Goal: Communication & Community: Answer question/provide support

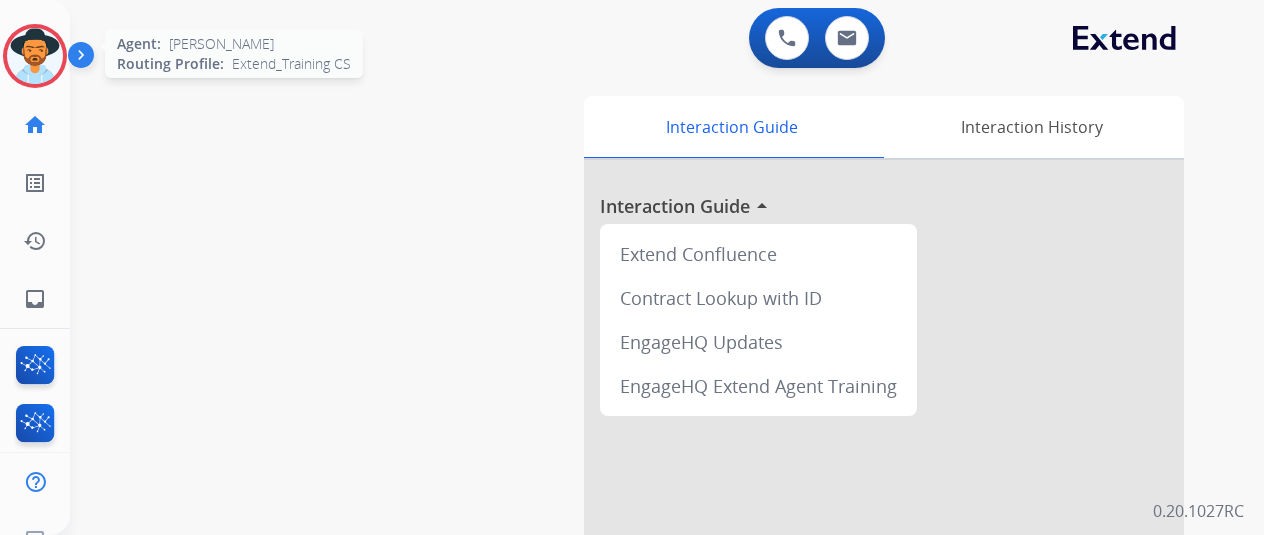
click at [29, 59] on img at bounding box center [35, 56] width 56 height 56
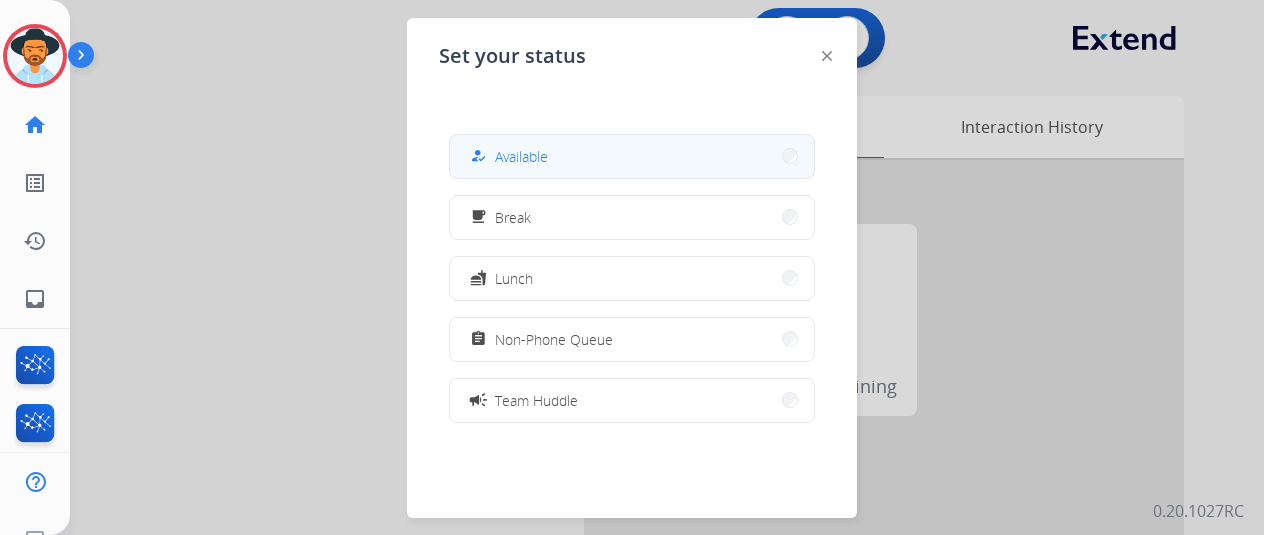
click at [591, 163] on button "how_to_reg Available" at bounding box center [632, 156] width 364 height 43
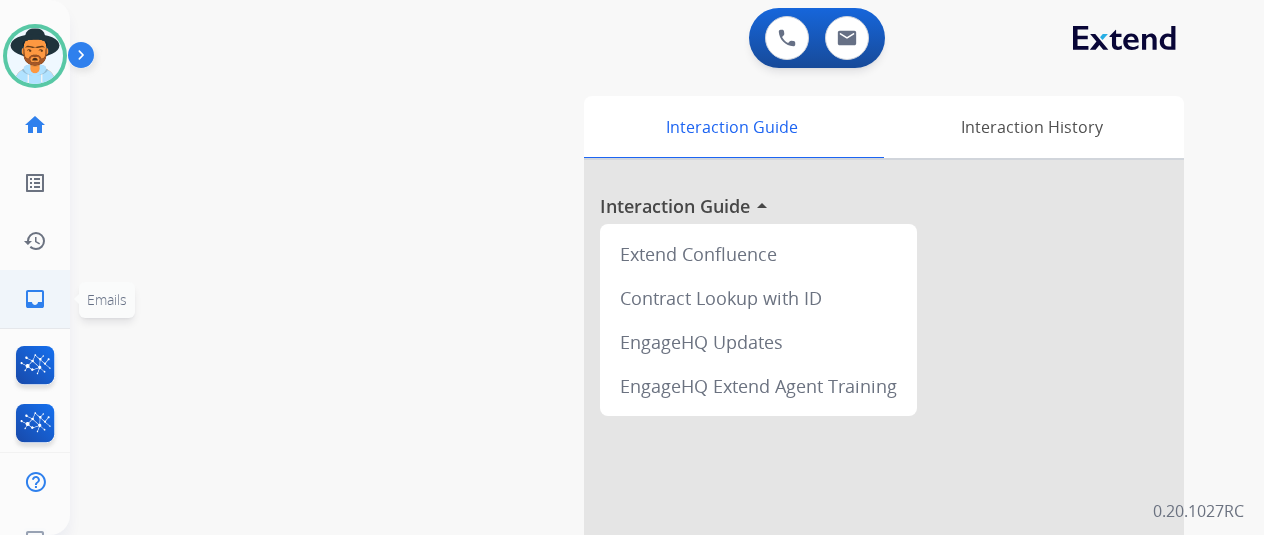
click at [31, 300] on mat-icon "inbox" at bounding box center [35, 299] width 24 height 24
select select "**********"
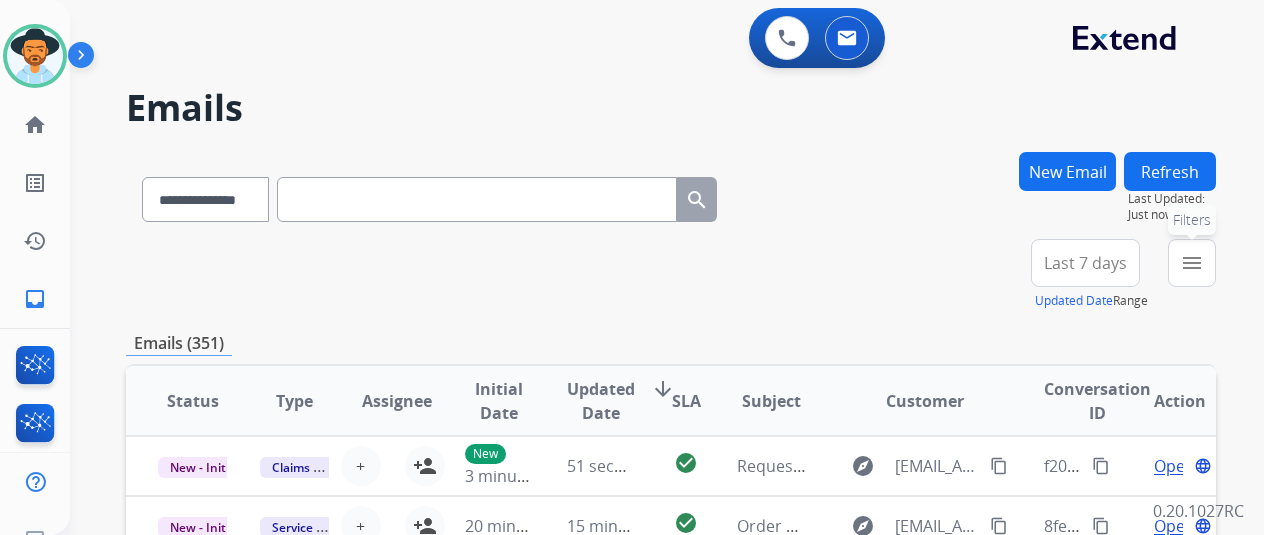
click at [1204, 257] on mat-icon "menu" at bounding box center [1192, 263] width 24 height 24
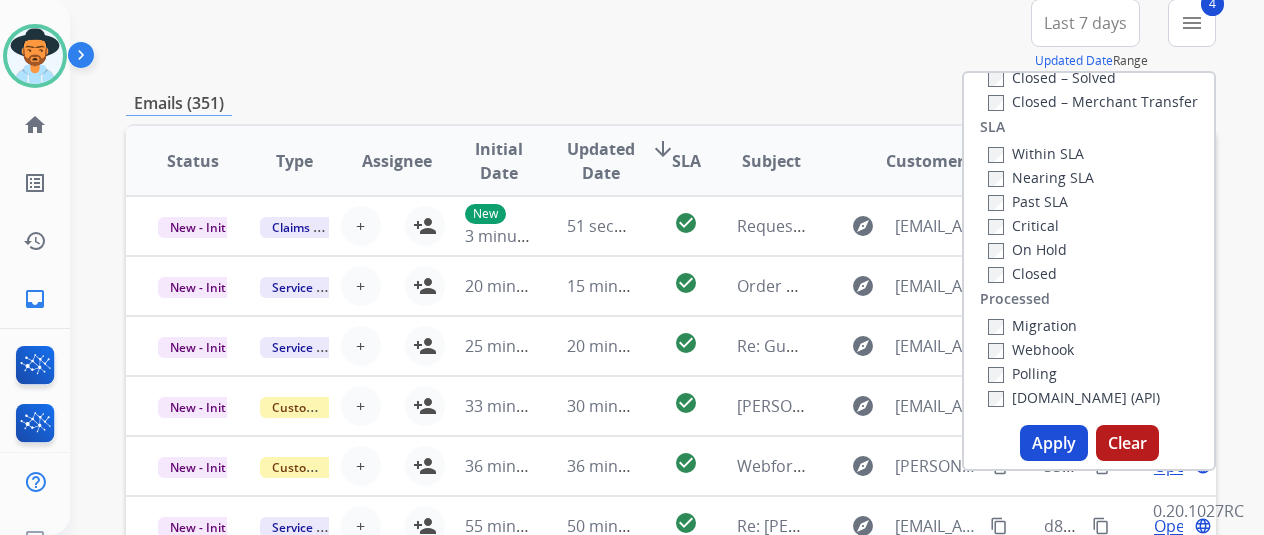
scroll to position [300, 0]
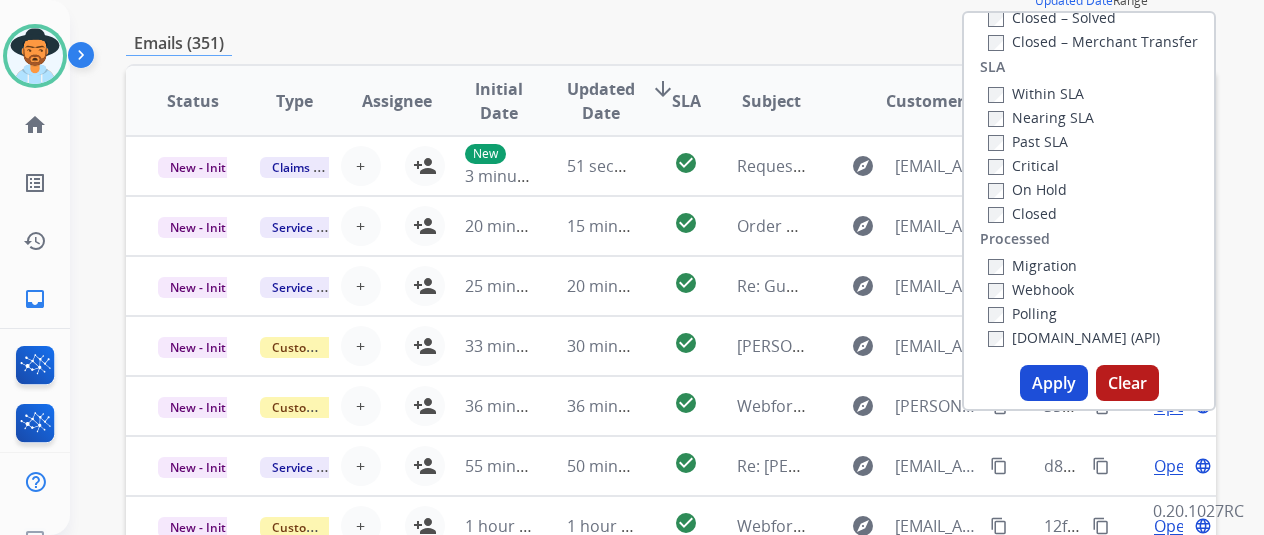
click at [1056, 377] on button "Apply" at bounding box center [1054, 383] width 68 height 36
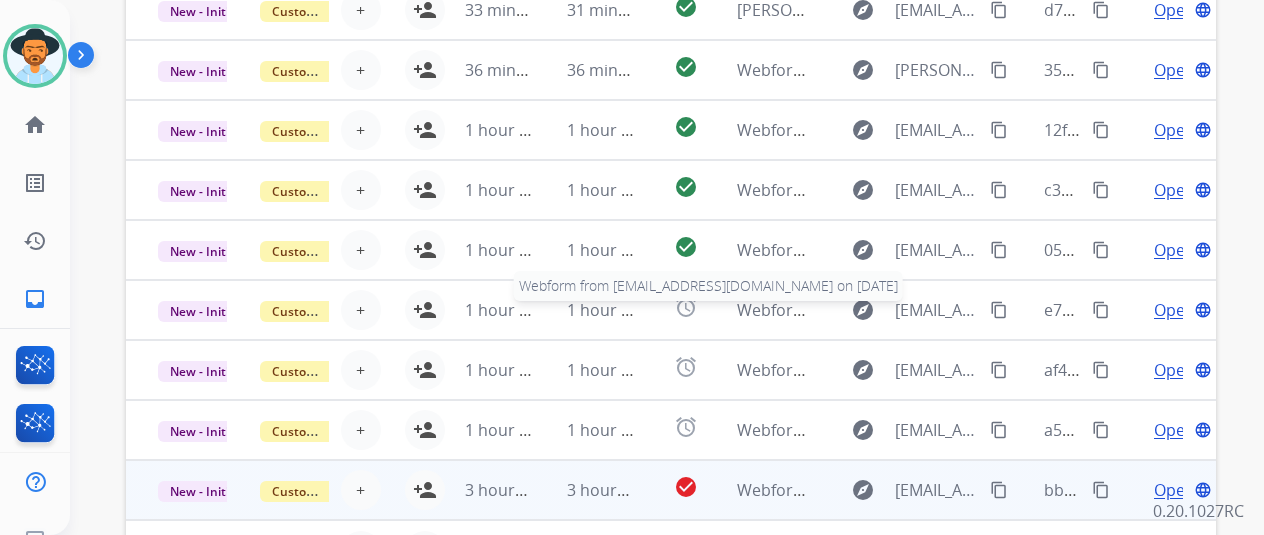
scroll to position [730, 0]
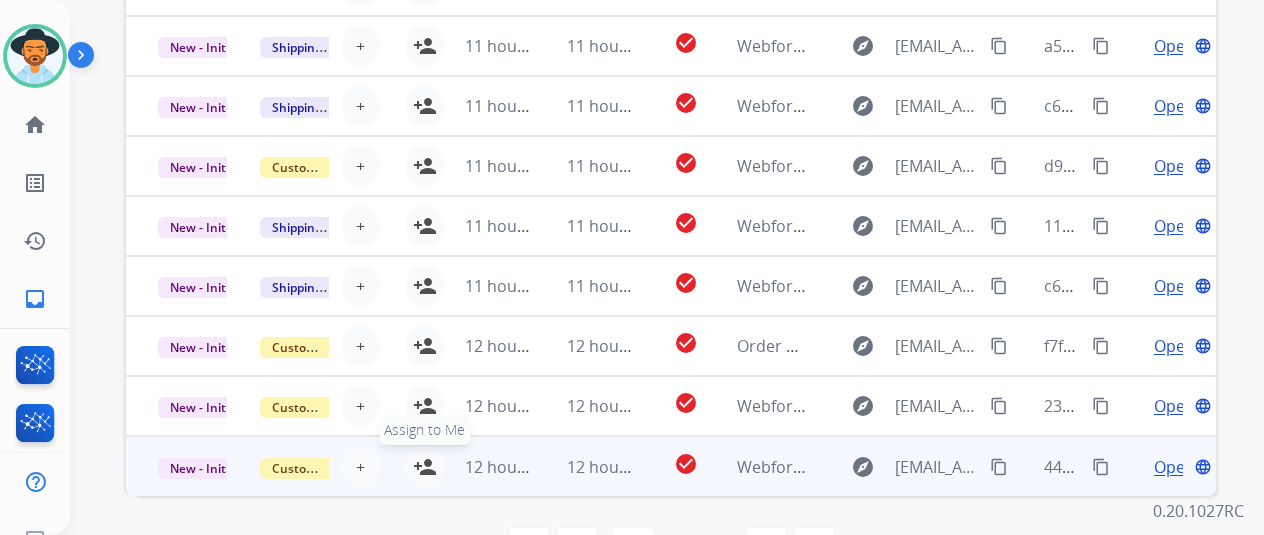
click at [422, 455] on mat-icon "person_add" at bounding box center [425, 467] width 24 height 24
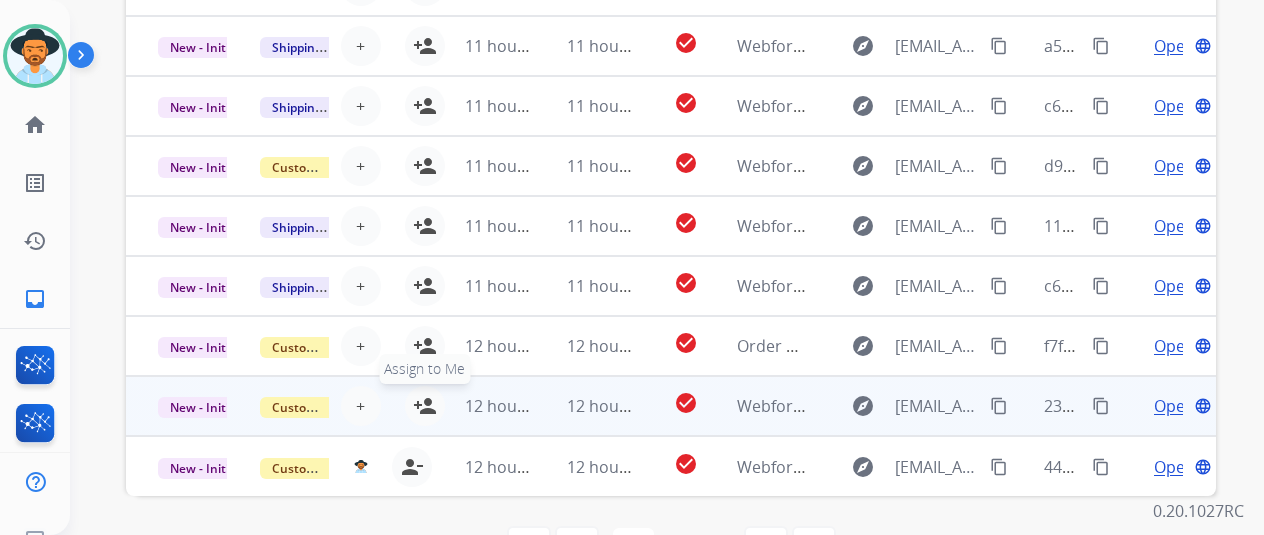
click at [428, 386] on button "person_add Assign to Me" at bounding box center [425, 406] width 40 height 40
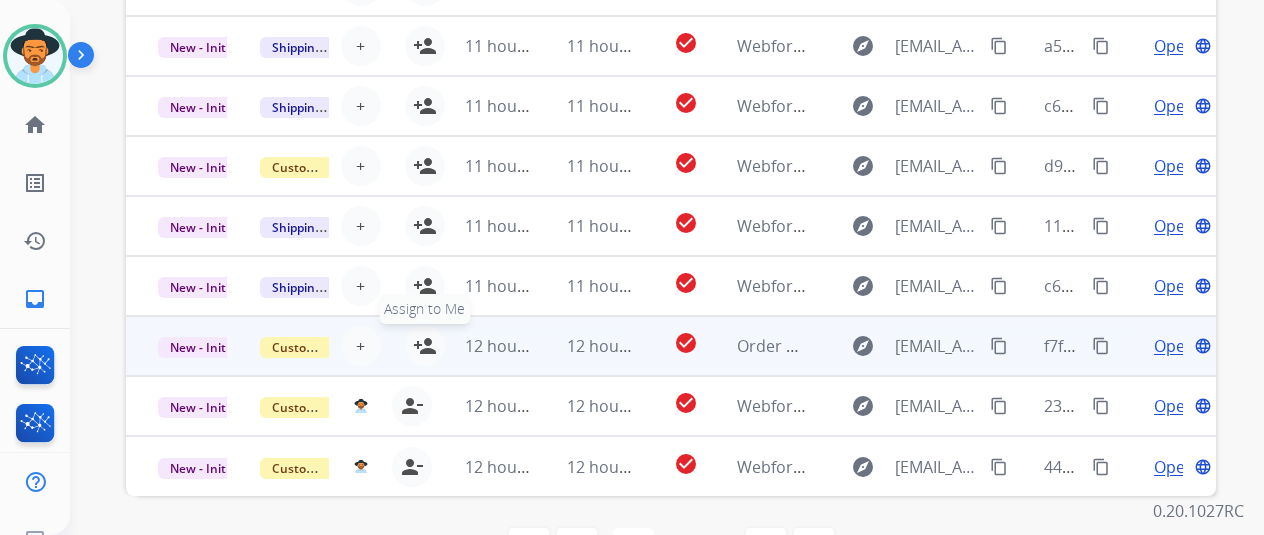
click at [428, 334] on mat-icon "person_add" at bounding box center [425, 346] width 24 height 24
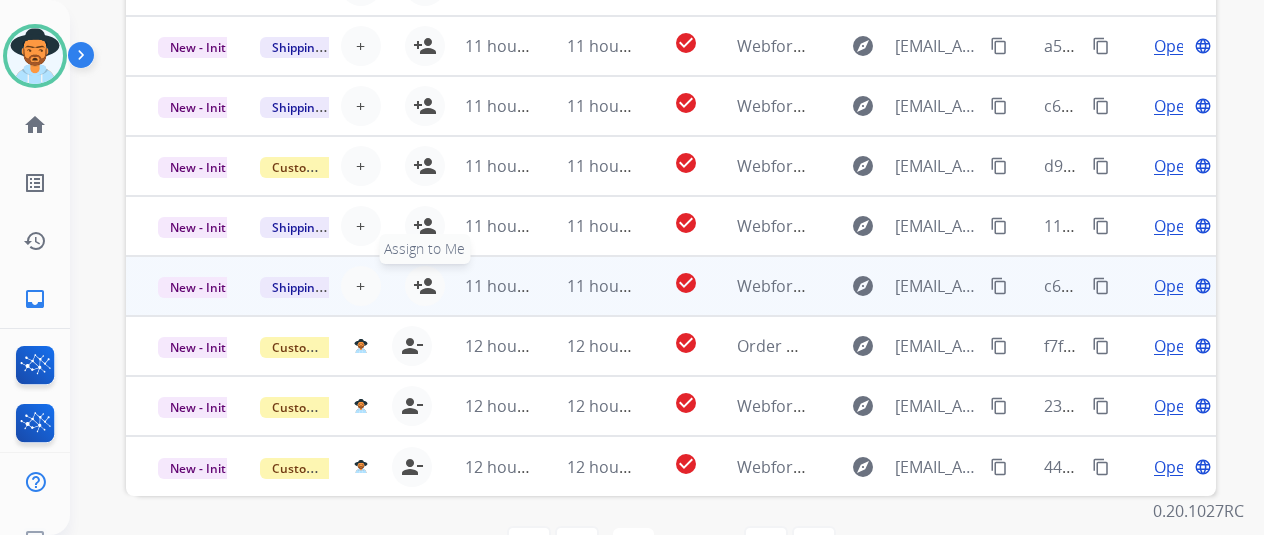
click at [424, 274] on mat-icon "person_add" at bounding box center [425, 286] width 24 height 24
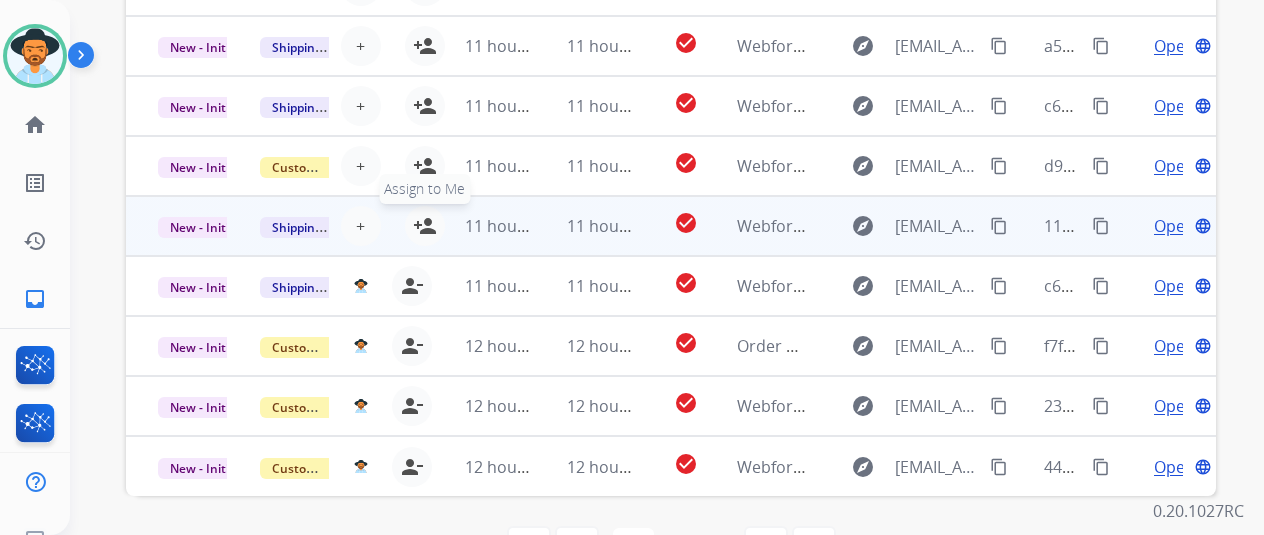
drag, startPoint x: 429, startPoint y: 174, endPoint x: 426, endPoint y: 125, distance: 49.1
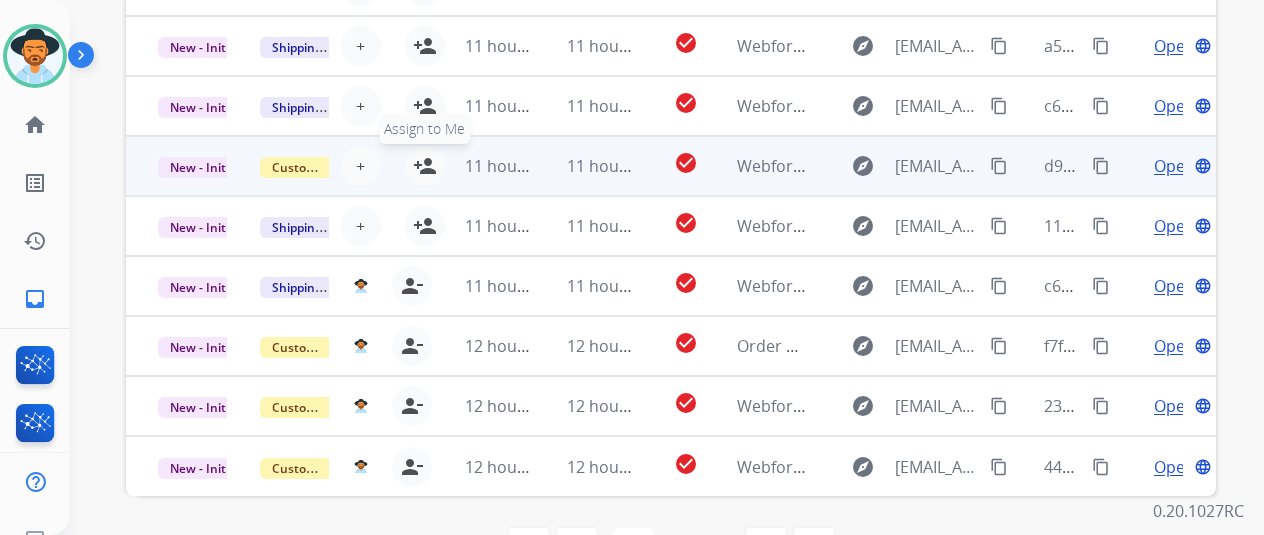
click at [429, 214] on mat-icon "person_add" at bounding box center [425, 226] width 24 height 24
click at [430, 154] on mat-icon "person_add" at bounding box center [425, 166] width 24 height 24
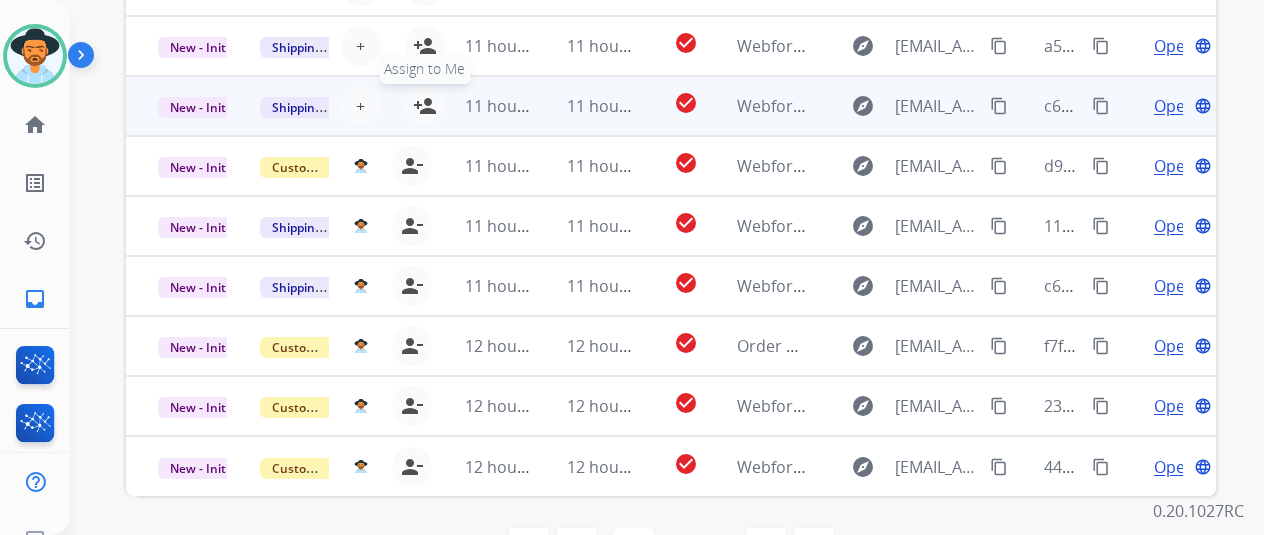
click at [421, 94] on mat-icon "person_add" at bounding box center [425, 106] width 24 height 24
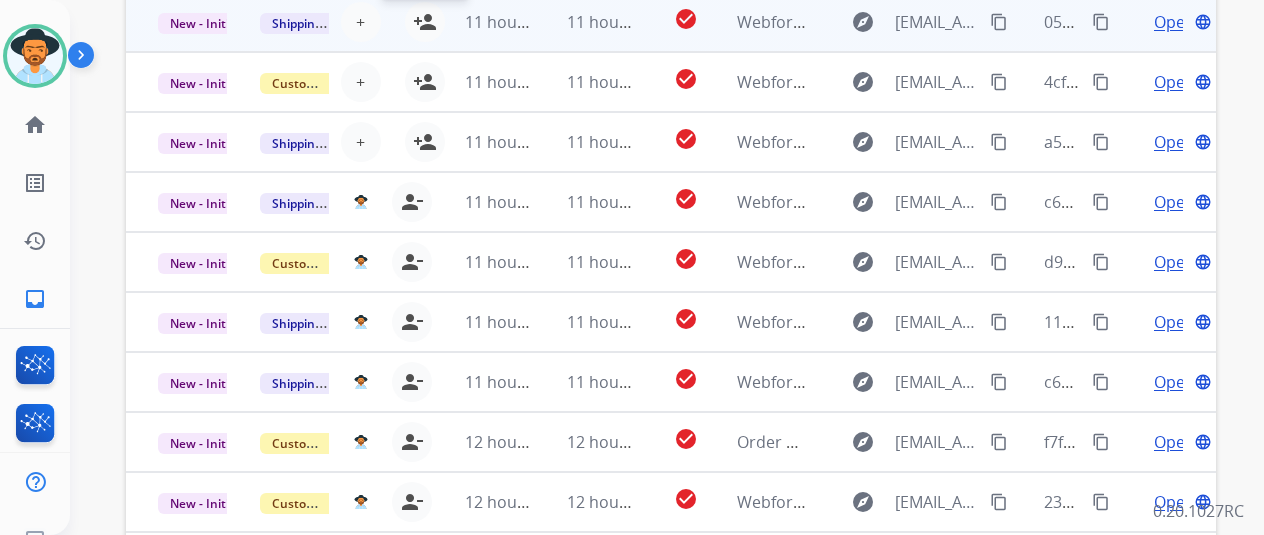
scroll to position [530, 0]
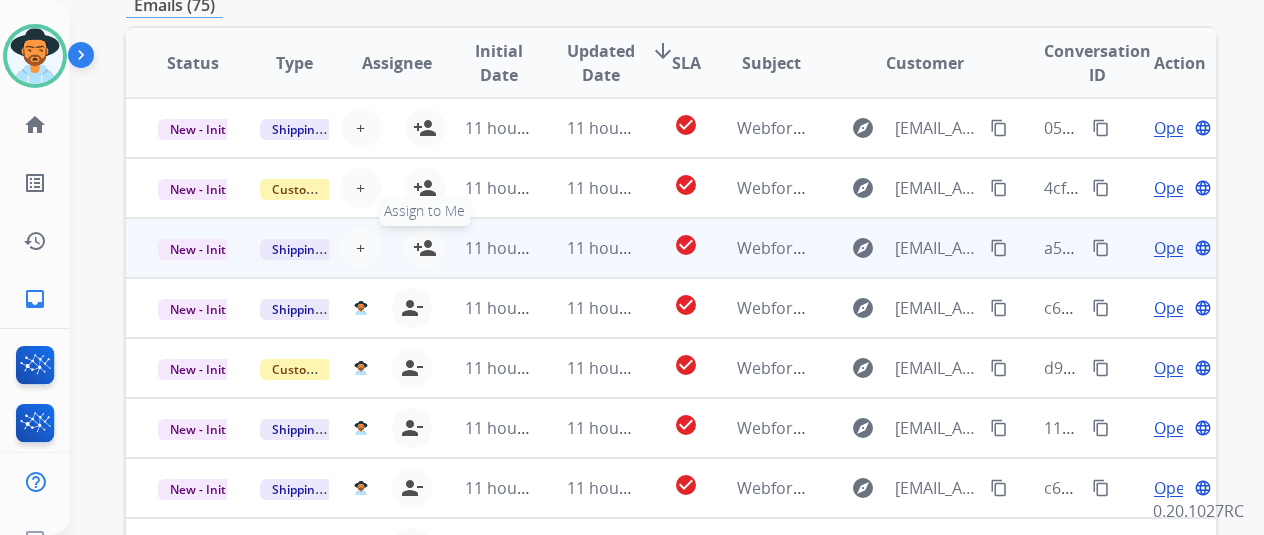
click at [430, 236] on mat-icon "person_add" at bounding box center [425, 248] width 24 height 24
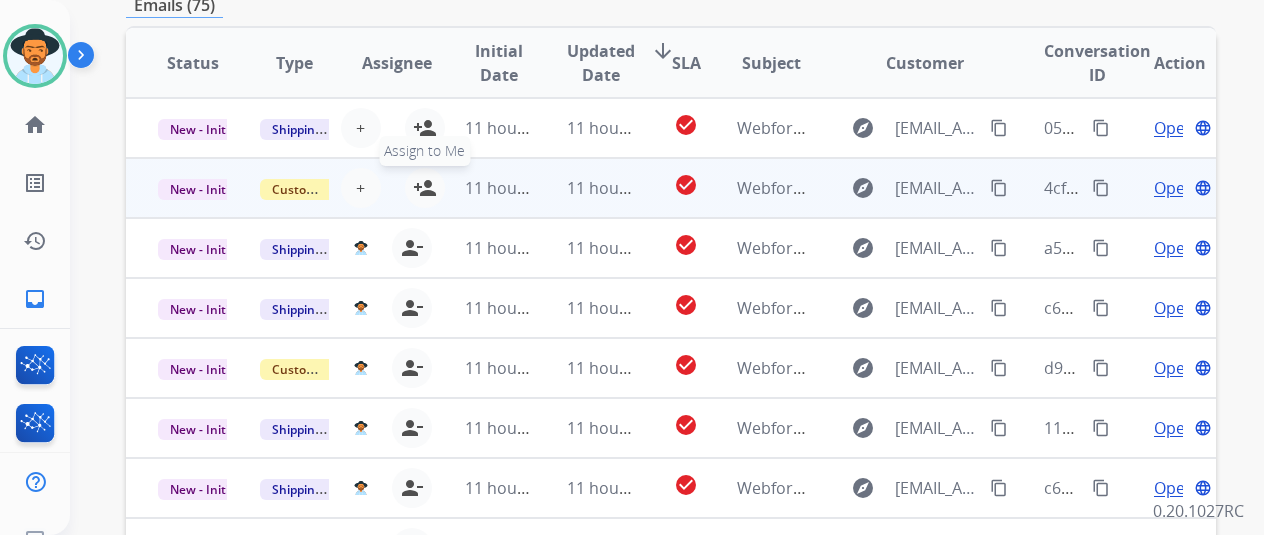
click at [422, 176] on mat-icon "person_add" at bounding box center [425, 188] width 24 height 24
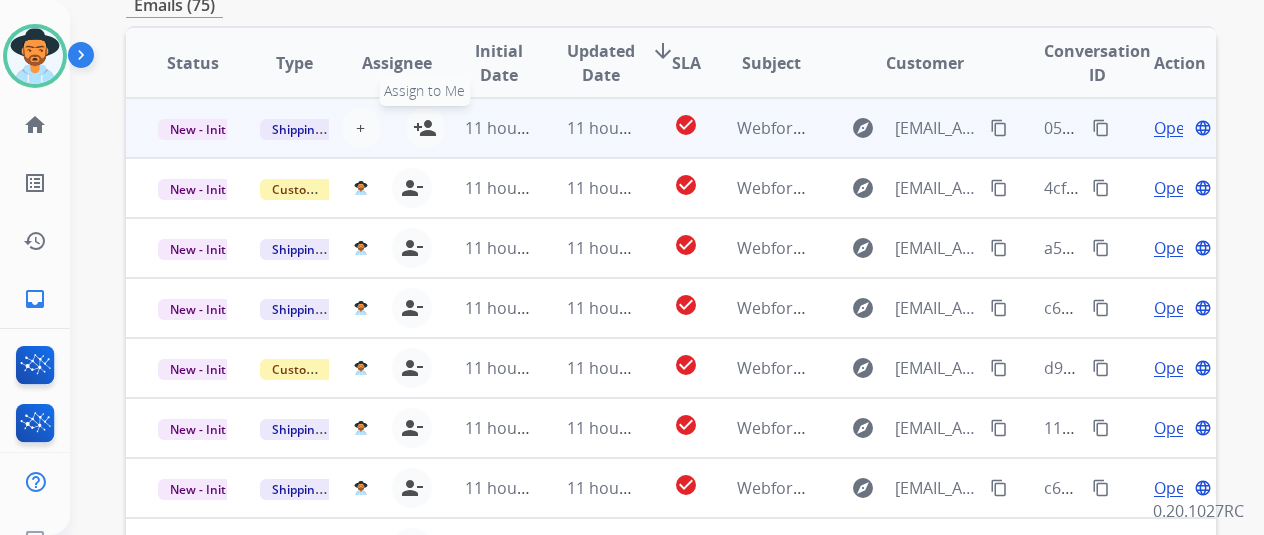
click at [426, 116] on mat-icon "person_add" at bounding box center [425, 128] width 24 height 24
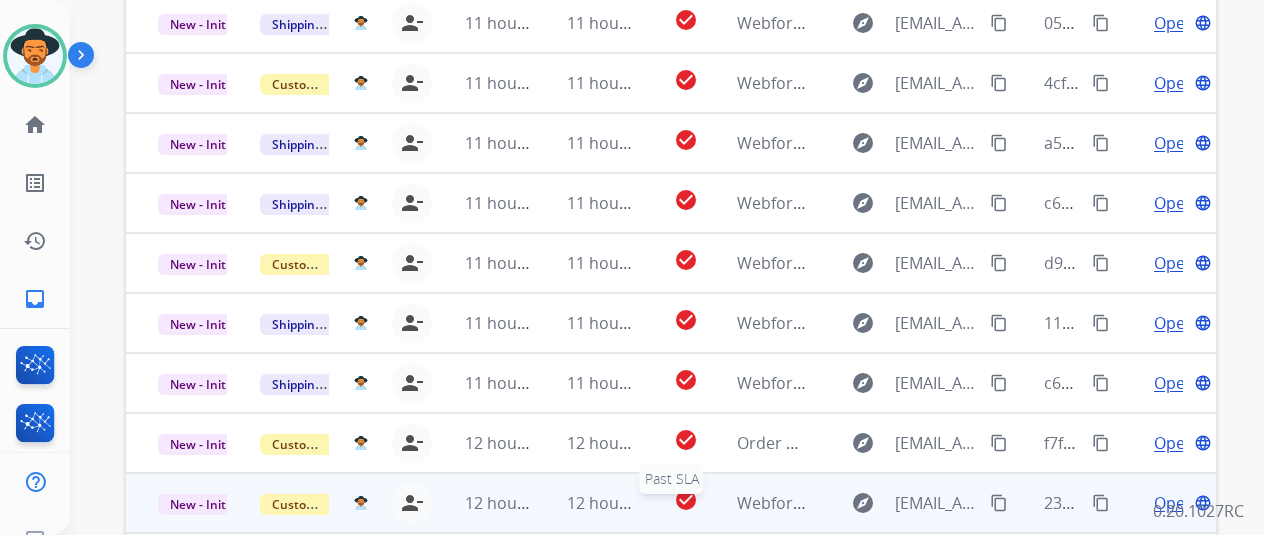
scroll to position [730, 0]
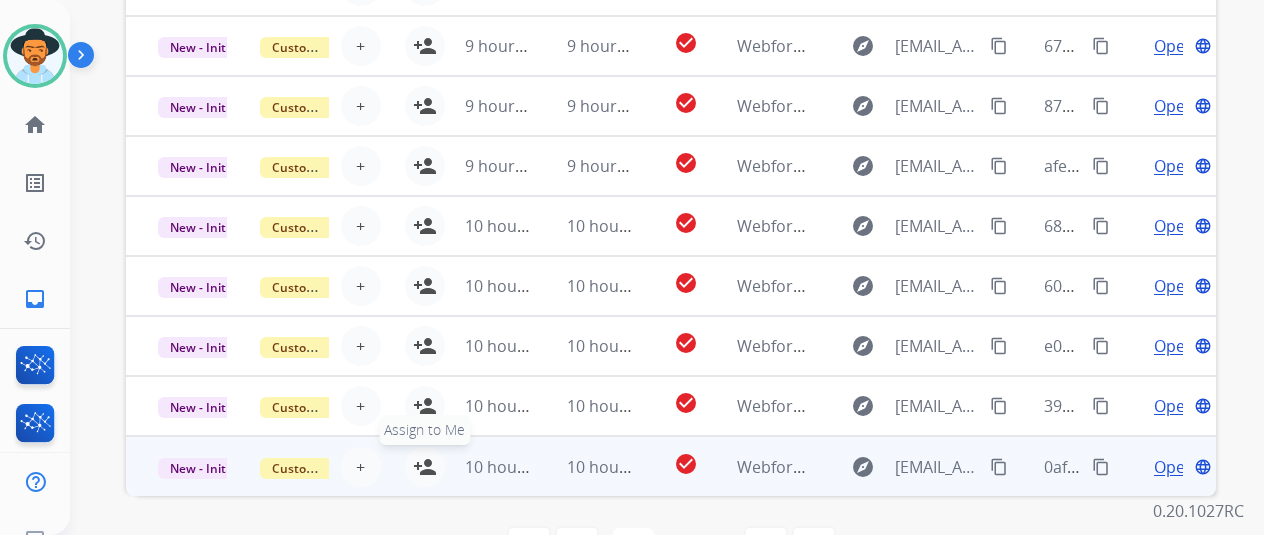
click at [426, 455] on mat-icon "person_add" at bounding box center [425, 467] width 24 height 24
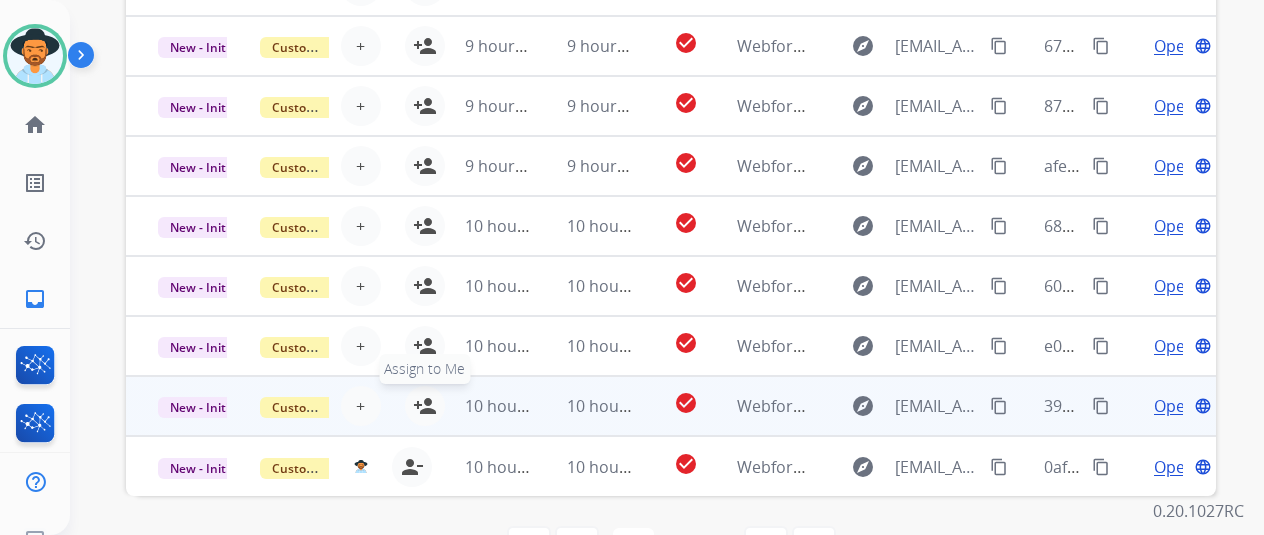
click at [422, 394] on mat-icon "person_add" at bounding box center [425, 406] width 24 height 24
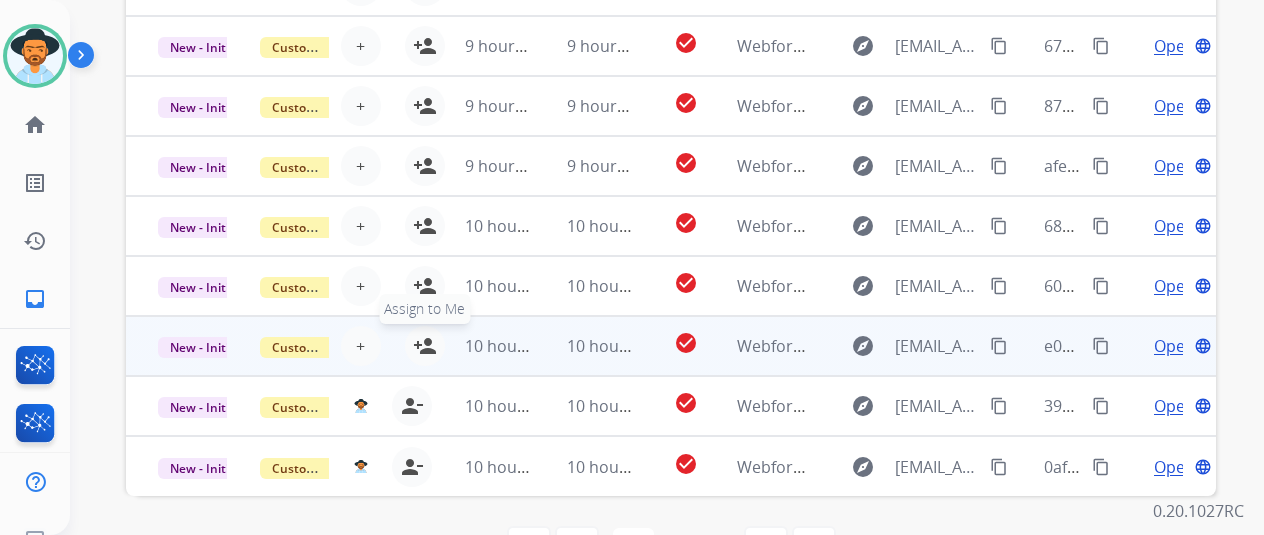
click at [429, 334] on mat-icon "person_add" at bounding box center [425, 346] width 24 height 24
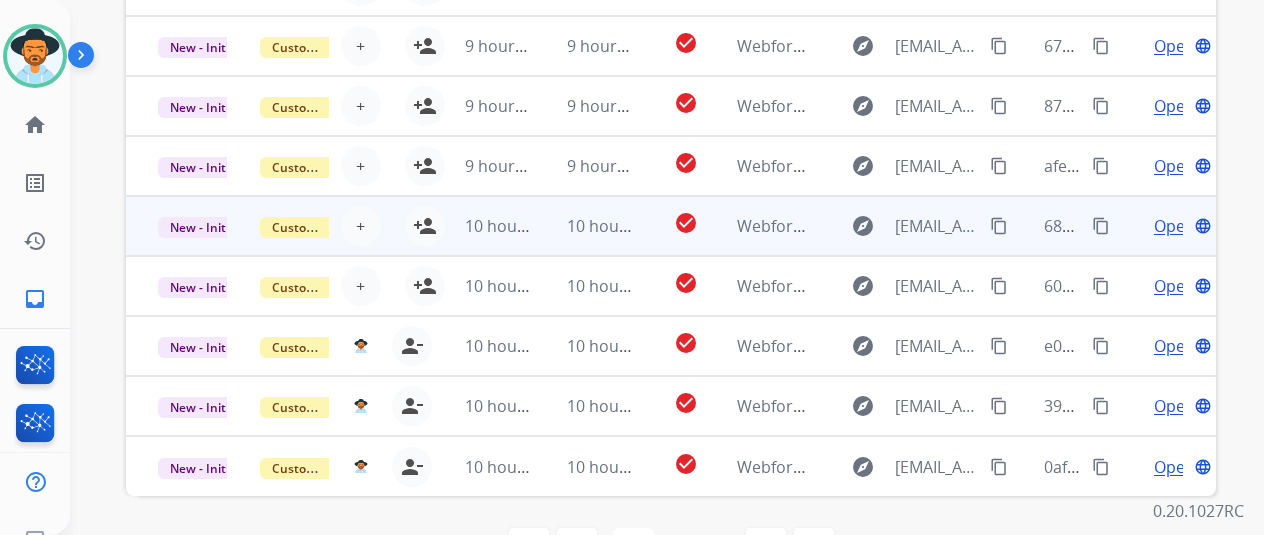
drag, startPoint x: 422, startPoint y: 227, endPoint x: 410, endPoint y: 152, distance: 75.9
click at [416, 266] on button "person_add Assign to Me" at bounding box center [425, 286] width 40 height 40
drag, startPoint x: 426, startPoint y: 171, endPoint x: 429, endPoint y: 121, distance: 50.1
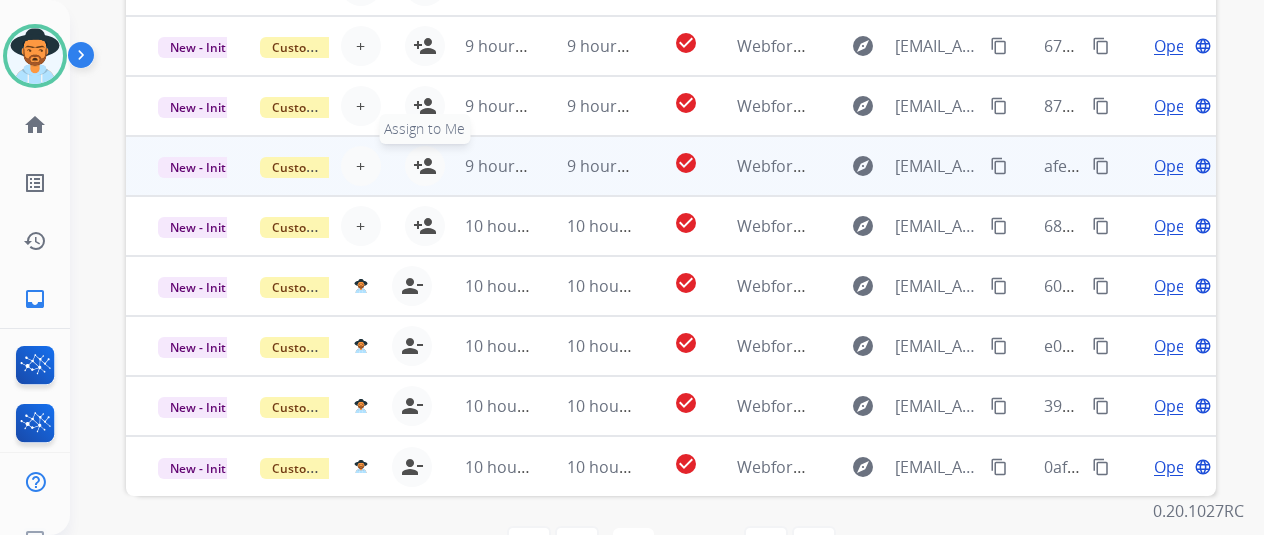
click at [426, 214] on mat-icon "person_add" at bounding box center [425, 226] width 24 height 24
click at [433, 136] on td "9 hours ago" at bounding box center [484, 166] width 102 height 60
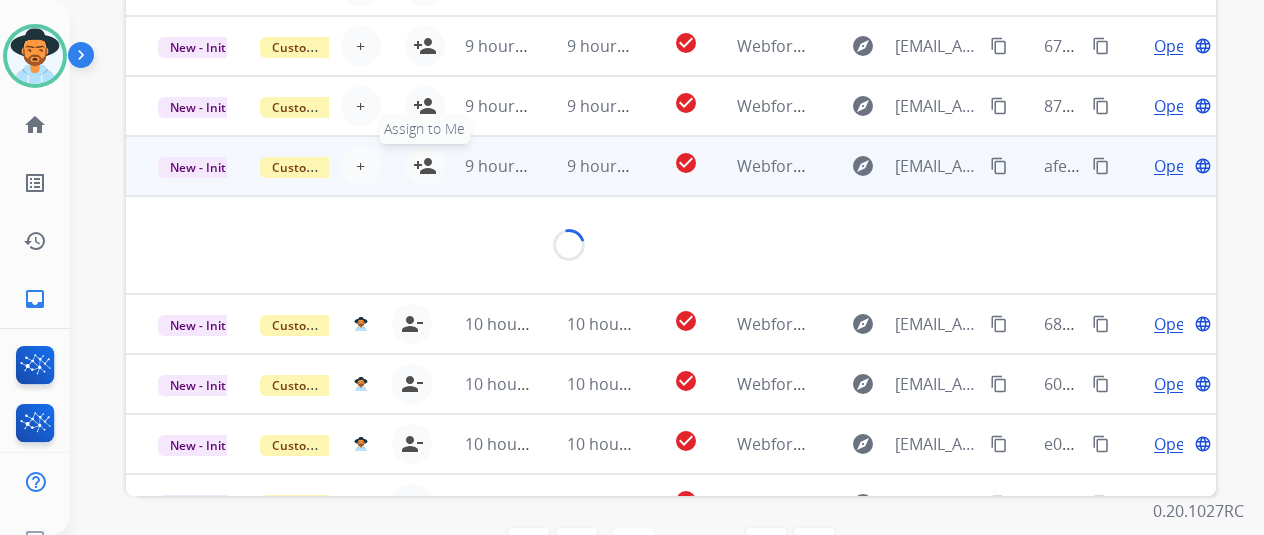
click at [425, 154] on mat-icon "person_add" at bounding box center [425, 166] width 24 height 24
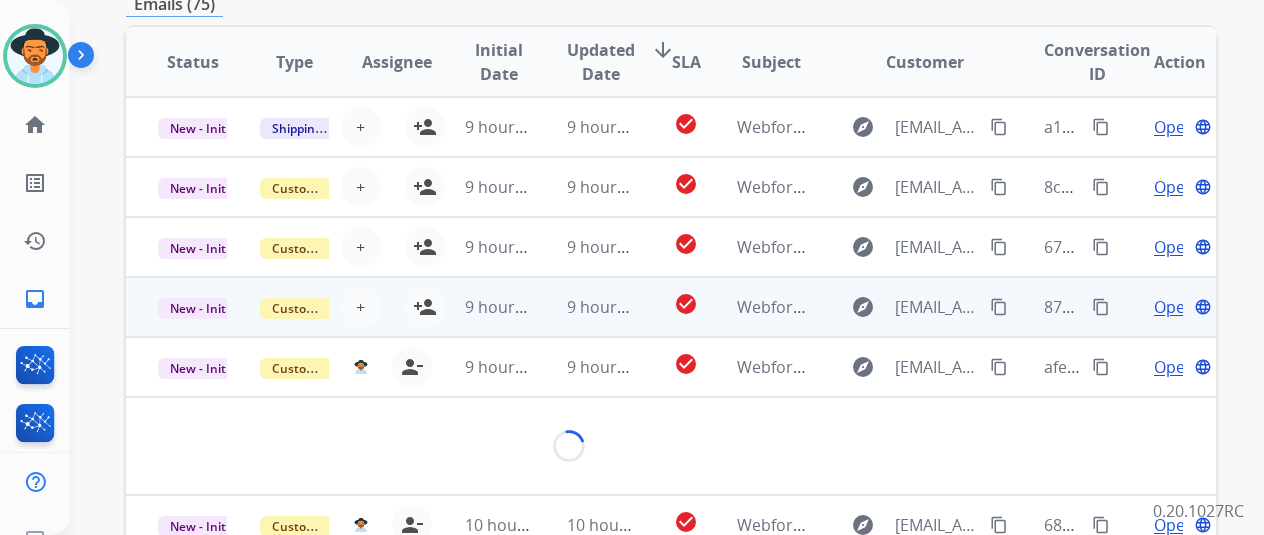
scroll to position [530, 0]
click at [424, 296] on mat-icon "person_add" at bounding box center [425, 308] width 24 height 24
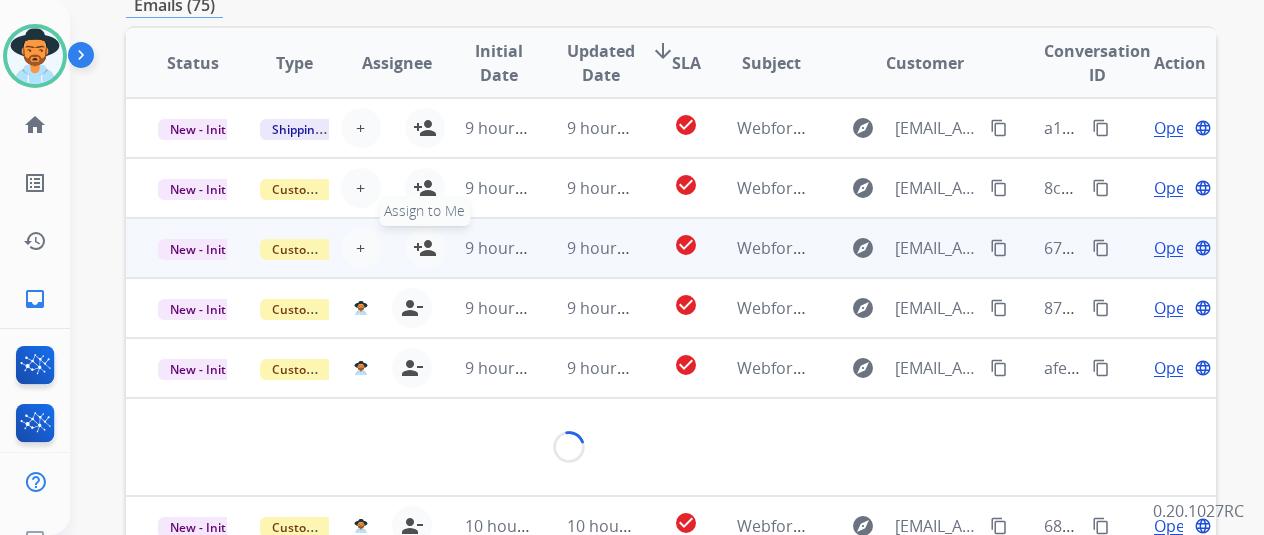
click at [423, 228] on button "person_add Assign to Me" at bounding box center [425, 248] width 40 height 40
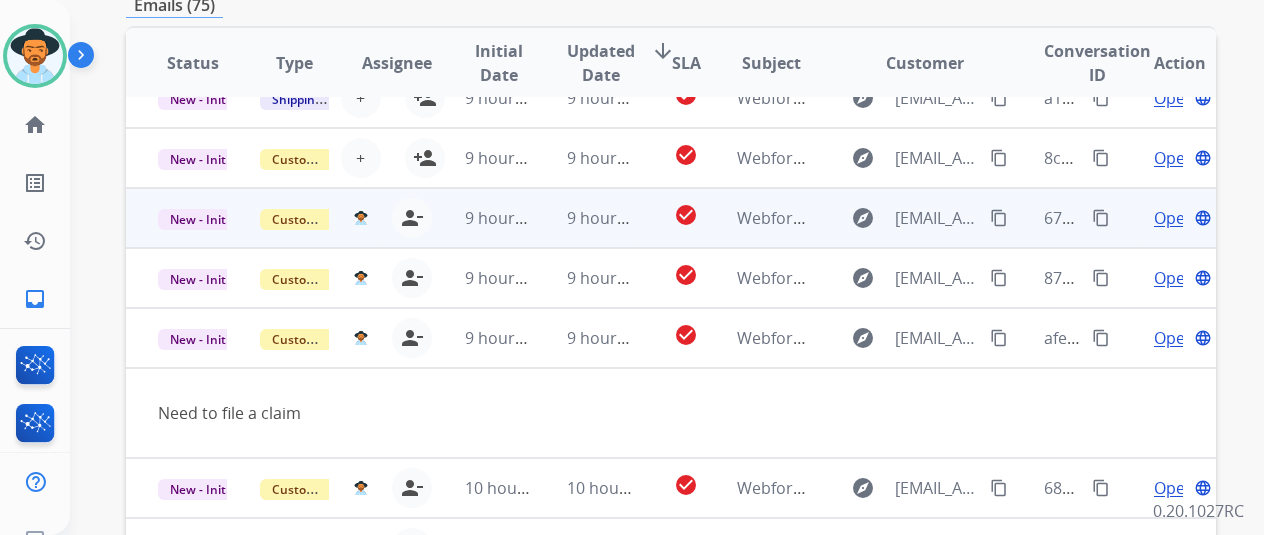
scroll to position [0, 0]
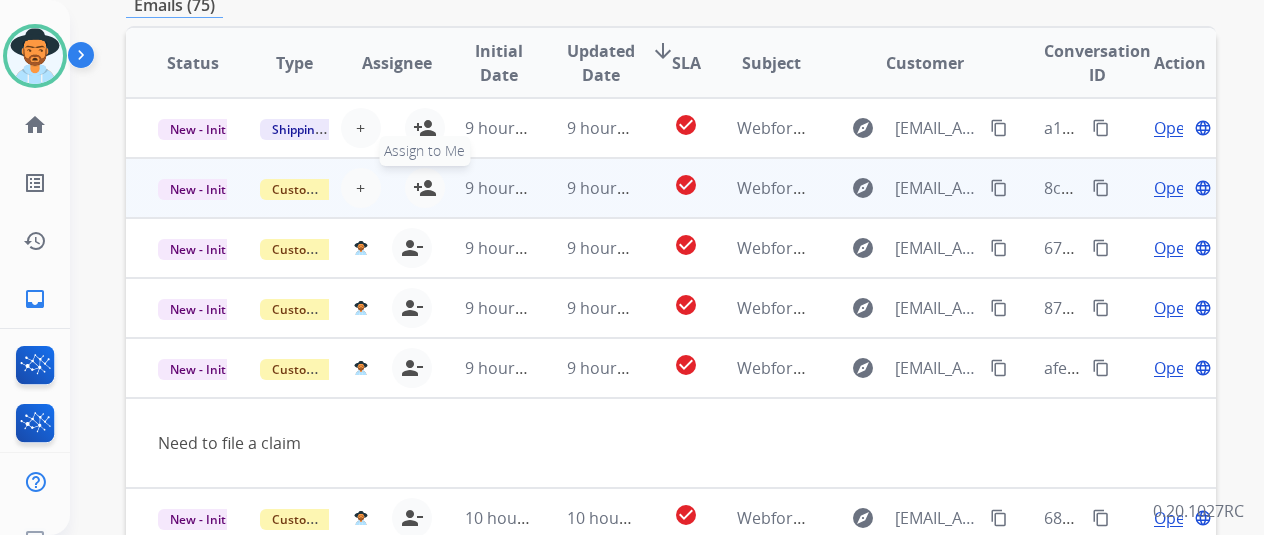
click at [429, 176] on mat-icon "person_add" at bounding box center [425, 188] width 24 height 24
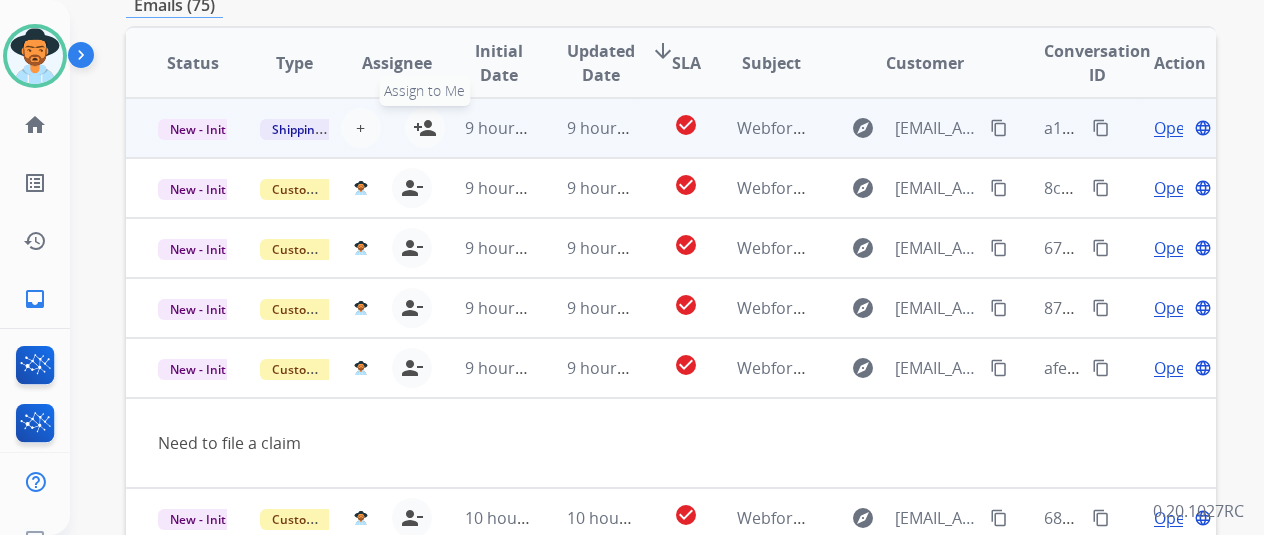
click at [426, 108] on button "person_add Assign to Me" at bounding box center [425, 128] width 40 height 40
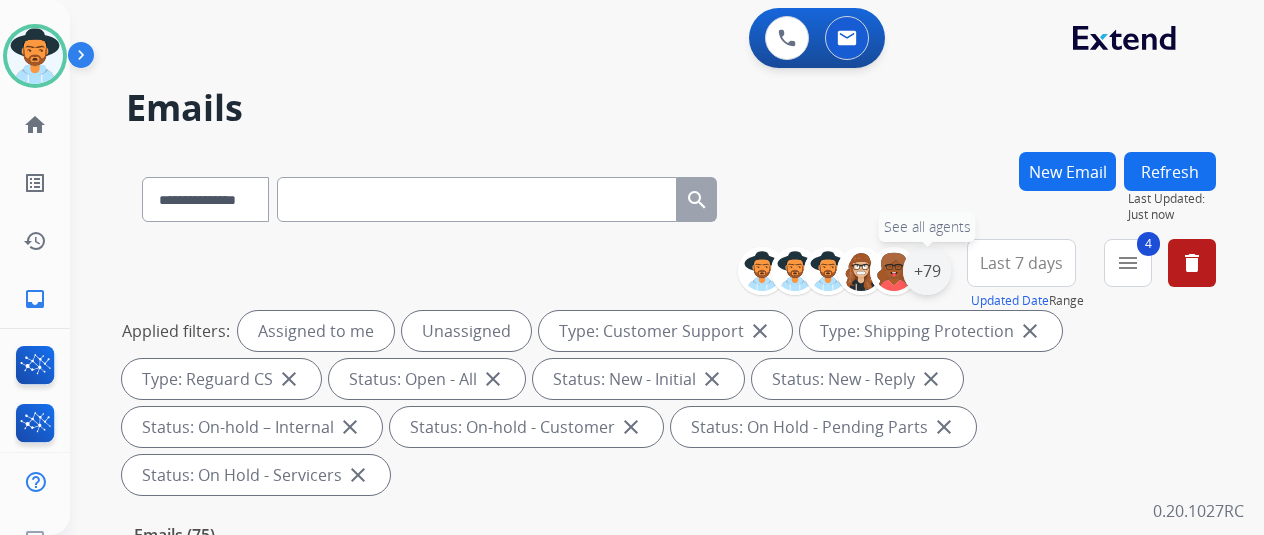
click at [951, 265] on div "+79" at bounding box center [927, 271] width 48 height 48
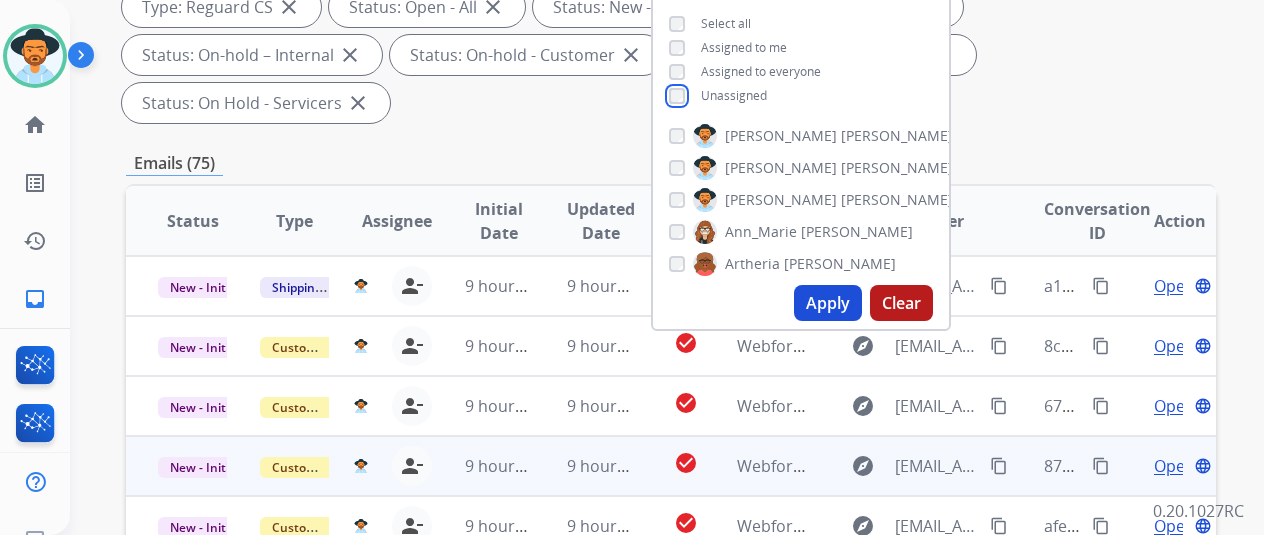
scroll to position [400, 0]
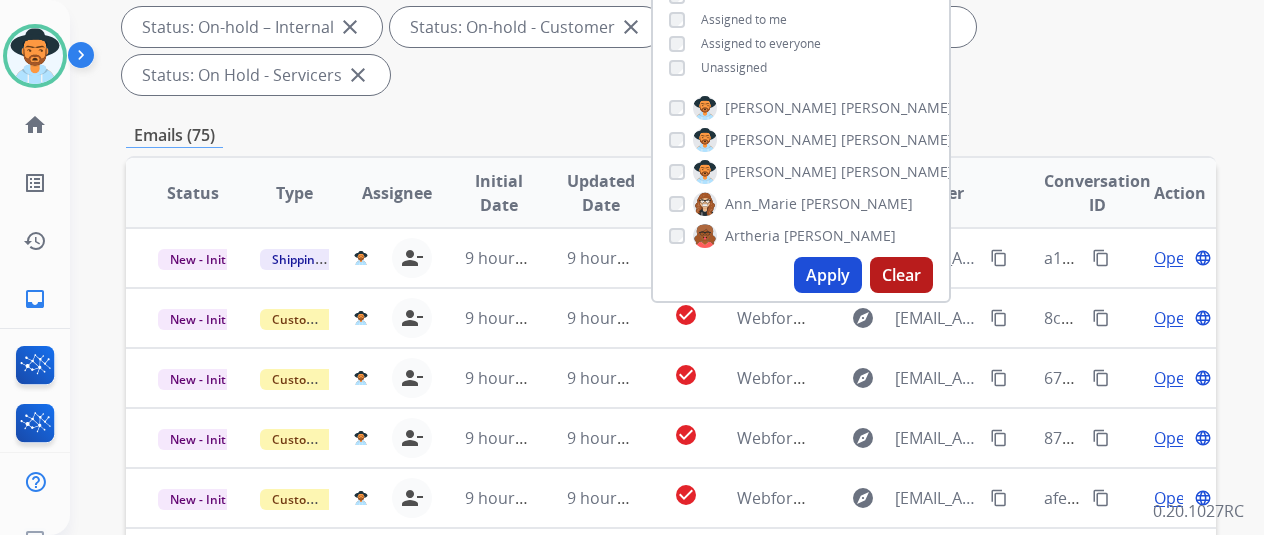
click at [830, 281] on button "Apply" at bounding box center [828, 275] width 68 height 36
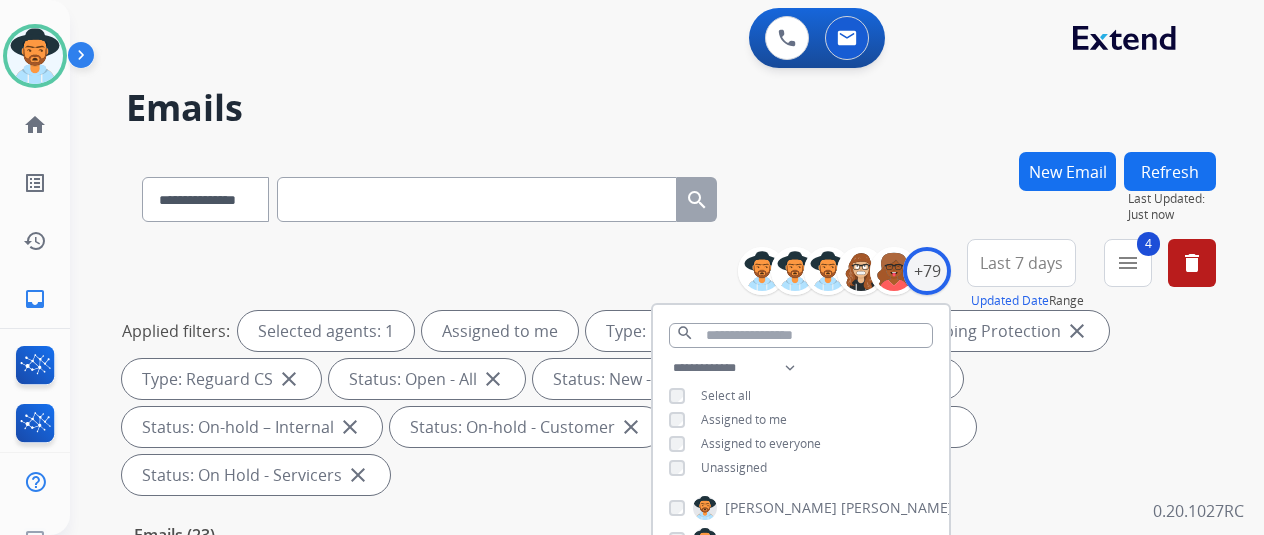
click at [846, 130] on div "**********" at bounding box center [643, 339] width 1146 height 535
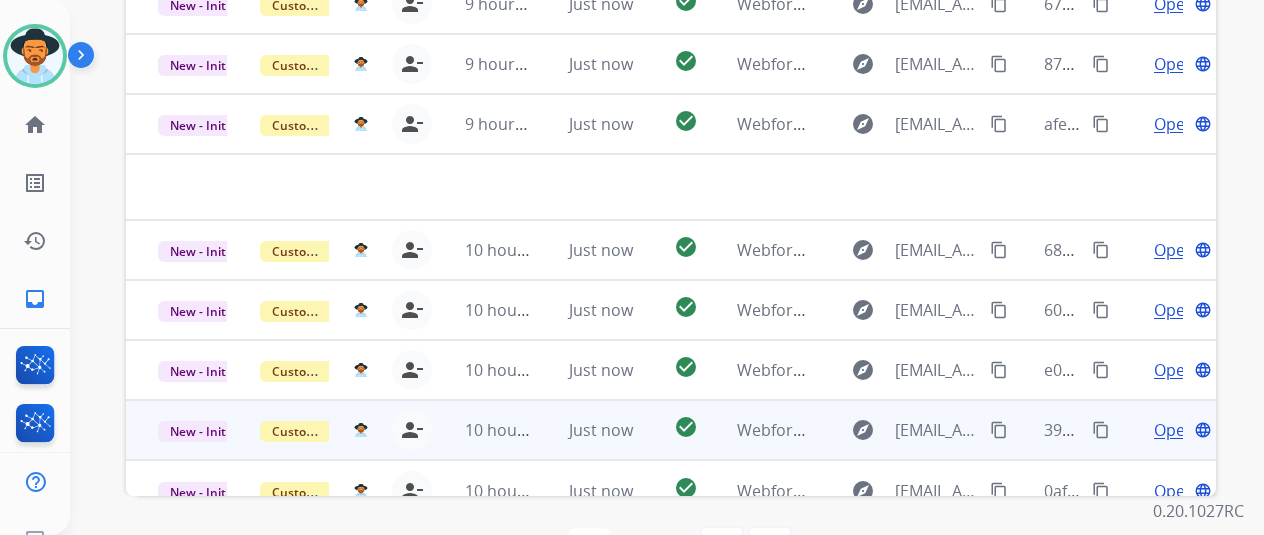
scroll to position [68, 0]
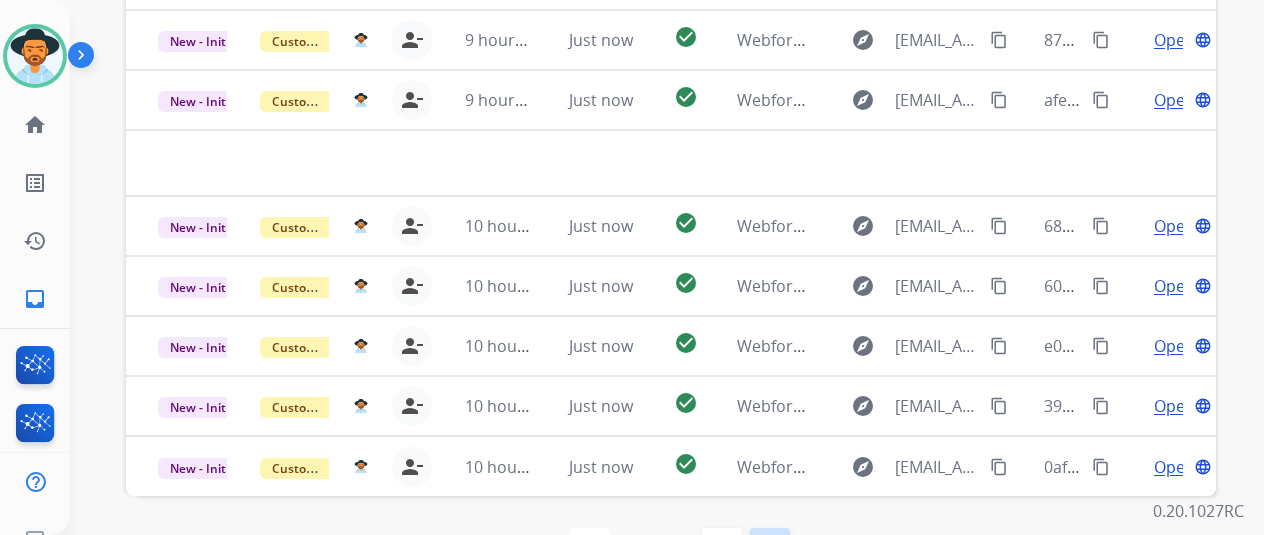
select select "*"
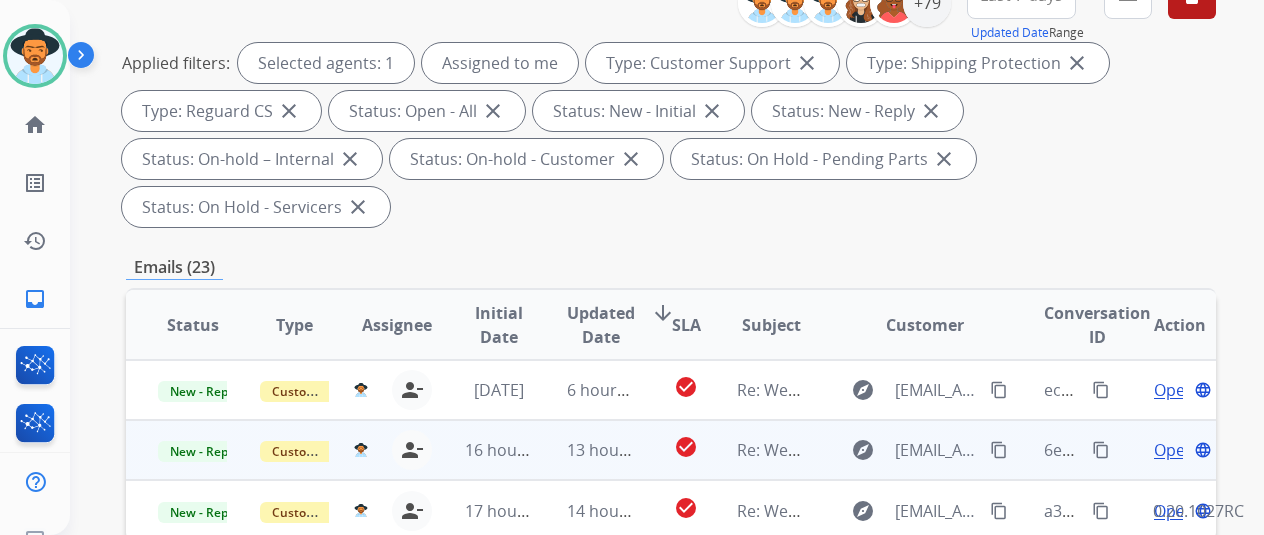
scroll to position [300, 0]
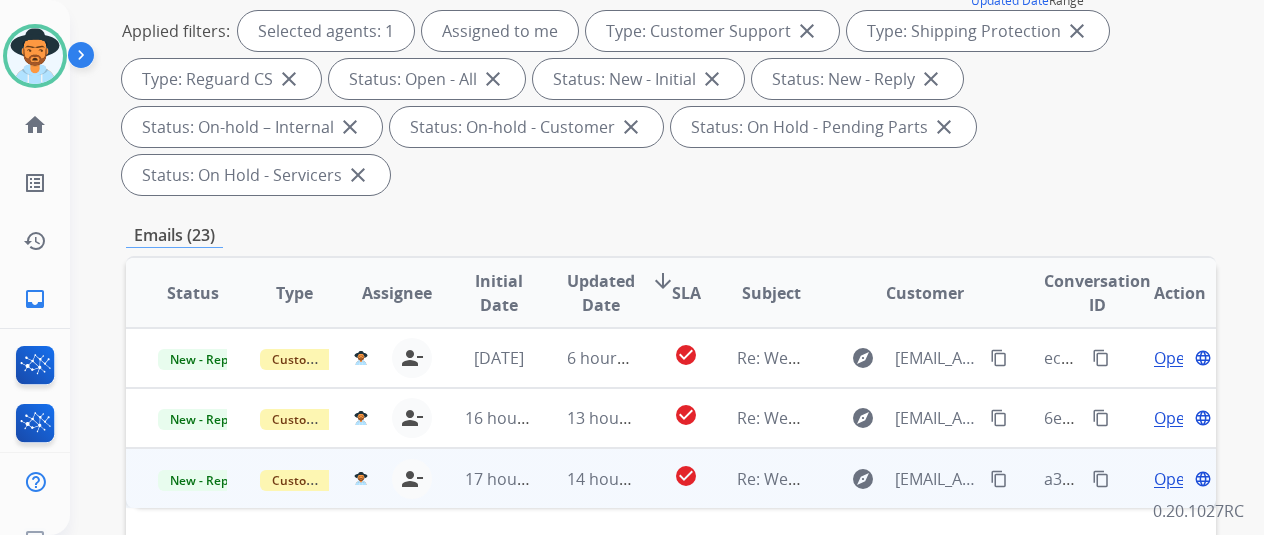
click at [1169, 467] on span "Open" at bounding box center [1174, 479] width 41 height 24
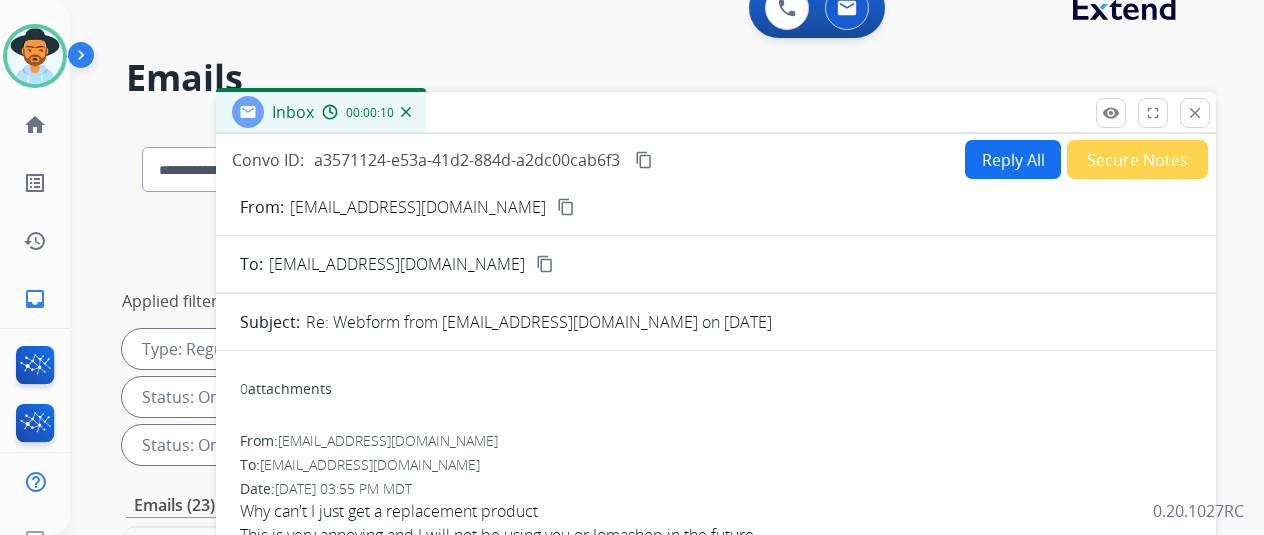
scroll to position [0, 0]
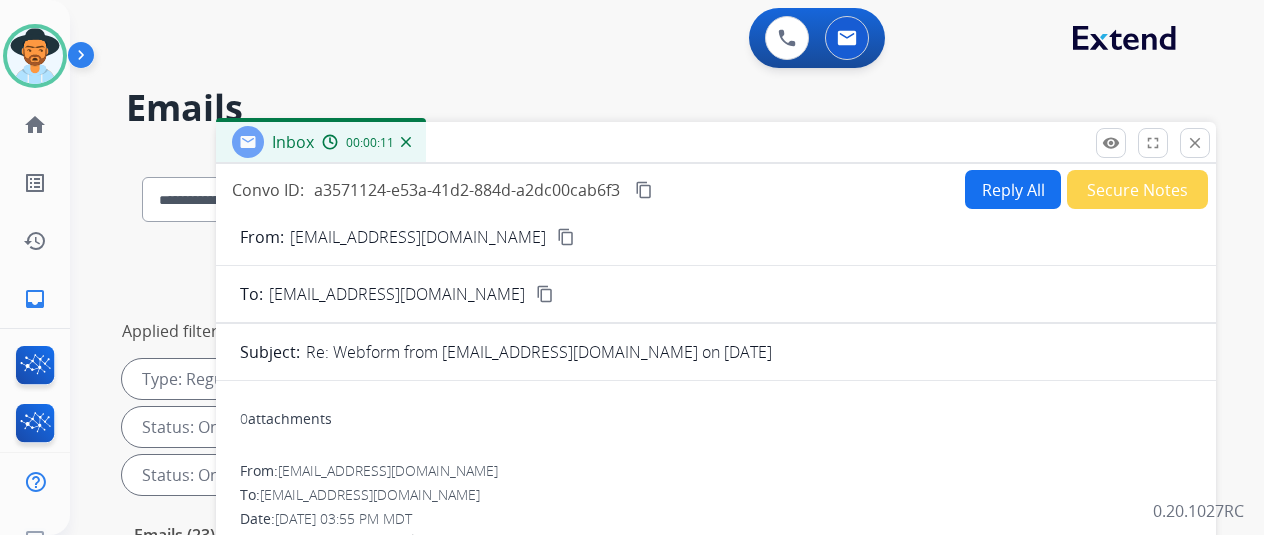
click at [1015, 188] on button "Reply All" at bounding box center [1013, 189] width 96 height 39
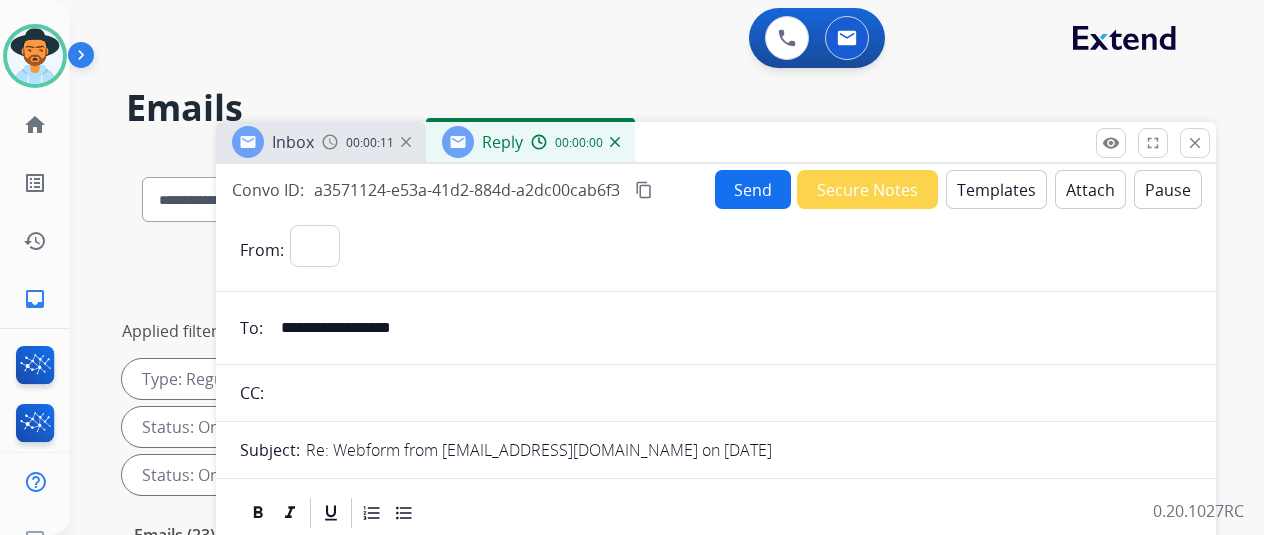
select select "**********"
click at [991, 179] on button "Templates" at bounding box center [996, 189] width 101 height 39
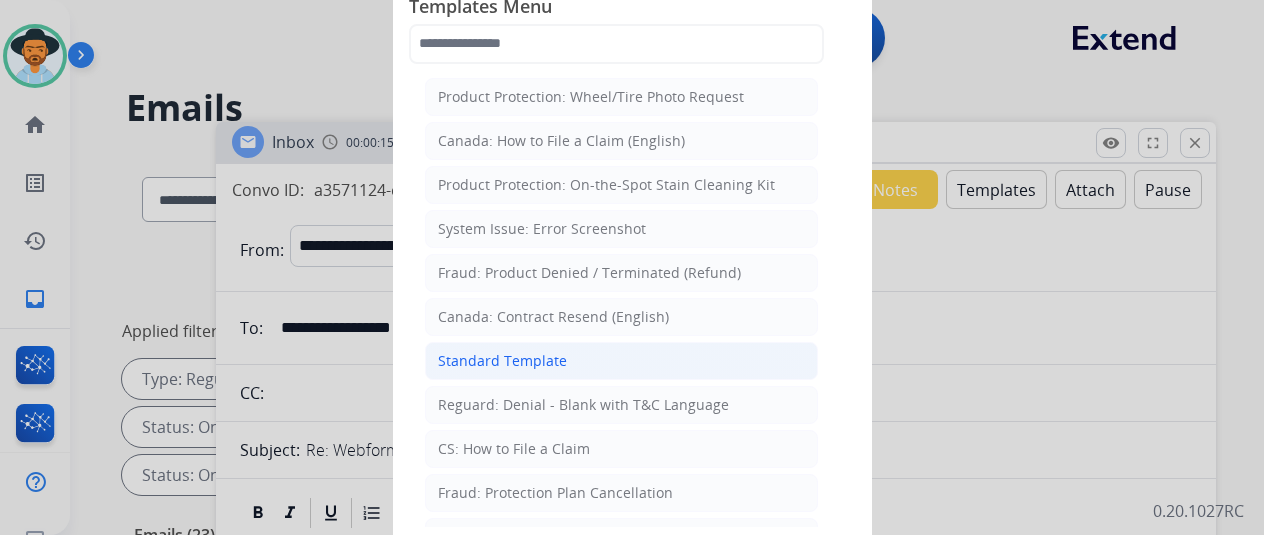
click at [509, 351] on div "Standard Template" at bounding box center [502, 361] width 129 height 20
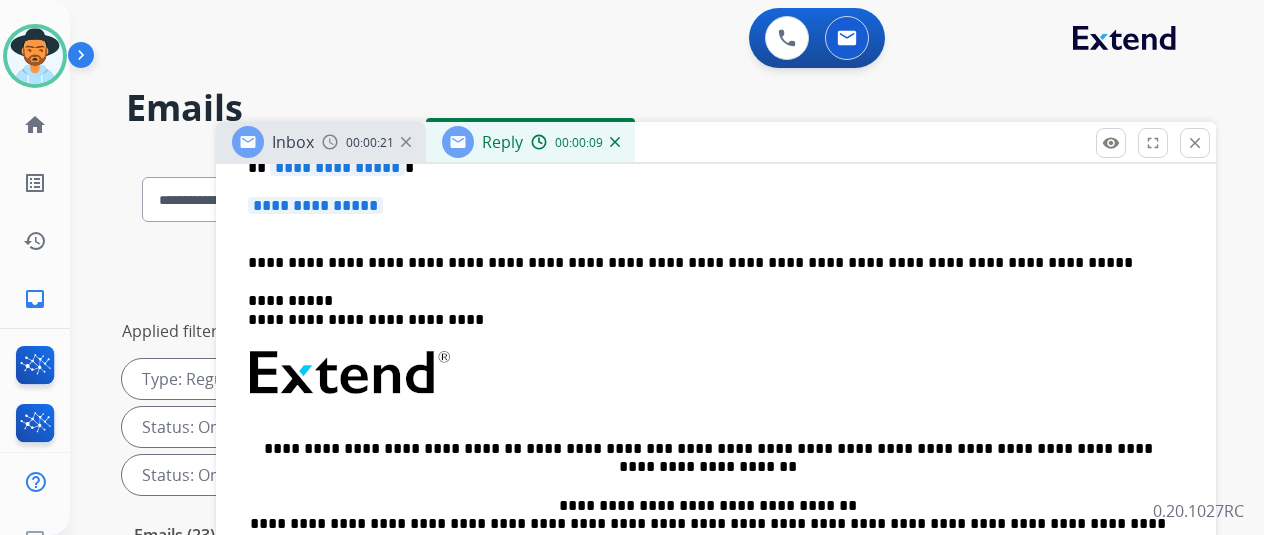
scroll to position [500, 0]
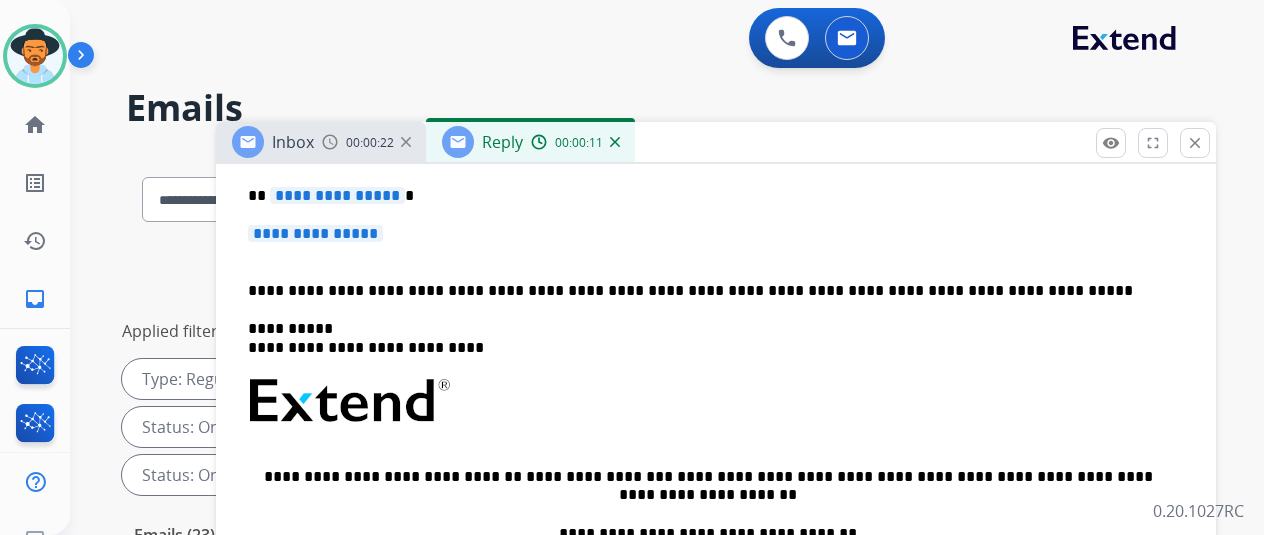
click at [405, 201] on span "**********" at bounding box center [337, 195] width 135 height 17
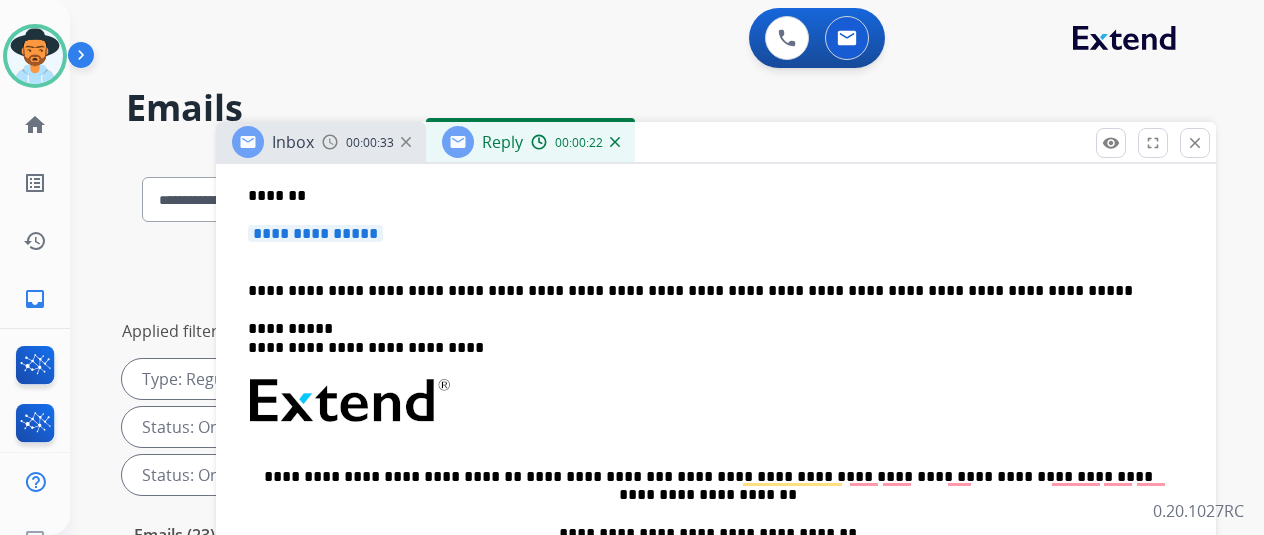
scroll to position [300, 0]
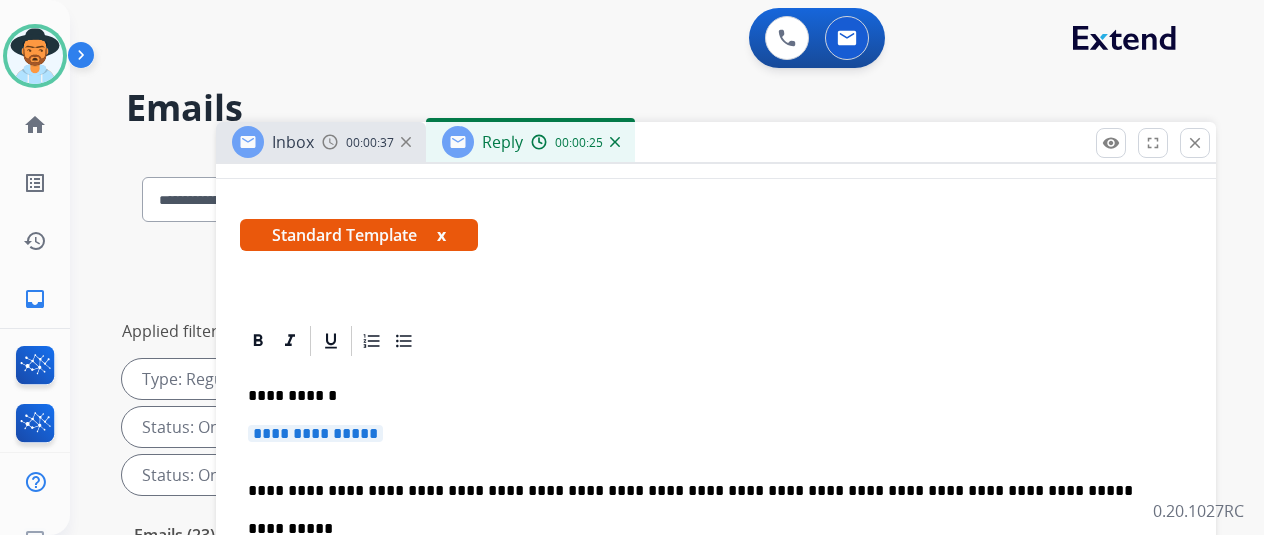
click at [383, 432] on span "**********" at bounding box center [315, 433] width 135 height 17
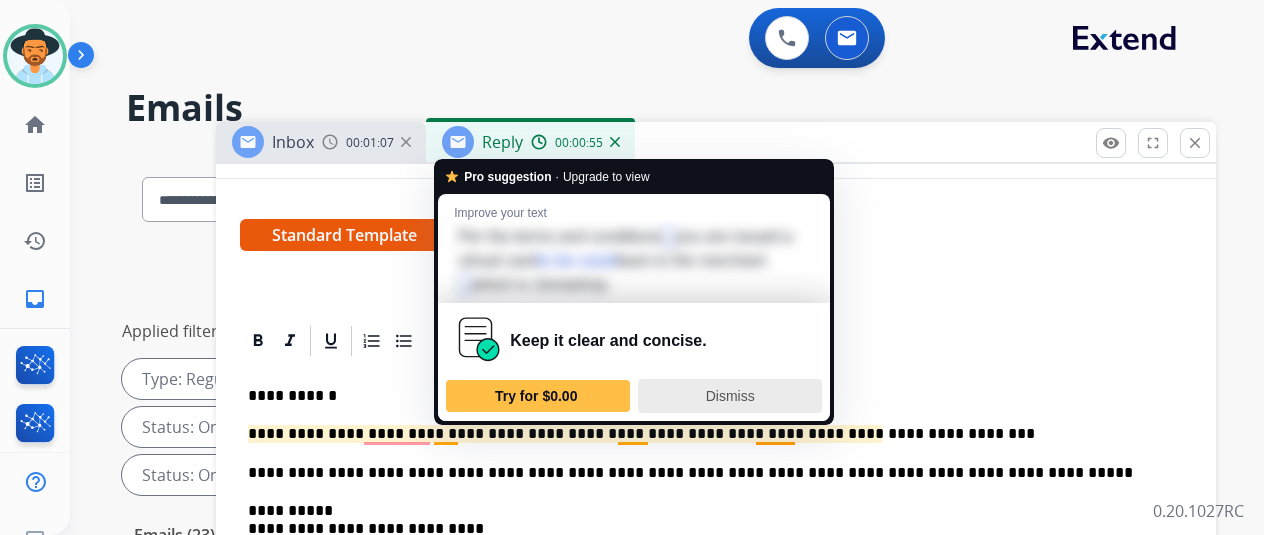
click at [730, 389] on span "Dismiss" at bounding box center [730, 396] width 49 height 16
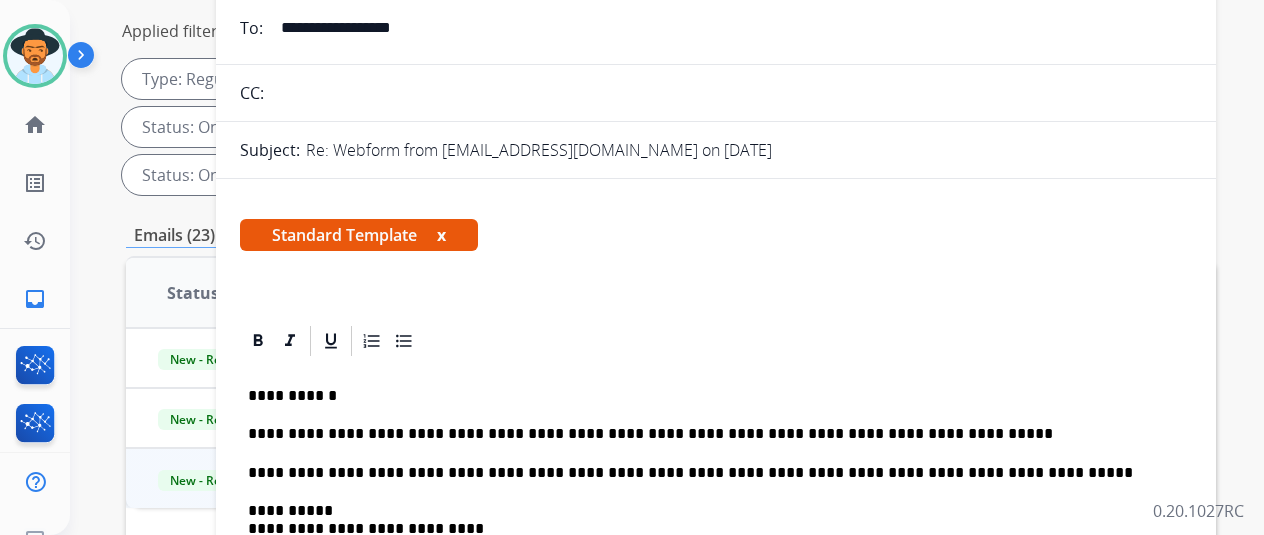
scroll to position [0, 0]
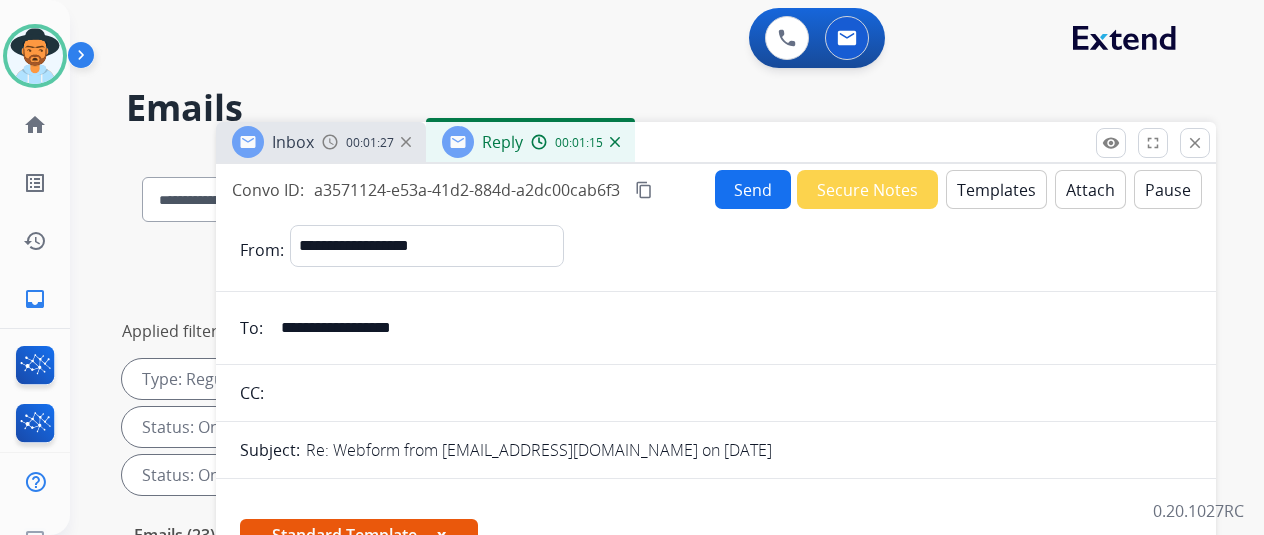
drag, startPoint x: 461, startPoint y: 325, endPoint x: 294, endPoint y: 330, distance: 167.0
click at [294, 330] on input "**********" at bounding box center [730, 328] width 923 height 40
click at [653, 190] on mat-icon "content_copy" at bounding box center [644, 190] width 18 height 18
click at [765, 191] on button "Send" at bounding box center [753, 189] width 76 height 39
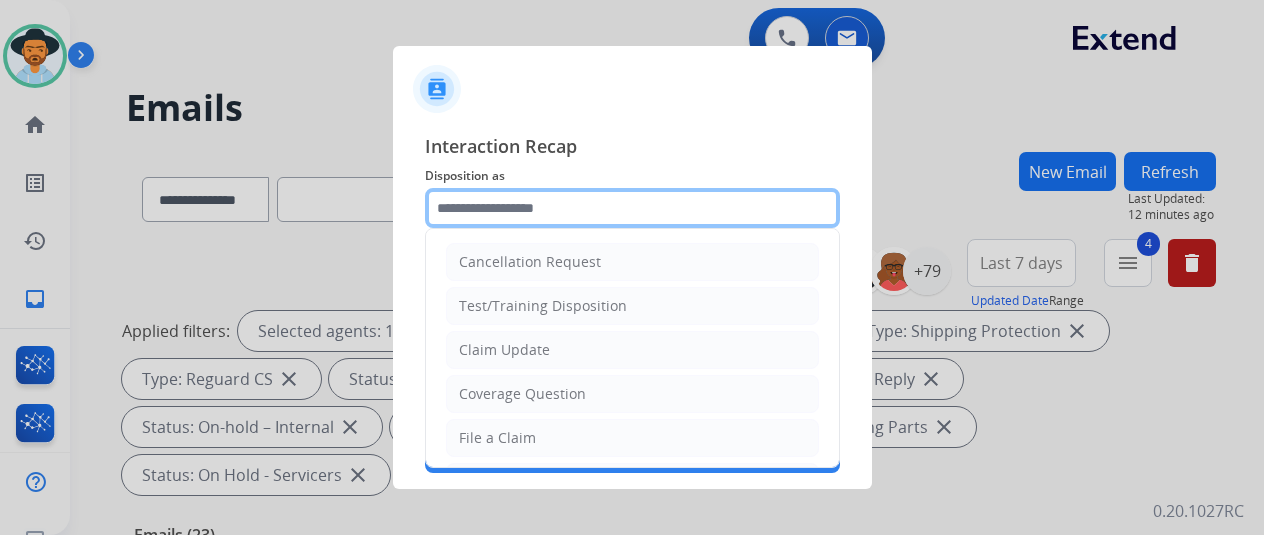
click at [476, 199] on input "text" at bounding box center [632, 208] width 415 height 40
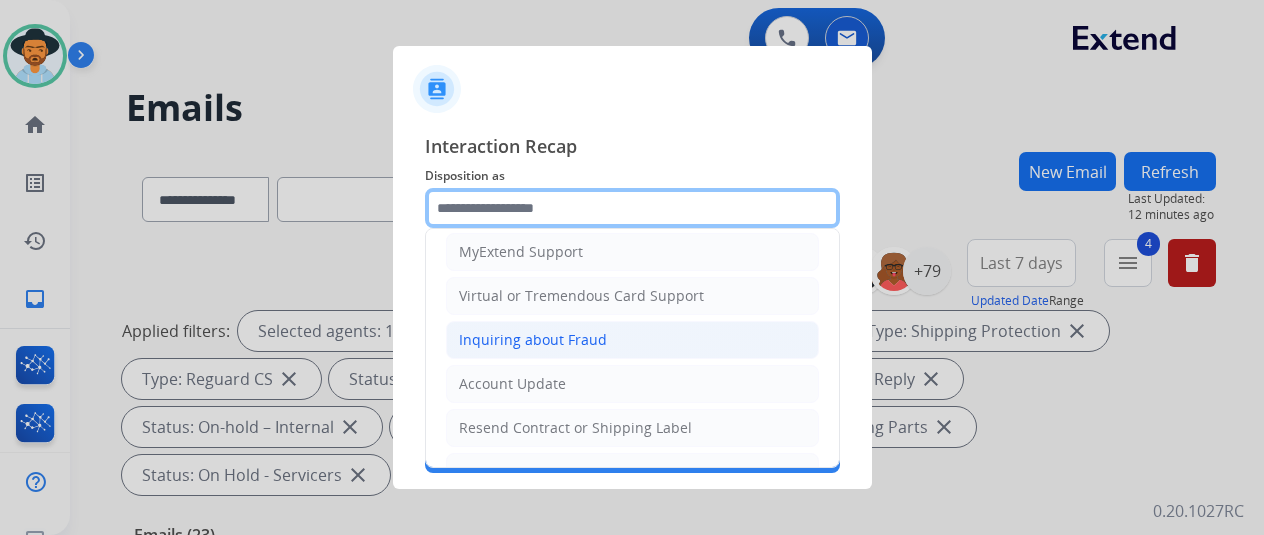
scroll to position [203, 0]
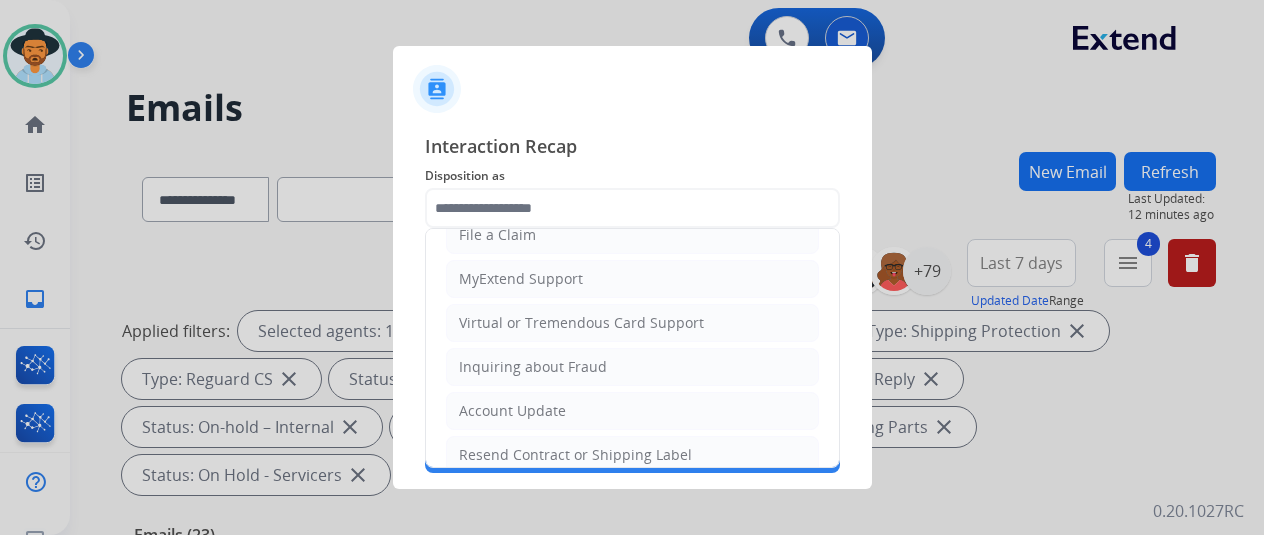
drag, startPoint x: 506, startPoint y: 323, endPoint x: 501, endPoint y: 295, distance: 28.4
click at [505, 323] on div "Virtual or Tremendous Card Support" at bounding box center [581, 323] width 245 height 20
type input "**********"
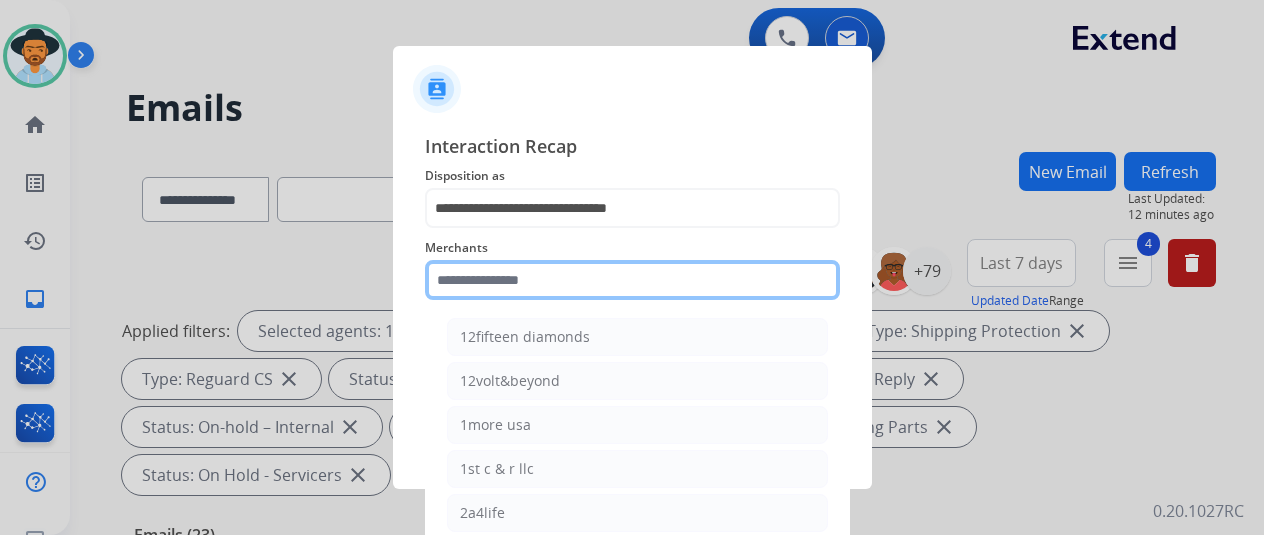
click at [472, 277] on input "text" at bounding box center [632, 280] width 415 height 40
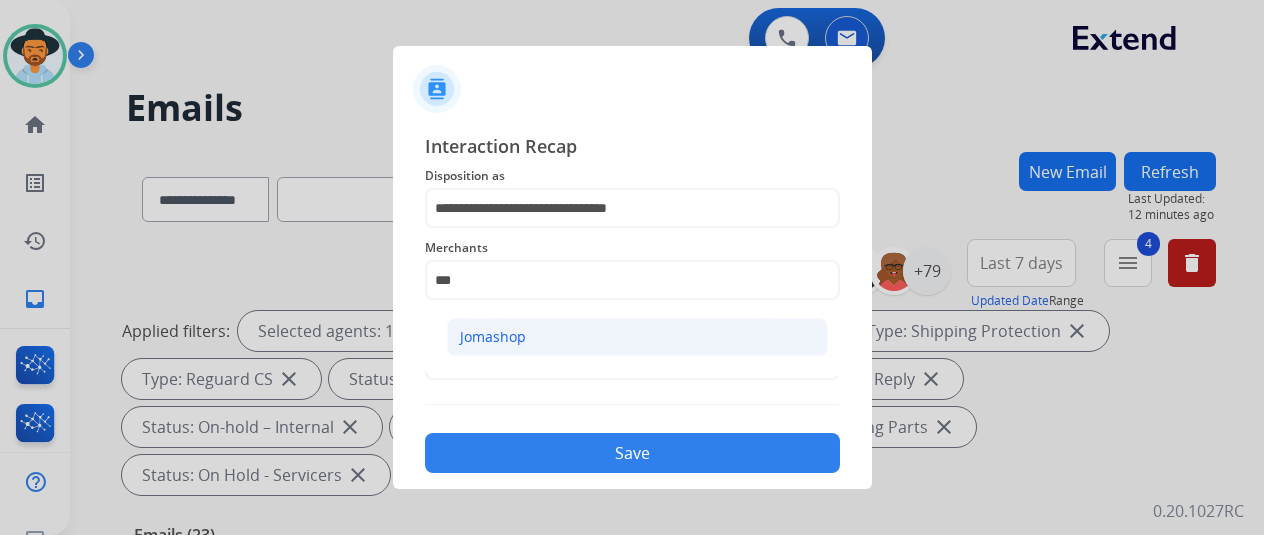
click at [526, 341] on li "Jomashop" at bounding box center [637, 337] width 381 height 38
type input "********"
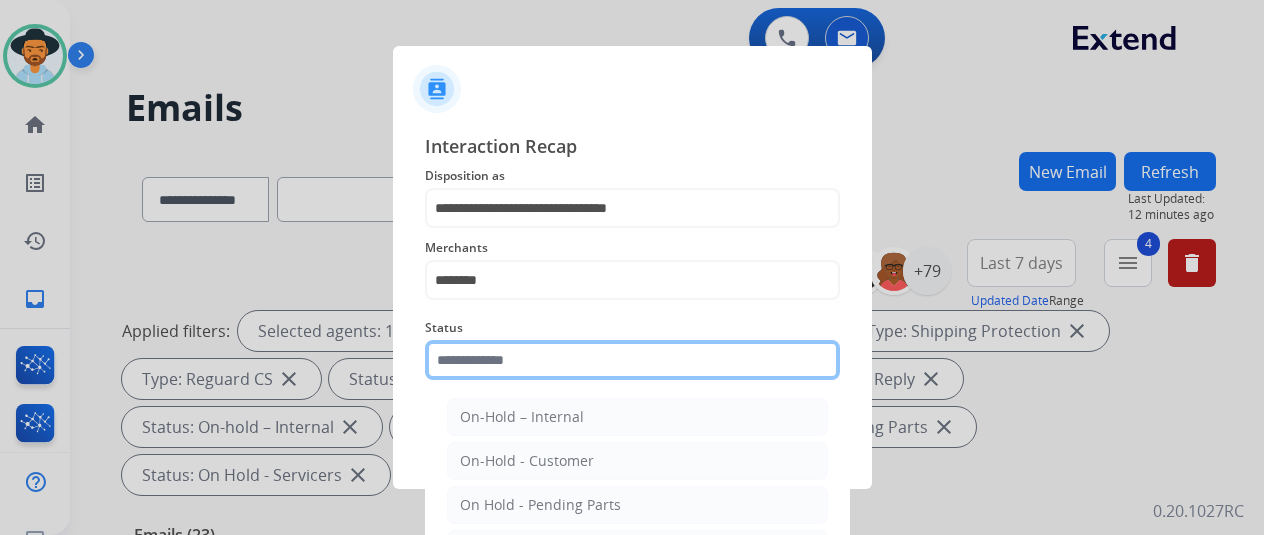
click at [460, 361] on input "text" at bounding box center [632, 360] width 415 height 40
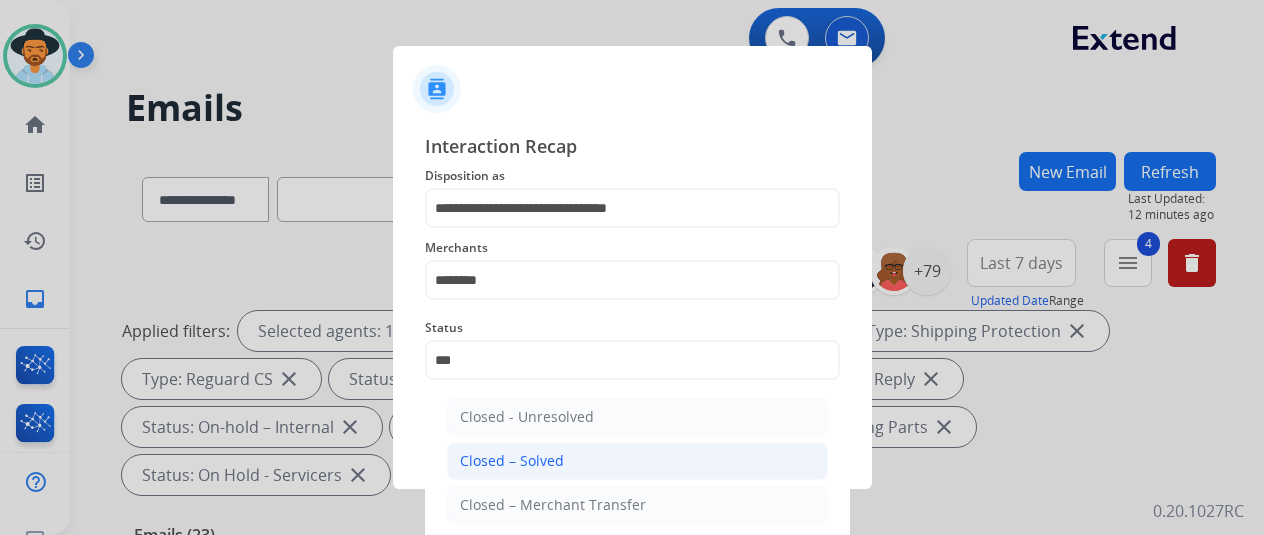
click at [494, 455] on div "Closed – Solved" at bounding box center [512, 461] width 104 height 20
type input "**********"
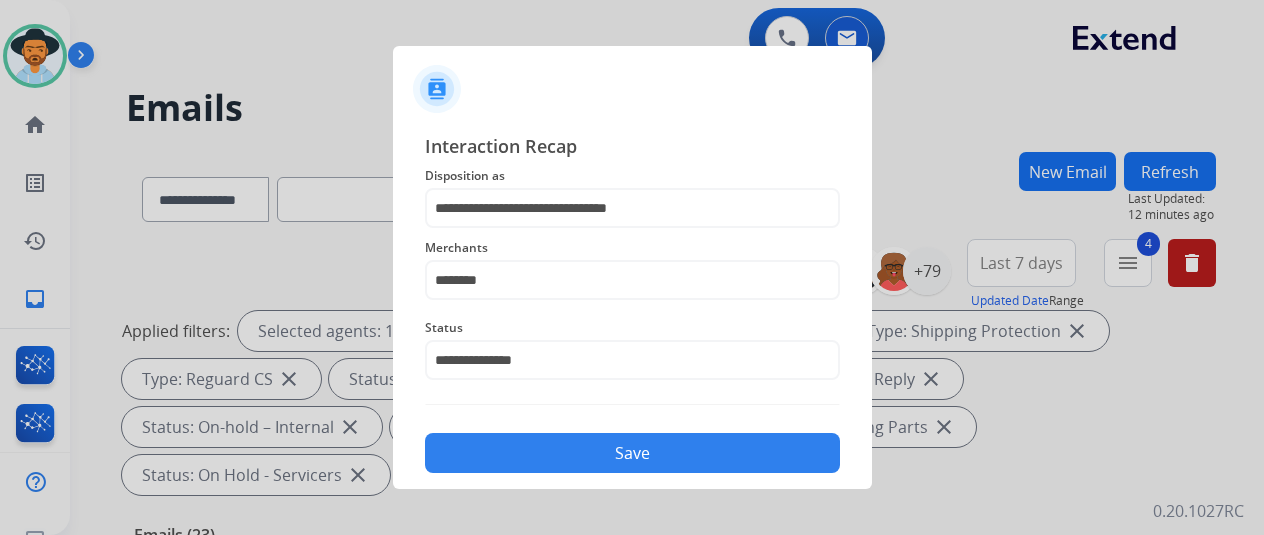
click at [492, 455] on button "Save" at bounding box center [632, 453] width 415 height 40
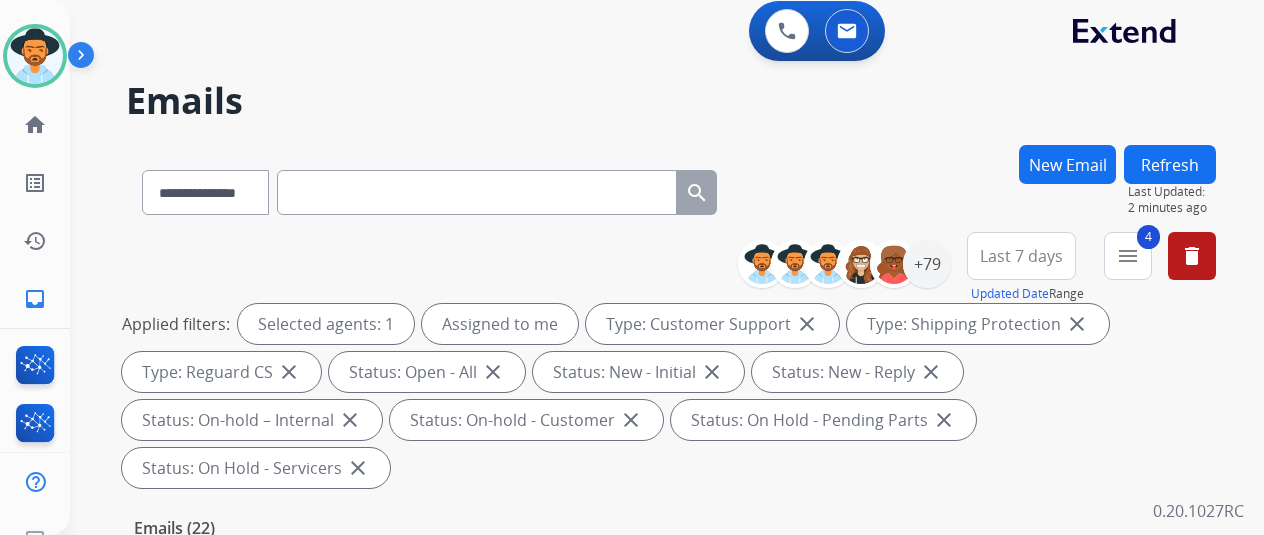
scroll to position [0, 0]
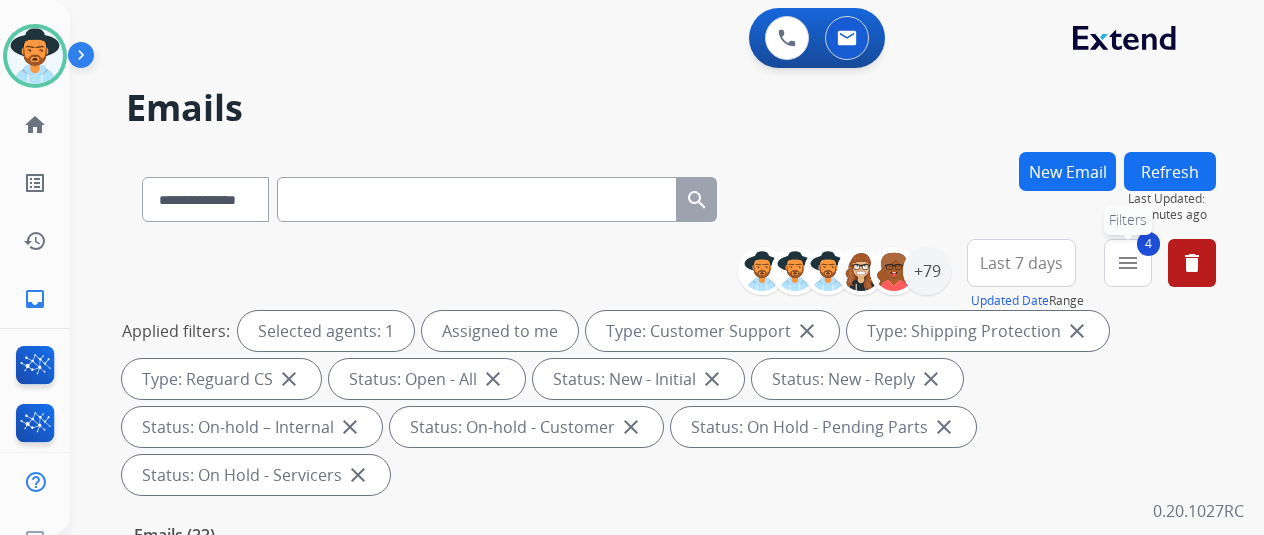
click at [1140, 257] on mat-icon "menu" at bounding box center [1128, 263] width 24 height 24
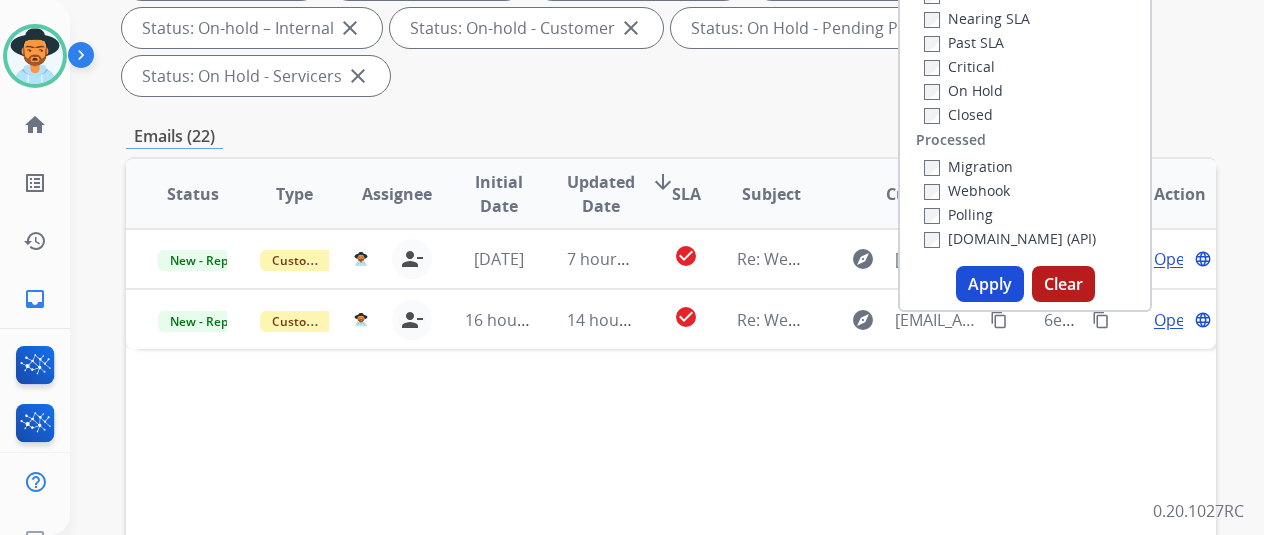
scroll to position [400, 0]
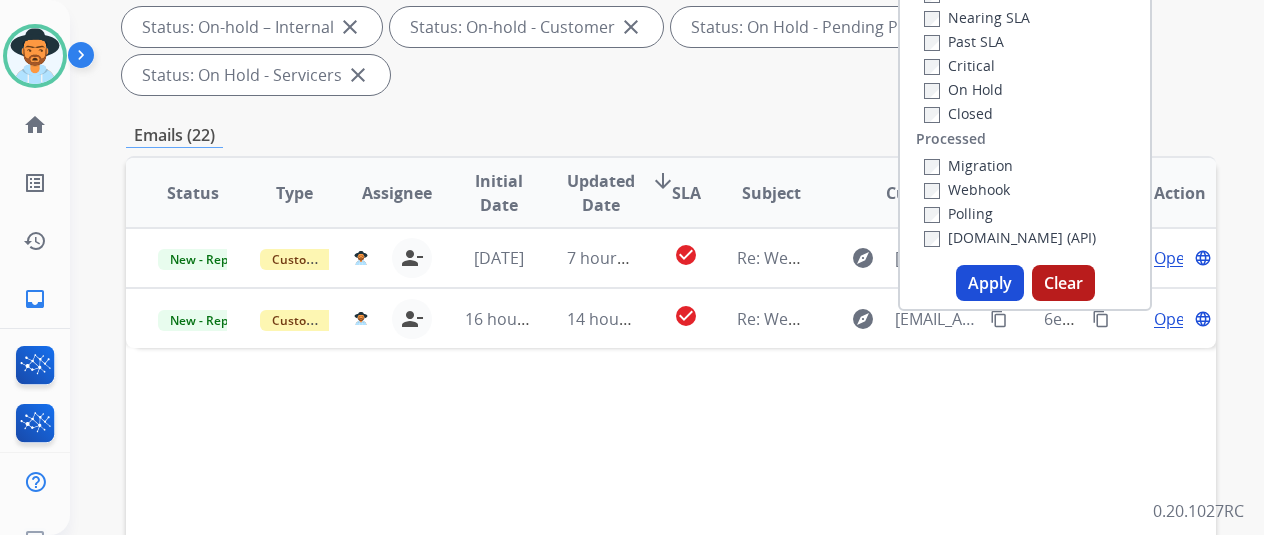
click at [996, 285] on button "Apply" at bounding box center [990, 283] width 68 height 36
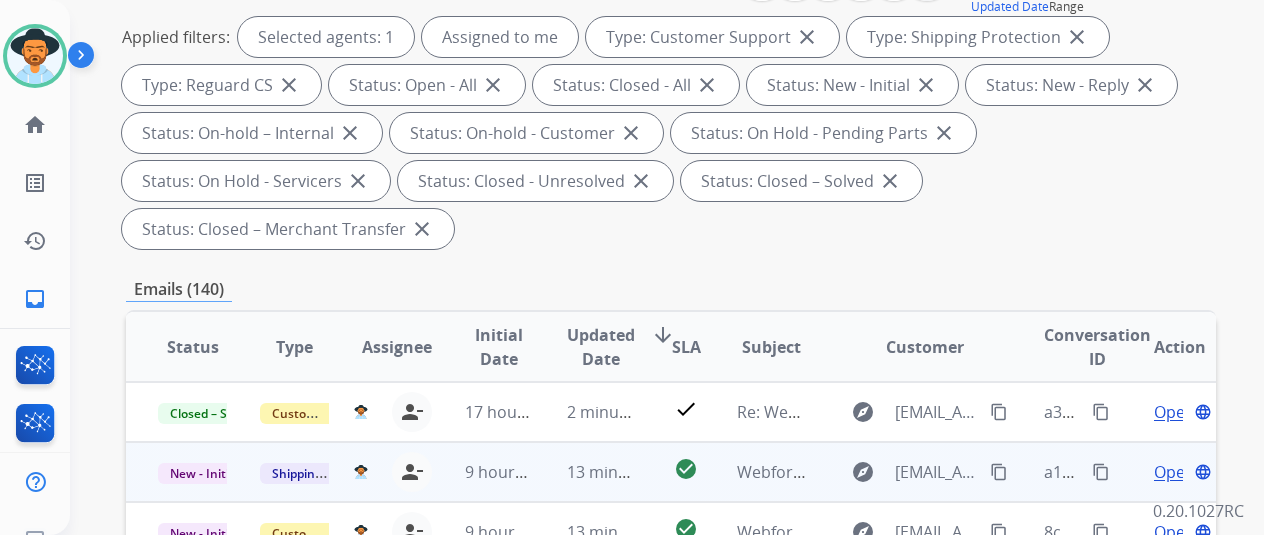
scroll to position [500, 0]
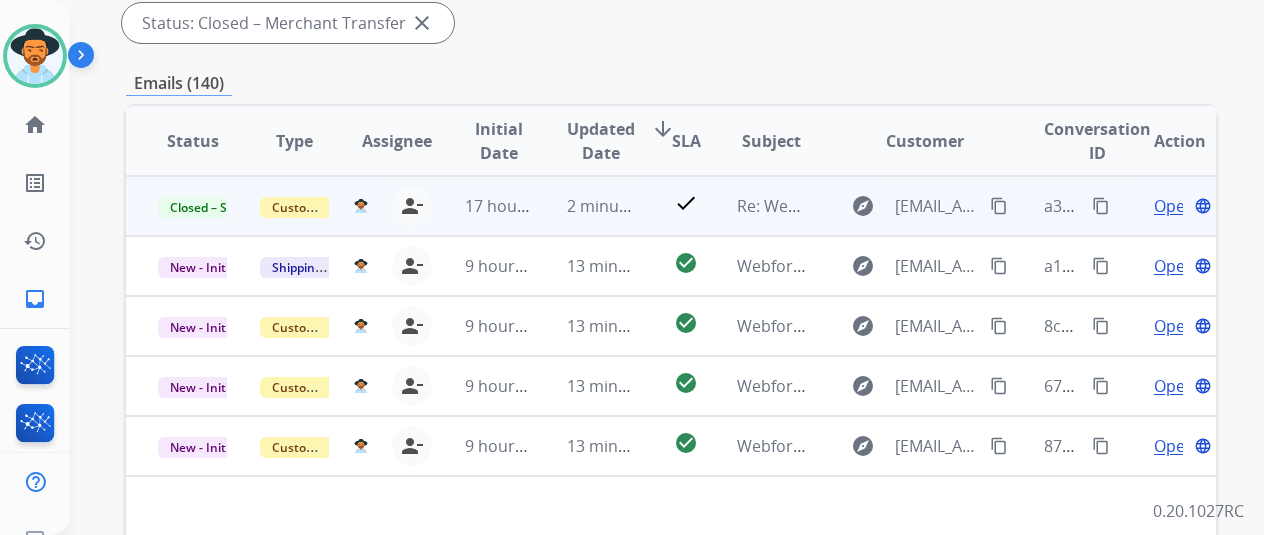
click at [1102, 207] on mat-icon "content_copy" at bounding box center [1101, 206] width 18 height 18
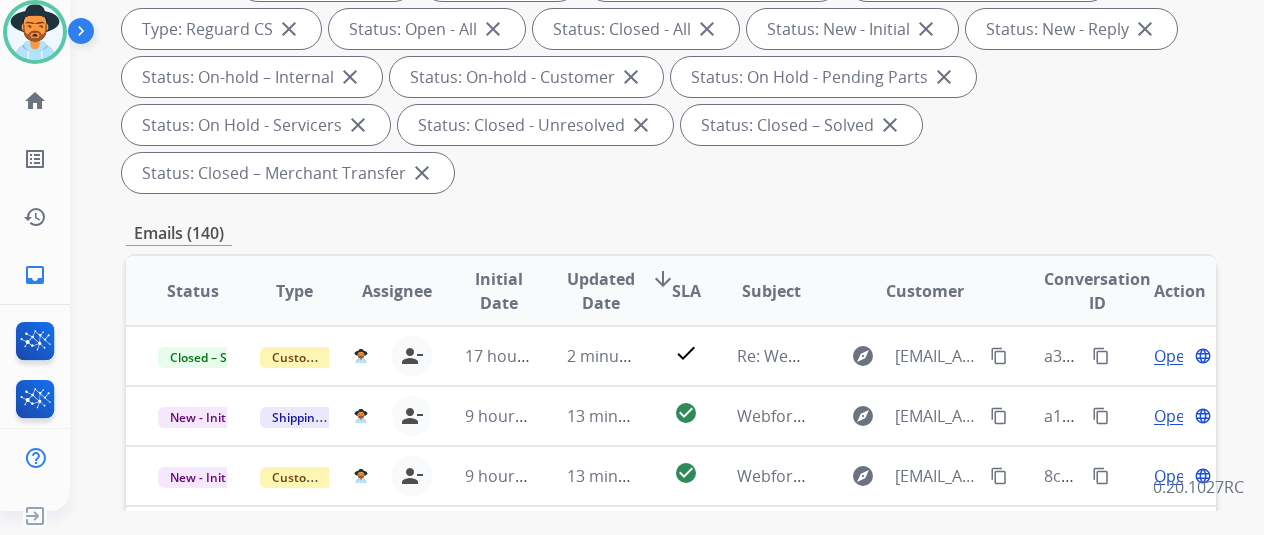
scroll to position [0, 0]
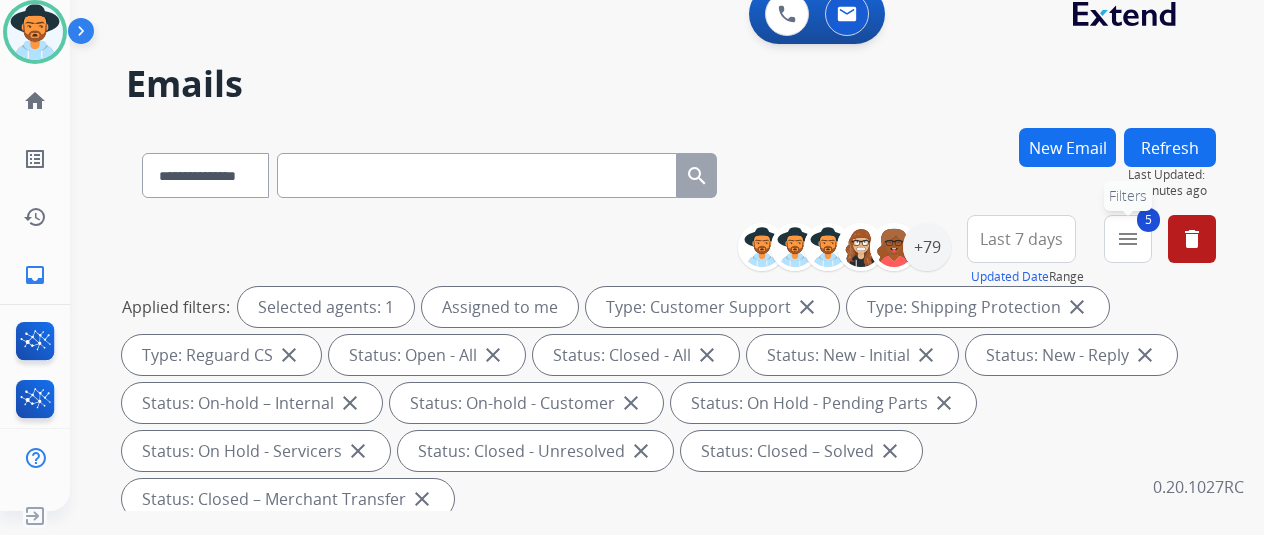
click at [1140, 233] on mat-icon "menu" at bounding box center [1128, 239] width 24 height 24
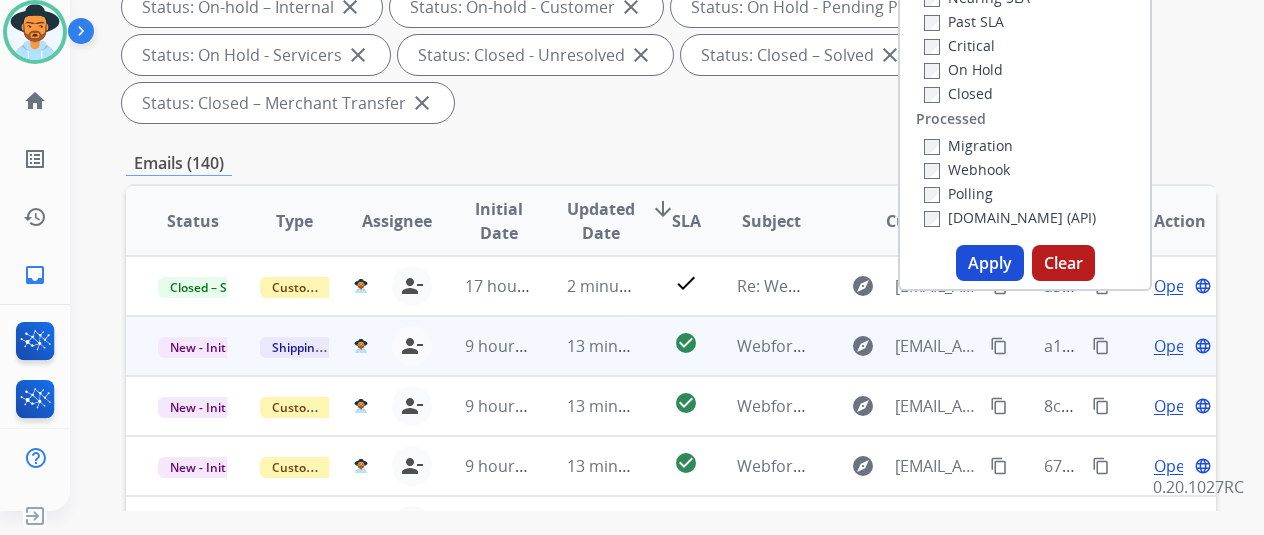
scroll to position [400, 0]
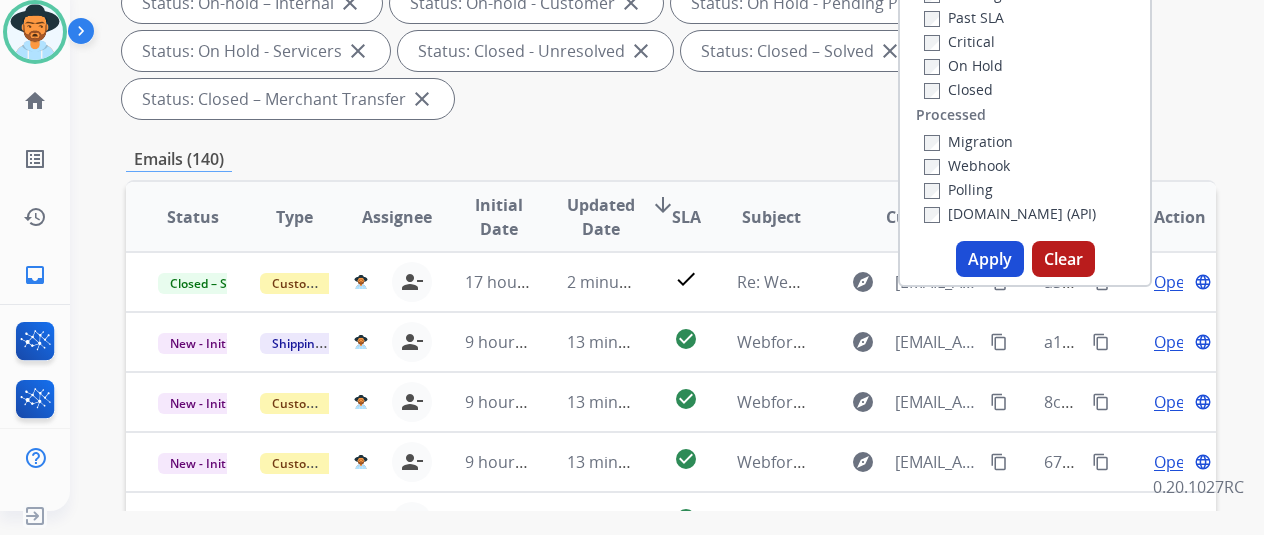
click at [999, 257] on button "Apply" at bounding box center [990, 259] width 68 height 36
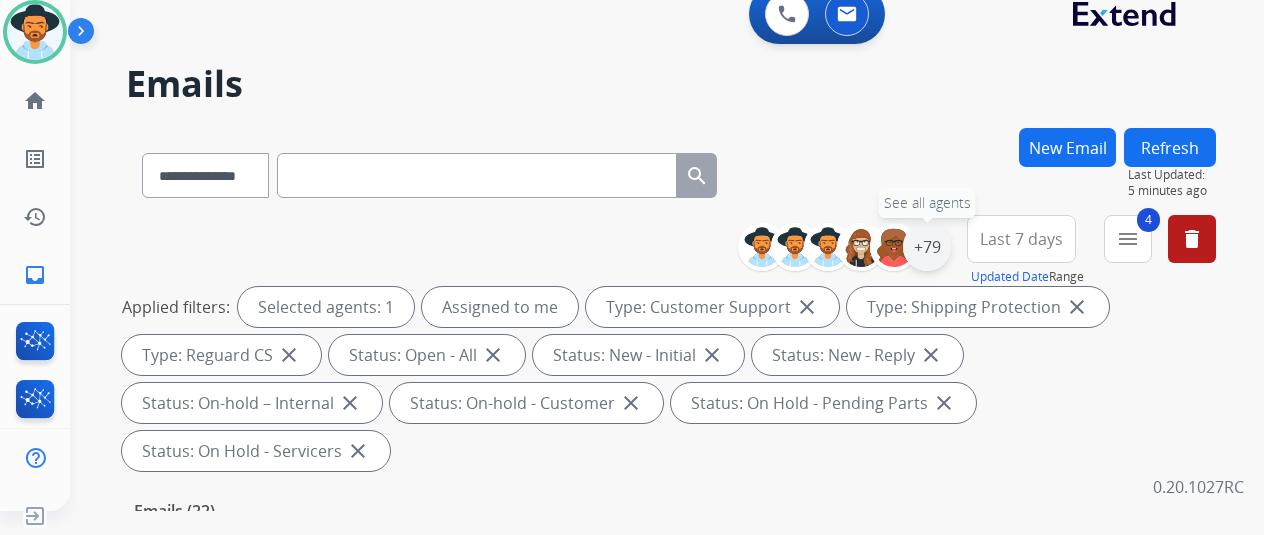
click at [938, 247] on div "+79" at bounding box center [927, 247] width 48 height 48
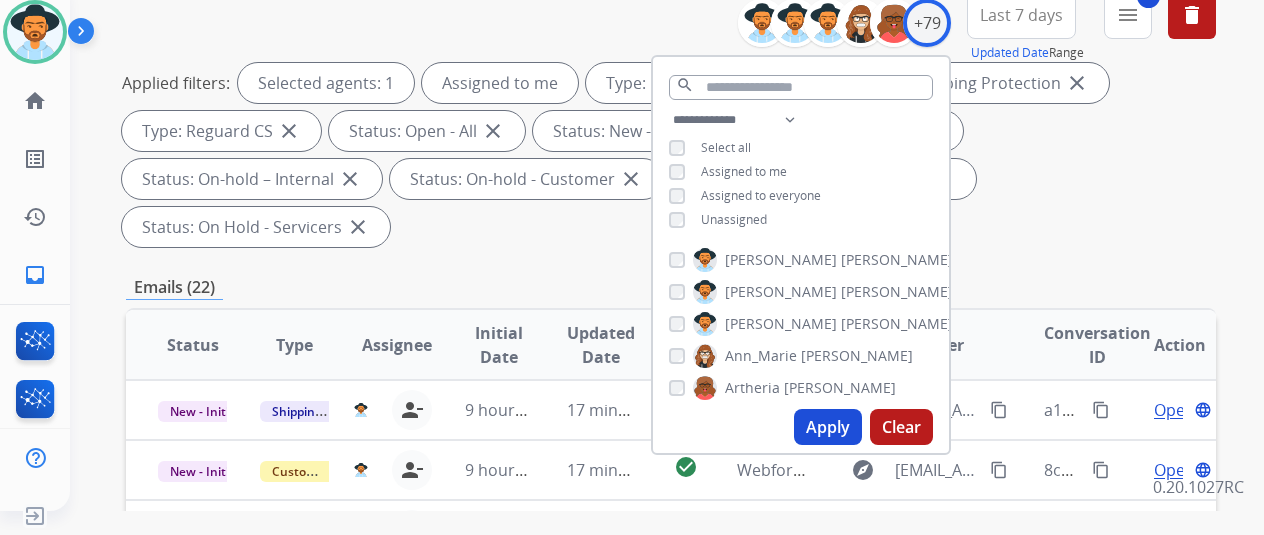
scroll to position [300, 0]
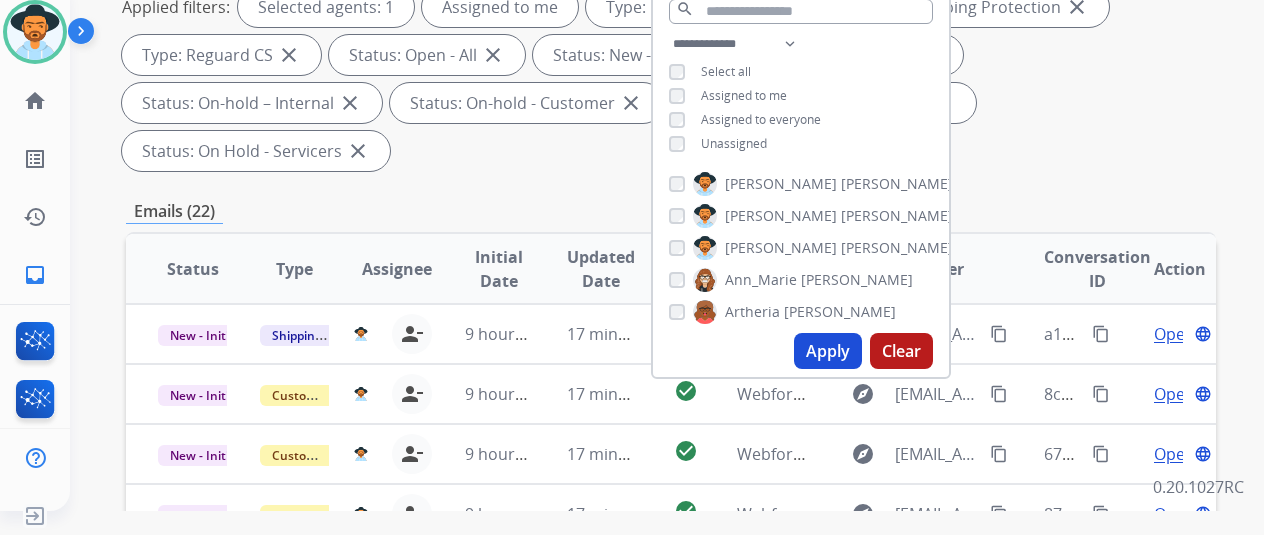
click at [835, 343] on button "Apply" at bounding box center [828, 351] width 68 height 36
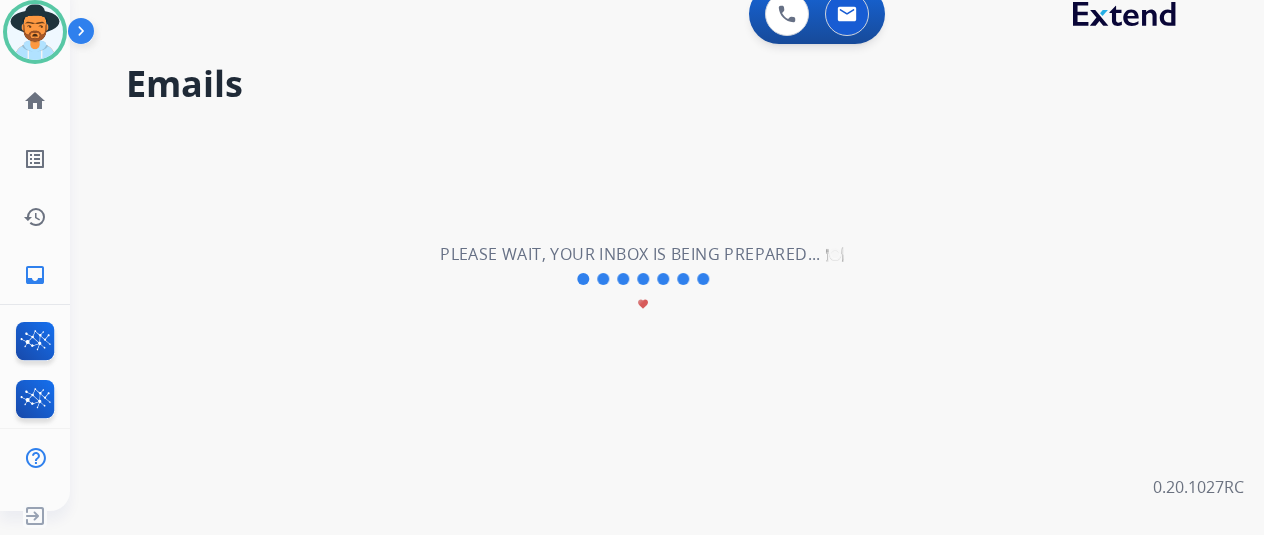
scroll to position [0, 0]
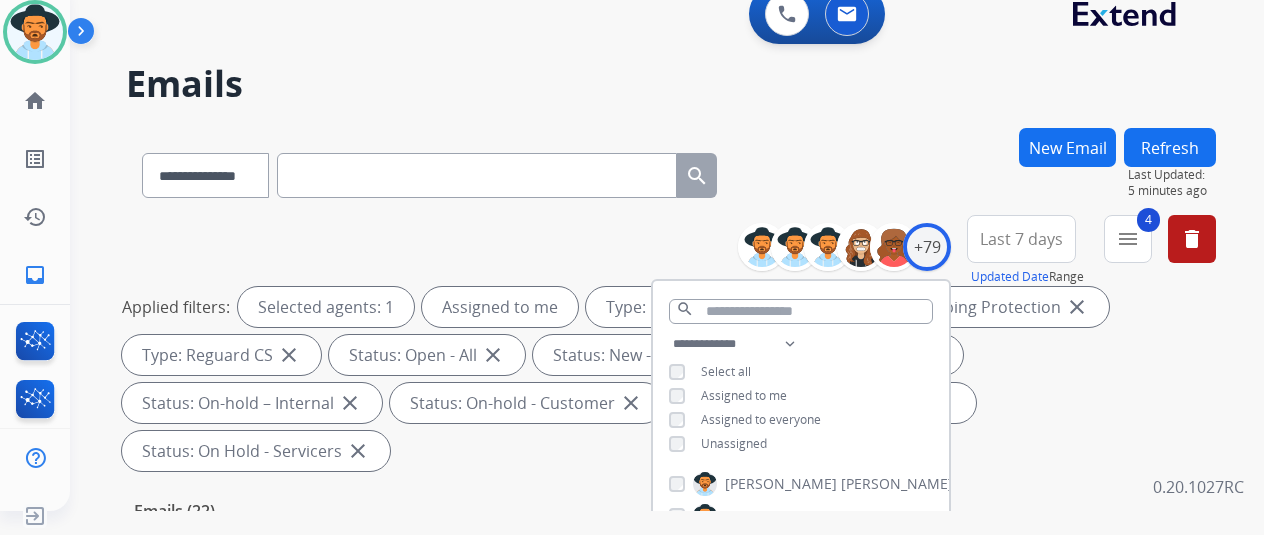
click at [919, 135] on div "**********" at bounding box center [671, 171] width 1090 height 87
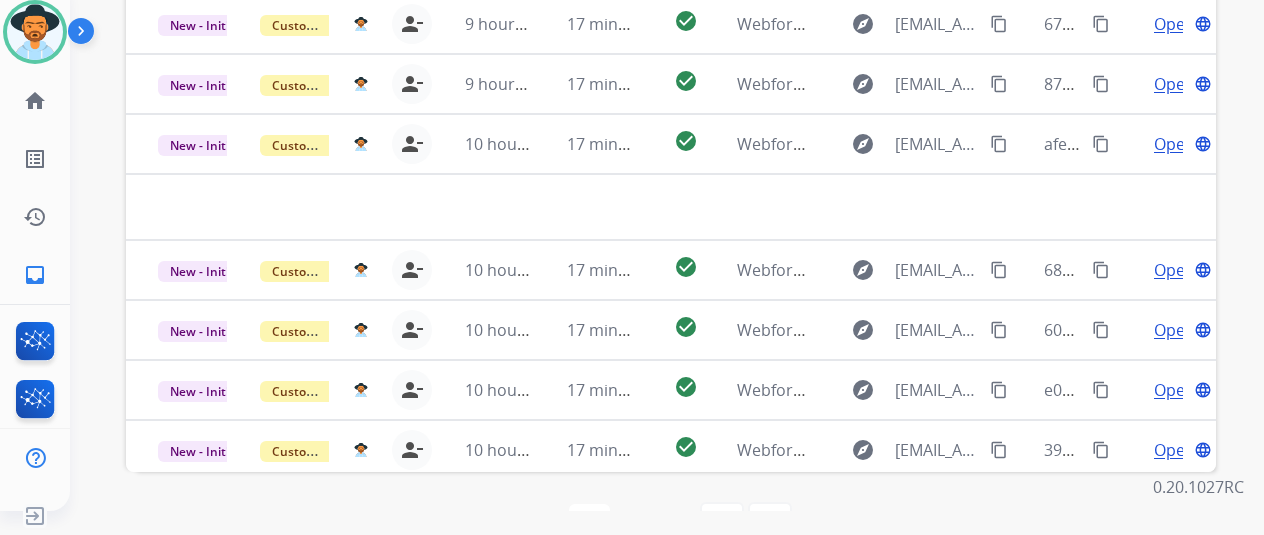
scroll to position [68, 0]
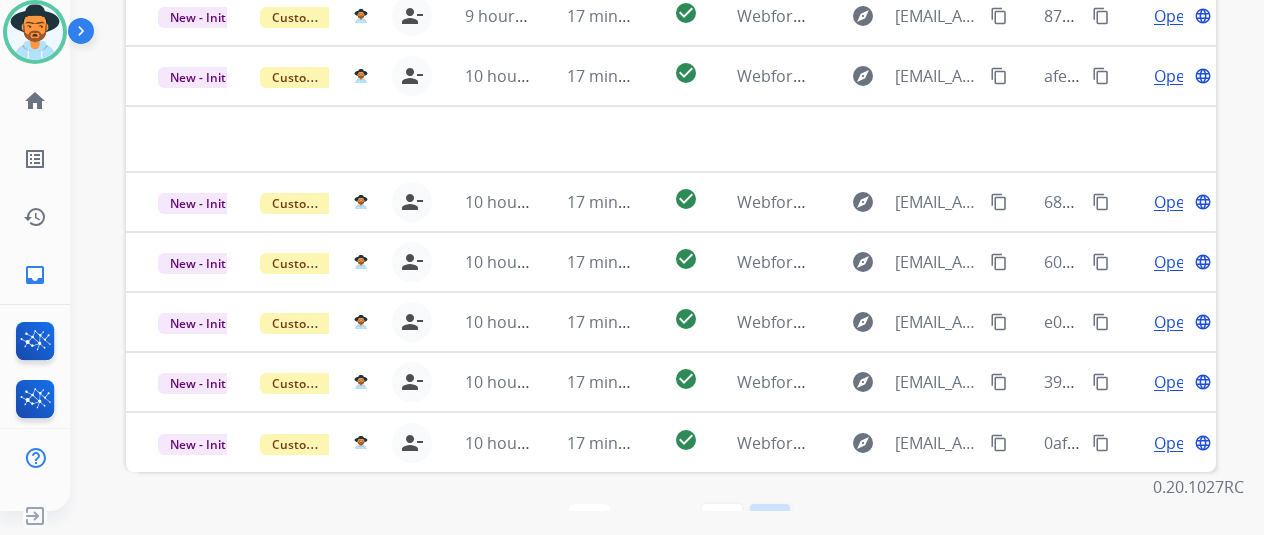
click at [775, 512] on mat-icon "last_page" at bounding box center [770, 524] width 24 height 24
select select "*"
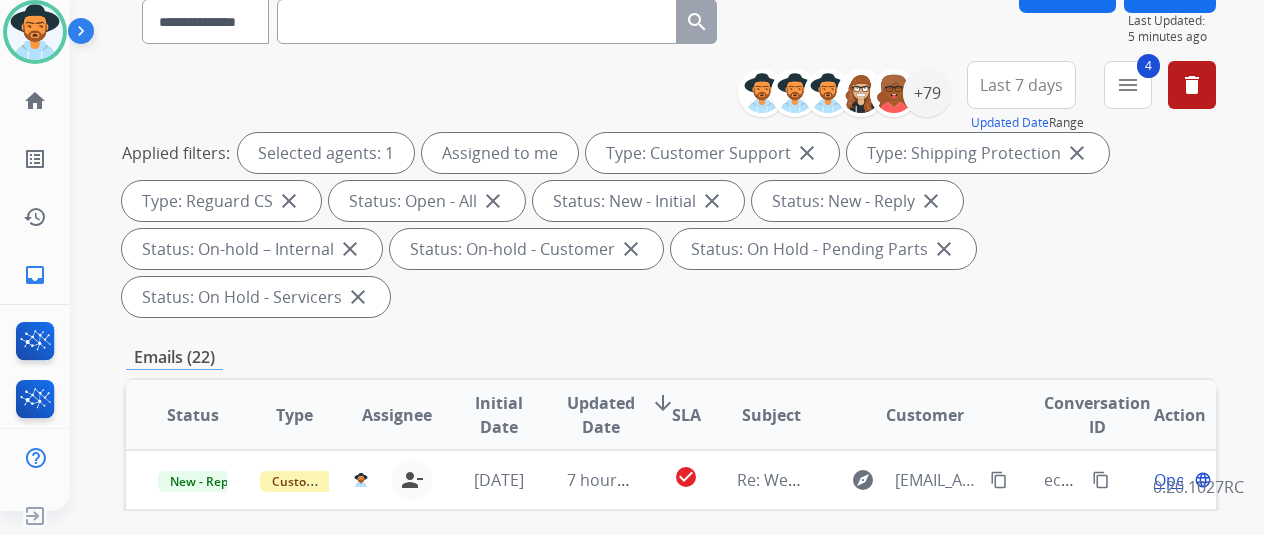
scroll to position [500, 0]
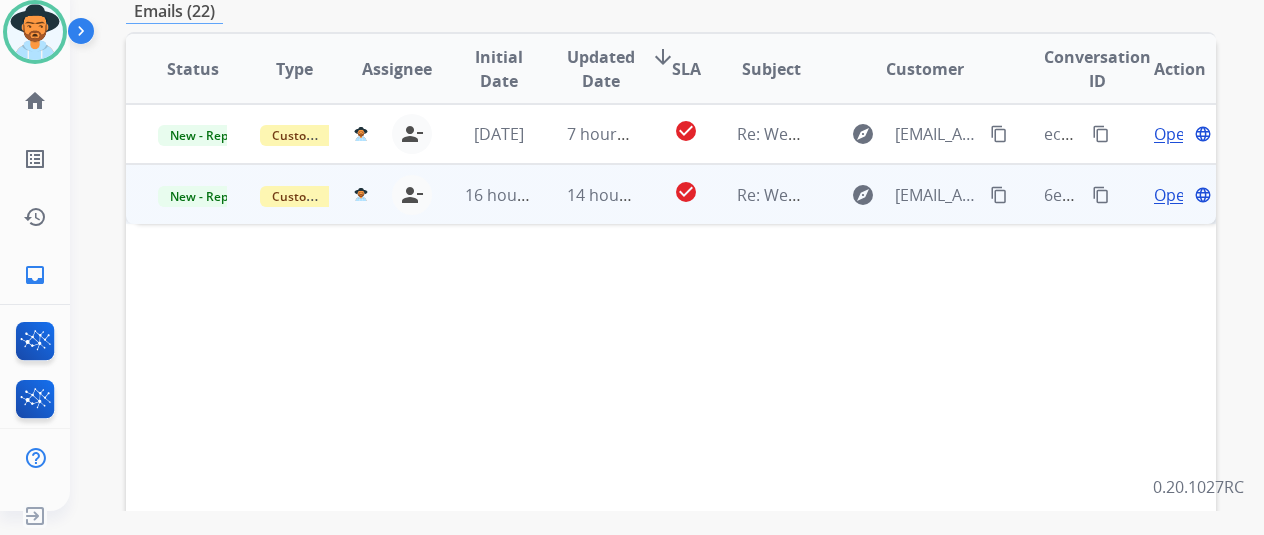
click at [1164, 183] on span "Open" at bounding box center [1174, 195] width 41 height 24
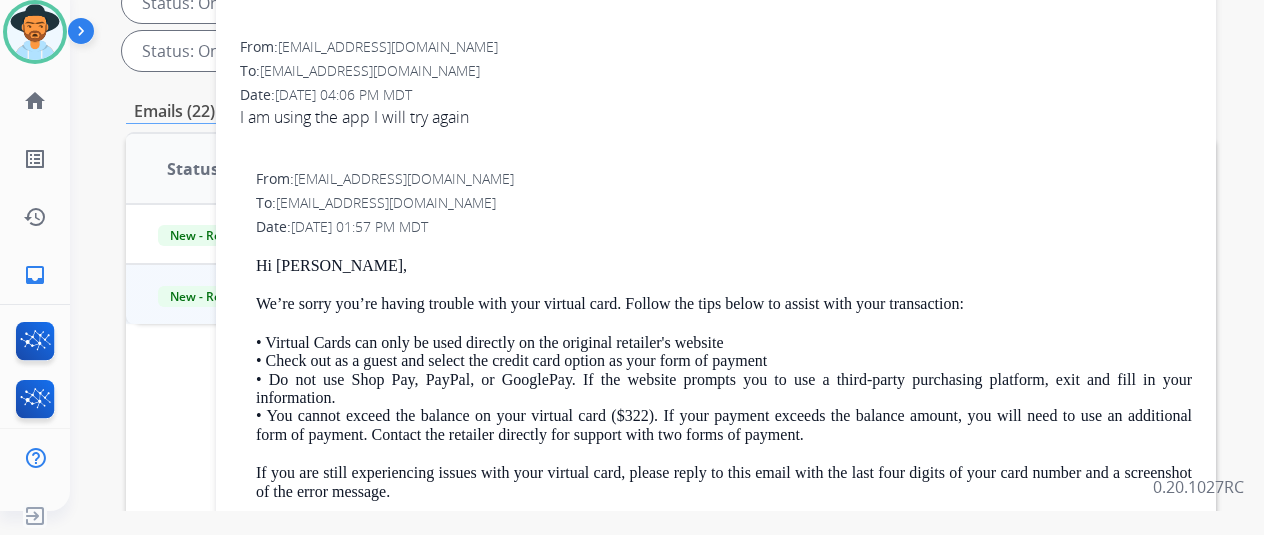
scroll to position [100, 0]
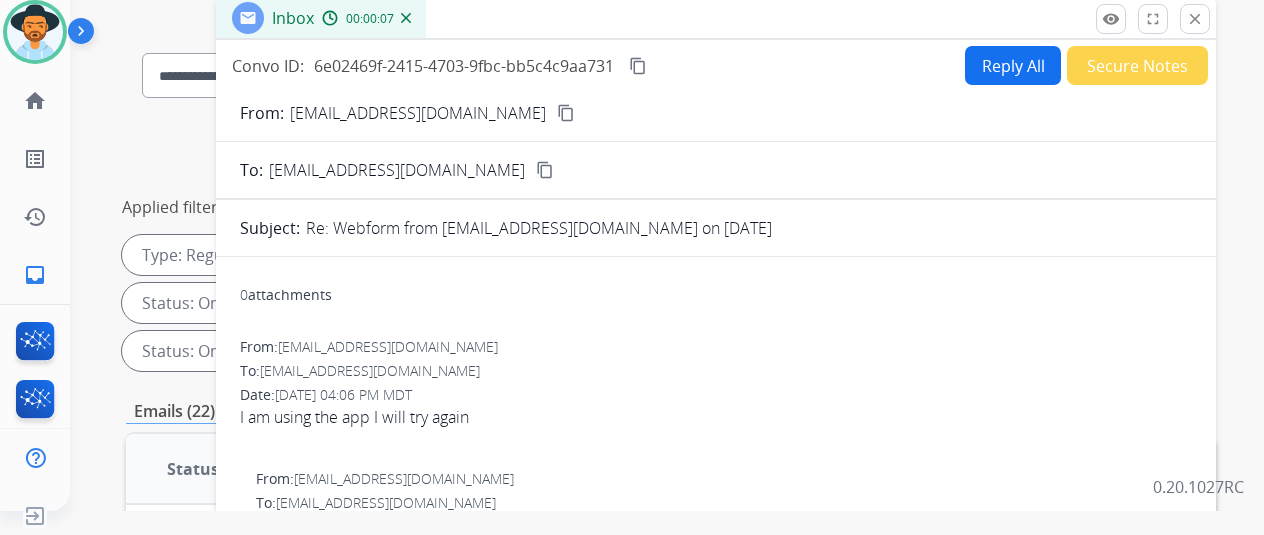
click at [411, 19] on img at bounding box center [406, 18] width 10 height 10
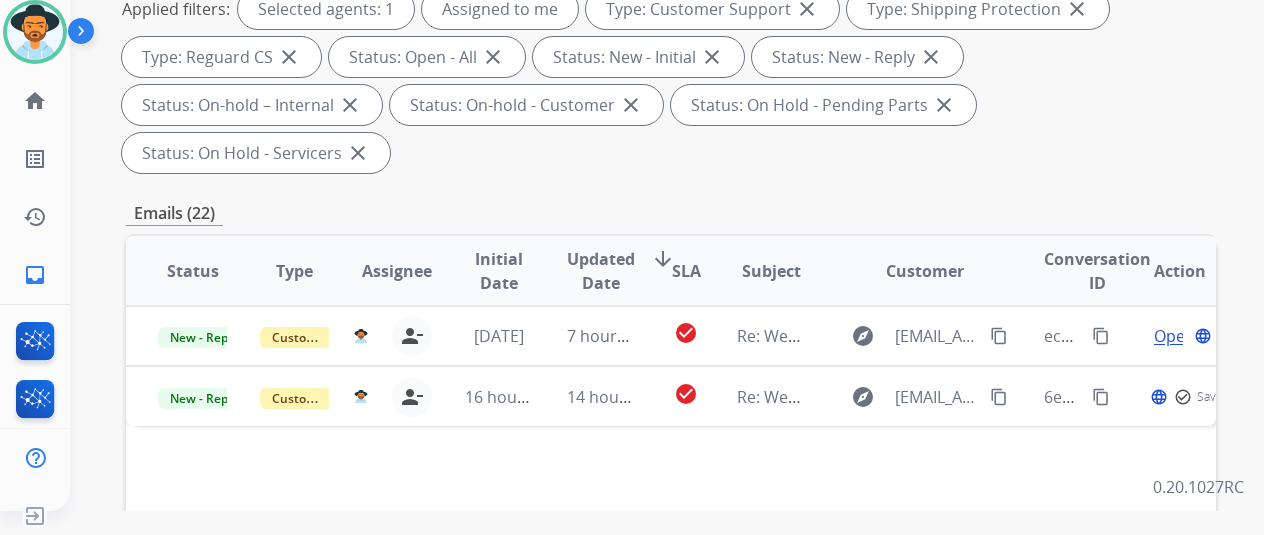
scroll to position [500, 0]
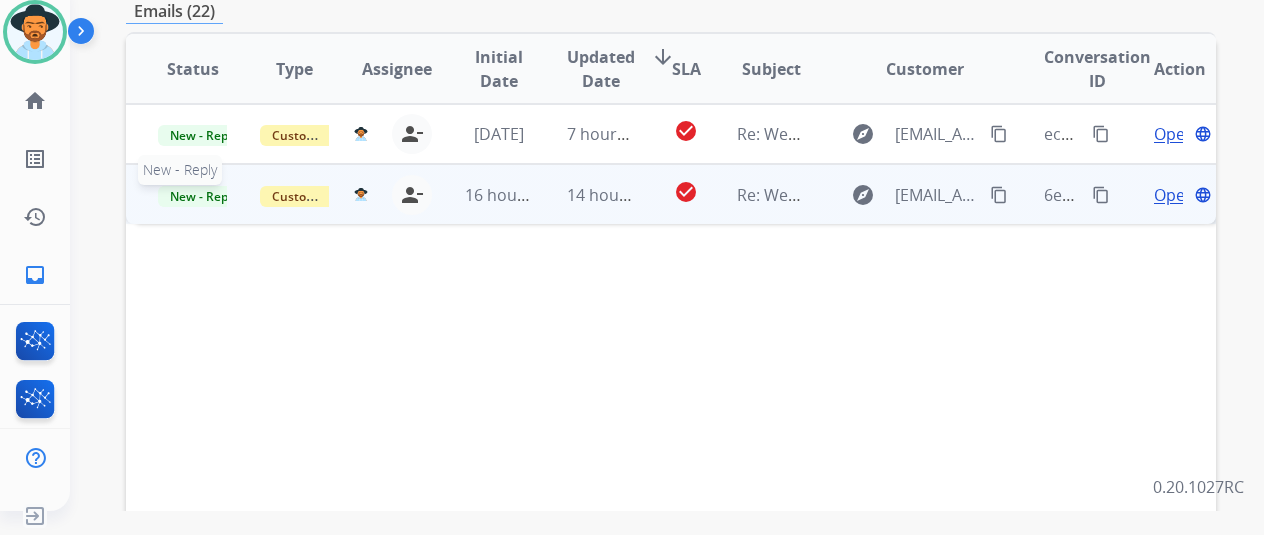
click at [203, 186] on span "New - Reply" at bounding box center [203, 196] width 91 height 21
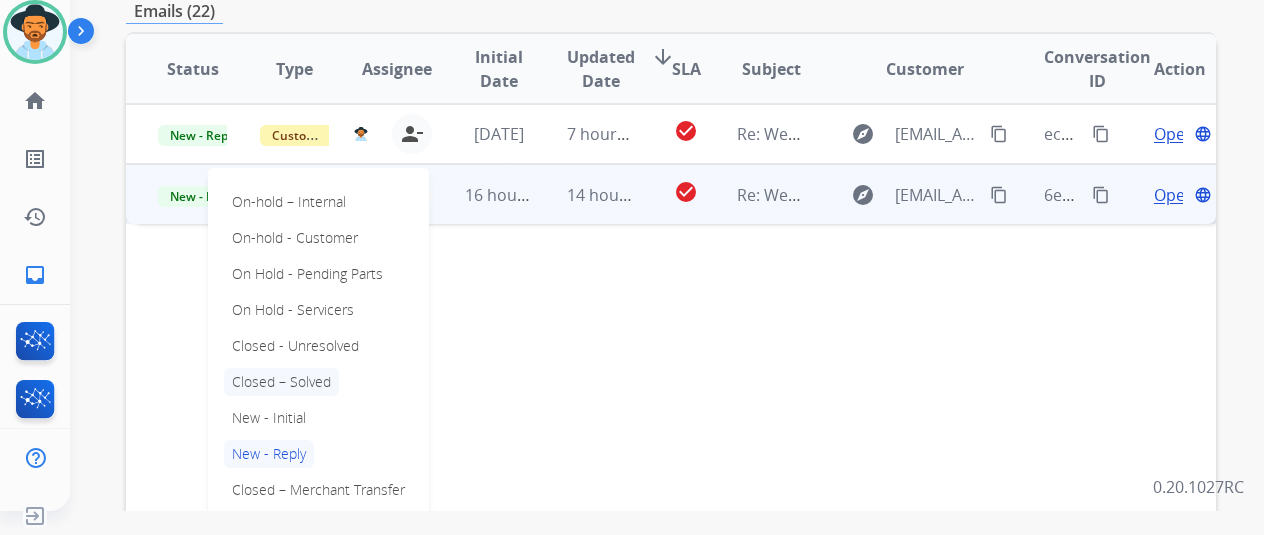
click at [304, 368] on p "Closed – Solved" at bounding box center [281, 382] width 115 height 28
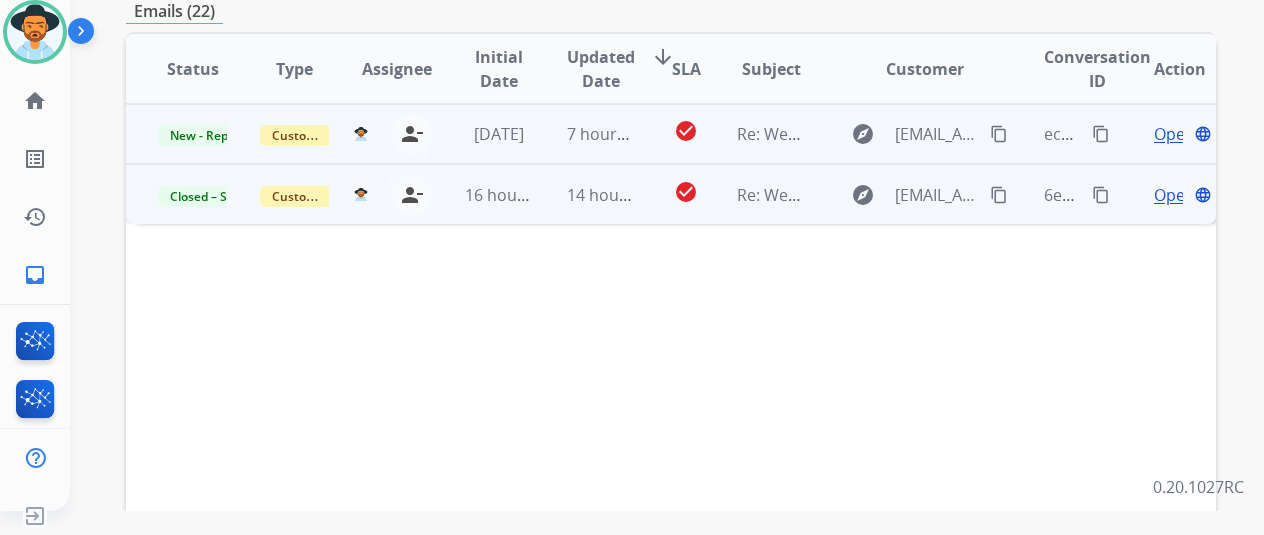
click at [1174, 122] on span "Open" at bounding box center [1174, 134] width 41 height 24
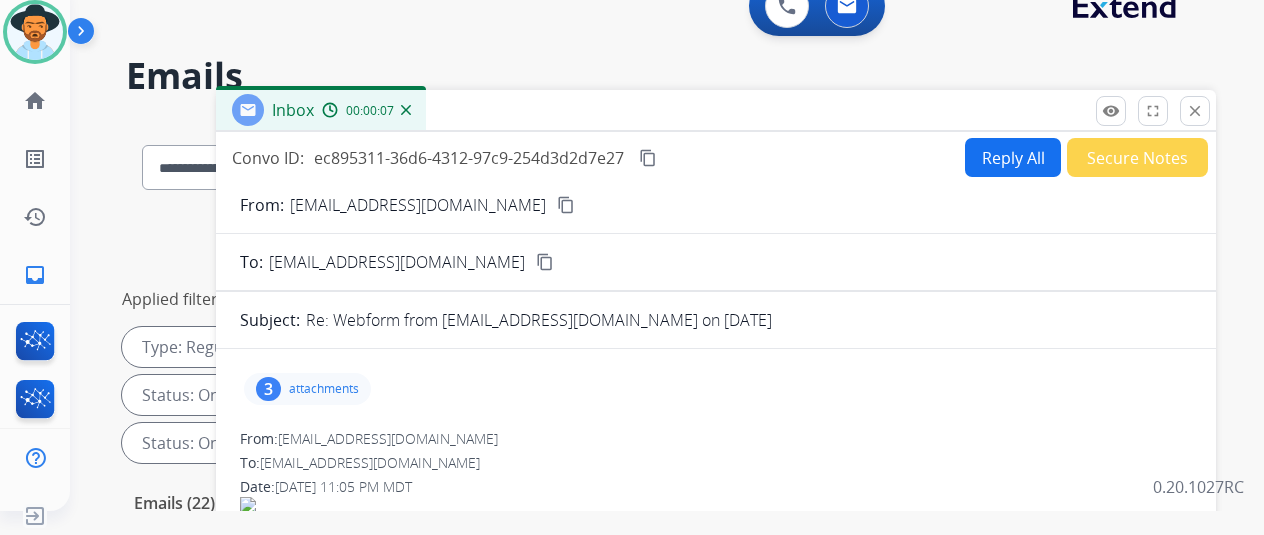
scroll to position [0, 0]
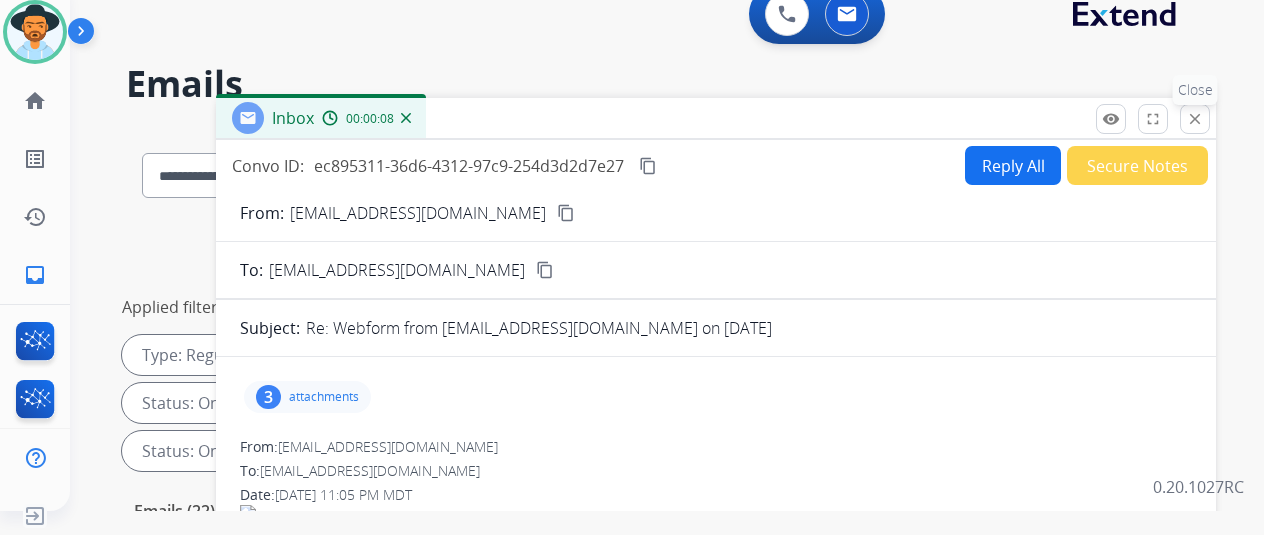
click at [1204, 120] on mat-icon "close" at bounding box center [1195, 119] width 18 height 18
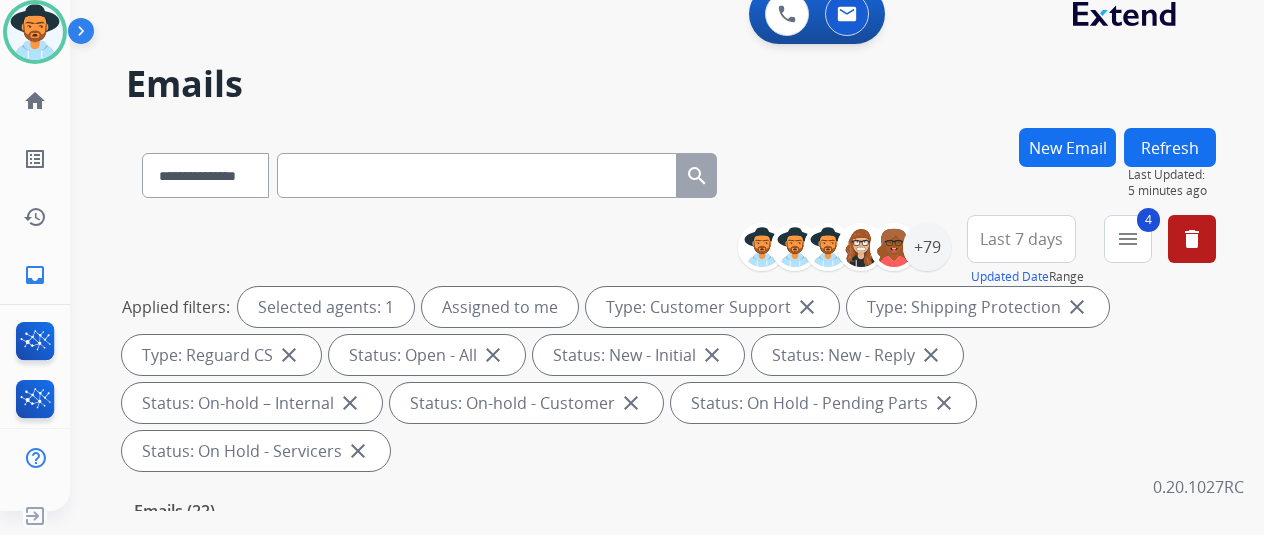
scroll to position [500, 0]
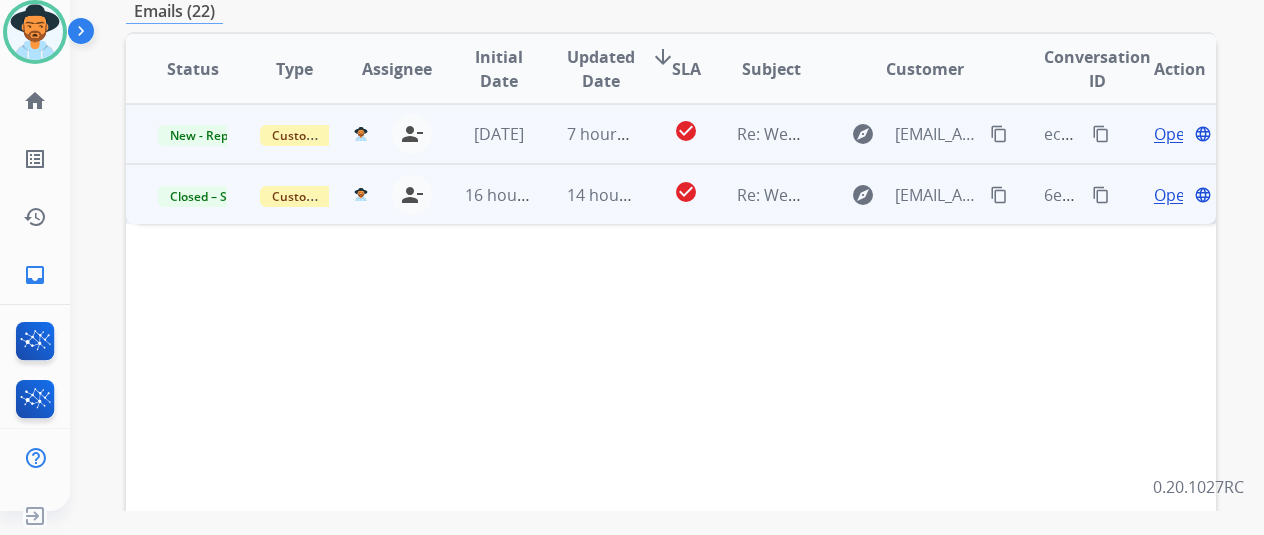
click at [1001, 125] on mat-icon "content_copy" at bounding box center [999, 134] width 18 height 18
click at [1174, 122] on span "Open" at bounding box center [1174, 134] width 41 height 24
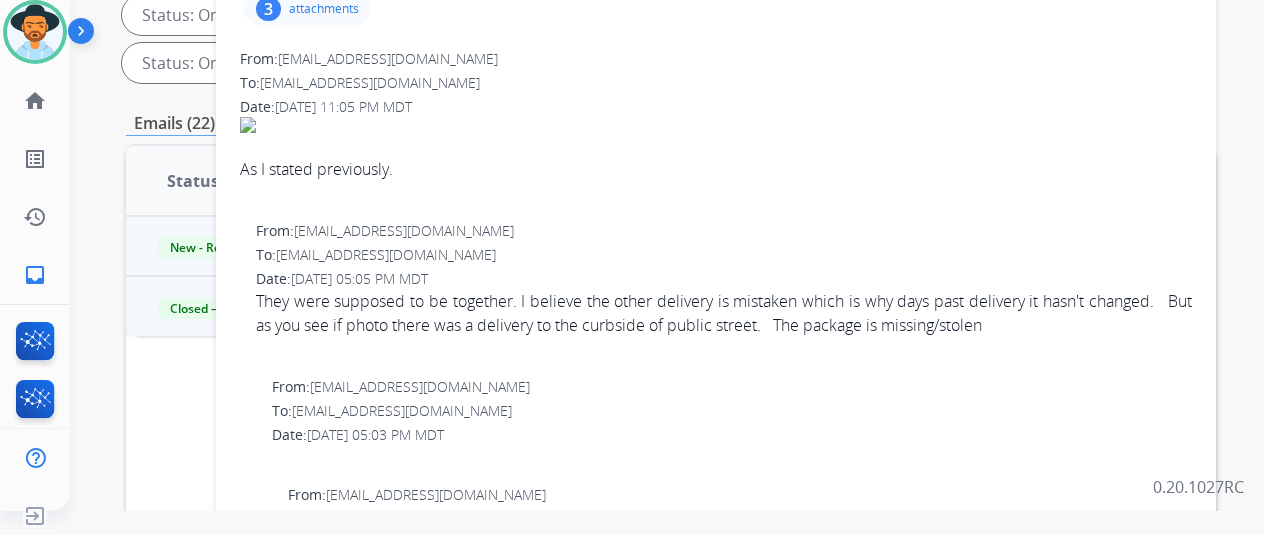
scroll to position [300, 0]
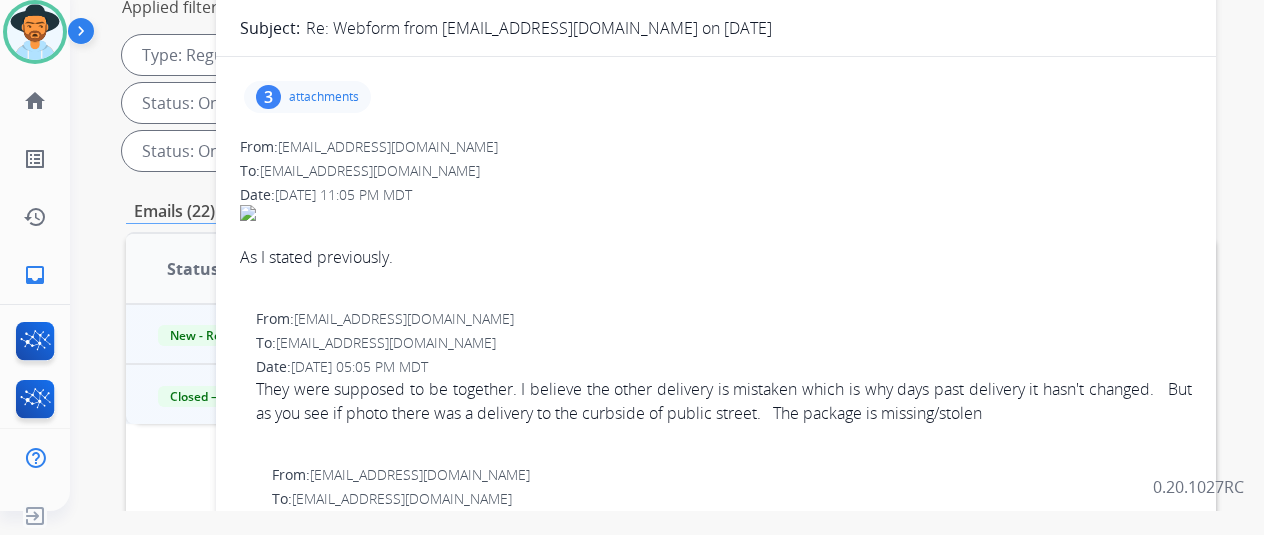
click at [281, 91] on div "3" at bounding box center [268, 97] width 25 height 24
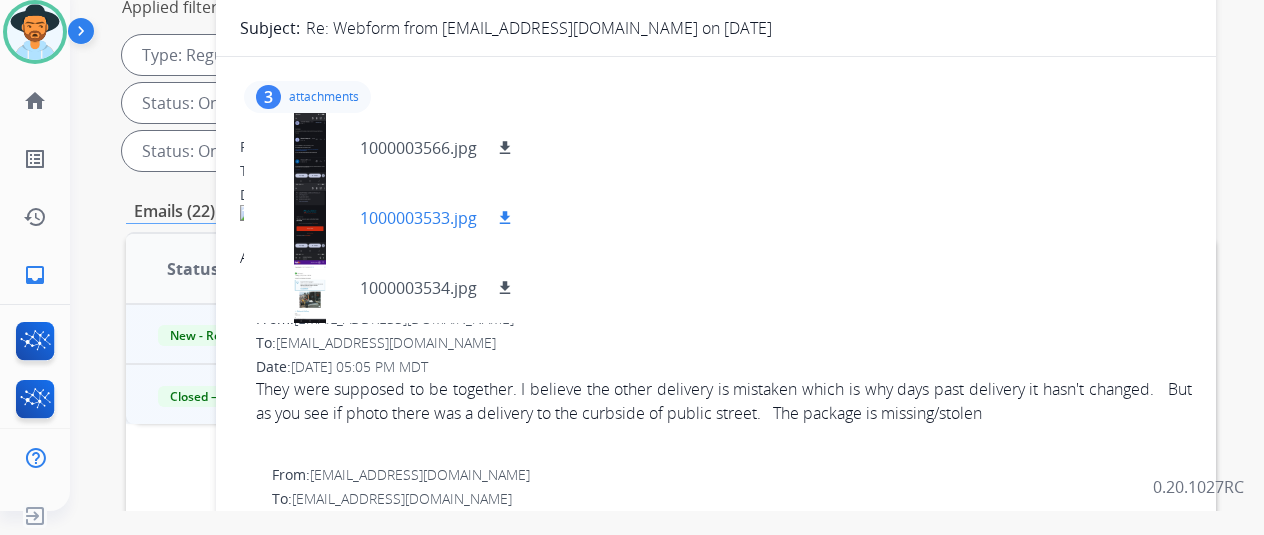
click at [330, 199] on div at bounding box center [310, 218] width 100 height 70
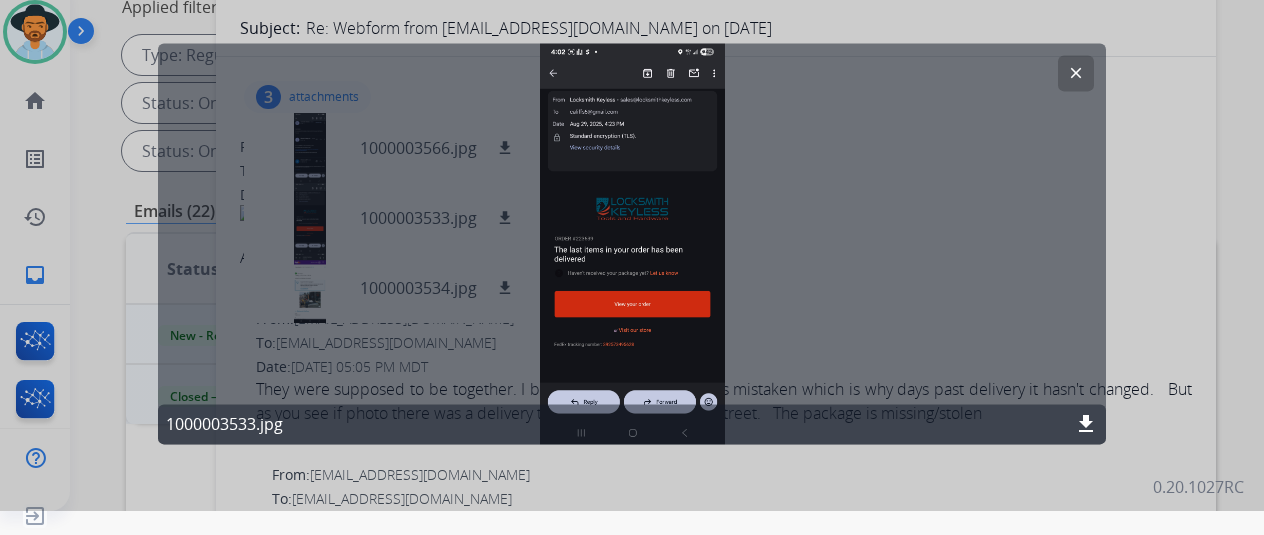
click at [1077, 69] on mat-icon "clear" at bounding box center [1076, 73] width 18 height 18
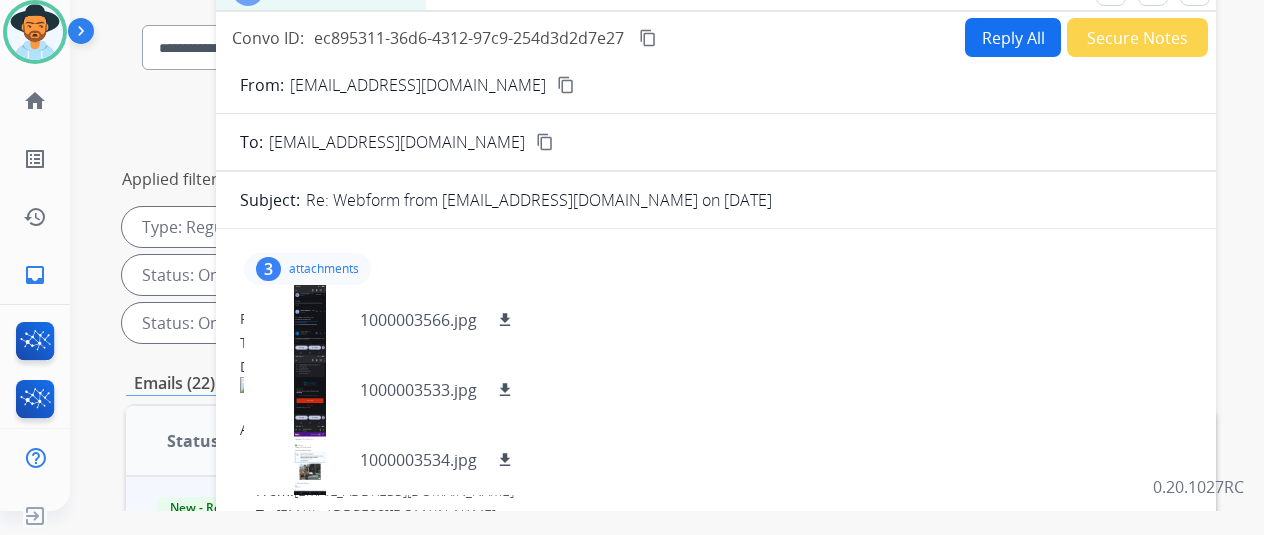
scroll to position [0, 0]
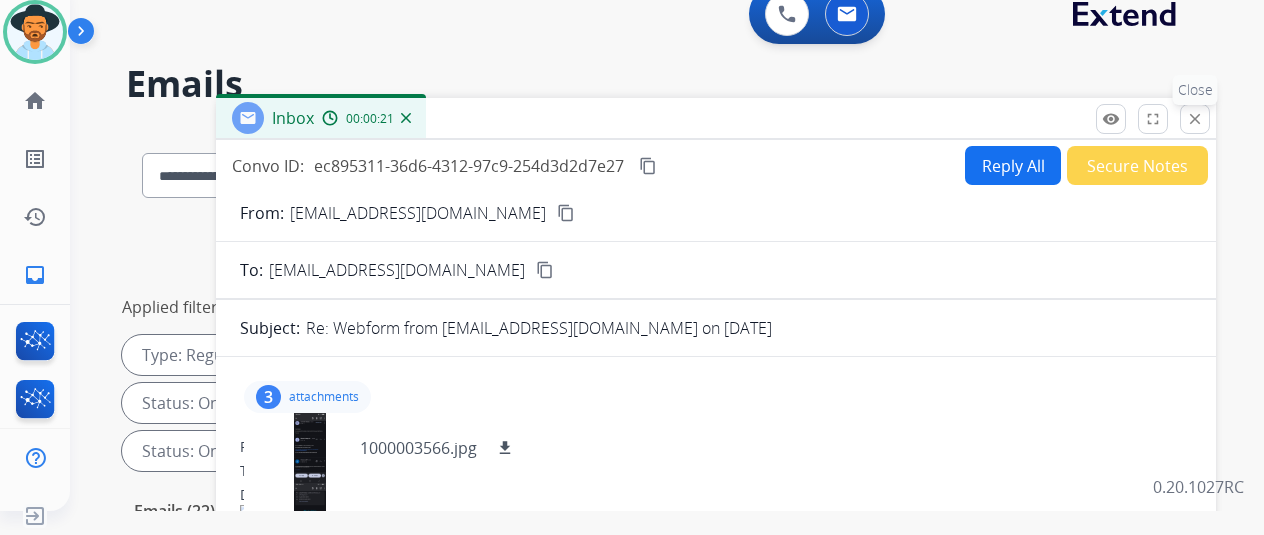
click at [1204, 115] on mat-icon "close" at bounding box center [1195, 119] width 18 height 18
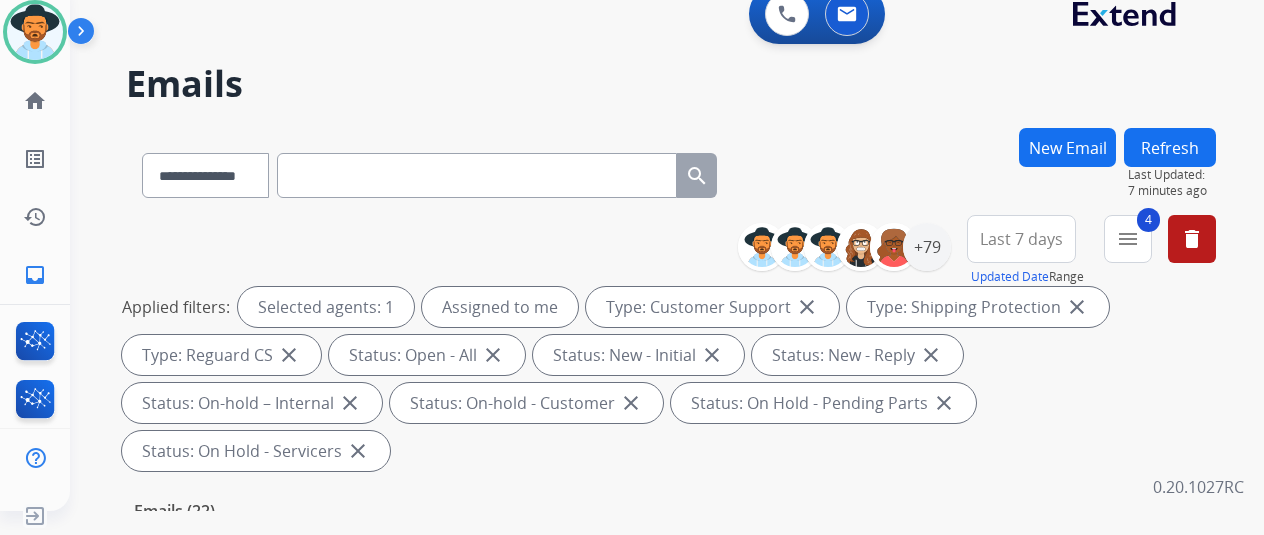
scroll to position [400, 0]
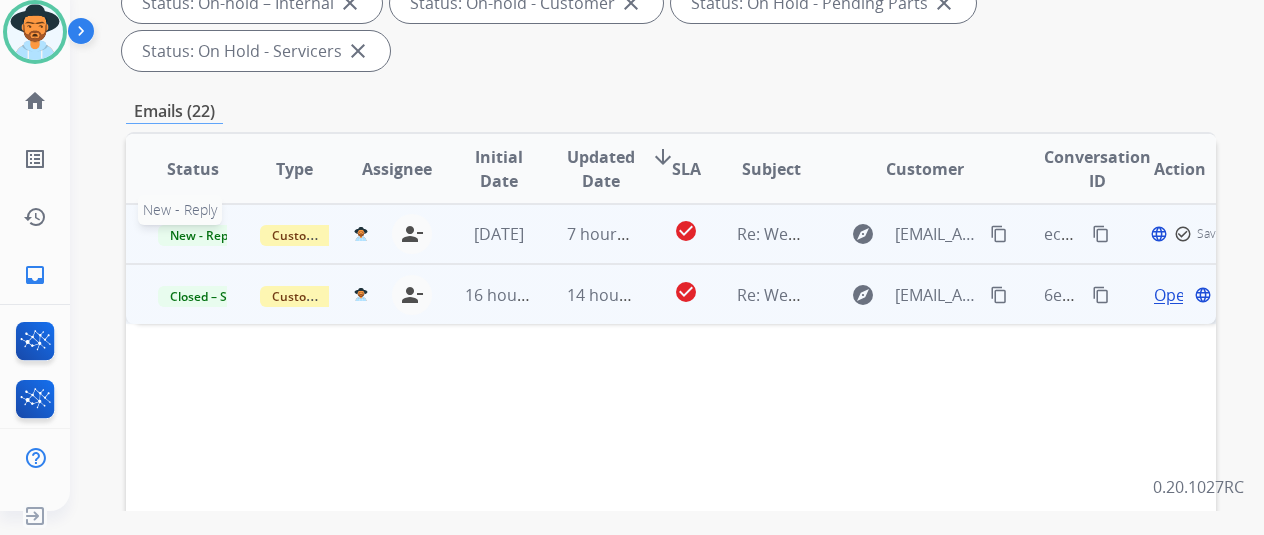
click at [194, 225] on span "New - Reply" at bounding box center [203, 235] width 91 height 21
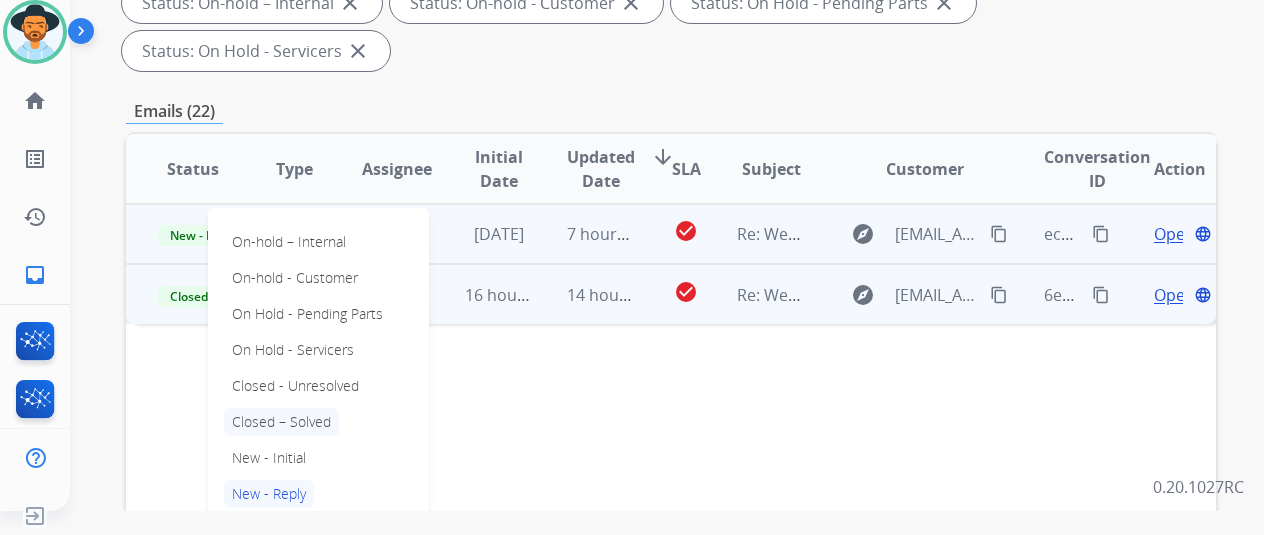
click at [299, 408] on p "Closed – Solved" at bounding box center [281, 422] width 115 height 28
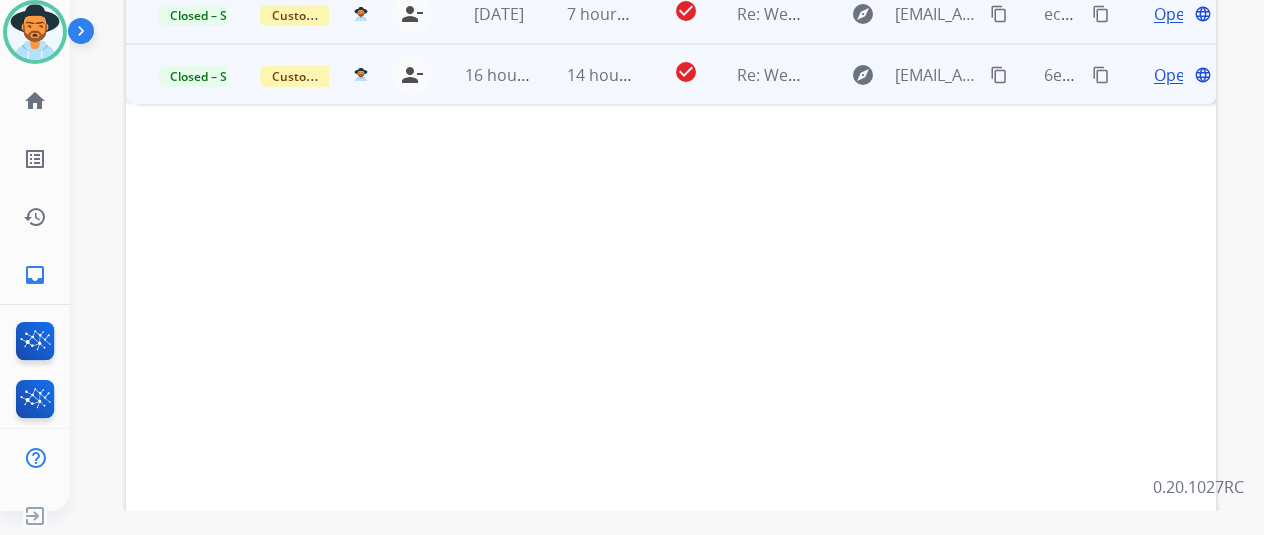
scroll to position [730, 0]
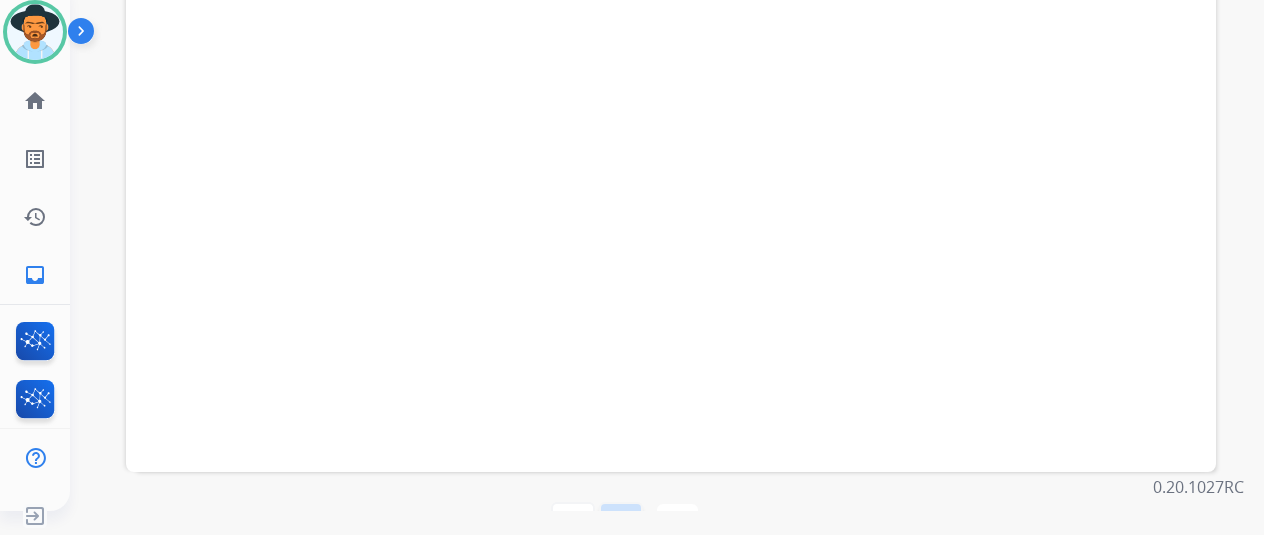
click at [626, 512] on mat-icon "navigate_before" at bounding box center [621, 524] width 24 height 24
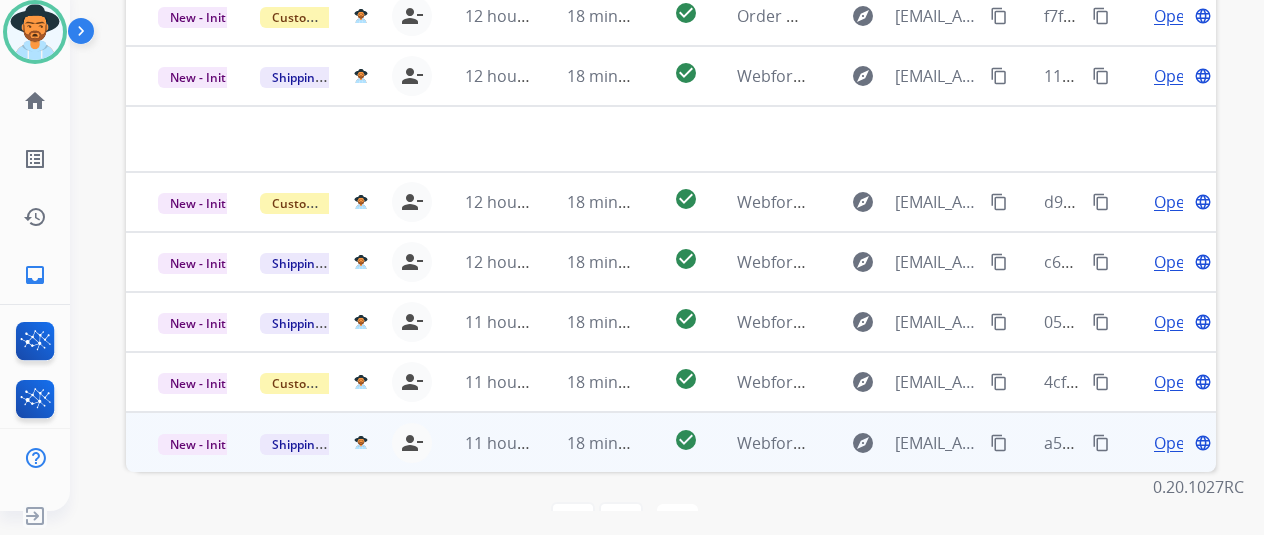
click at [1176, 431] on span "Open" at bounding box center [1174, 443] width 41 height 24
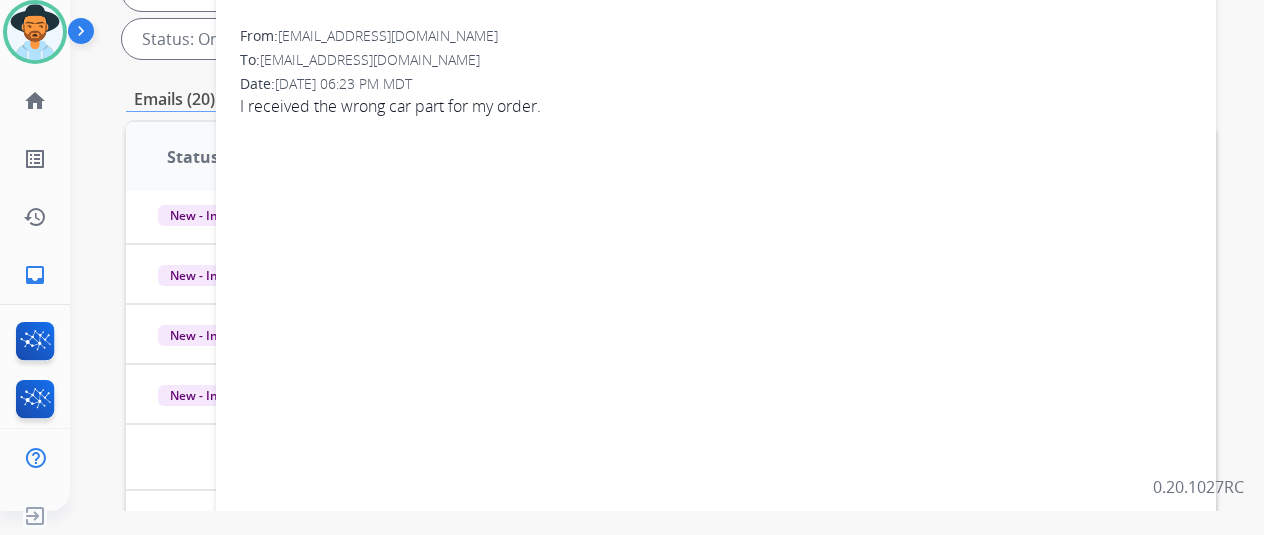
scroll to position [130, 0]
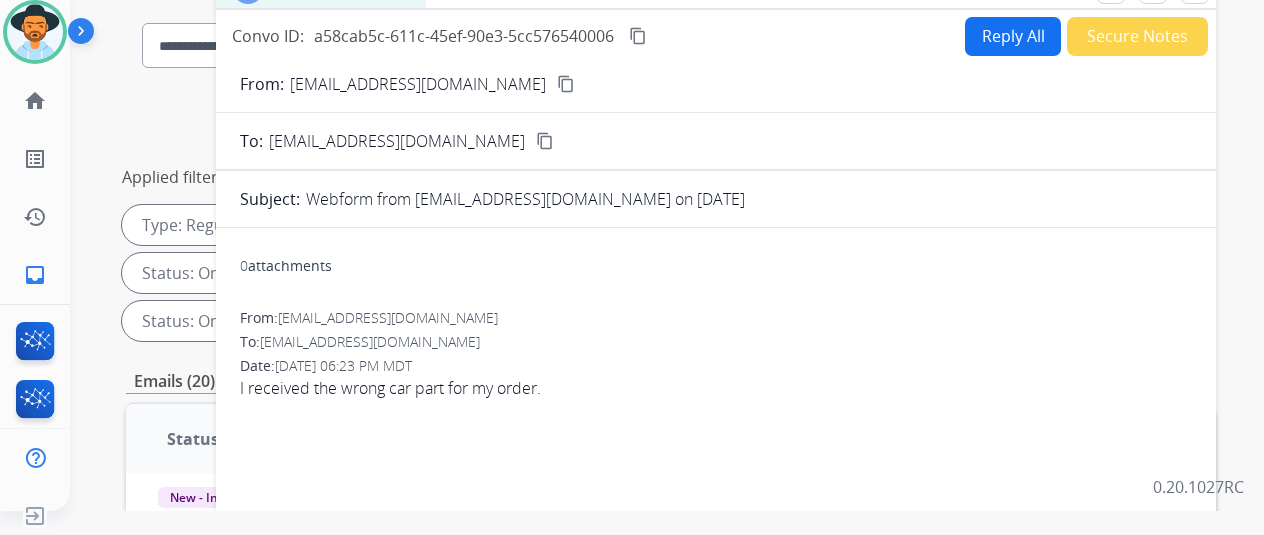
click at [557, 82] on mat-icon "content_copy" at bounding box center [566, 84] width 18 height 18
click at [996, 35] on button "Reply All" at bounding box center [1013, 36] width 96 height 39
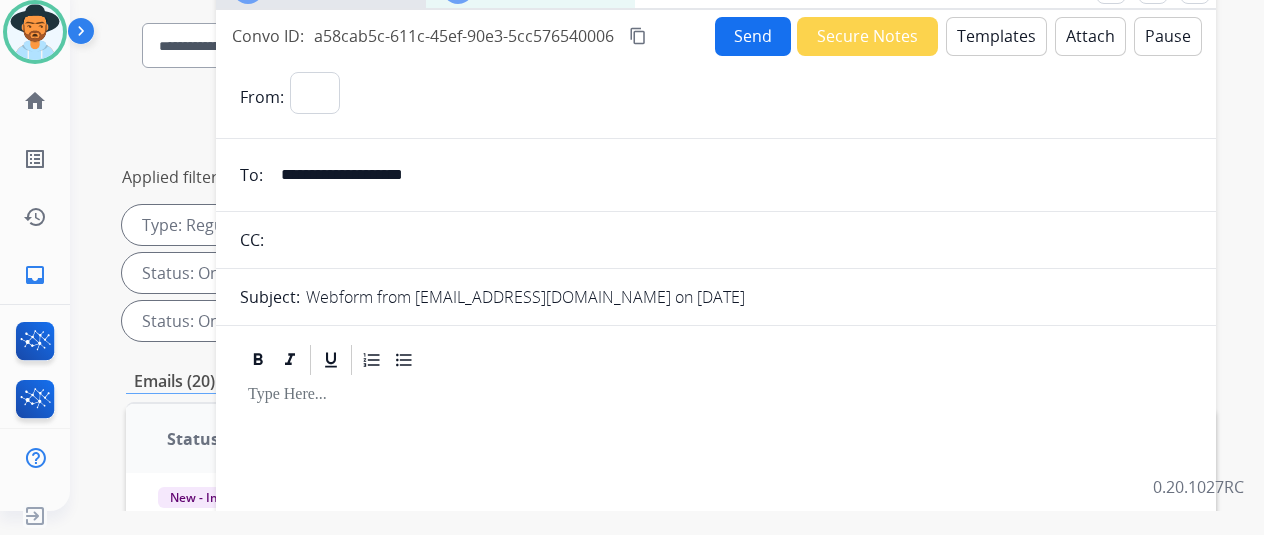
select select "**********"
click at [990, 29] on button "Templates" at bounding box center [996, 36] width 101 height 39
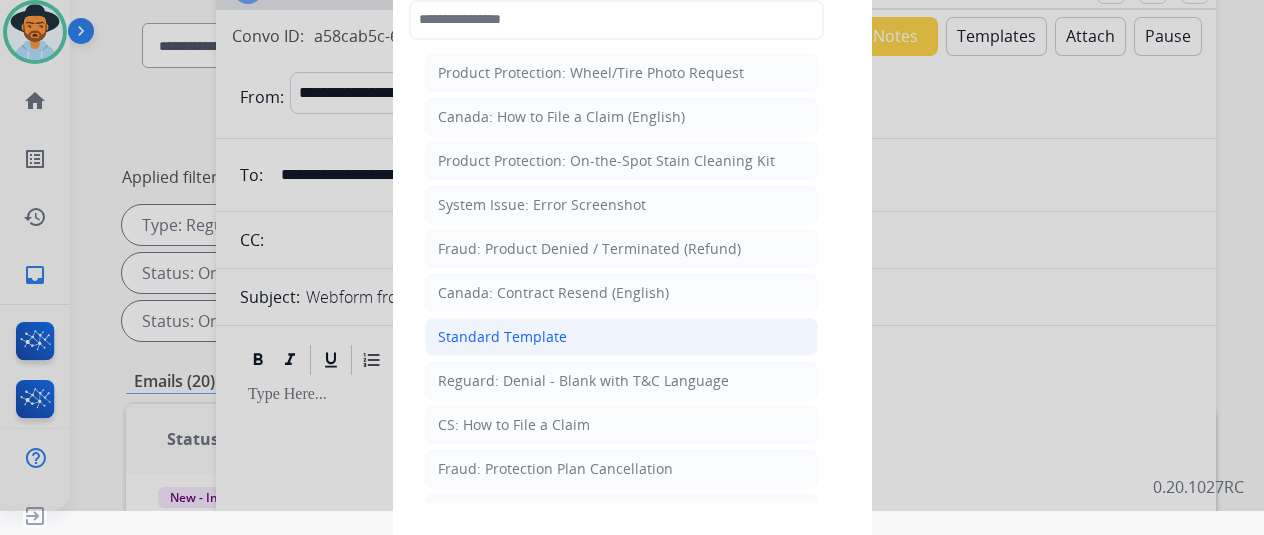
click at [518, 327] on div "Standard Template" at bounding box center [502, 337] width 129 height 20
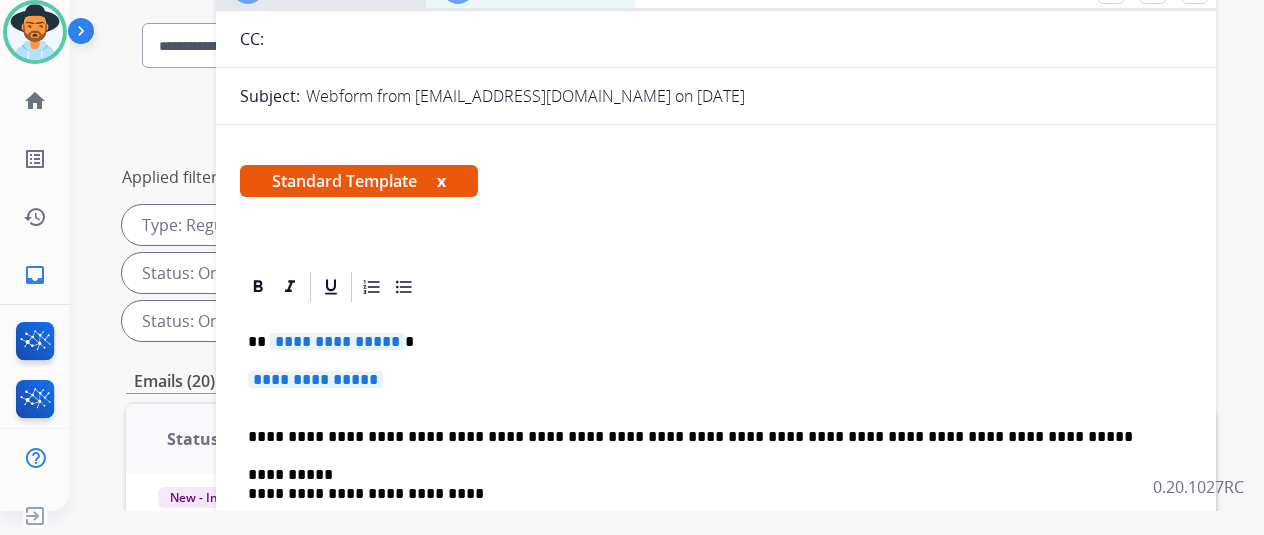
scroll to position [0, 0]
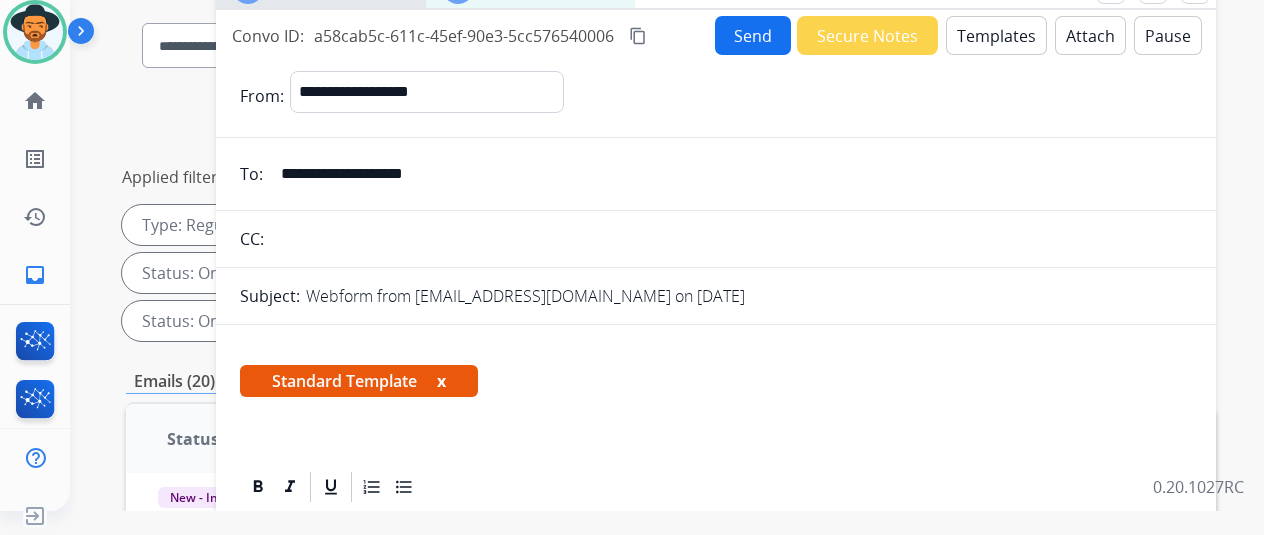
click at [647, 37] on mat-icon "content_copy" at bounding box center [638, 36] width 18 height 18
click at [999, 39] on button "Templates" at bounding box center [996, 35] width 101 height 39
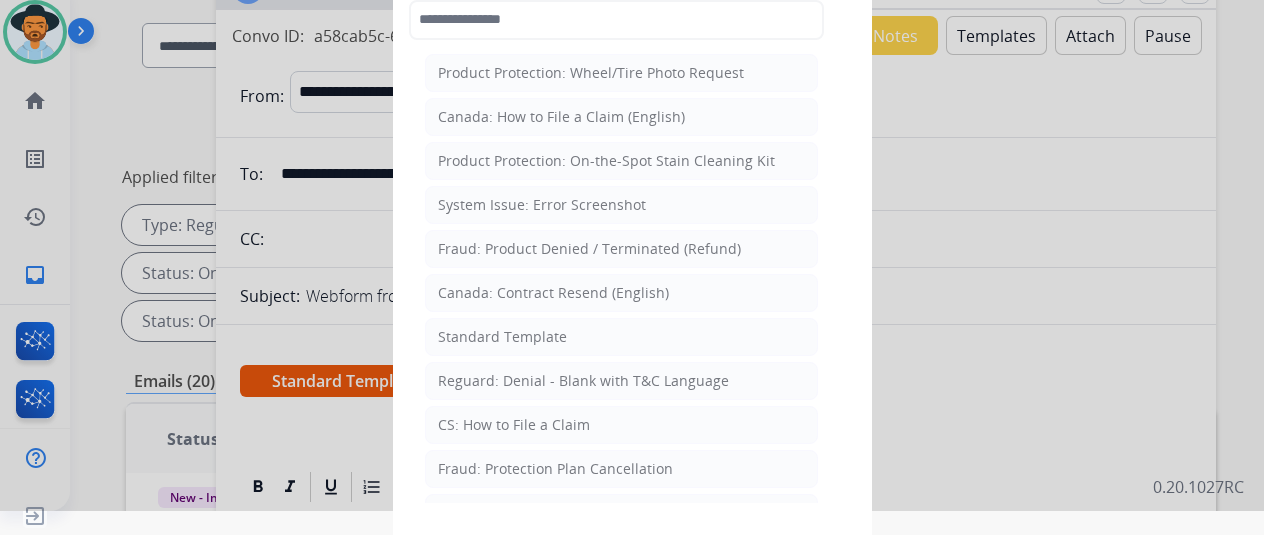
click at [1031, 105] on div at bounding box center [632, 243] width 1264 height 535
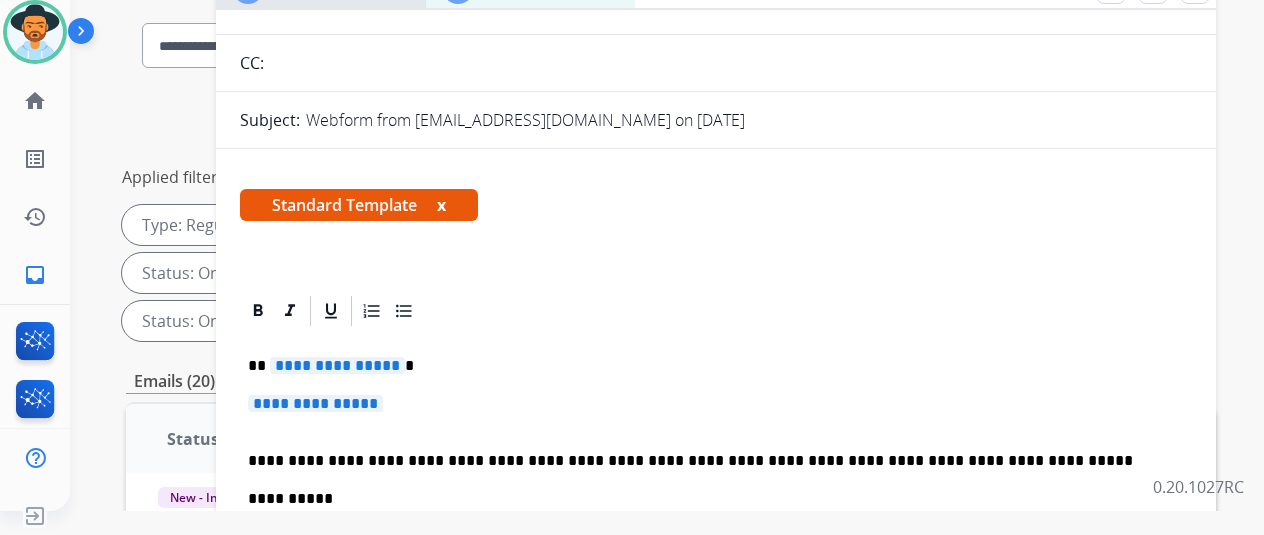
scroll to position [328, 0]
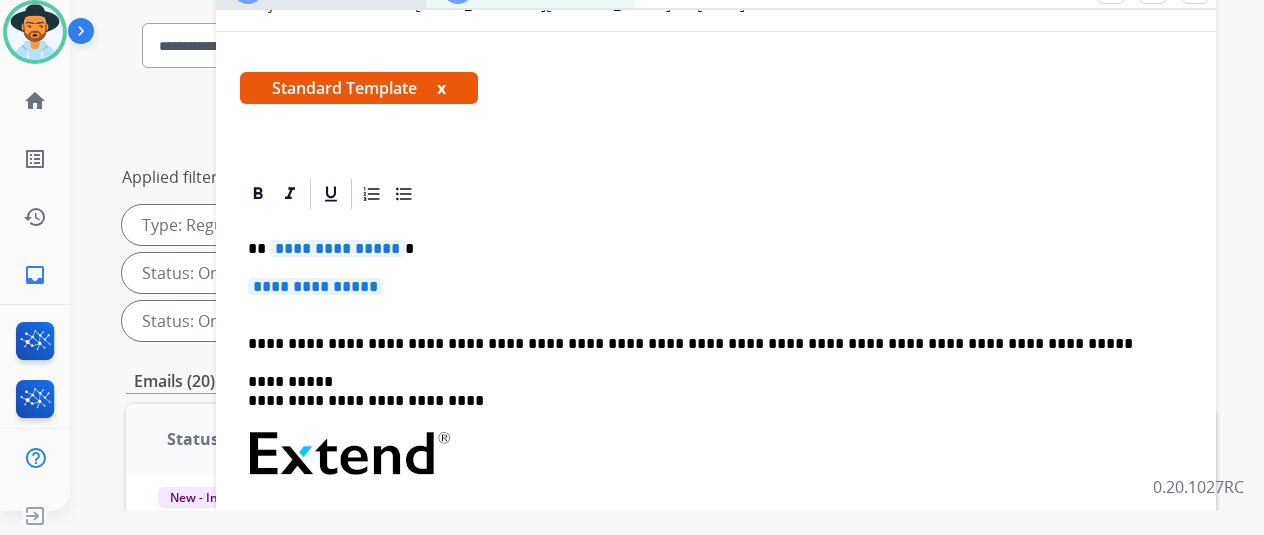
click at [405, 240] on span "**********" at bounding box center [337, 248] width 135 height 17
click at [414, 278] on p "**********" at bounding box center [716, 296] width 936 height 37
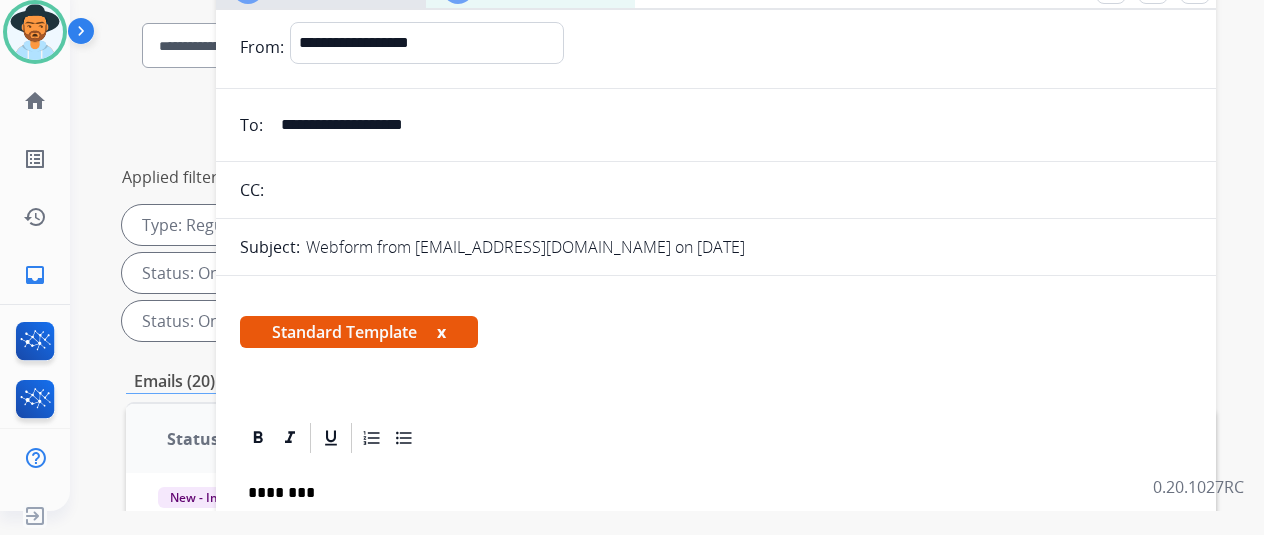
scroll to position [0, 0]
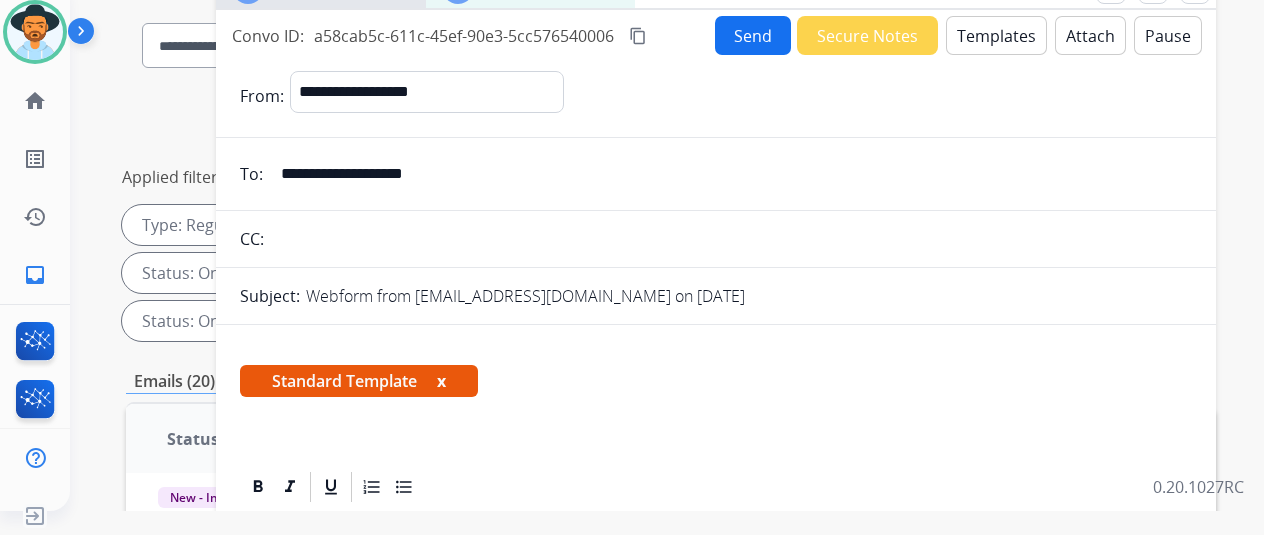
click at [759, 33] on button "Send" at bounding box center [753, 35] width 76 height 39
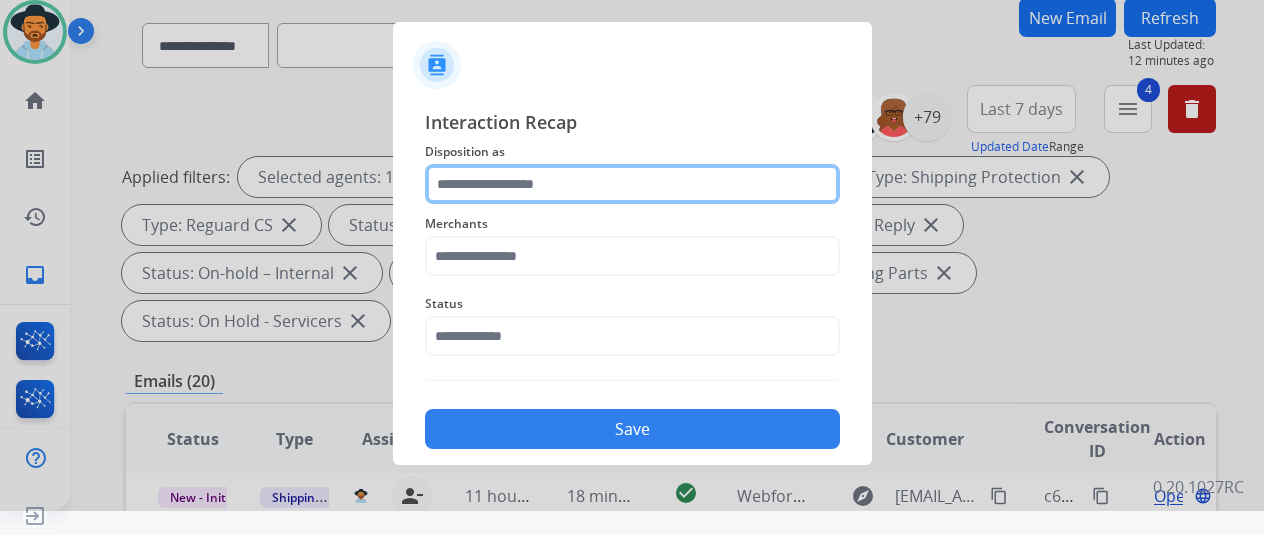
click at [454, 181] on input "text" at bounding box center [632, 184] width 415 height 40
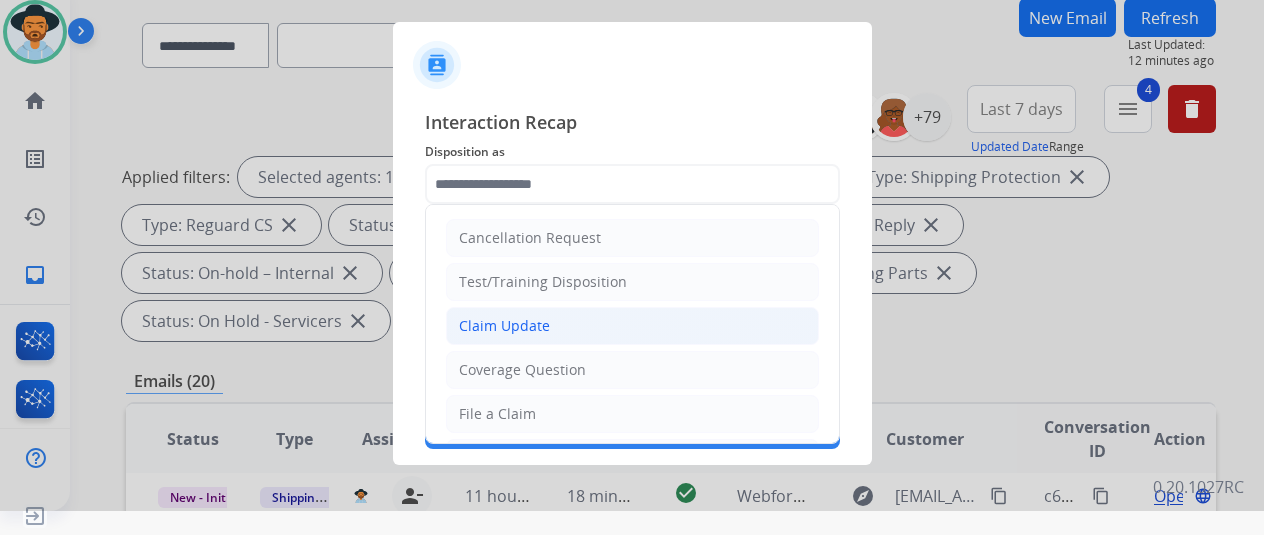
click at [493, 324] on div "Claim Update" at bounding box center [504, 326] width 91 height 20
type input "**********"
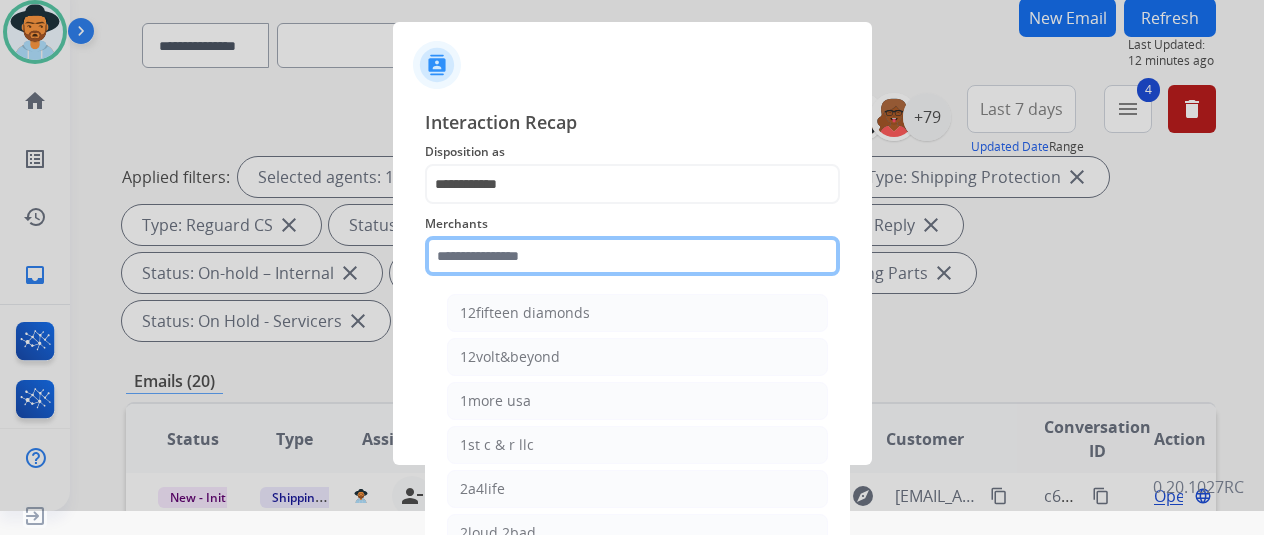
click at [489, 252] on input "text" at bounding box center [632, 256] width 415 height 40
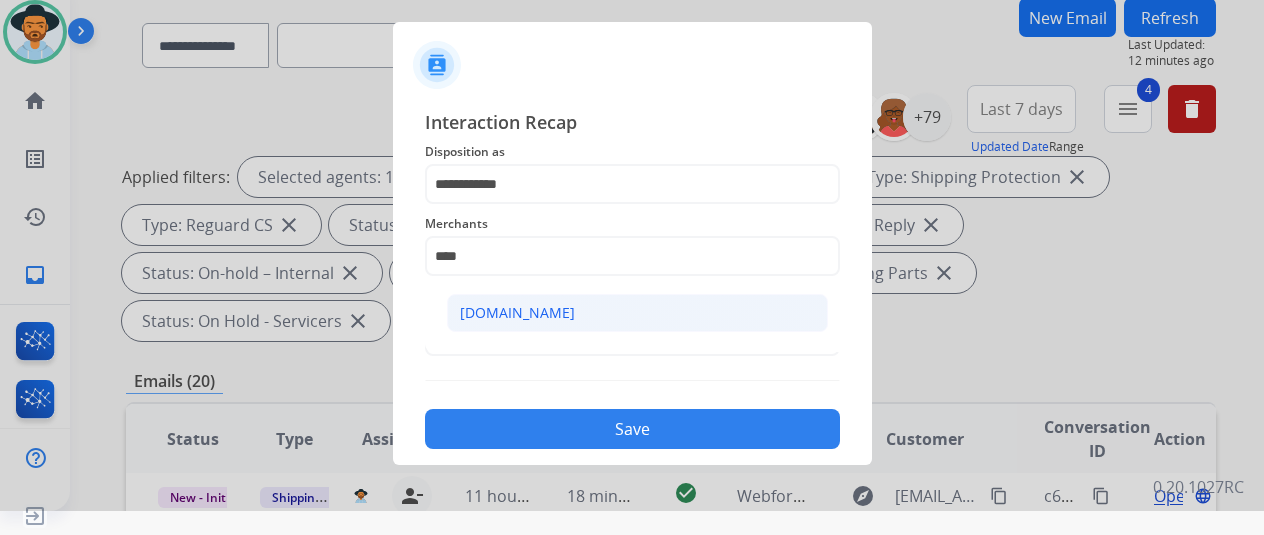
click at [524, 308] on div "[DOMAIN_NAME]" at bounding box center [517, 313] width 115 height 20
type input "**********"
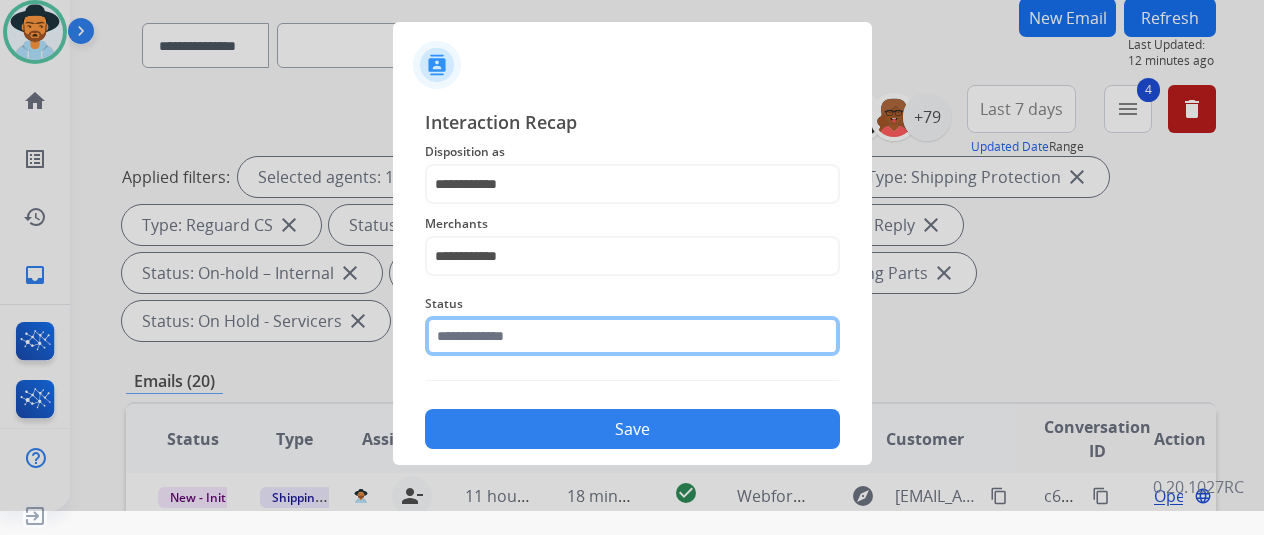
click at [510, 337] on input "text" at bounding box center [632, 336] width 415 height 40
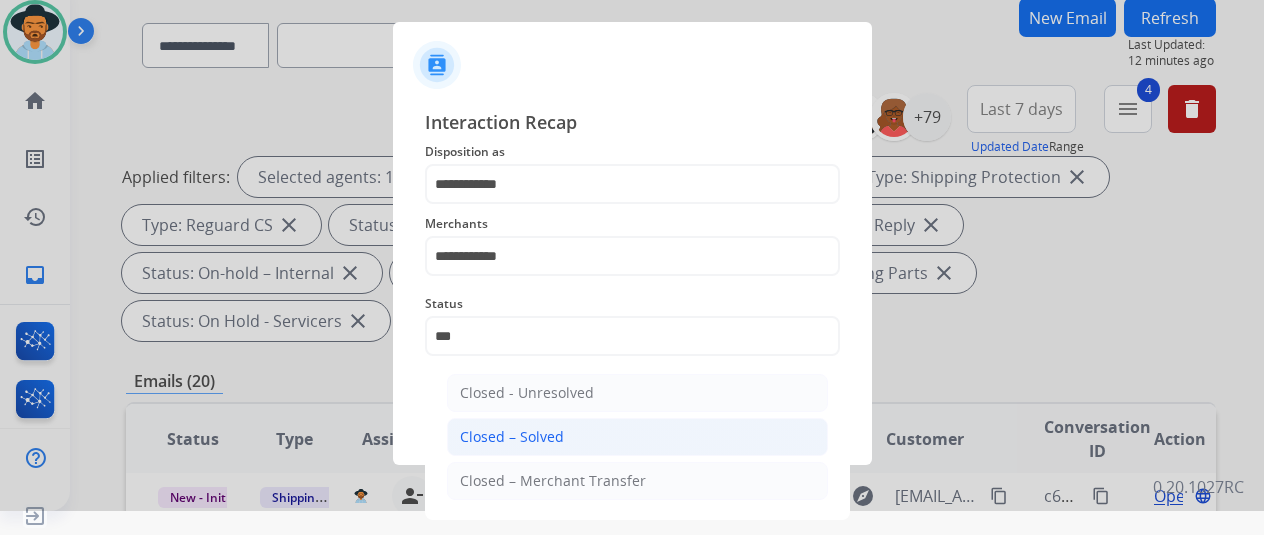
click at [525, 427] on div "Closed – Solved" at bounding box center [512, 437] width 104 height 20
type input "**********"
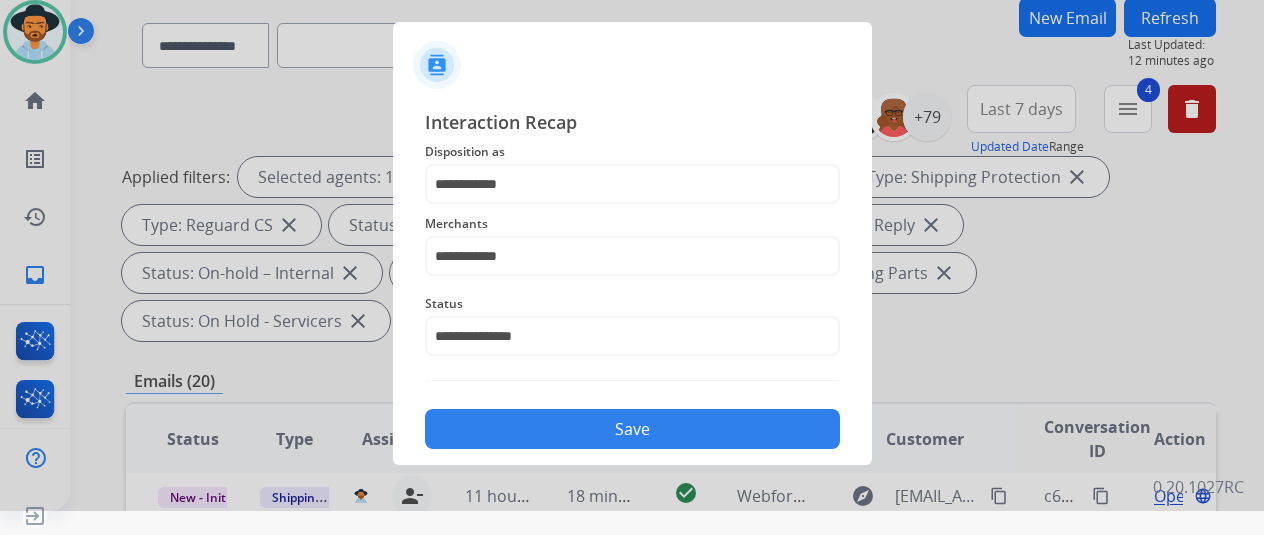
click at [526, 426] on button "Save" at bounding box center [632, 429] width 415 height 40
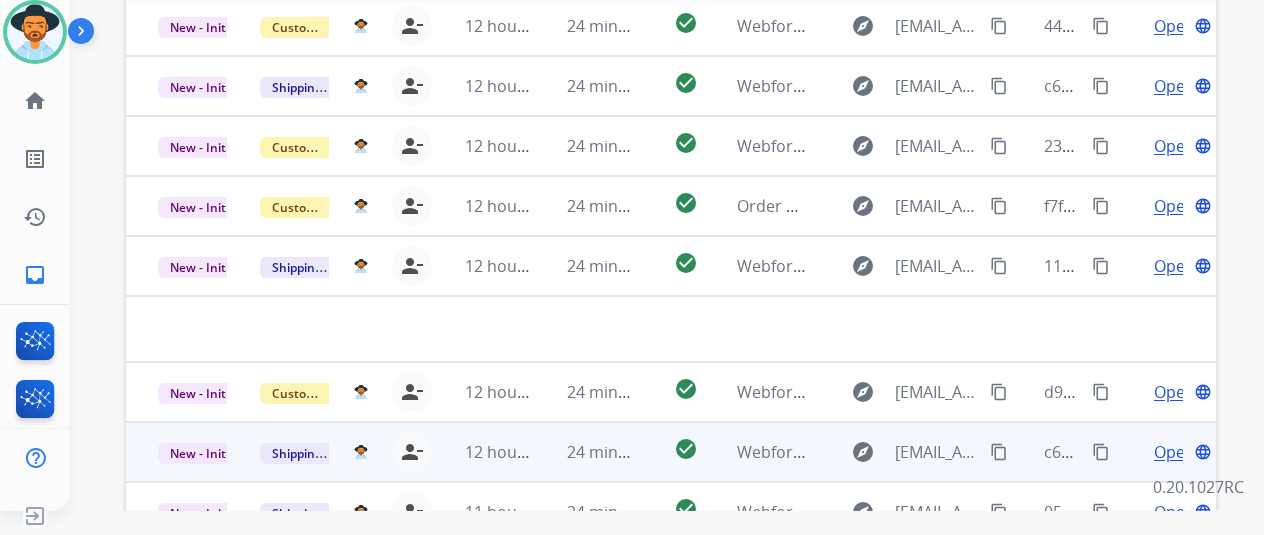
scroll to position [730, 0]
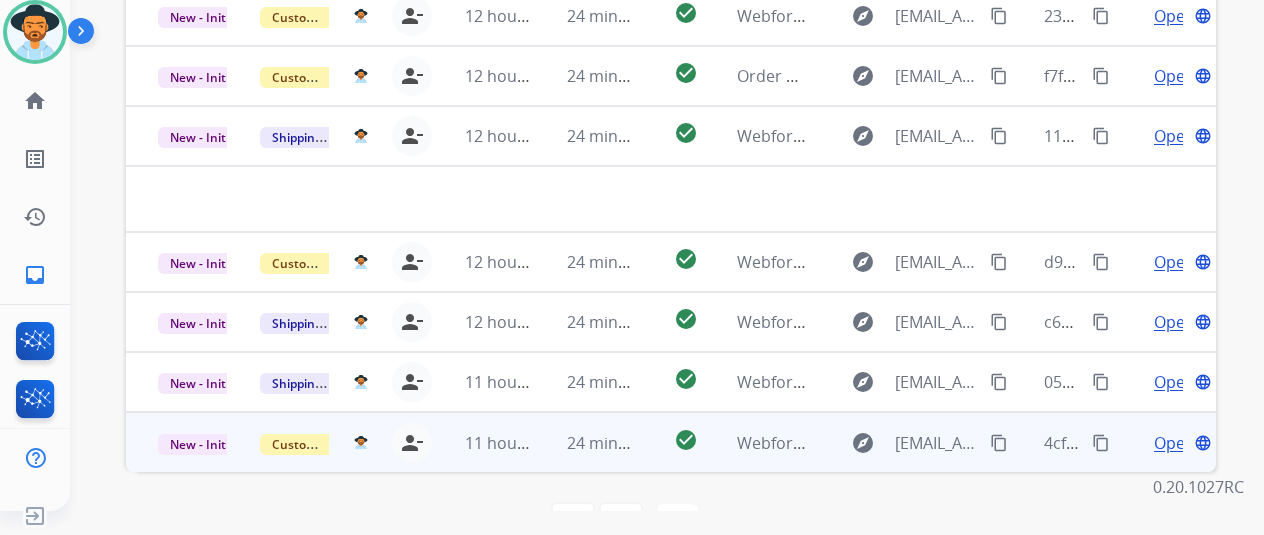
click at [1172, 431] on span "Open" at bounding box center [1174, 443] width 41 height 24
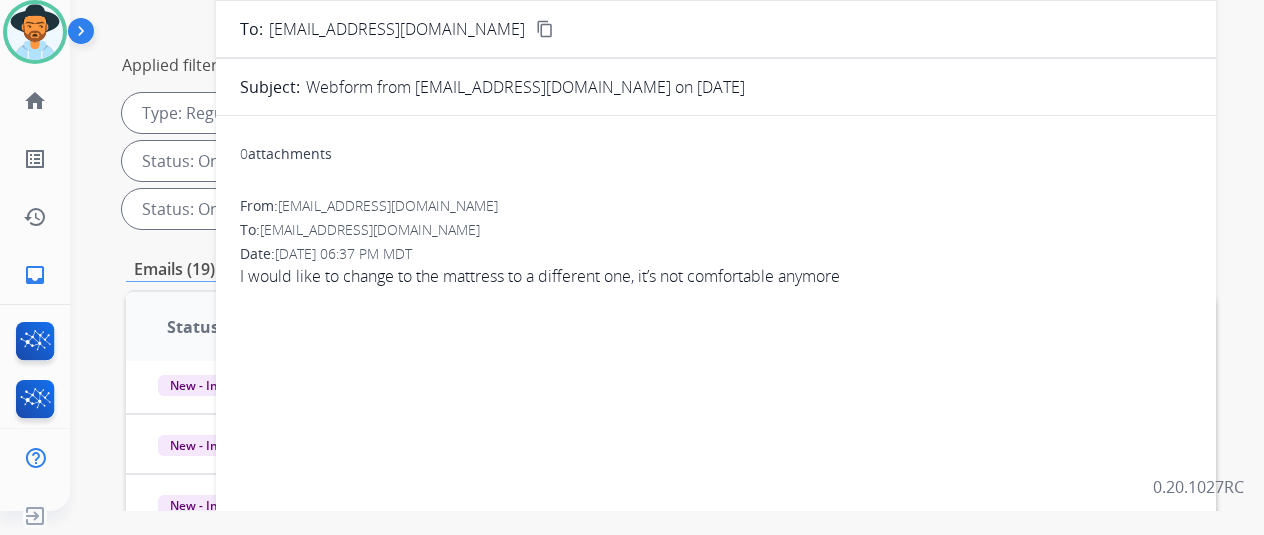
scroll to position [130, 0]
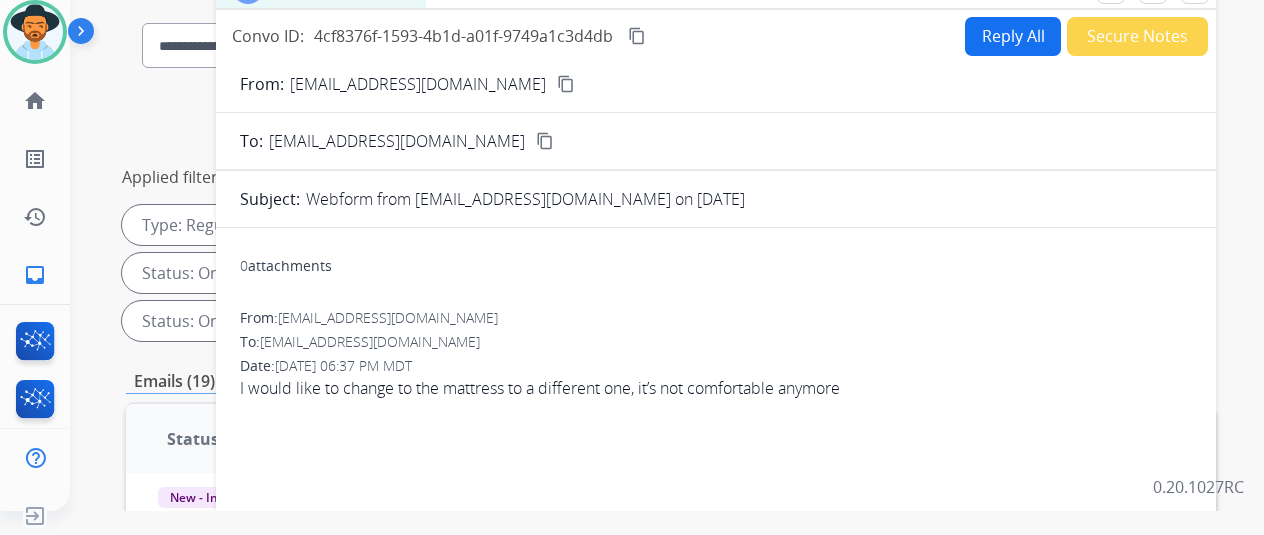
click at [557, 81] on mat-icon "content_copy" at bounding box center [566, 84] width 18 height 18
click at [1027, 31] on button "Reply All" at bounding box center [1013, 36] width 96 height 39
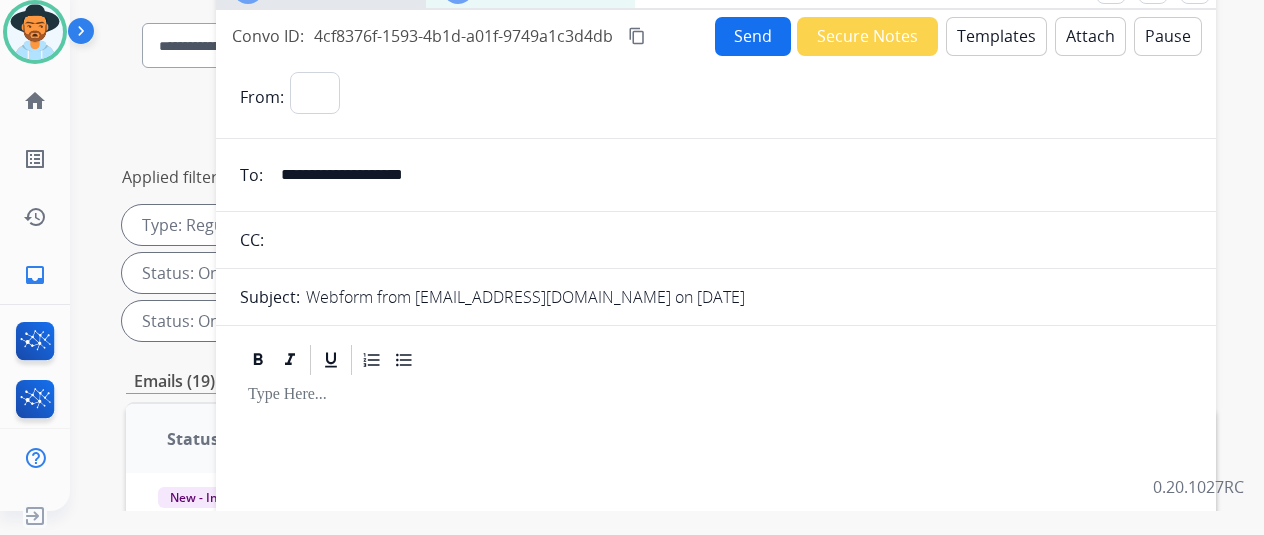
select select "**********"
click at [1013, 31] on button "Templates" at bounding box center [996, 36] width 101 height 39
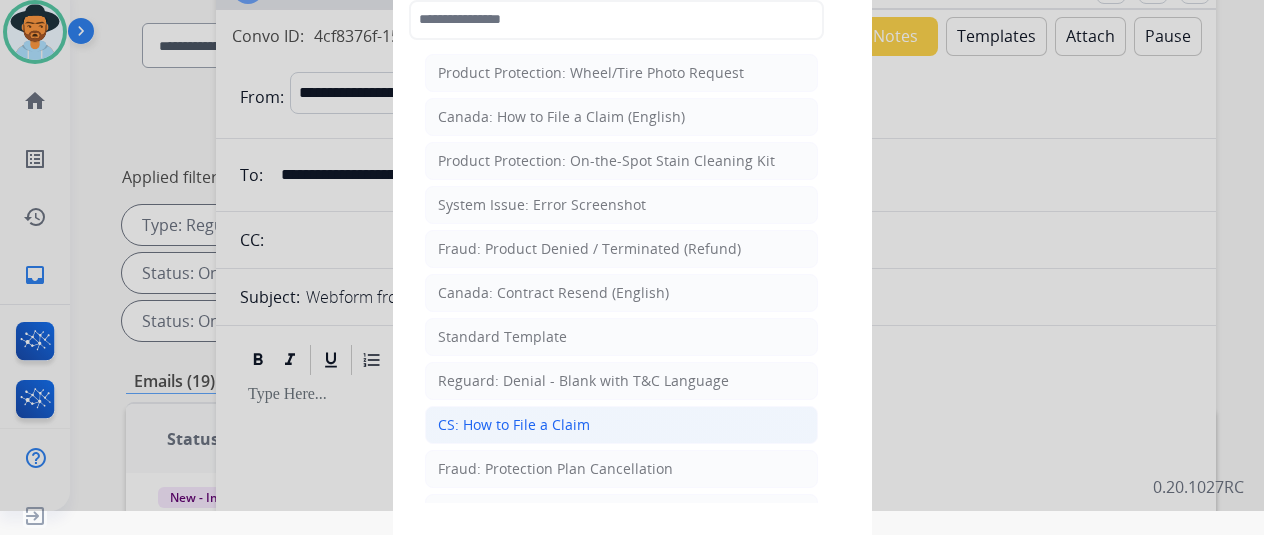
click at [521, 419] on div "CS: How to File a Claim" at bounding box center [514, 425] width 152 height 20
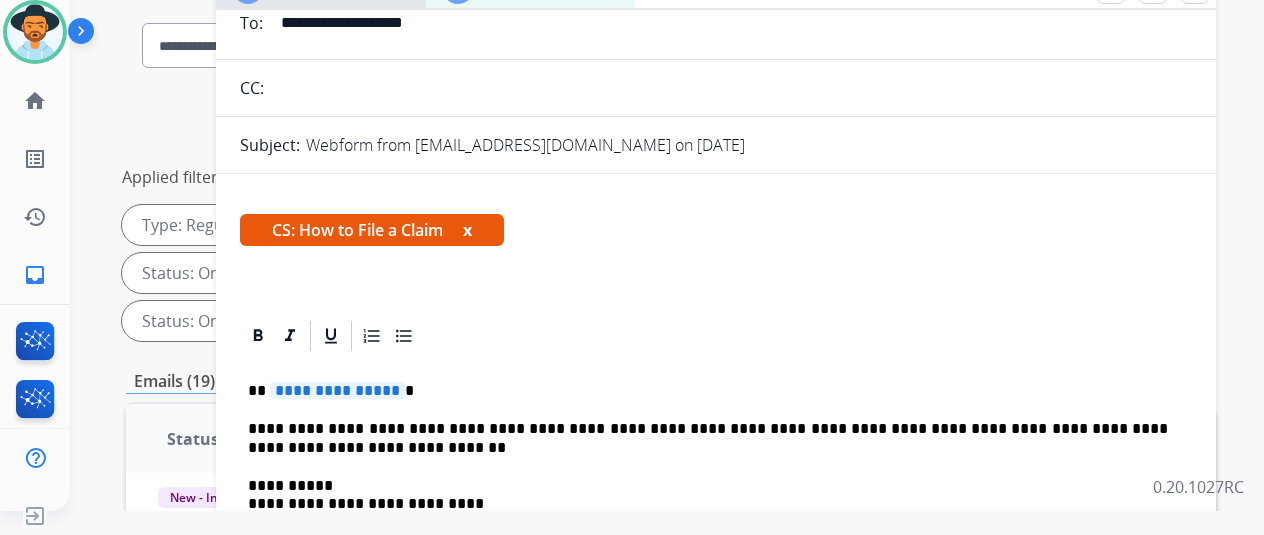
scroll to position [290, 0]
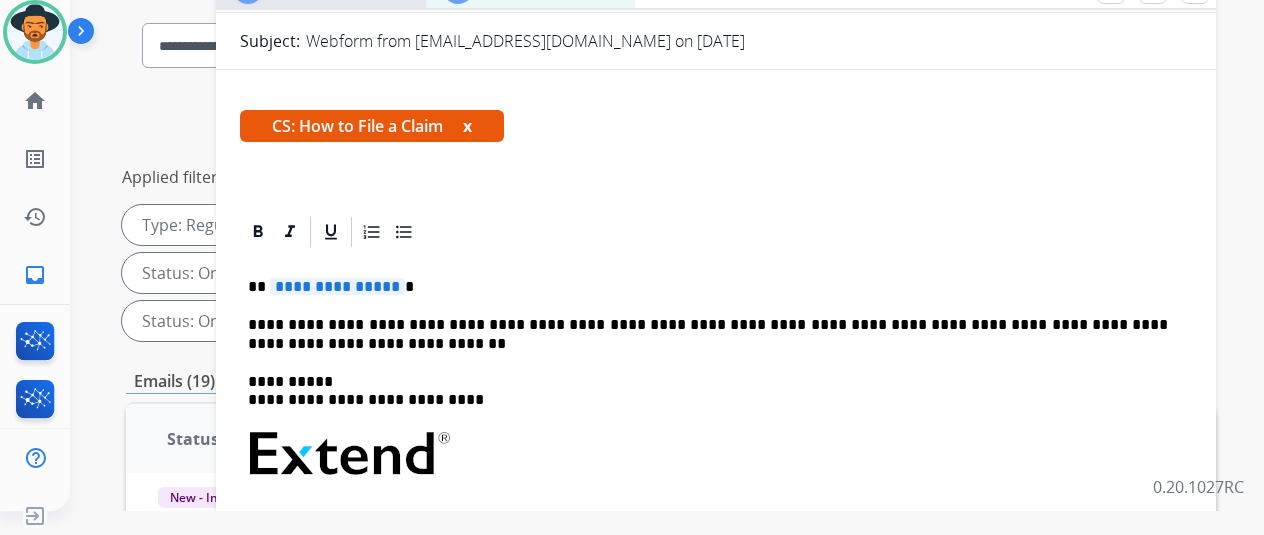
click at [405, 278] on span "**********" at bounding box center [337, 286] width 135 height 17
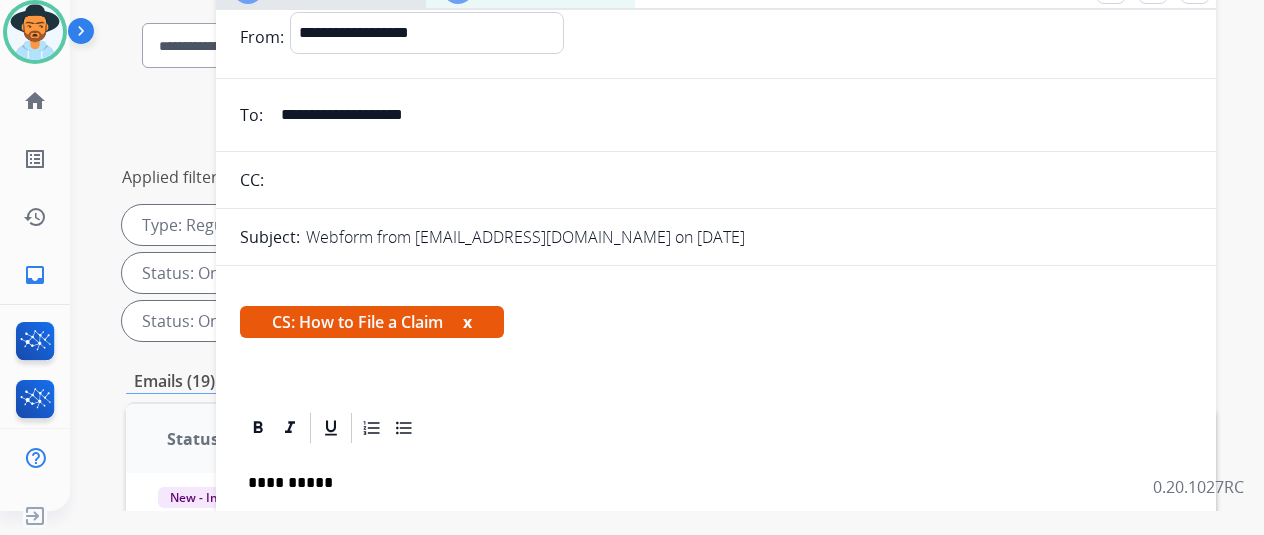
scroll to position [0, 0]
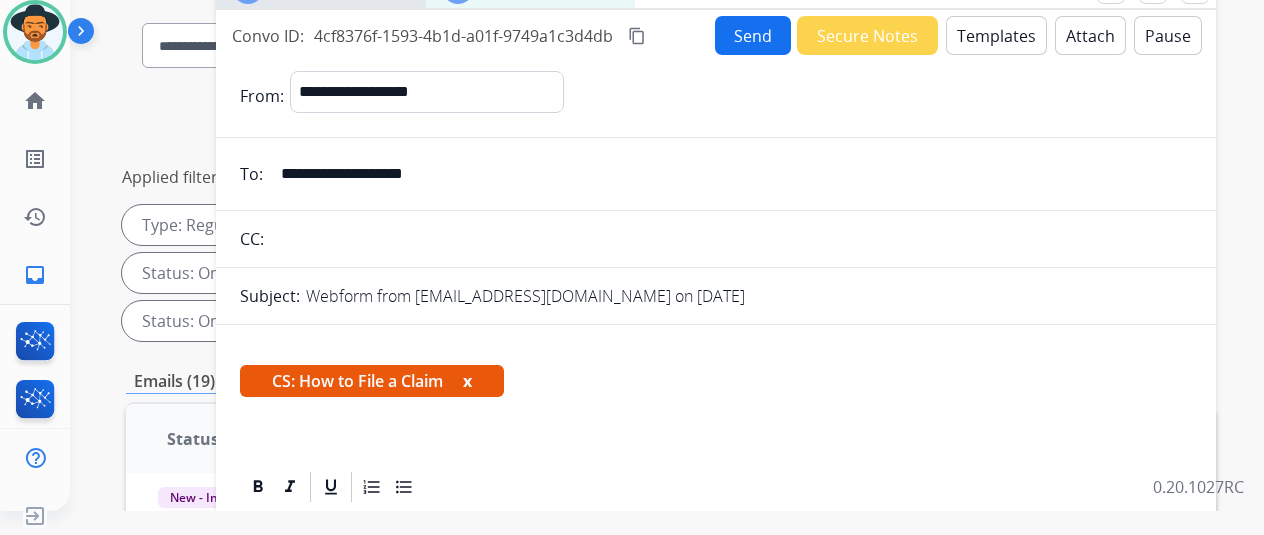
click at [750, 39] on button "Send" at bounding box center [753, 35] width 76 height 39
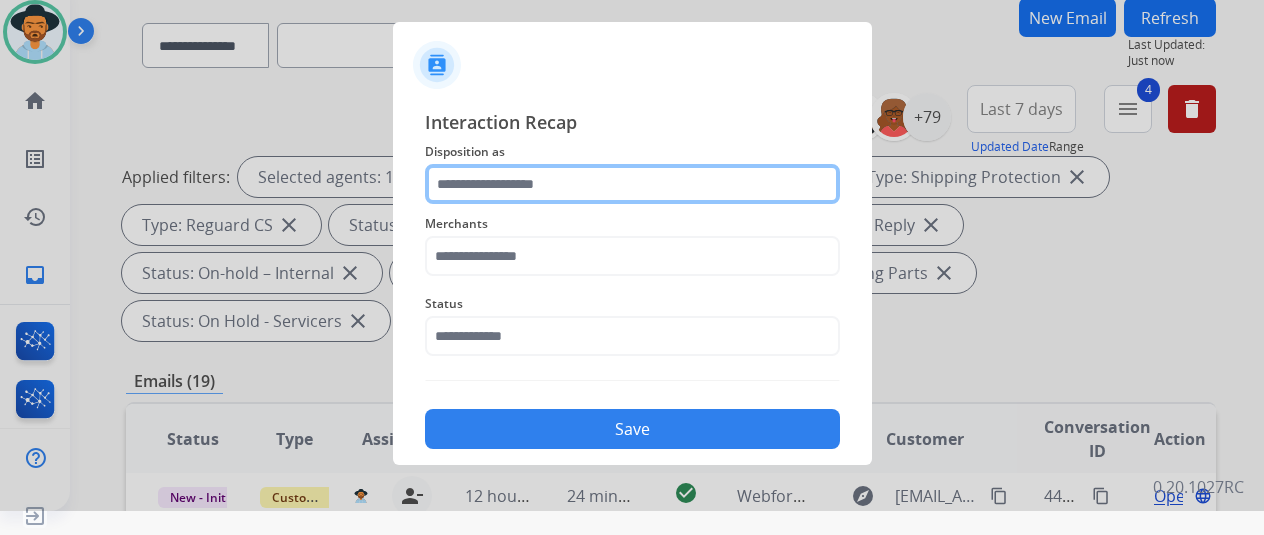
click at [506, 172] on input "text" at bounding box center [632, 184] width 415 height 40
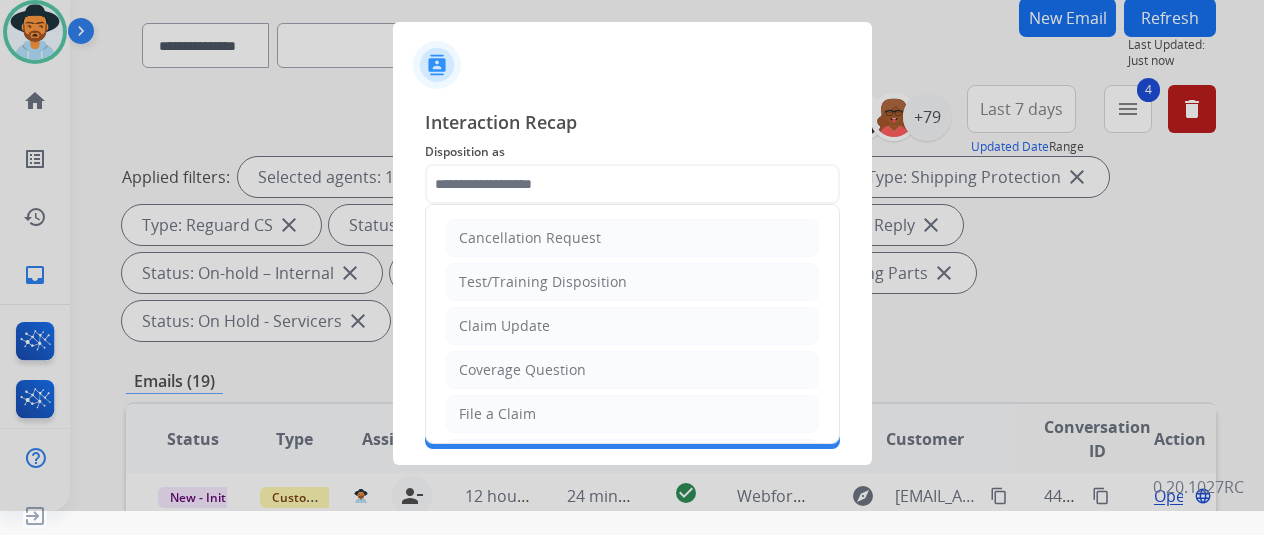
click at [489, 416] on div "File a Claim" at bounding box center [497, 414] width 77 height 20
type input "**********"
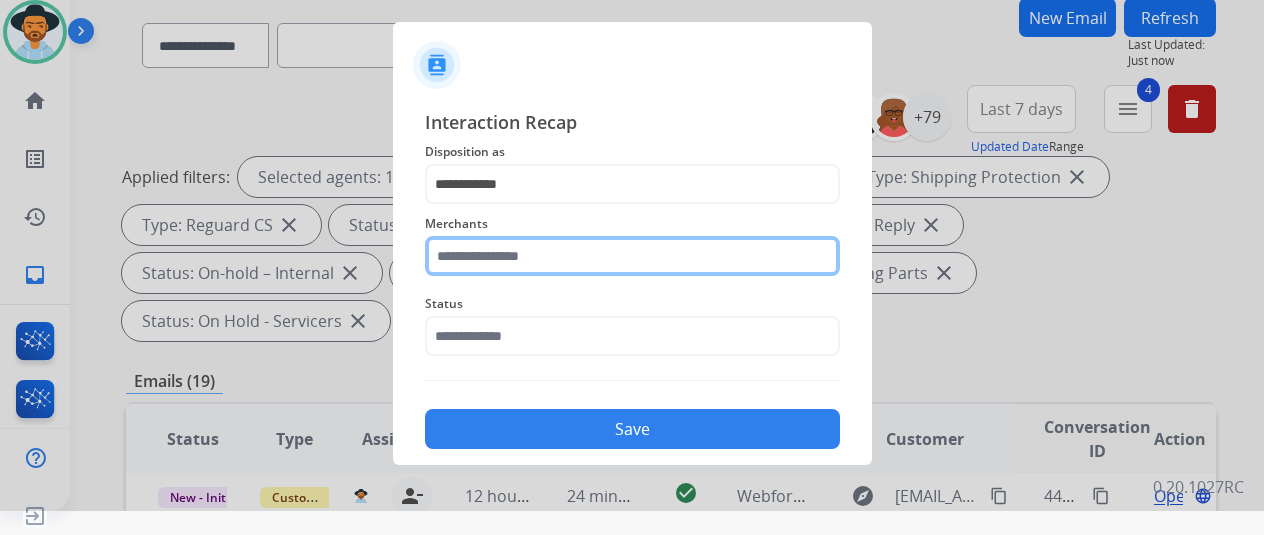
drag, startPoint x: 472, startPoint y: 259, endPoint x: 482, endPoint y: 249, distance: 14.1
click at [470, 261] on input "text" at bounding box center [632, 256] width 415 height 40
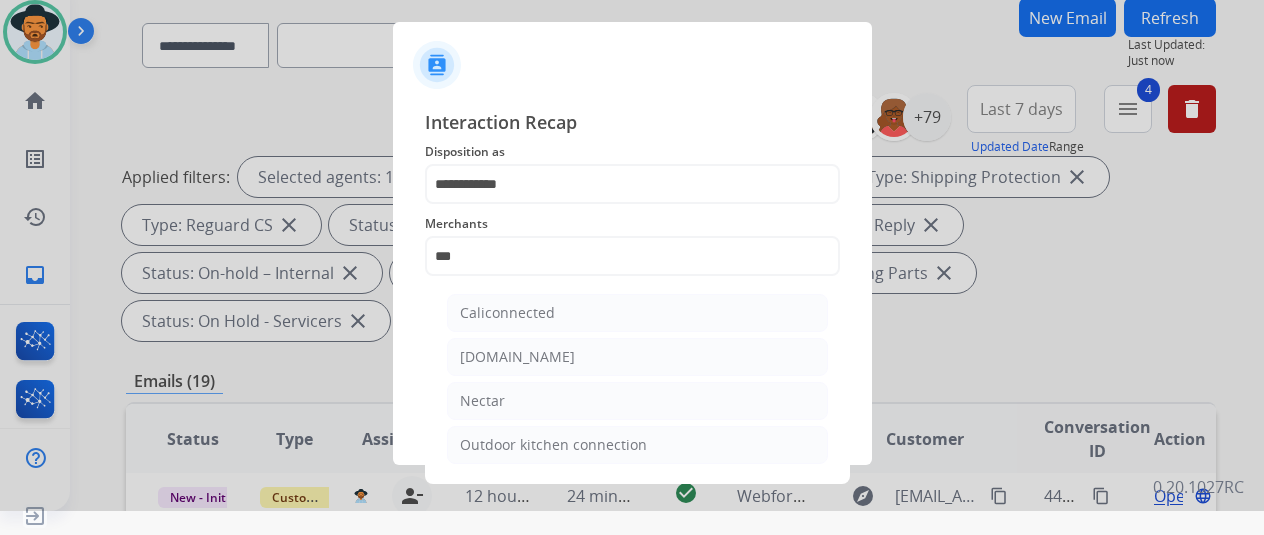
click at [488, 396] on div "Nectar" at bounding box center [482, 401] width 45 height 20
type input "******"
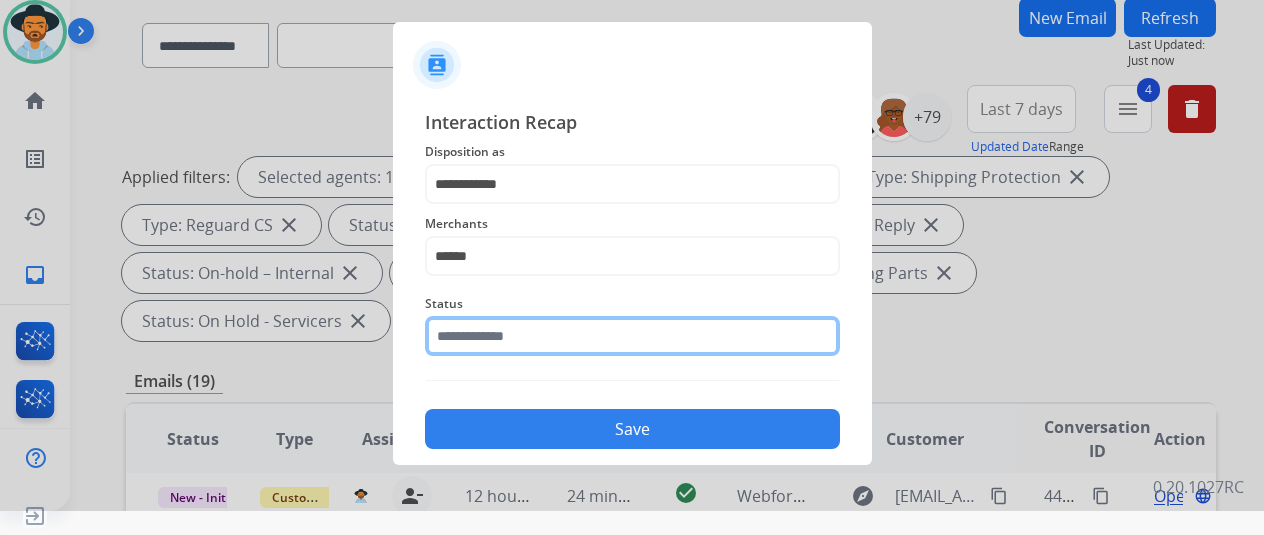
drag, startPoint x: 491, startPoint y: 340, endPoint x: 538, endPoint y: 355, distance: 49.3
click at [490, 341] on input "text" at bounding box center [632, 336] width 415 height 40
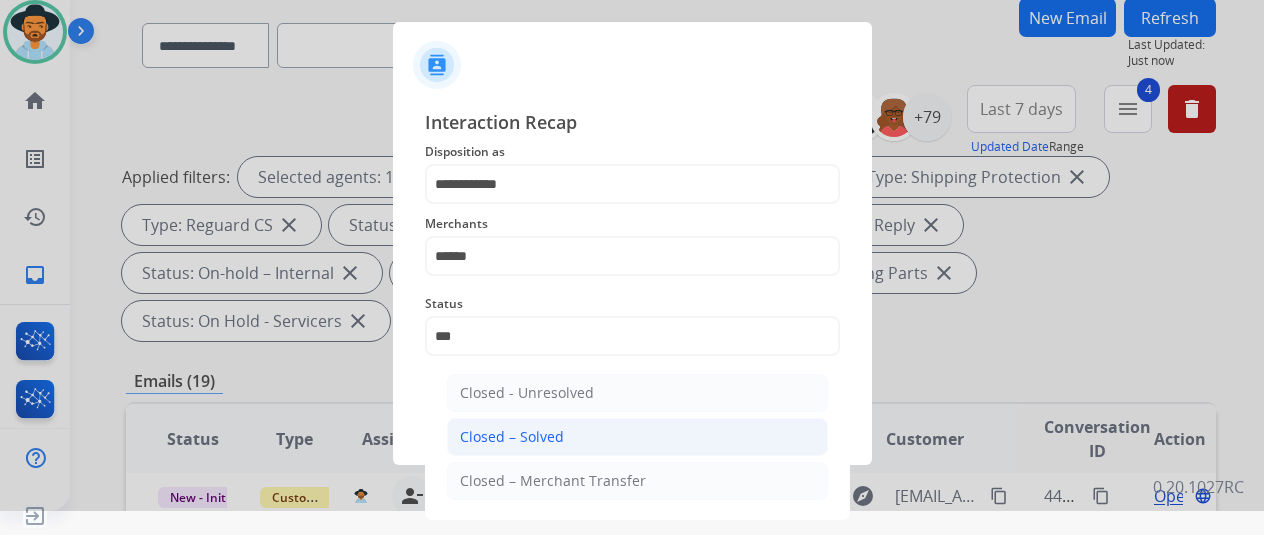
click at [520, 431] on div "Closed – Solved" at bounding box center [512, 437] width 104 height 20
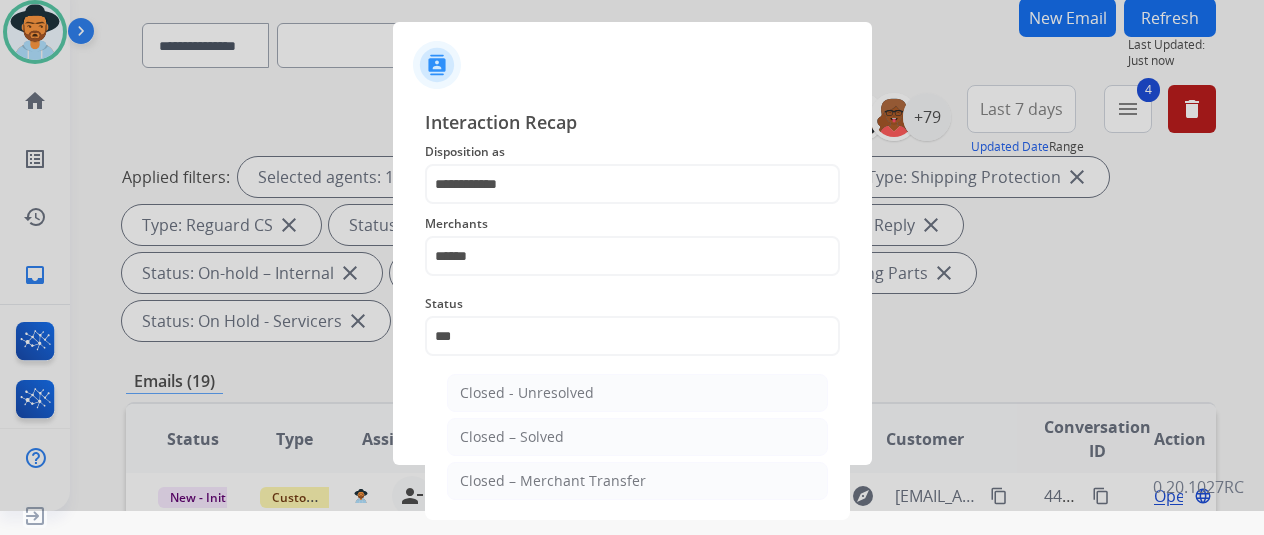
type input "**********"
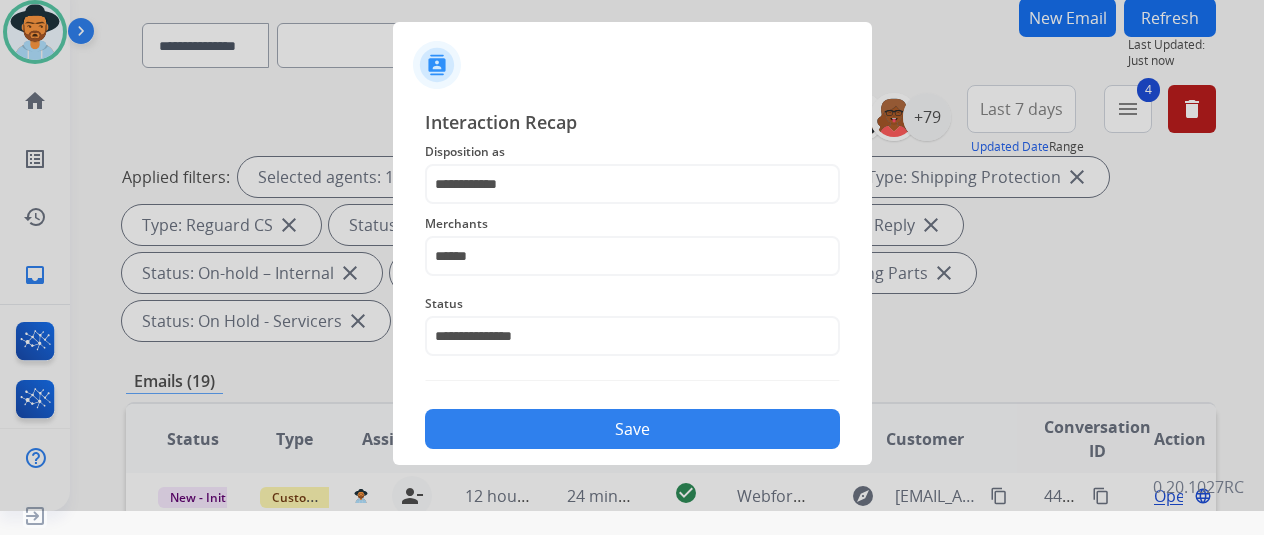
click at [588, 426] on button "Save" at bounding box center [632, 429] width 415 height 40
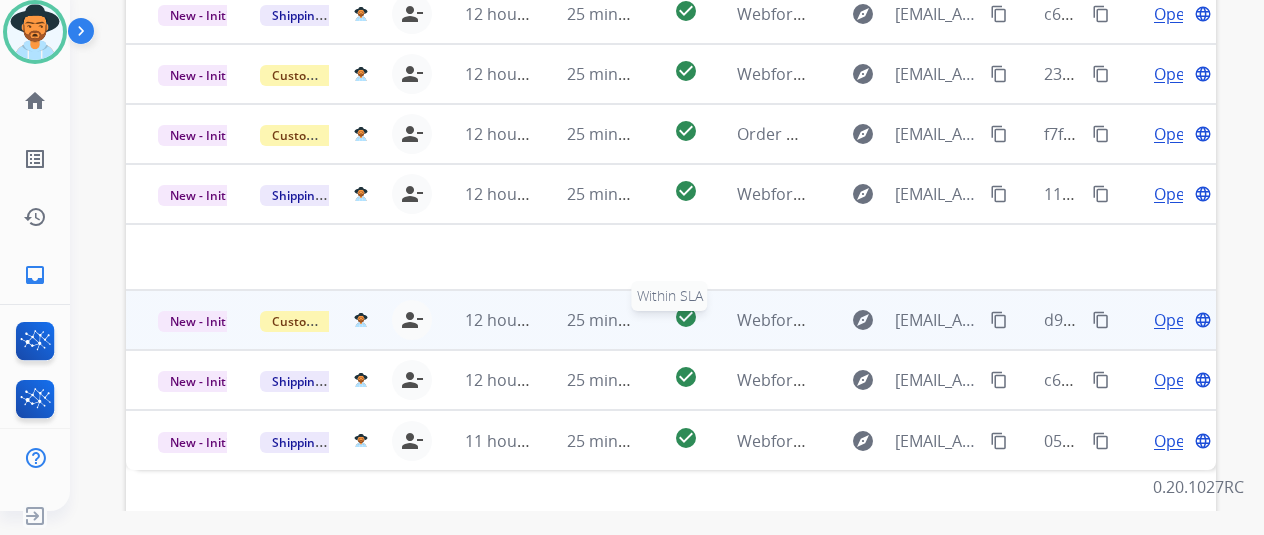
scroll to position [730, 0]
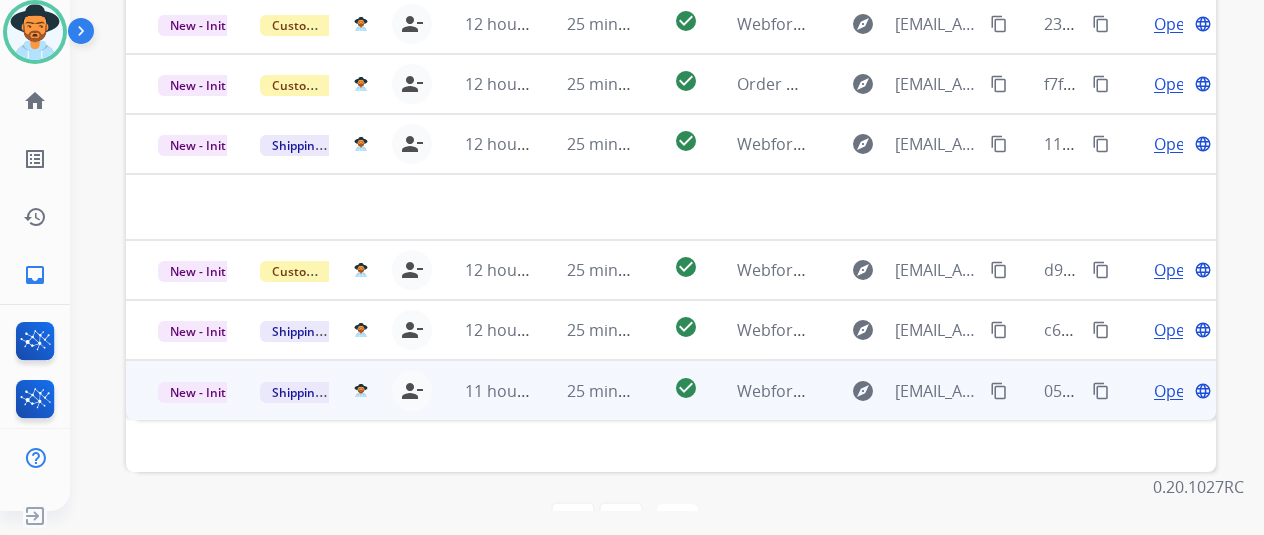
click at [1172, 379] on span "Open" at bounding box center [1174, 391] width 41 height 24
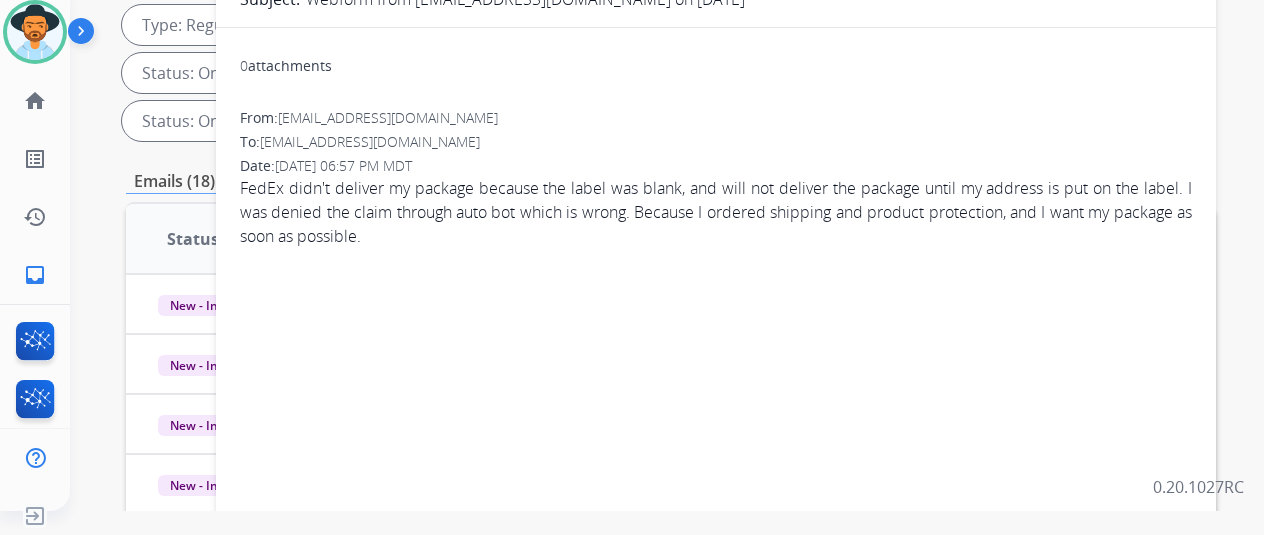
scroll to position [130, 0]
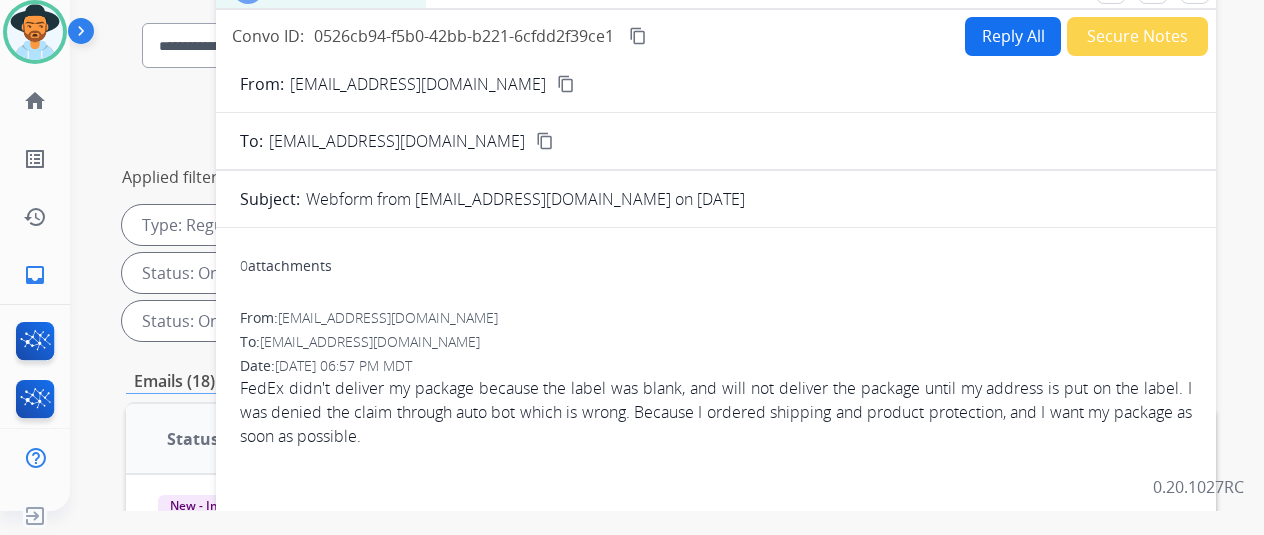
click at [557, 77] on mat-icon "content_copy" at bounding box center [566, 84] width 18 height 18
click at [647, 30] on mat-icon "content_copy" at bounding box center [638, 36] width 18 height 18
click at [1010, 29] on button "Reply All" at bounding box center [1013, 36] width 96 height 39
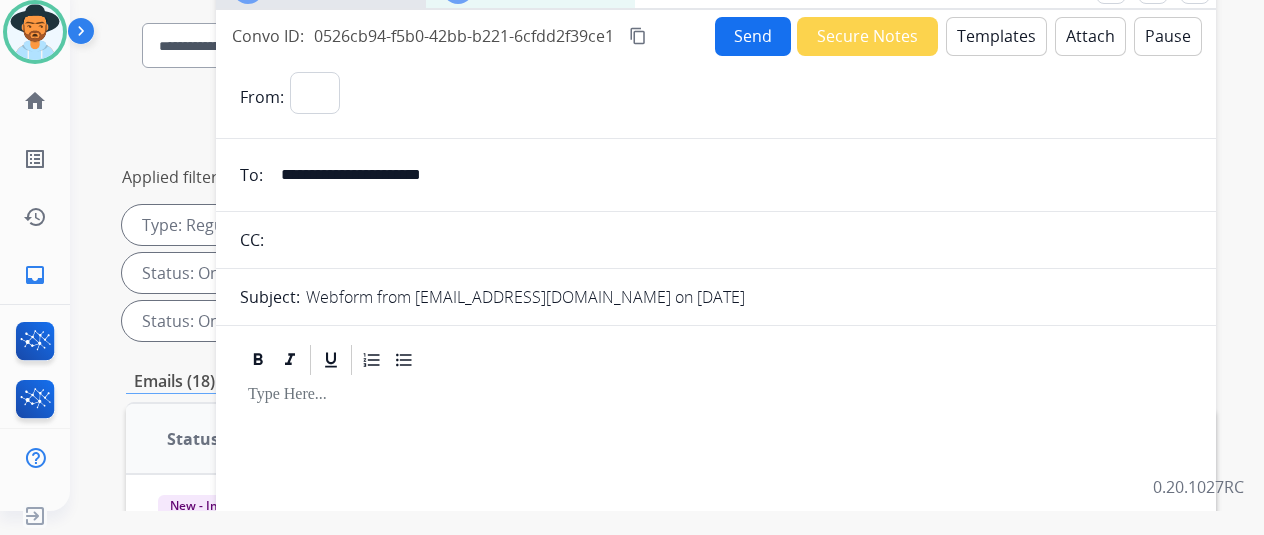
select select "**********"
click at [1013, 28] on button "Templates" at bounding box center [996, 36] width 101 height 39
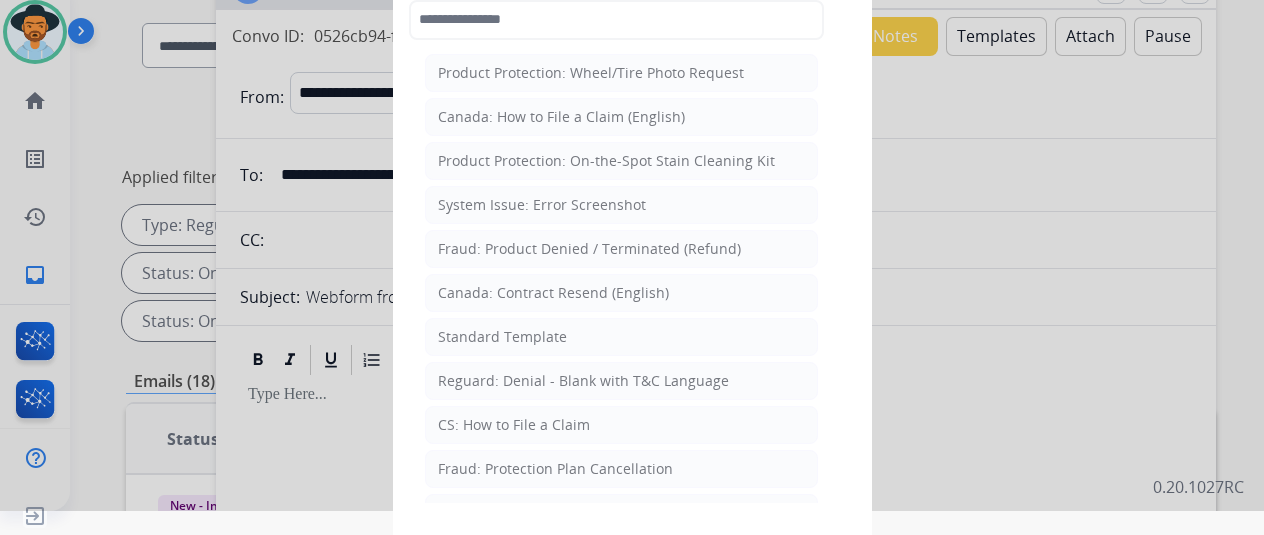
drag, startPoint x: 467, startPoint y: 335, endPoint x: 463, endPoint y: 321, distance: 14.6
click at [463, 327] on div "Standard Template" at bounding box center [502, 337] width 129 height 20
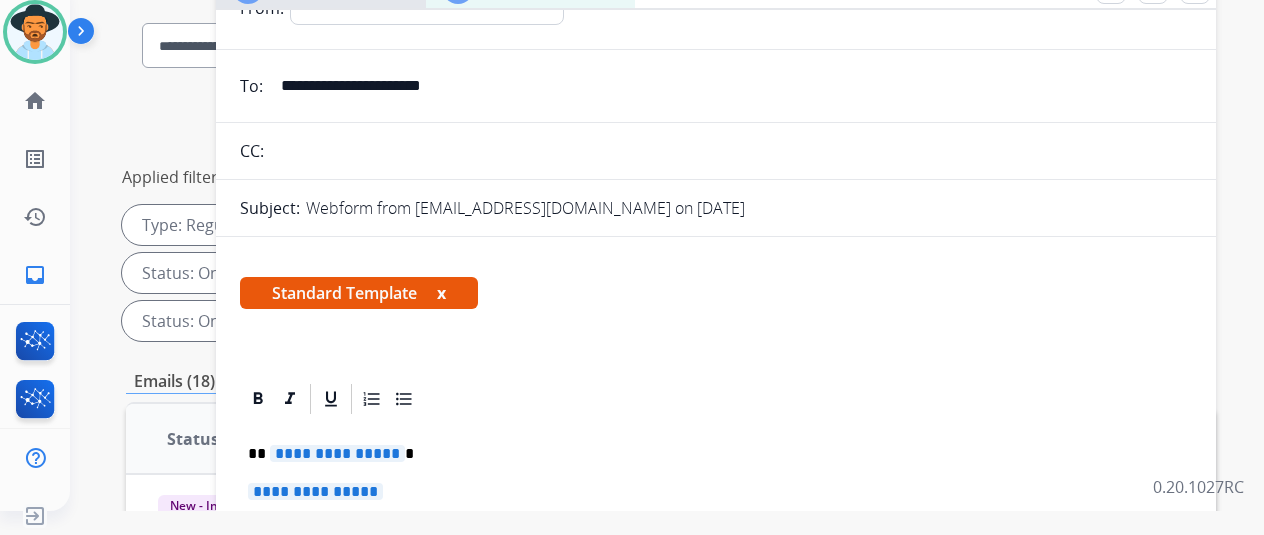
scroll to position [200, 0]
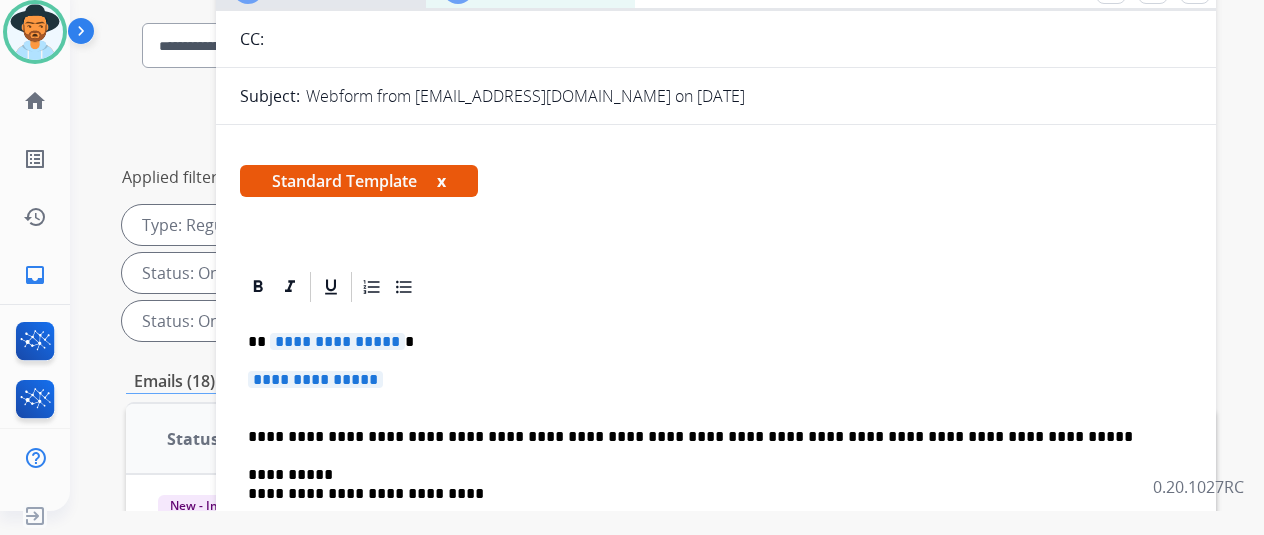
click at [405, 337] on span "**********" at bounding box center [337, 341] width 135 height 17
click at [410, 377] on p "**********" at bounding box center [716, 389] width 936 height 37
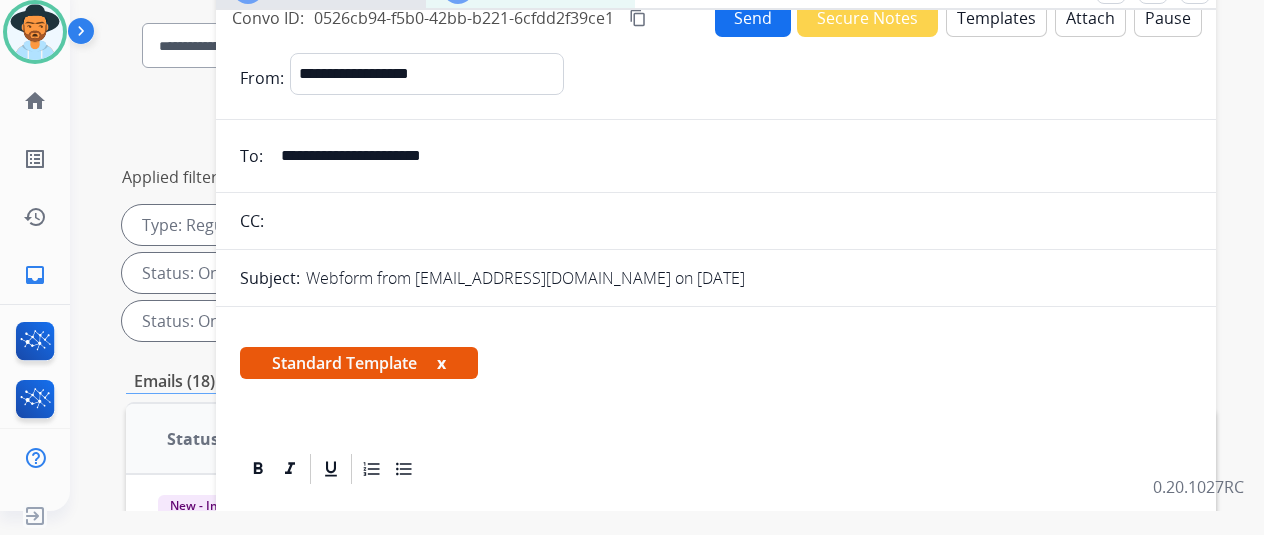
scroll to position [0, 0]
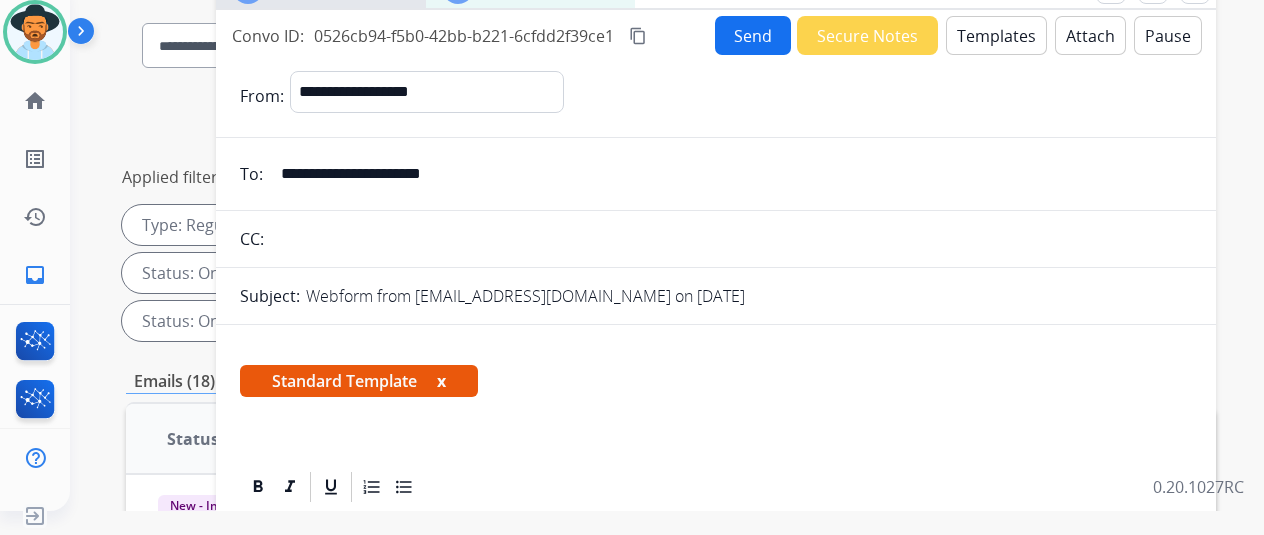
click at [757, 37] on button "Send" at bounding box center [753, 35] width 76 height 39
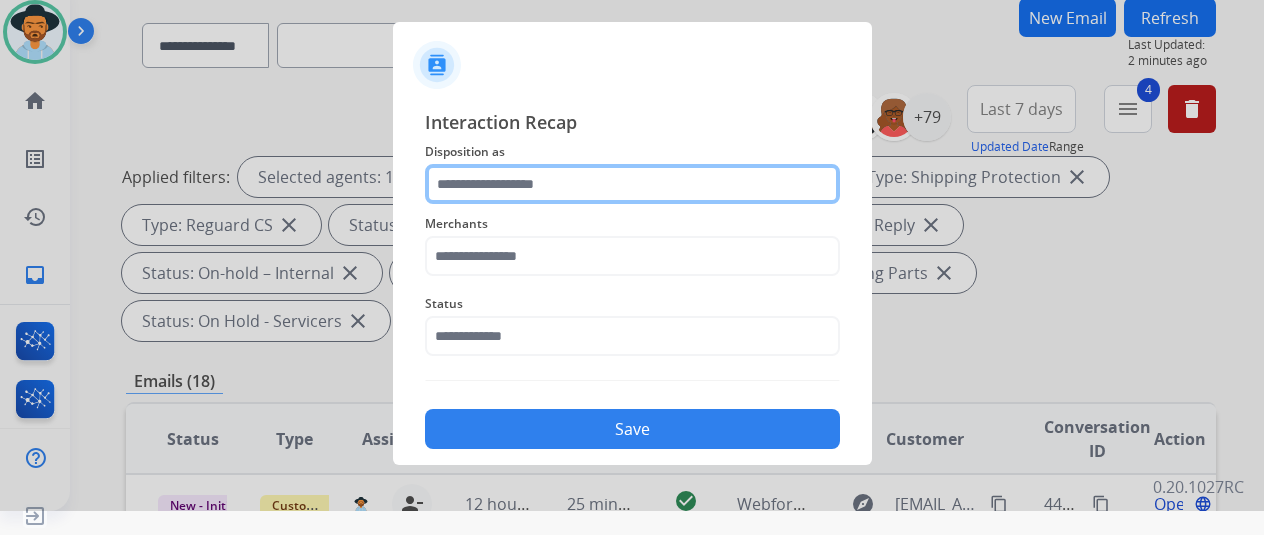
click at [478, 179] on input "text" at bounding box center [632, 184] width 415 height 40
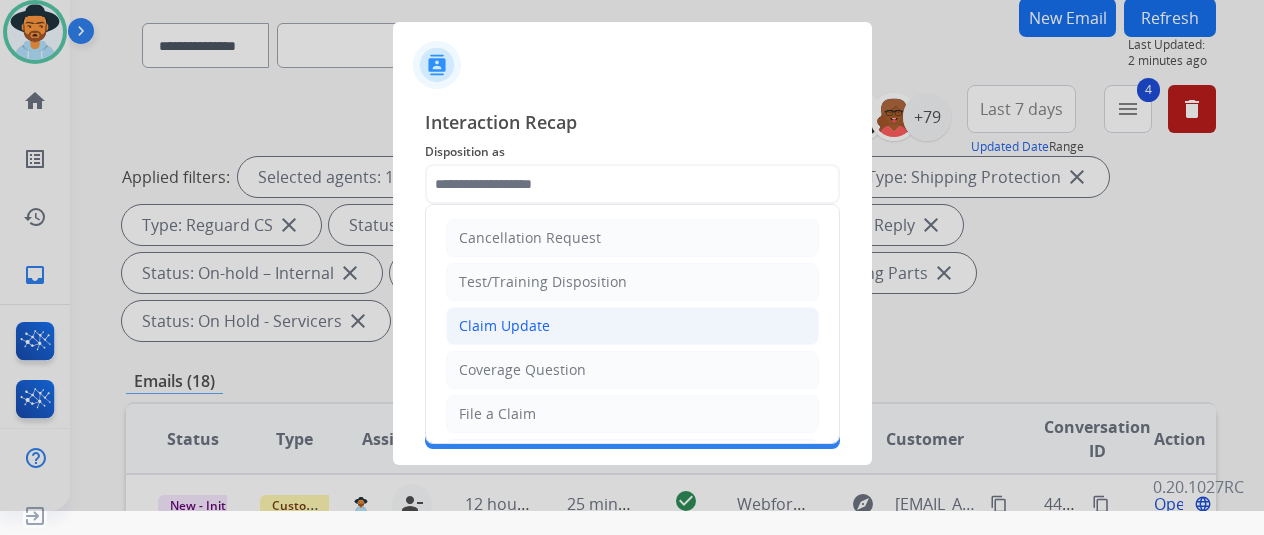
click at [495, 321] on div "Claim Update" at bounding box center [504, 326] width 91 height 20
type input "**********"
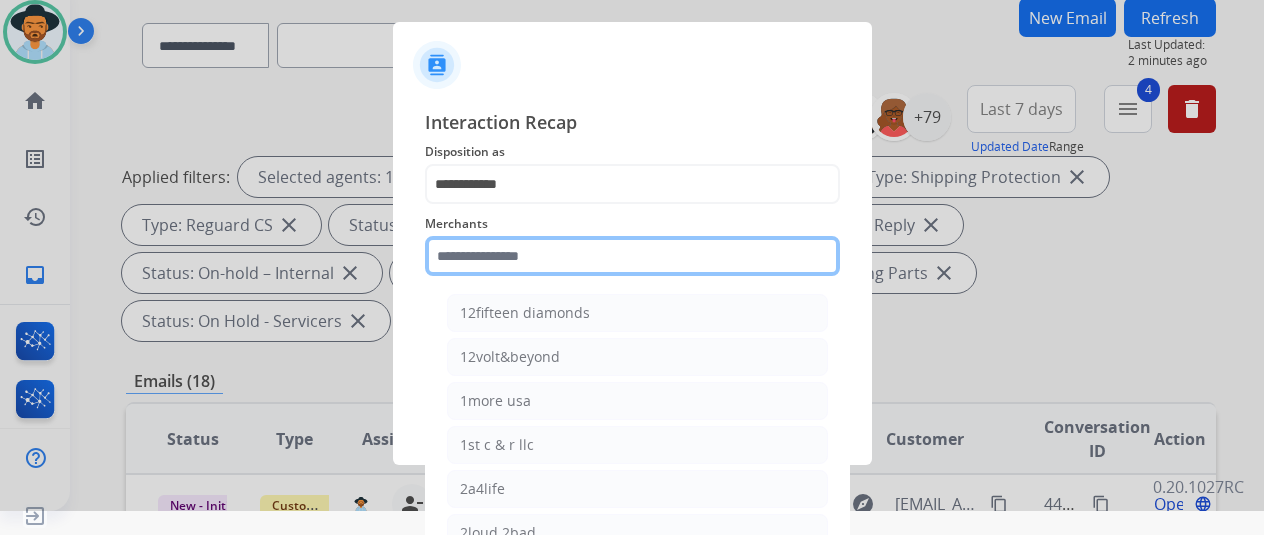
click at [473, 246] on input "text" at bounding box center [632, 256] width 415 height 40
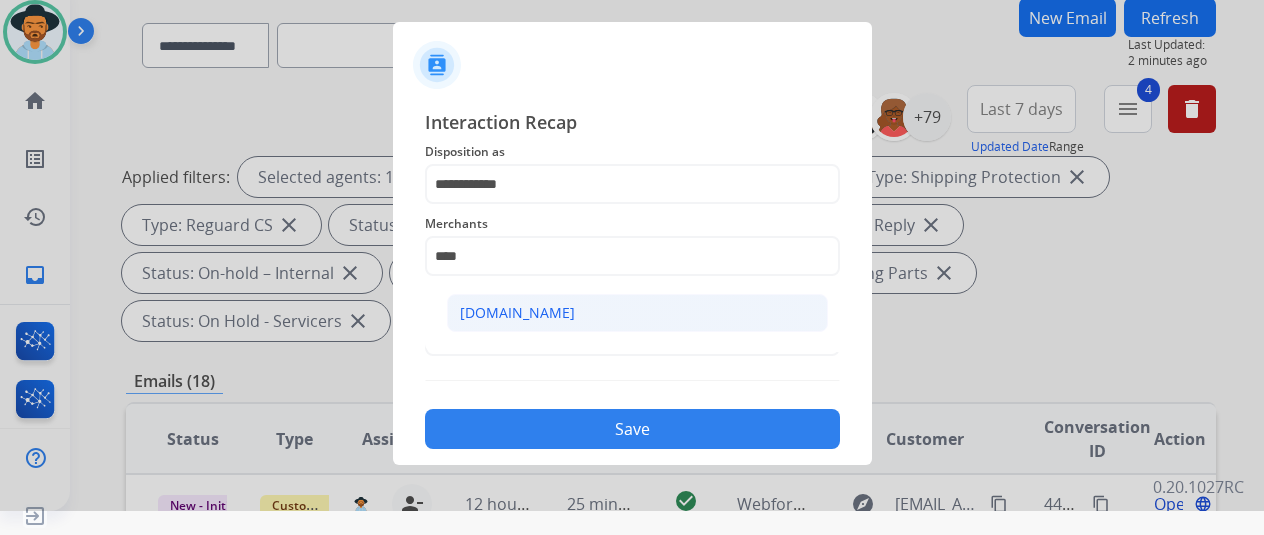
click at [480, 295] on li "[DOMAIN_NAME]" at bounding box center [637, 313] width 381 height 38
type input "**********"
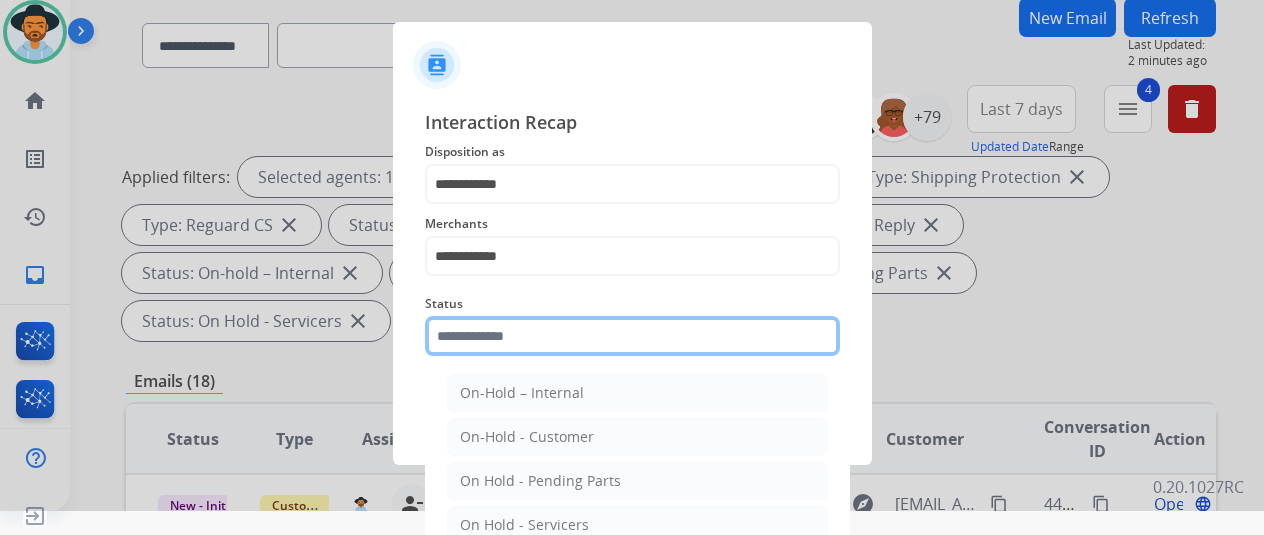
click at [508, 336] on input "text" at bounding box center [632, 336] width 415 height 40
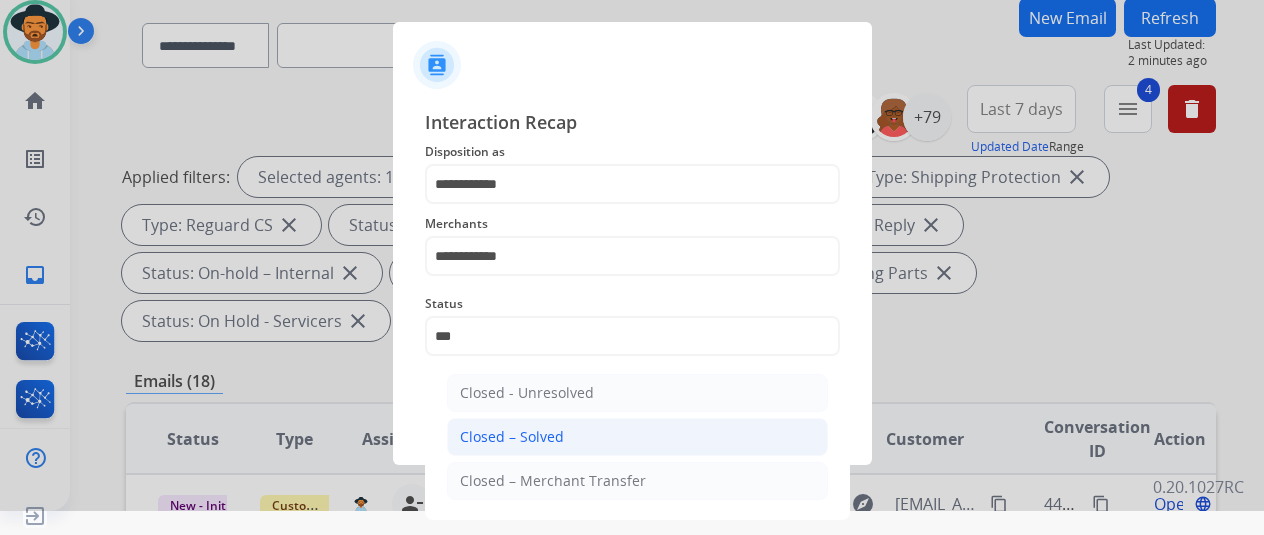
click at [494, 429] on div "Closed – Solved" at bounding box center [512, 437] width 104 height 20
type input "**********"
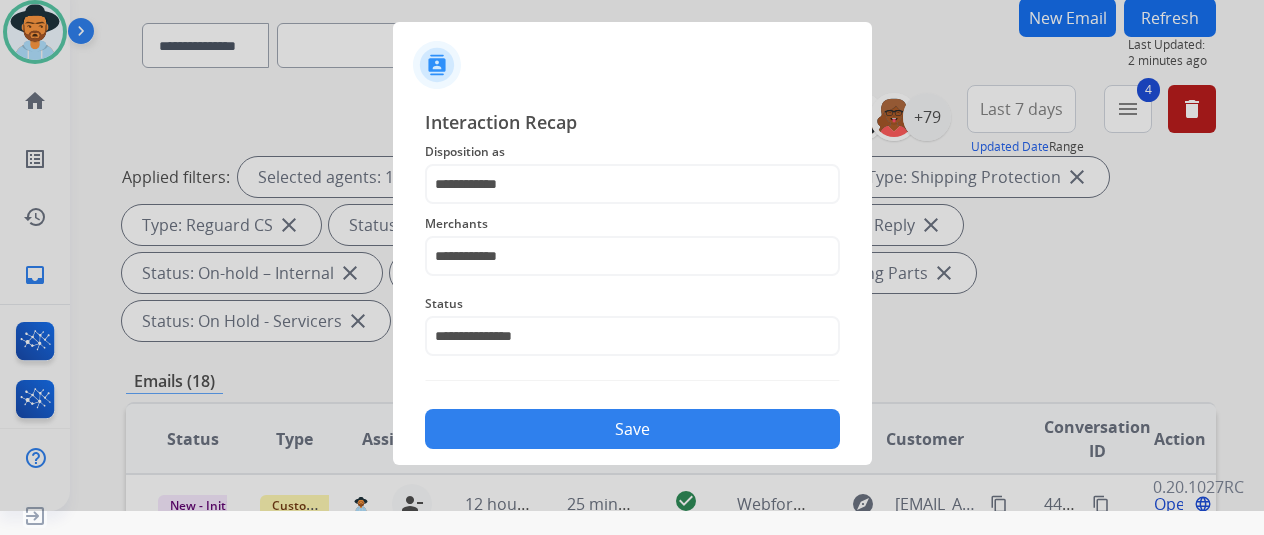
click at [591, 426] on button "Save" at bounding box center [632, 429] width 415 height 40
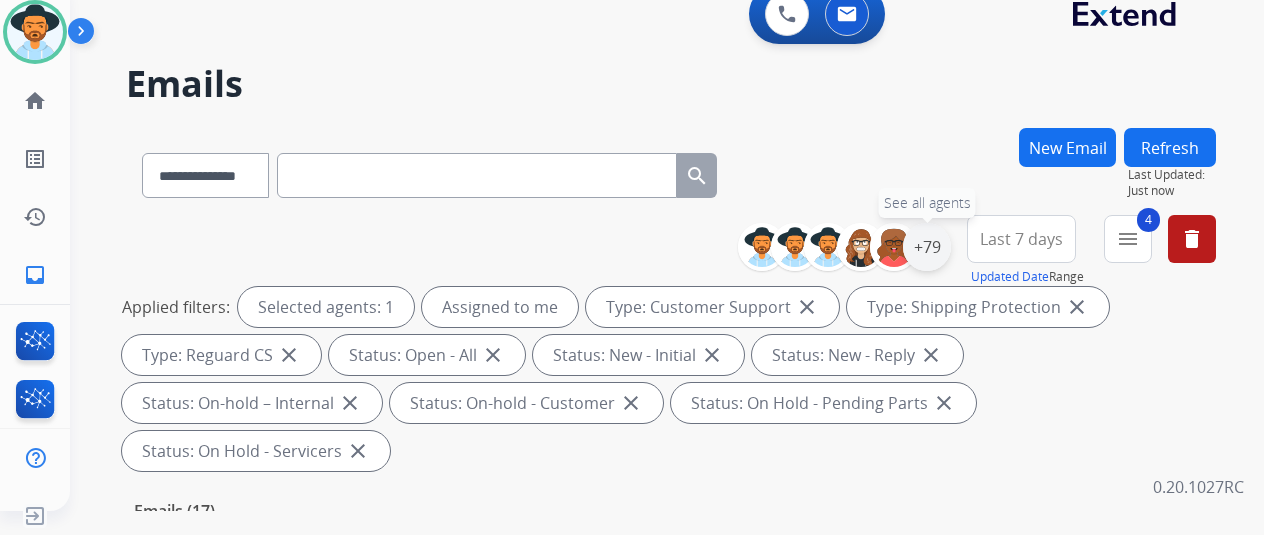
click at [940, 237] on div "+79" at bounding box center [927, 247] width 48 height 48
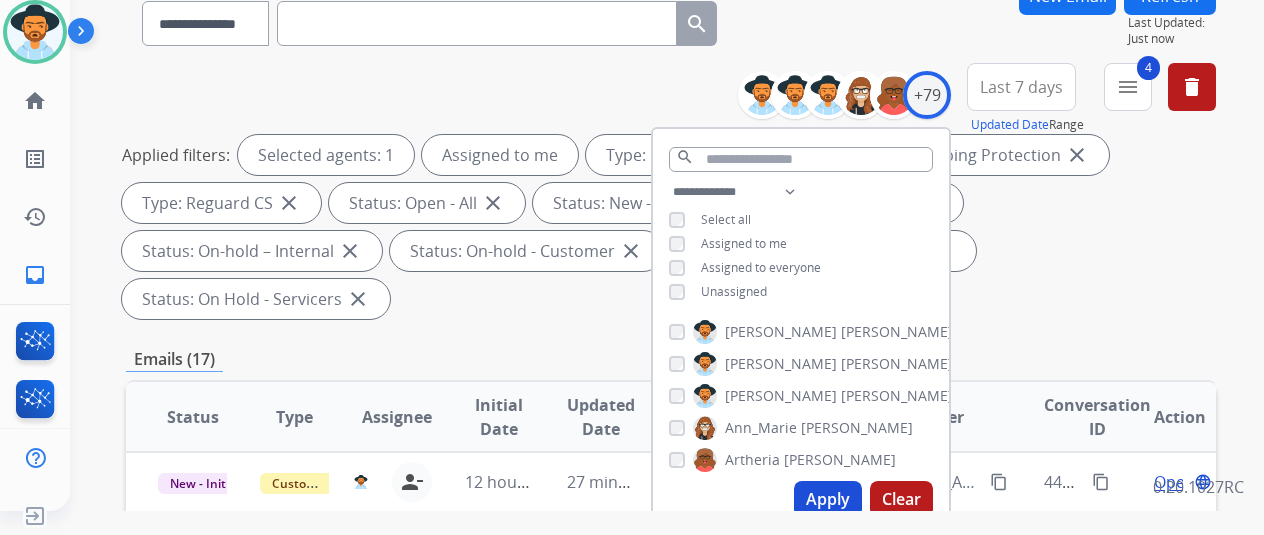
scroll to position [400, 0]
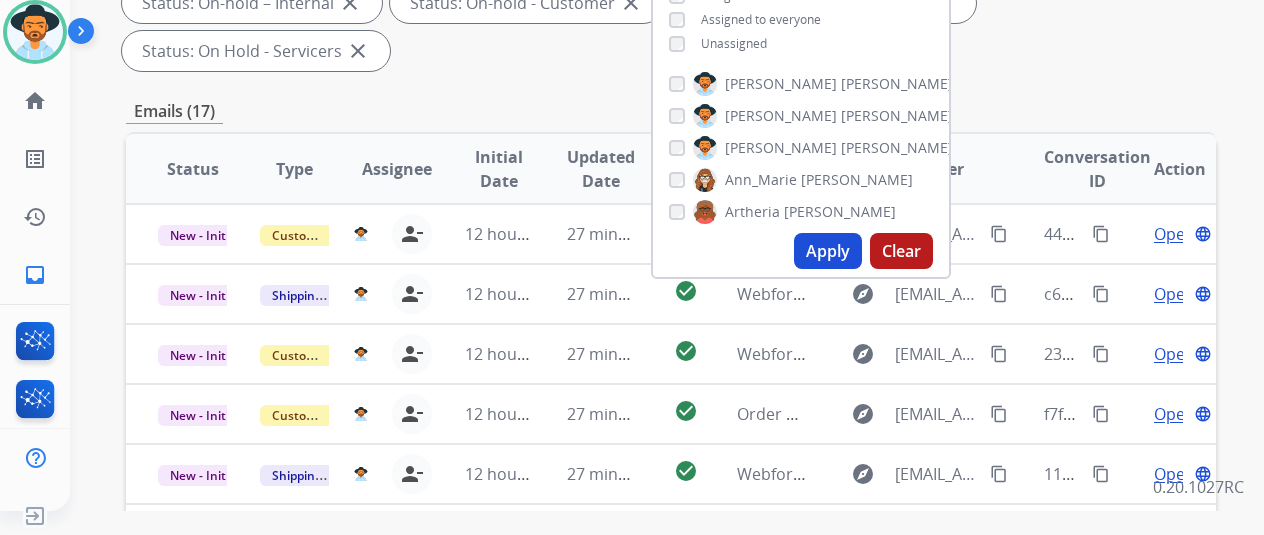
click at [834, 251] on button "Apply" at bounding box center [828, 251] width 68 height 36
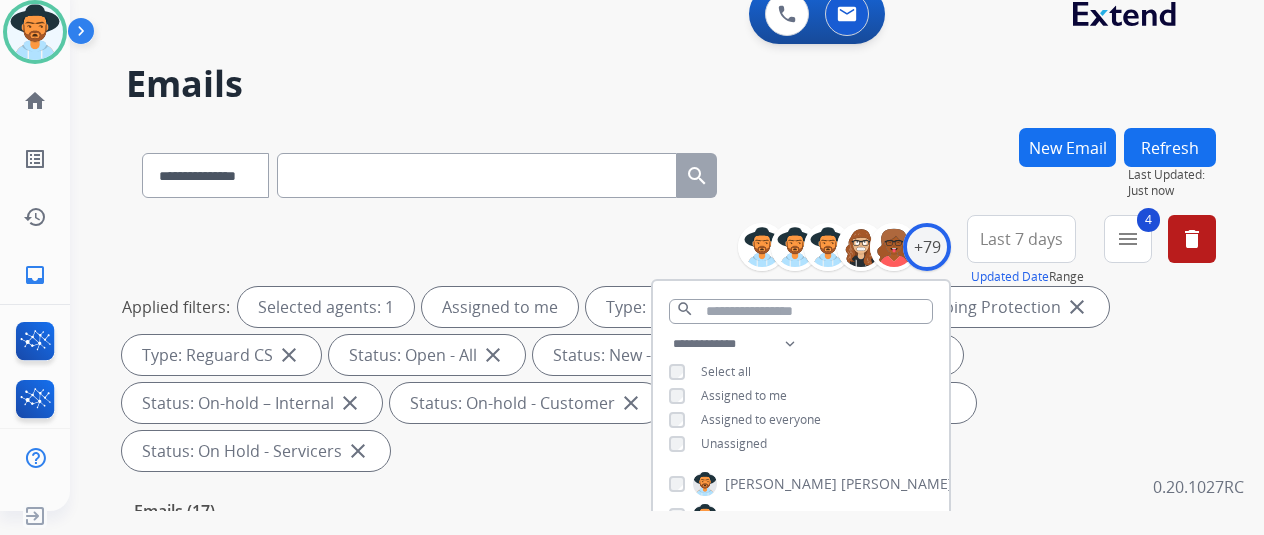
click at [868, 177] on div "**********" at bounding box center [671, 171] width 1090 height 87
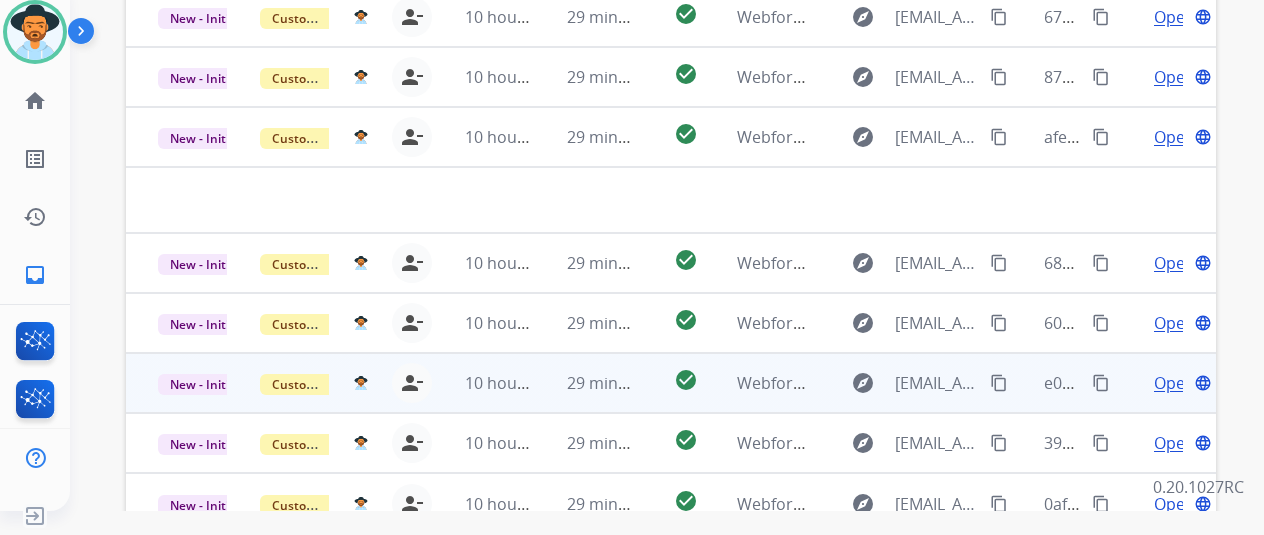
scroll to position [730, 0]
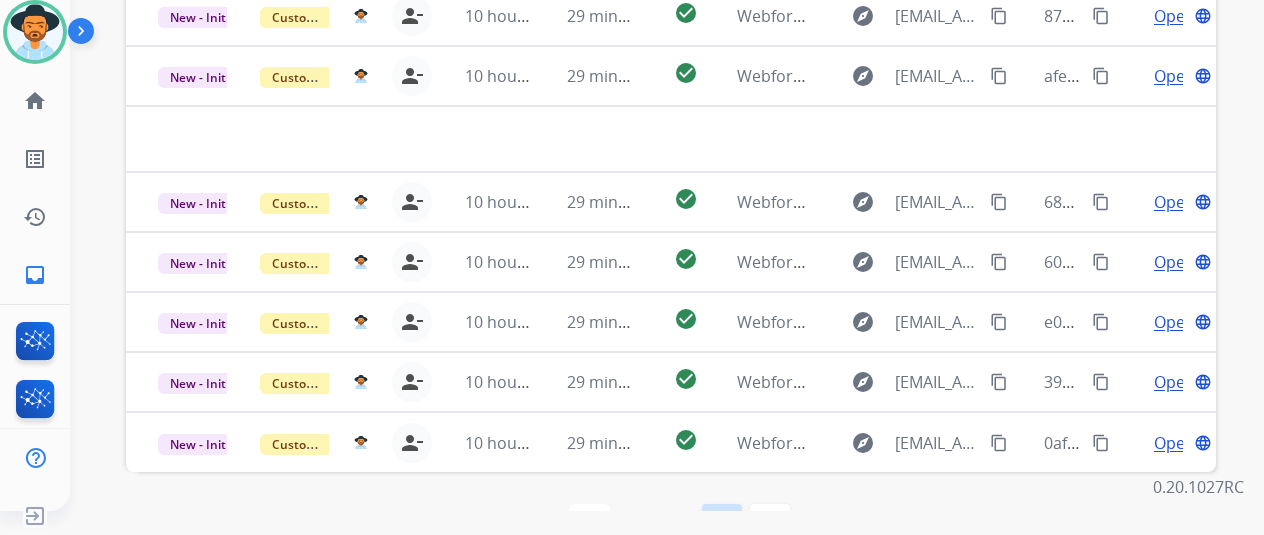
click at [728, 512] on mat-icon "navigate_next" at bounding box center [722, 524] width 24 height 24
select select "*"
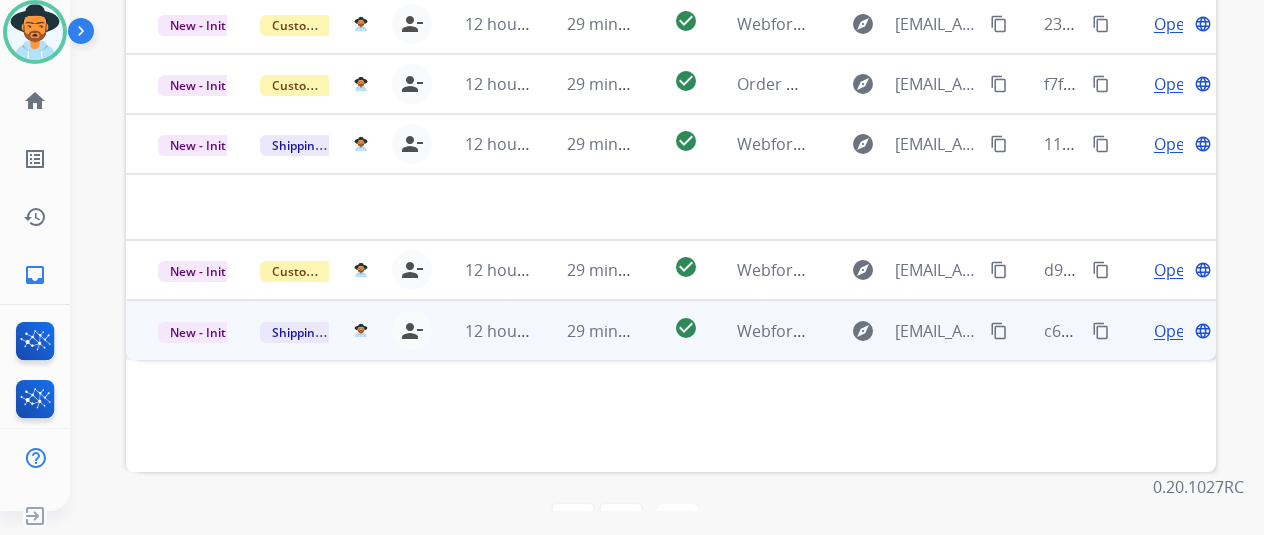
click at [1174, 319] on span "Open" at bounding box center [1174, 331] width 41 height 24
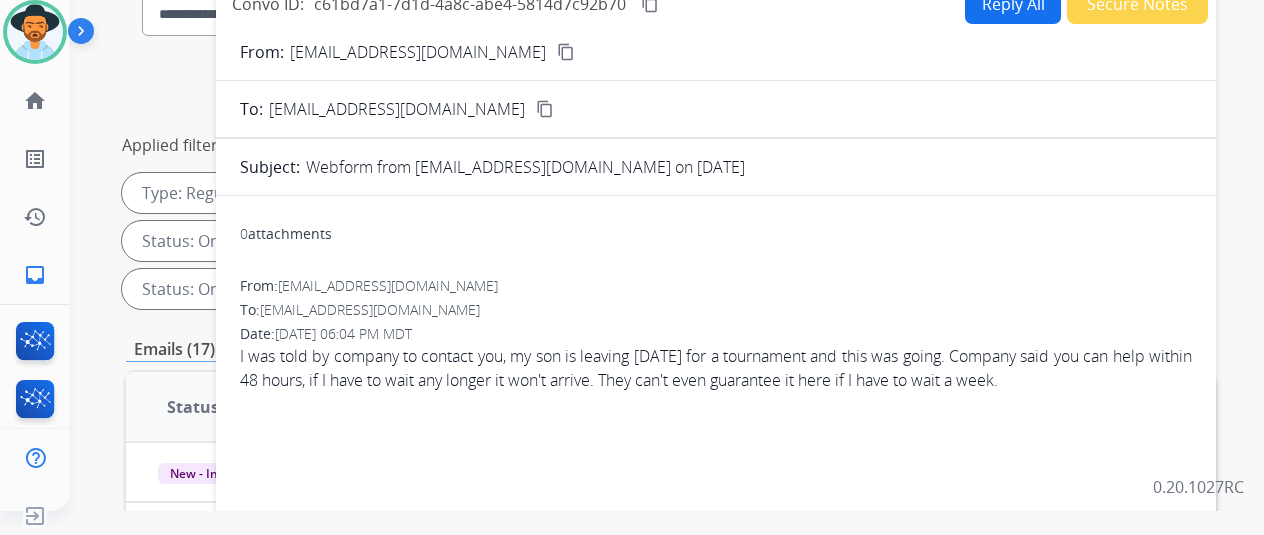
scroll to position [130, 0]
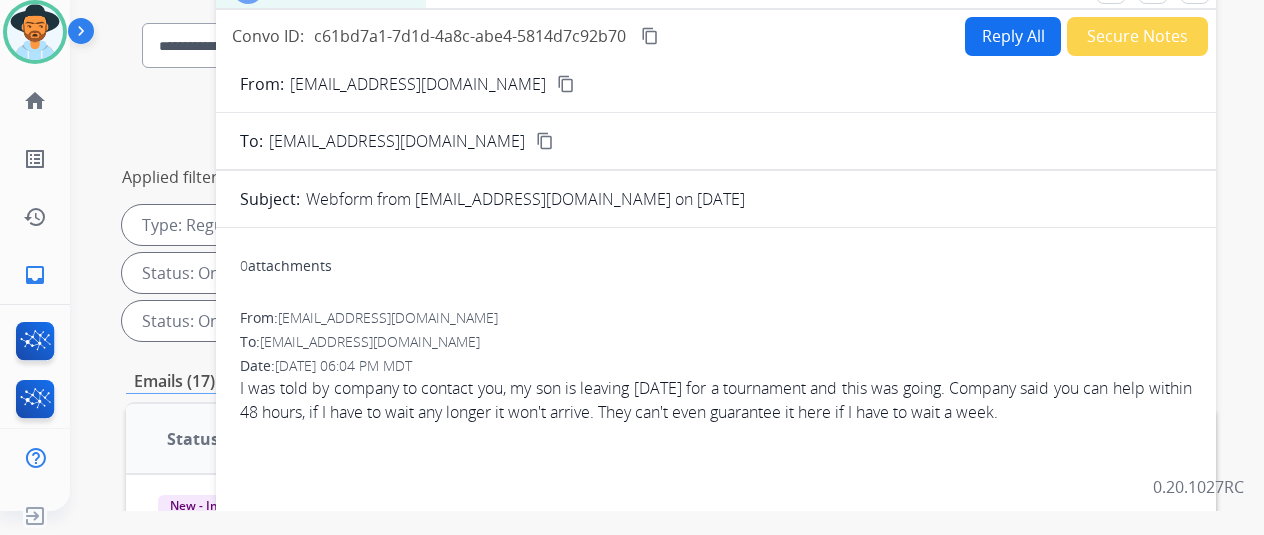
click at [557, 81] on mat-icon "content_copy" at bounding box center [566, 84] width 18 height 18
click at [659, 27] on mat-icon "content_copy" at bounding box center [650, 36] width 18 height 18
click at [1020, 34] on button "Reply All" at bounding box center [1013, 36] width 96 height 39
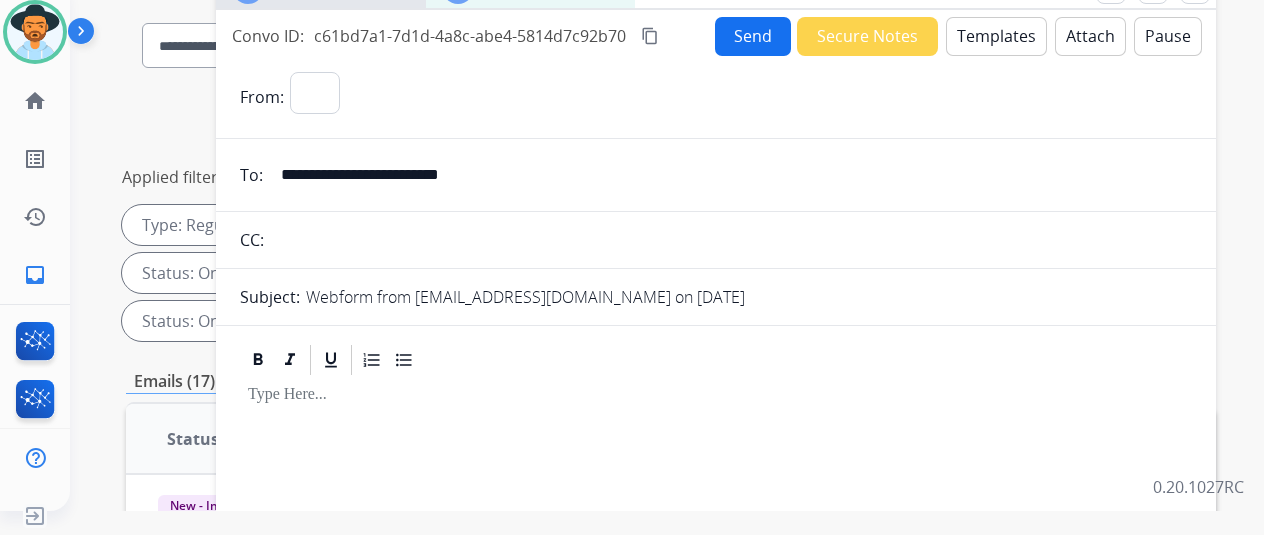
select select "**********"
click at [1002, 23] on button "Templates" at bounding box center [996, 36] width 101 height 39
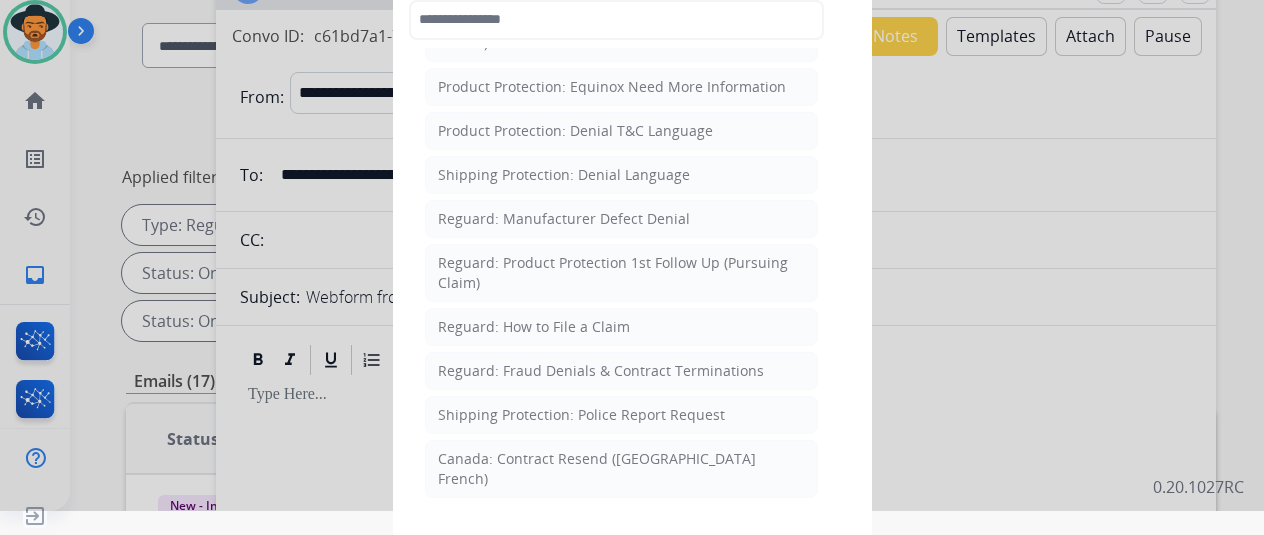
scroll to position [1999, 0]
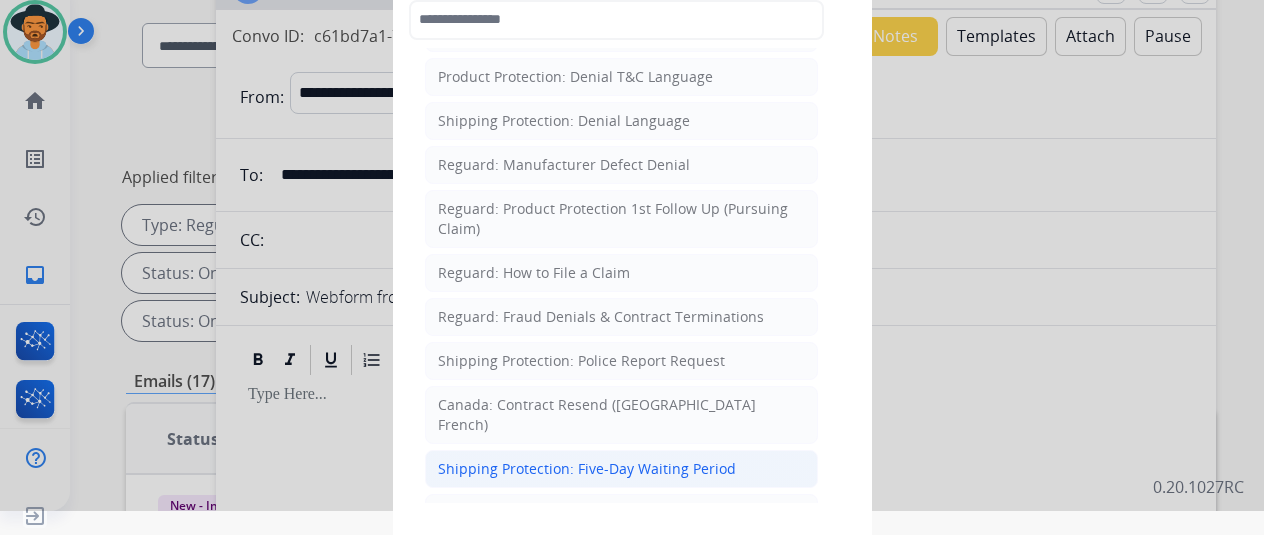
click at [526, 459] on div "Shipping Protection: Five-Day Waiting Period" at bounding box center [587, 469] width 298 height 20
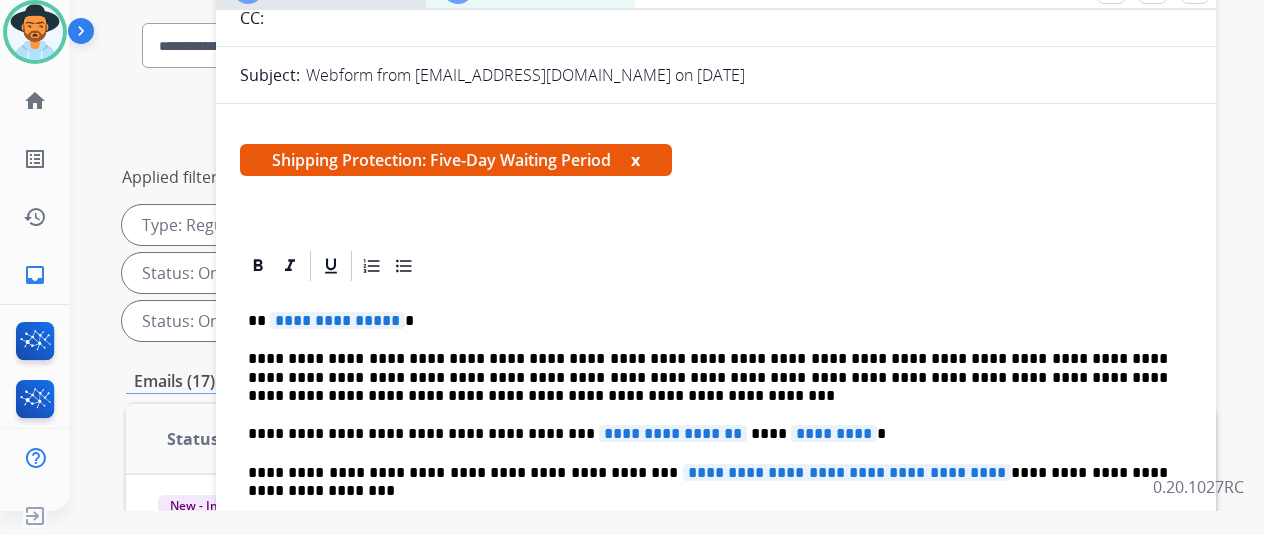
scroll to position [391, 0]
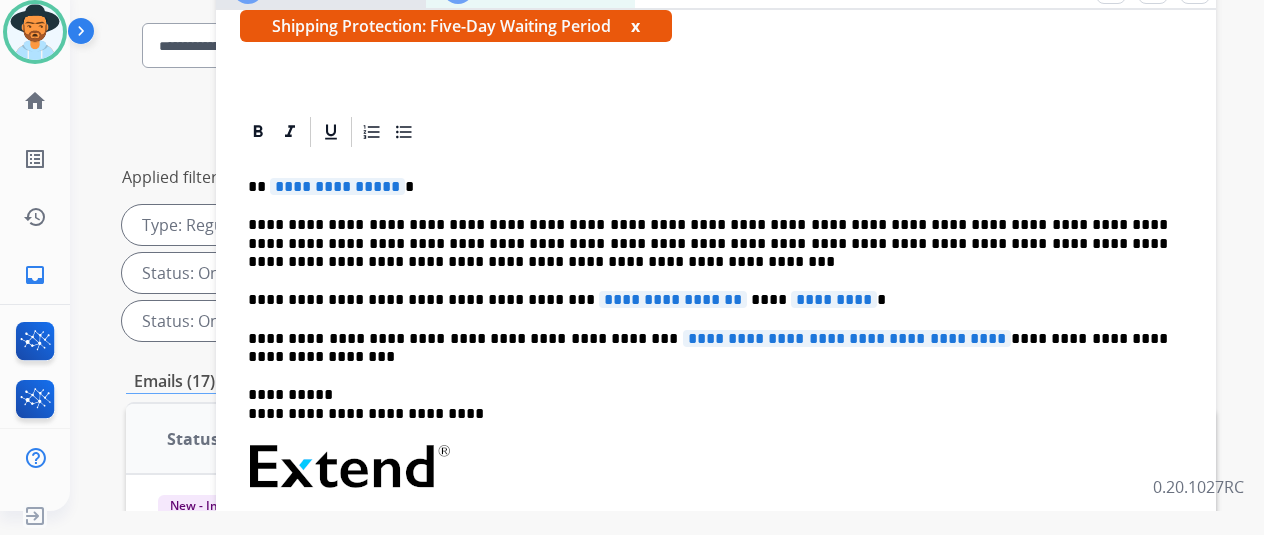
click at [405, 178] on span "**********" at bounding box center [337, 186] width 135 height 17
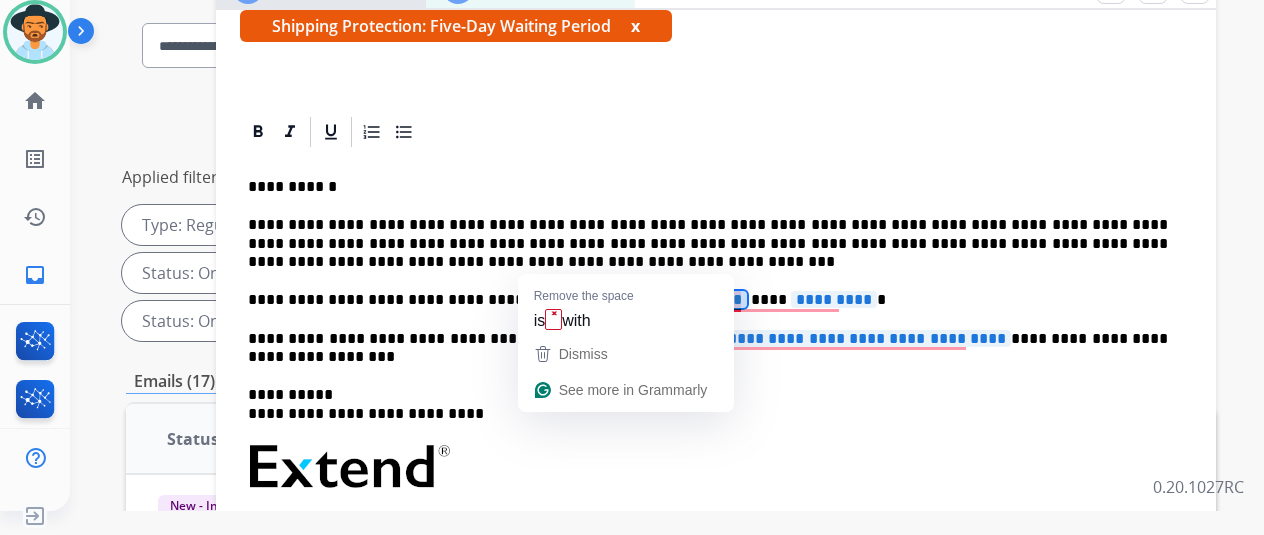
click at [715, 291] on span "**********" at bounding box center [673, 299] width 148 height 17
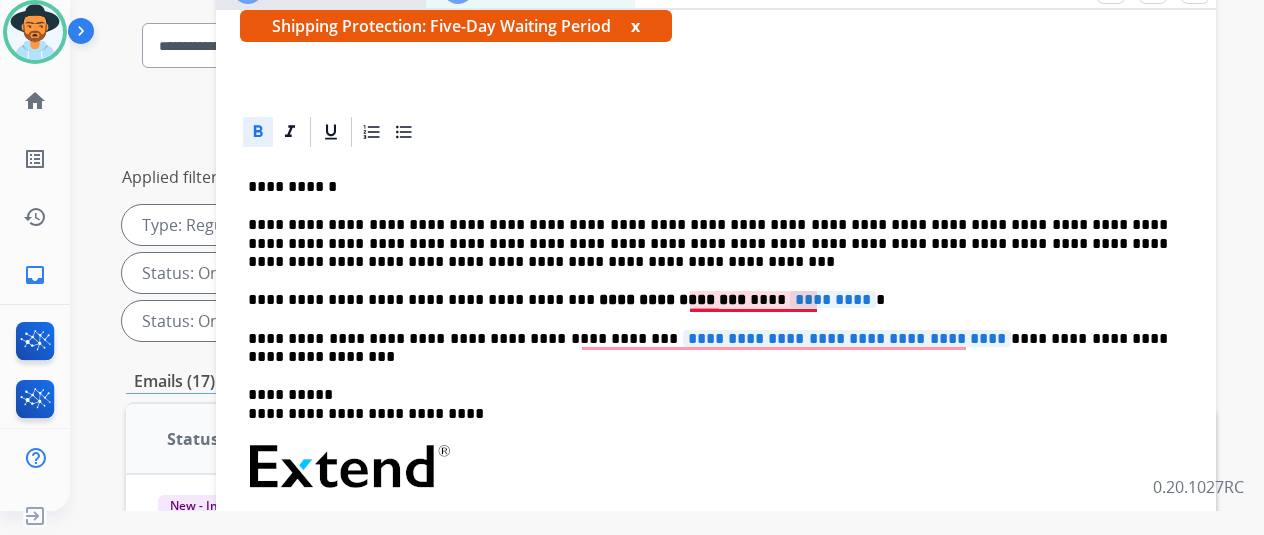
click at [790, 291] on span "*********" at bounding box center [833, 299] width 86 height 17
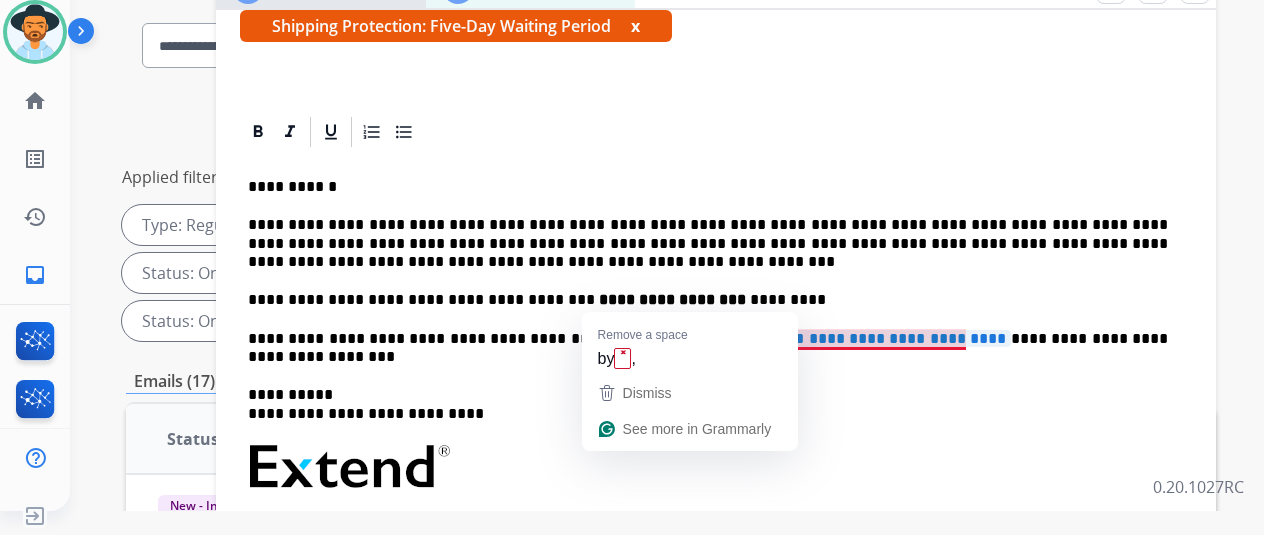
click at [741, 330] on span "**********" at bounding box center [847, 338] width 328 height 17
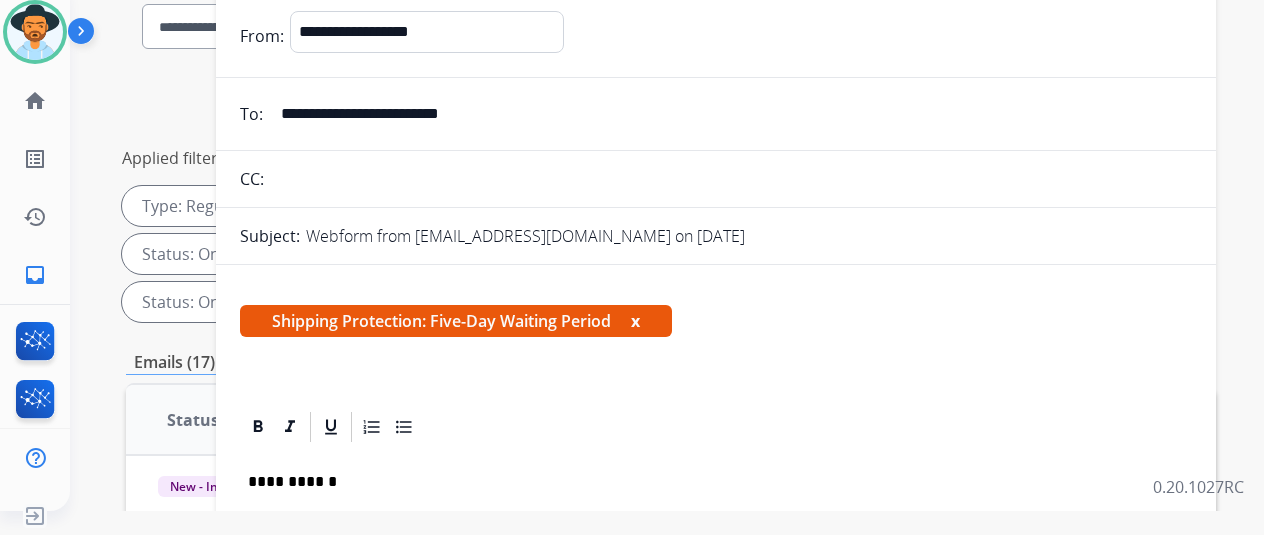
scroll to position [0, 0]
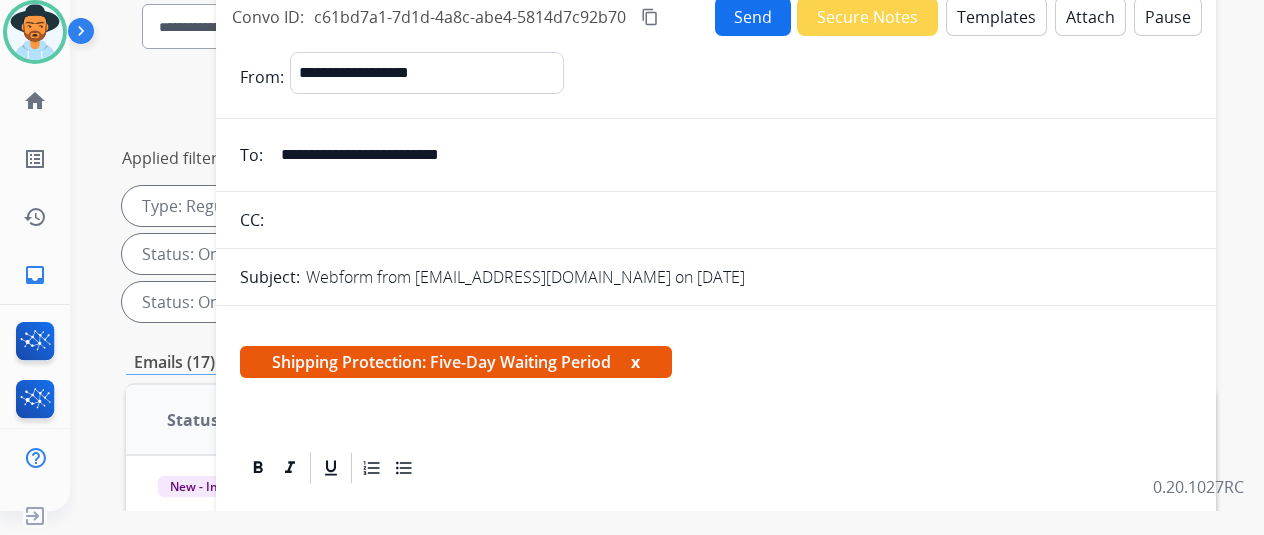
click at [770, 7] on button "Send" at bounding box center [753, 16] width 76 height 39
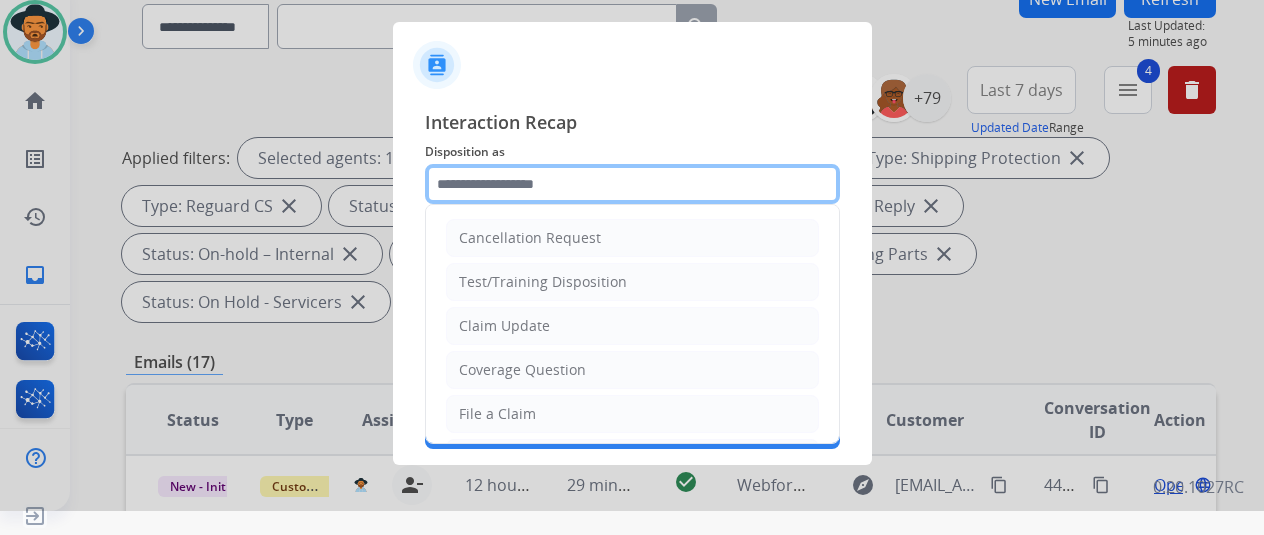
click at [510, 181] on input "text" at bounding box center [632, 184] width 415 height 40
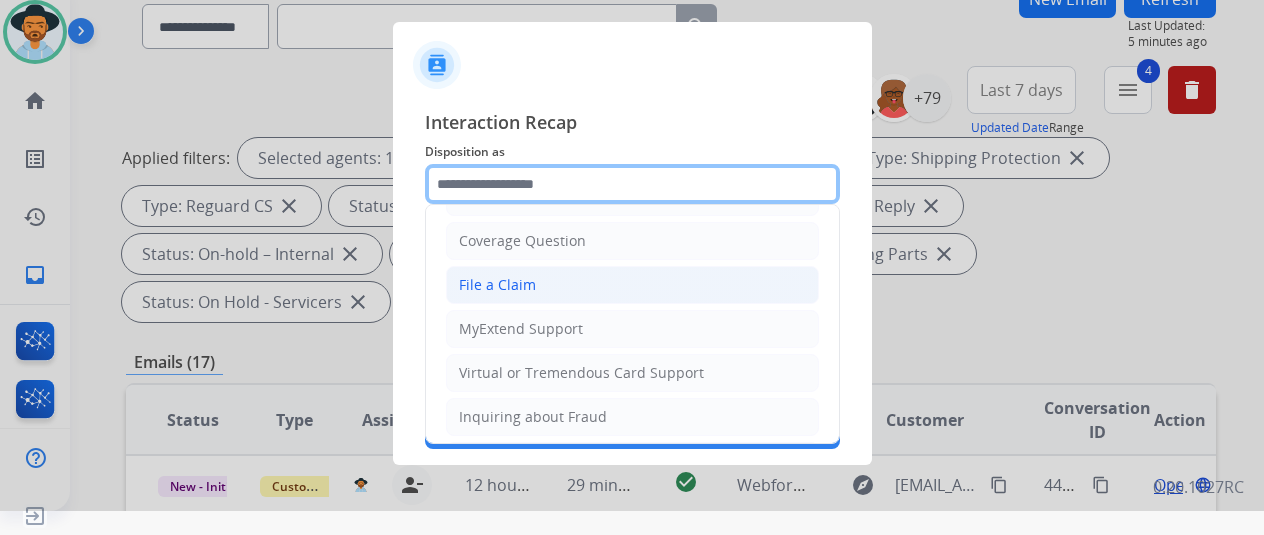
scroll to position [100, 0]
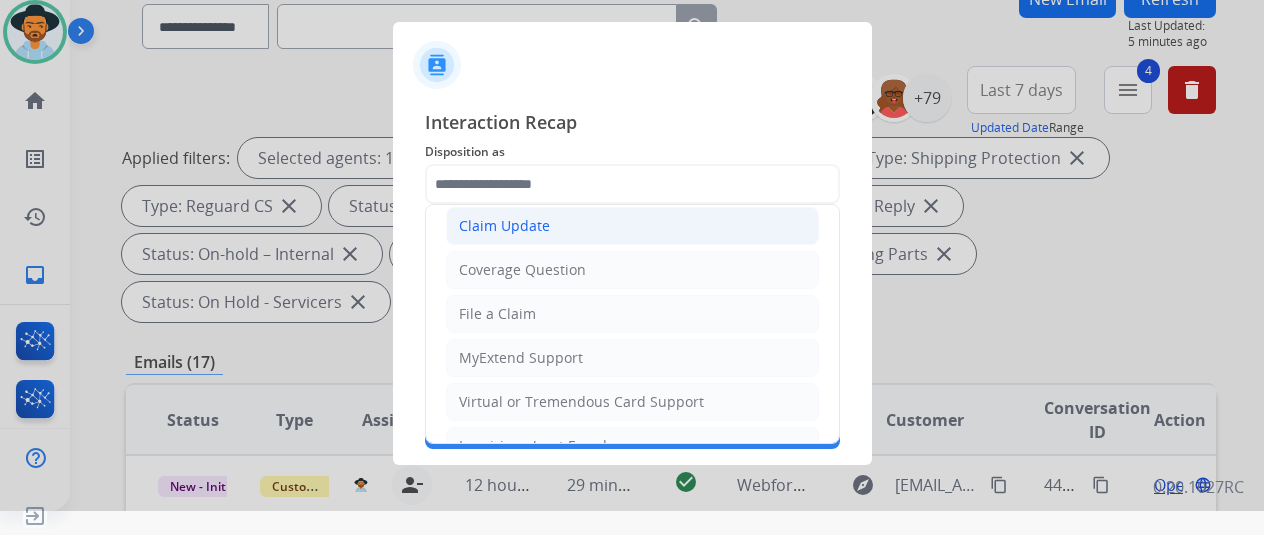
click at [504, 221] on div "Claim Update" at bounding box center [504, 226] width 91 height 20
type input "**********"
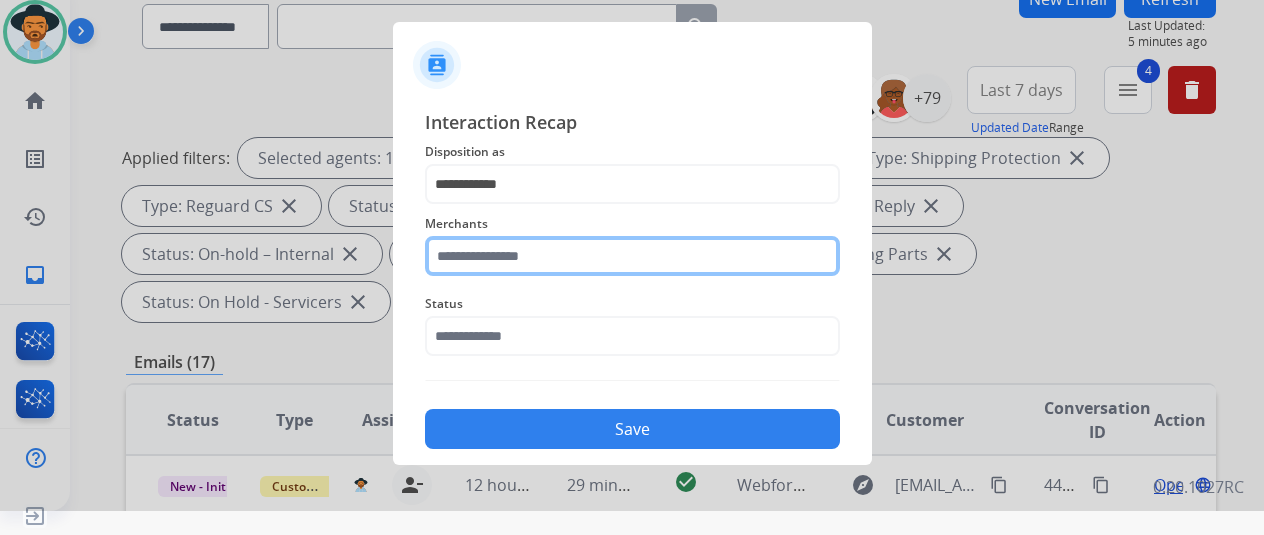
click at [480, 260] on input "text" at bounding box center [632, 256] width 415 height 40
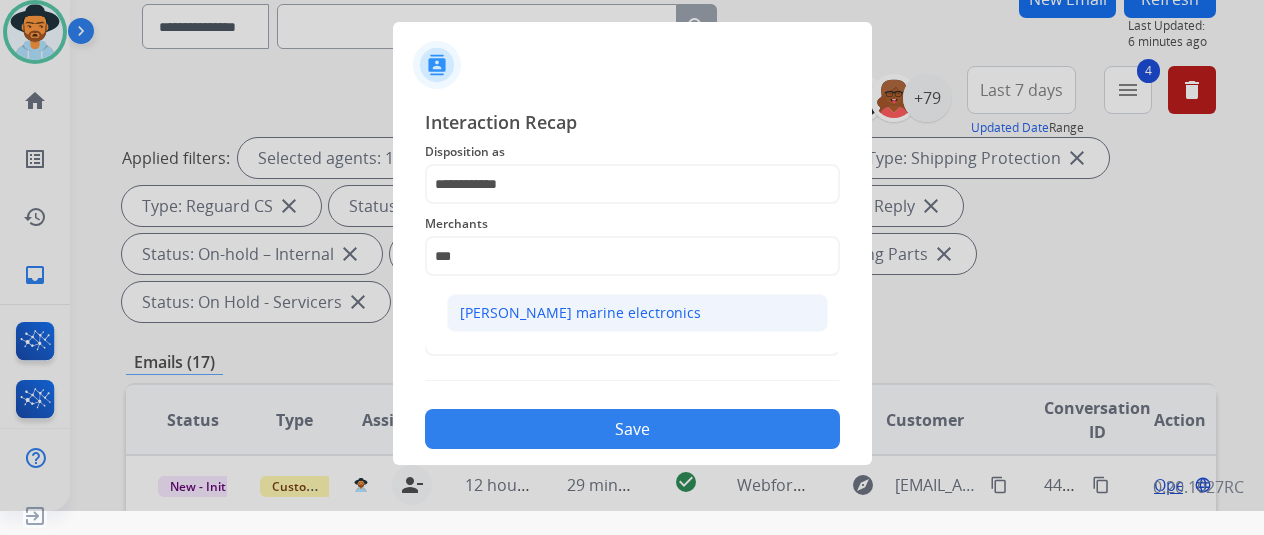
click at [516, 313] on div "[PERSON_NAME] marine electronics" at bounding box center [580, 313] width 241 height 20
type input "**********"
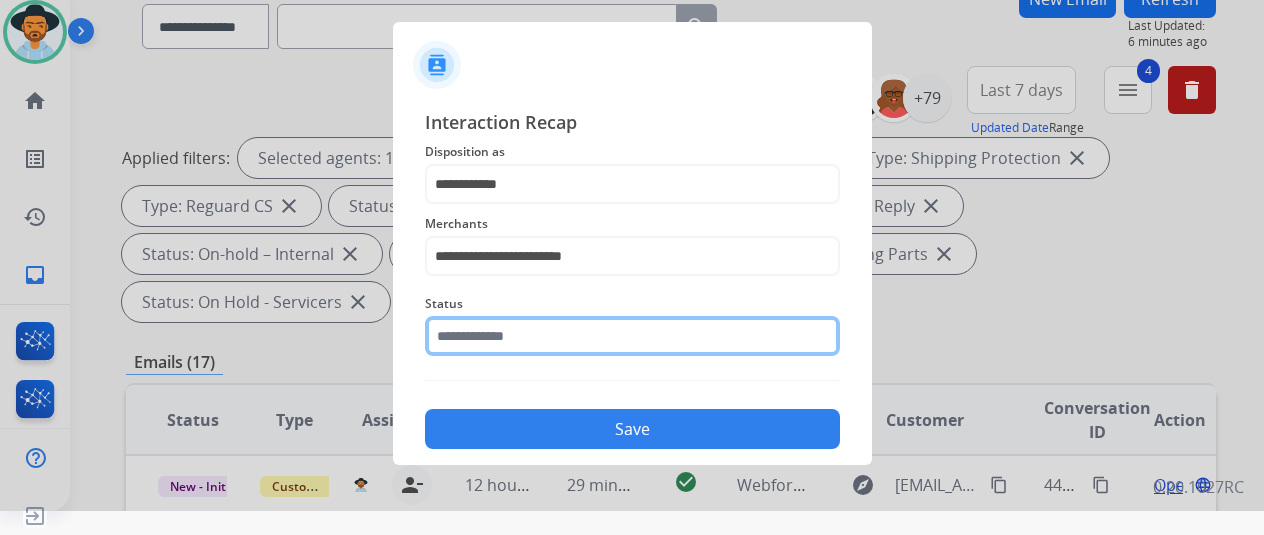
click at [497, 349] on input "text" at bounding box center [632, 336] width 415 height 40
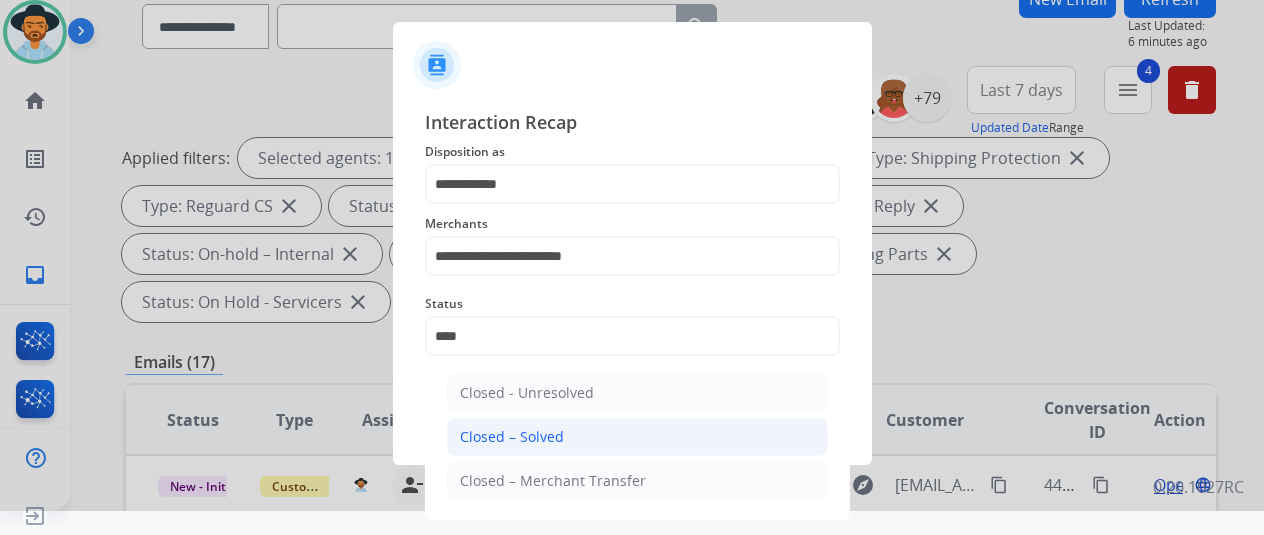
click at [536, 424] on li "Closed – Solved" at bounding box center [637, 437] width 381 height 38
type input "**********"
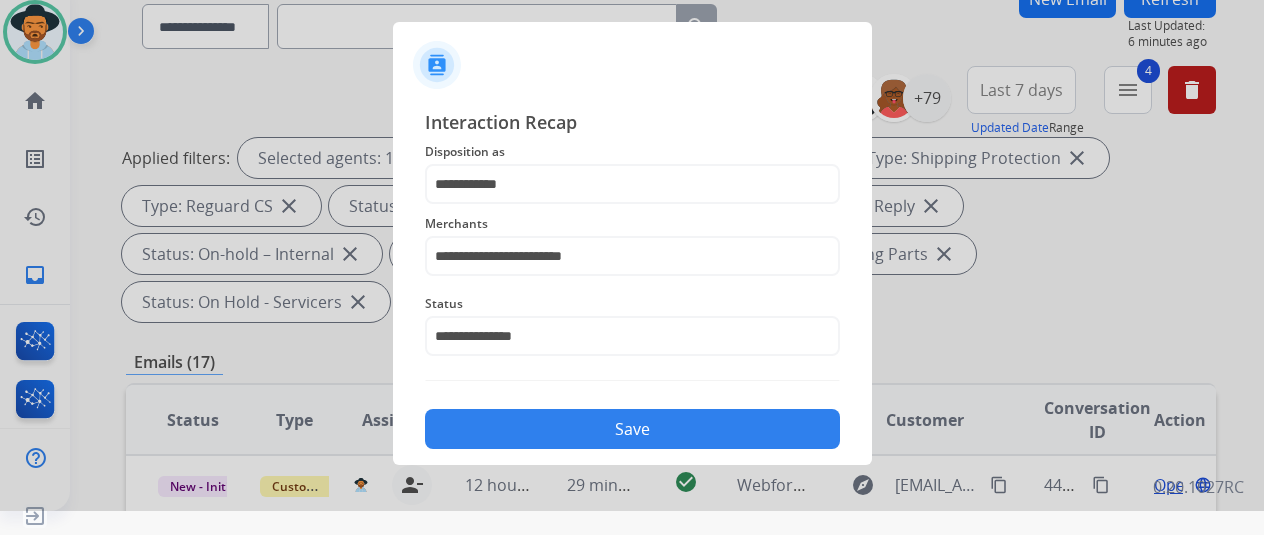
click at [562, 435] on button "Save" at bounding box center [632, 429] width 415 height 40
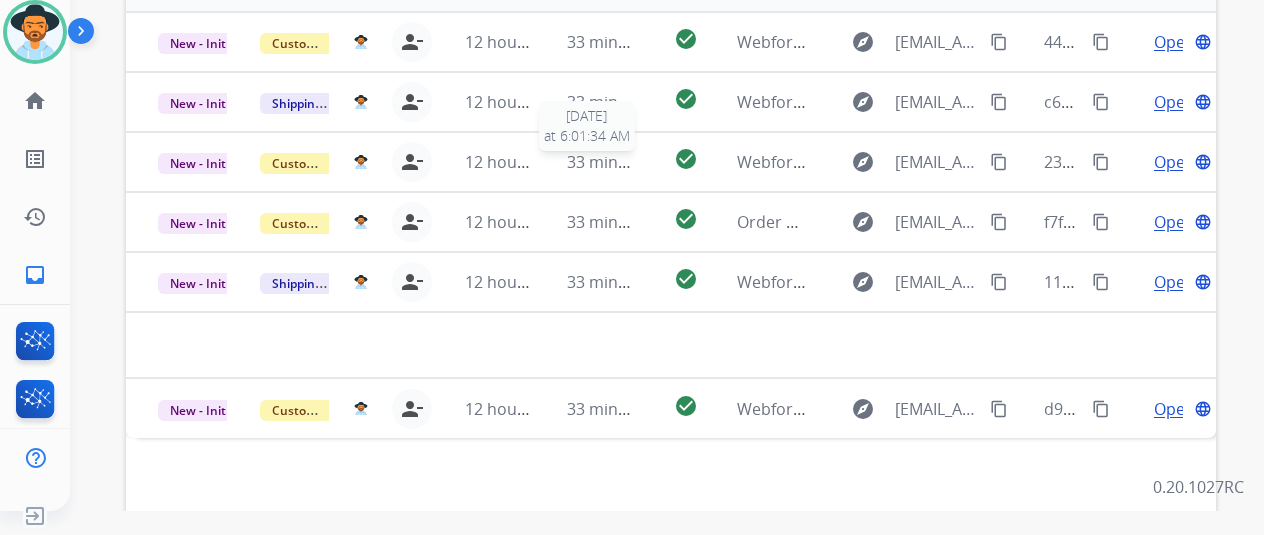
scroll to position [730, 0]
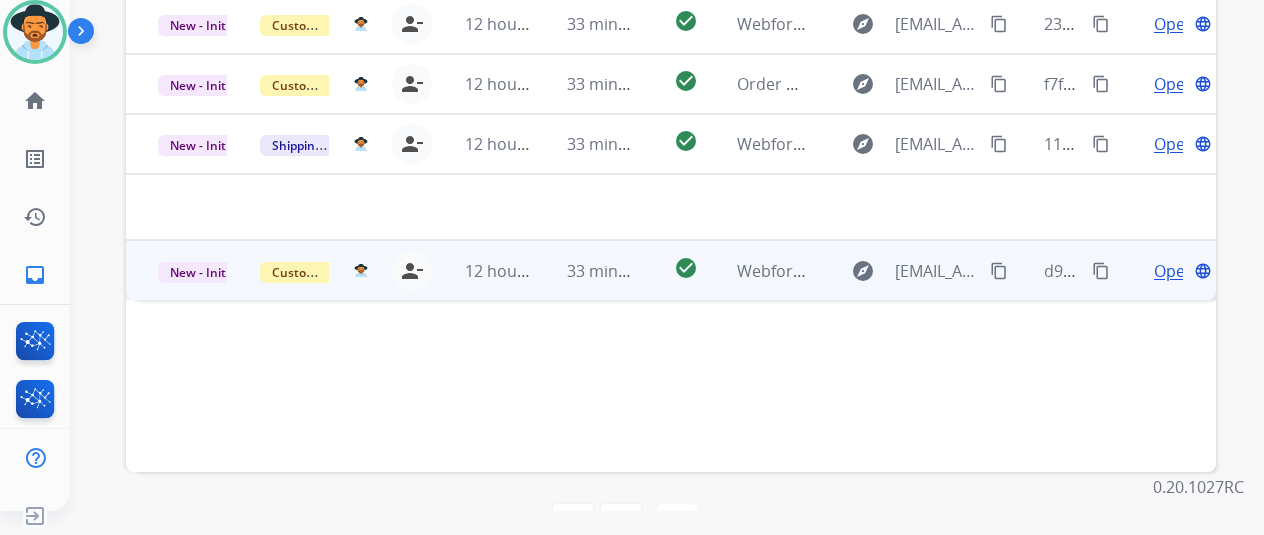
click at [1170, 259] on span "Open" at bounding box center [1174, 271] width 41 height 24
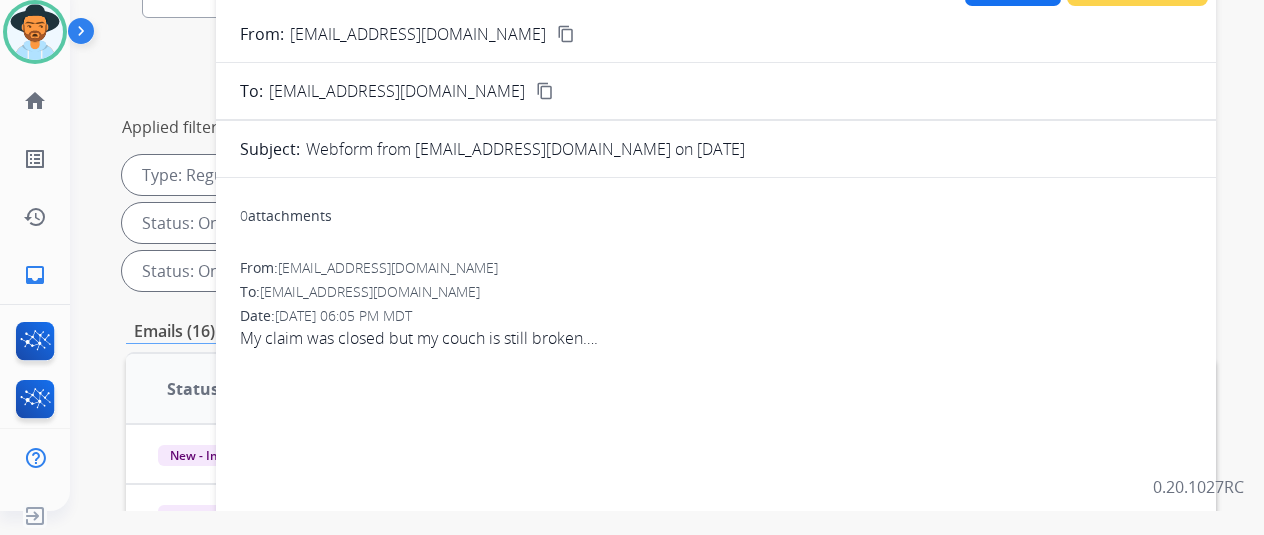
scroll to position [30, 0]
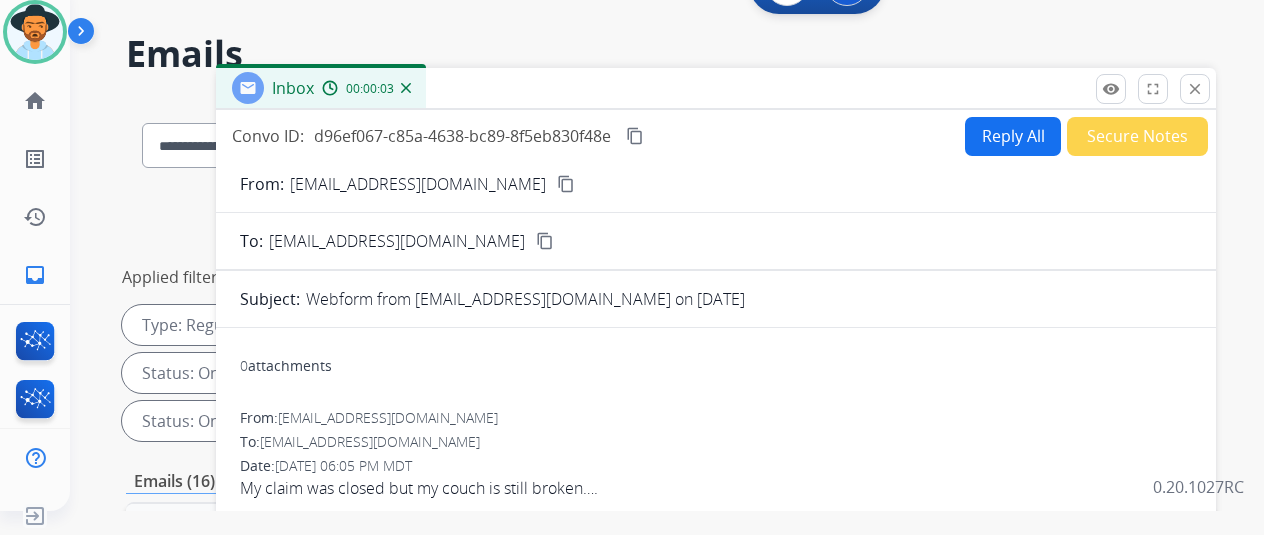
click at [557, 183] on mat-icon "content_copy" at bounding box center [566, 184] width 18 height 18
click at [998, 133] on button "Reply All" at bounding box center [1013, 136] width 96 height 39
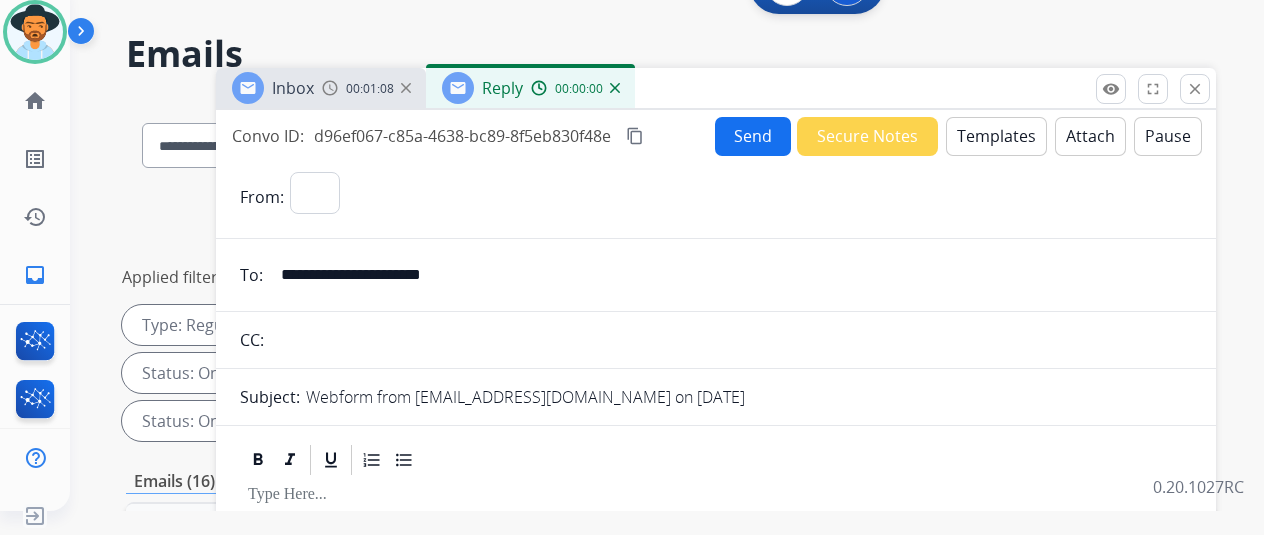
select select "**********"
click at [996, 137] on button "Templates" at bounding box center [996, 136] width 101 height 39
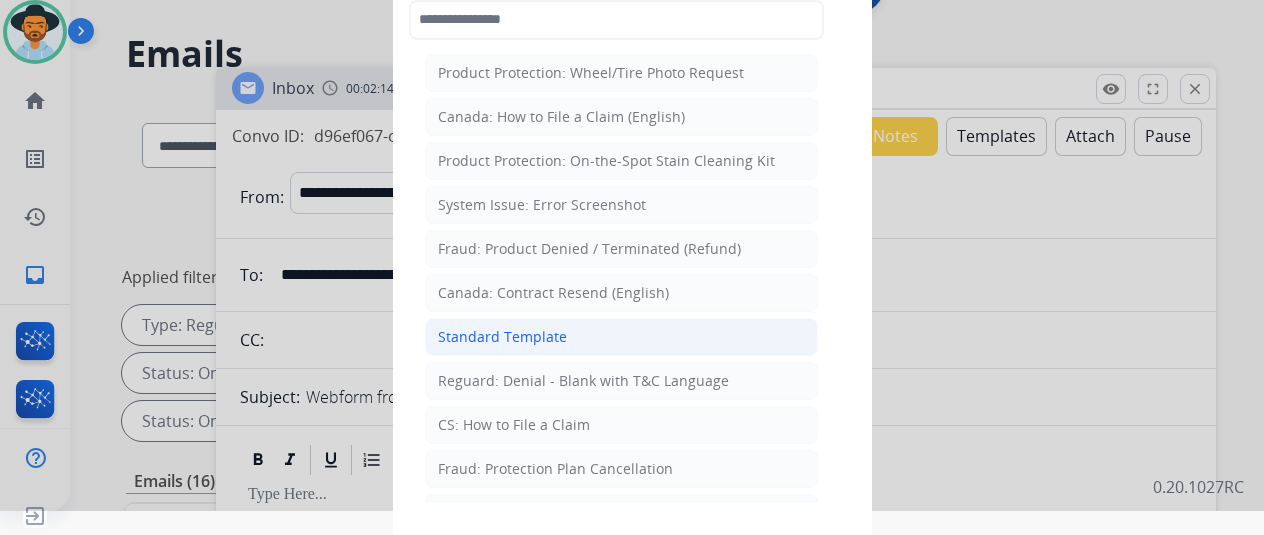
click at [510, 333] on div "Standard Template" at bounding box center [502, 337] width 129 height 20
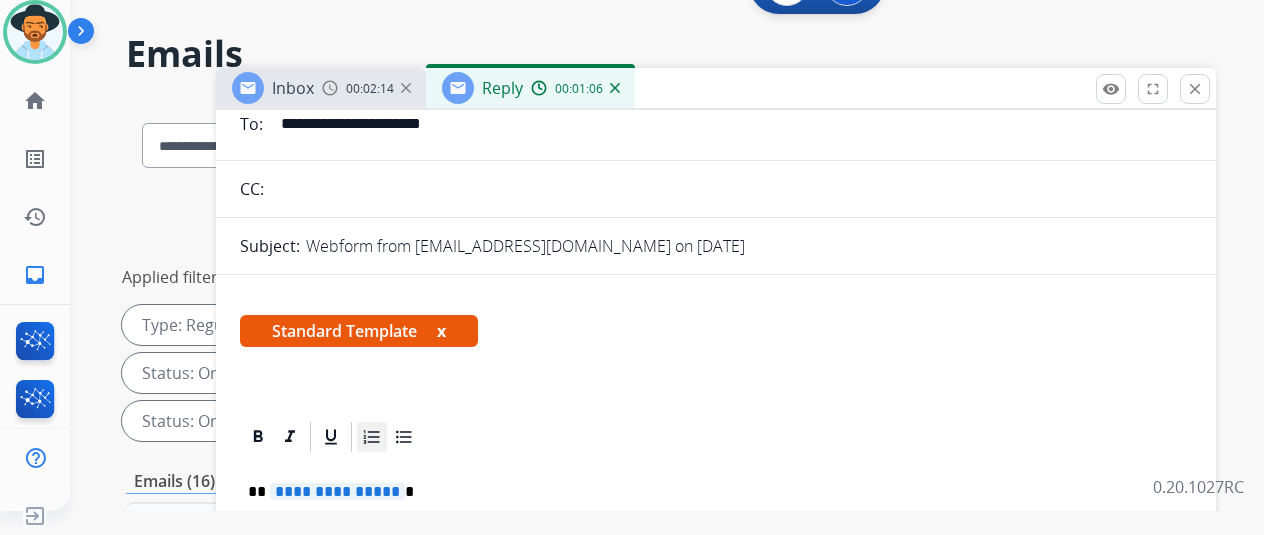
scroll to position [328, 0]
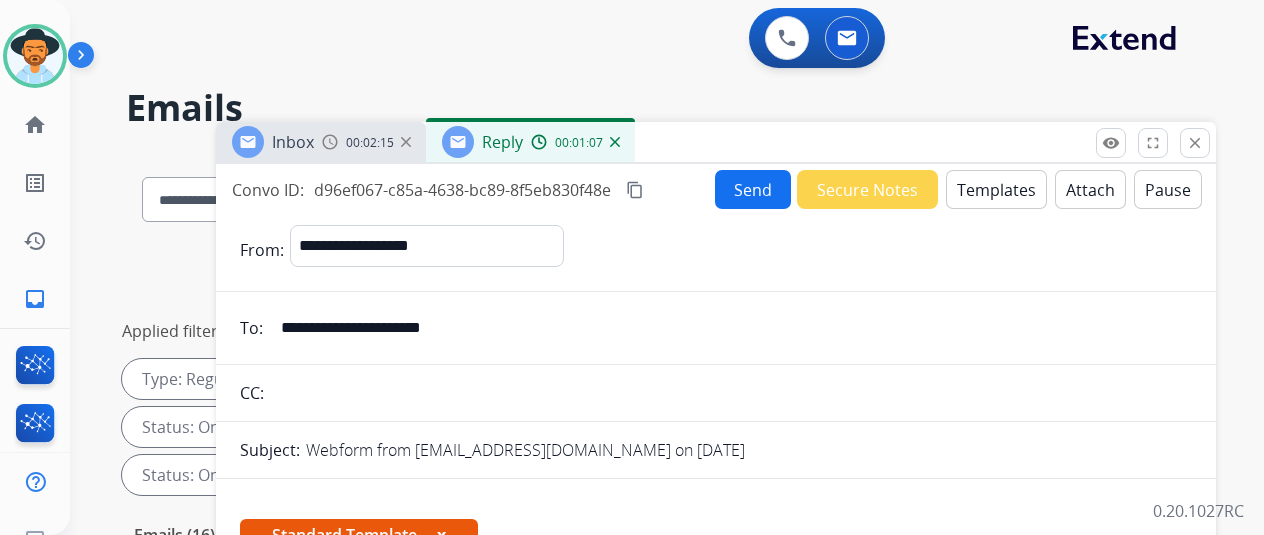
select select "**********"
select select "*"
select select "**********"
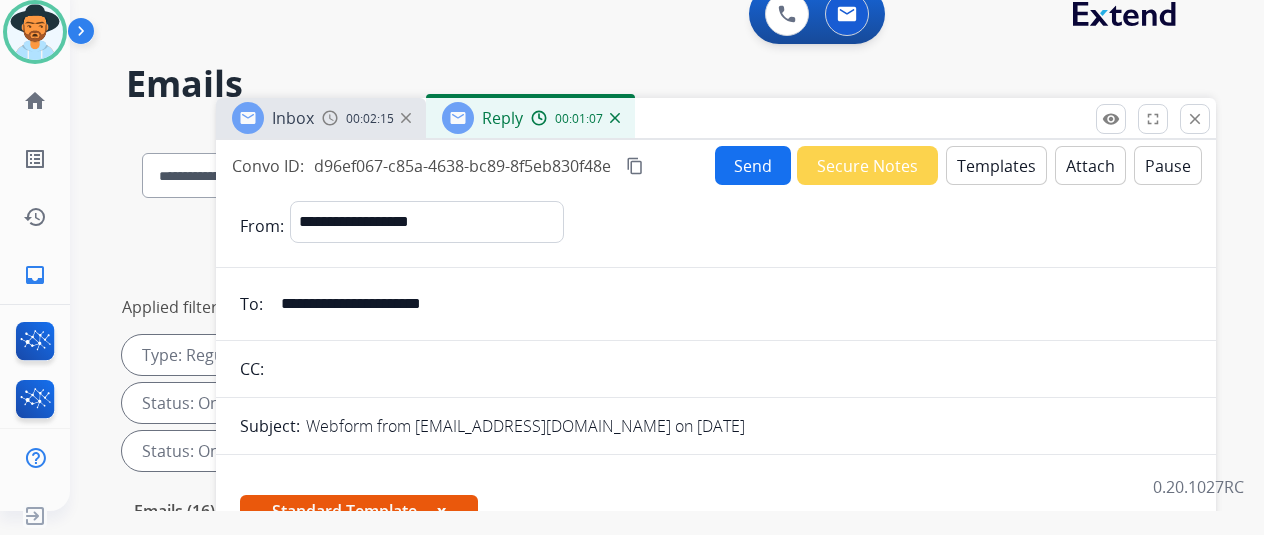
scroll to position [328, 0]
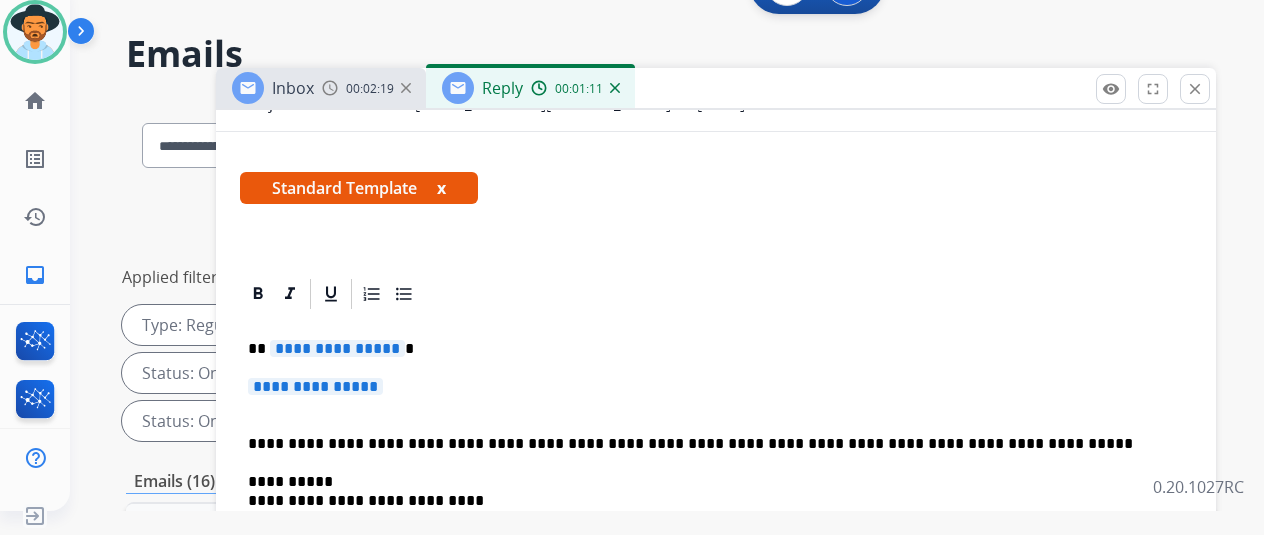
click at [402, 340] on span "**********" at bounding box center [337, 348] width 135 height 17
click at [383, 378] on span "**********" at bounding box center [315, 386] width 135 height 17
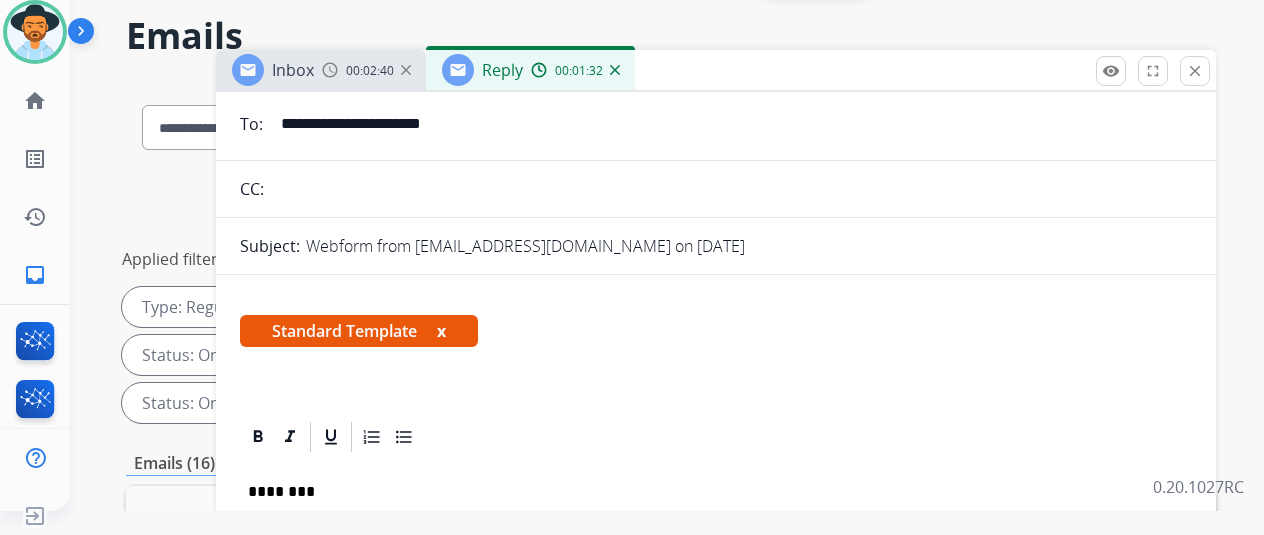
scroll to position [0, 0]
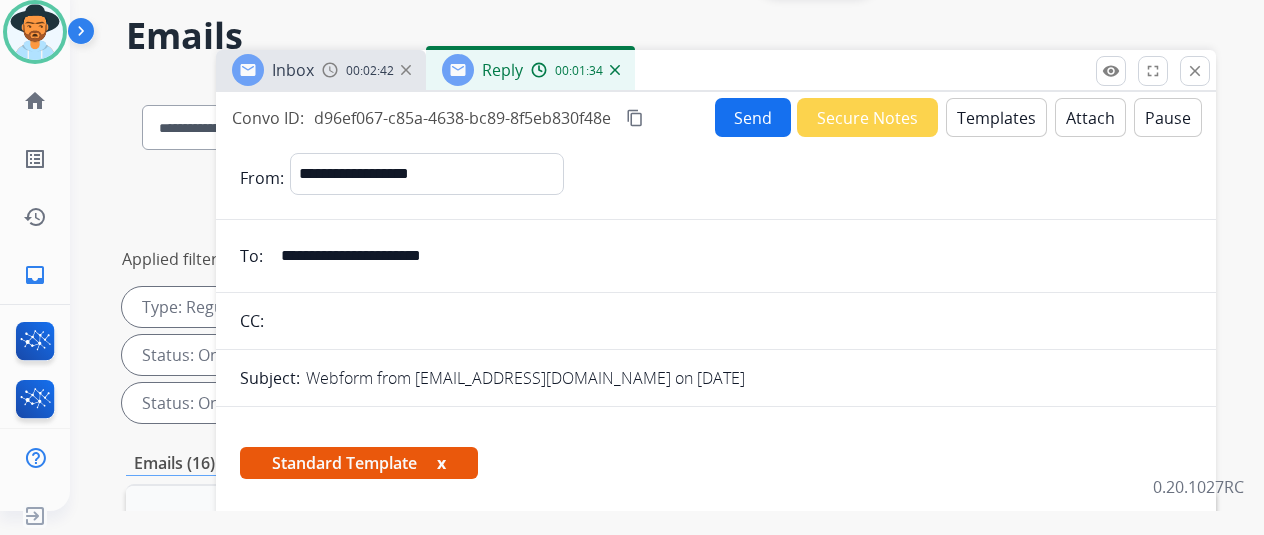
click at [990, 111] on button "Templates" at bounding box center [996, 117] width 101 height 39
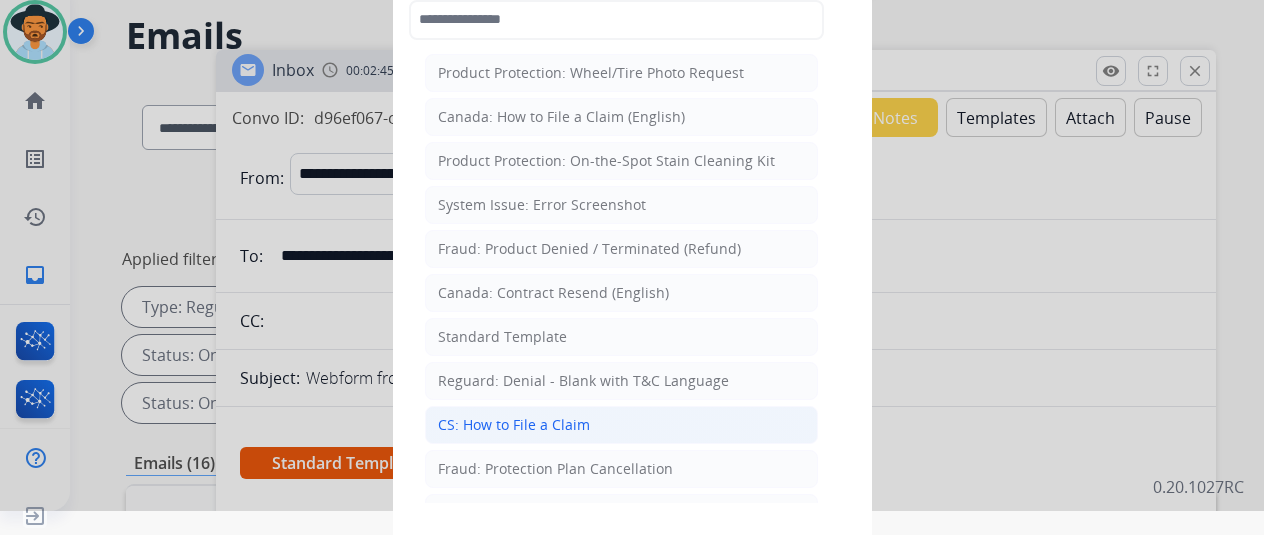
click at [492, 424] on div "CS: How to File a Claim" at bounding box center [514, 425] width 152 height 20
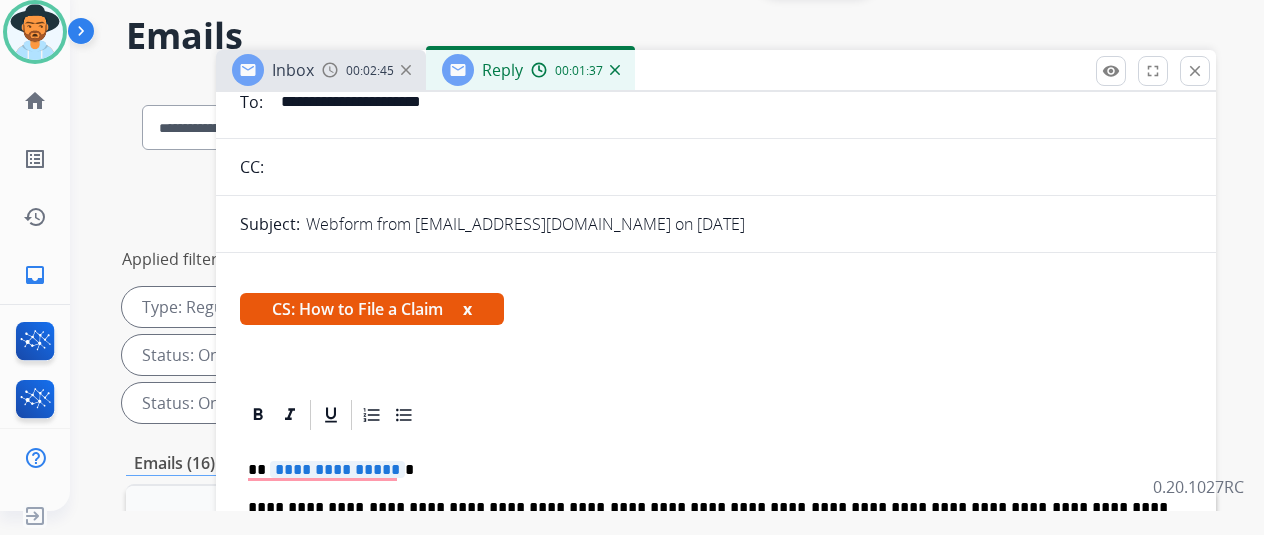
scroll to position [290, 0]
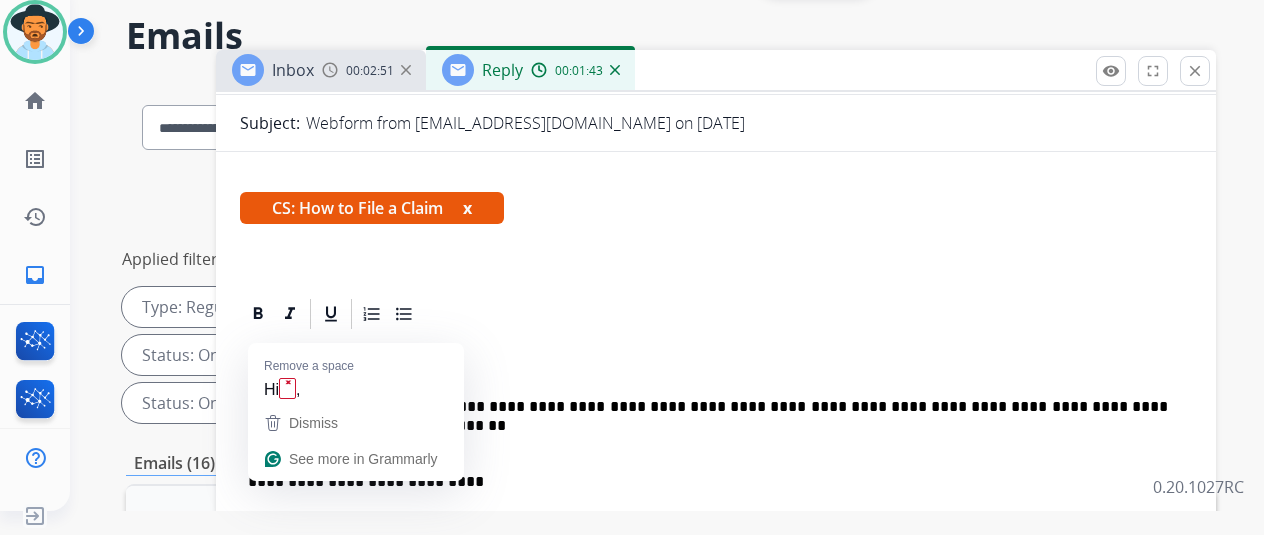
click at [405, 360] on span "**********" at bounding box center [337, 368] width 135 height 17
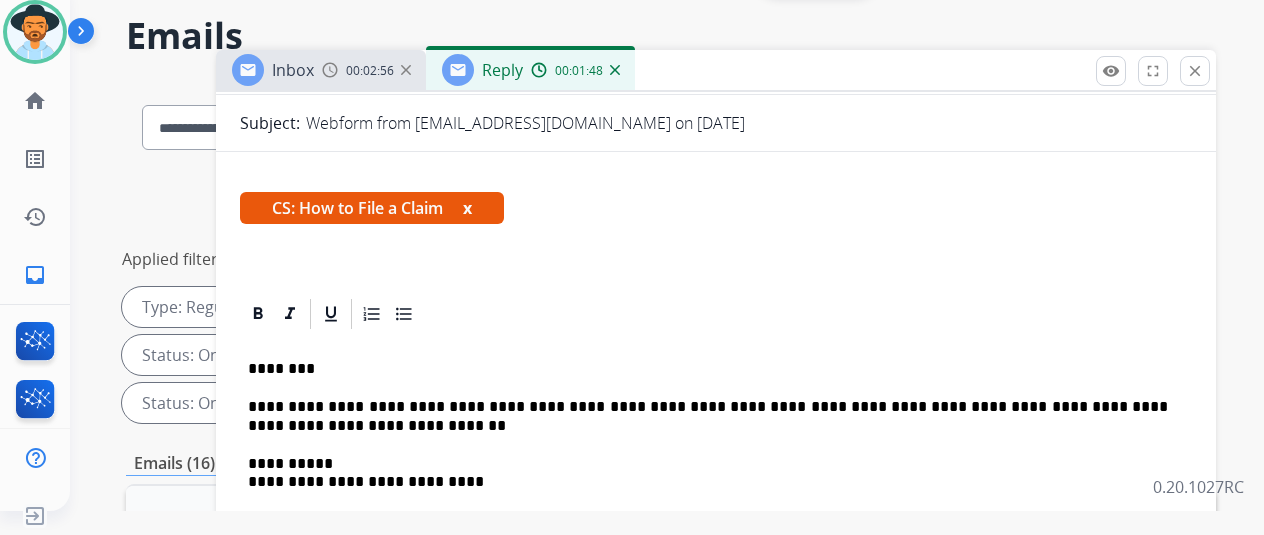
click at [266, 398] on p "**********" at bounding box center [708, 416] width 920 height 37
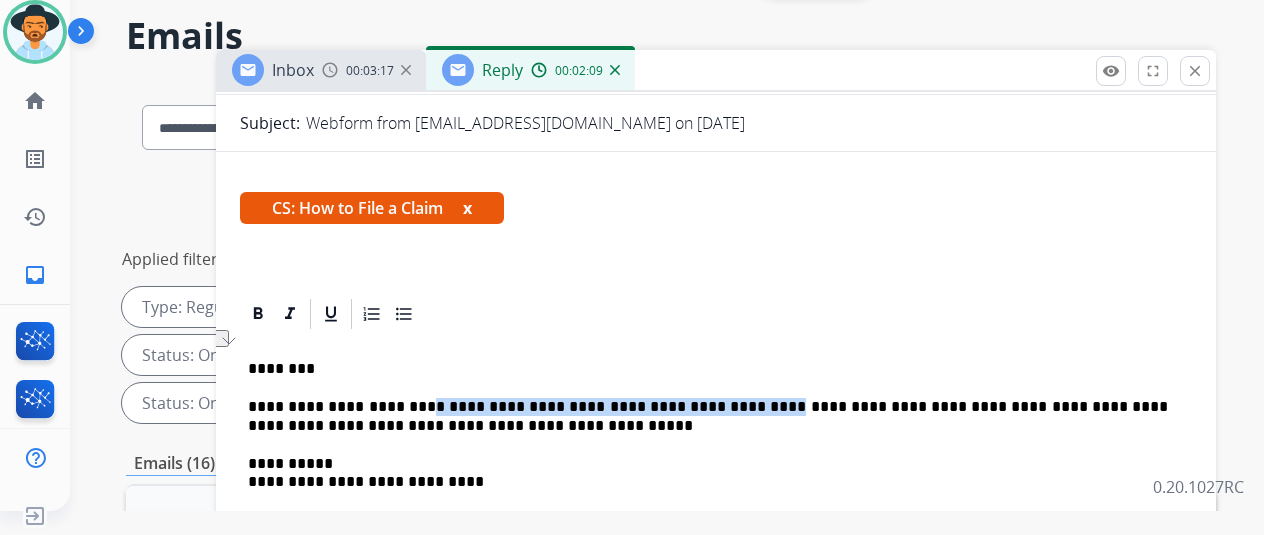
drag, startPoint x: 728, startPoint y: 367, endPoint x: 424, endPoint y: 351, distance: 304.3
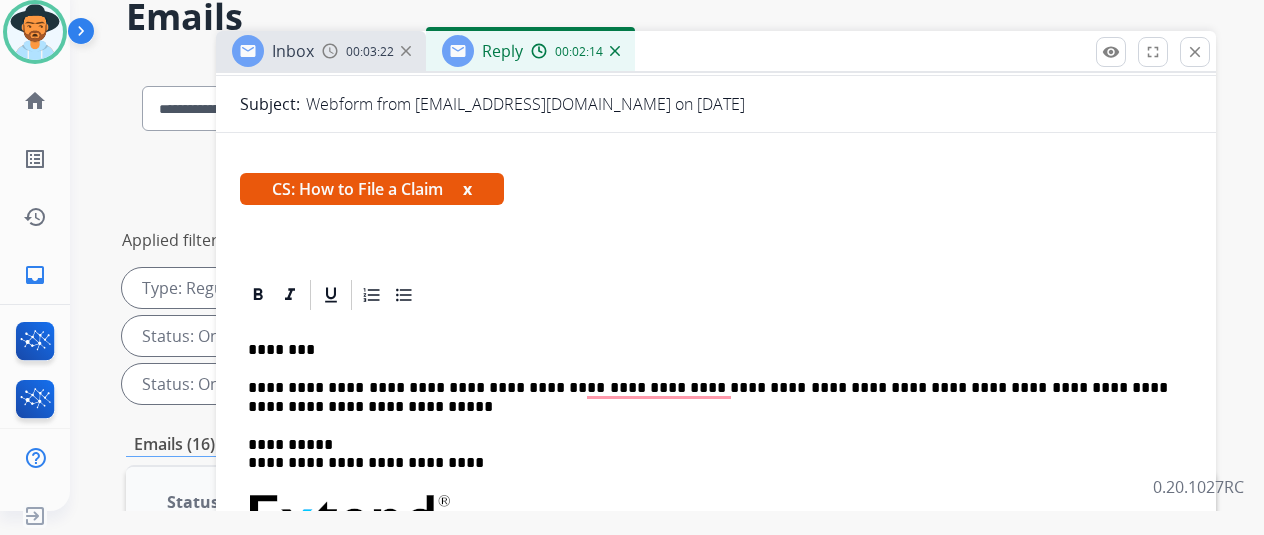
scroll to position [48, 0]
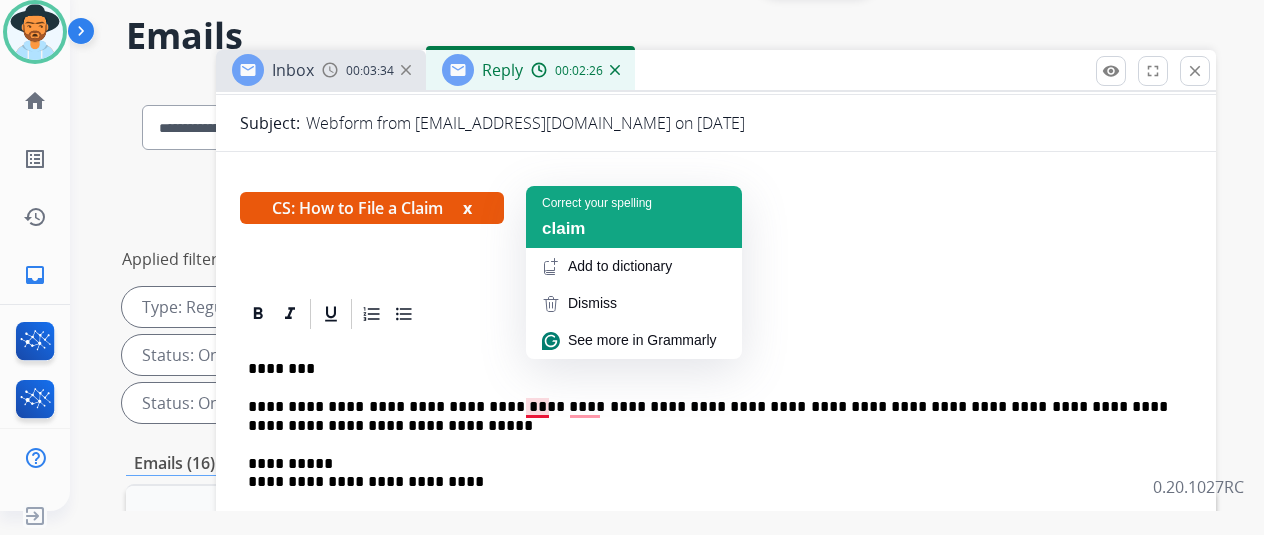
click at [558, 223] on span "claim" at bounding box center [563, 228] width 43 height 19
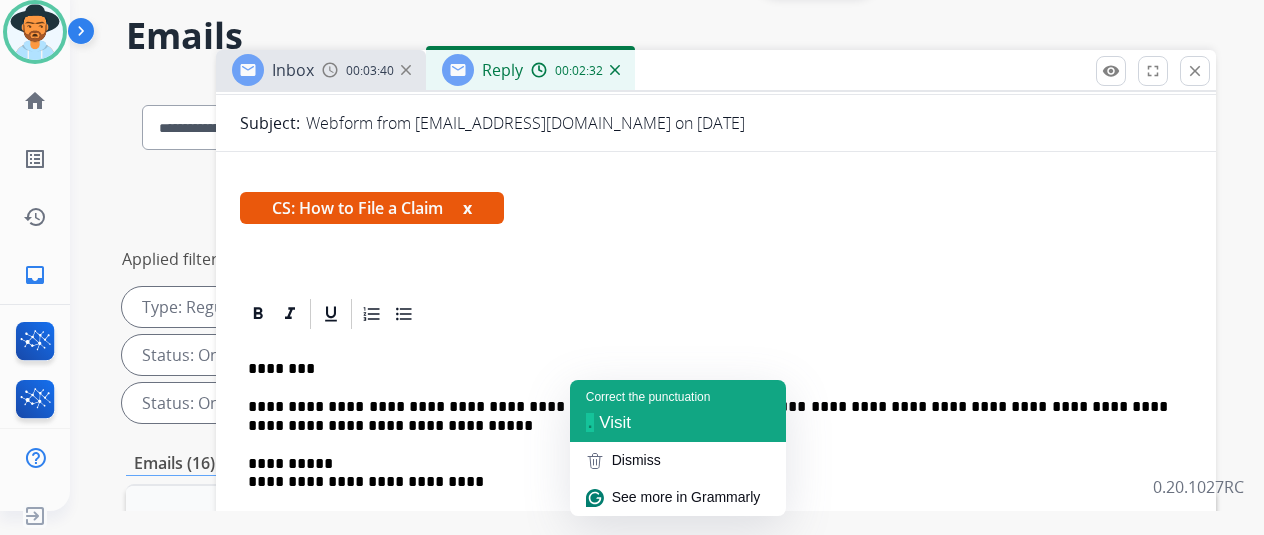
click at [624, 423] on span "Visit" at bounding box center [615, 422] width 32 height 19
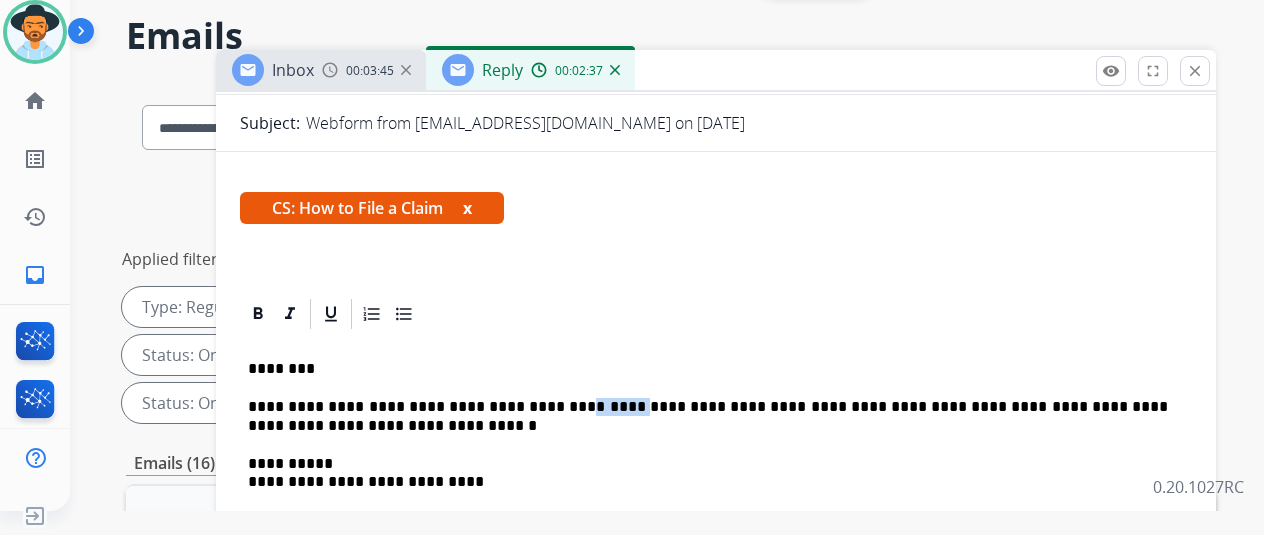
drag, startPoint x: 584, startPoint y: 365, endPoint x: 544, endPoint y: 365, distance: 40.0
click at [544, 398] on p "**********" at bounding box center [708, 416] width 920 height 37
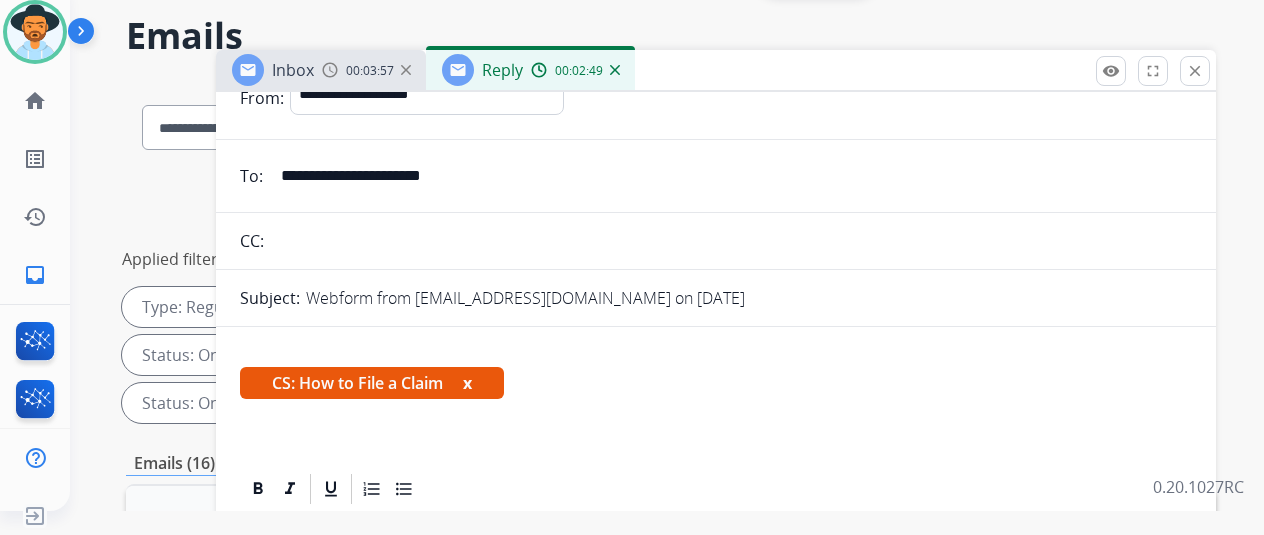
scroll to position [0, 0]
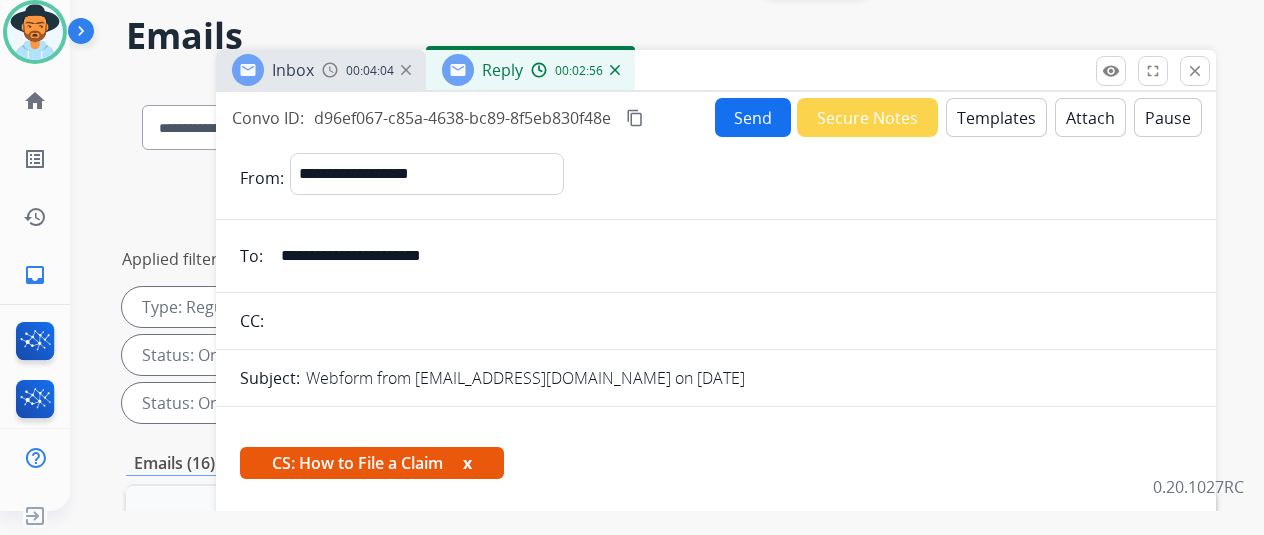
click at [644, 112] on mat-icon "content_copy" at bounding box center [635, 118] width 18 height 18
click at [757, 109] on button "Send" at bounding box center [753, 117] width 76 height 39
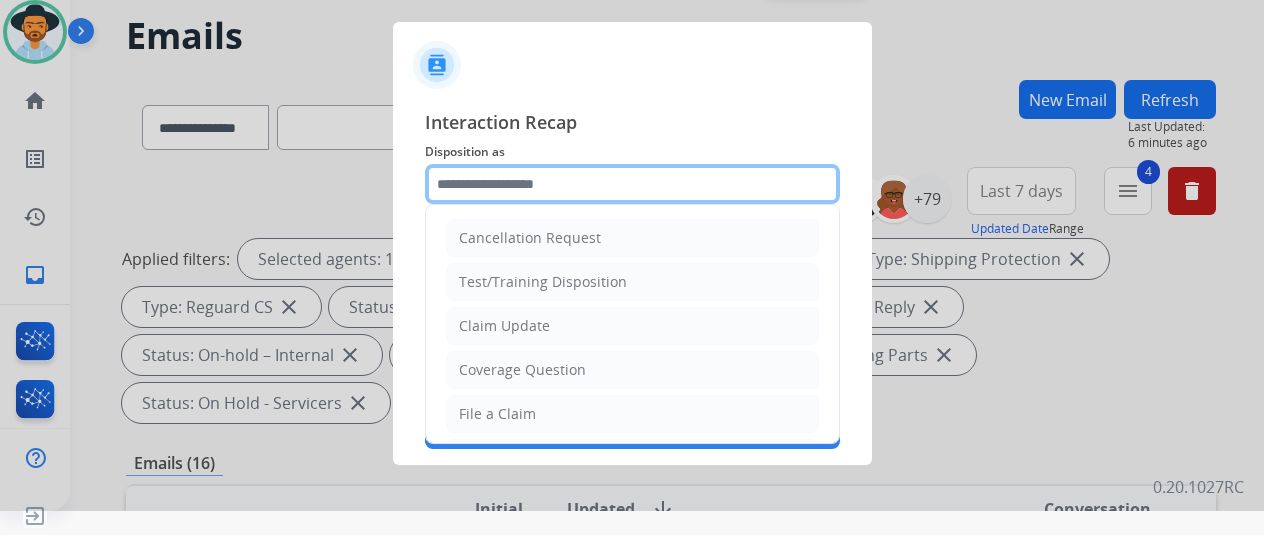
click at [484, 181] on input "text" at bounding box center [632, 184] width 415 height 40
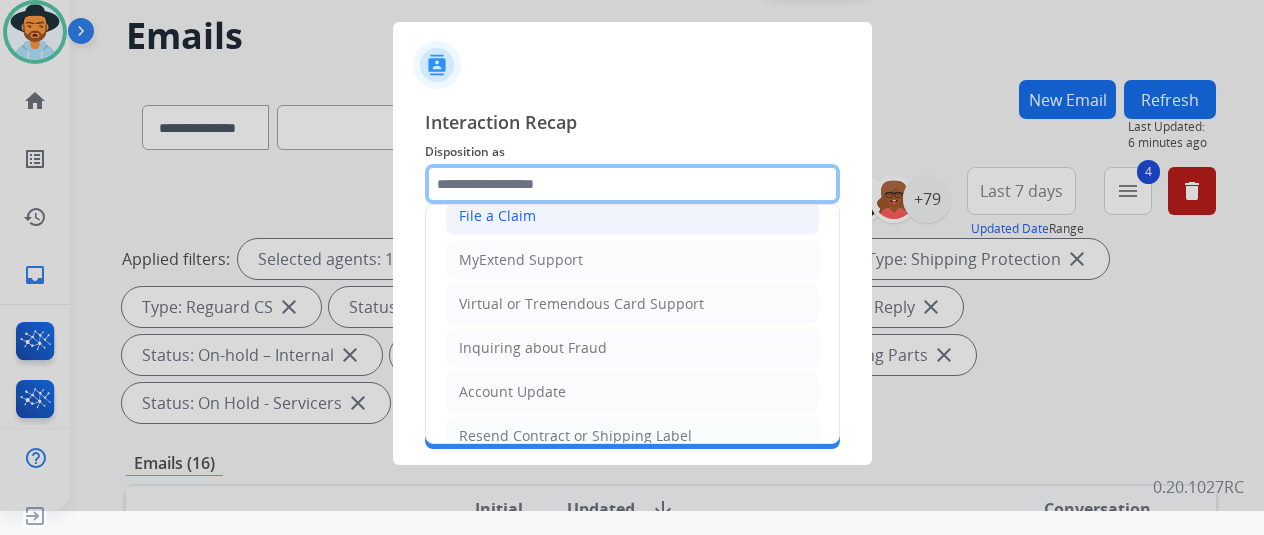
scroll to position [200, 0]
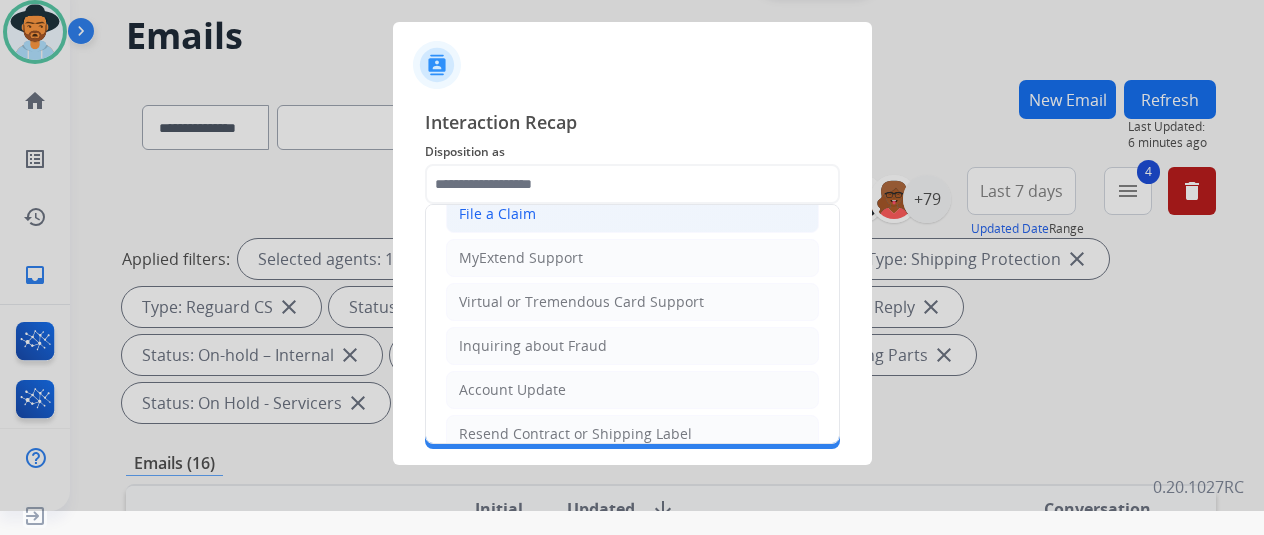
click at [485, 215] on div "File a Claim" at bounding box center [497, 214] width 77 height 20
type input "**********"
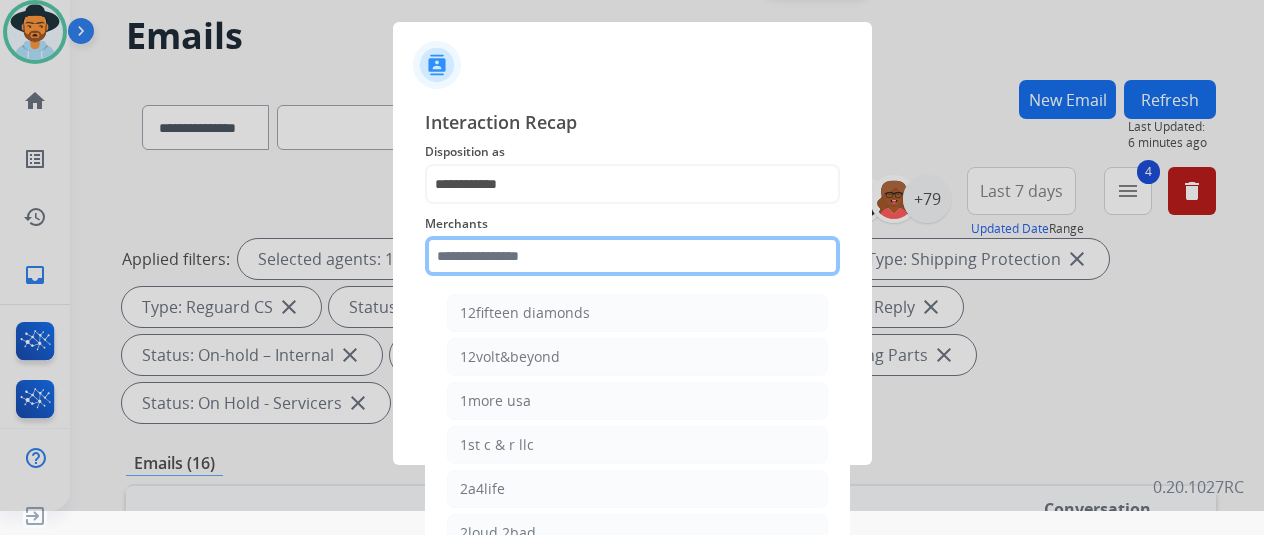
click at [466, 258] on input "text" at bounding box center [632, 256] width 415 height 40
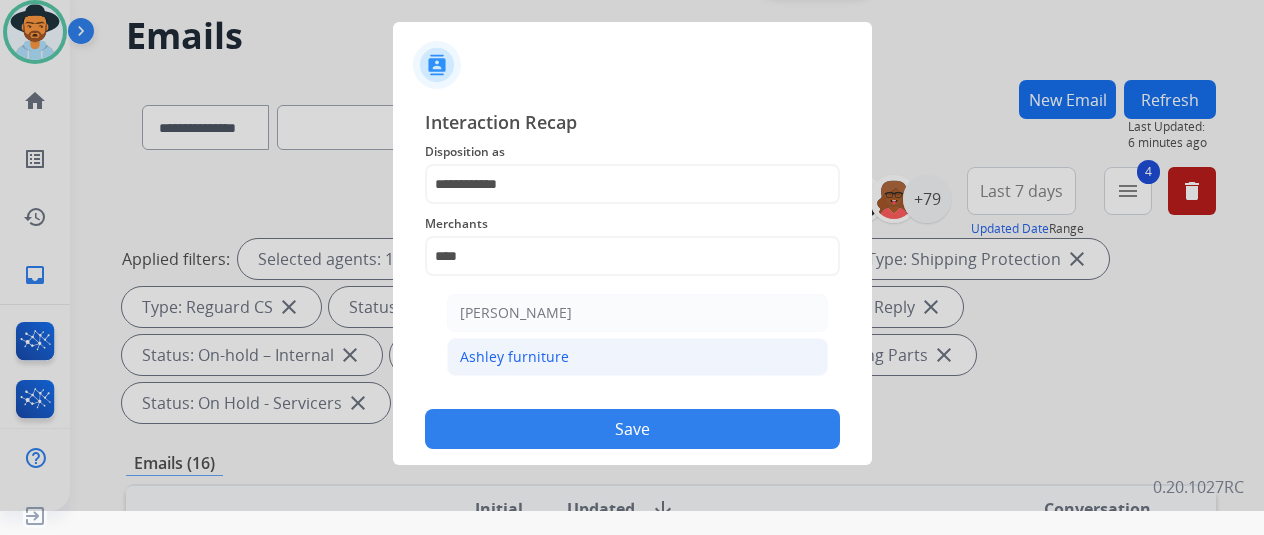
click at [556, 355] on div "Ashley furniture" at bounding box center [514, 357] width 109 height 20
type input "**********"
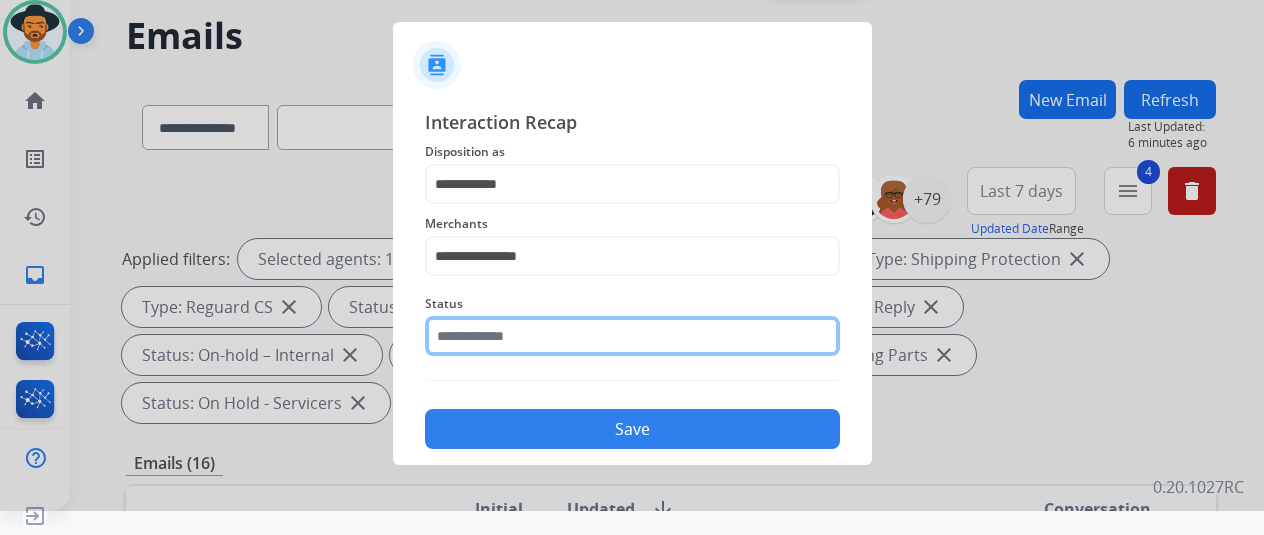
click at [549, 339] on input "text" at bounding box center [632, 336] width 415 height 40
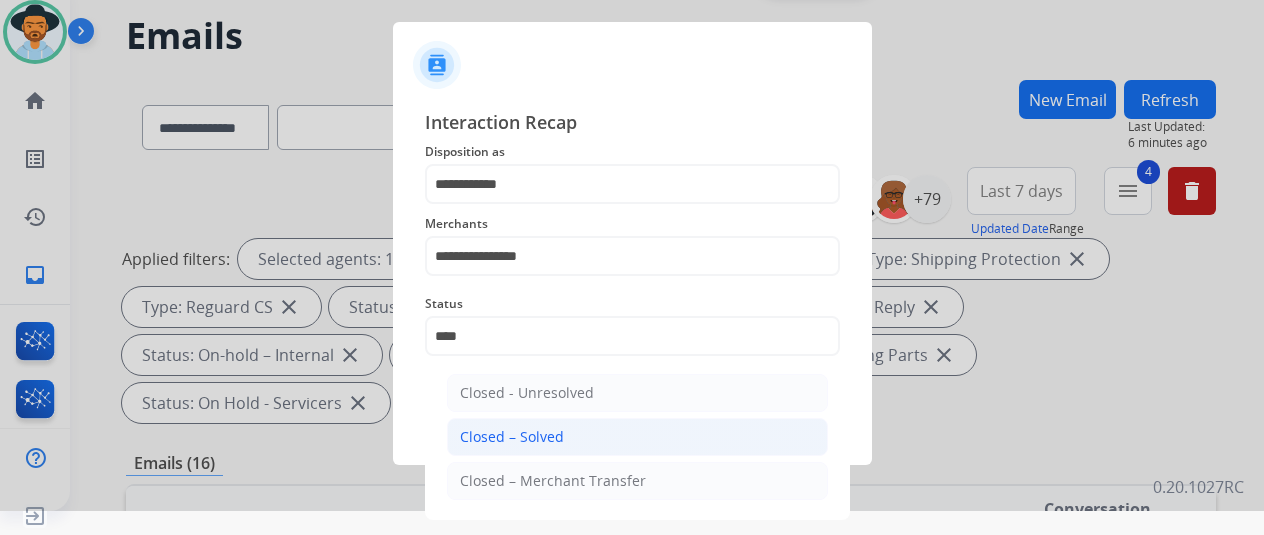
click at [514, 433] on div "Closed – Solved" at bounding box center [512, 437] width 104 height 20
type input "**********"
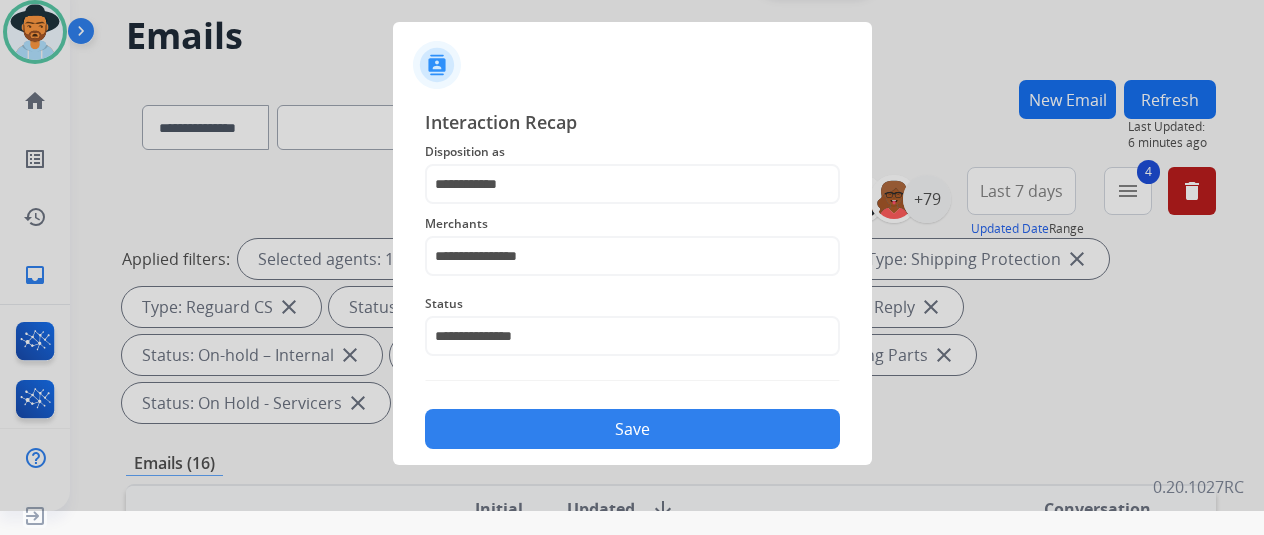
click at [598, 430] on button "Save" at bounding box center [632, 429] width 415 height 40
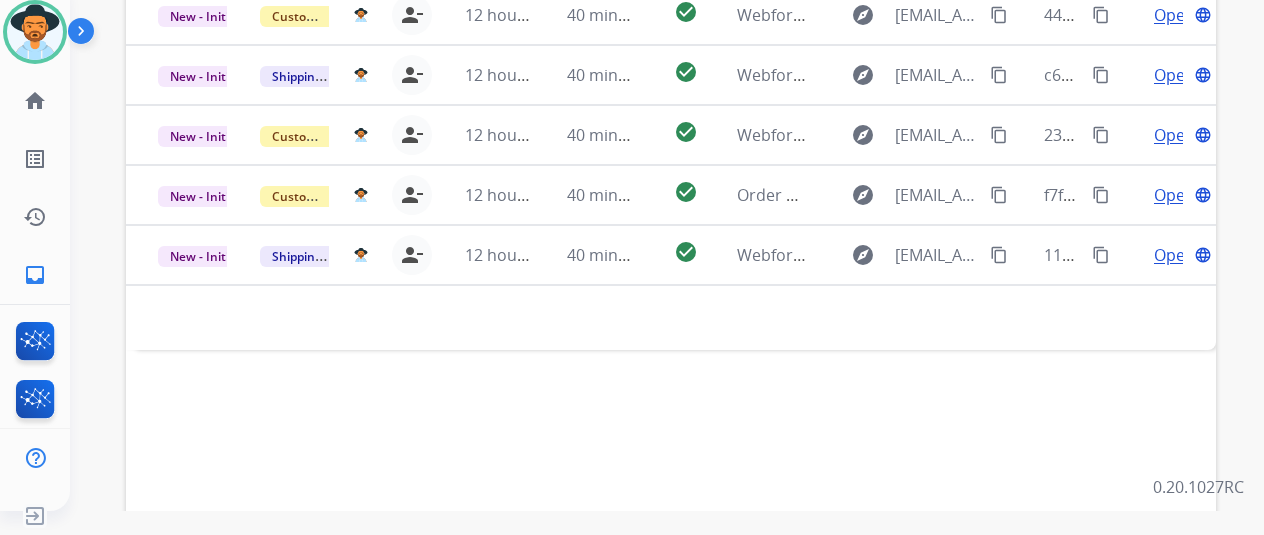
scroll to position [530, 0]
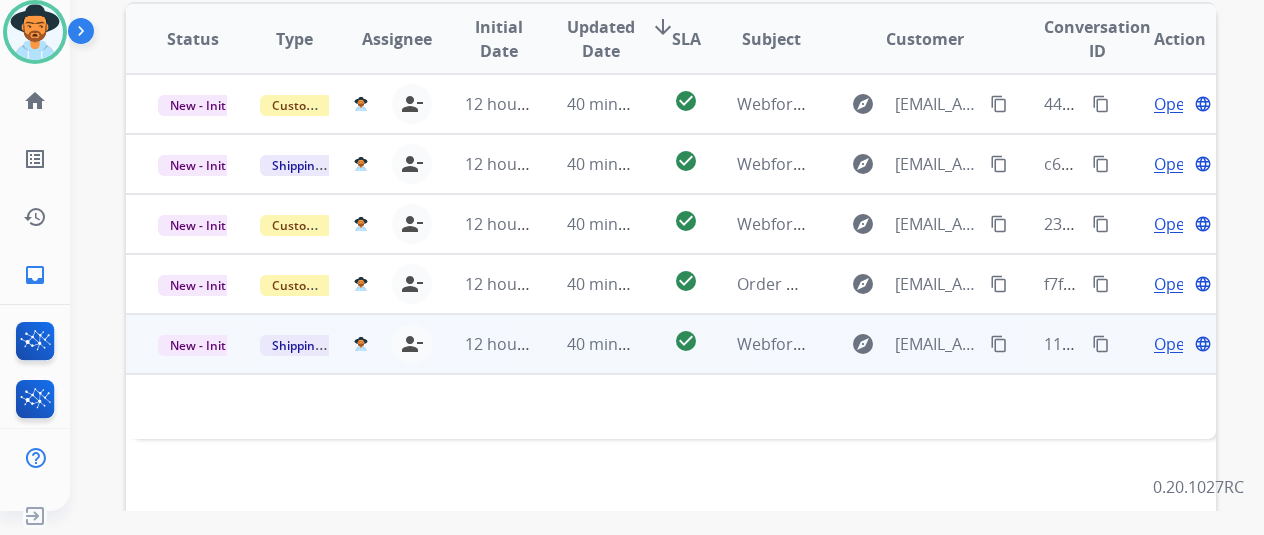
click at [1164, 332] on span "Open" at bounding box center [1174, 344] width 41 height 24
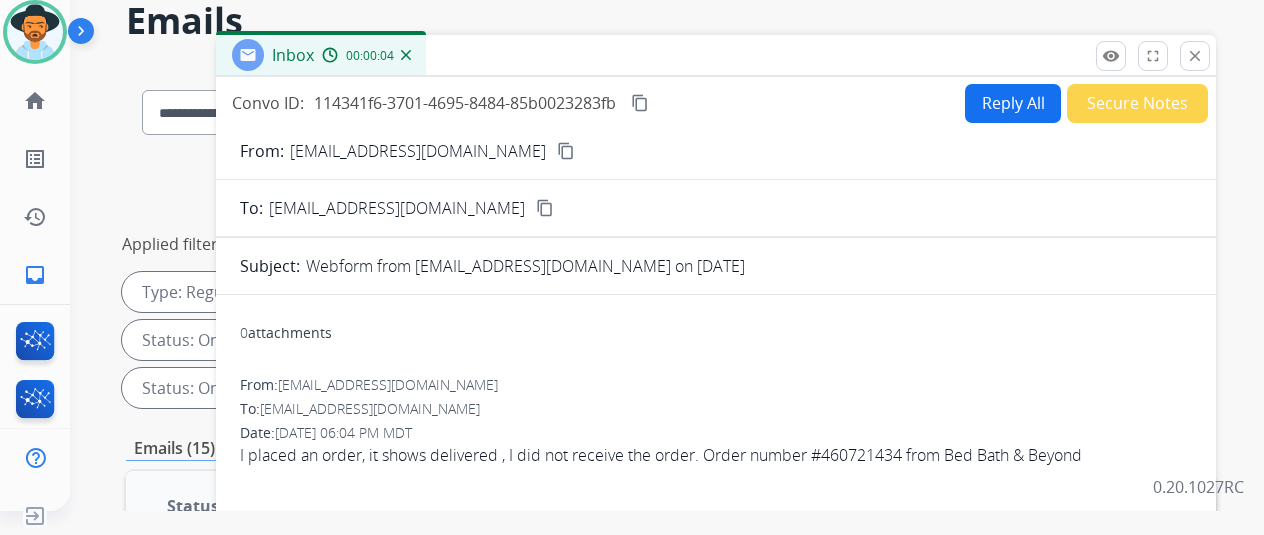
scroll to position [0, 0]
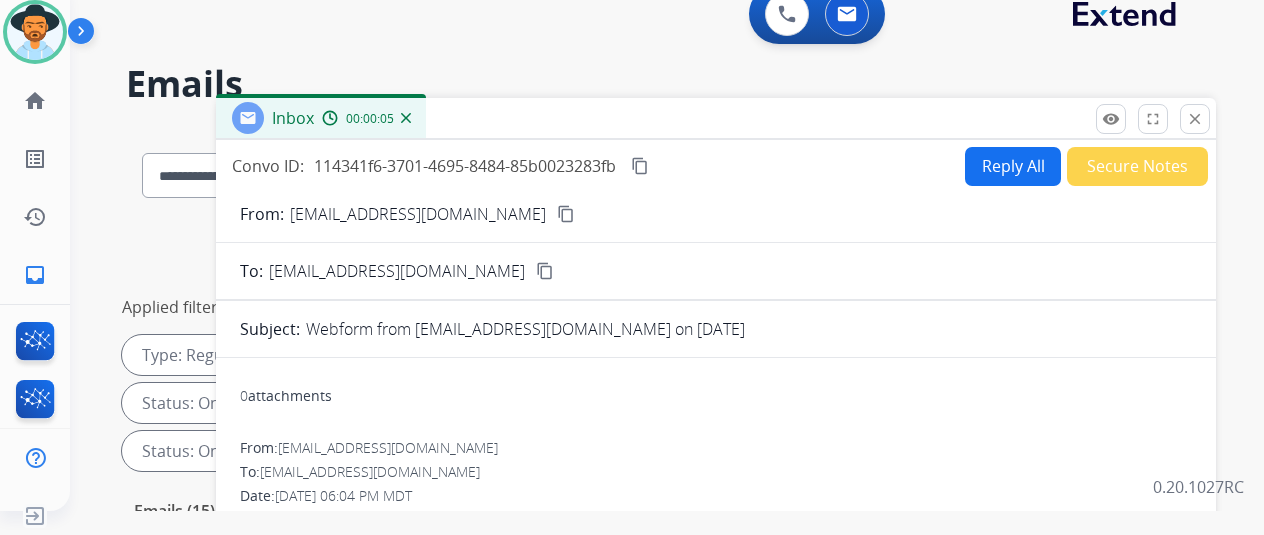
click at [557, 211] on mat-icon "content_copy" at bounding box center [566, 214] width 18 height 18
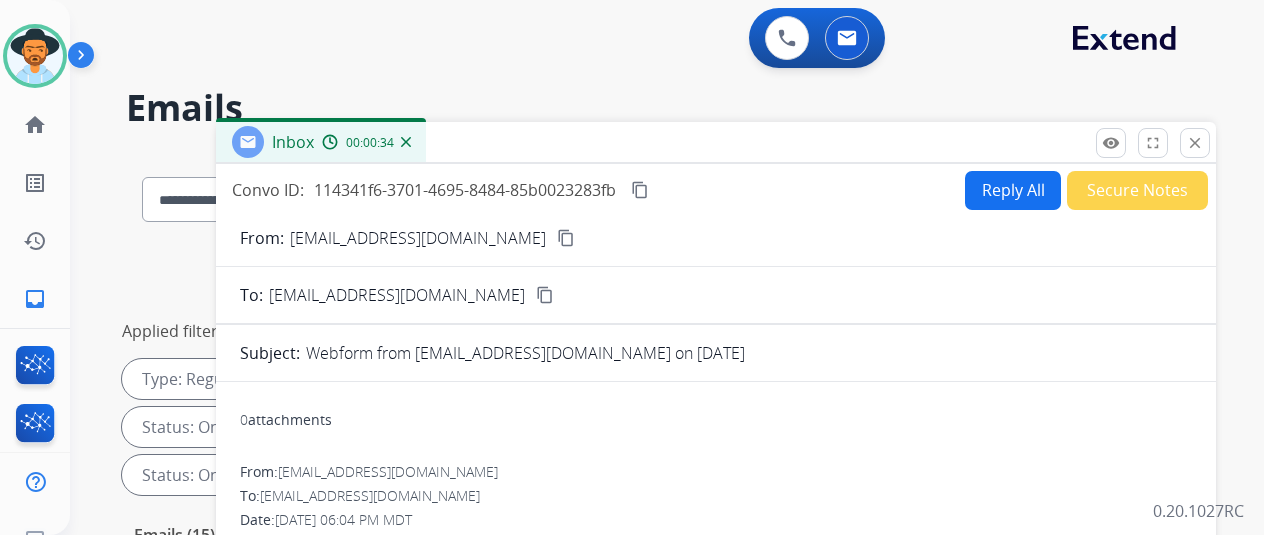
click at [1006, 193] on button "Reply All" at bounding box center [1013, 190] width 96 height 39
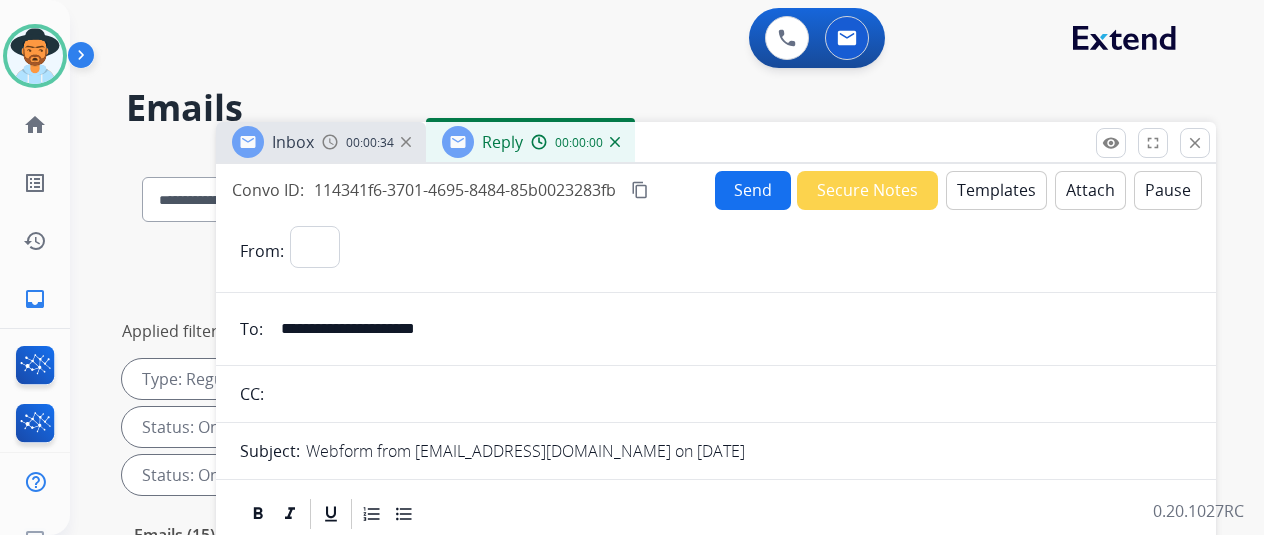
select select "**********"
click at [989, 182] on button "Templates" at bounding box center [996, 190] width 101 height 39
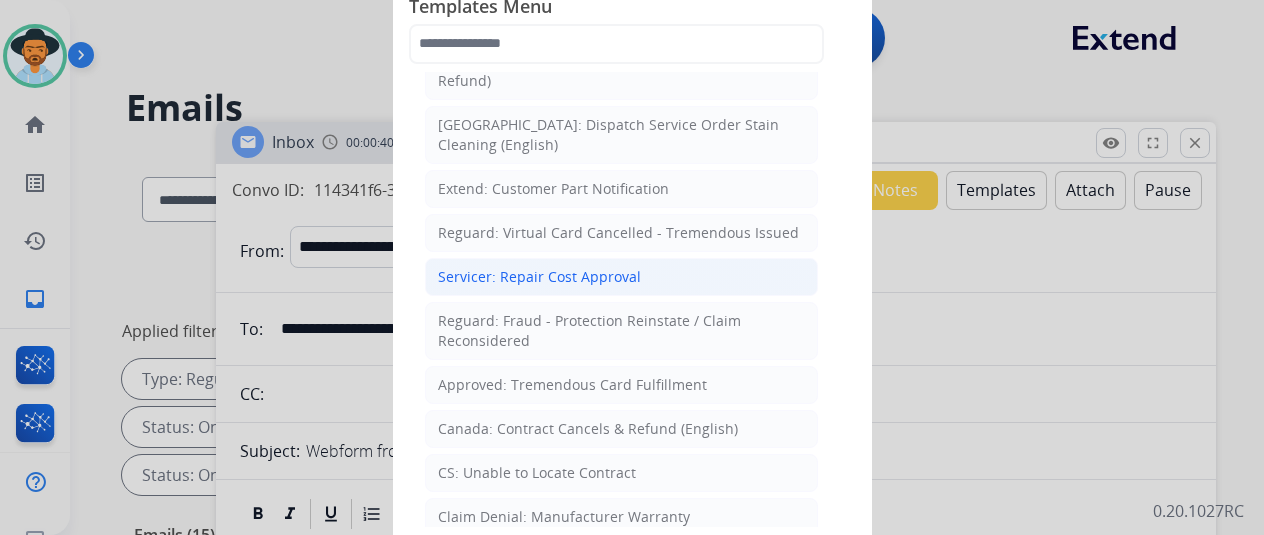
scroll to position [700, 0]
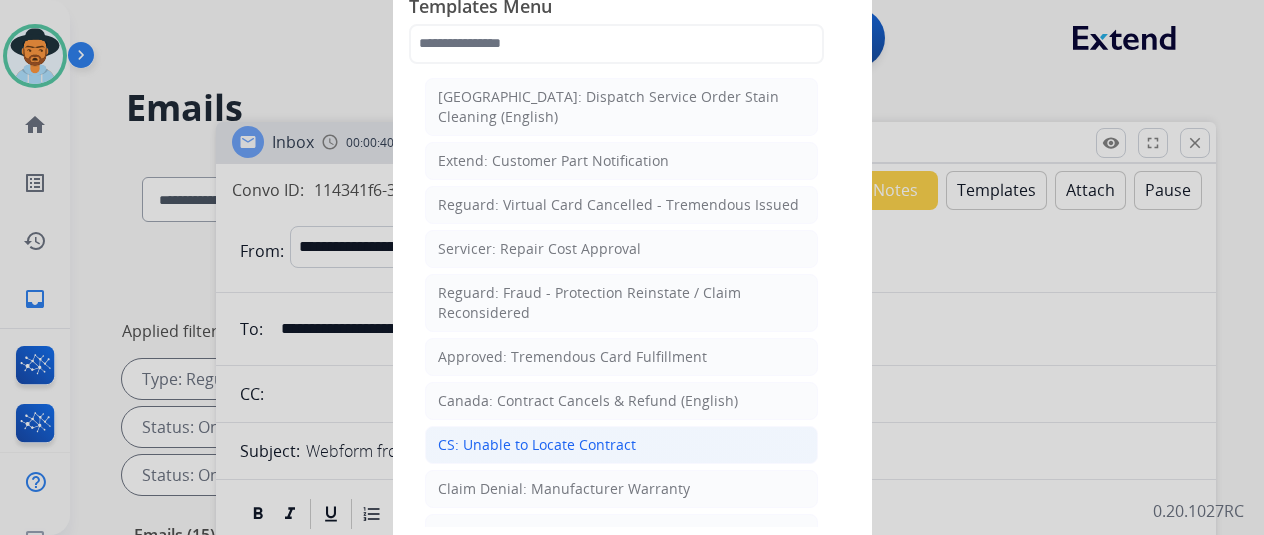
click at [512, 435] on div "CS: Unable to Locate Contract" at bounding box center [537, 445] width 198 height 20
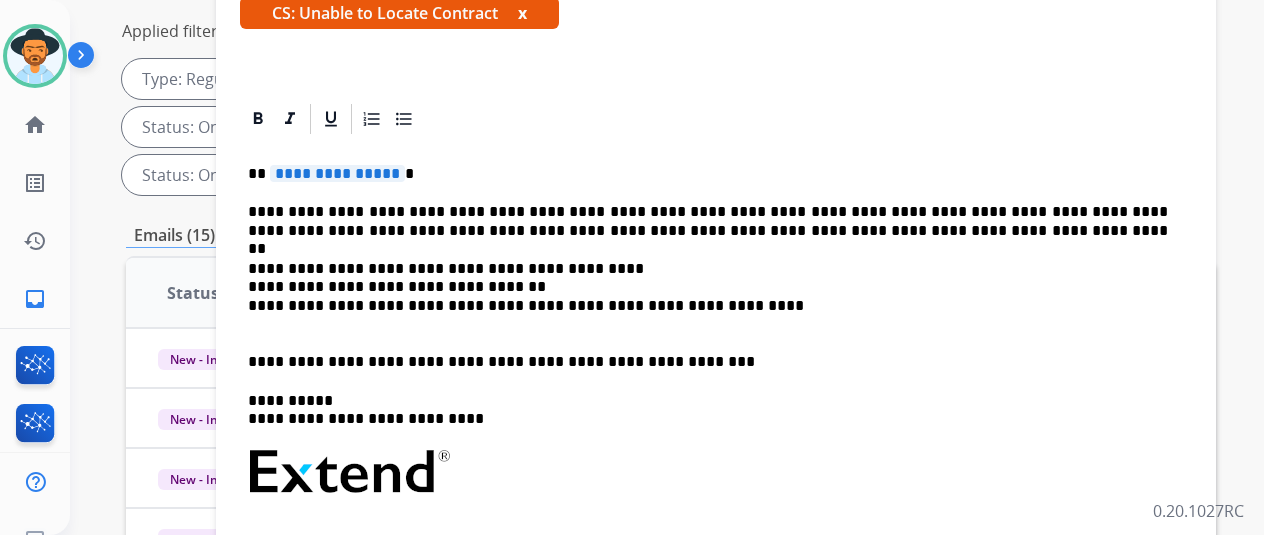
scroll to position [222, 0]
click at [405, 169] on span "**********" at bounding box center [337, 173] width 135 height 17
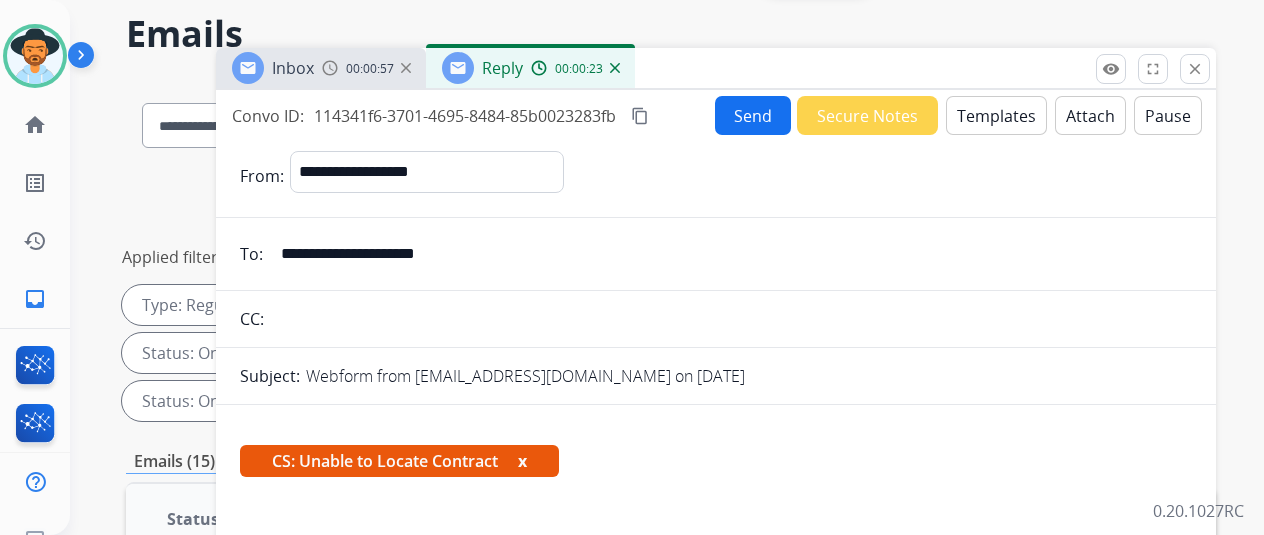
scroll to position [0, 0]
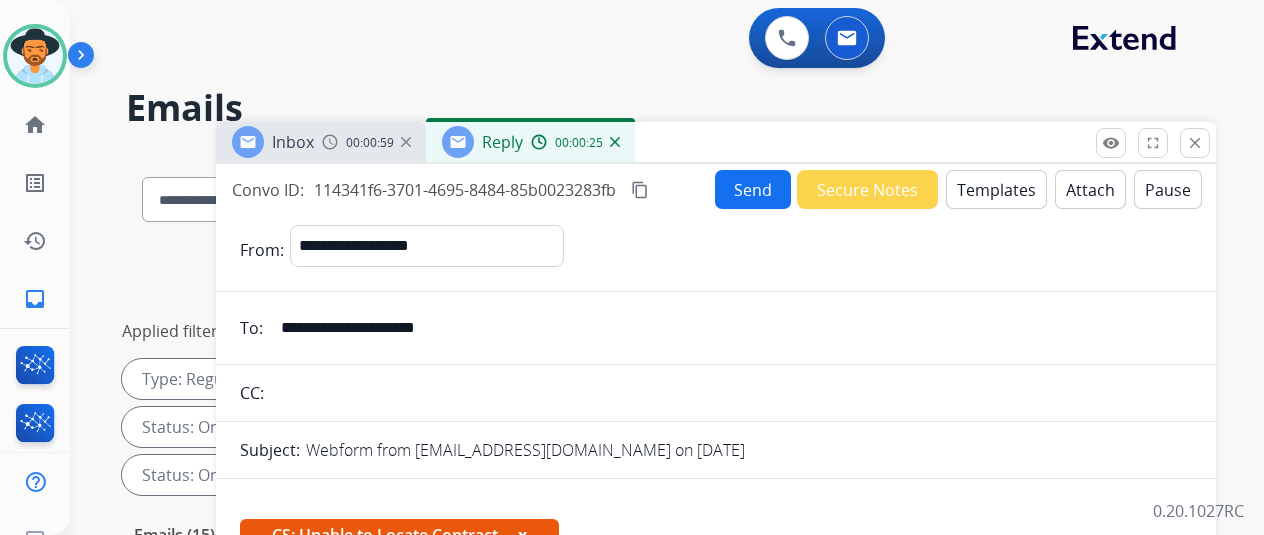
click at [749, 183] on button "Send" at bounding box center [753, 189] width 76 height 39
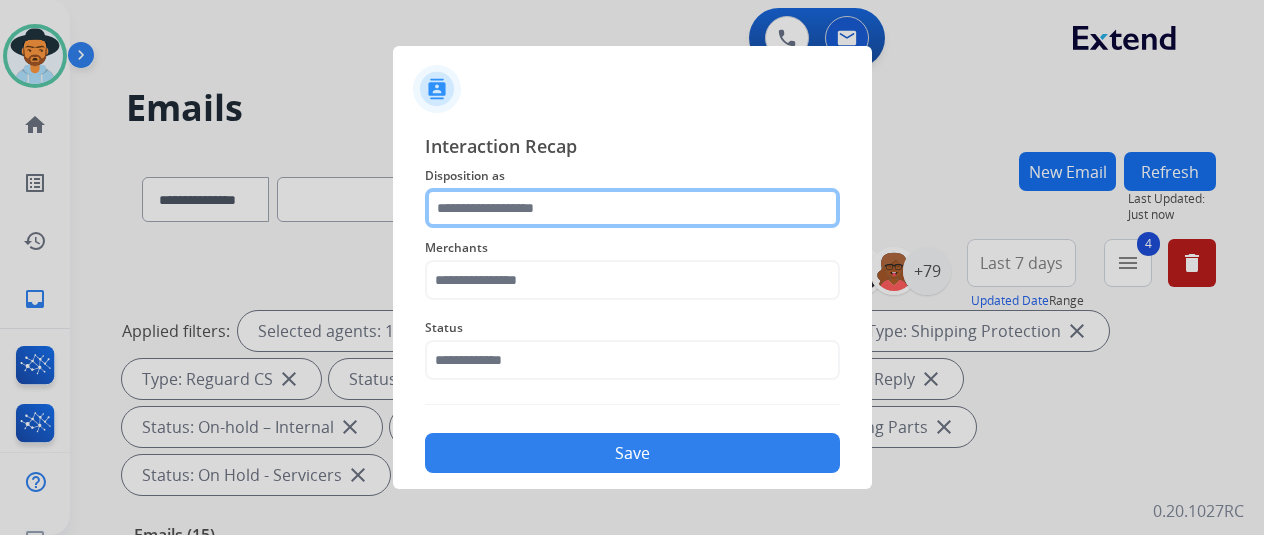
click at [464, 206] on input "text" at bounding box center [632, 208] width 415 height 40
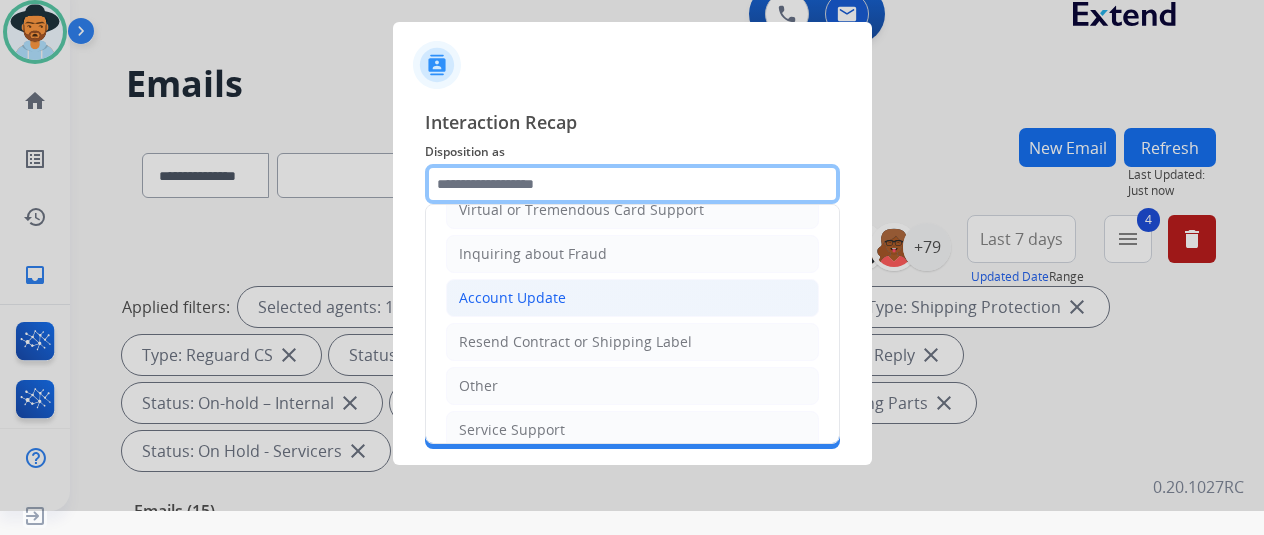
scroll to position [300, 0]
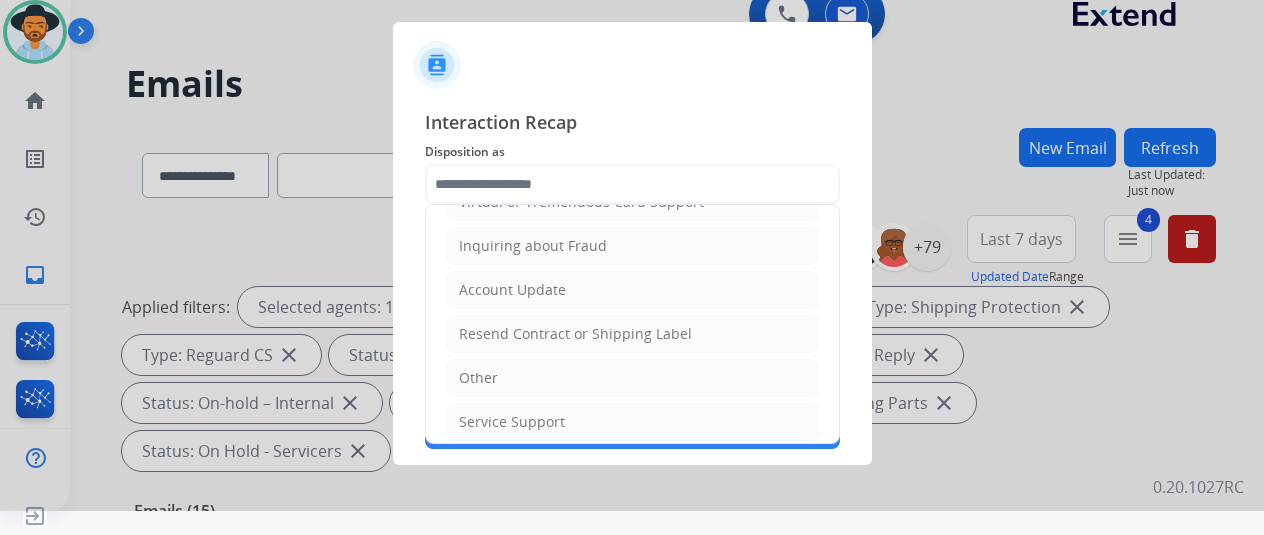
drag, startPoint x: 507, startPoint y: 337, endPoint x: 520, endPoint y: 275, distance: 63.3
click at [512, 324] on div "Resend Contract or Shipping Label" at bounding box center [575, 334] width 233 height 20
type input "**********"
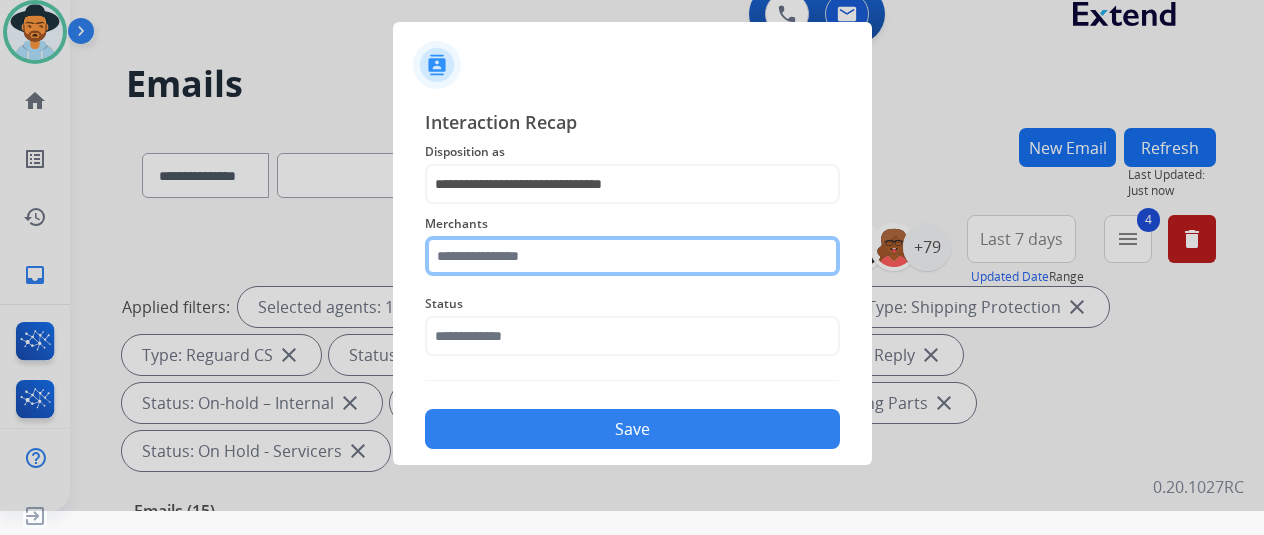
click at [472, 257] on input "text" at bounding box center [632, 256] width 415 height 40
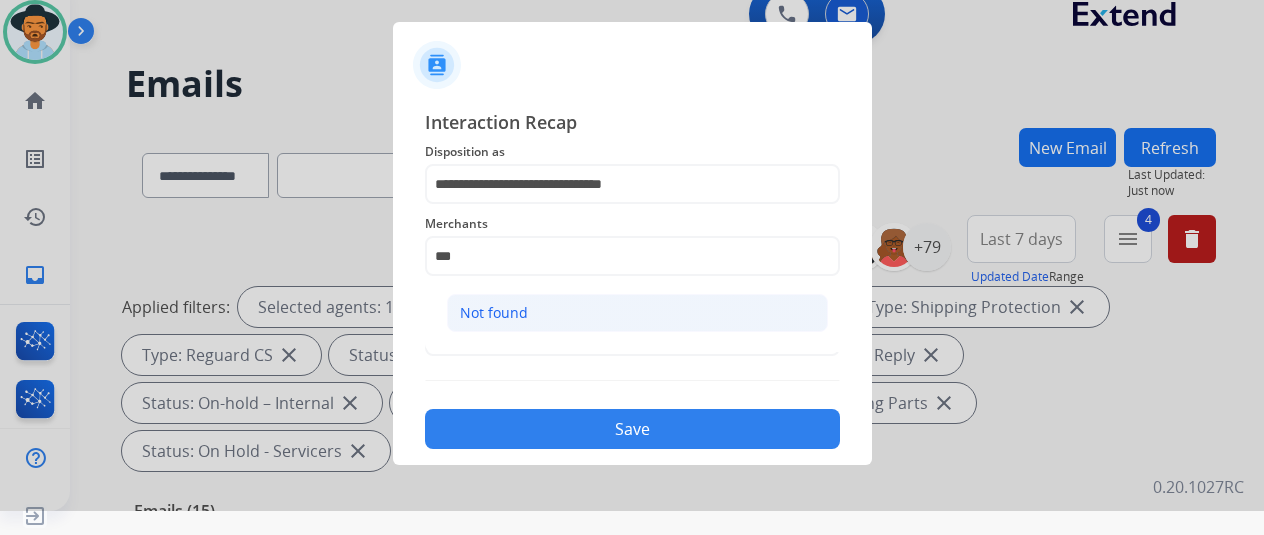
click at [514, 307] on div "Not found" at bounding box center [494, 313] width 68 height 20
type input "*********"
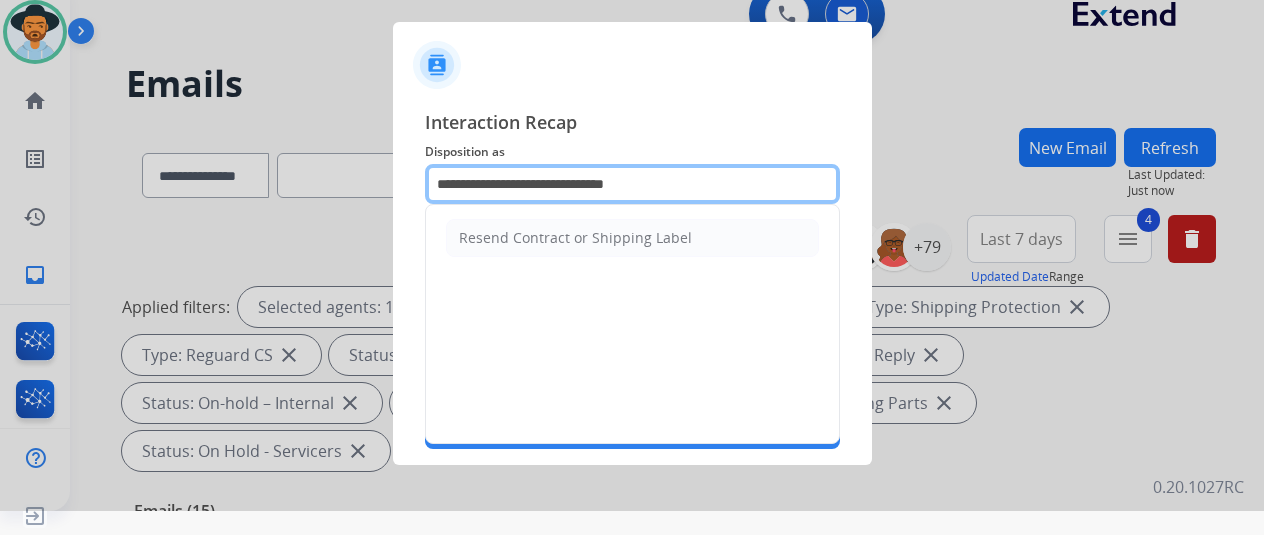
drag, startPoint x: 673, startPoint y: 181, endPoint x: 272, endPoint y: 149, distance: 402.2
click at [0, 149] on app-contact-recap-modal "**********" at bounding box center [0, 243] width 0 height 535
type input "*"
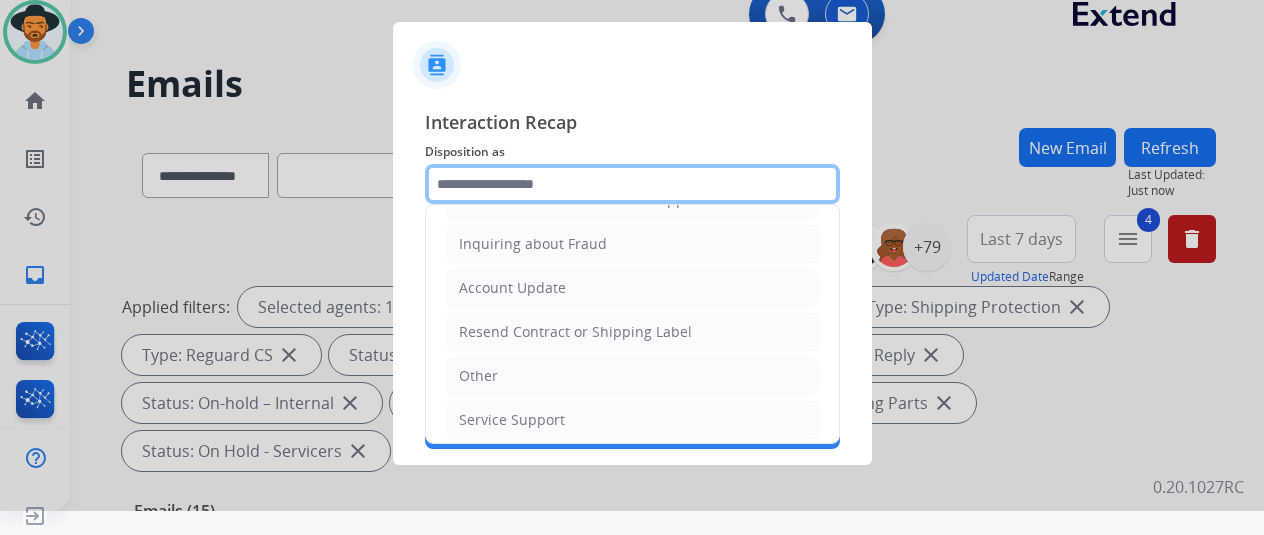
scroll to position [303, 0]
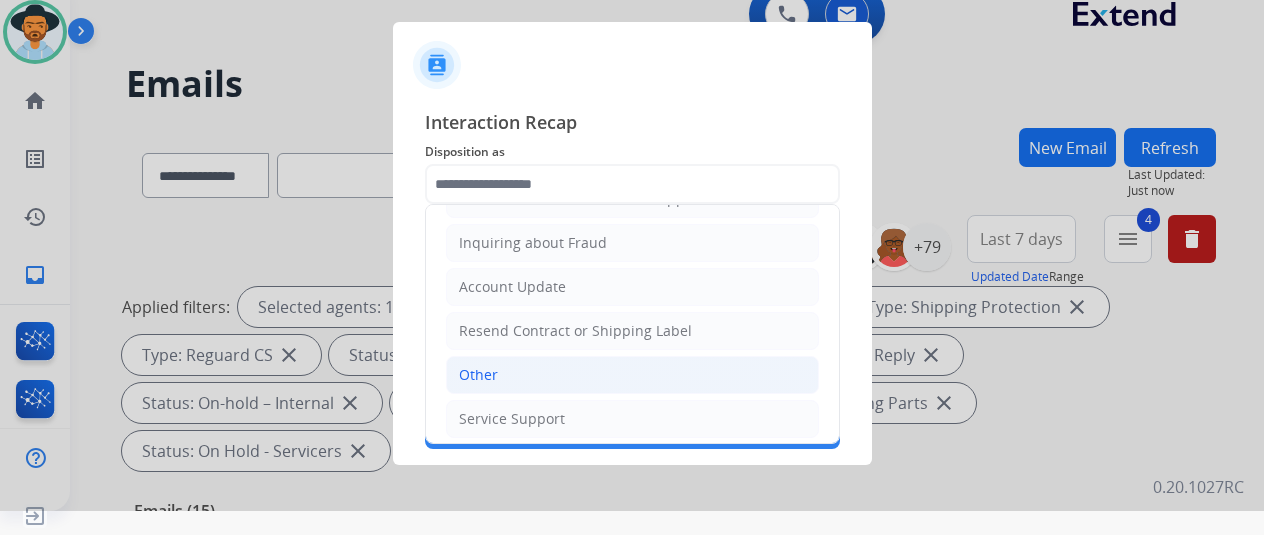
click at [469, 365] on div "Other" at bounding box center [478, 375] width 39 height 20
type input "*****"
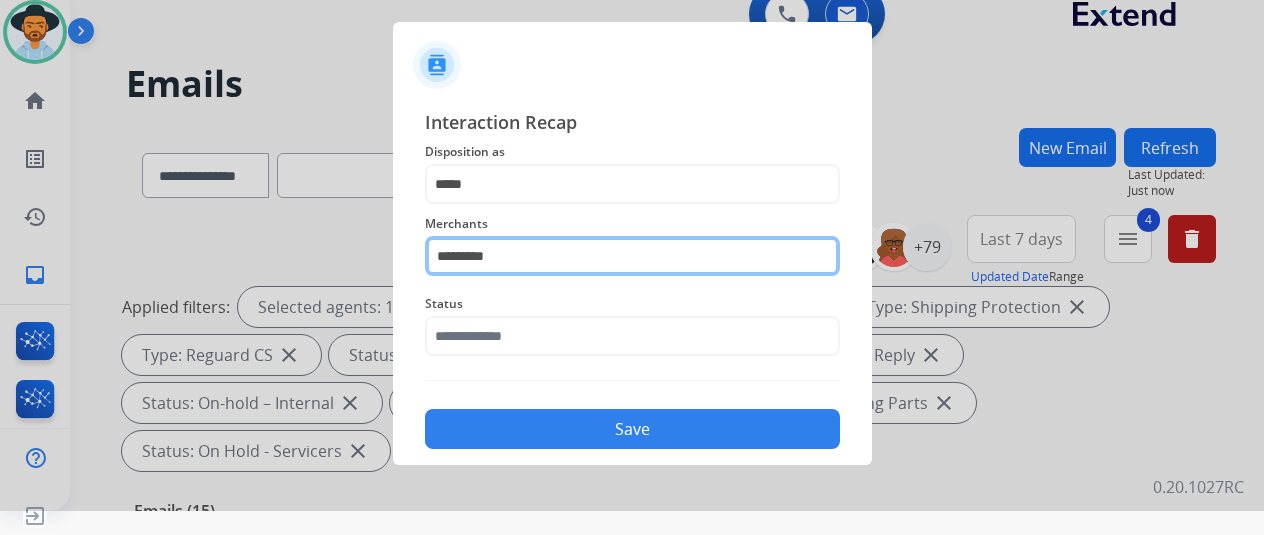
click at [464, 256] on input "*********" at bounding box center [632, 256] width 415 height 40
drag, startPoint x: 542, startPoint y: 262, endPoint x: 400, endPoint y: 263, distance: 142.0
click at [400, 263] on div "**********" at bounding box center [632, 278] width 479 height 373
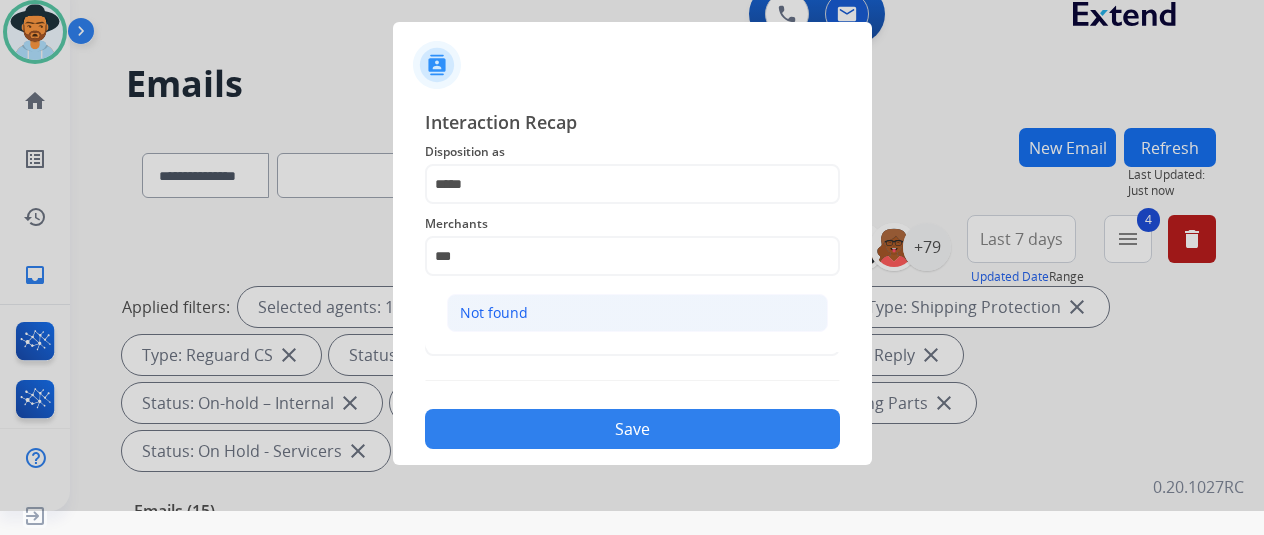
click at [478, 315] on div "Not found" at bounding box center [494, 313] width 68 height 20
type input "*********"
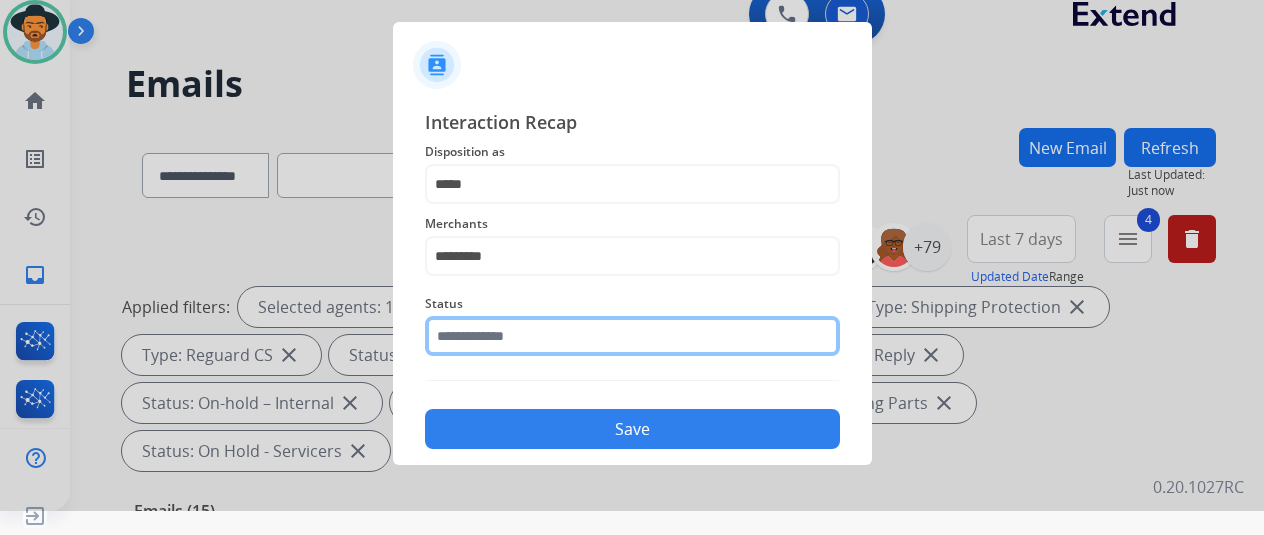
drag, startPoint x: 466, startPoint y: 335, endPoint x: 477, endPoint y: 323, distance: 16.3
click at [466, 334] on input "text" at bounding box center [632, 336] width 415 height 40
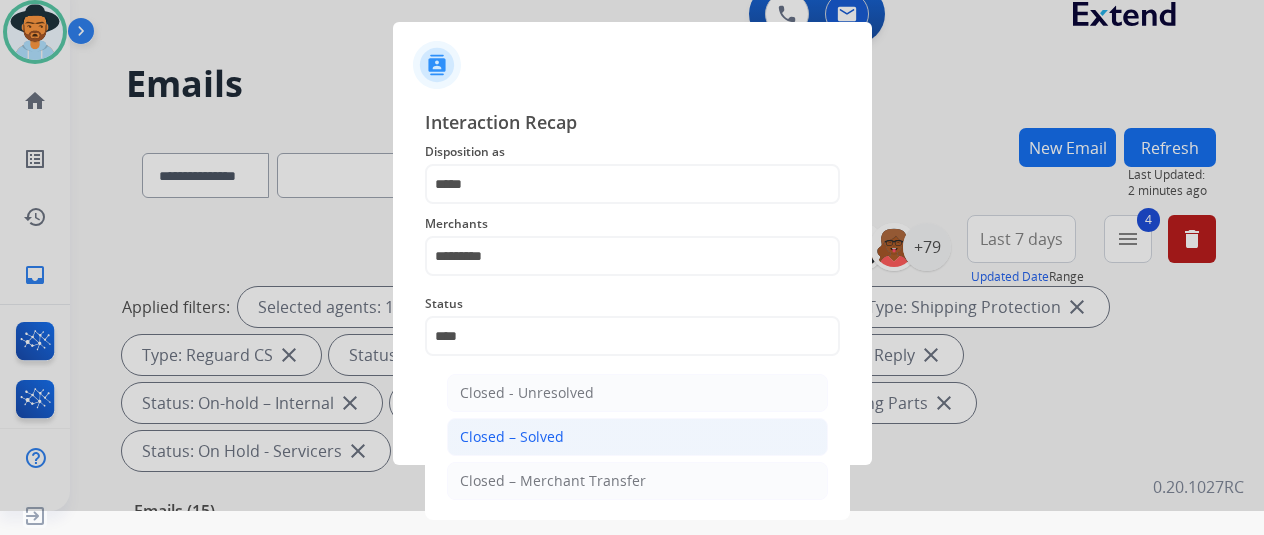
click at [500, 441] on div "Closed – Solved" at bounding box center [512, 437] width 104 height 20
type input "**********"
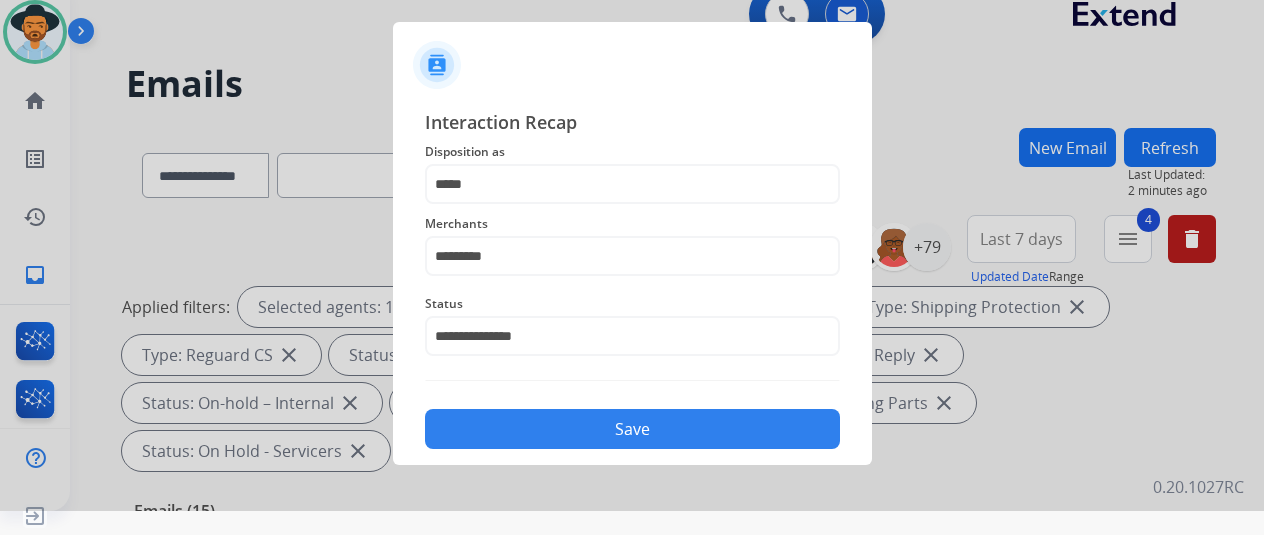
click at [550, 422] on button "Save" at bounding box center [632, 429] width 415 height 40
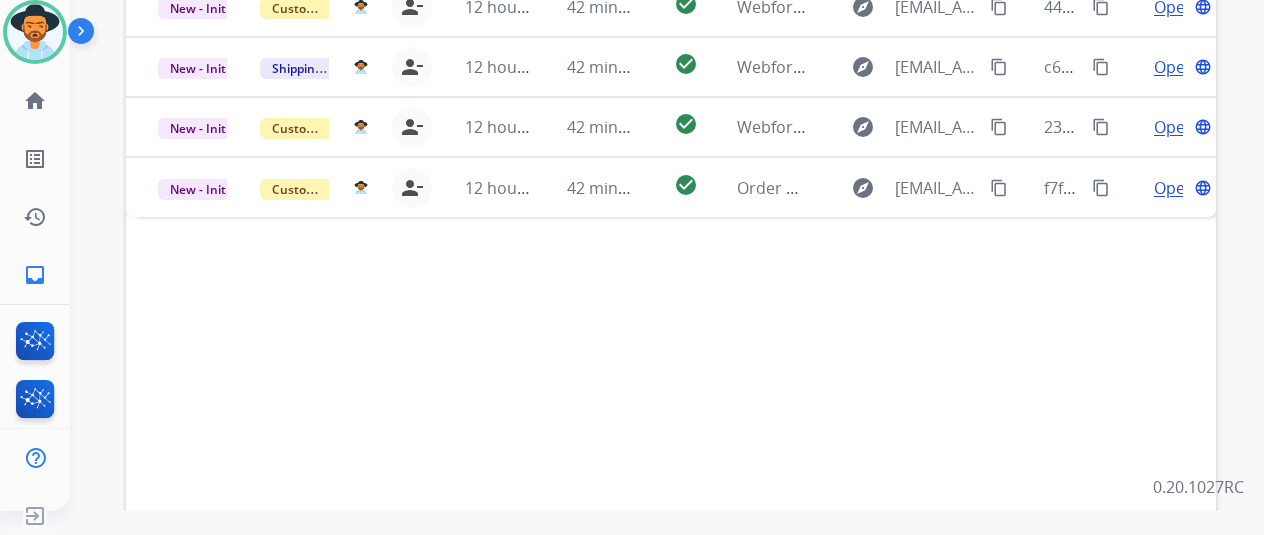
scroll to position [430, 0]
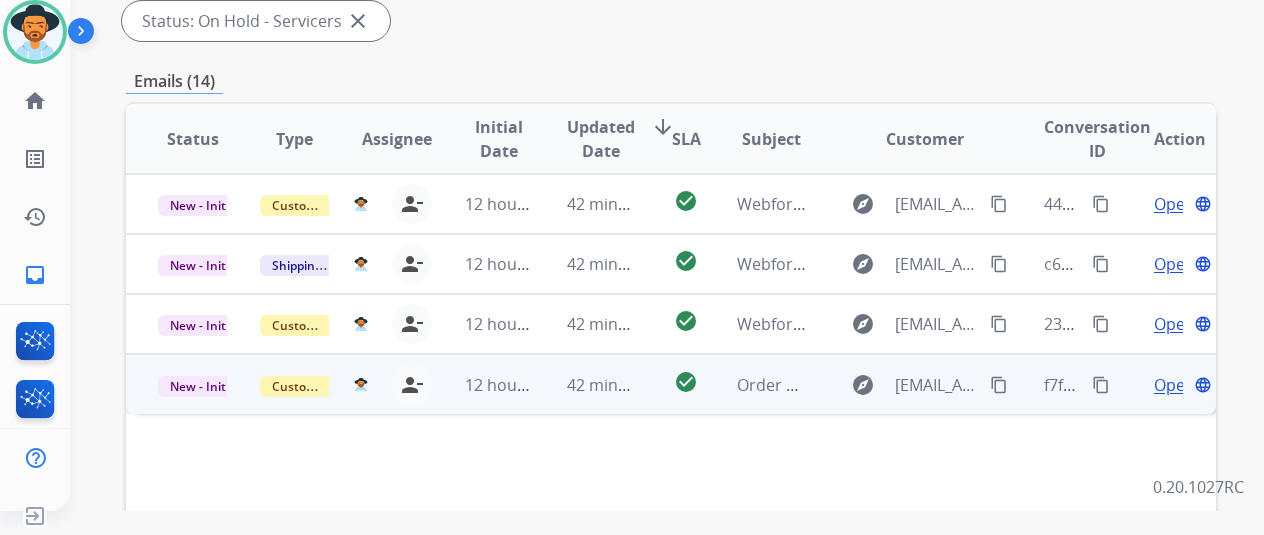
click at [1164, 373] on span "Open" at bounding box center [1174, 385] width 41 height 24
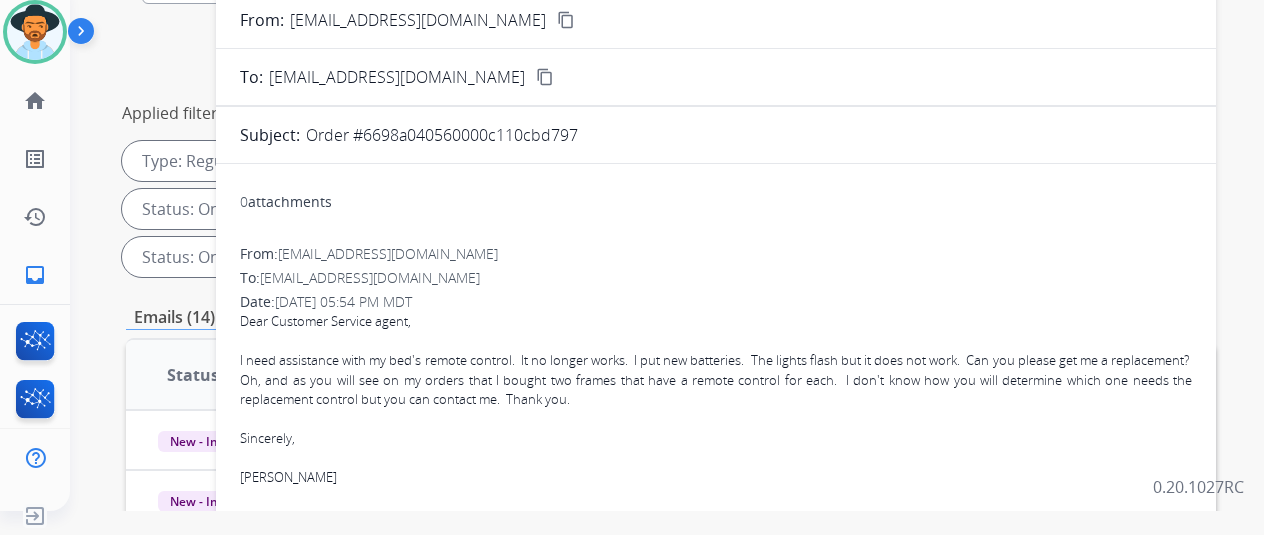
scroll to position [30, 0]
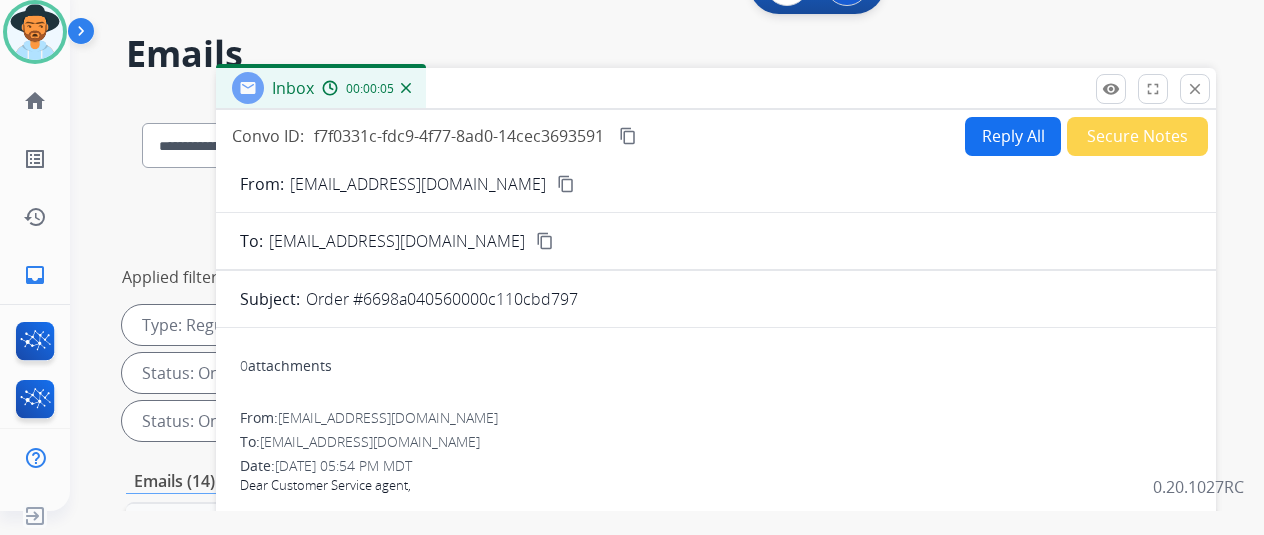
click at [557, 179] on mat-icon "content_copy" at bounding box center [566, 184] width 18 height 18
click at [1020, 130] on button "Reply All" at bounding box center [1013, 136] width 96 height 39
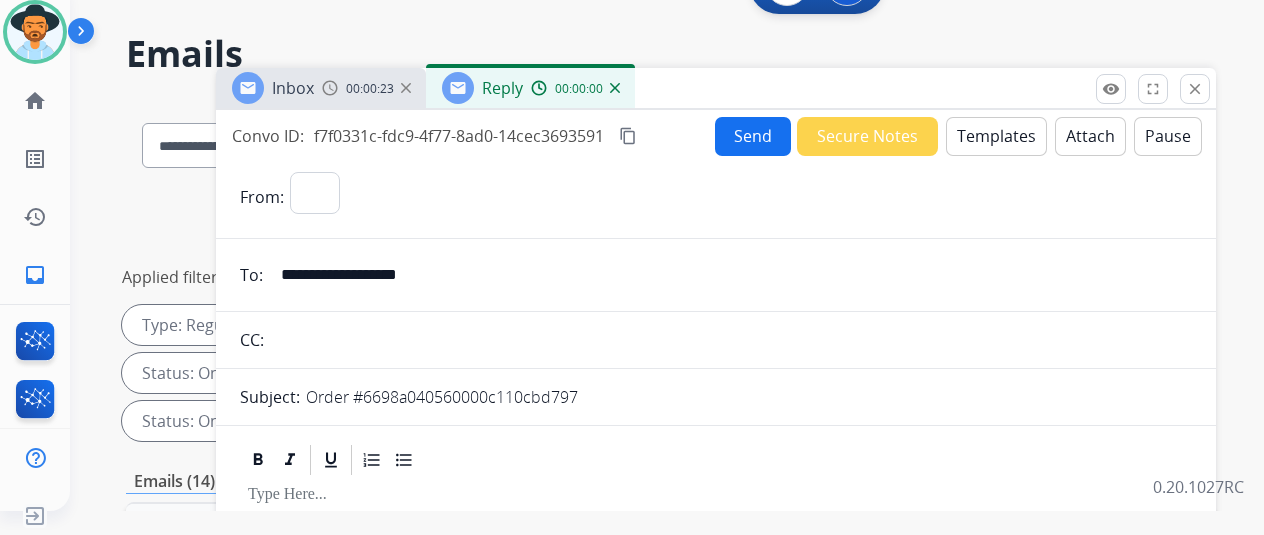
select select "**********"
click at [1010, 131] on button "Templates" at bounding box center [996, 136] width 101 height 39
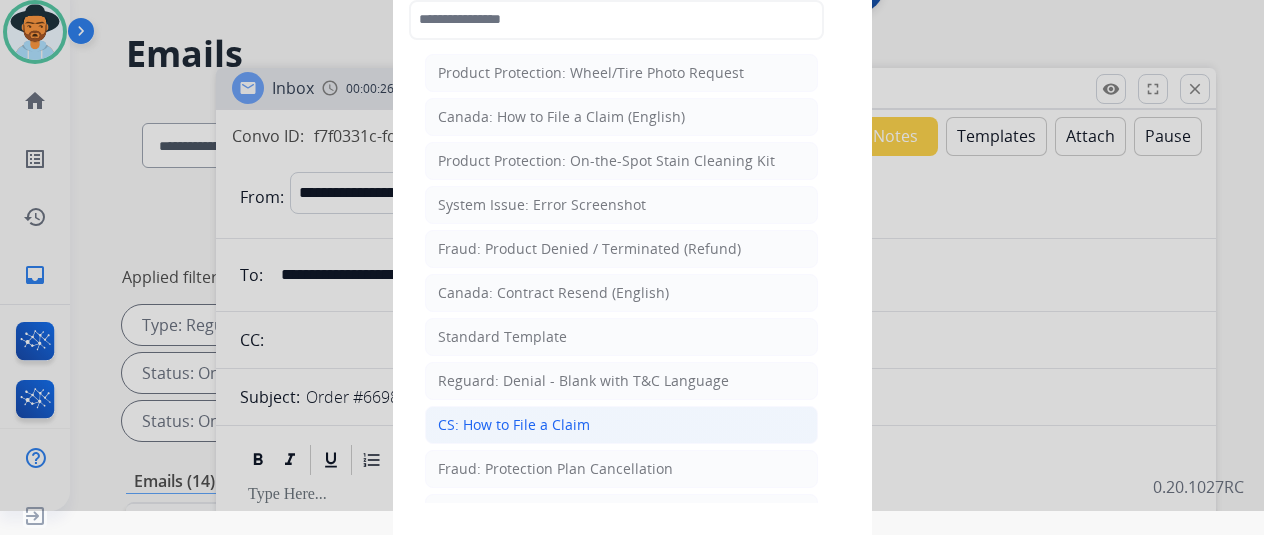
click at [524, 425] on div "CS: How to File a Claim" at bounding box center [514, 425] width 152 height 20
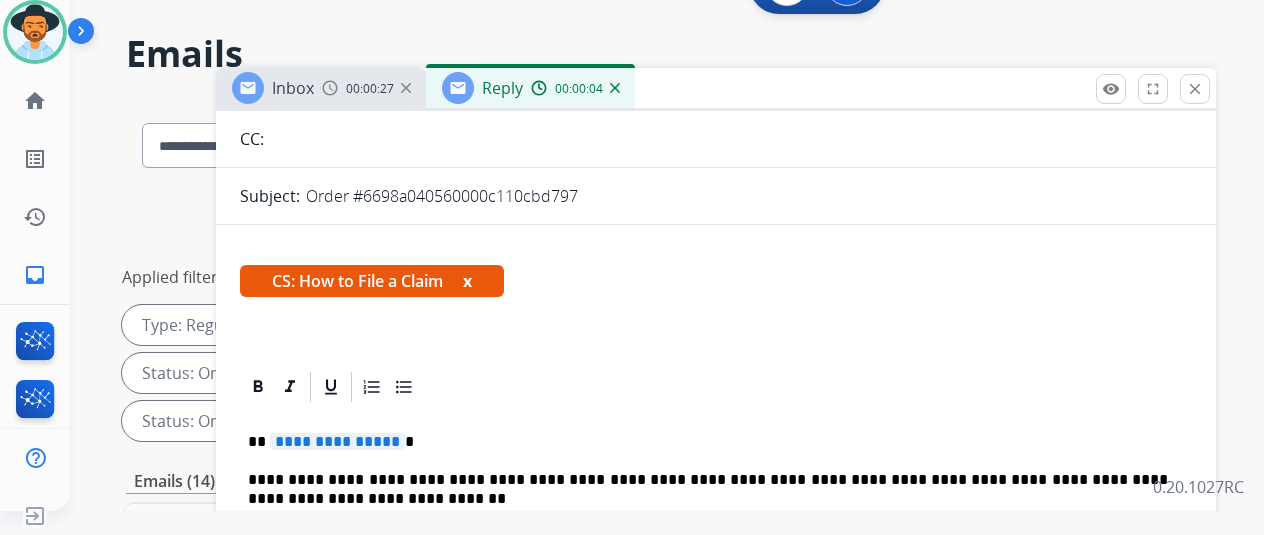
scroll to position [300, 0]
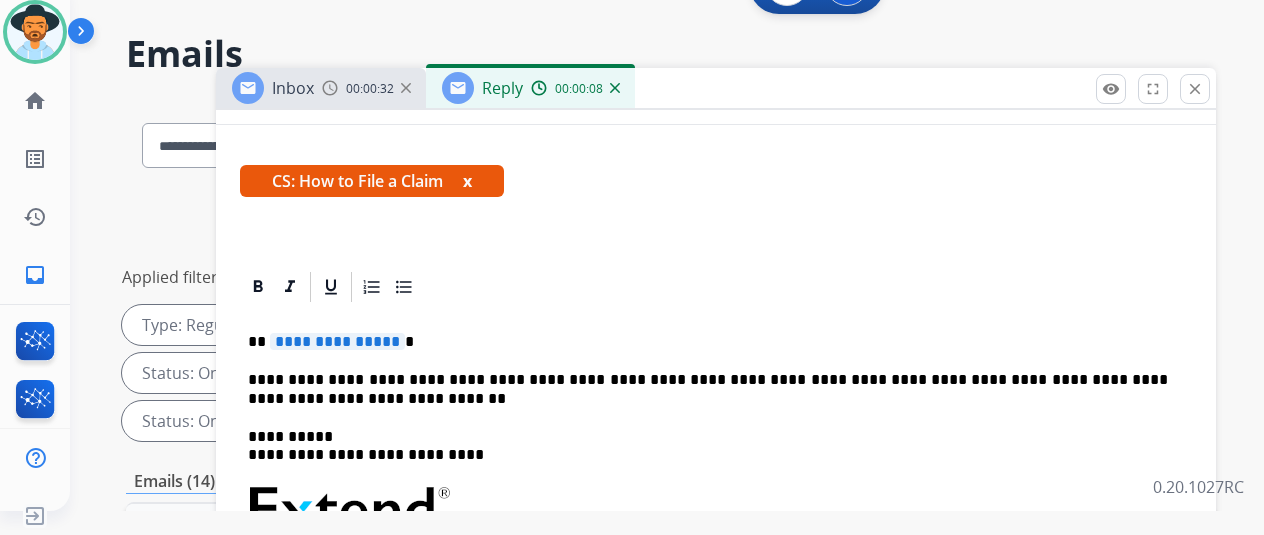
click at [405, 339] on span "**********" at bounding box center [337, 341] width 135 height 17
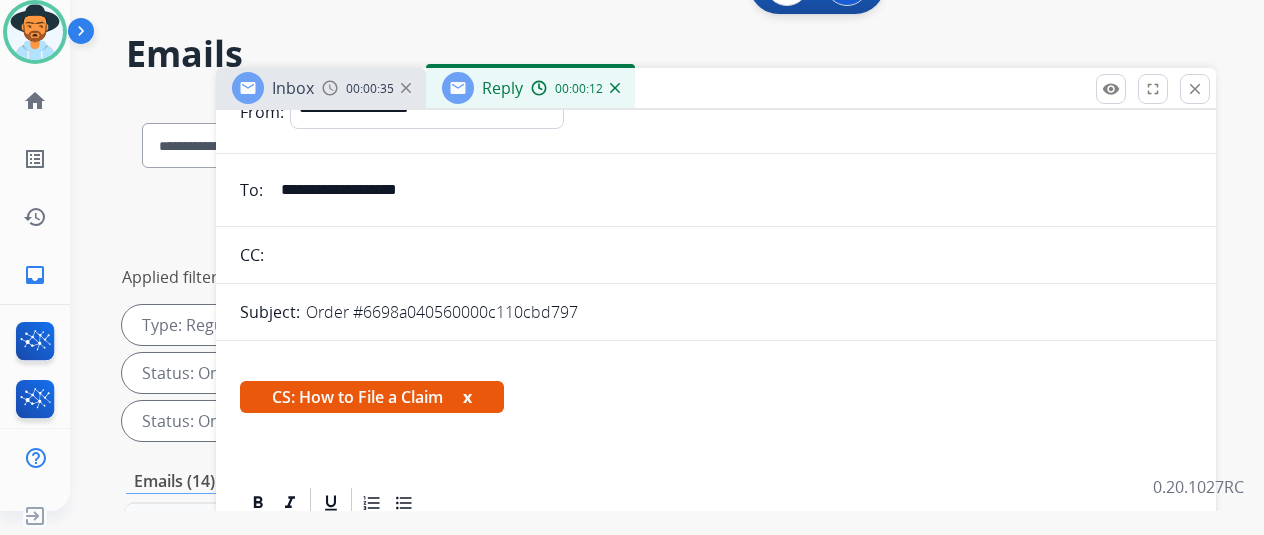
scroll to position [0, 0]
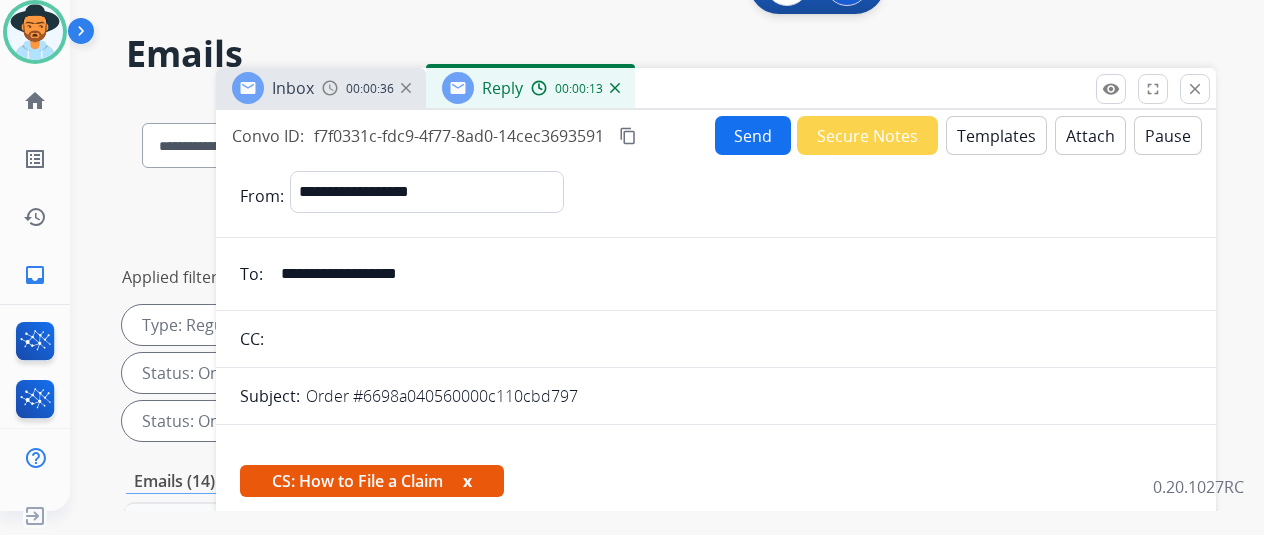
click at [760, 127] on button "Send" at bounding box center [753, 135] width 76 height 39
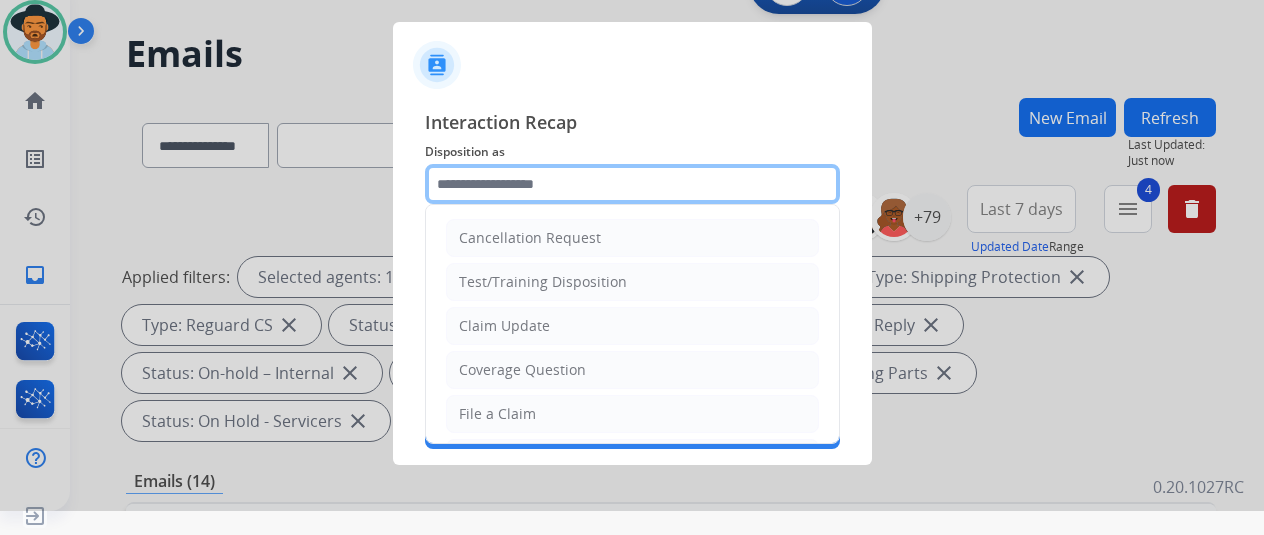
click at [460, 191] on input "text" at bounding box center [632, 184] width 415 height 40
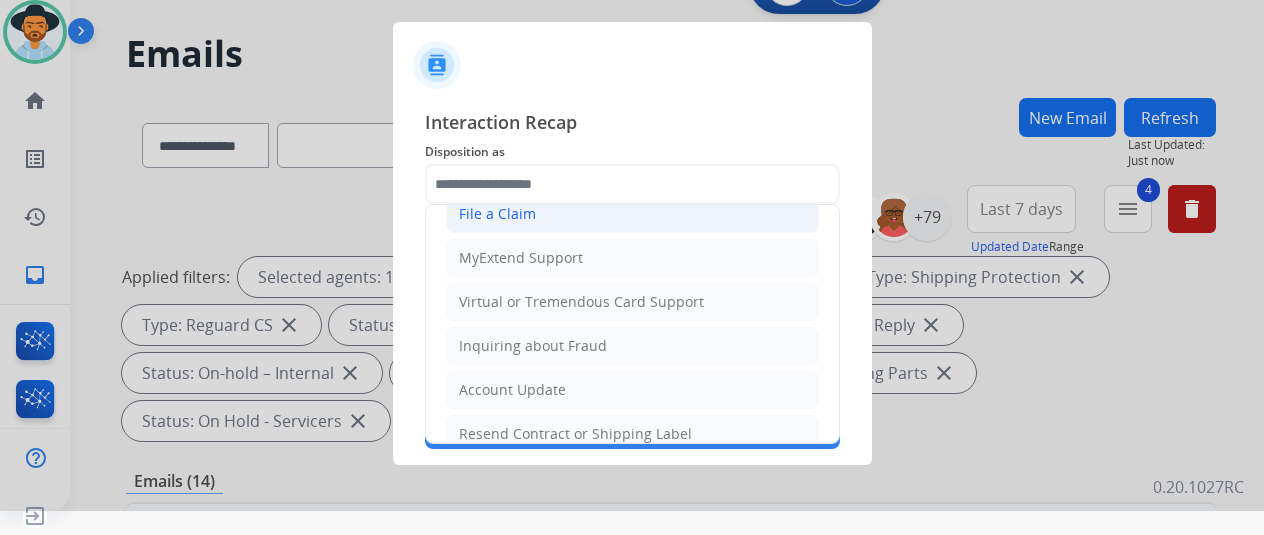
click at [514, 218] on div "File a Claim" at bounding box center [497, 214] width 77 height 20
type input "**********"
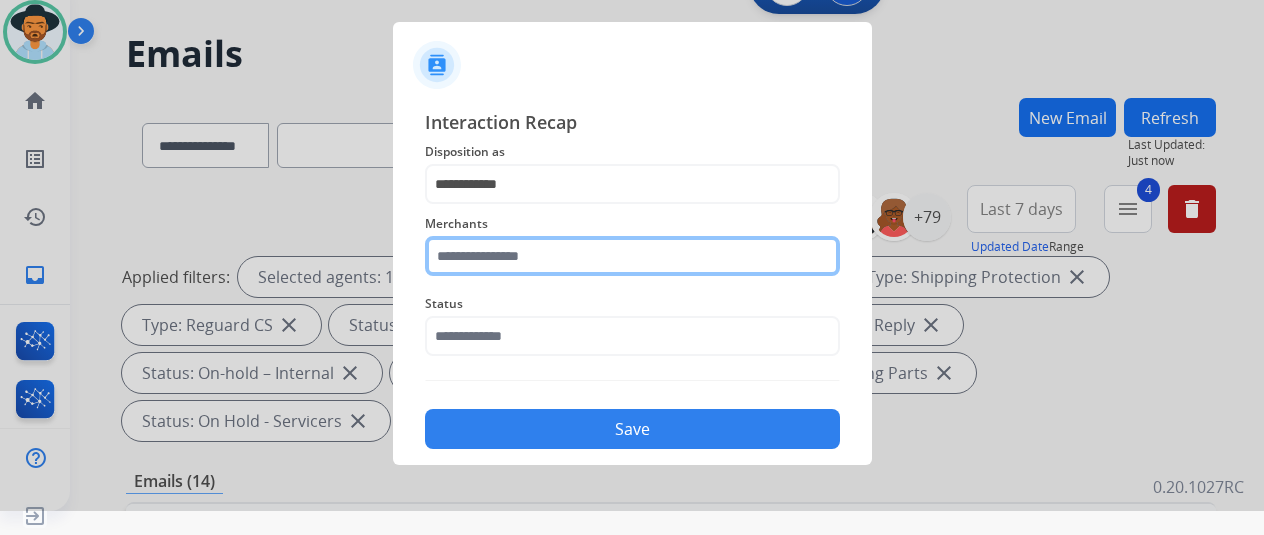
click at [495, 261] on input "text" at bounding box center [632, 256] width 415 height 40
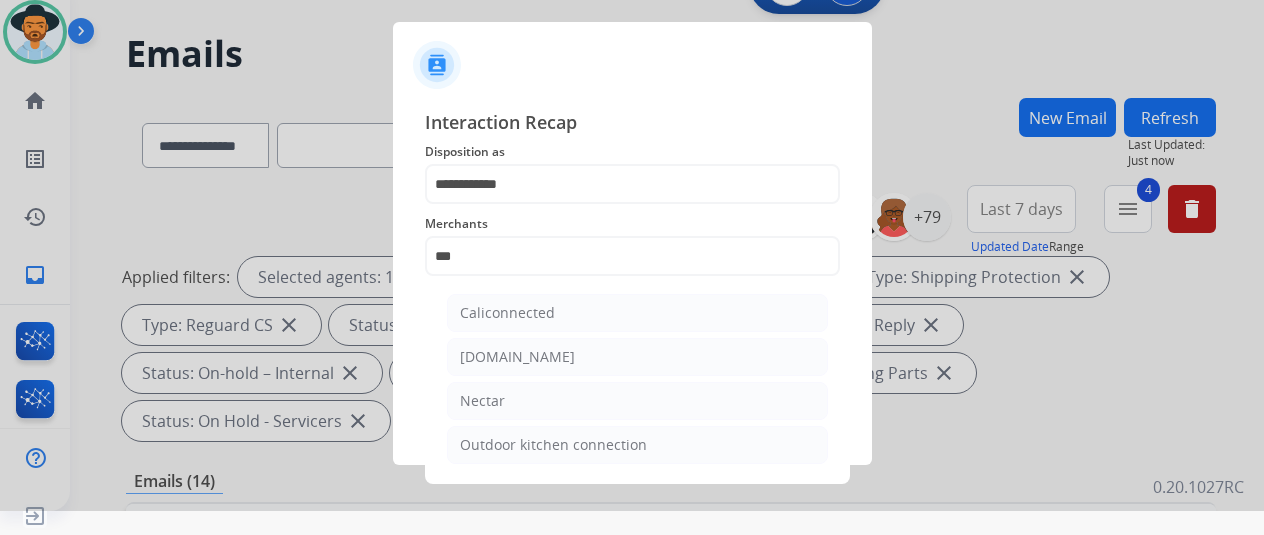
click at [483, 402] on div "Nectar" at bounding box center [482, 401] width 45 height 20
type input "******"
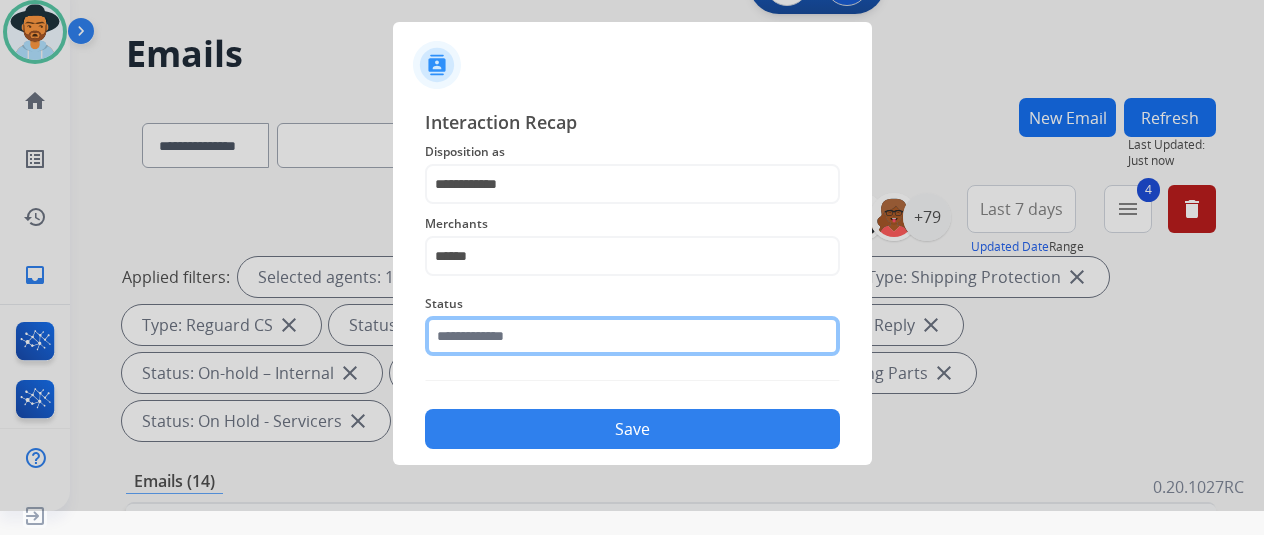
click at [512, 343] on input "text" at bounding box center [632, 336] width 415 height 40
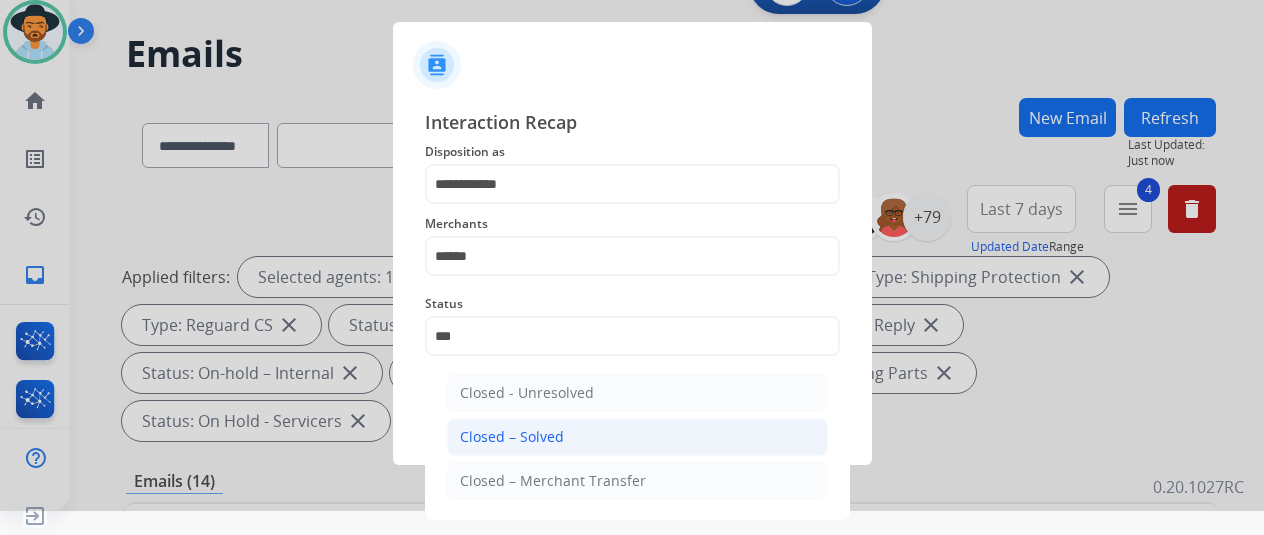
click at [566, 428] on li "Closed – Solved" at bounding box center [637, 437] width 381 height 38
type input "**********"
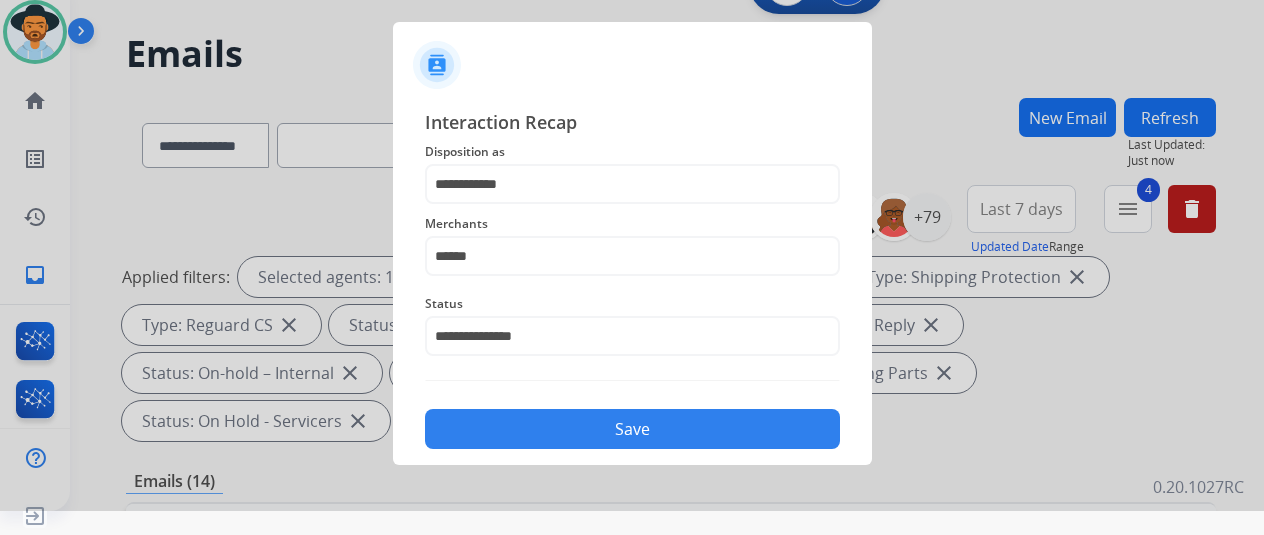
click at [596, 433] on button "Save" at bounding box center [632, 429] width 415 height 40
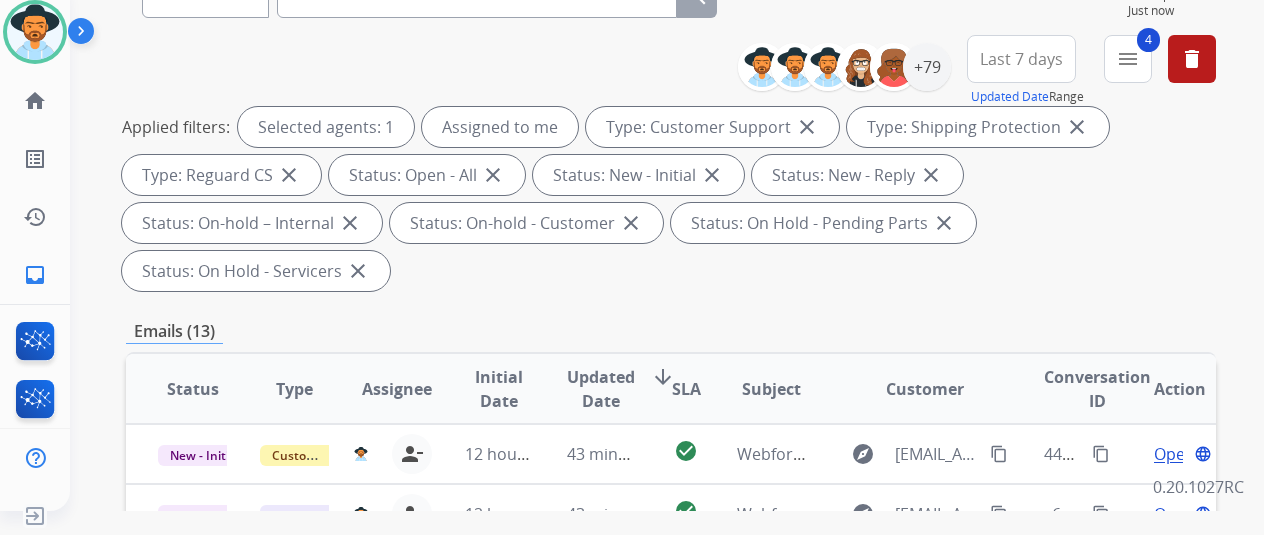
scroll to position [400, 0]
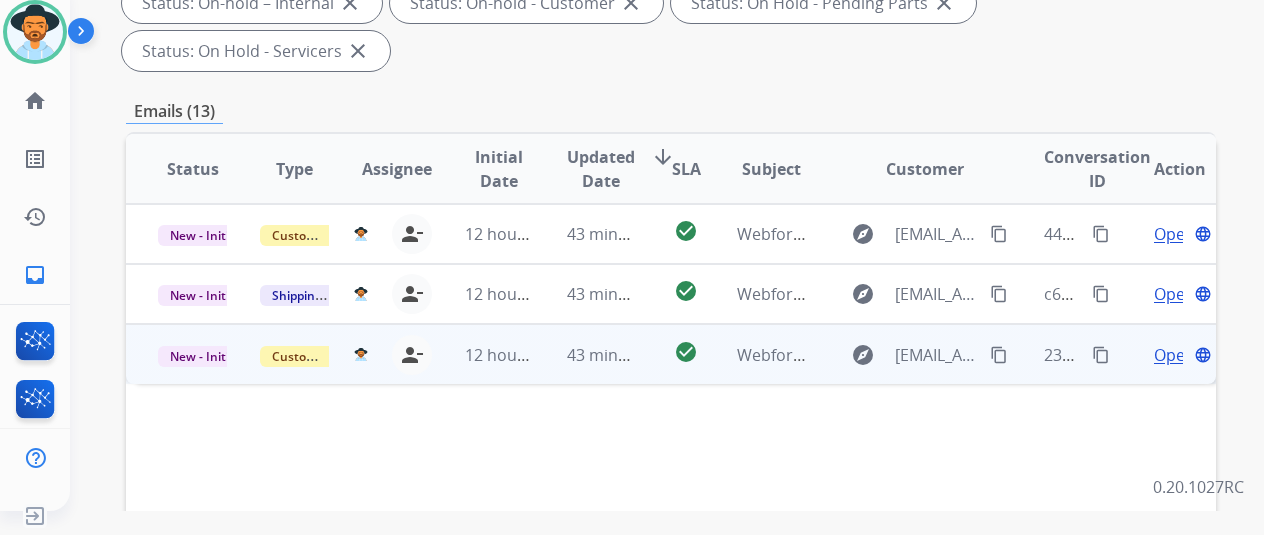
click at [1176, 343] on span "Open" at bounding box center [1174, 355] width 41 height 24
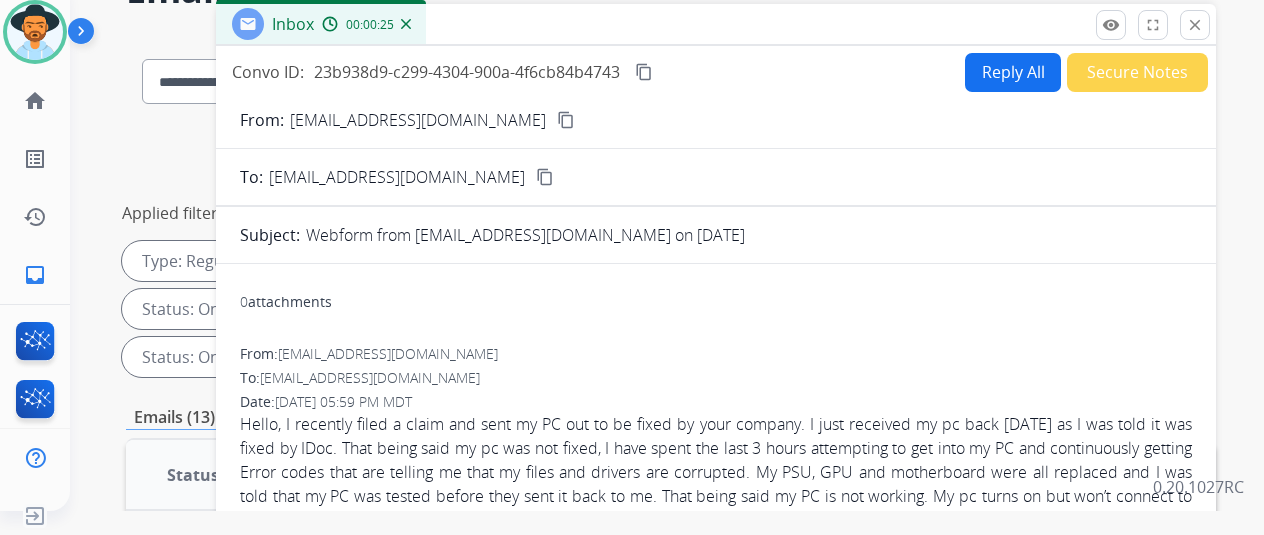
scroll to position [0, 0]
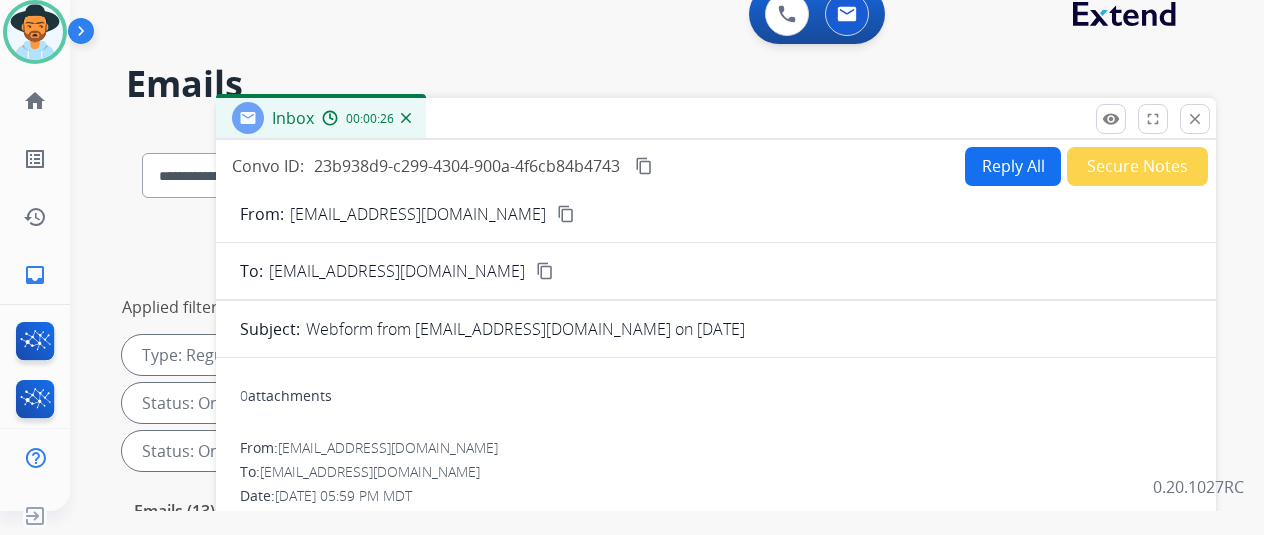
click at [557, 218] on mat-icon "content_copy" at bounding box center [566, 214] width 18 height 18
click at [804, 179] on div "Convo ID: 23b938d9-c299-4304-900a-4f6cb84b4743 content_copy Reply All Secure No…" at bounding box center [716, 166] width 1000 height 40
click at [653, 158] on mat-icon "content_copy" at bounding box center [644, 166] width 18 height 18
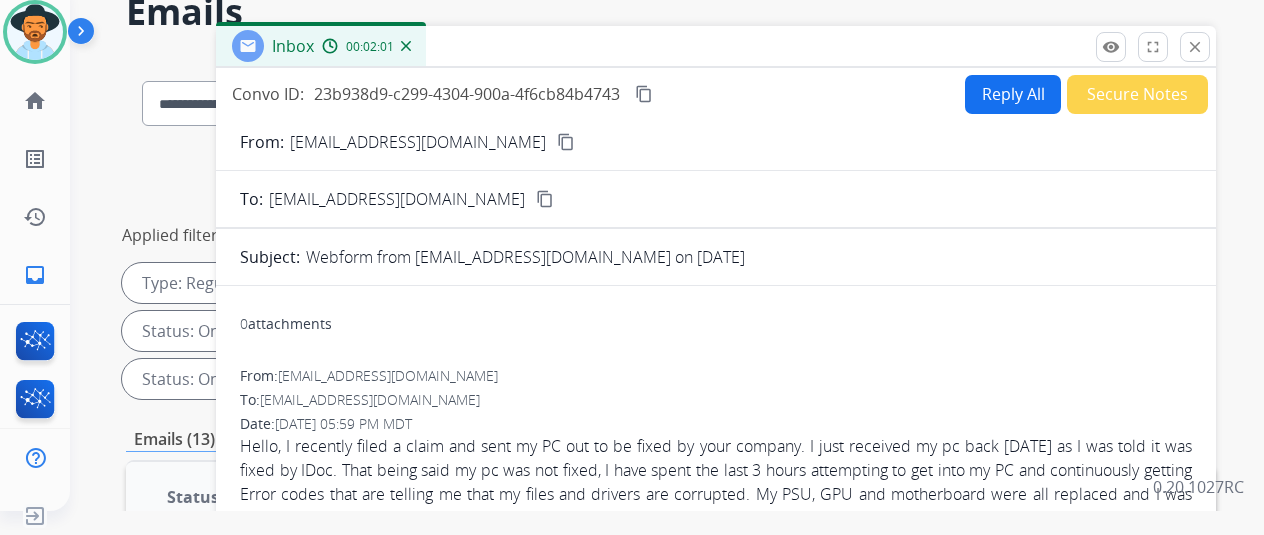
scroll to position [100, 0]
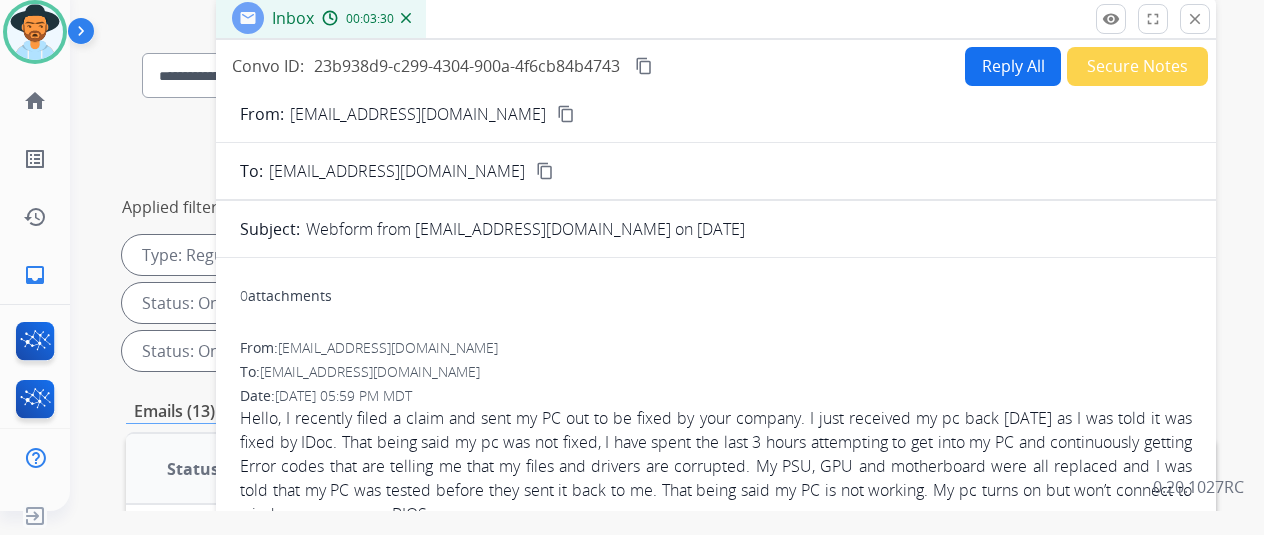
click at [411, 15] on img at bounding box center [406, 18] width 10 height 10
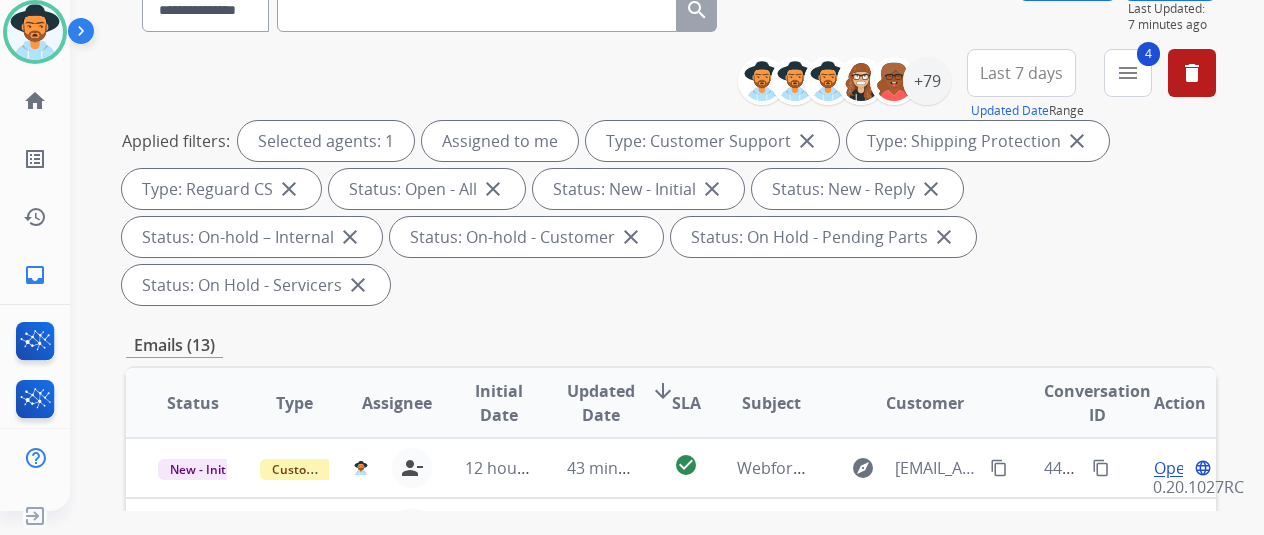
scroll to position [400, 0]
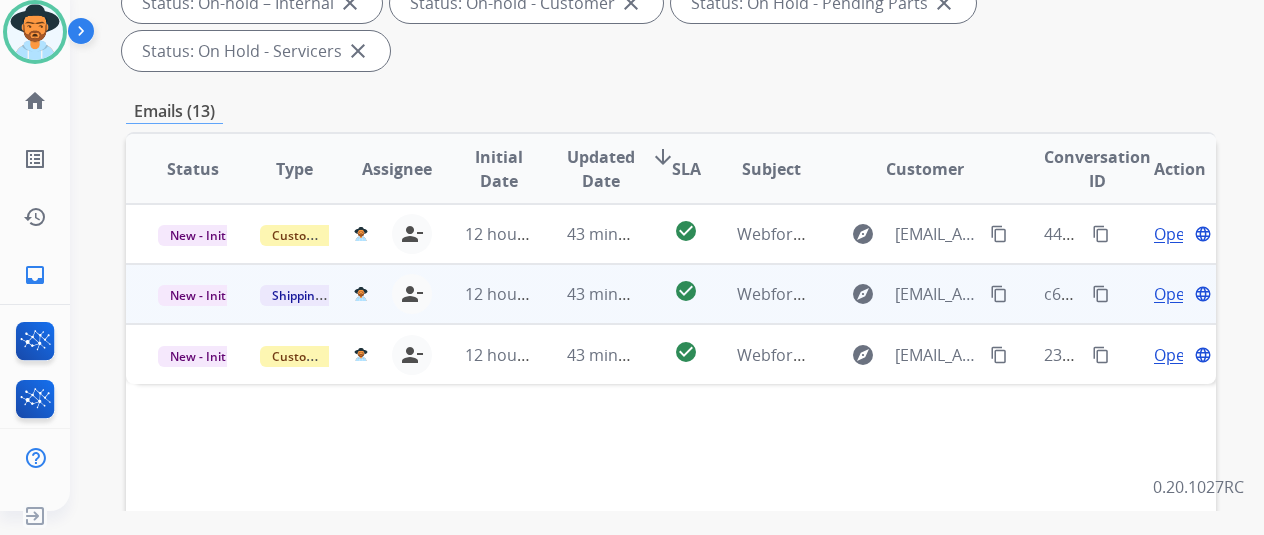
click at [1174, 282] on span "Open" at bounding box center [1174, 294] width 41 height 24
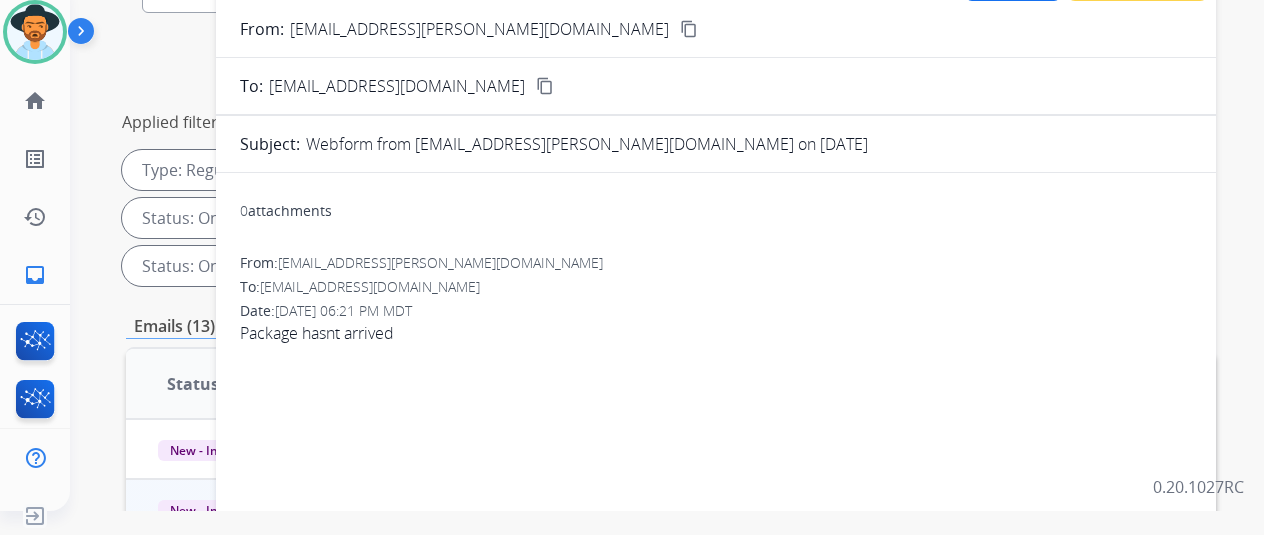
scroll to position [100, 0]
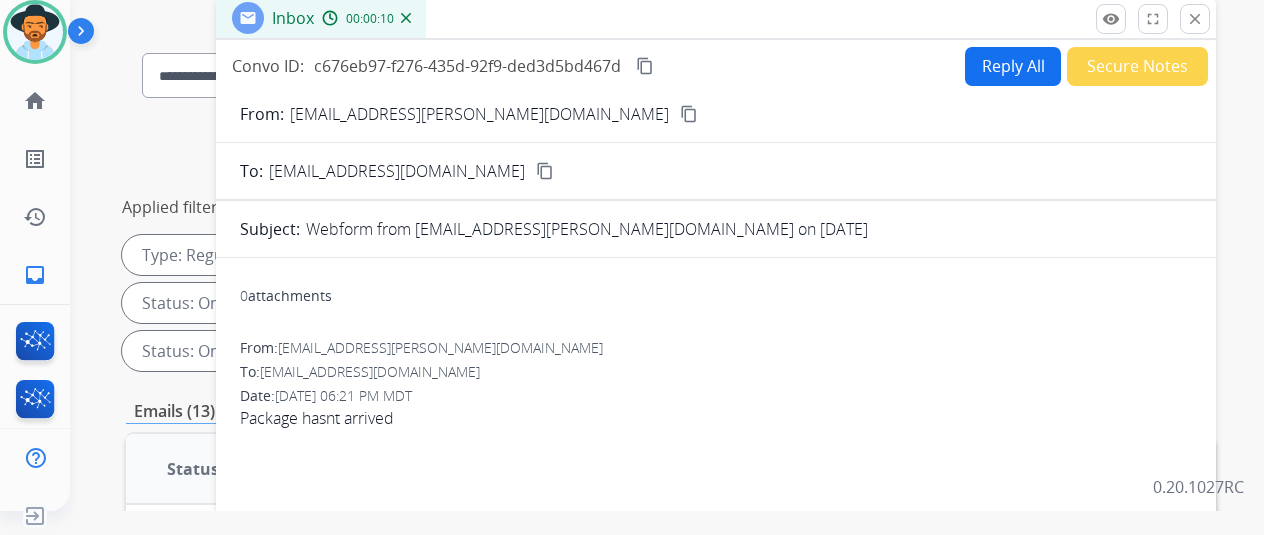
click at [680, 114] on mat-icon "content_copy" at bounding box center [689, 114] width 18 height 18
click at [144, 157] on div "**********" at bounding box center [671, 247] width 1090 height 264
click at [1204, 17] on mat-icon "close" at bounding box center [1195, 19] width 18 height 18
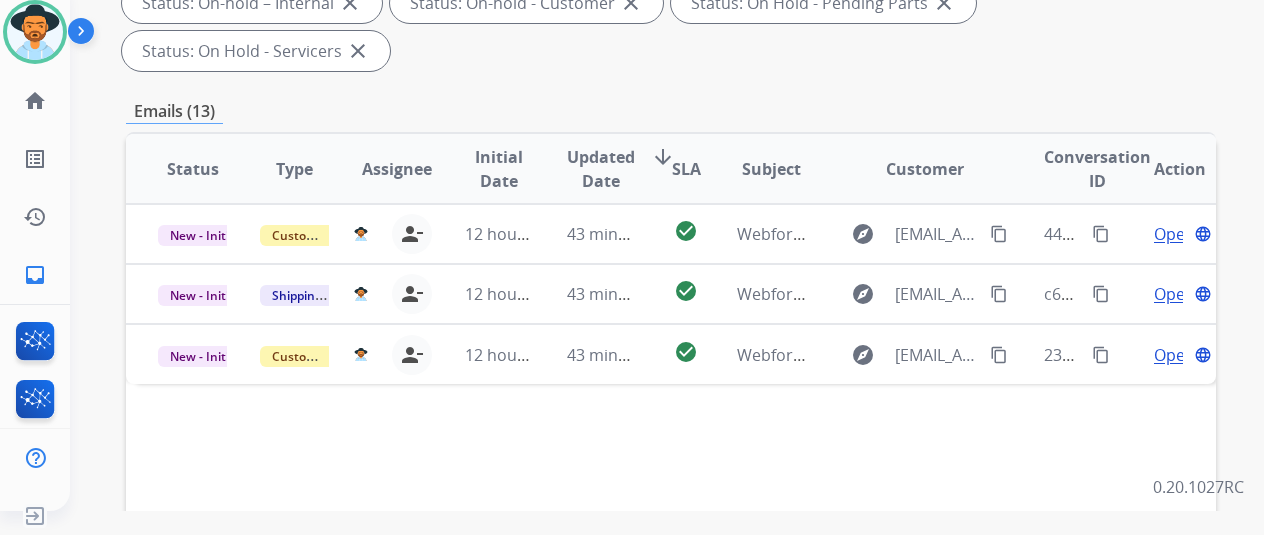
scroll to position [300, 0]
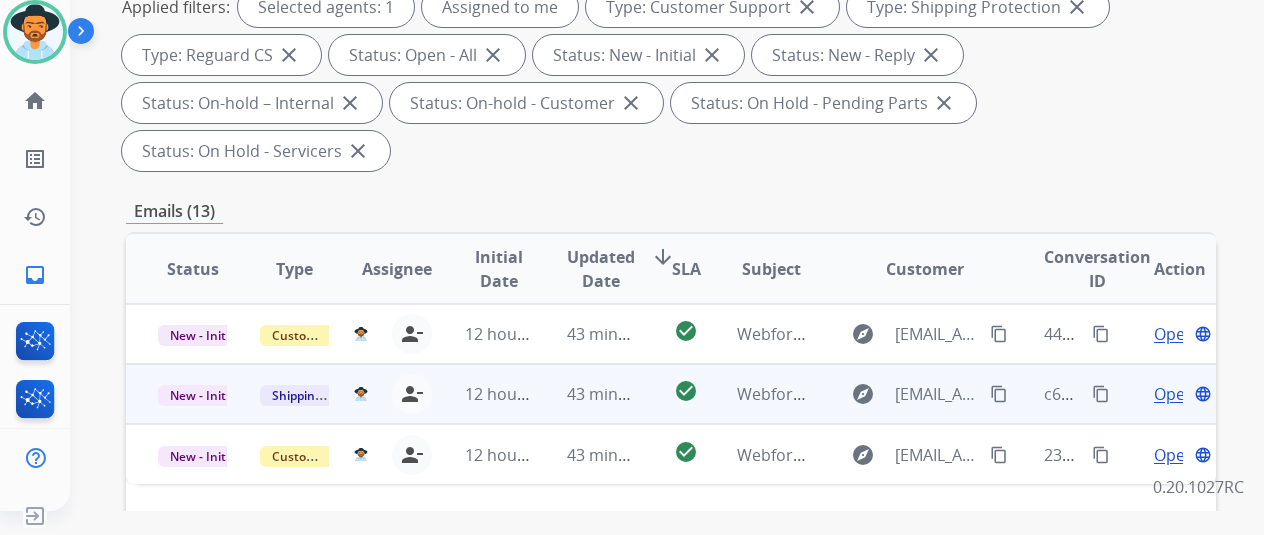
click at [1177, 382] on span "Open" at bounding box center [1174, 394] width 41 height 24
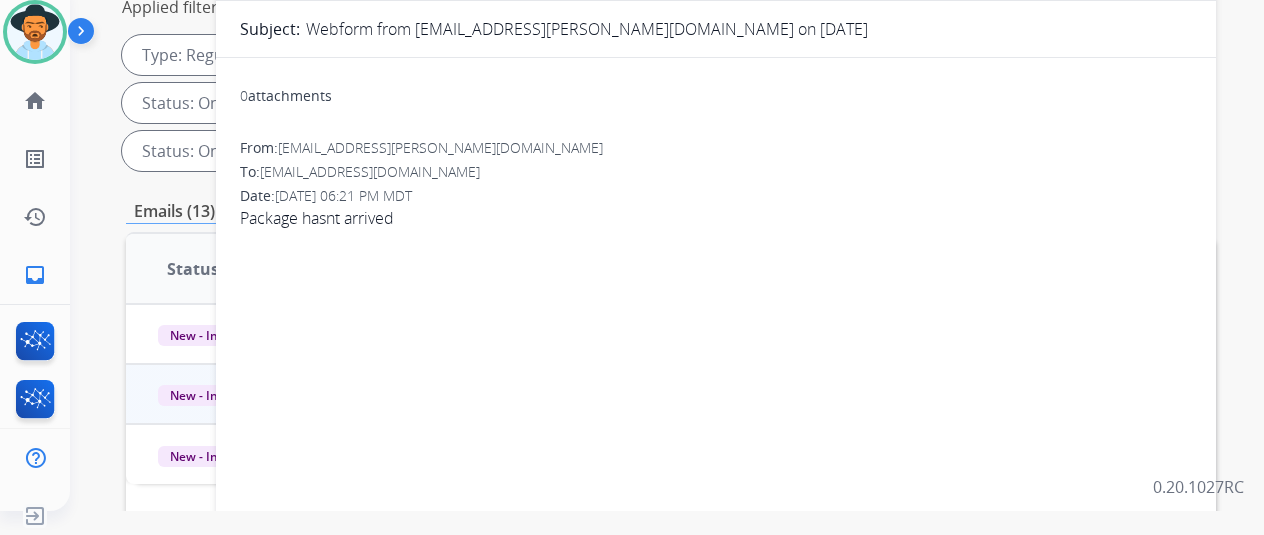
scroll to position [0, 0]
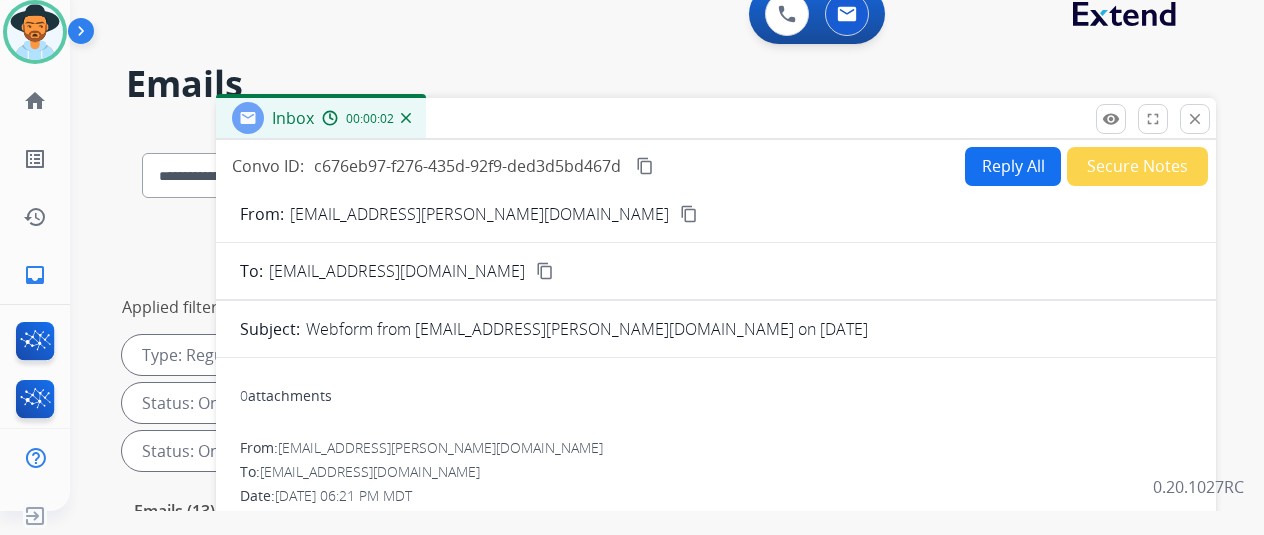
click at [654, 159] on mat-icon "content_copy" at bounding box center [645, 166] width 18 height 18
click at [1023, 155] on button "Reply All" at bounding box center [1013, 166] width 96 height 39
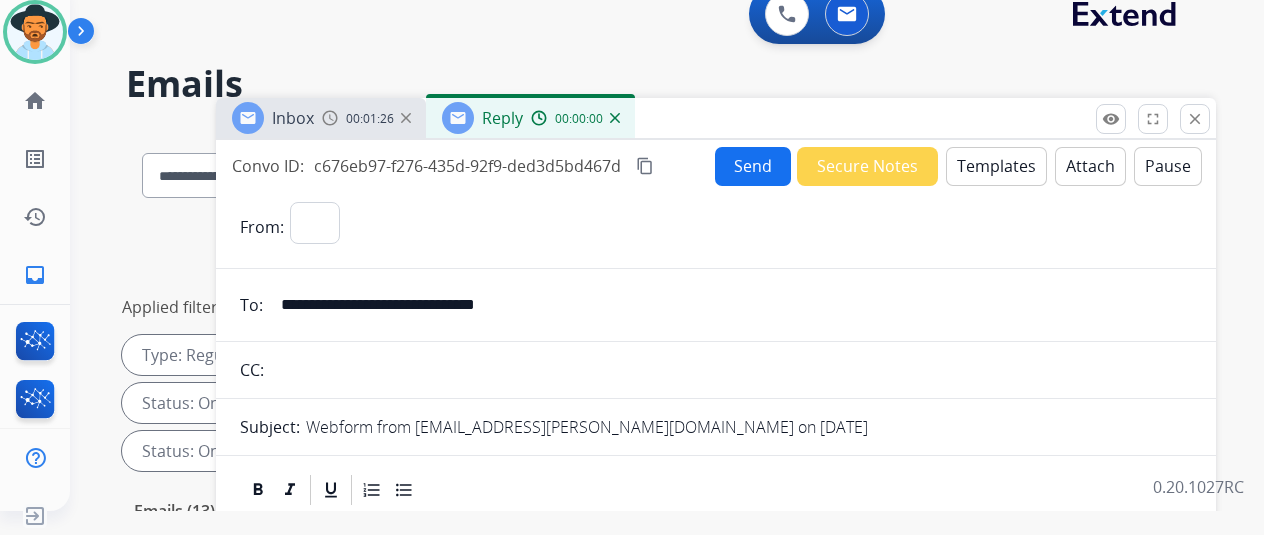
select select "**********"
click at [989, 163] on button "Templates" at bounding box center [996, 166] width 101 height 39
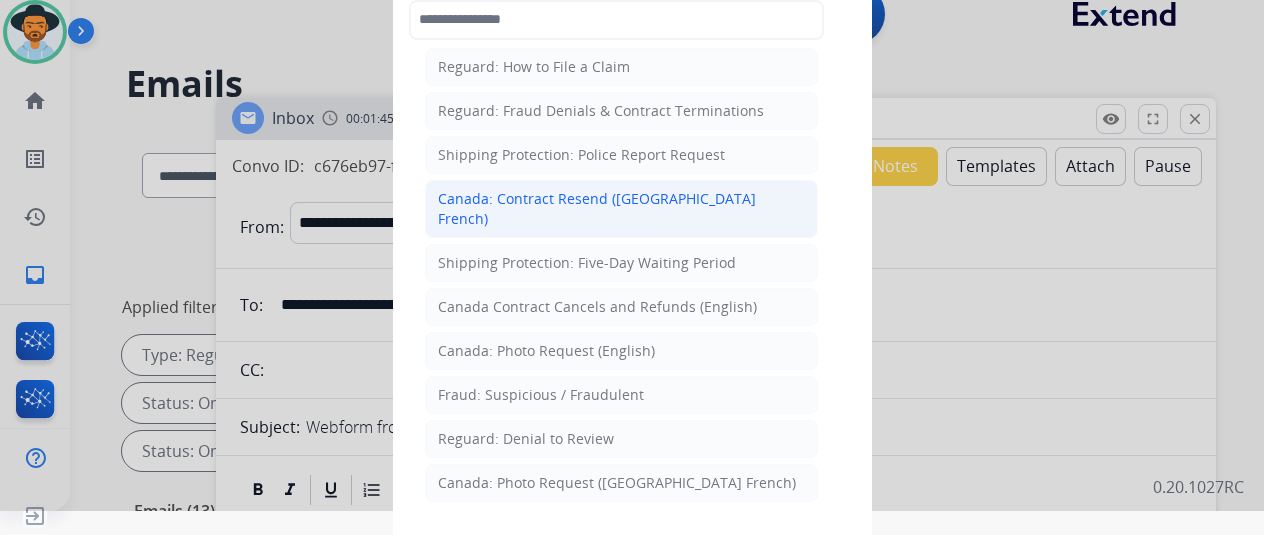
scroll to position [2173, 0]
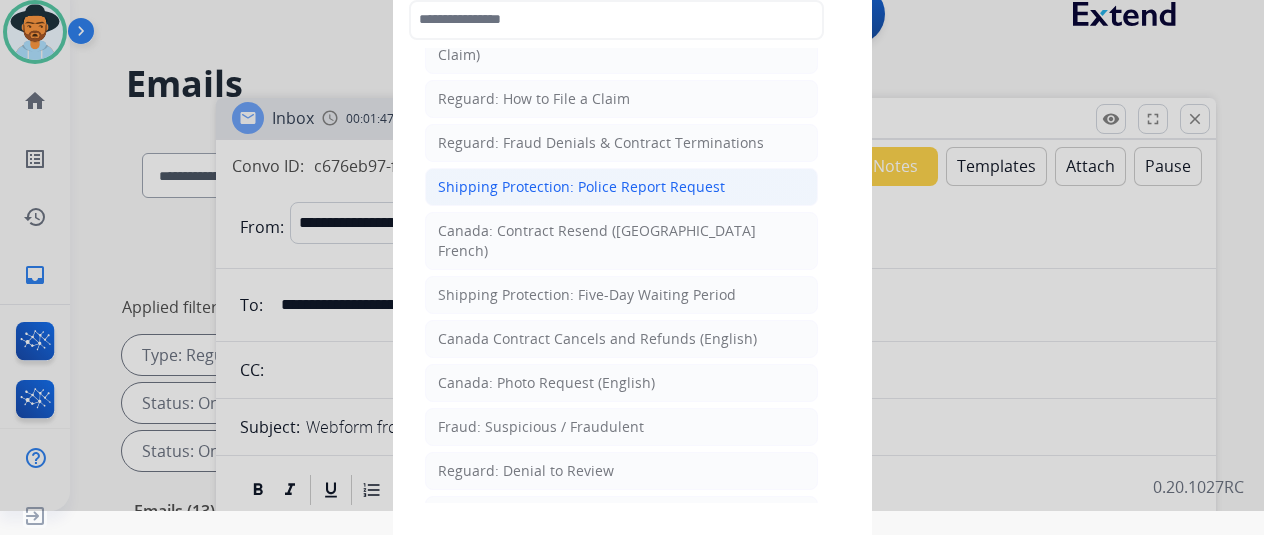
click at [578, 177] on div "Shipping Protection: Police Report Request" at bounding box center [581, 187] width 287 height 20
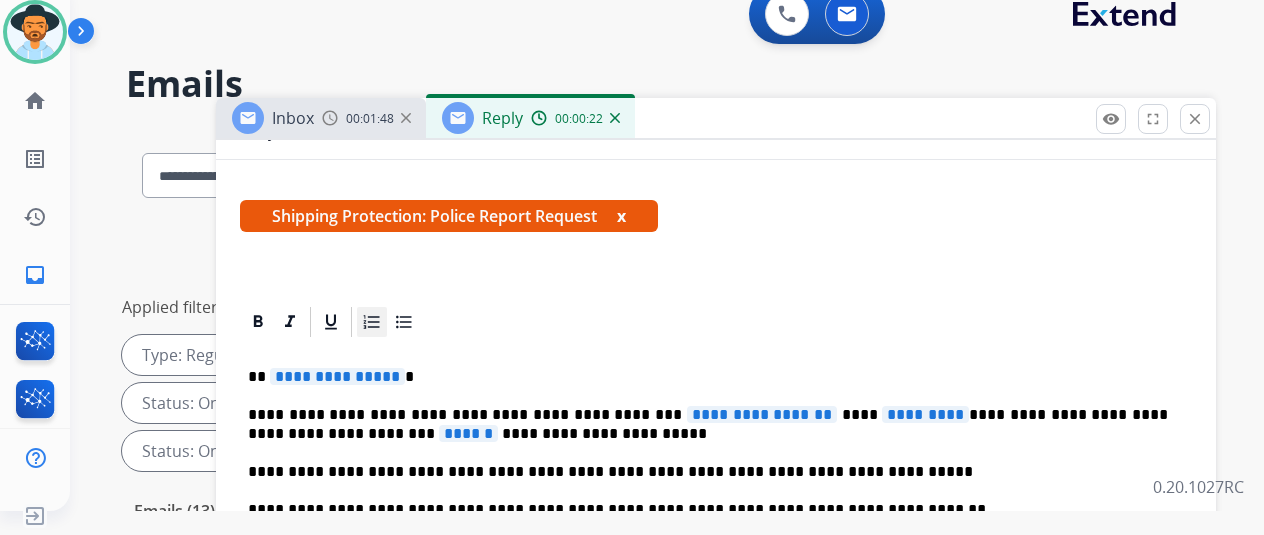
scroll to position [330, 0]
click at [404, 368] on span "**********" at bounding box center [337, 376] width 135 height 17
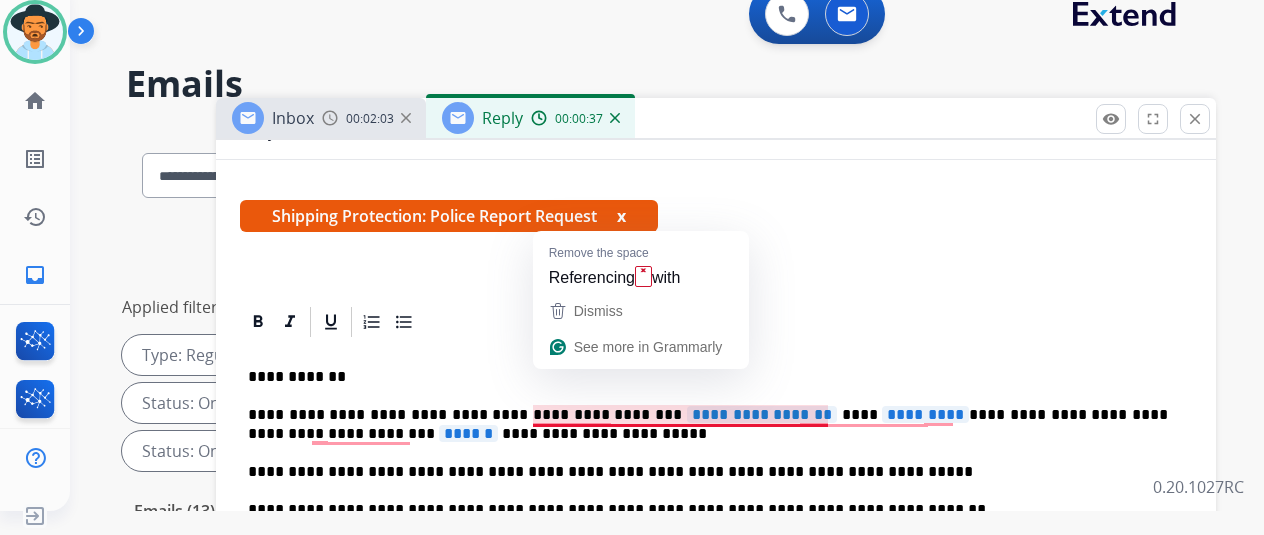
click at [805, 406] on span "**********" at bounding box center [762, 414] width 150 height 17
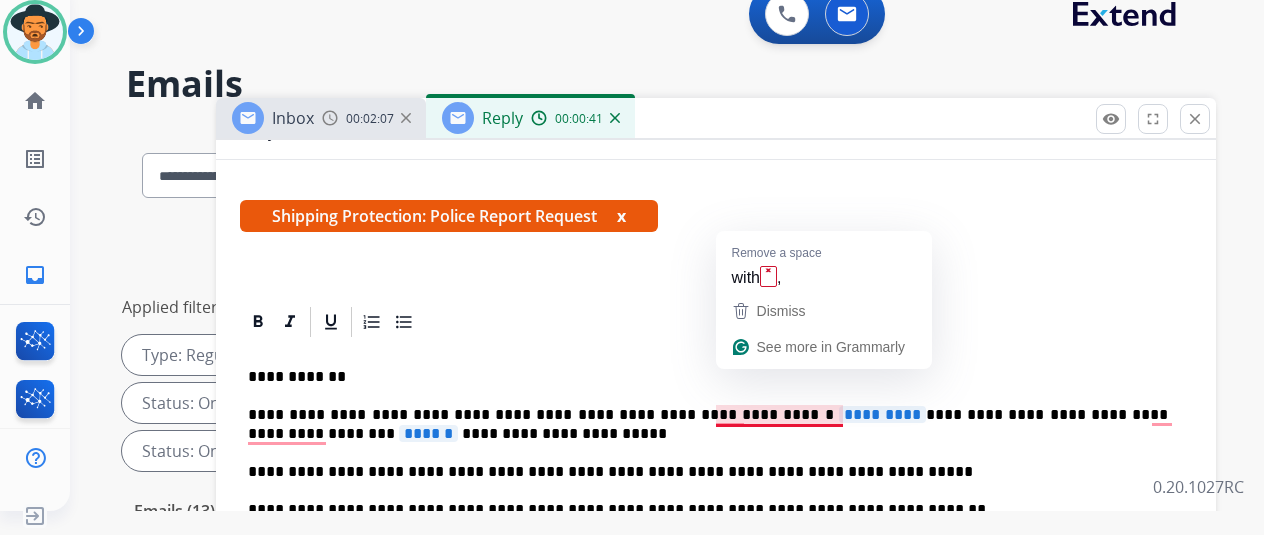
click at [848, 406] on span "*********" at bounding box center [882, 414] width 87 height 17
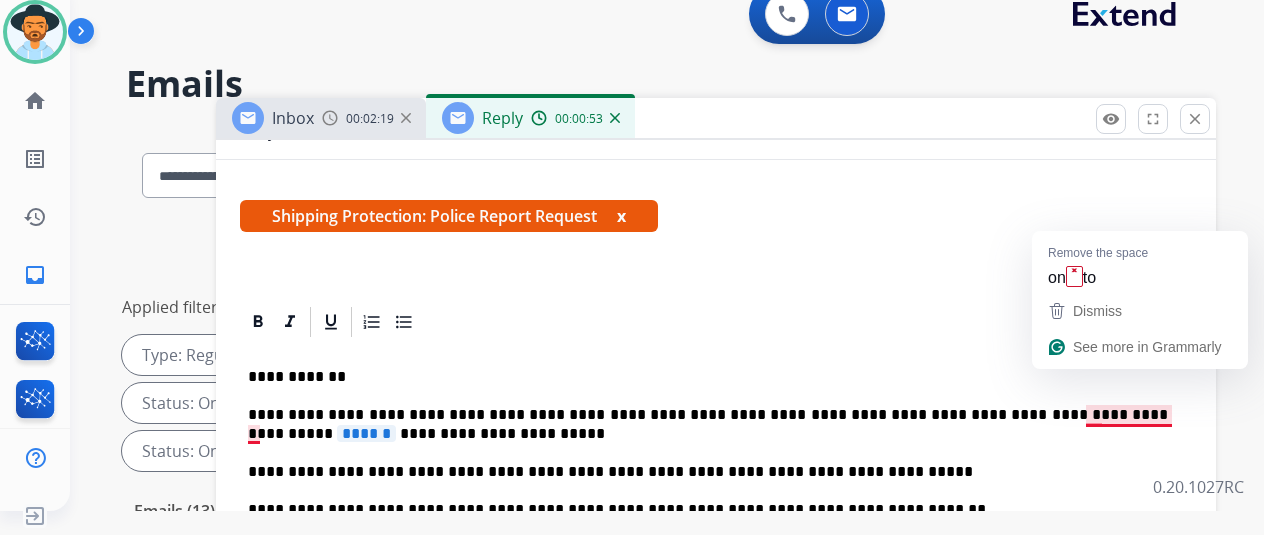
click at [396, 425] on span "******" at bounding box center [366, 433] width 59 height 17
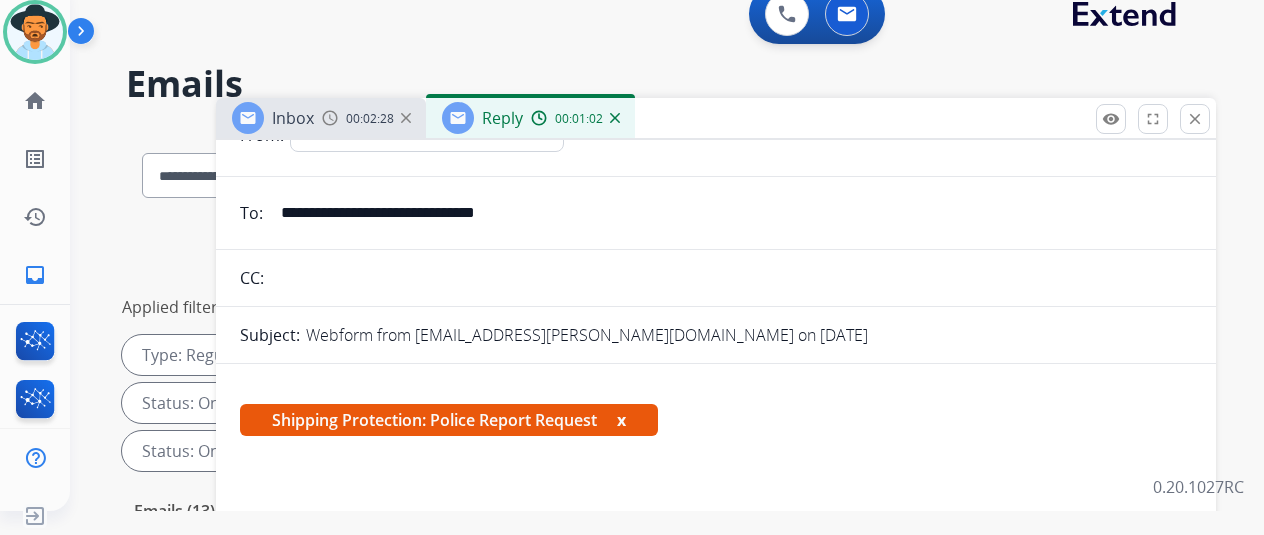
scroll to position [0, 0]
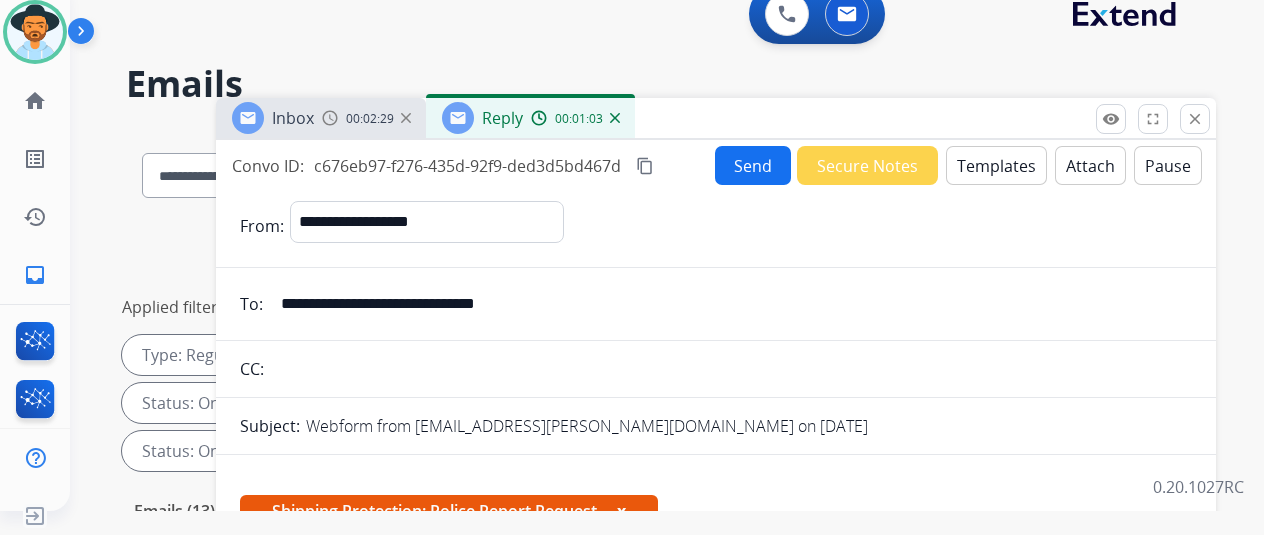
click at [756, 157] on button "Send" at bounding box center [753, 165] width 76 height 39
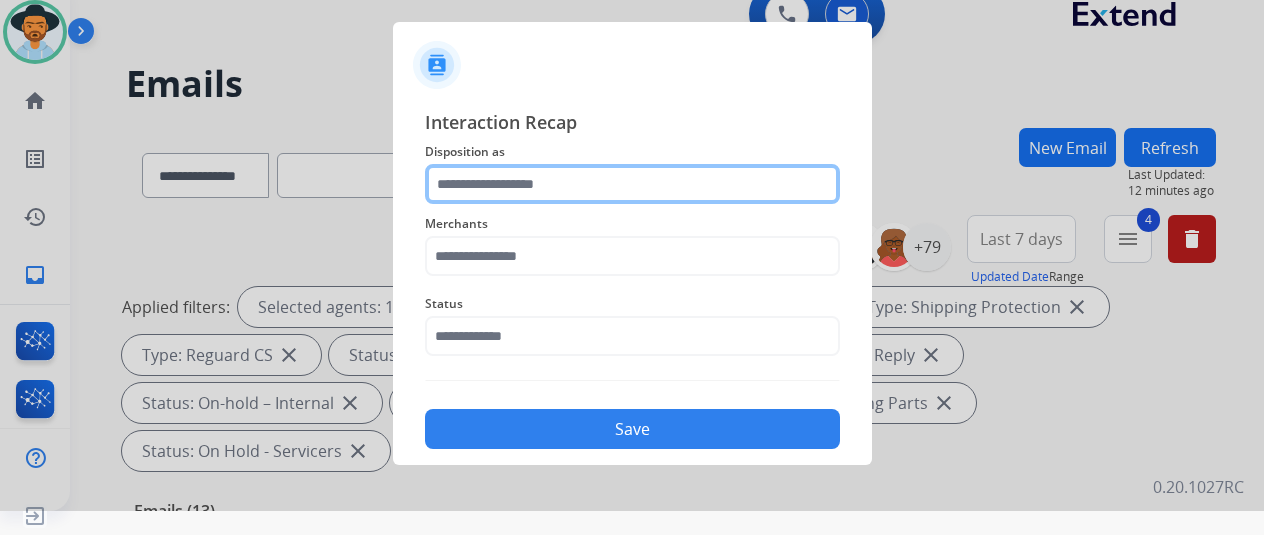
click at [472, 187] on input "text" at bounding box center [632, 184] width 415 height 40
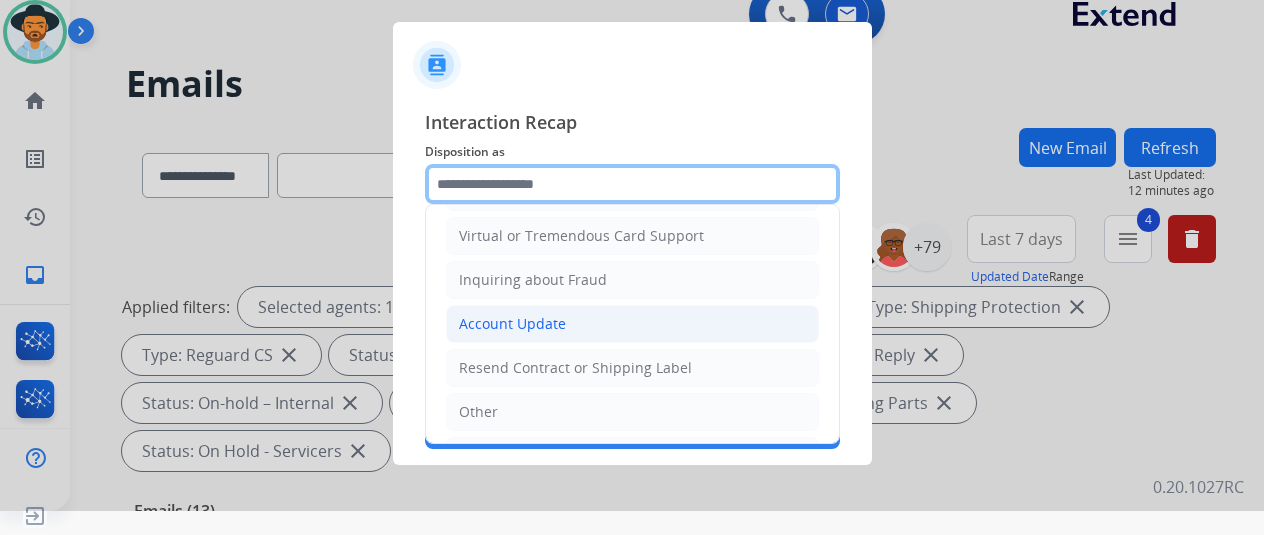
scroll to position [300, 0]
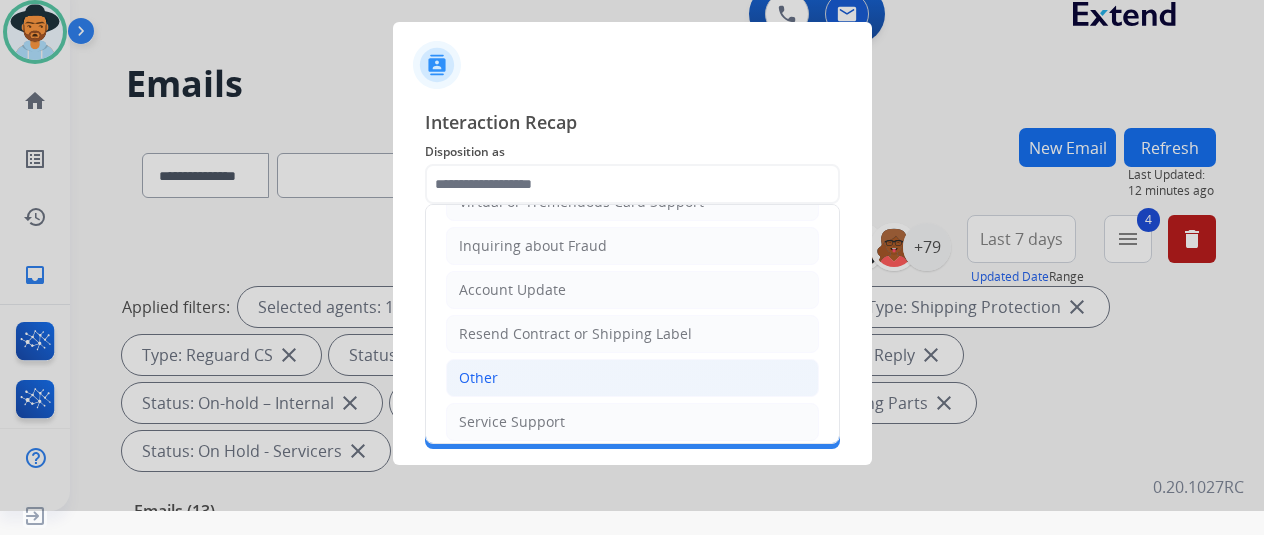
click at [514, 366] on li "Other" at bounding box center [632, 378] width 373 height 38
type input "*****"
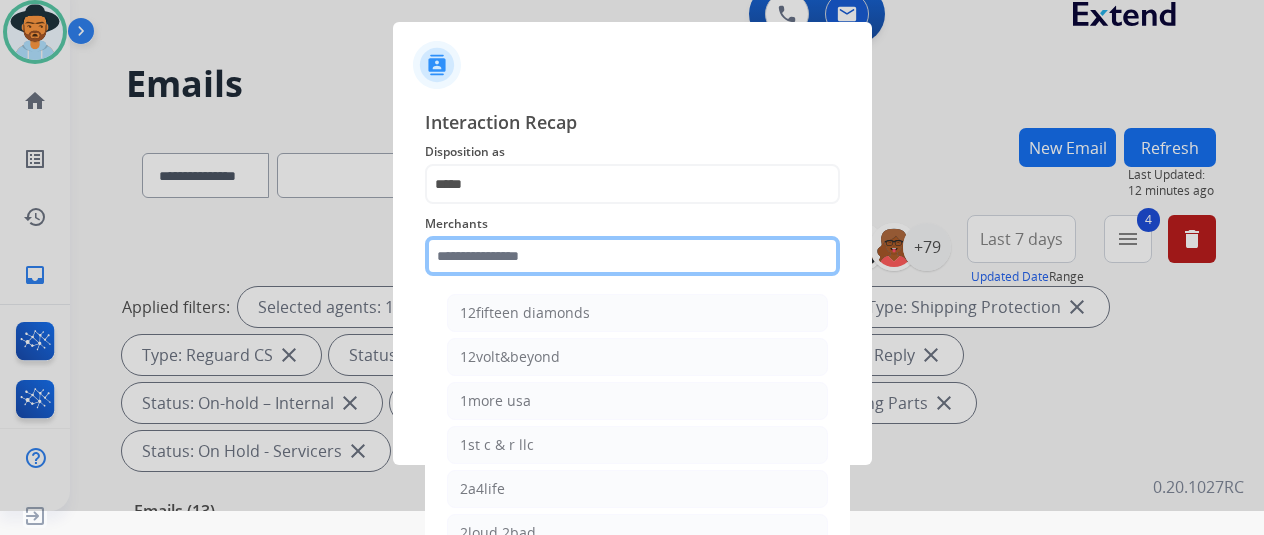
click at [456, 253] on input "text" at bounding box center [632, 256] width 415 height 40
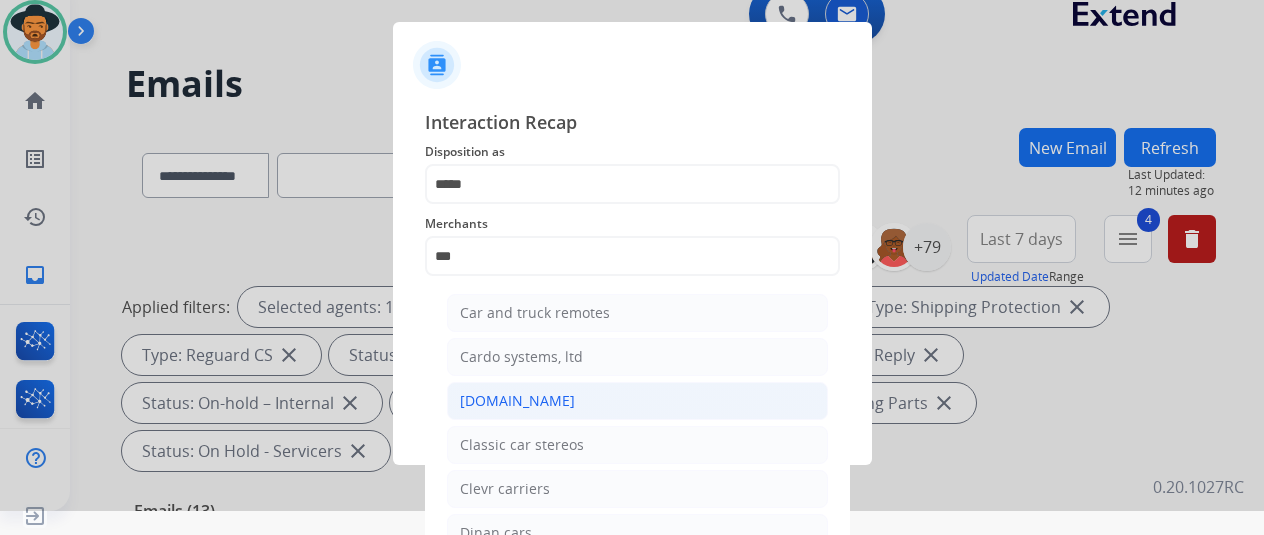
click at [494, 403] on div "[DOMAIN_NAME]" at bounding box center [517, 401] width 115 height 20
type input "**********"
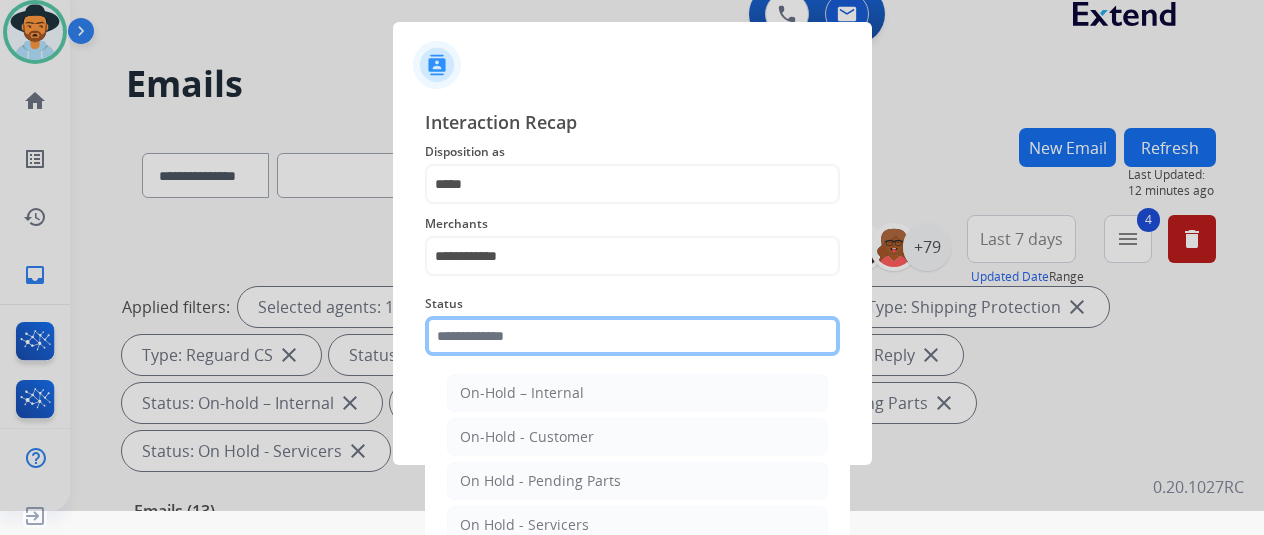
click at [487, 343] on input "text" at bounding box center [632, 336] width 415 height 40
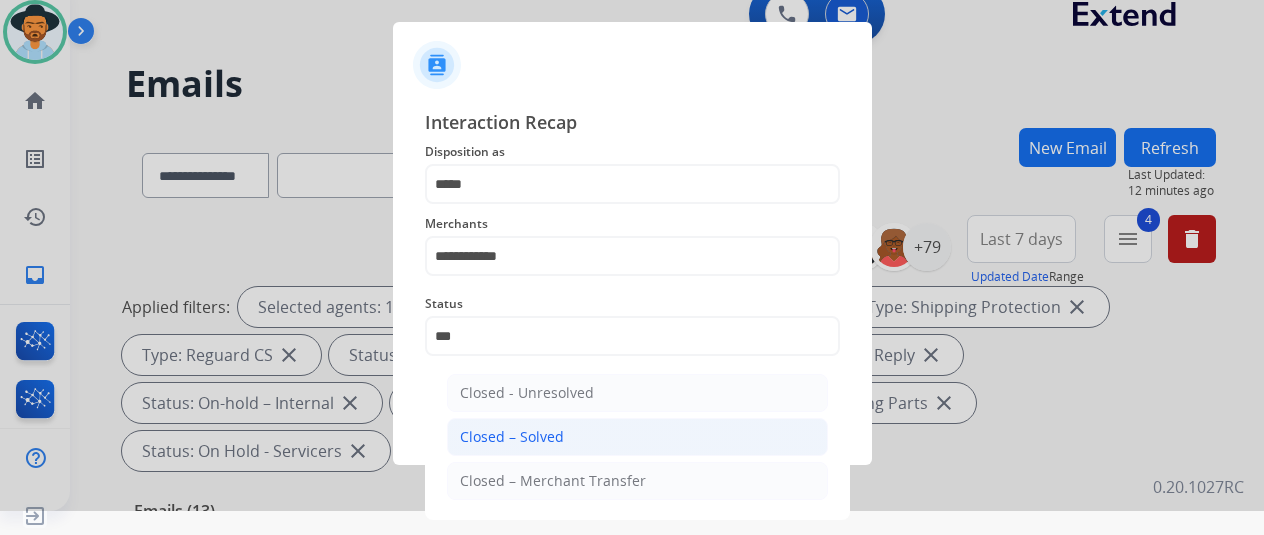
click at [546, 428] on div "Closed – Solved" at bounding box center [512, 437] width 104 height 20
type input "**********"
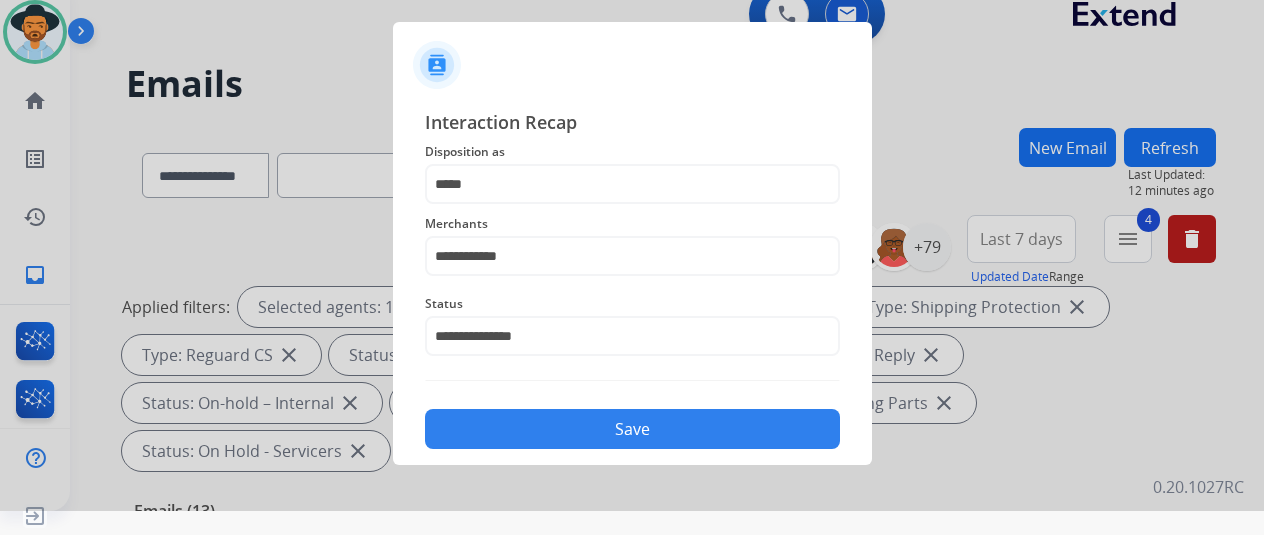
click at [574, 417] on button "Save" at bounding box center [632, 429] width 415 height 40
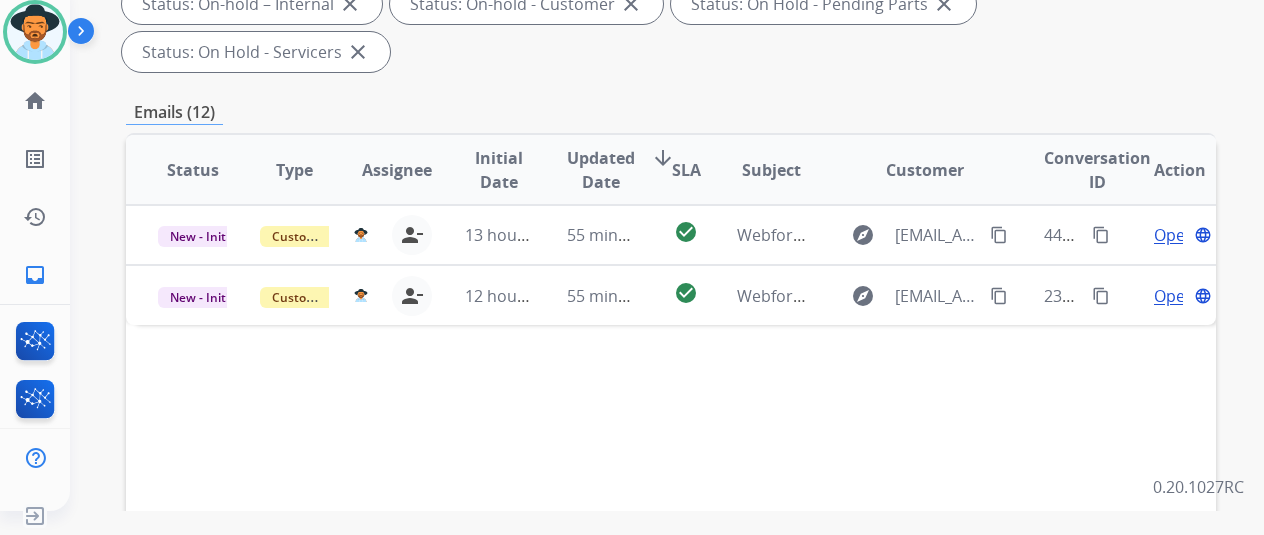
scroll to position [400, 0]
click at [1114, 323] on div "Status Type Assignee Initial Date Updated Date arrow_downward SLA Subject Custo…" at bounding box center [671, 467] width 1090 height 670
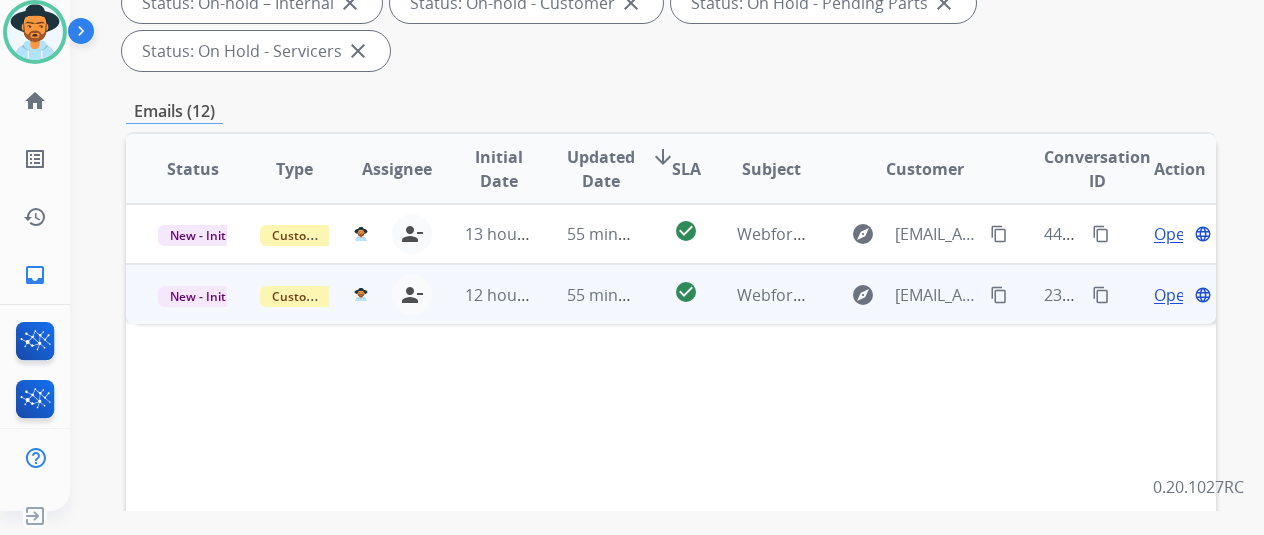
click at [1166, 283] on span "Open" at bounding box center [1174, 295] width 41 height 24
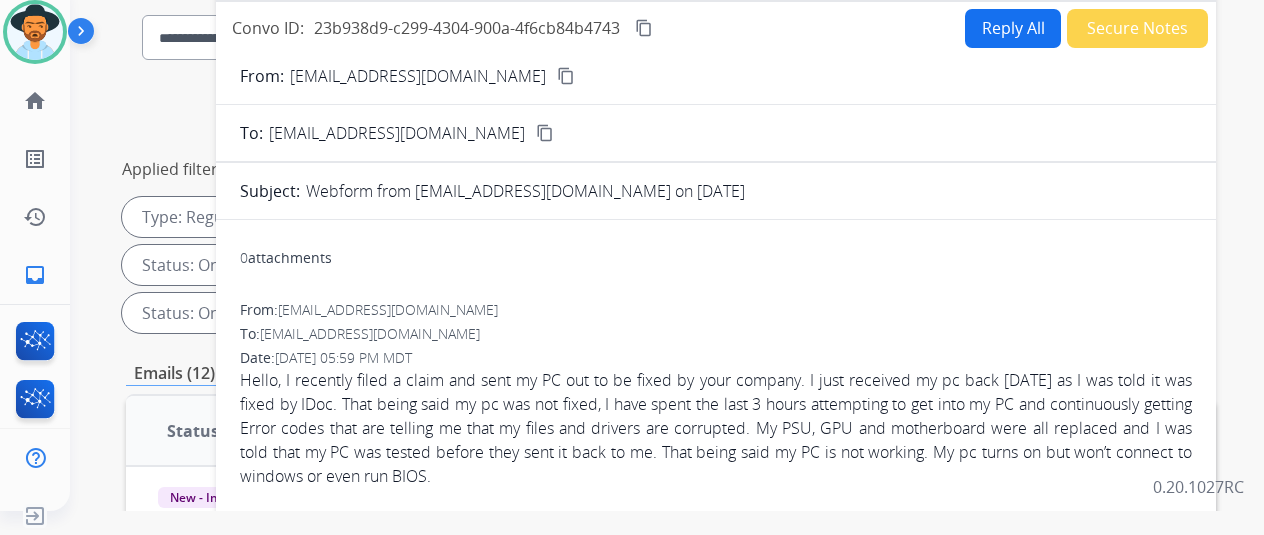
scroll to position [0, 0]
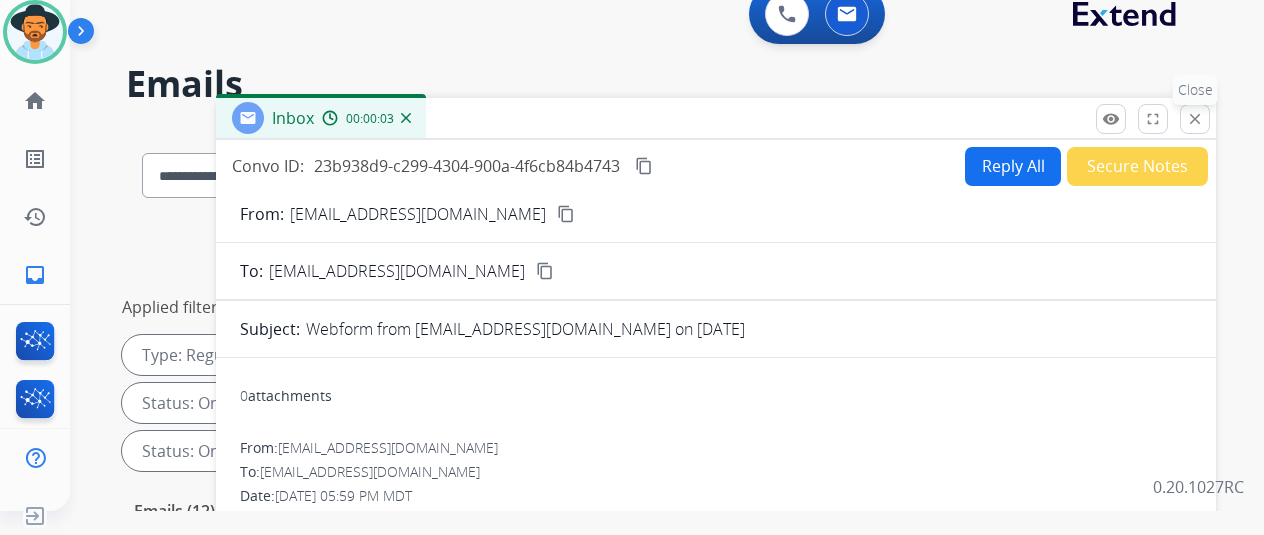
click at [1204, 121] on mat-icon "close" at bounding box center [1195, 119] width 18 height 18
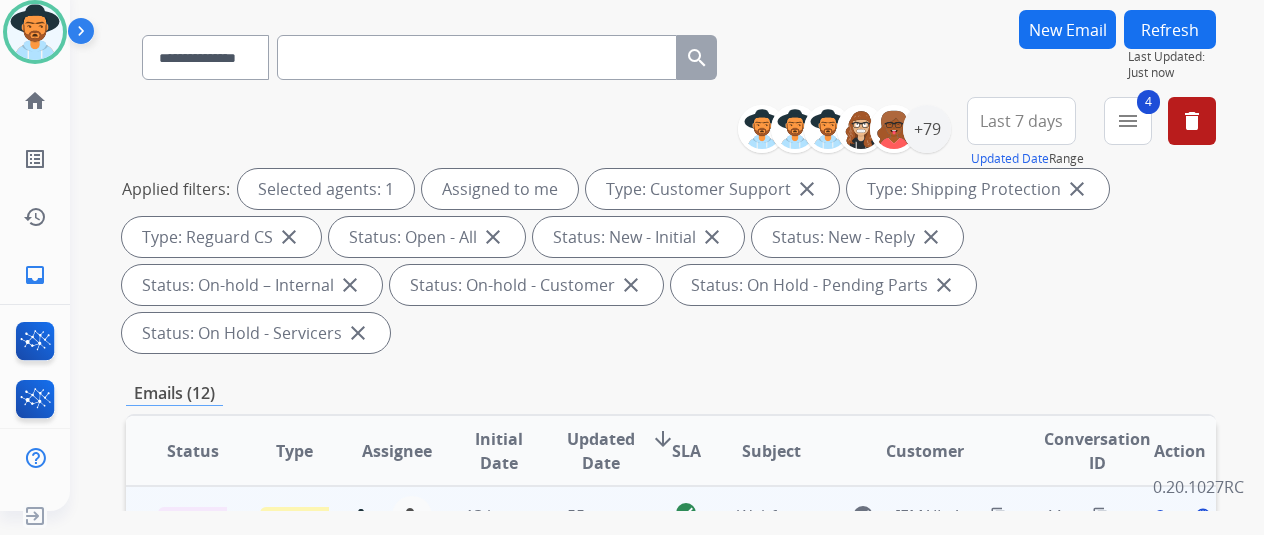
scroll to position [300, 0]
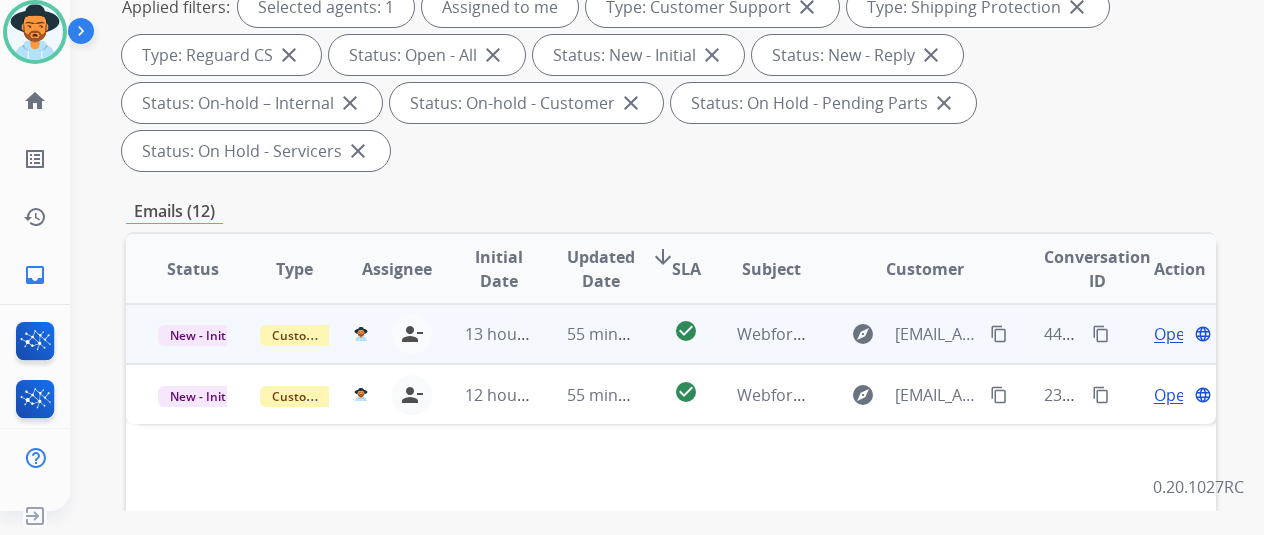
click at [1170, 322] on span "Open" at bounding box center [1174, 334] width 41 height 24
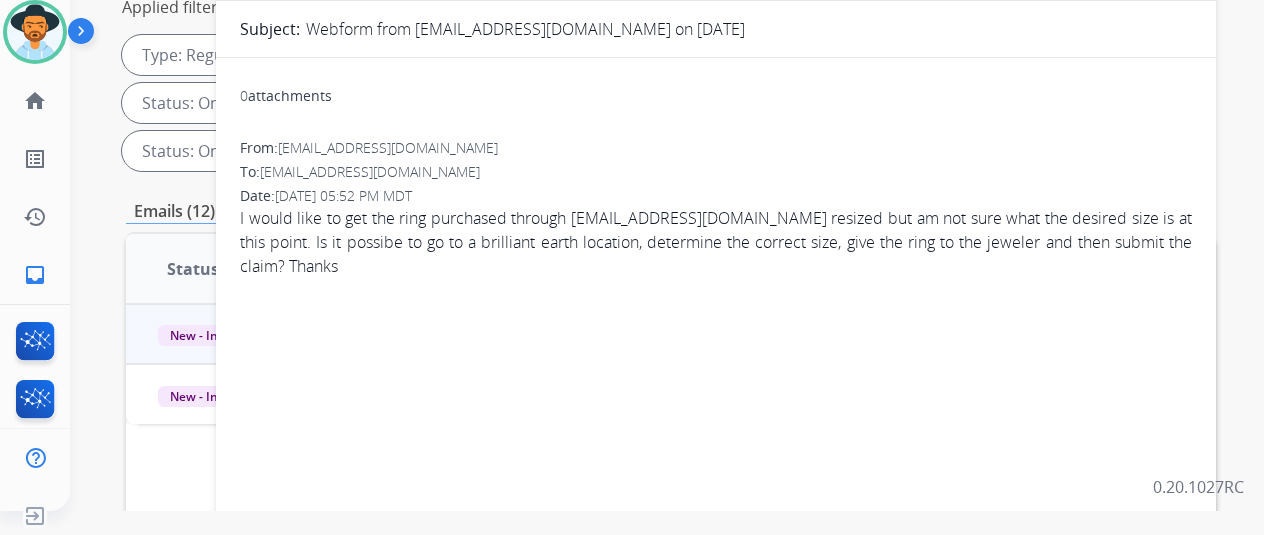
scroll to position [0, 0]
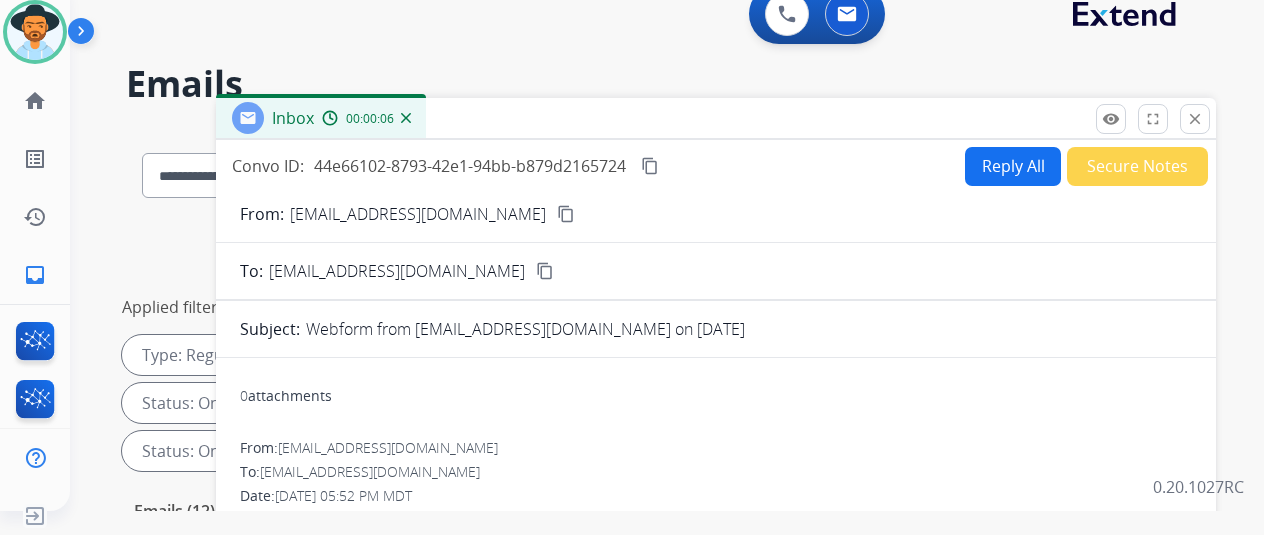
click at [557, 209] on mat-icon "content_copy" at bounding box center [566, 214] width 18 height 18
click at [1004, 163] on button "Reply All" at bounding box center [1013, 166] width 96 height 39
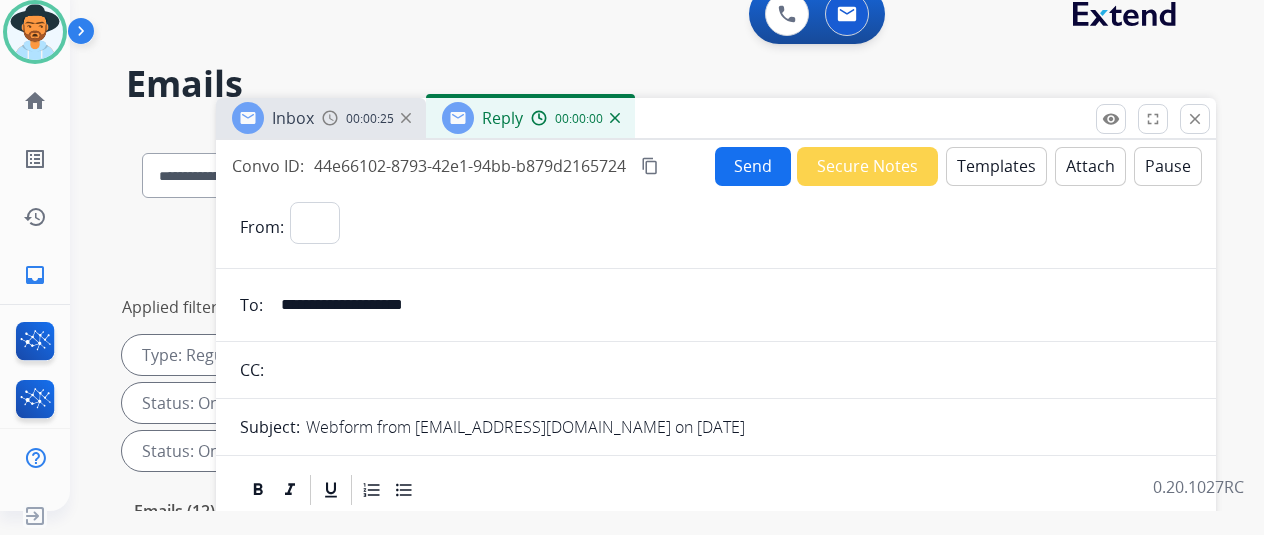
select select "**********"
click at [968, 161] on button "Templates" at bounding box center [996, 166] width 101 height 39
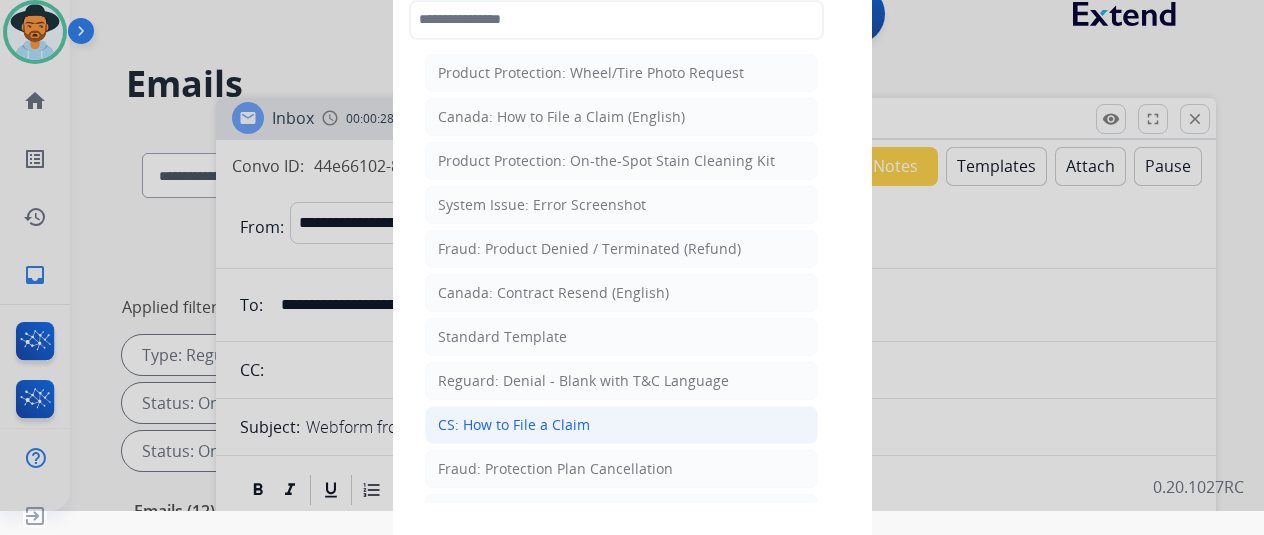
click at [512, 419] on div "CS: How to File a Claim" at bounding box center [514, 425] width 152 height 20
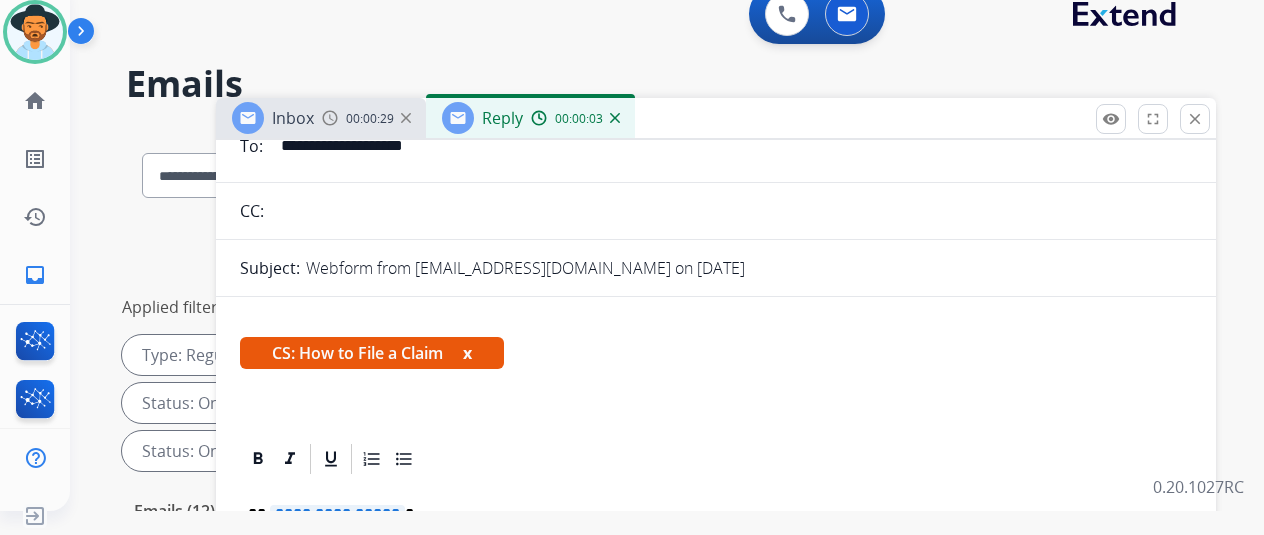
scroll to position [338, 0]
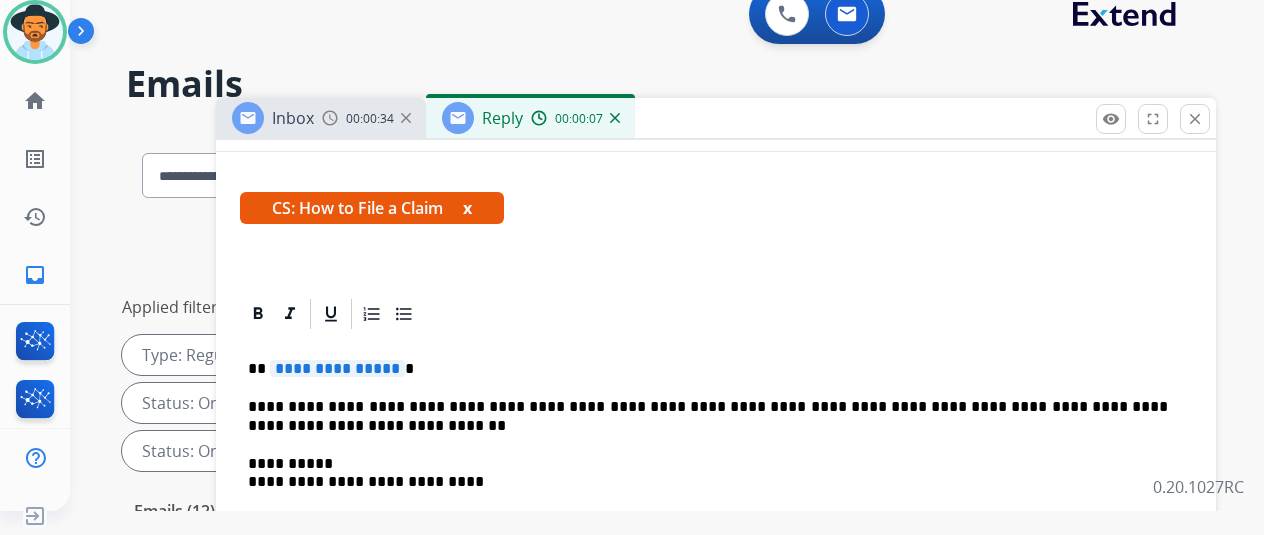
click at [405, 360] on span "**********" at bounding box center [337, 368] width 135 height 17
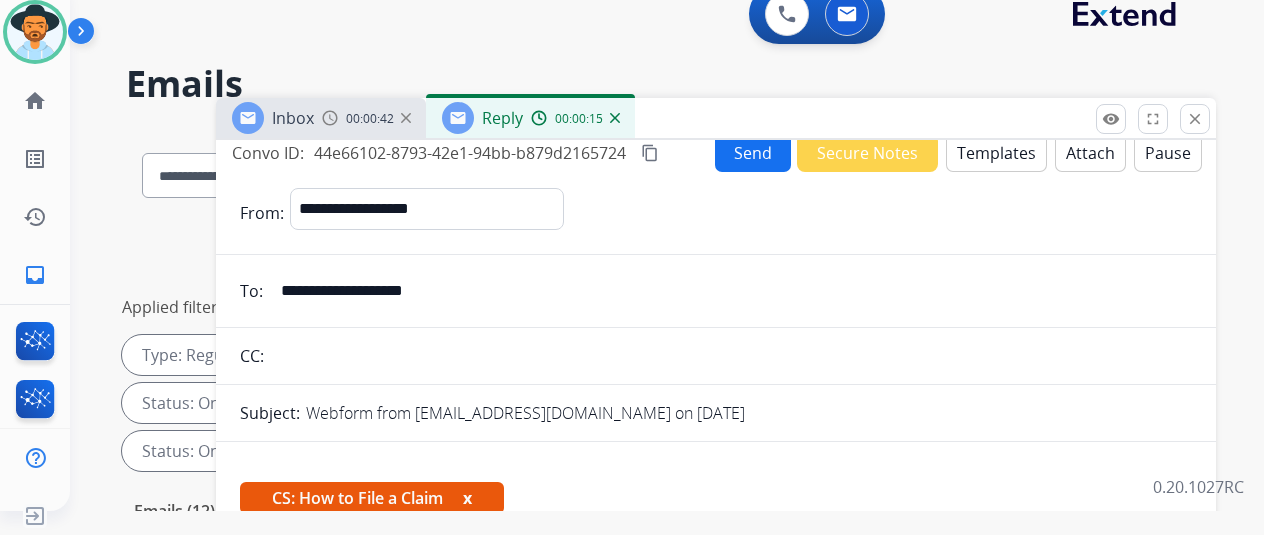
scroll to position [0, 0]
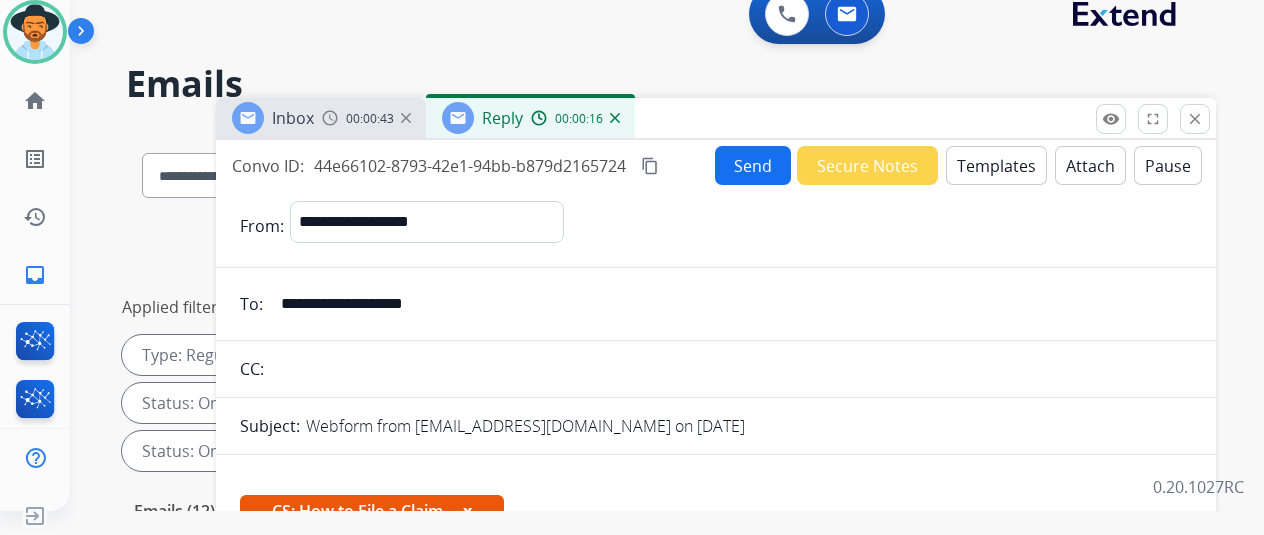
click at [762, 162] on button "Send" at bounding box center [753, 165] width 76 height 39
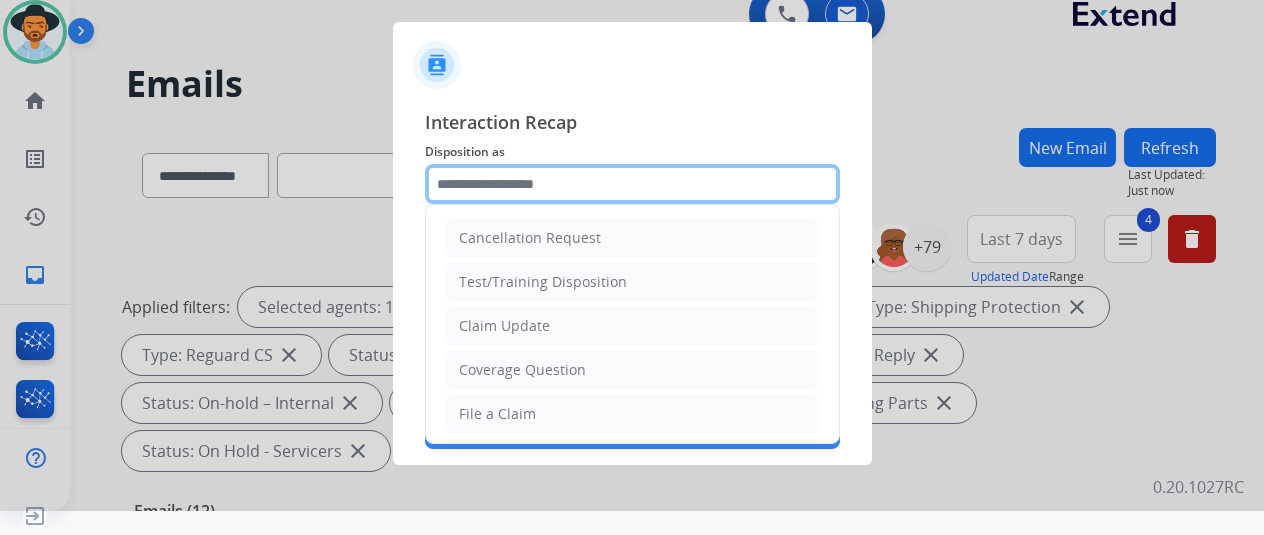
click at [491, 169] on input "text" at bounding box center [632, 184] width 415 height 40
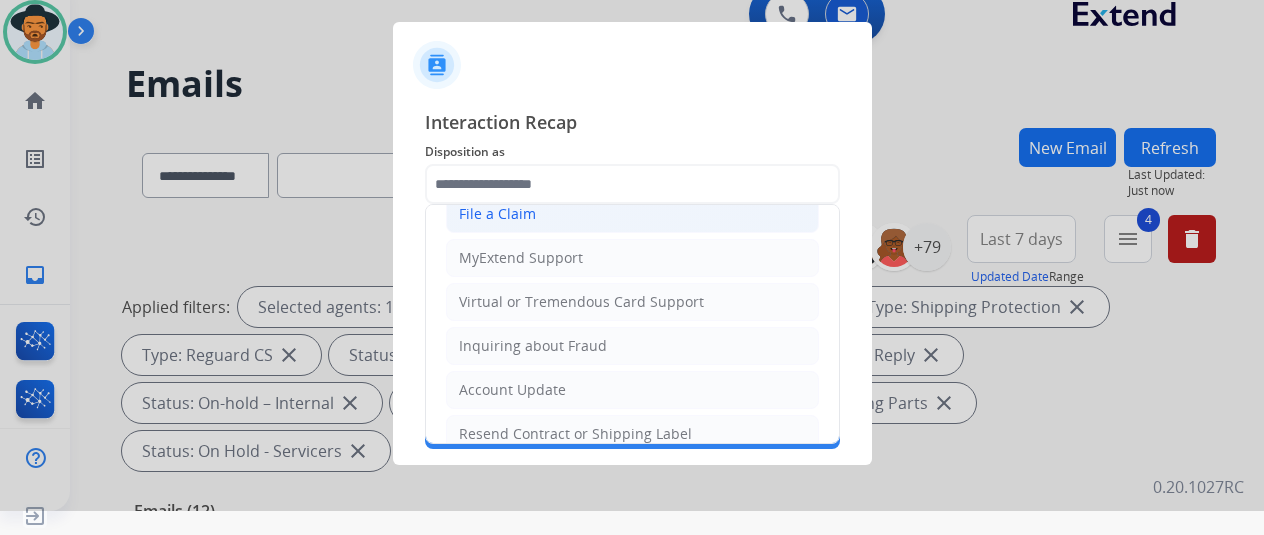
click at [514, 219] on div "File a Claim" at bounding box center [497, 214] width 77 height 20
type input "**********"
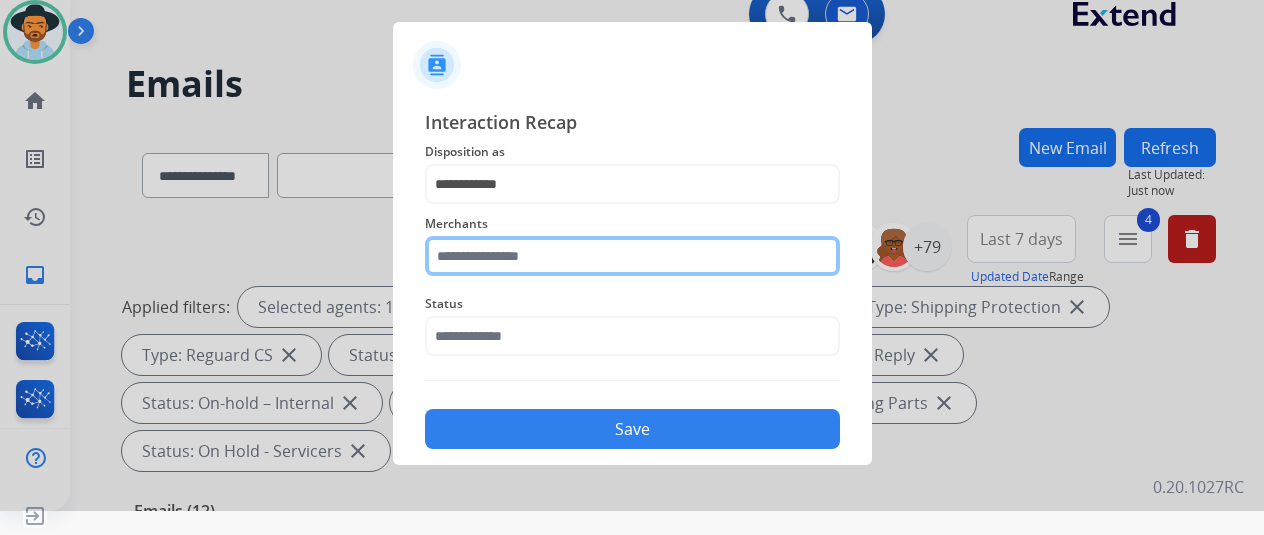
click at [500, 253] on input "text" at bounding box center [632, 256] width 415 height 40
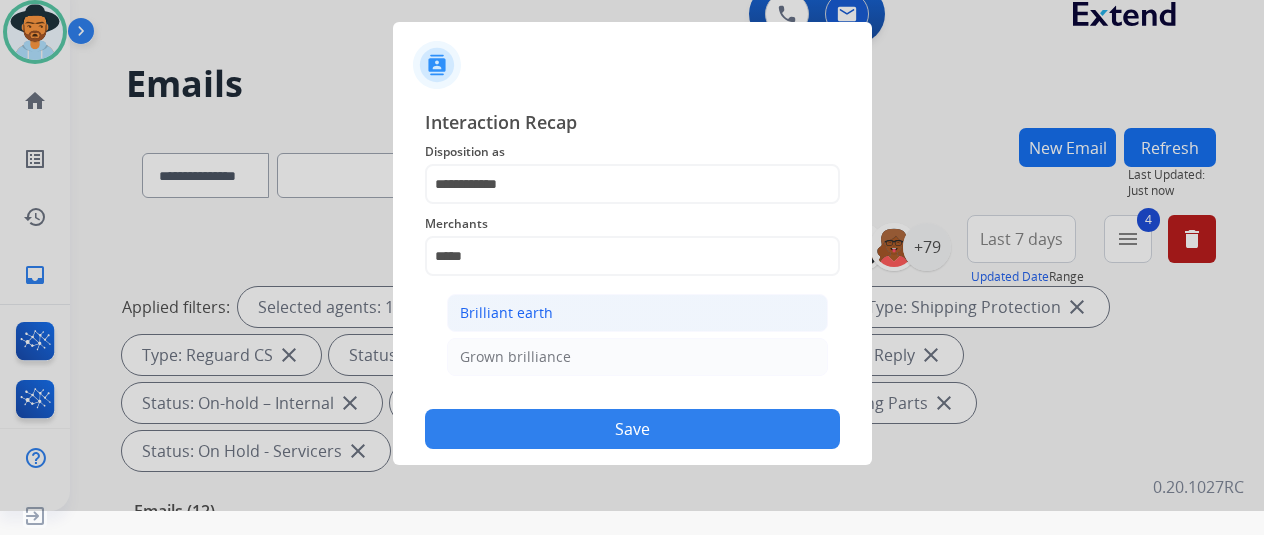
click at [491, 323] on li "Brilliant earth" at bounding box center [637, 313] width 381 height 38
type input "**********"
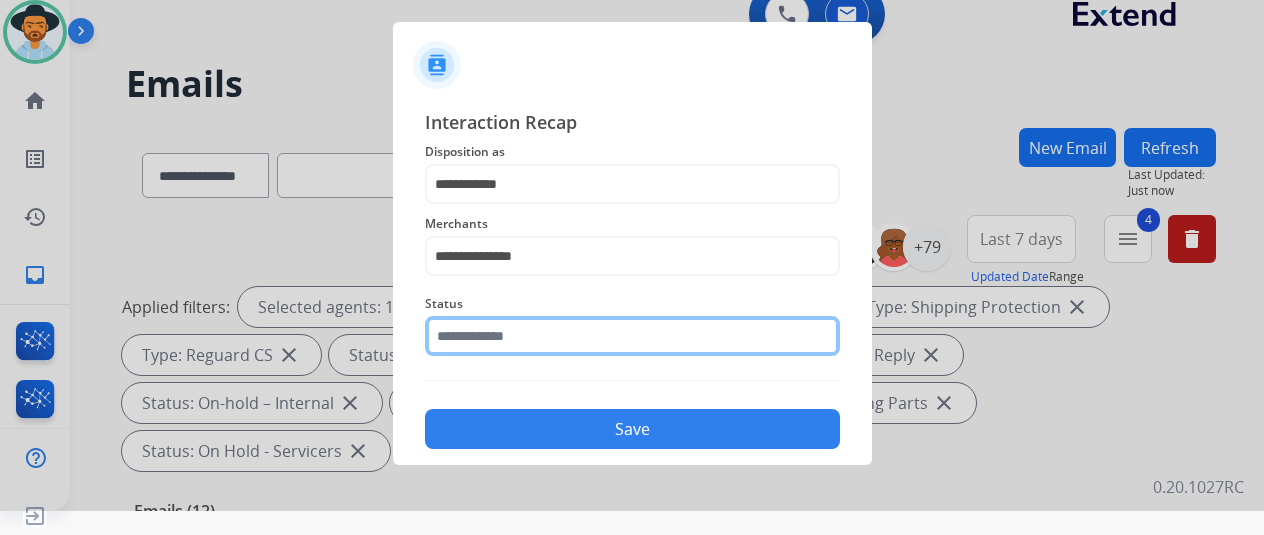
click at [479, 329] on input "text" at bounding box center [632, 336] width 415 height 40
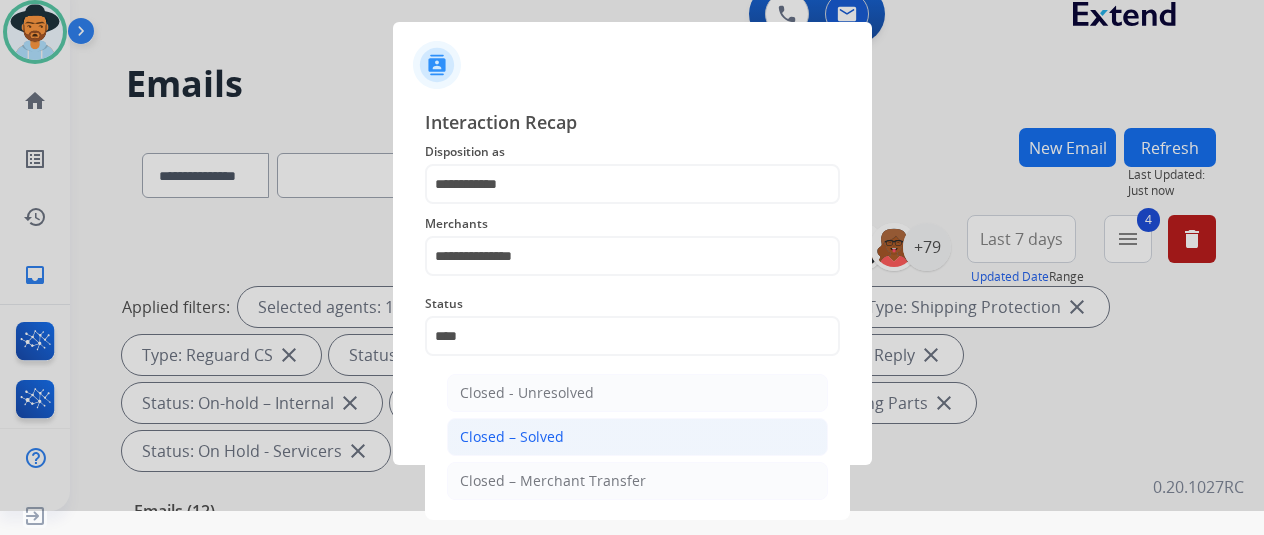
click at [545, 443] on div "Closed – Solved" at bounding box center [512, 437] width 104 height 20
type input "**********"
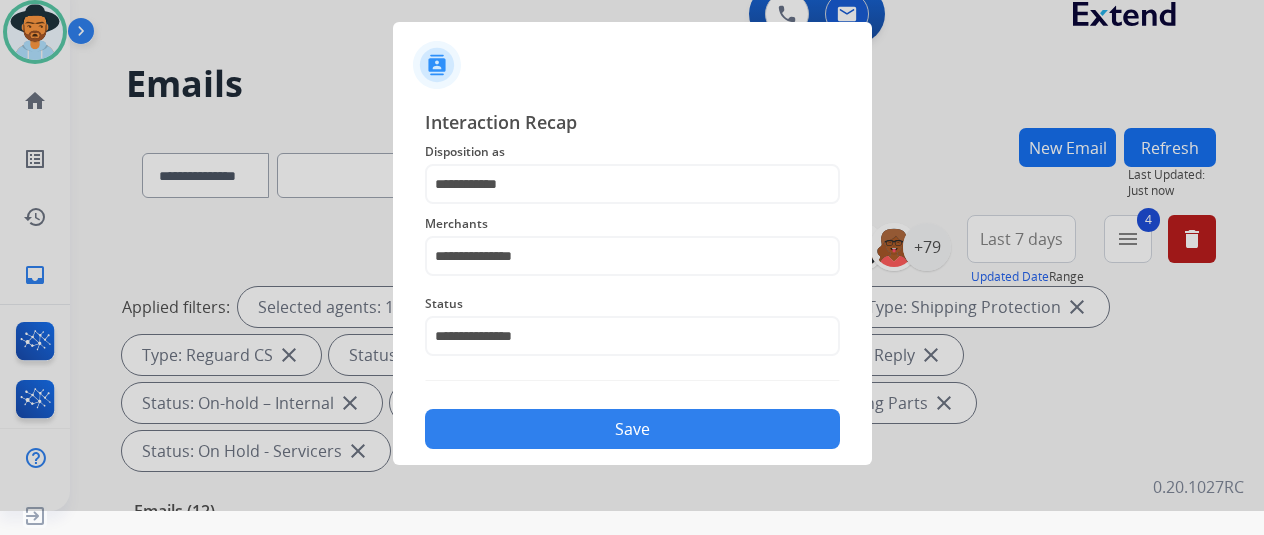
click at [579, 423] on button "Save" at bounding box center [632, 429] width 415 height 40
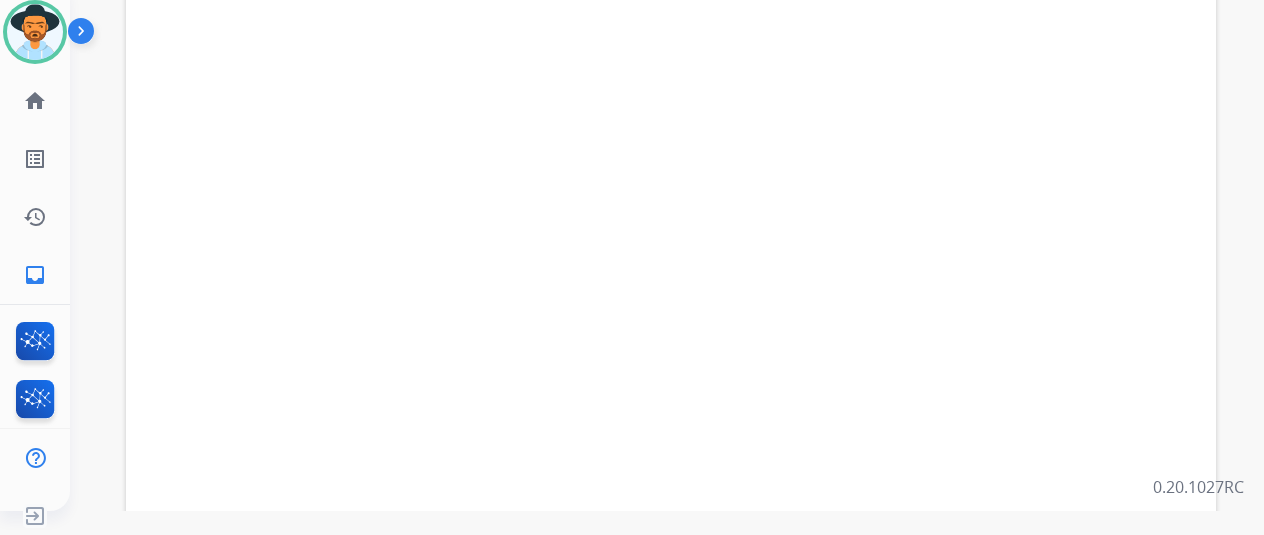
scroll to position [730, 0]
click at [626, 512] on mat-icon "navigate_before" at bounding box center [621, 524] width 24 height 24
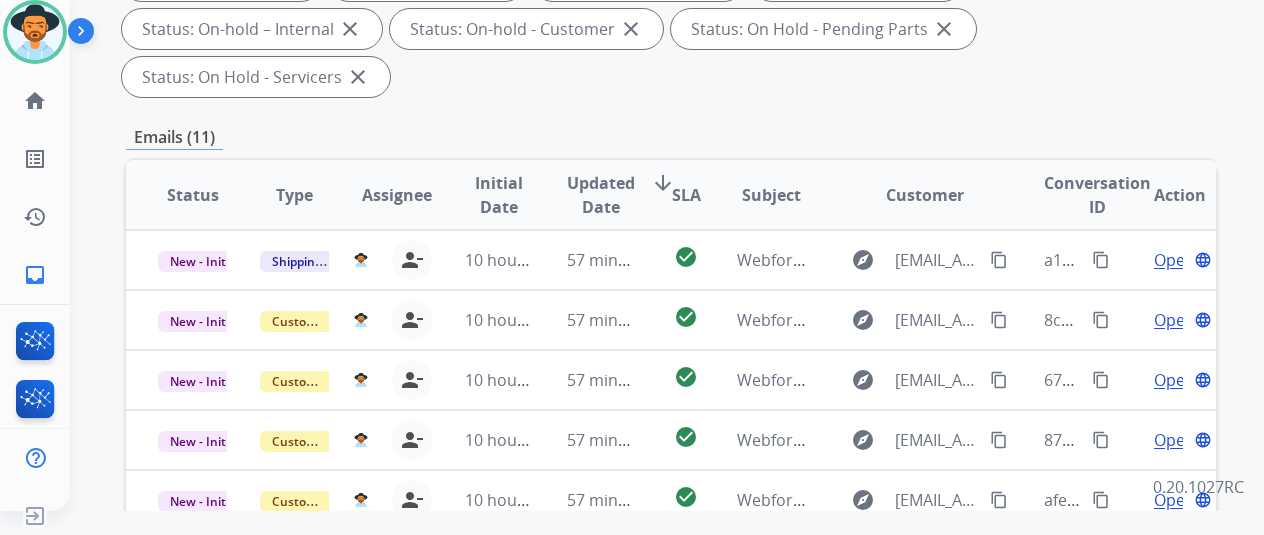
scroll to position [230, 0]
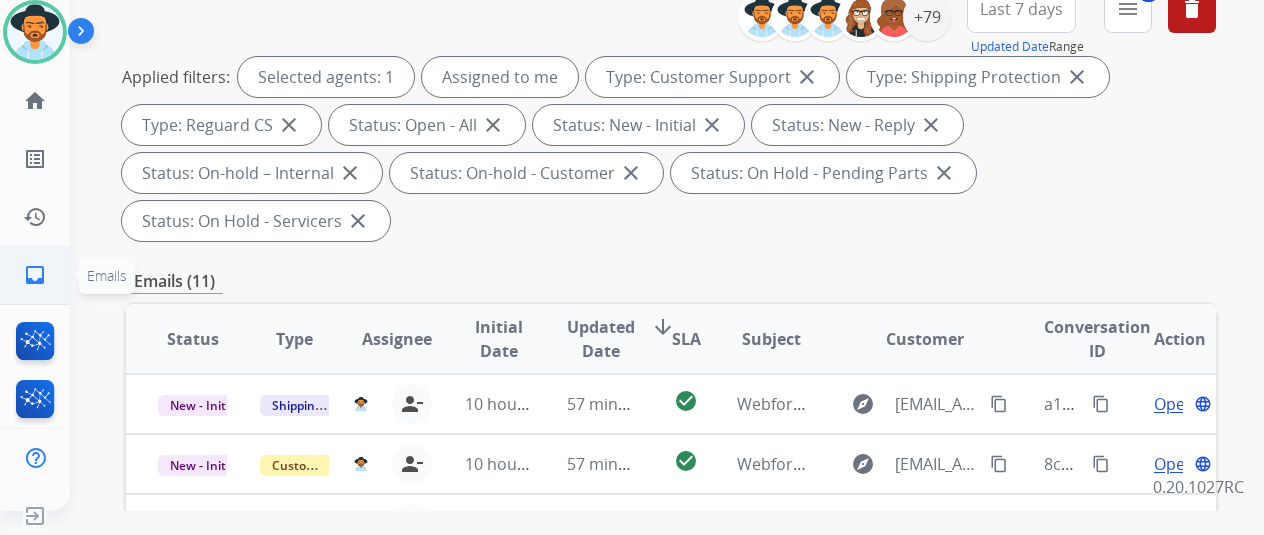
click at [31, 265] on mat-icon "inbox" at bounding box center [35, 275] width 24 height 24
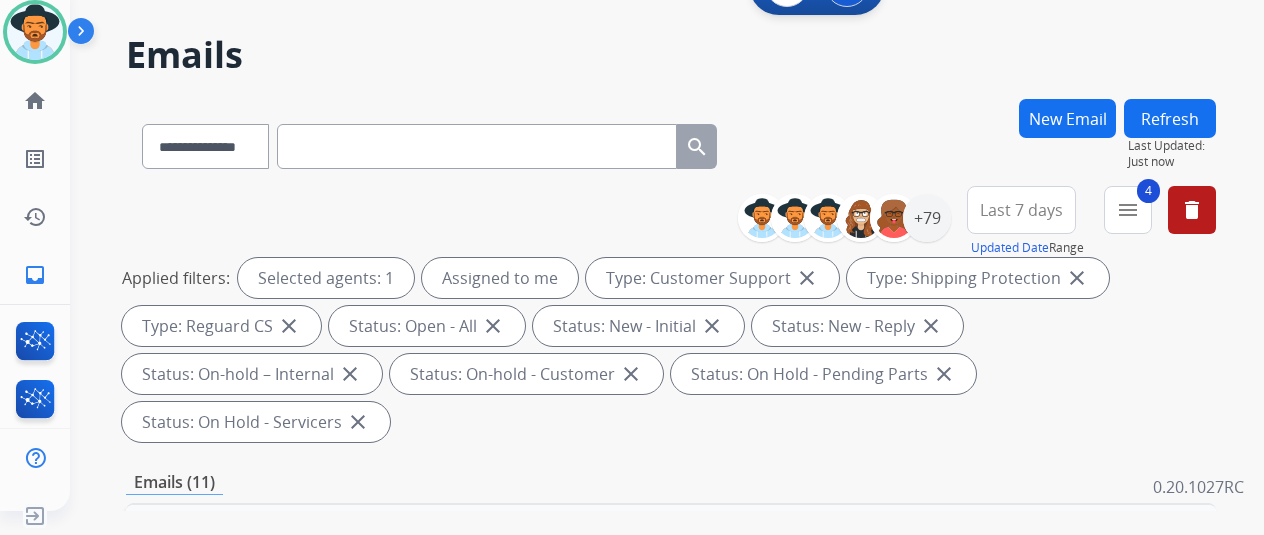
scroll to position [0, 0]
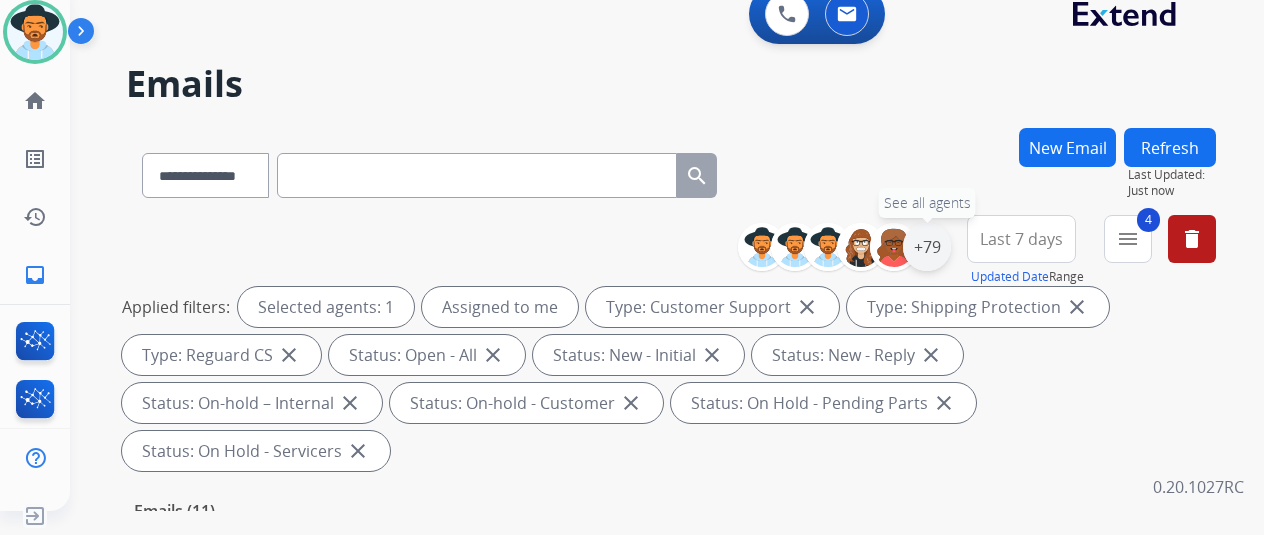
click at [935, 241] on div "+79" at bounding box center [927, 247] width 48 height 48
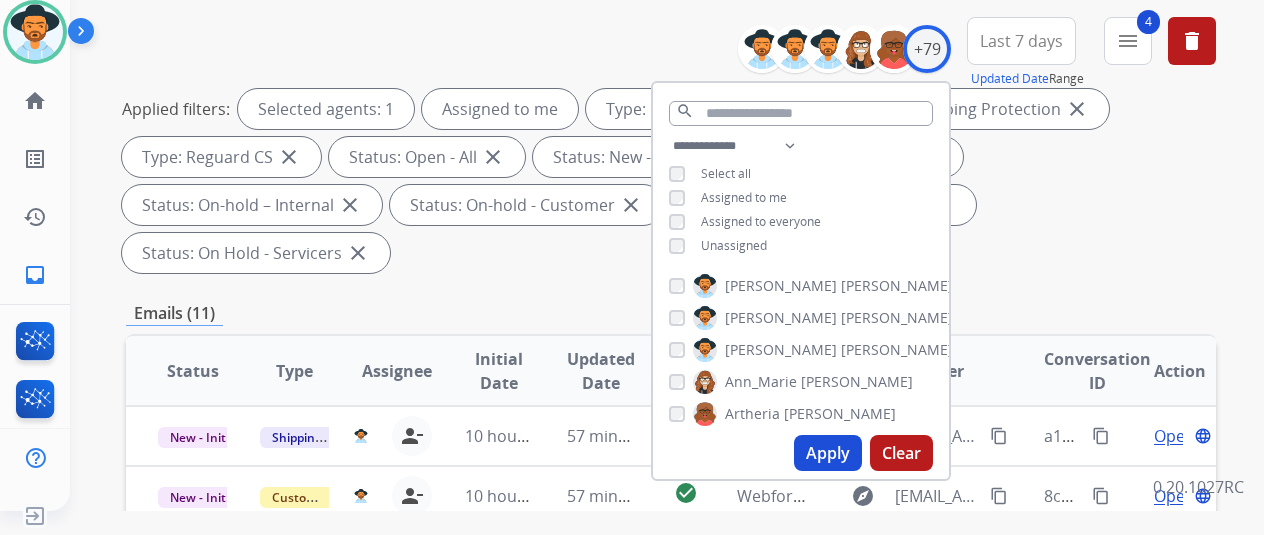
scroll to position [200, 0]
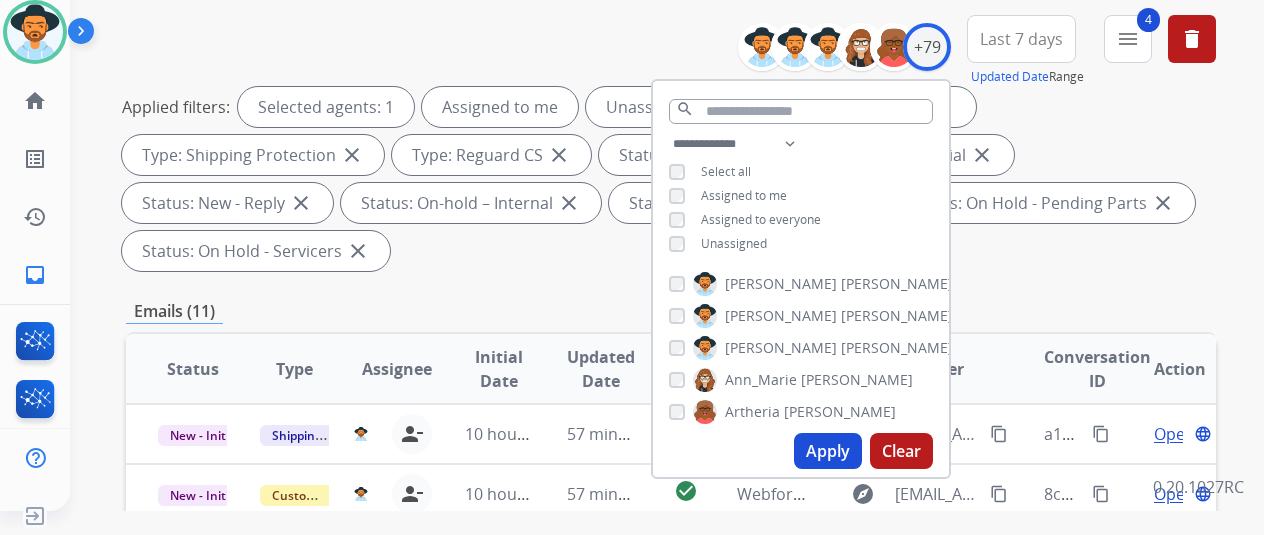
click at [839, 441] on button "Apply" at bounding box center [828, 451] width 68 height 36
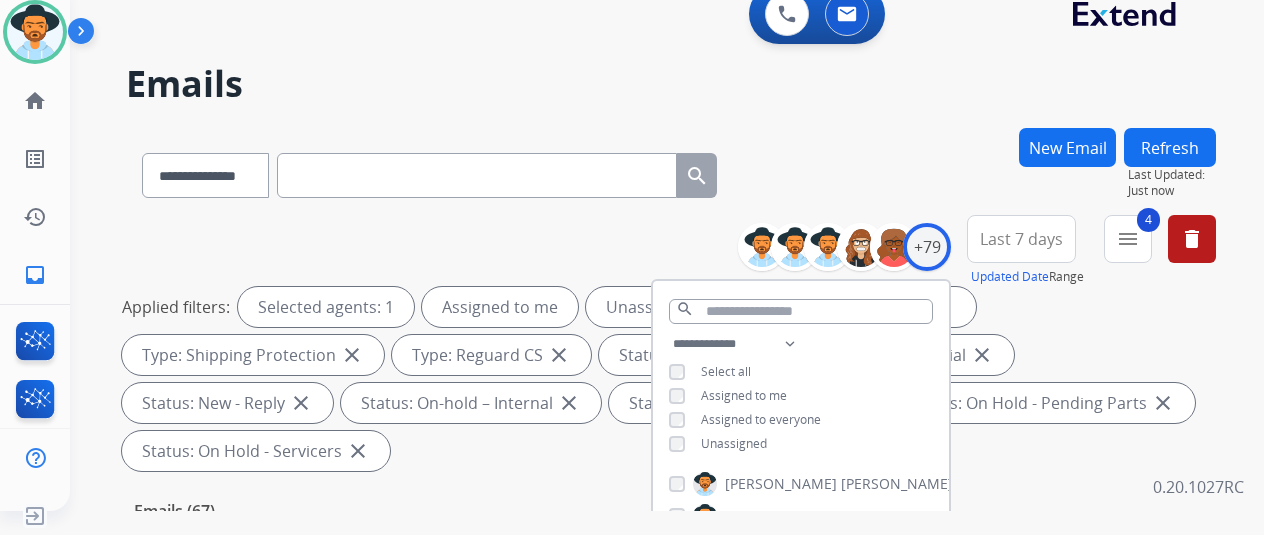
click at [806, 177] on div "**********" at bounding box center [671, 171] width 1090 height 87
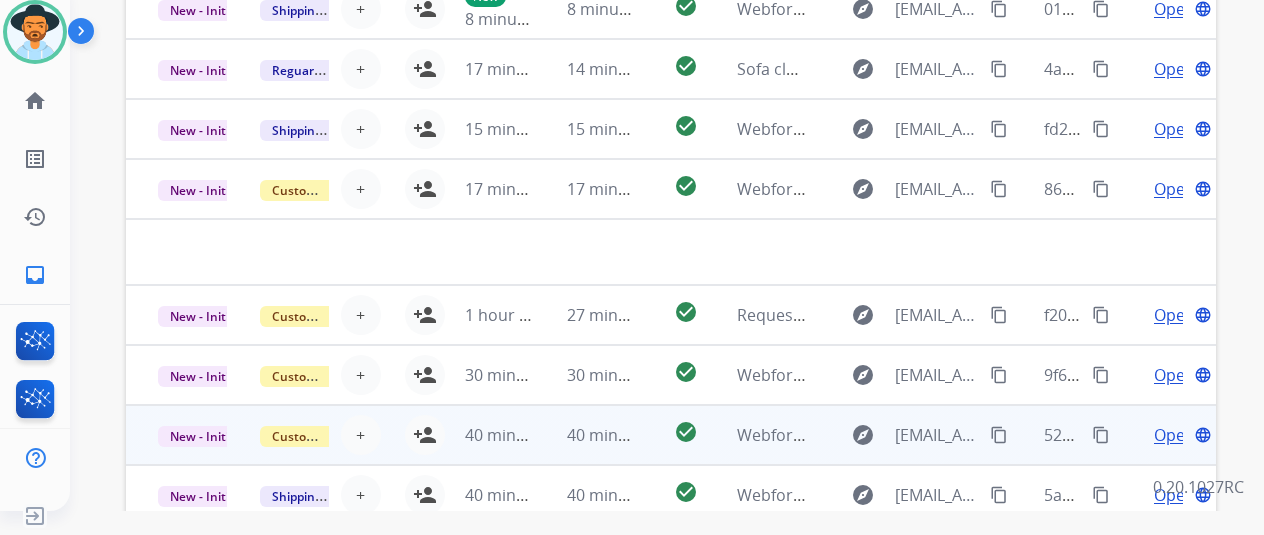
scroll to position [778, 0]
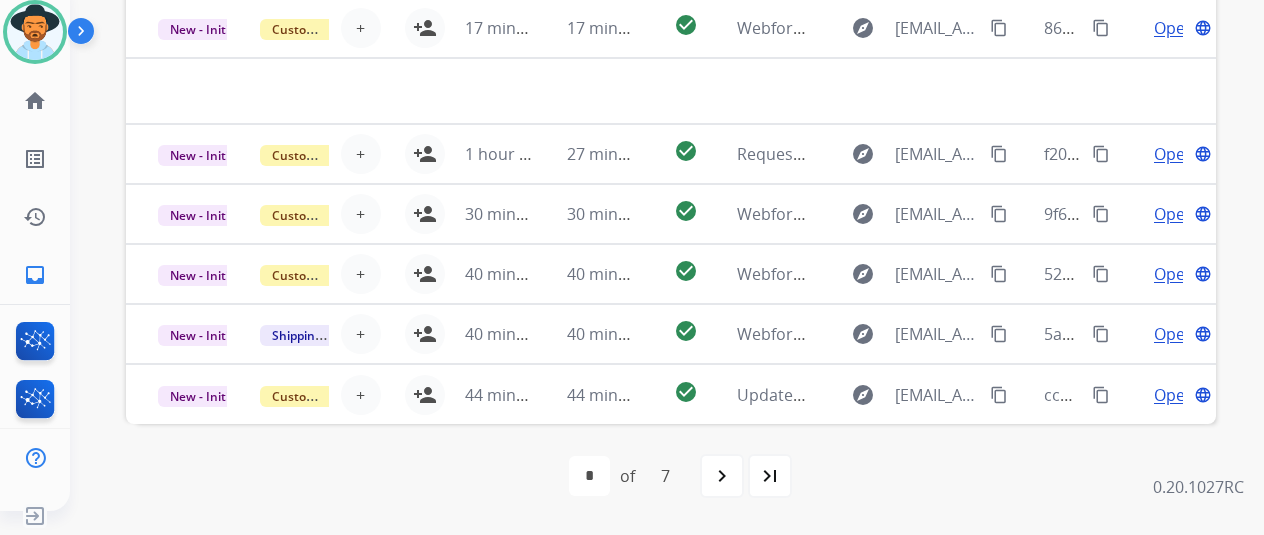
click at [780, 478] on mat-icon "last_page" at bounding box center [770, 476] width 24 height 24
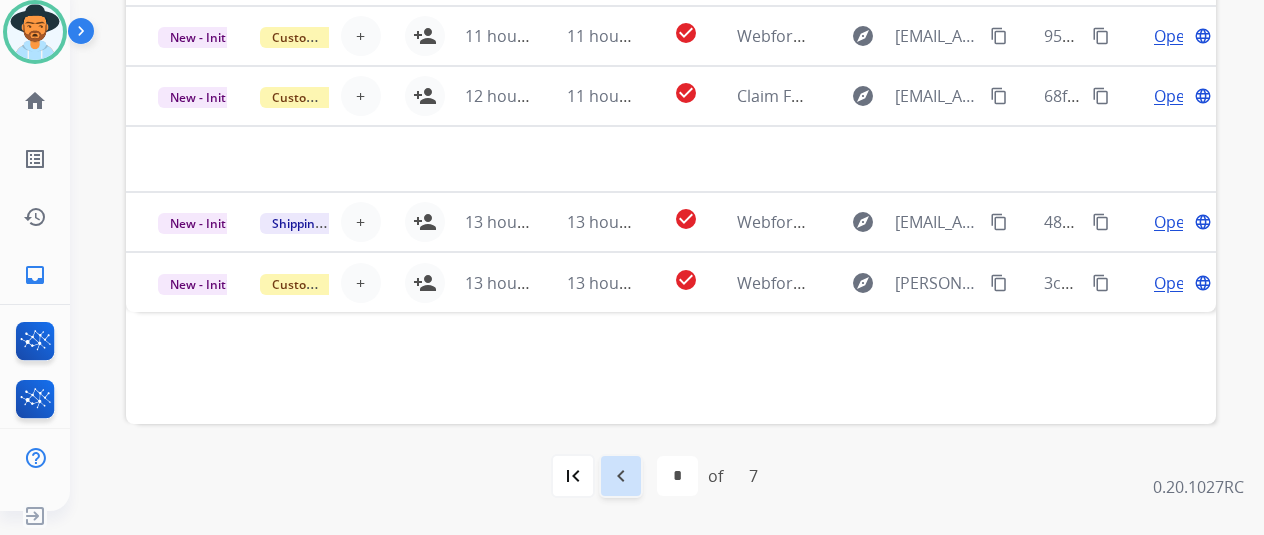
click at [632, 479] on mat-icon "navigate_before" at bounding box center [621, 476] width 24 height 24
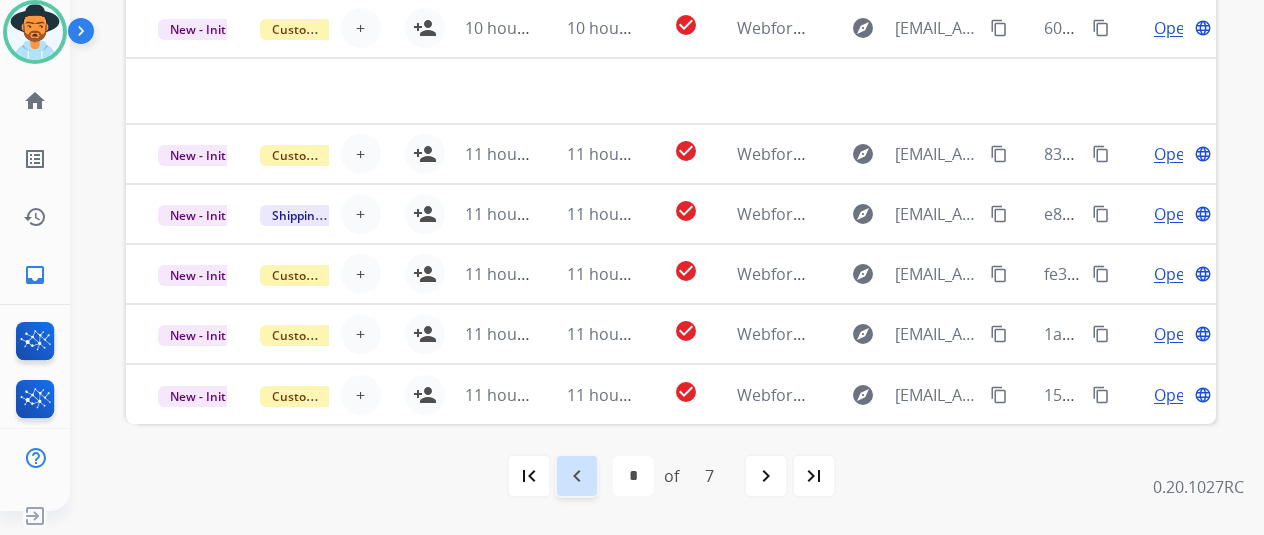
click at [578, 473] on mat-icon "navigate_before" at bounding box center [577, 476] width 24 height 24
click at [584, 478] on mat-icon "navigate_before" at bounding box center [577, 476] width 24 height 24
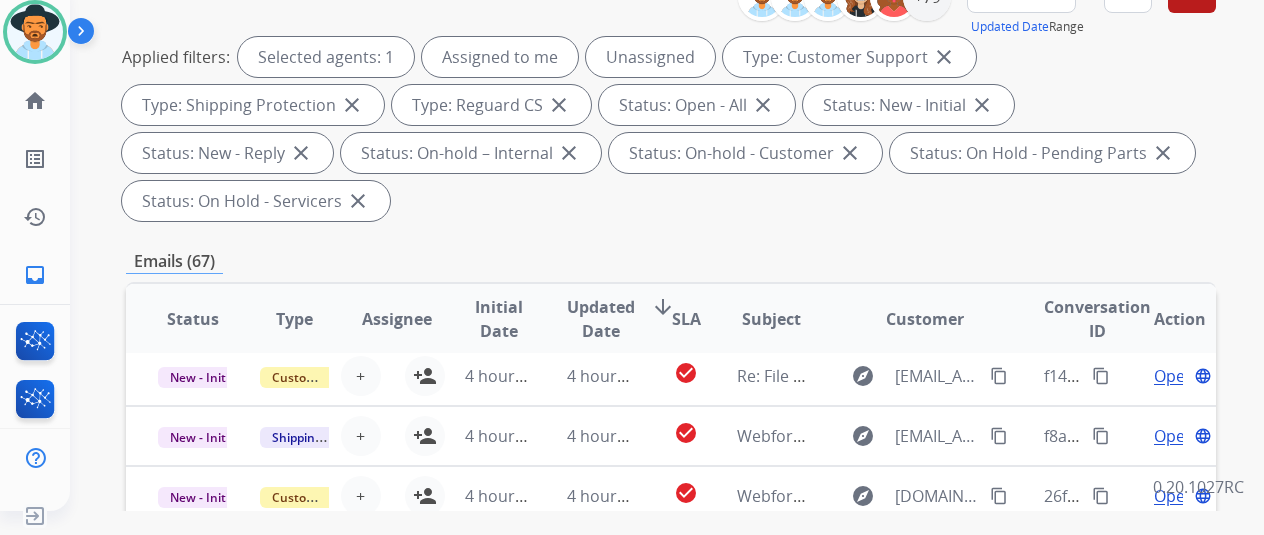
scroll to position [400, 0]
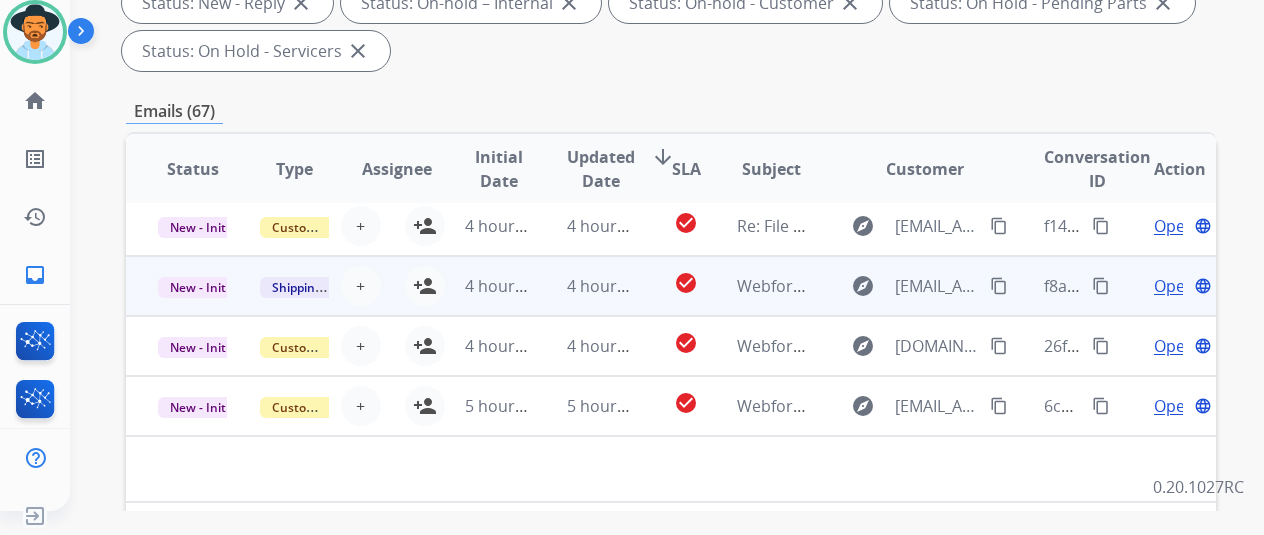
click at [1168, 284] on span "Open" at bounding box center [1174, 286] width 41 height 24
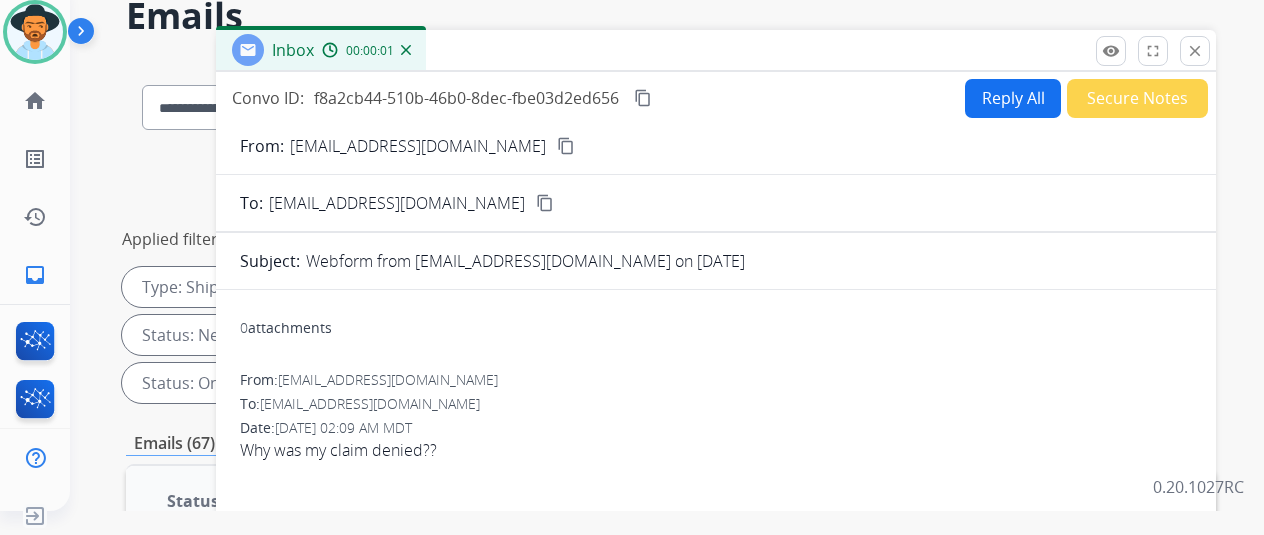
scroll to position [0, 0]
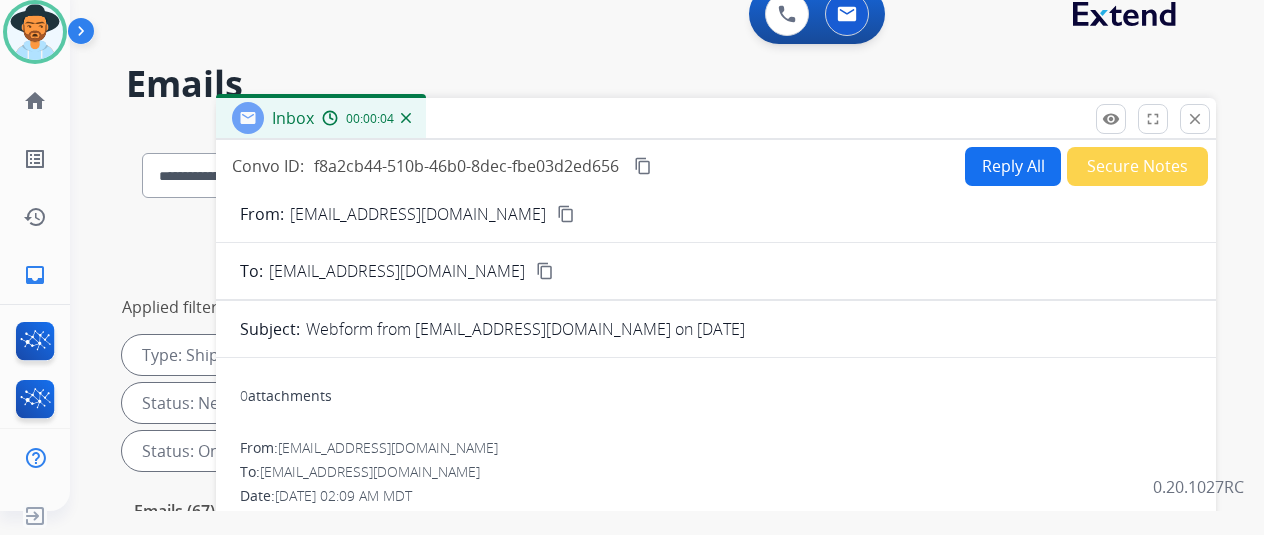
click at [411, 115] on img at bounding box center [406, 118] width 10 height 10
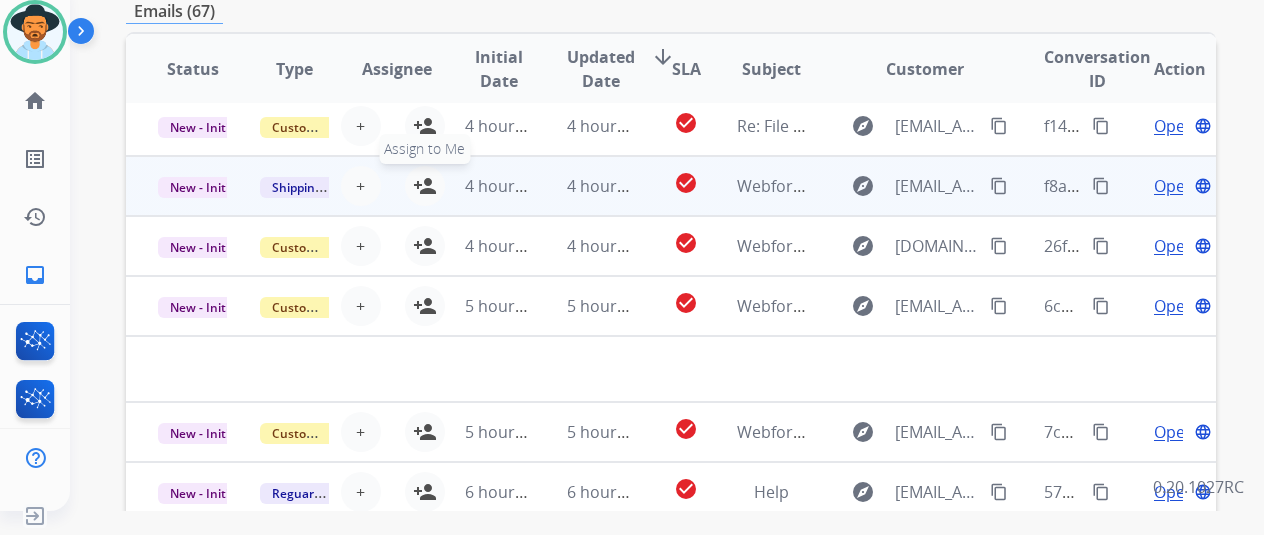
click at [426, 183] on mat-icon "person_add" at bounding box center [425, 186] width 24 height 24
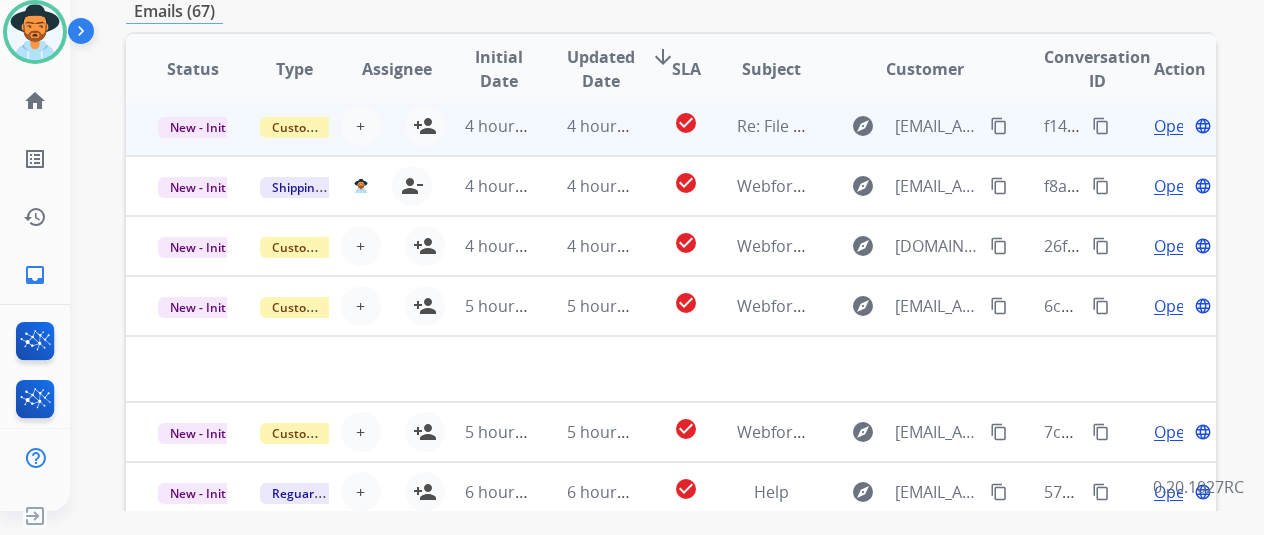
click at [1163, 130] on span "Open" at bounding box center [1174, 126] width 41 height 24
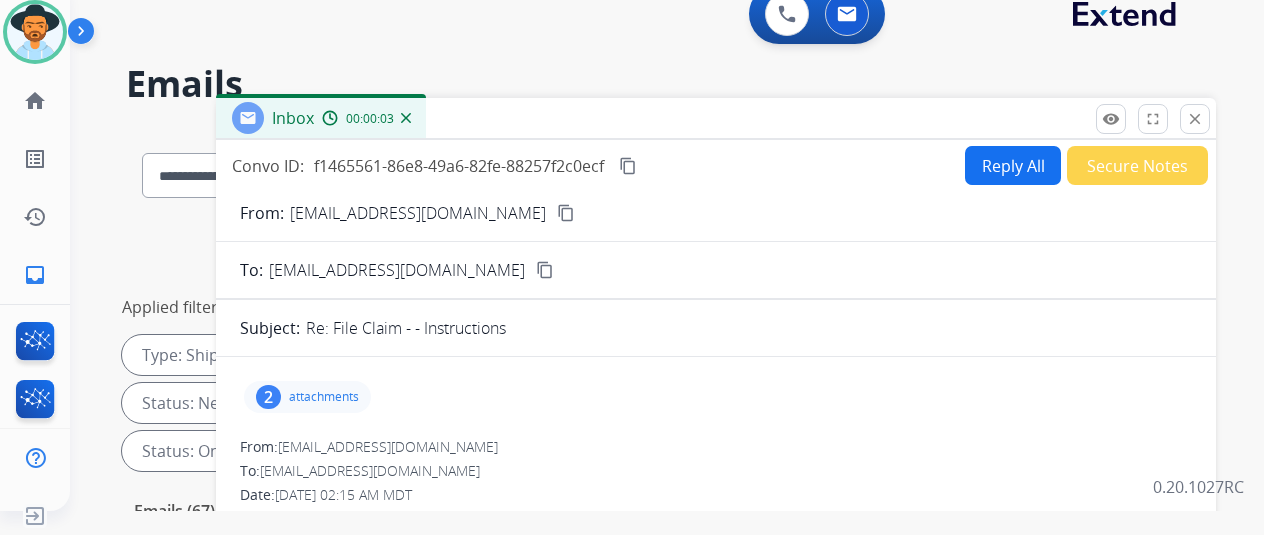
click at [411, 116] on img at bounding box center [406, 118] width 10 height 10
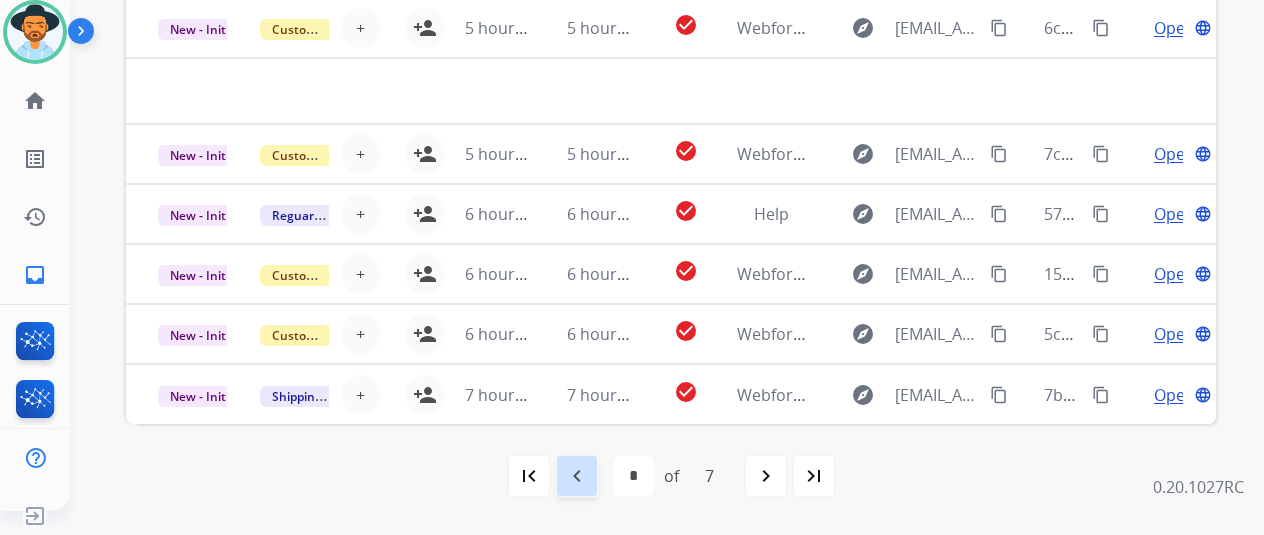
click at [586, 475] on mat-icon "navigate_before" at bounding box center [577, 476] width 24 height 24
click at [575, 475] on mat-icon "navigate_before" at bounding box center [577, 476] width 24 height 24
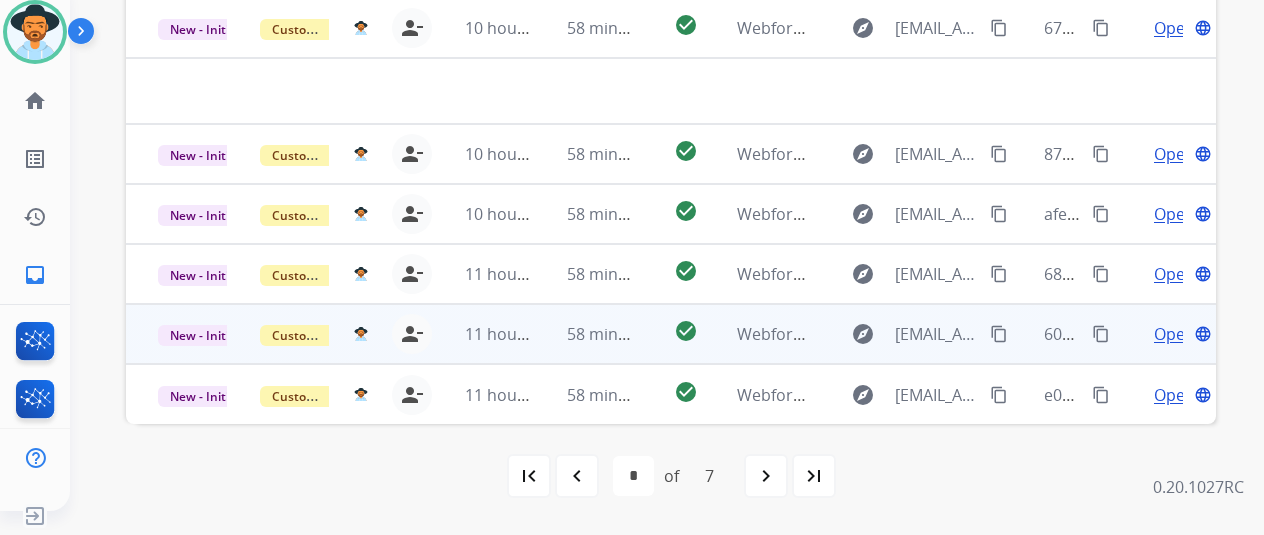
click at [1165, 339] on span "Open" at bounding box center [1174, 334] width 41 height 24
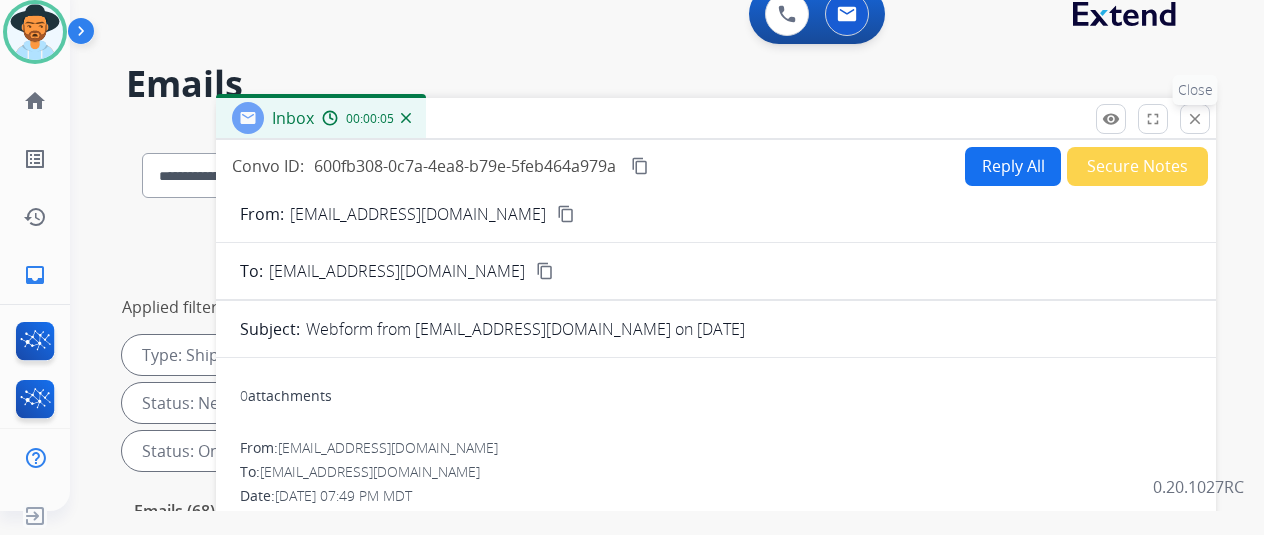
click at [1204, 117] on mat-icon "close" at bounding box center [1195, 119] width 18 height 18
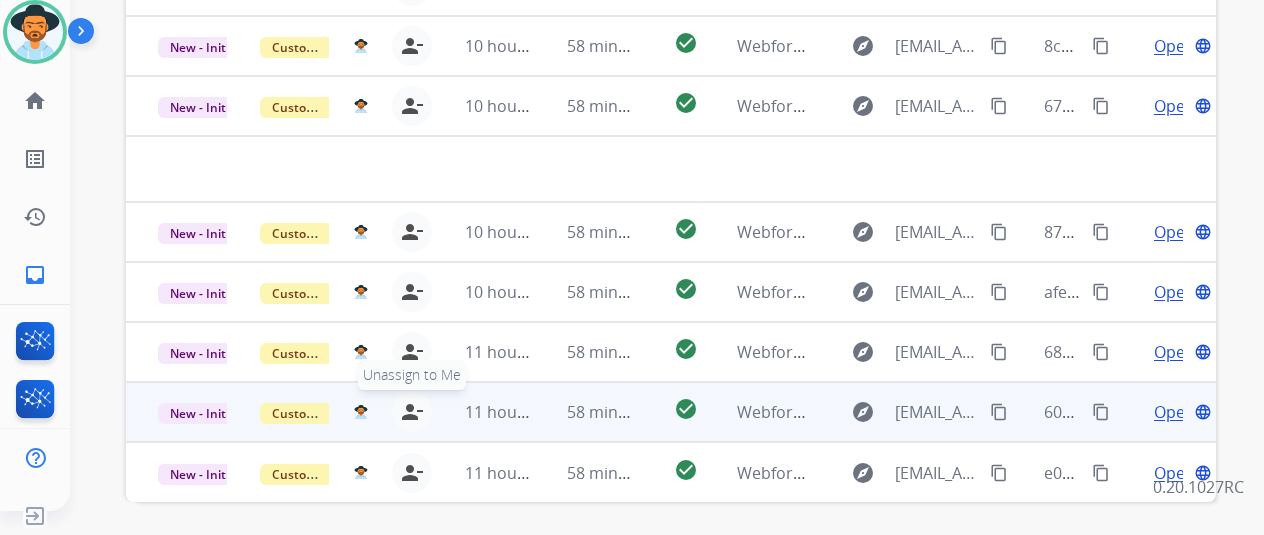
click at [406, 403] on mat-icon "person_remove" at bounding box center [412, 412] width 24 height 24
click at [424, 403] on mat-icon "person_add" at bounding box center [425, 412] width 24 height 24
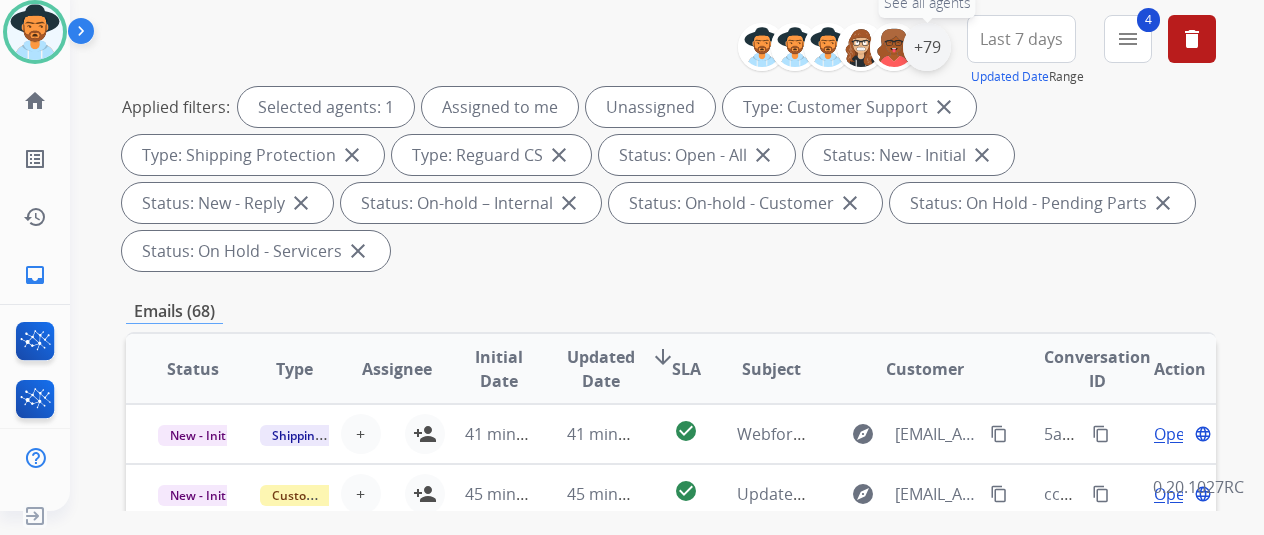
click at [950, 47] on div "+79" at bounding box center [927, 47] width 48 height 48
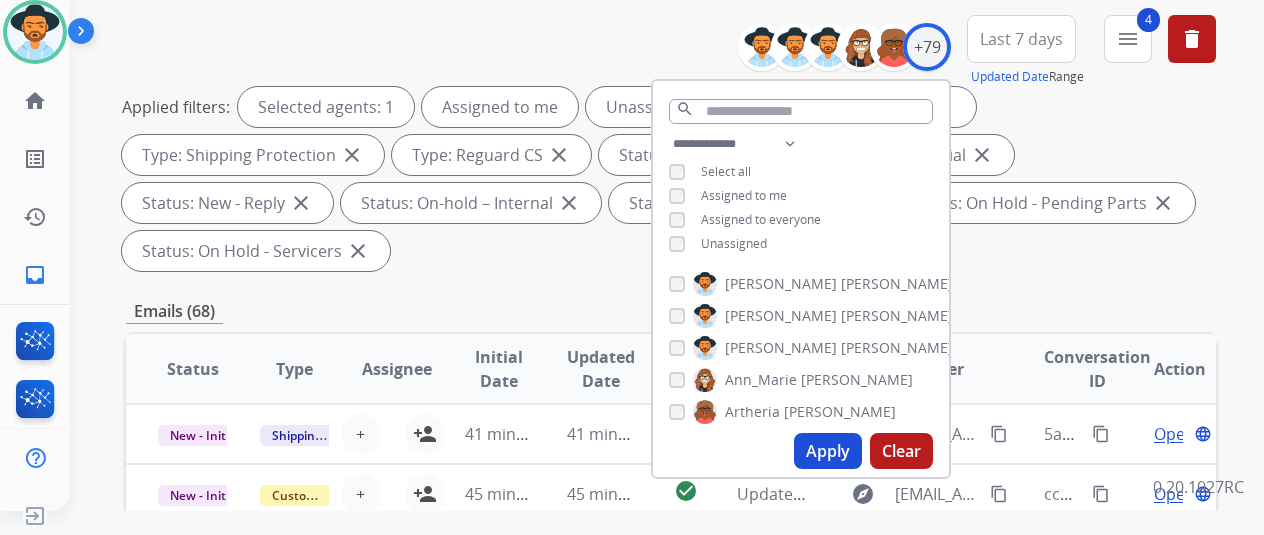
click at [688, 185] on div "**********" at bounding box center [801, 196] width 296 height 128
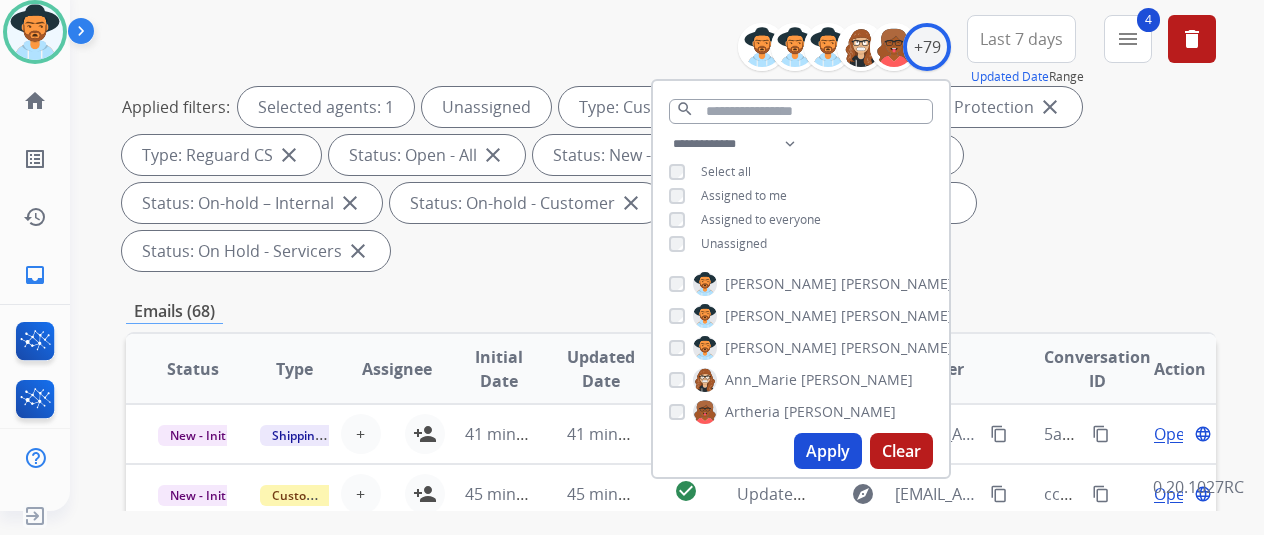
click at [842, 442] on button "Apply" at bounding box center [828, 451] width 68 height 36
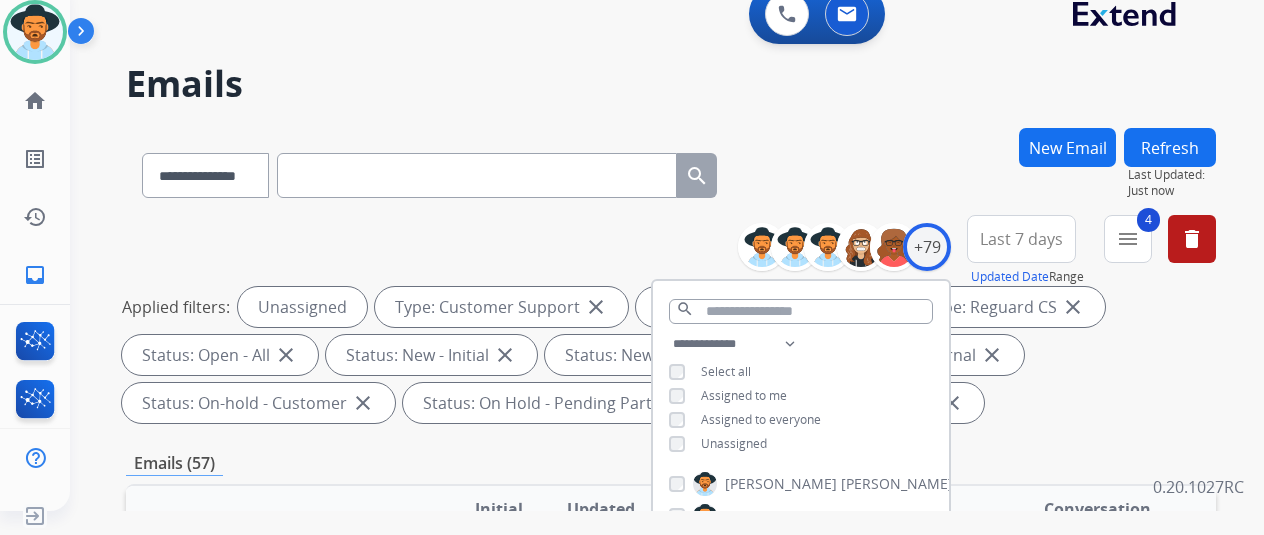
click at [823, 178] on div "**********" at bounding box center [671, 171] width 1090 height 87
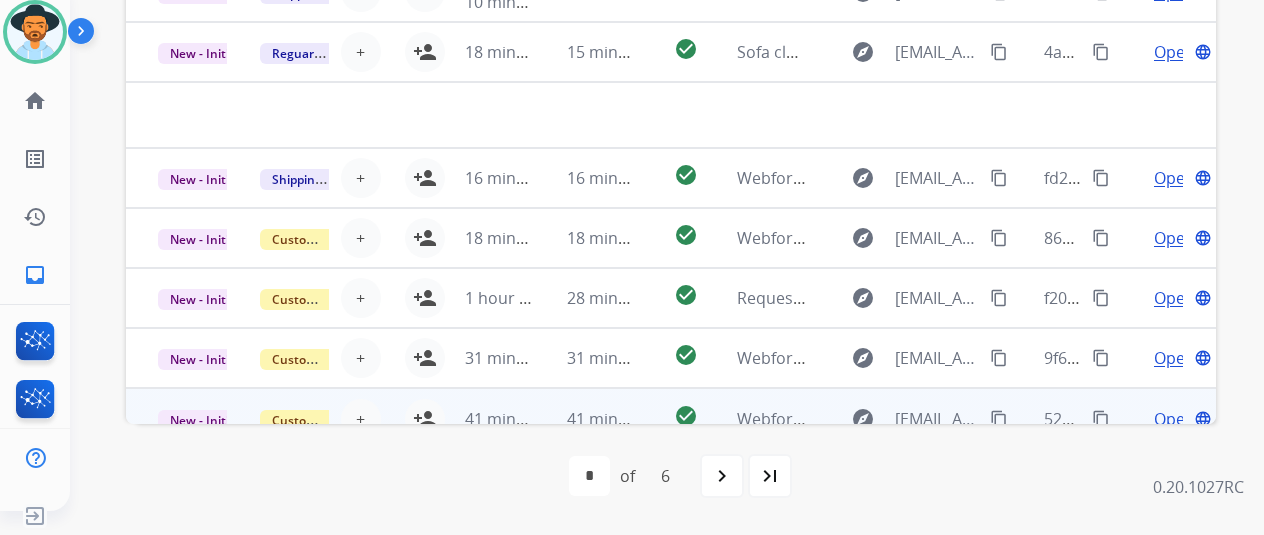
scroll to position [68, 0]
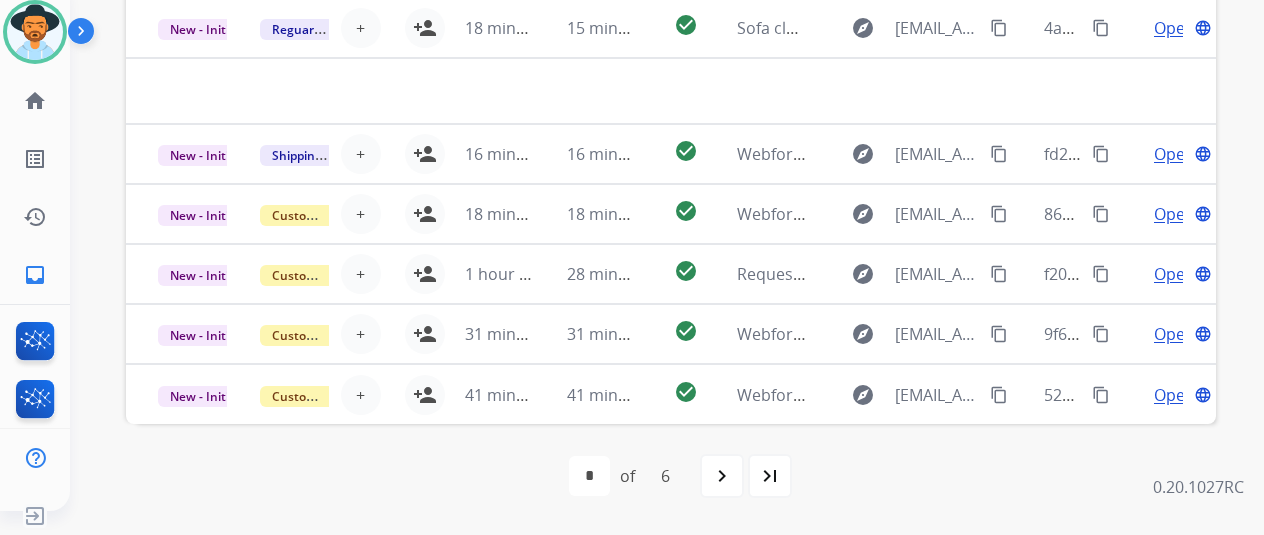
click at [728, 473] on mat-icon "navigate_next" at bounding box center [722, 476] width 24 height 24
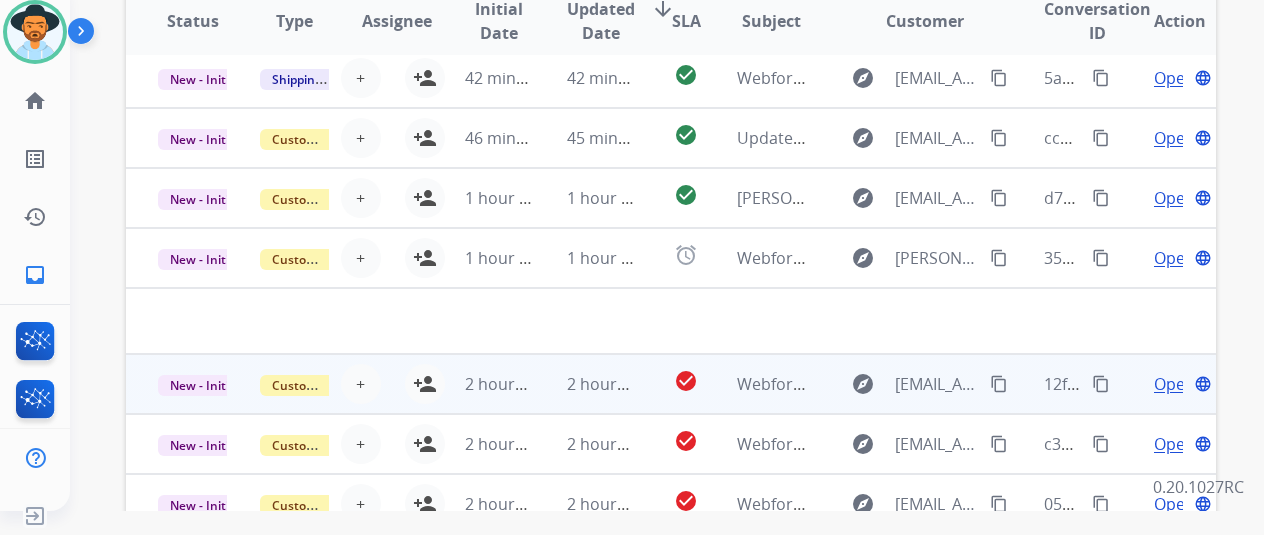
scroll to position [730, 0]
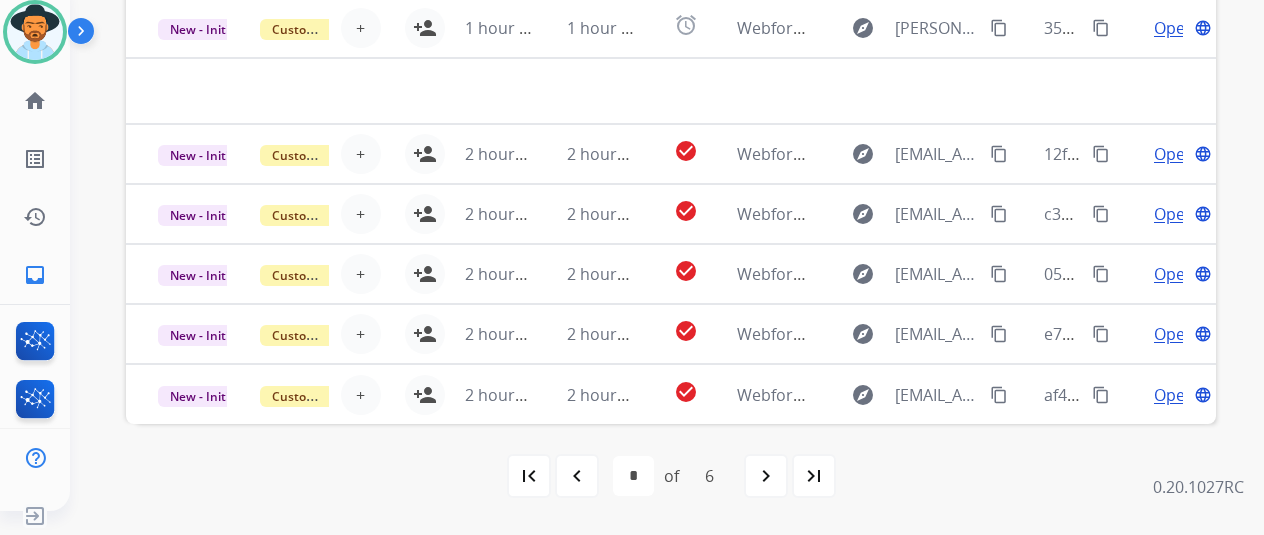
click at [826, 468] on mat-icon "last_page" at bounding box center [814, 476] width 24 height 24
select select "*"
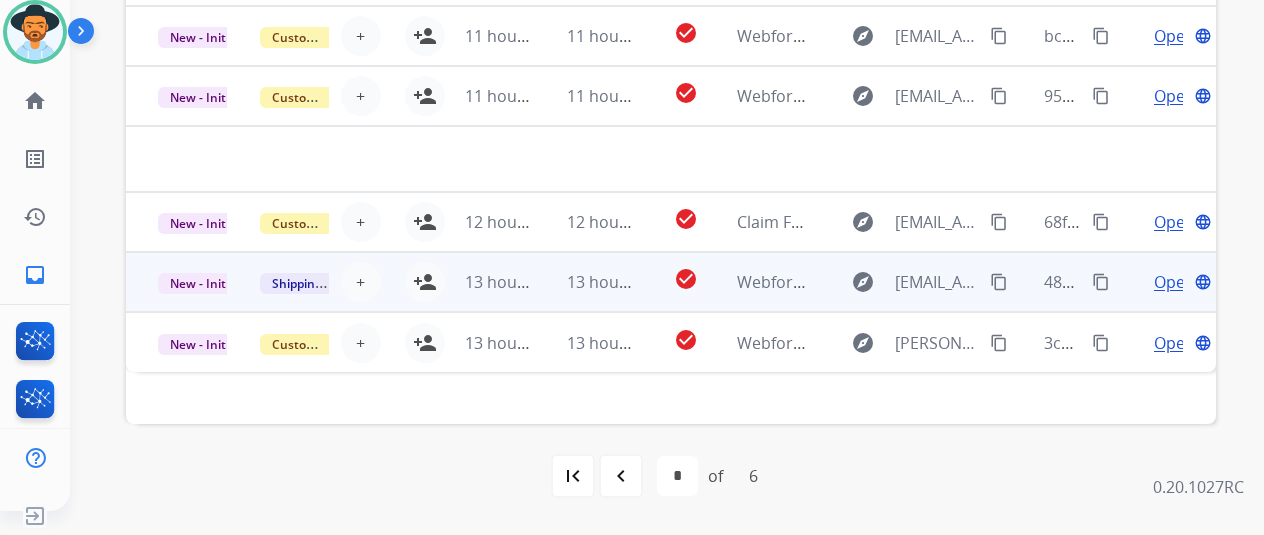
click at [1168, 278] on span "Open" at bounding box center [1174, 282] width 41 height 24
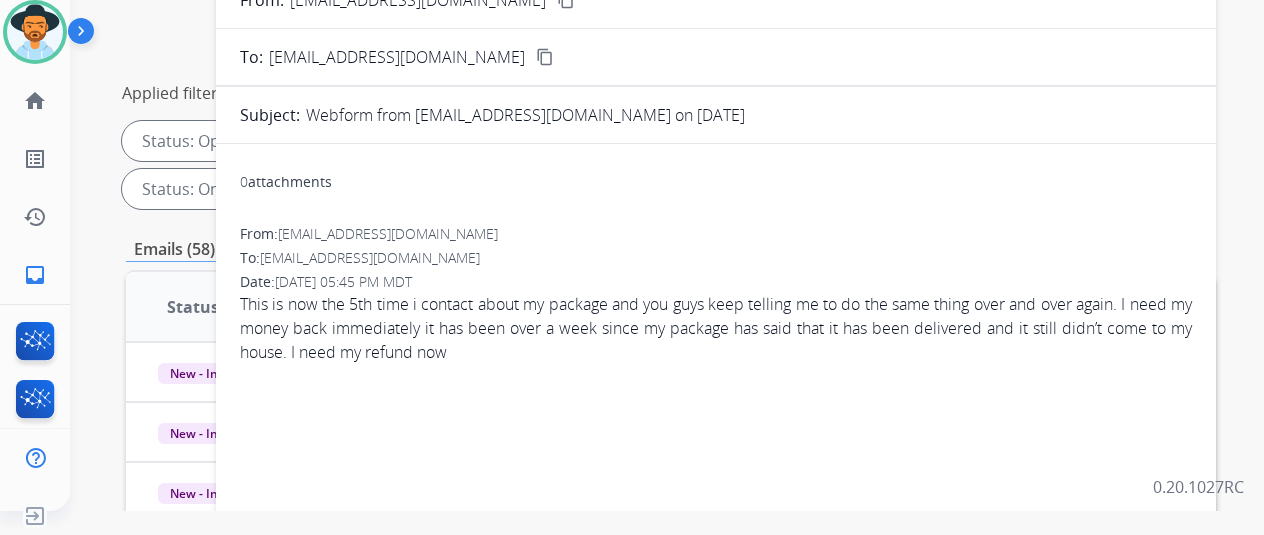
scroll to position [30, 0]
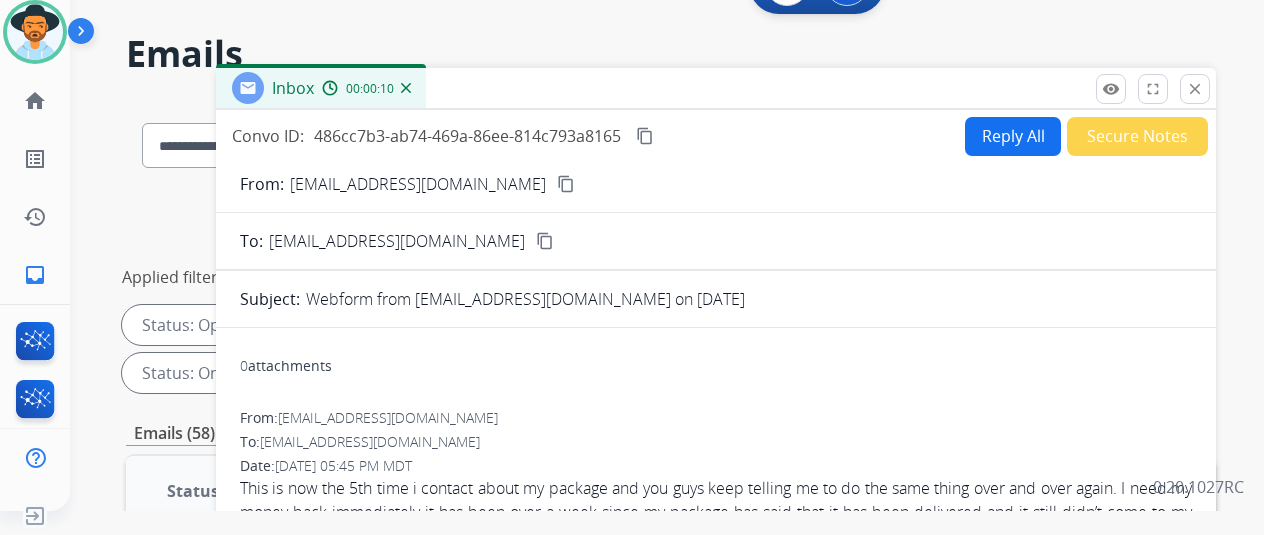
click at [557, 183] on mat-icon "content_copy" at bounding box center [566, 184] width 18 height 18
click at [411, 83] on img at bounding box center [406, 88] width 10 height 10
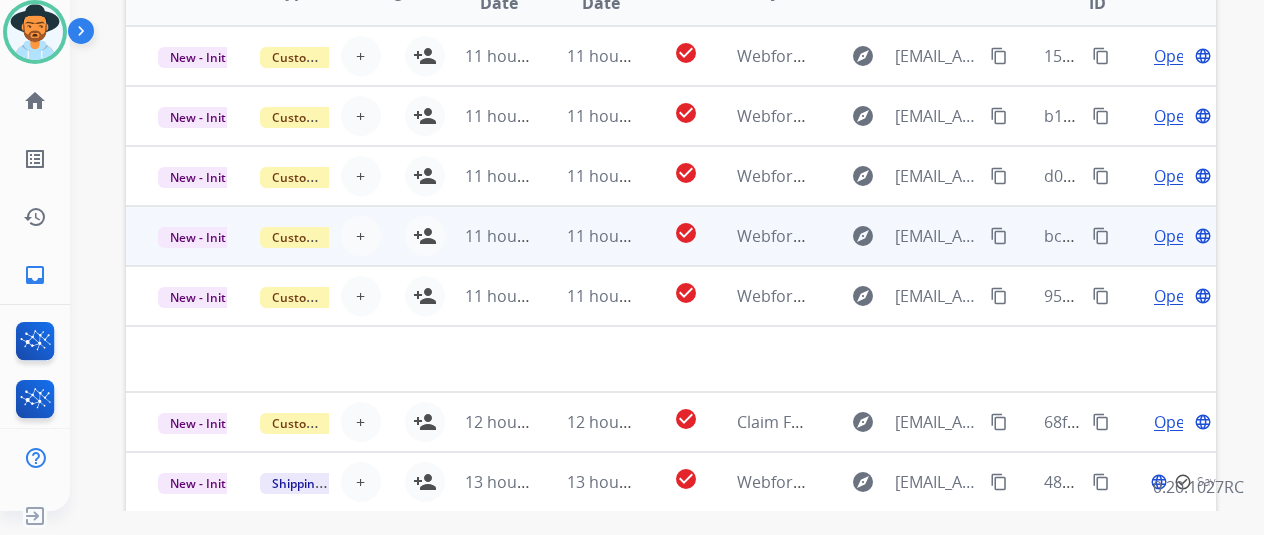
scroll to position [730, 0]
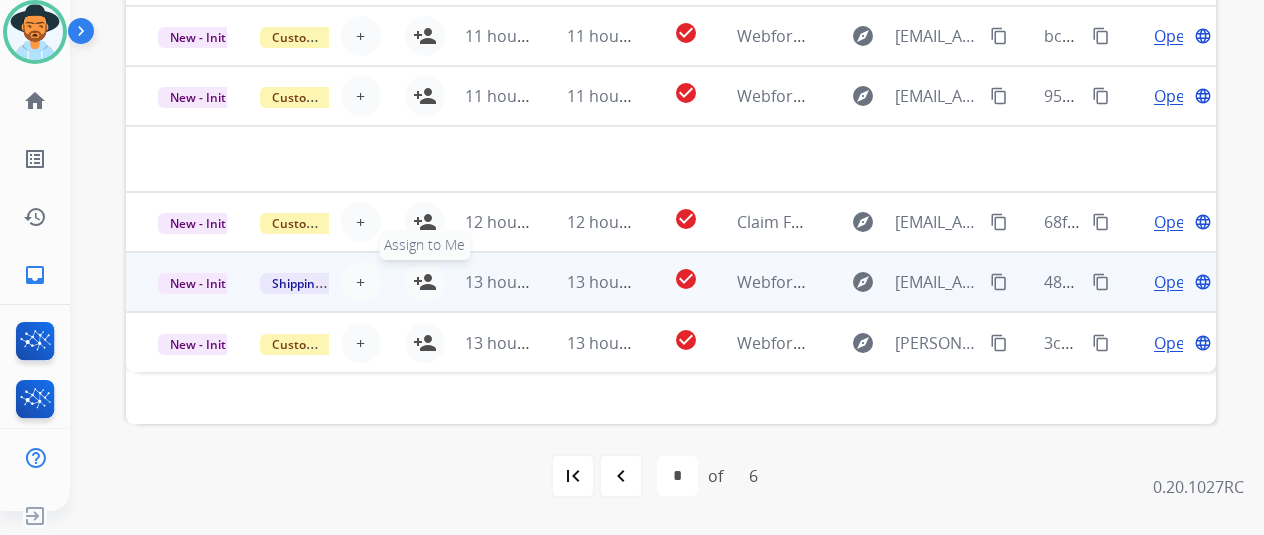
click at [420, 272] on mat-icon "person_add" at bounding box center [425, 282] width 24 height 24
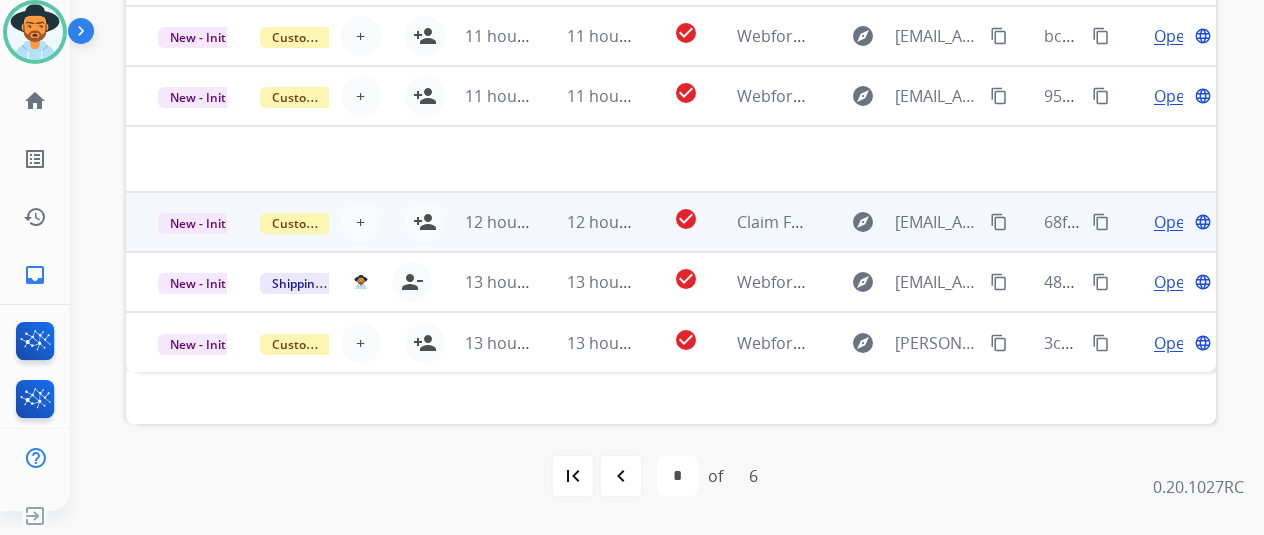
click at [1171, 217] on span "Open" at bounding box center [1174, 222] width 41 height 24
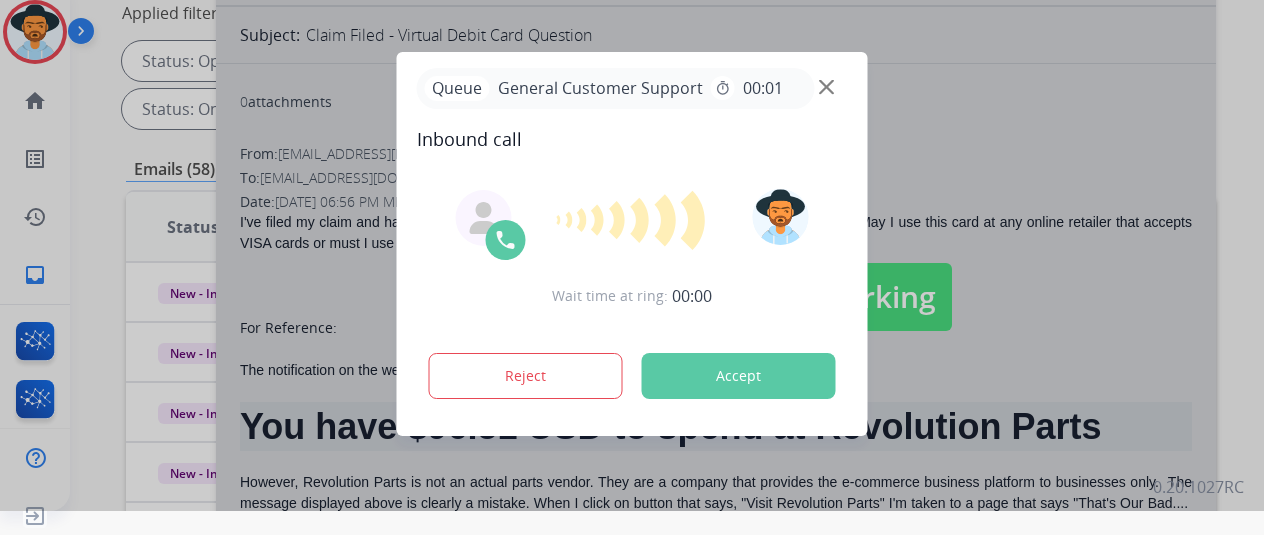
scroll to position [230, 0]
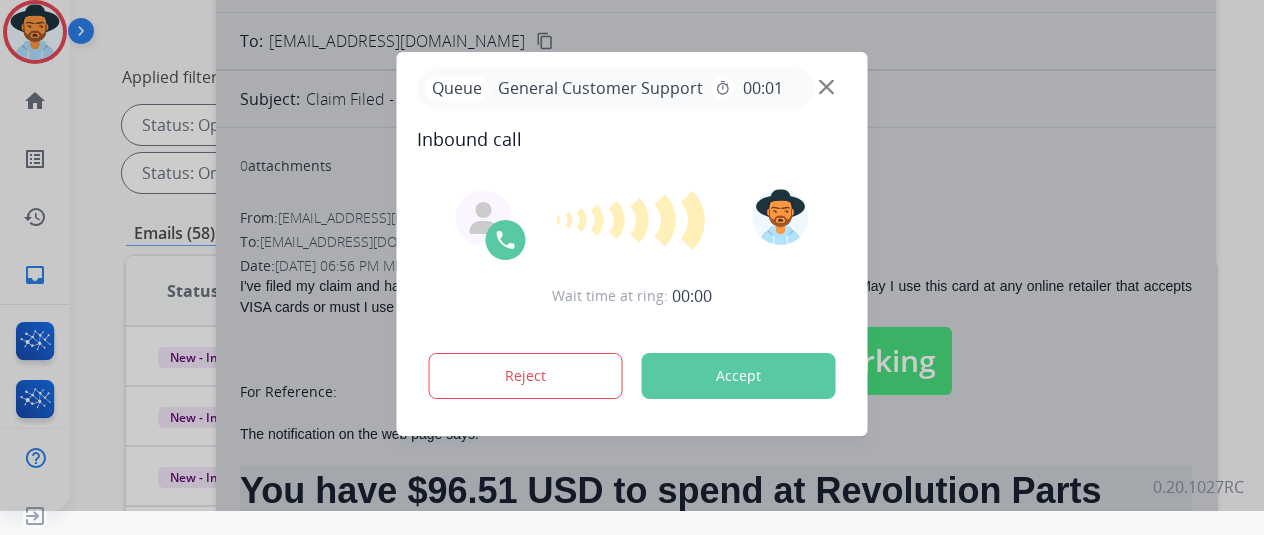
click at [1038, 175] on div at bounding box center [632, 243] width 1264 height 535
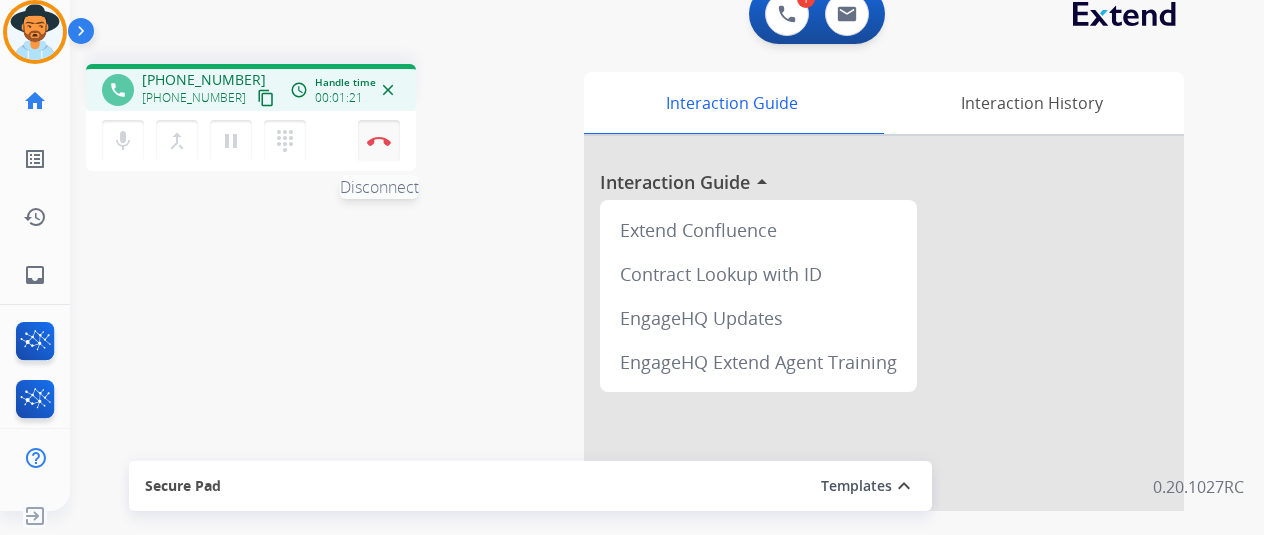
click at [376, 149] on button "Disconnect" at bounding box center [379, 141] width 42 height 42
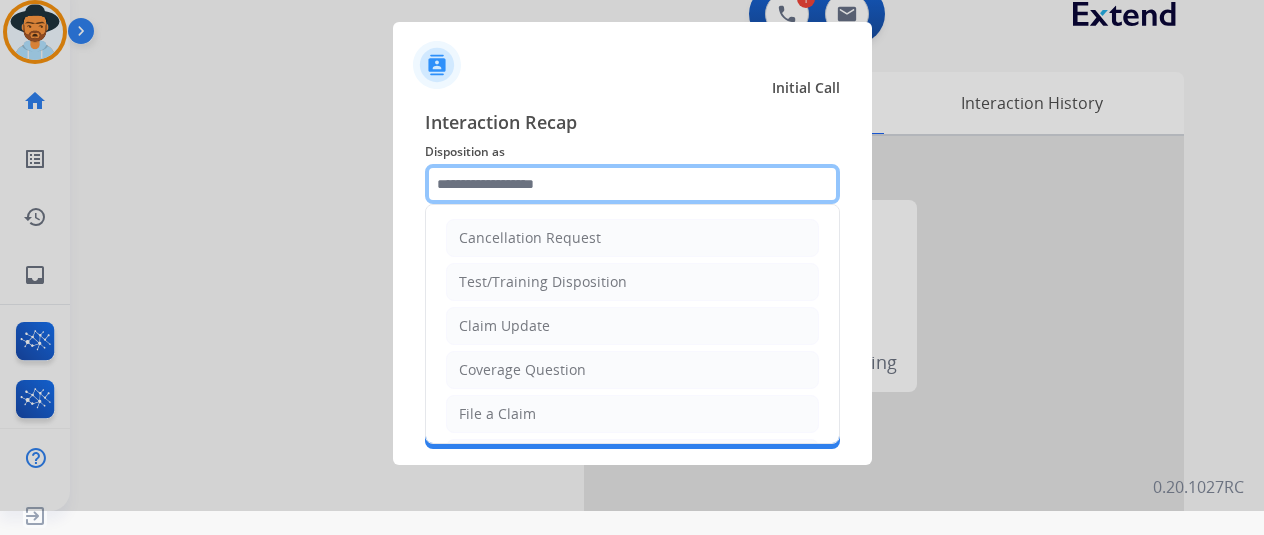
drag, startPoint x: 456, startPoint y: 184, endPoint x: 470, endPoint y: 180, distance: 14.6
click at [457, 184] on input "text" at bounding box center [632, 184] width 415 height 40
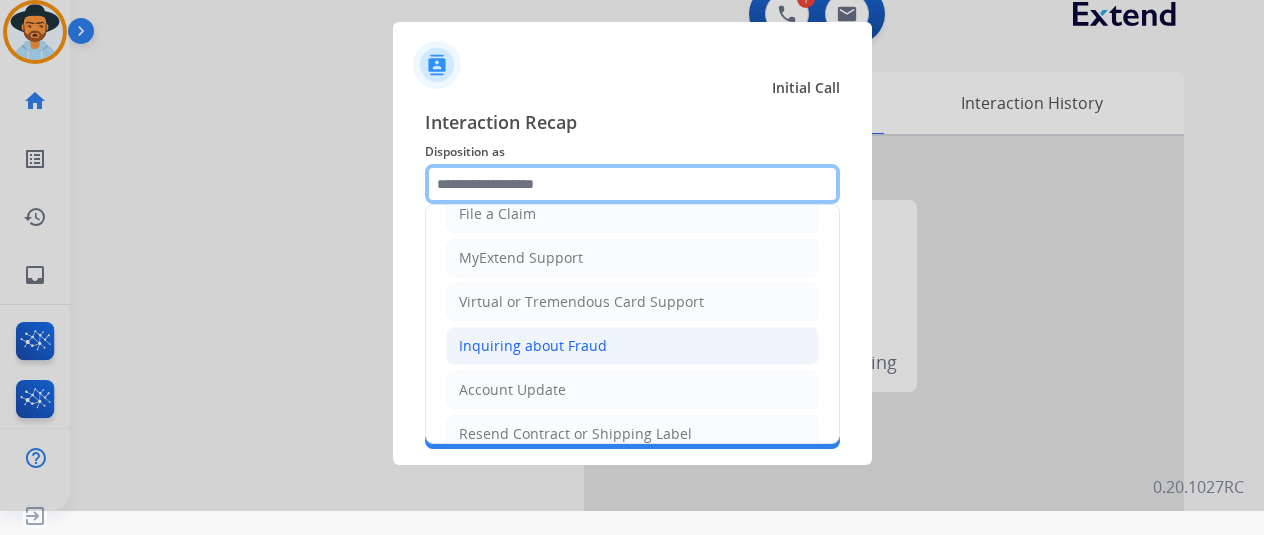
scroll to position [303, 0]
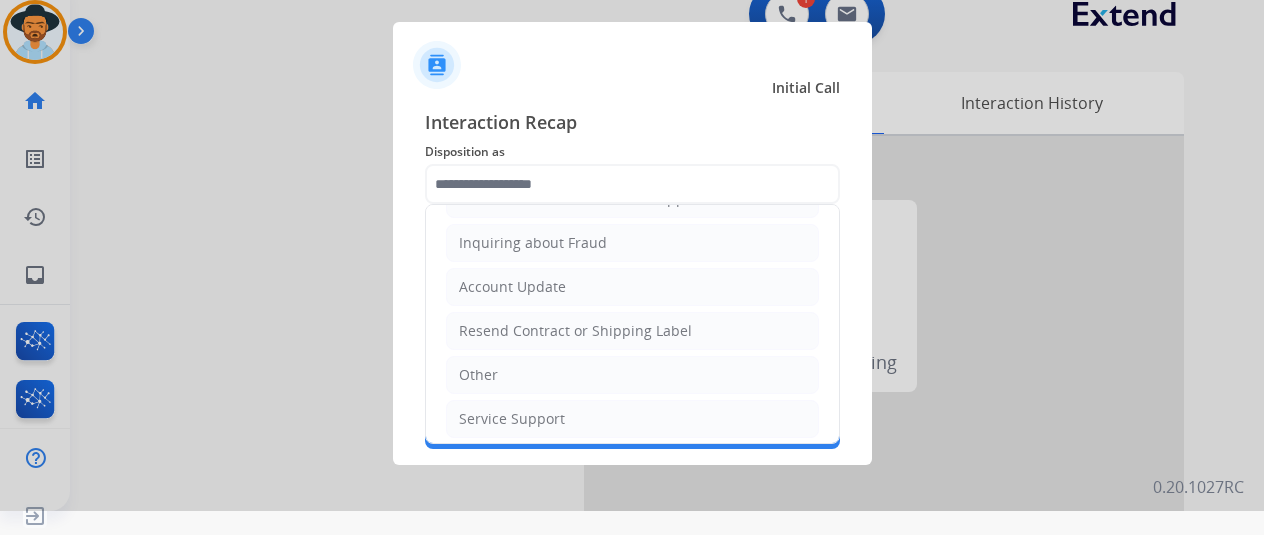
drag, startPoint x: 498, startPoint y: 376, endPoint x: 529, endPoint y: 235, distance: 144.3
click at [498, 375] on li "Other" at bounding box center [632, 375] width 373 height 38
type input "*****"
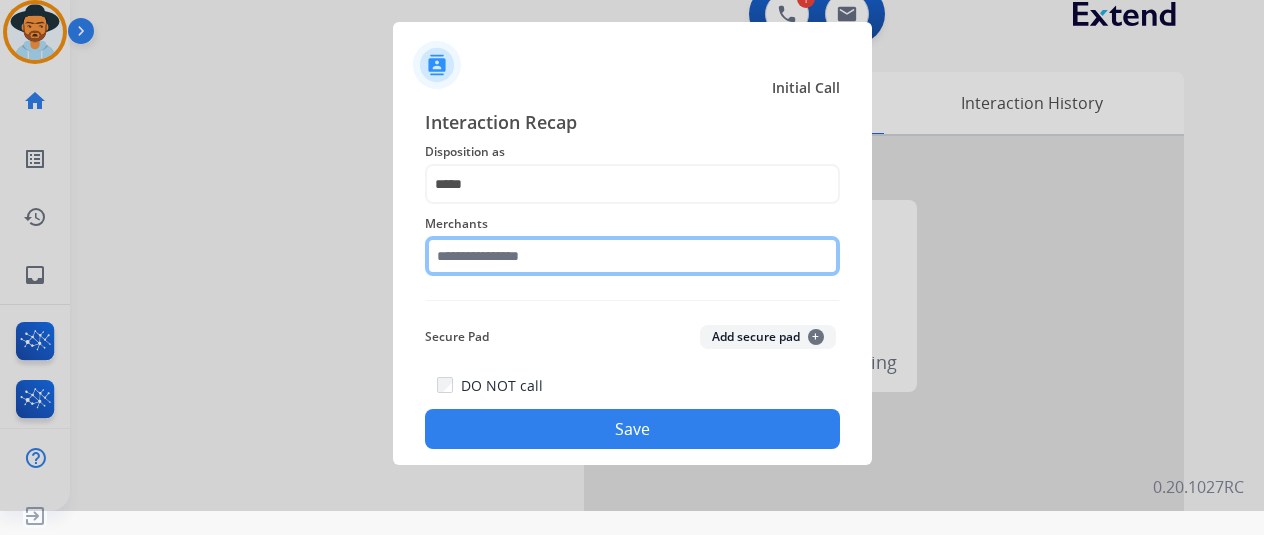
click at [467, 273] on input "text" at bounding box center [632, 256] width 415 height 40
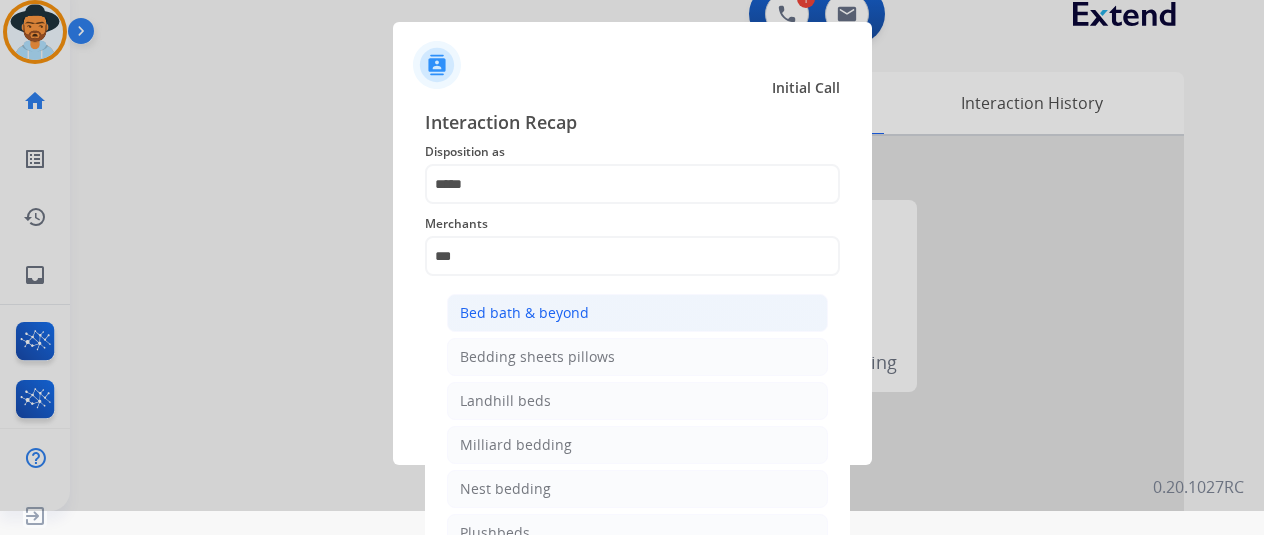
click at [545, 313] on div "Bed bath & beyond" at bounding box center [524, 313] width 129 height 20
type input "**********"
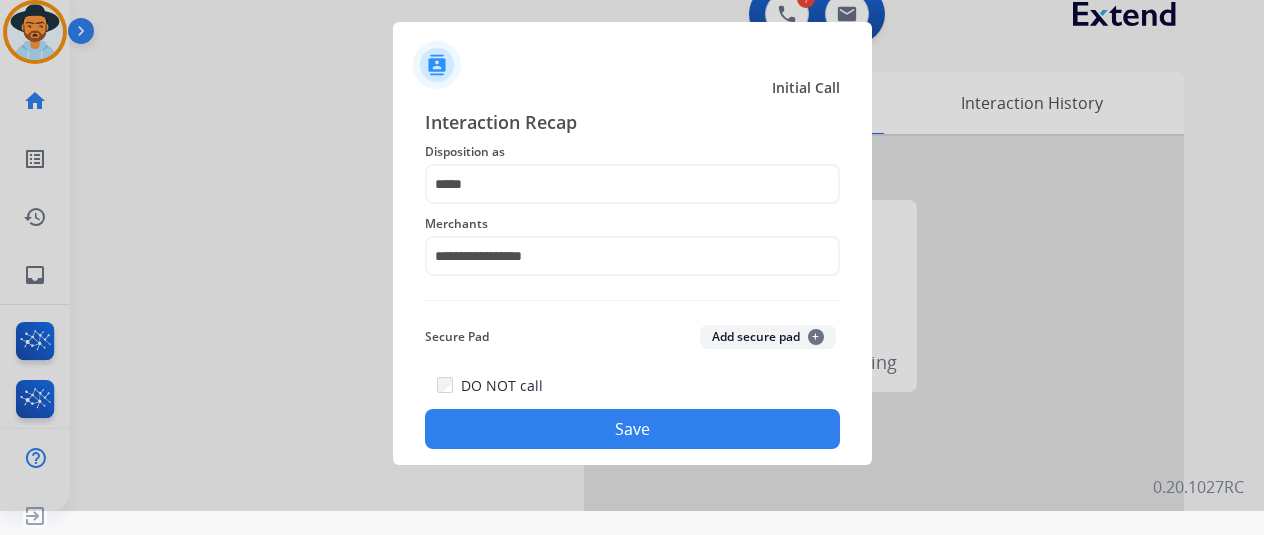
click at [607, 428] on button "Save" at bounding box center [632, 429] width 415 height 40
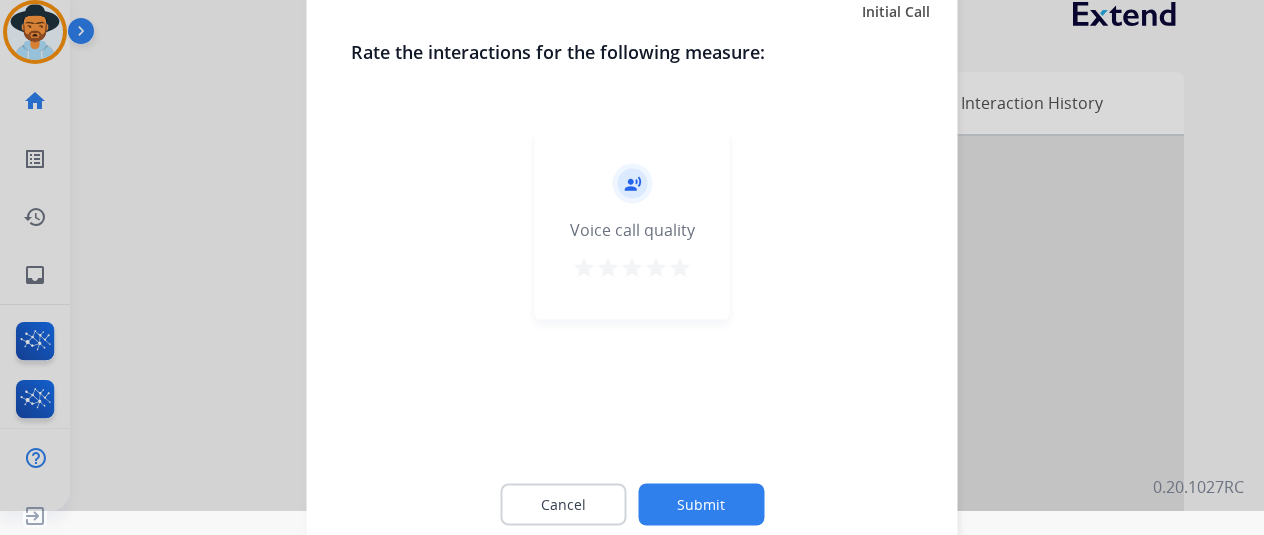
click at [711, 496] on button "Submit" at bounding box center [701, 504] width 126 height 42
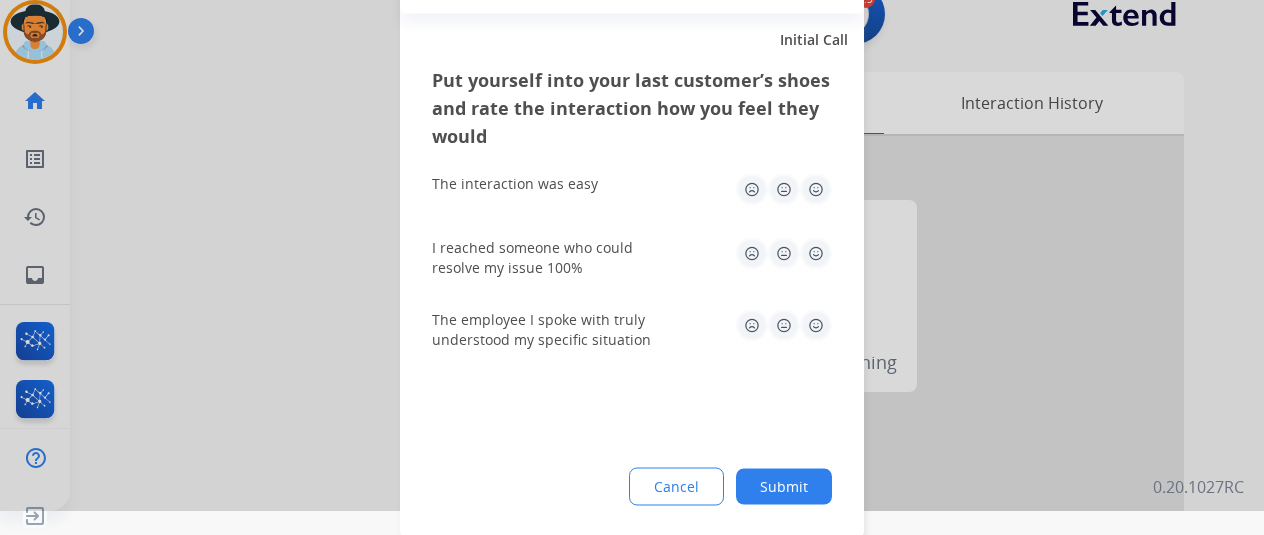
click at [780, 486] on button "Submit" at bounding box center [784, 486] width 96 height 36
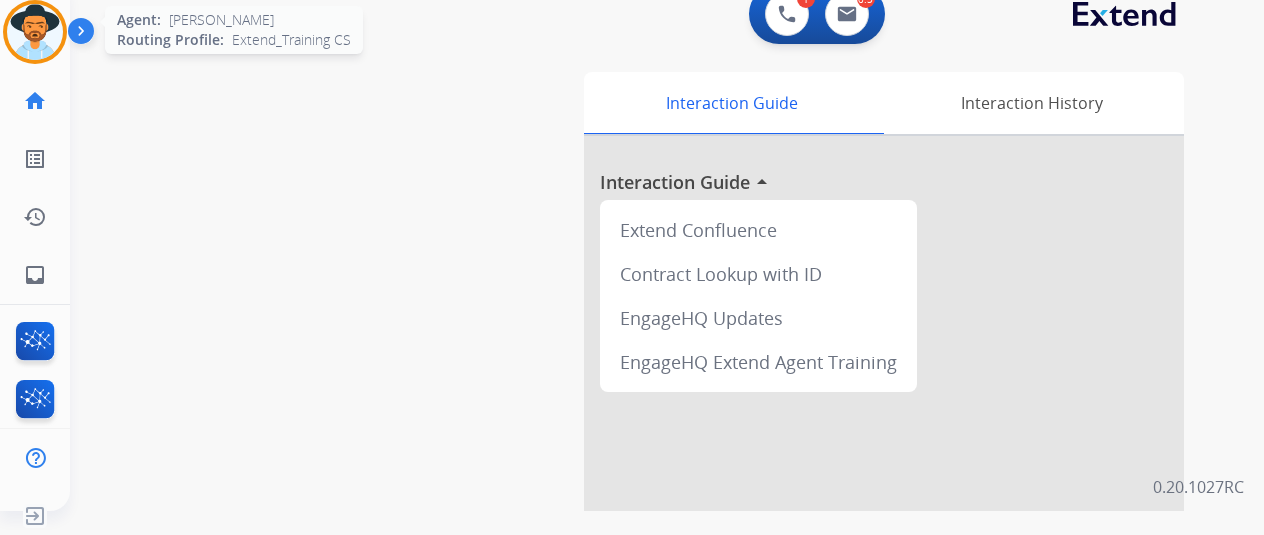
click at [28, 29] on img at bounding box center [35, 32] width 56 height 56
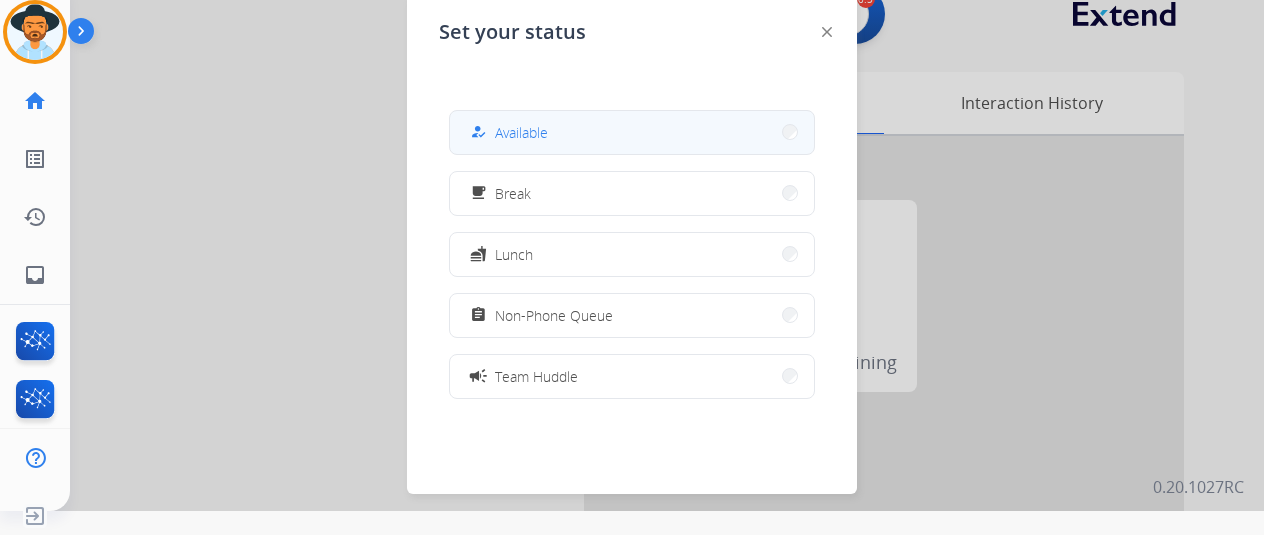
click at [503, 135] on span "Available" at bounding box center [521, 132] width 53 height 21
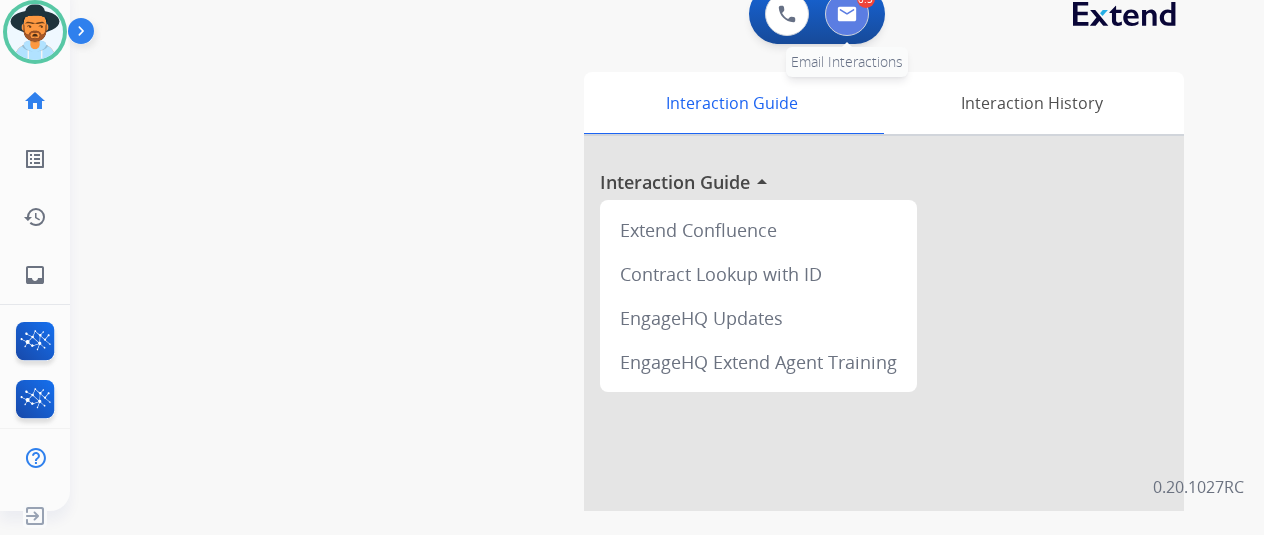
click at [848, 0] on button at bounding box center [847, 14] width 44 height 44
select select "**********"
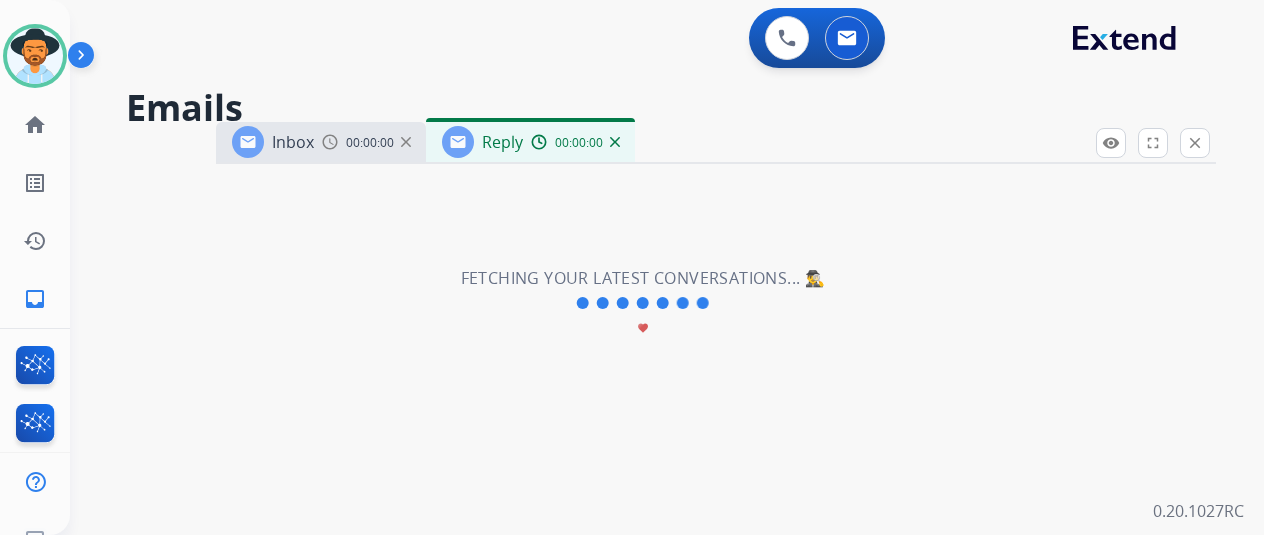
select select "**********"
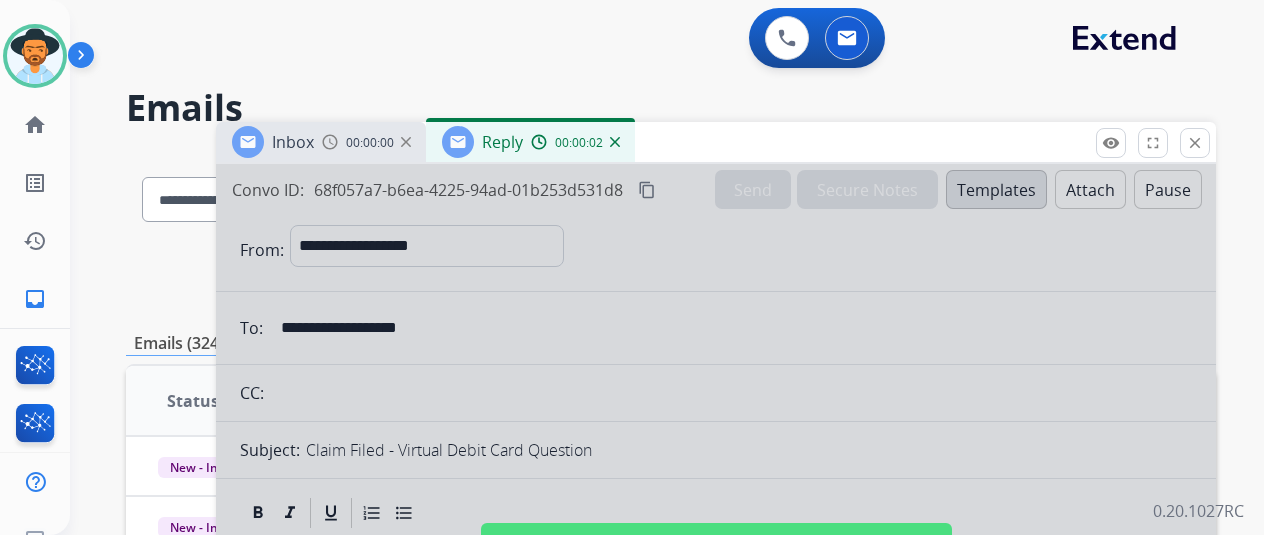
click at [620, 140] on img at bounding box center [615, 142] width 10 height 10
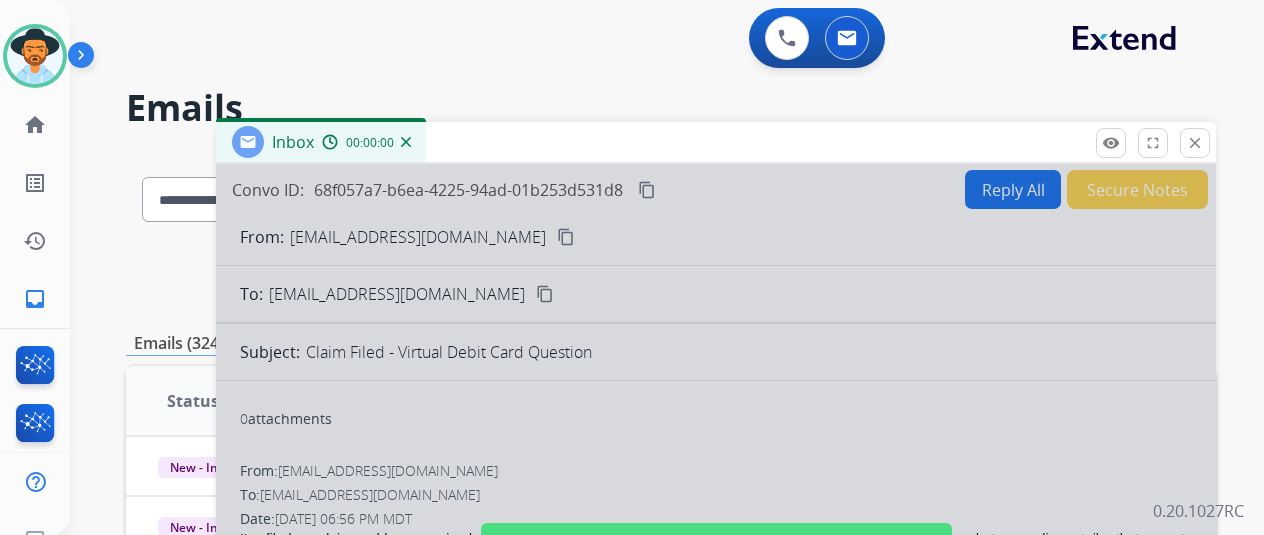
click at [411, 143] on img at bounding box center [406, 142] width 10 height 10
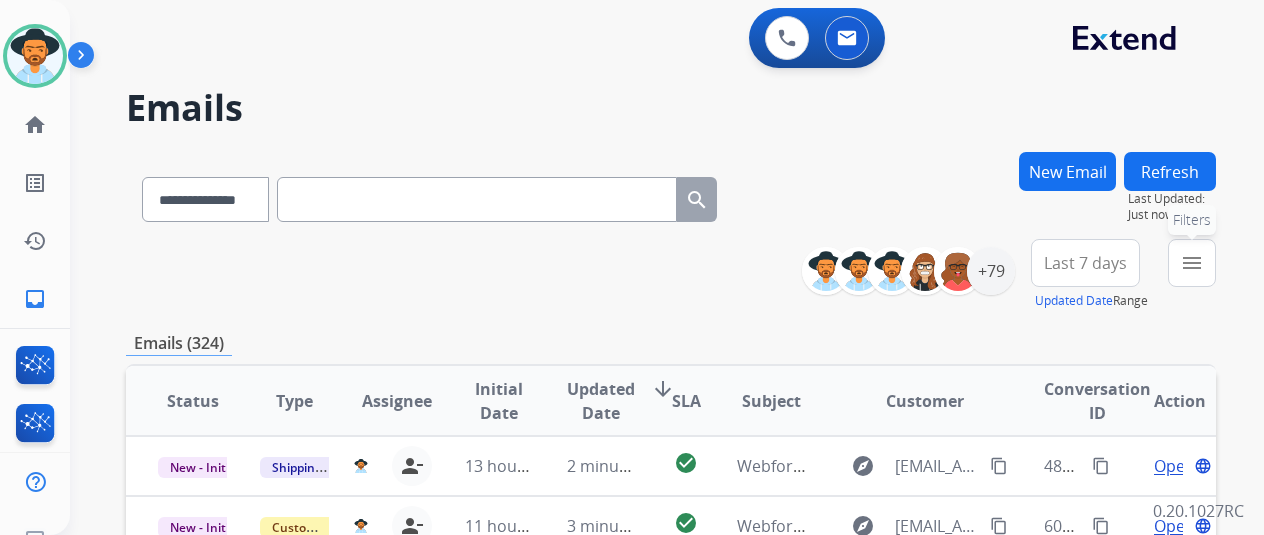
click at [1204, 256] on mat-icon "menu" at bounding box center [1192, 263] width 24 height 24
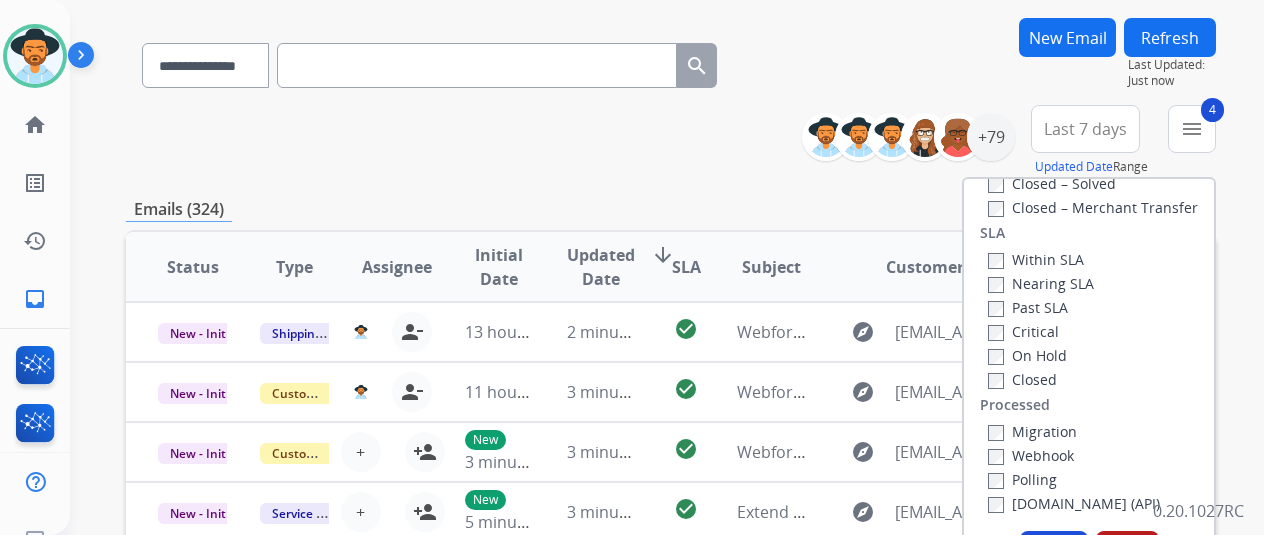
scroll to position [300, 0]
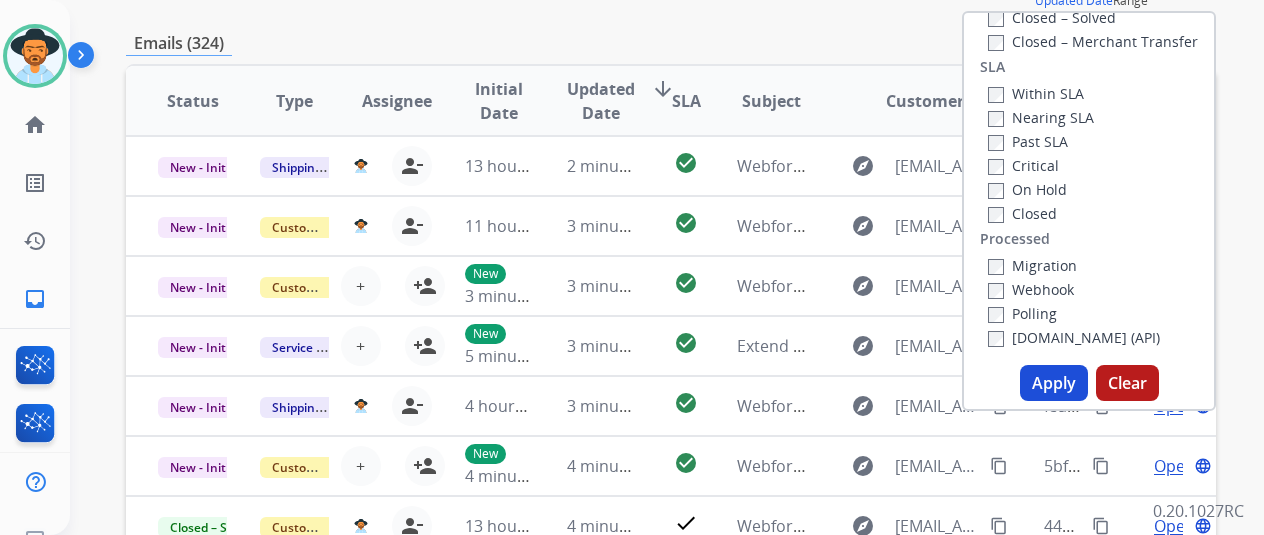
click at [1066, 385] on button "Apply" at bounding box center [1054, 383] width 68 height 36
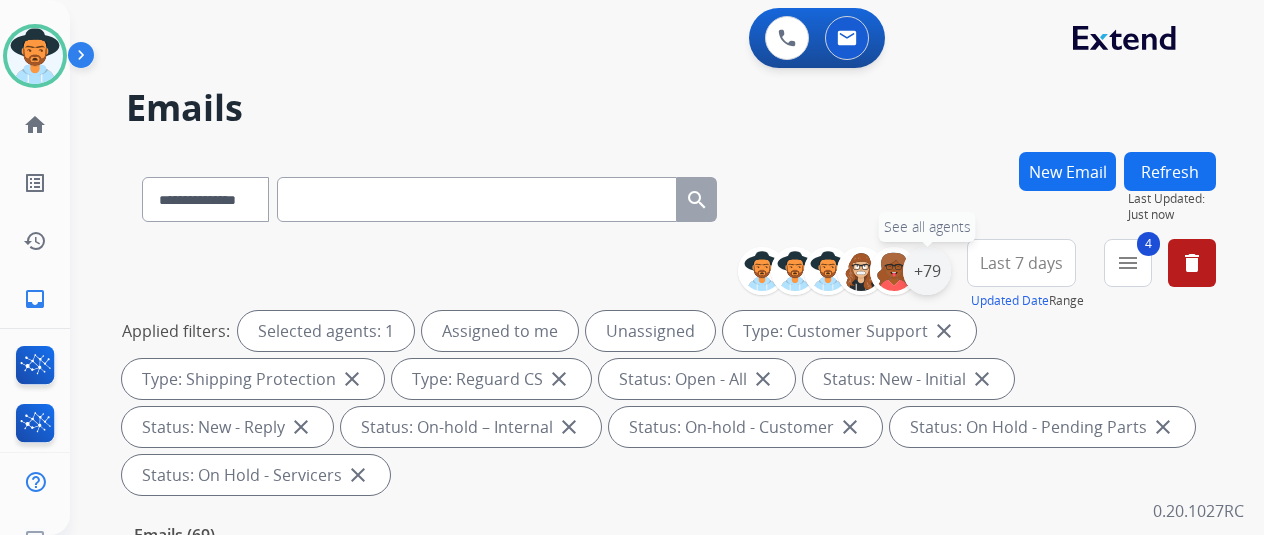
click at [934, 265] on div "+79" at bounding box center [927, 271] width 48 height 48
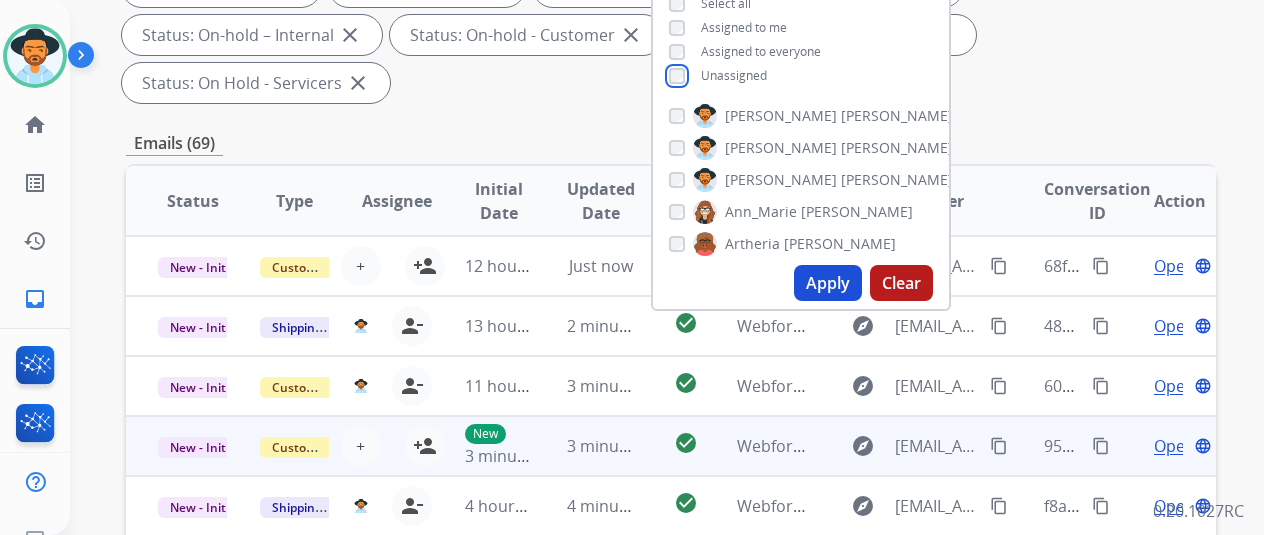
scroll to position [400, 0]
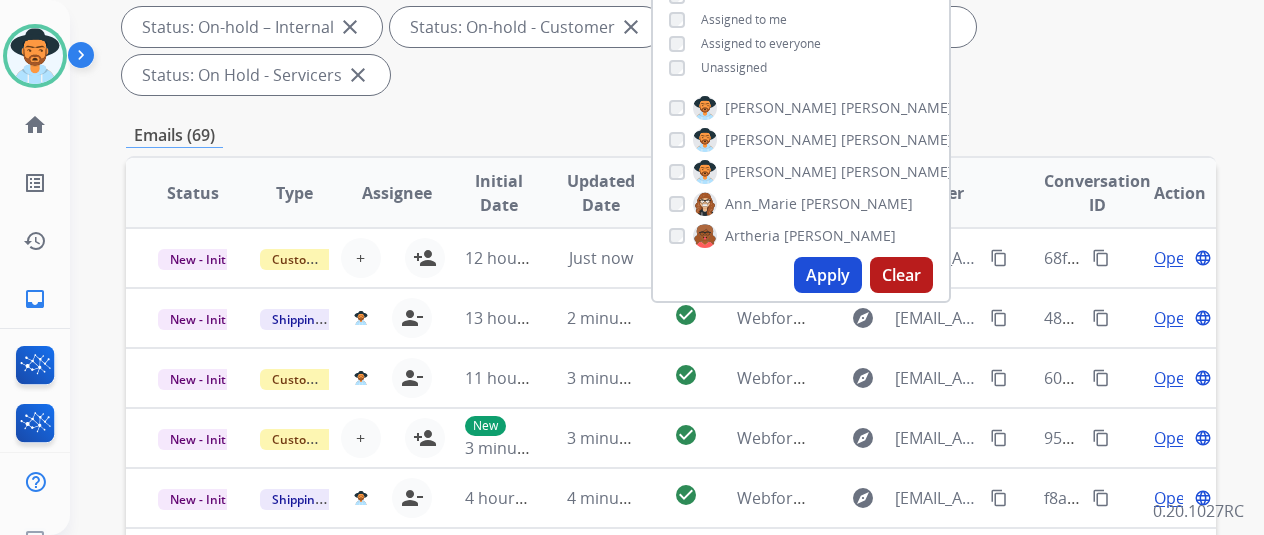
click at [838, 267] on button "Apply" at bounding box center [828, 275] width 68 height 36
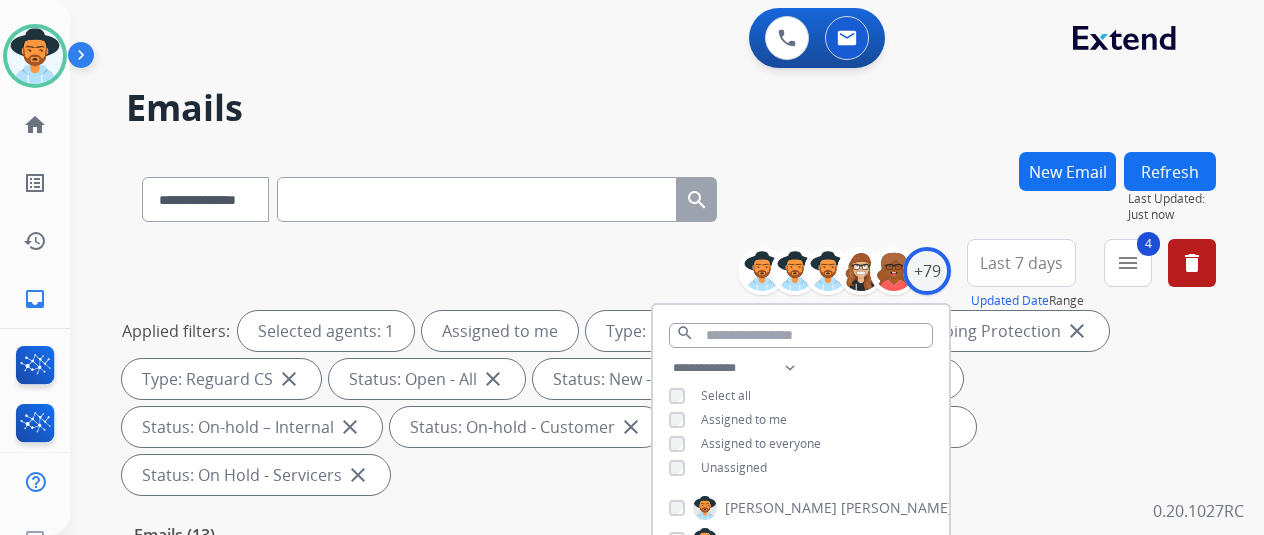
click at [826, 197] on div "**********" at bounding box center [671, 195] width 1090 height 87
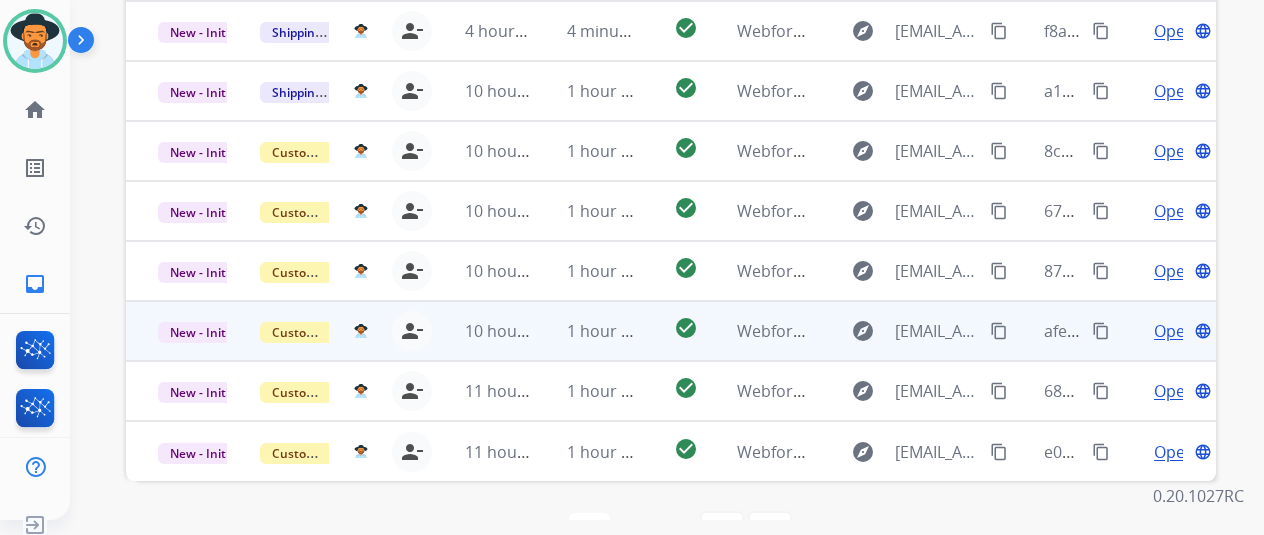
scroll to position [24, 0]
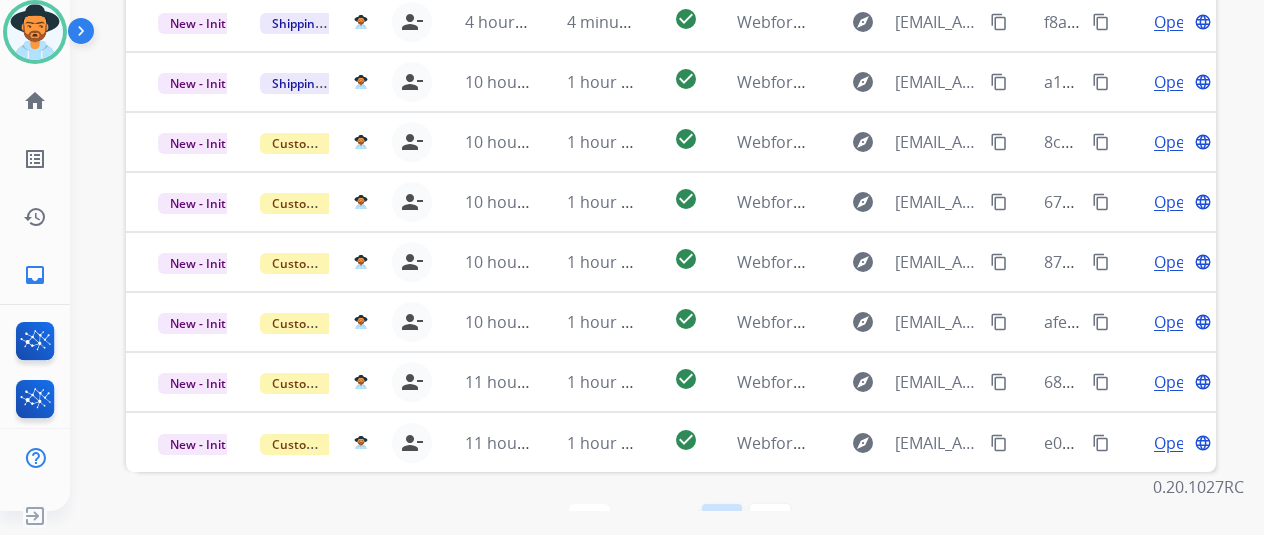
click at [725, 512] on mat-icon "navigate_next" at bounding box center [722, 524] width 24 height 24
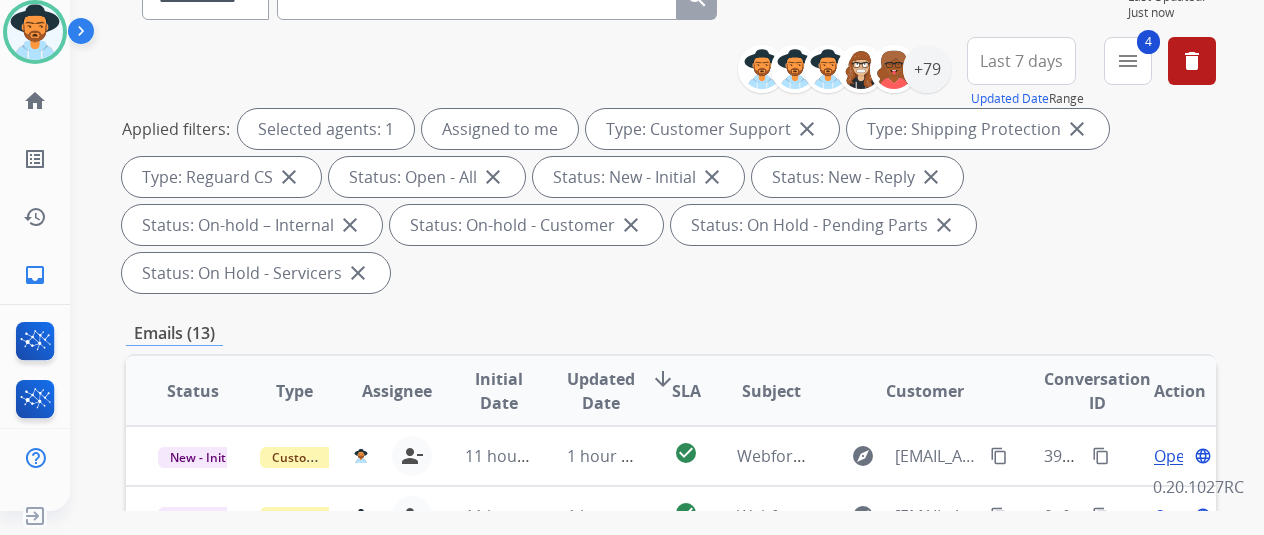
scroll to position [500, 0]
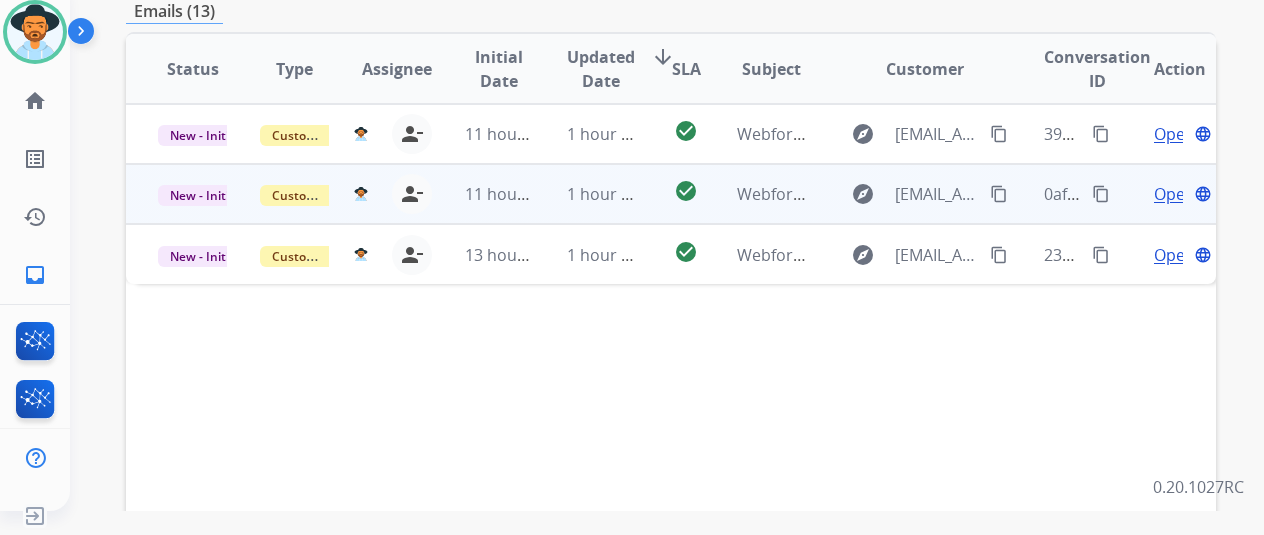
click at [1166, 182] on span "Open" at bounding box center [1174, 194] width 41 height 24
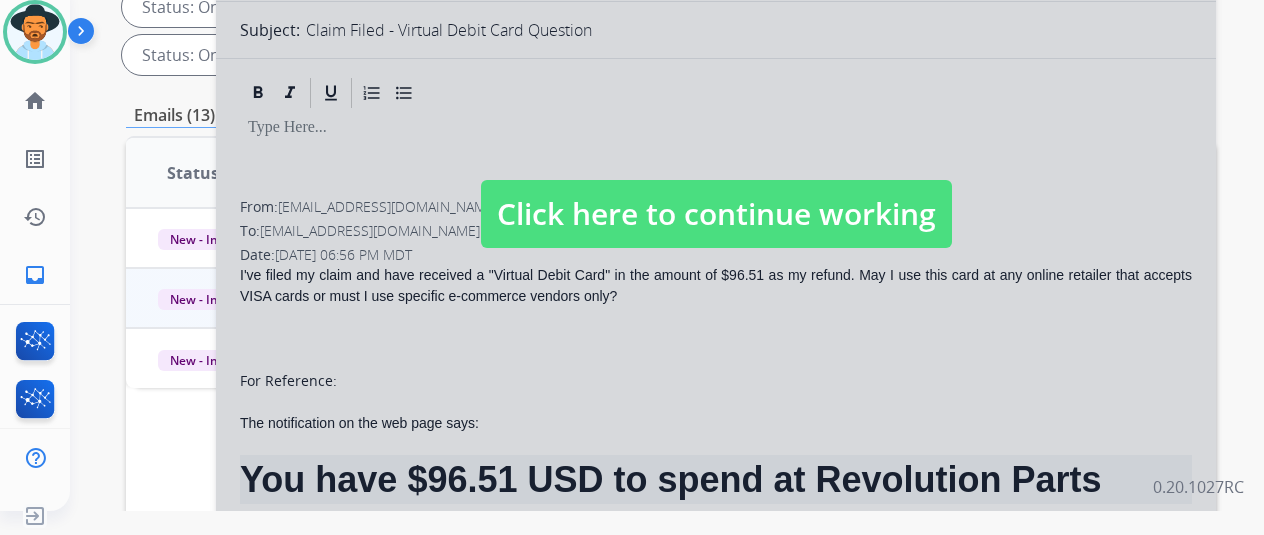
select select "**********"
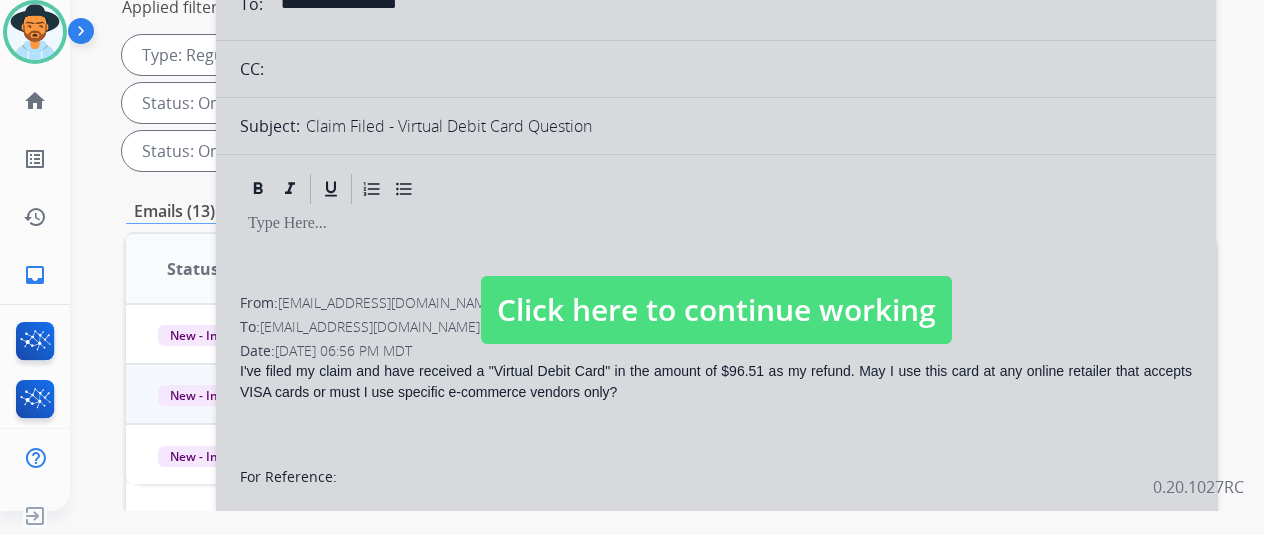
click at [680, 310] on span "Click here to continue working" at bounding box center [716, 310] width 471 height 68
select select
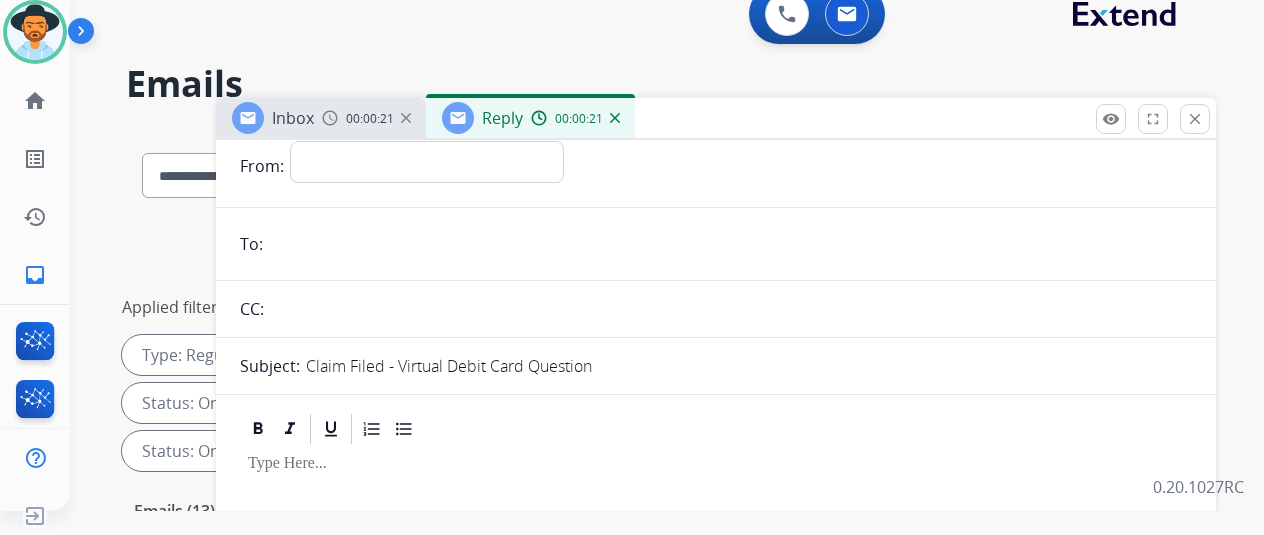
scroll to position [95, 0]
click at [620, 119] on img at bounding box center [615, 118] width 10 height 10
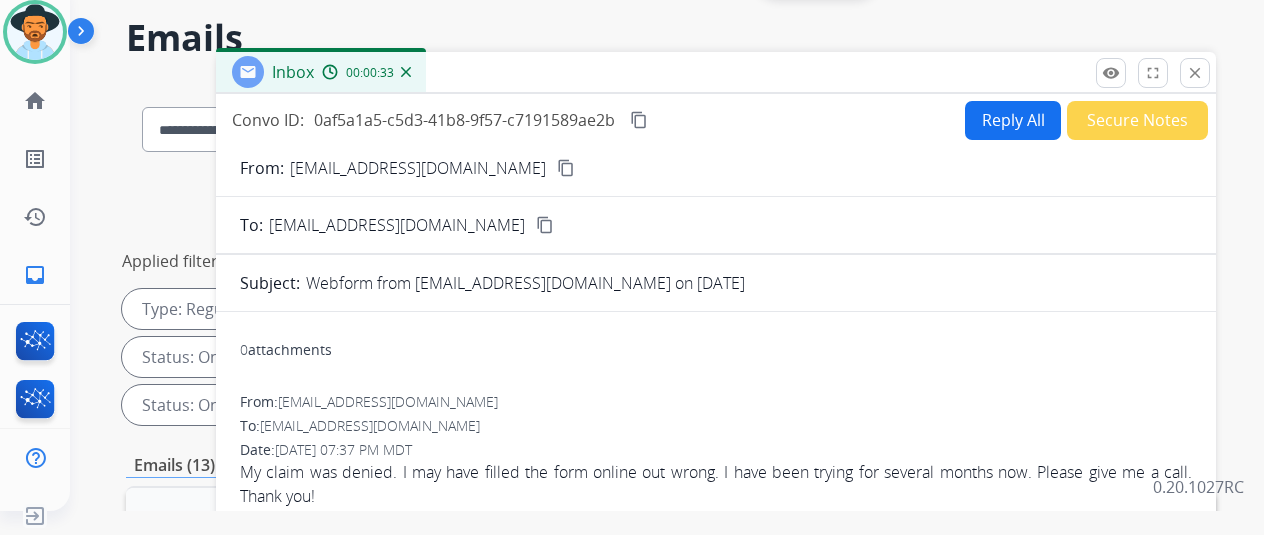
scroll to position [0, 0]
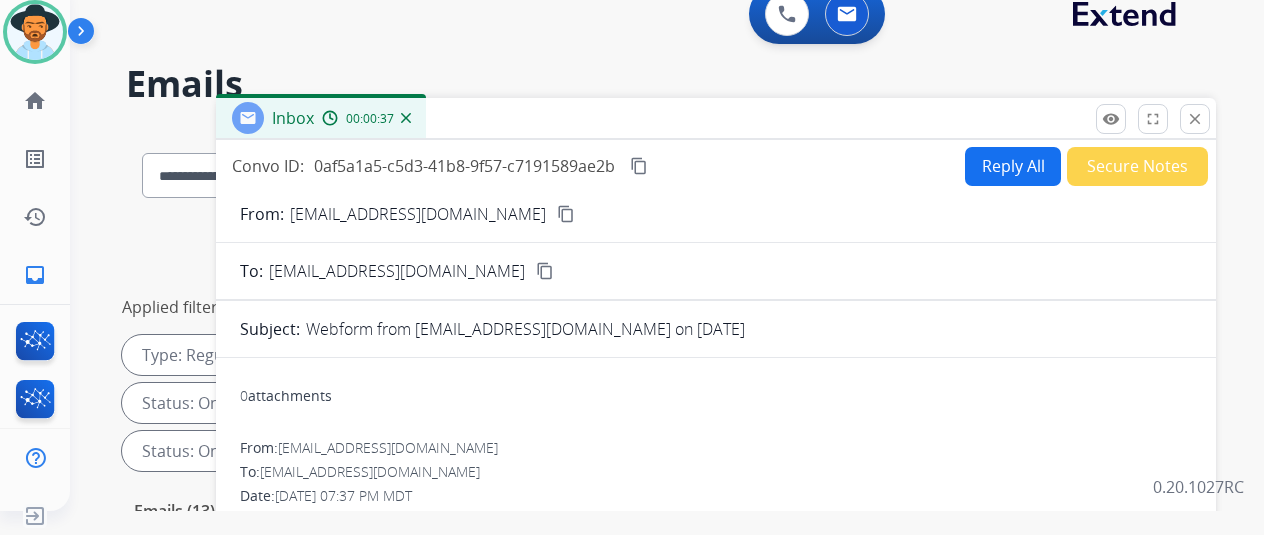
click at [557, 213] on mat-icon "content_copy" at bounding box center [566, 214] width 18 height 18
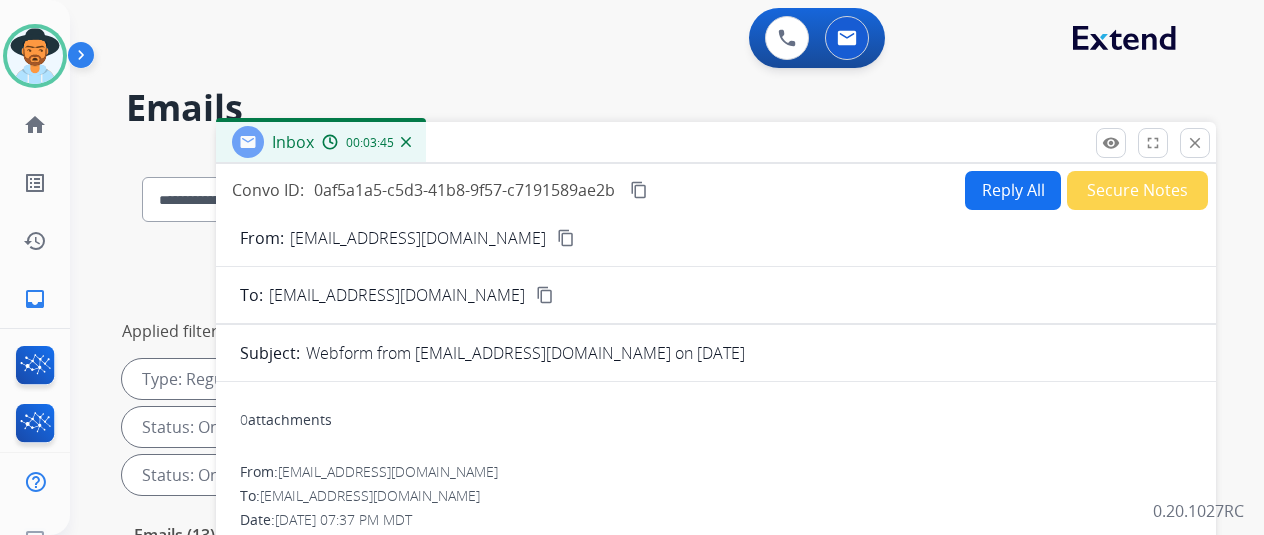
click at [1008, 185] on button "Reply All" at bounding box center [1013, 190] width 96 height 39
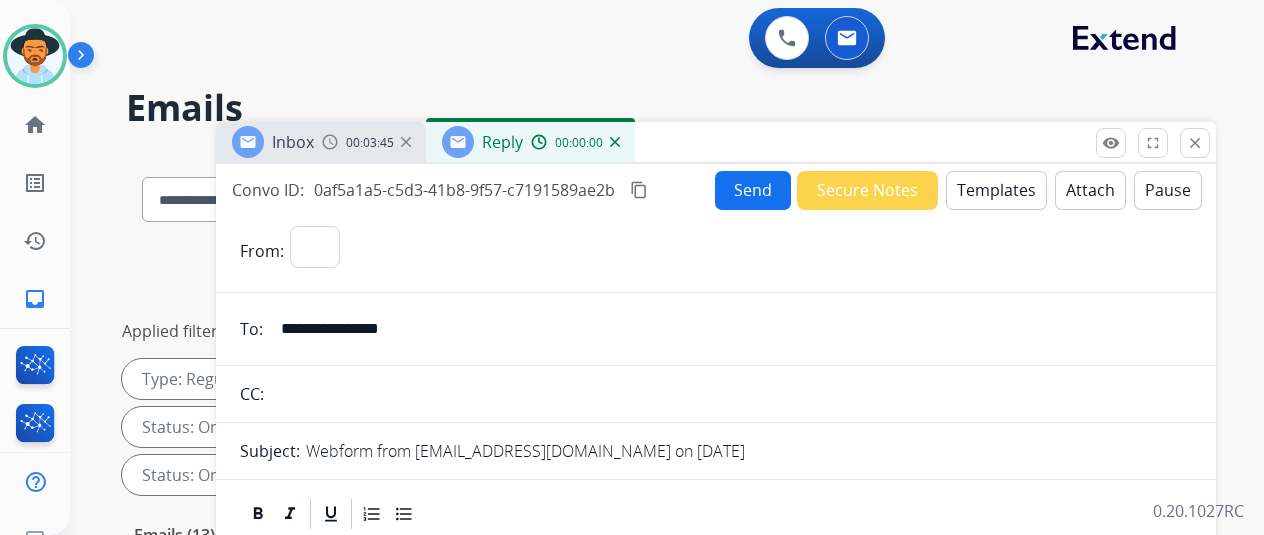
select select "**********"
click at [998, 183] on button "Templates" at bounding box center [996, 190] width 101 height 39
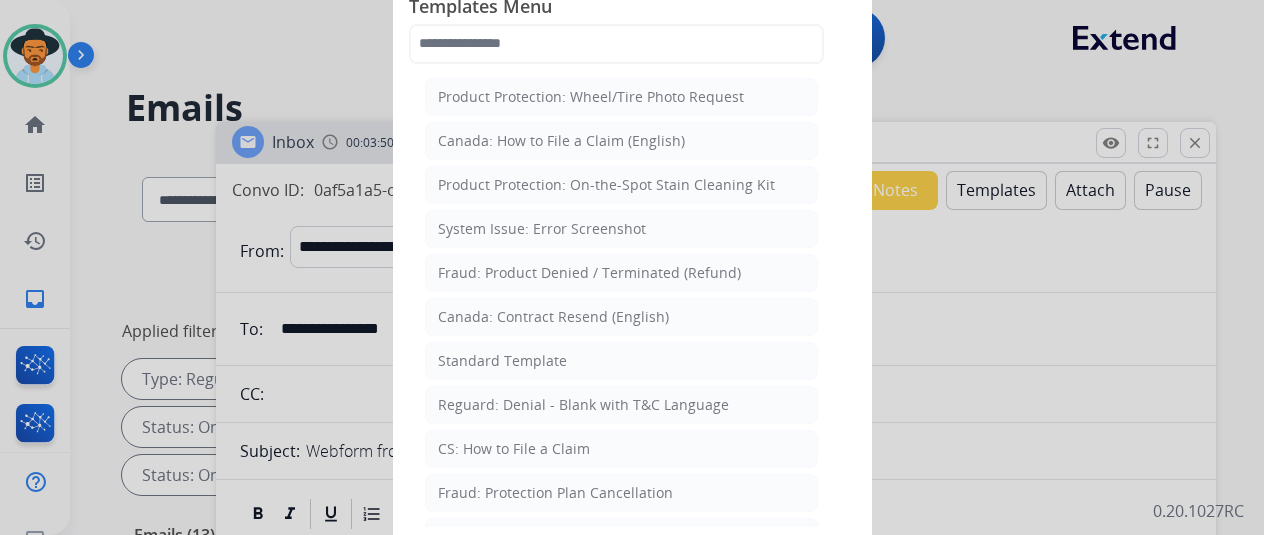
drag, startPoint x: 545, startPoint y: 360, endPoint x: 520, endPoint y: 231, distance: 131.4
click at [546, 358] on div "Standard Template" at bounding box center [502, 361] width 129 height 20
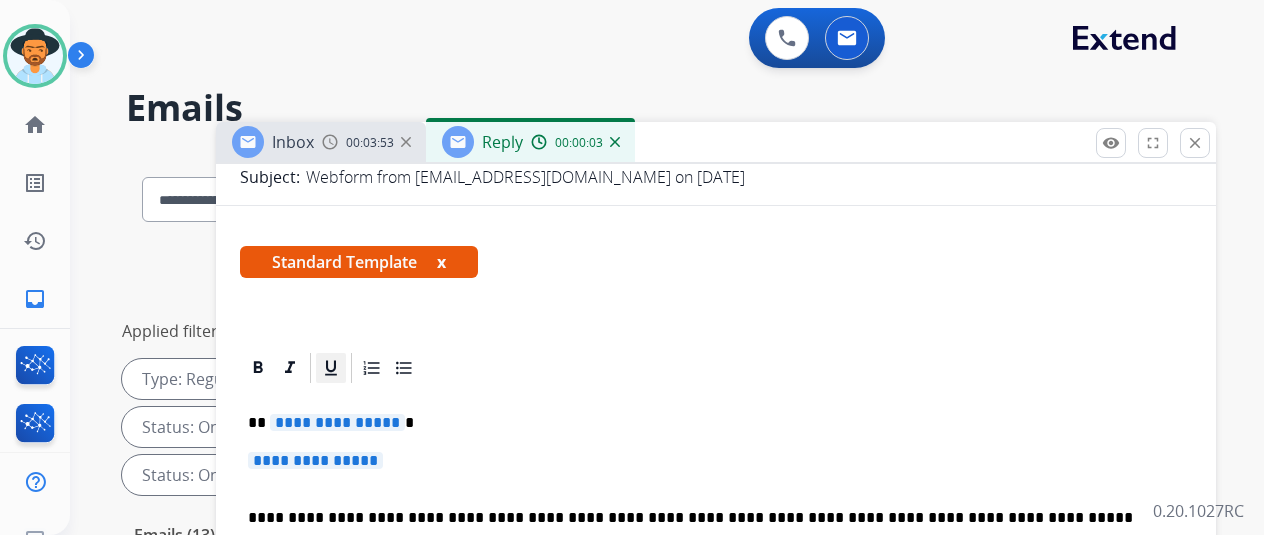
scroll to position [352, 0]
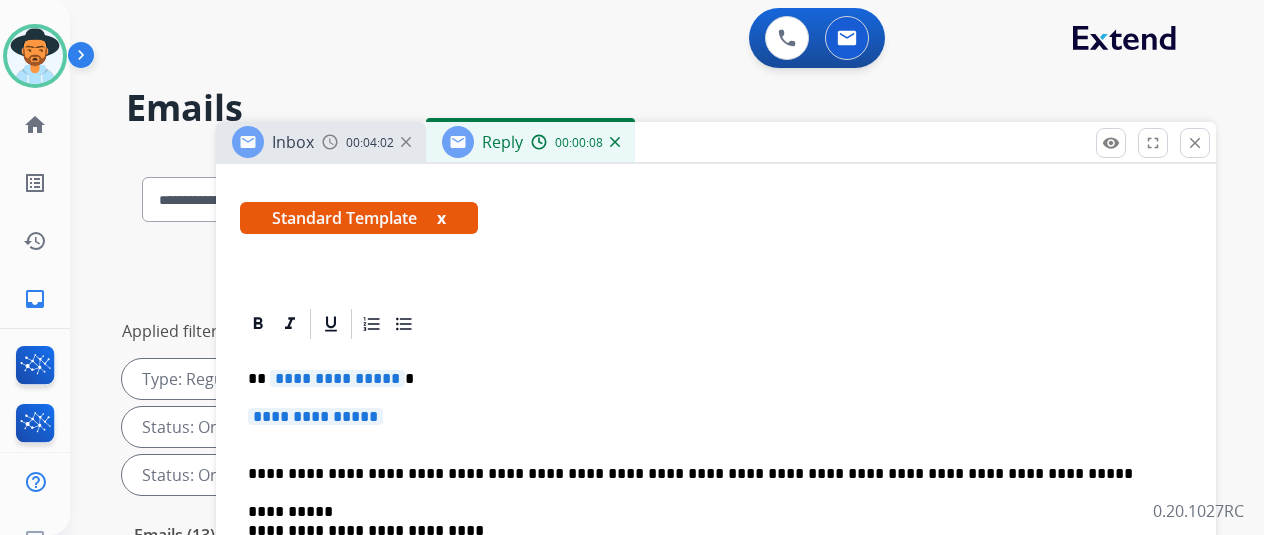
click at [405, 370] on span "**********" at bounding box center [337, 378] width 135 height 17
click at [383, 408] on span "**********" at bounding box center [315, 416] width 135 height 17
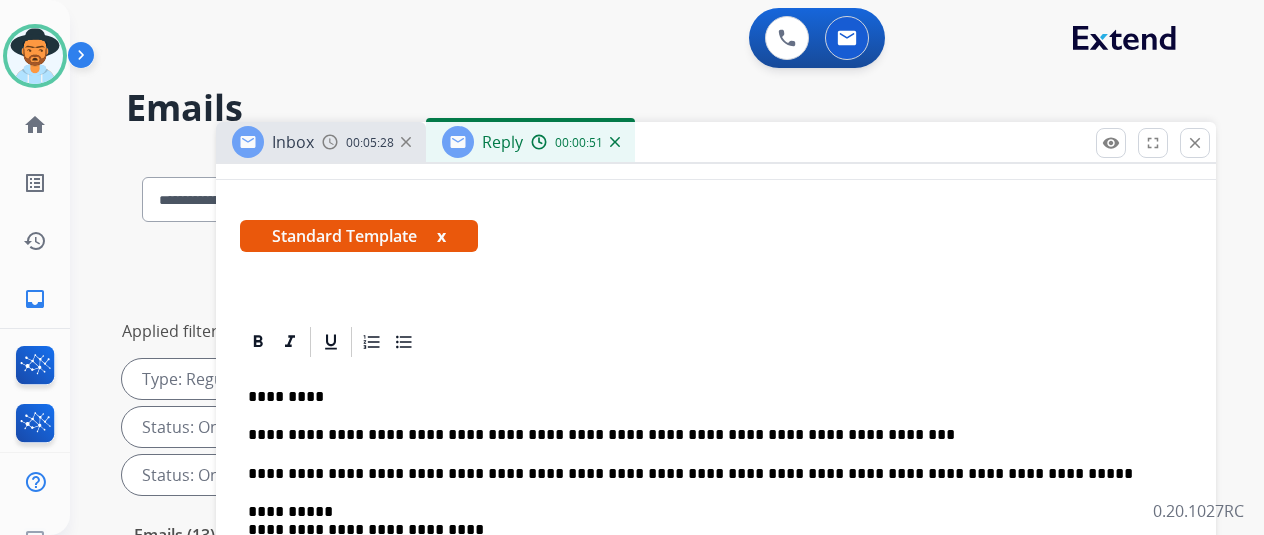
click at [844, 426] on p "**********" at bounding box center [708, 435] width 920 height 18
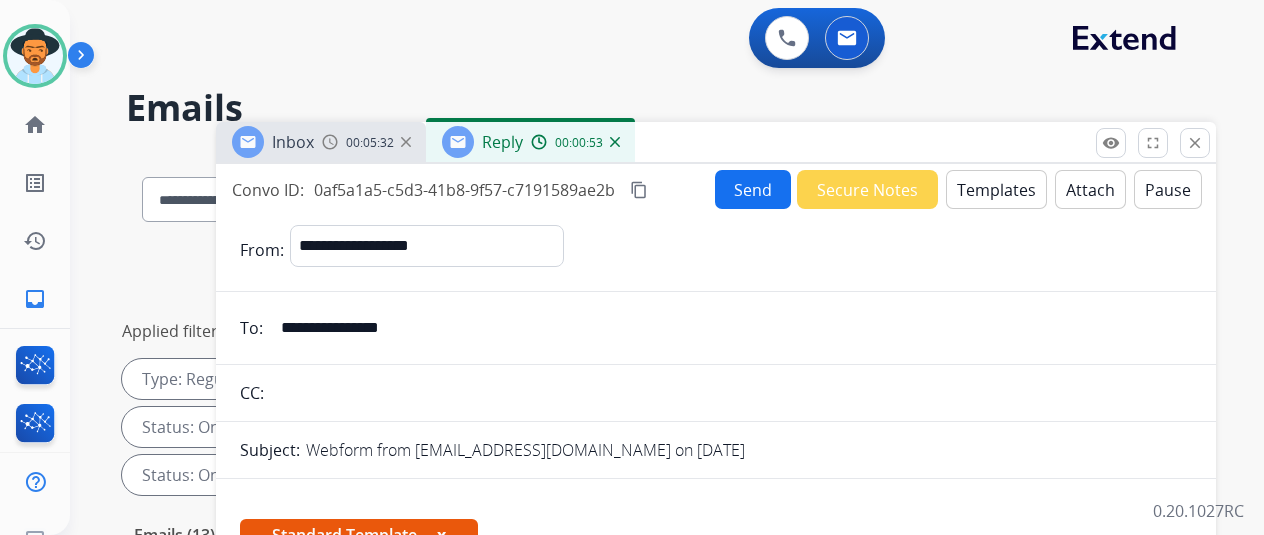
select select "**********"
select select "*"
select select "**********"
click at [648, 187] on mat-icon "content_copy" at bounding box center [639, 190] width 18 height 18
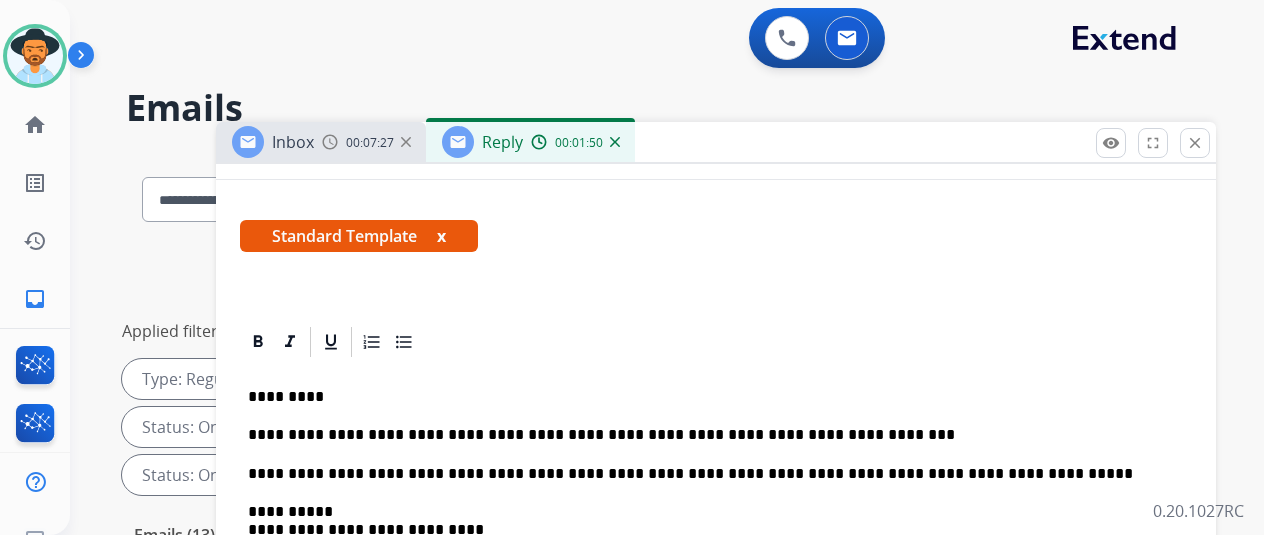
scroll to position [334, 0]
click at [841, 426] on p "**********" at bounding box center [708, 435] width 920 height 18
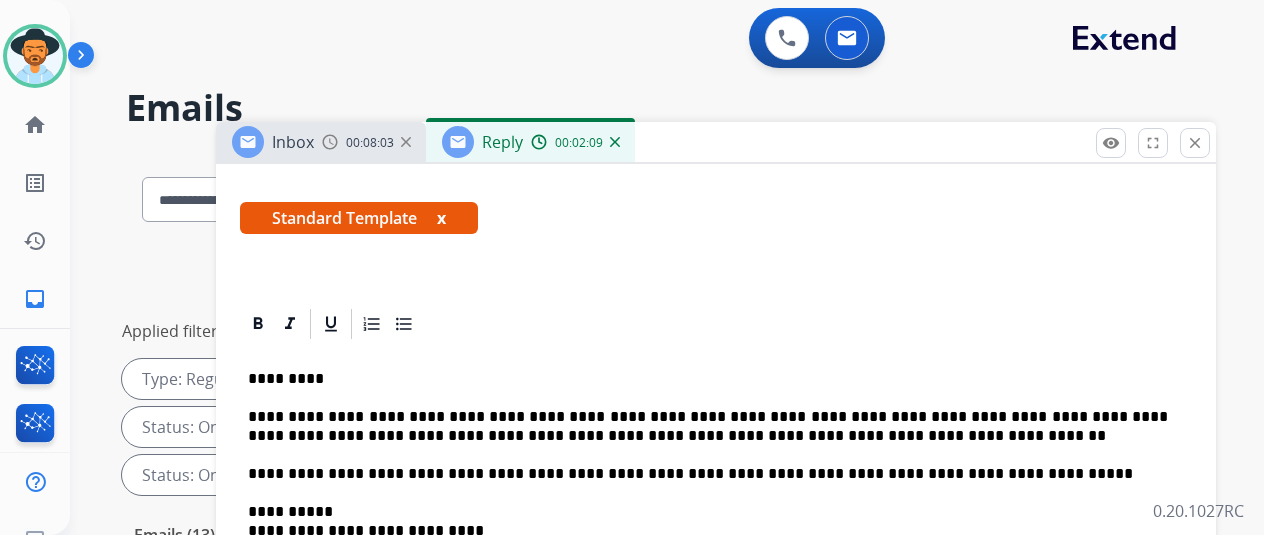
scroll to position [0, 0]
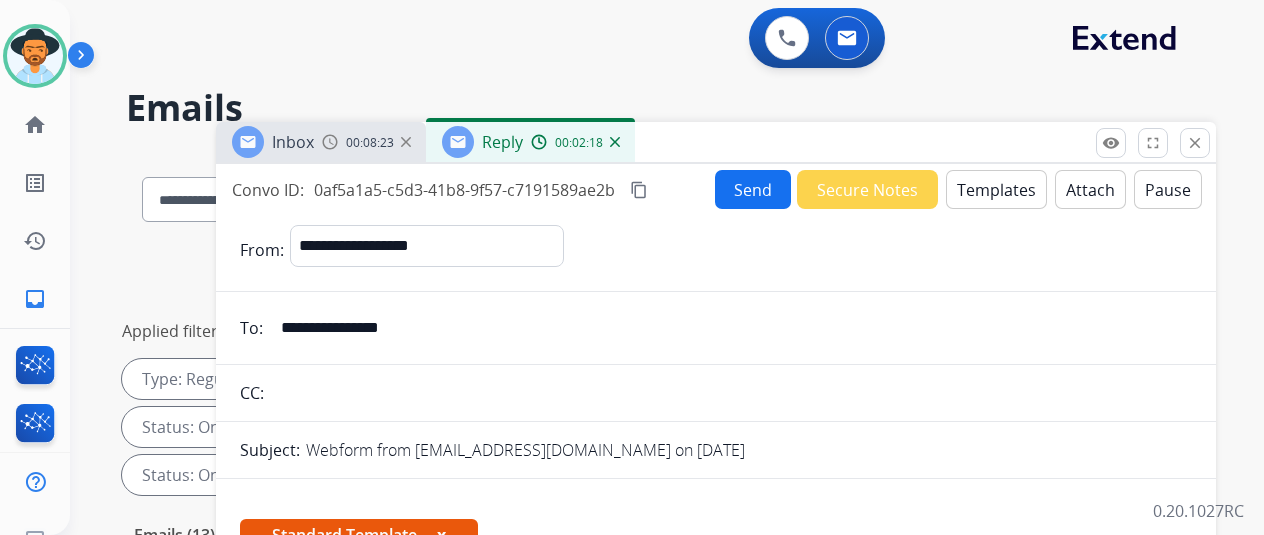
click at [758, 174] on button "Send" at bounding box center [753, 189] width 76 height 39
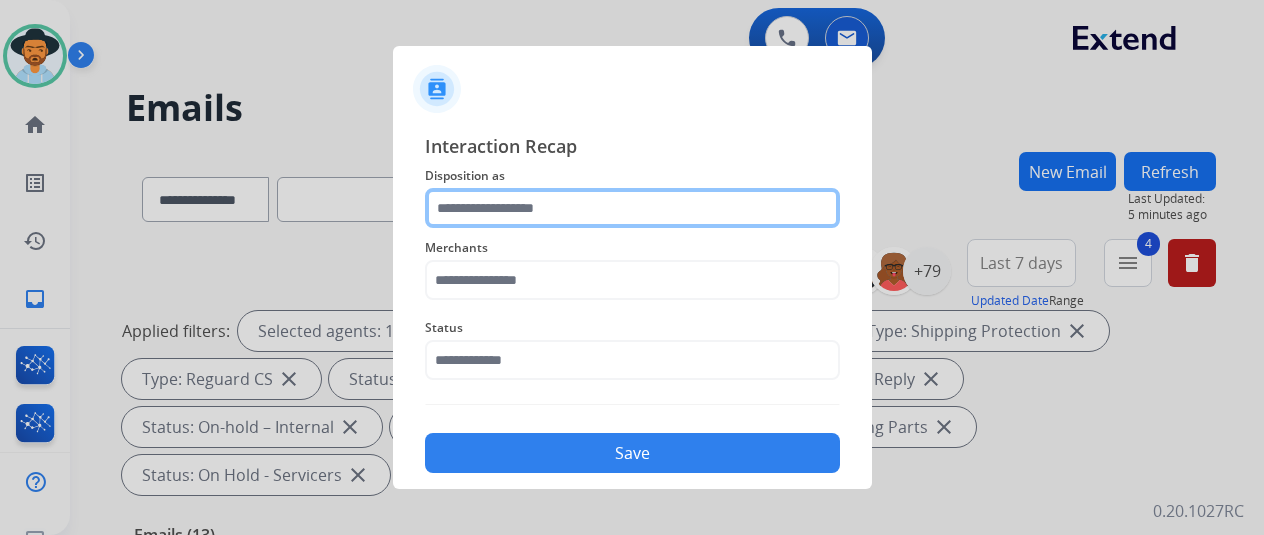
click at [458, 194] on input "text" at bounding box center [632, 208] width 415 height 40
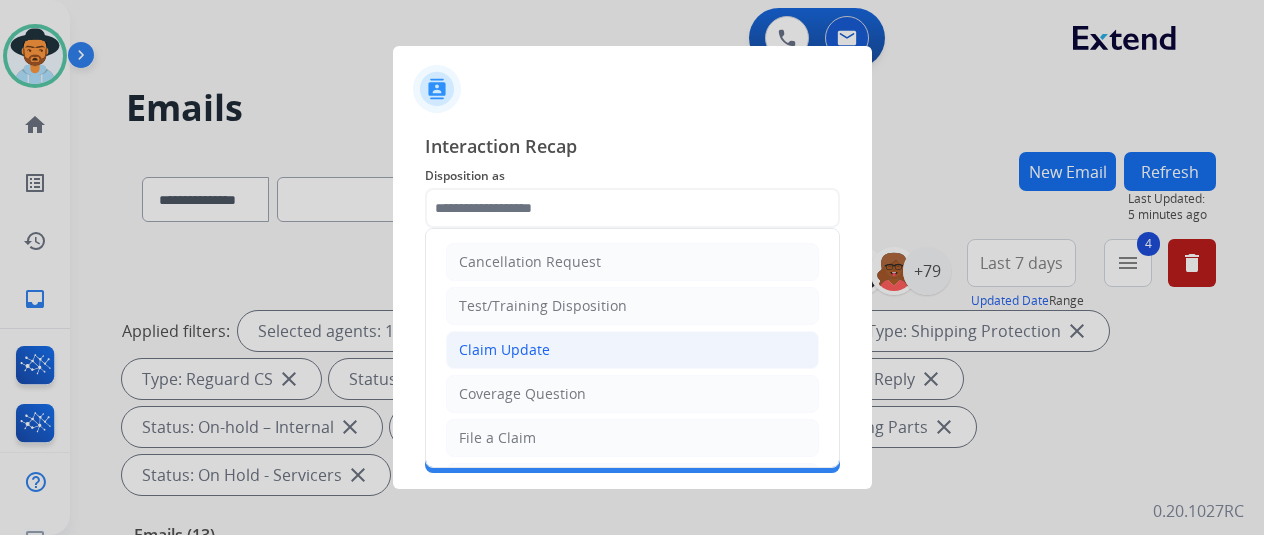
click at [487, 353] on div "Claim Update" at bounding box center [504, 350] width 91 height 20
type input "**********"
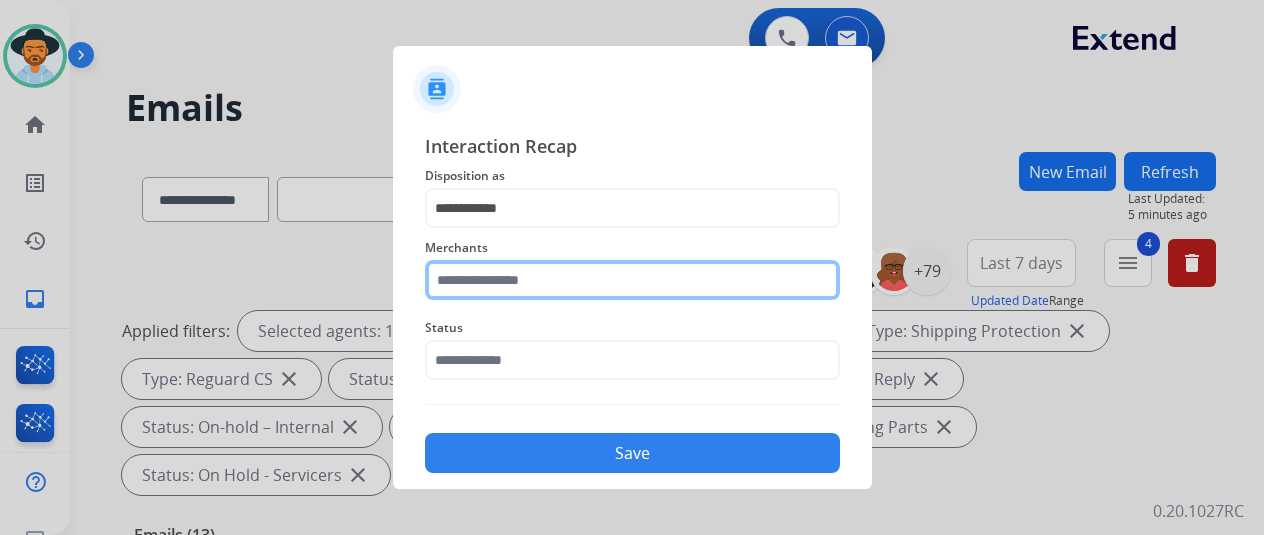
click at [472, 275] on input "text" at bounding box center [632, 280] width 415 height 40
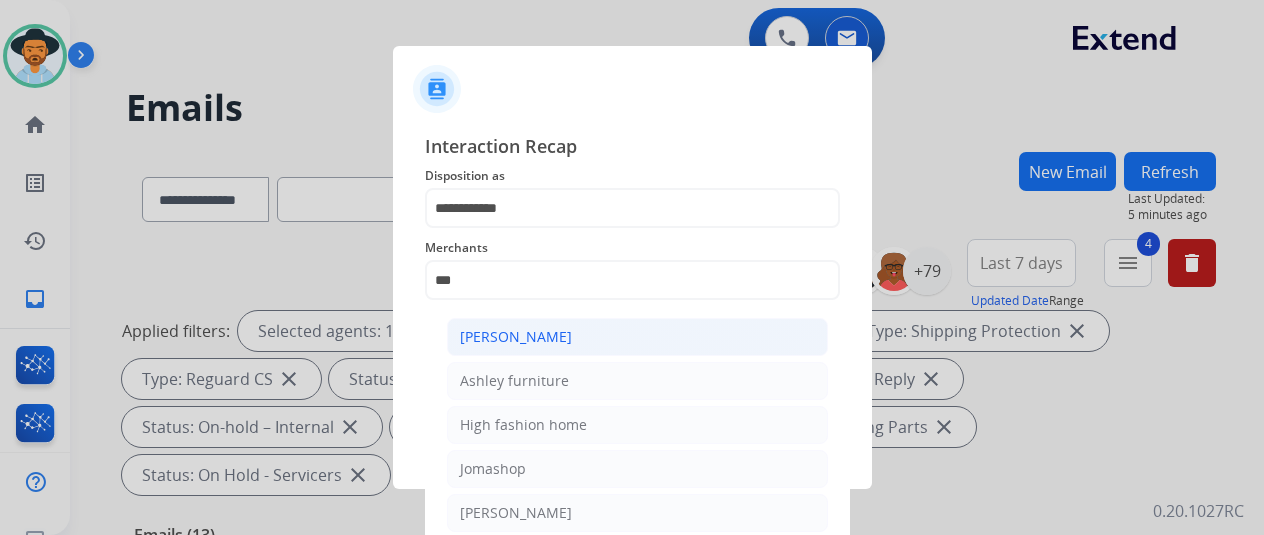
click at [543, 343] on div "[PERSON_NAME]" at bounding box center [516, 337] width 112 height 20
type input "**********"
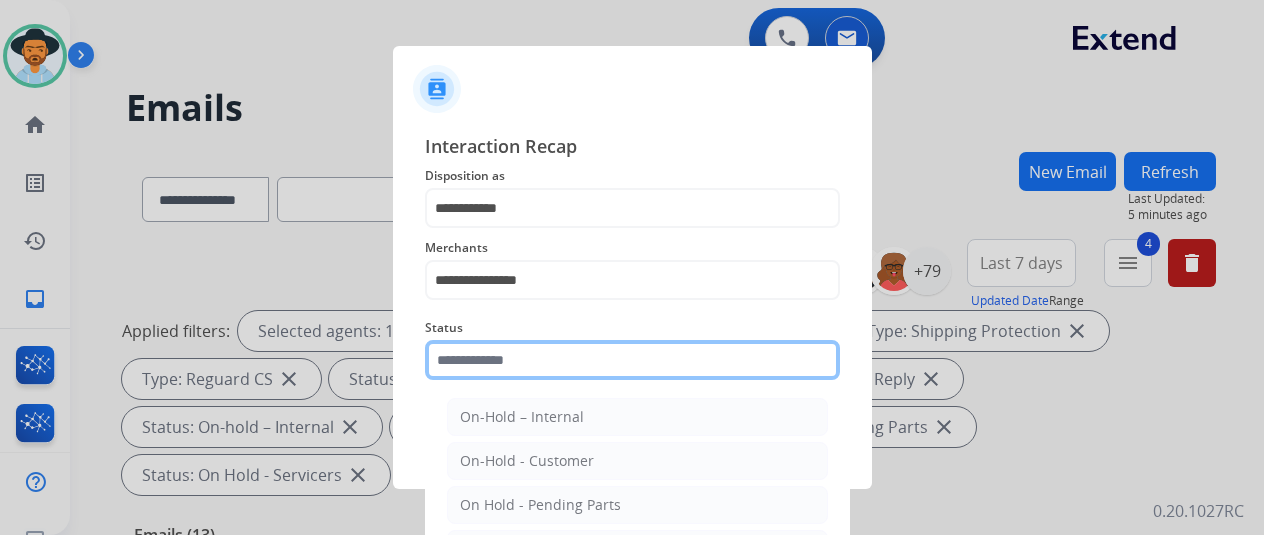
click at [490, 363] on input "text" at bounding box center [632, 360] width 415 height 40
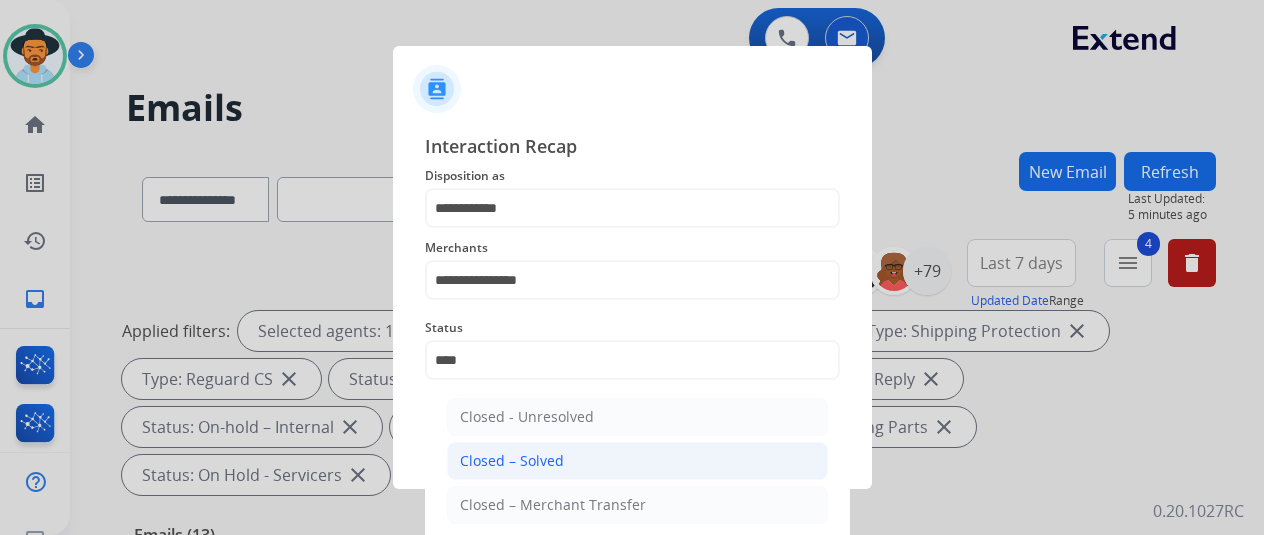
click at [522, 461] on div "Closed – Solved" at bounding box center [512, 461] width 104 height 20
type input "**********"
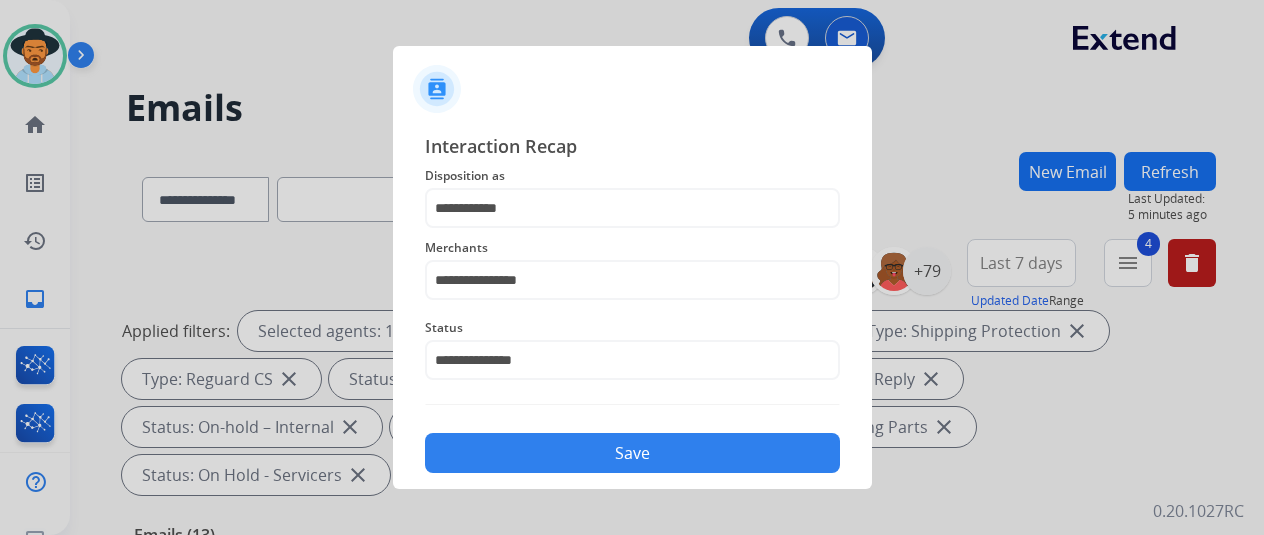
click at [627, 445] on button "Save" at bounding box center [632, 453] width 415 height 40
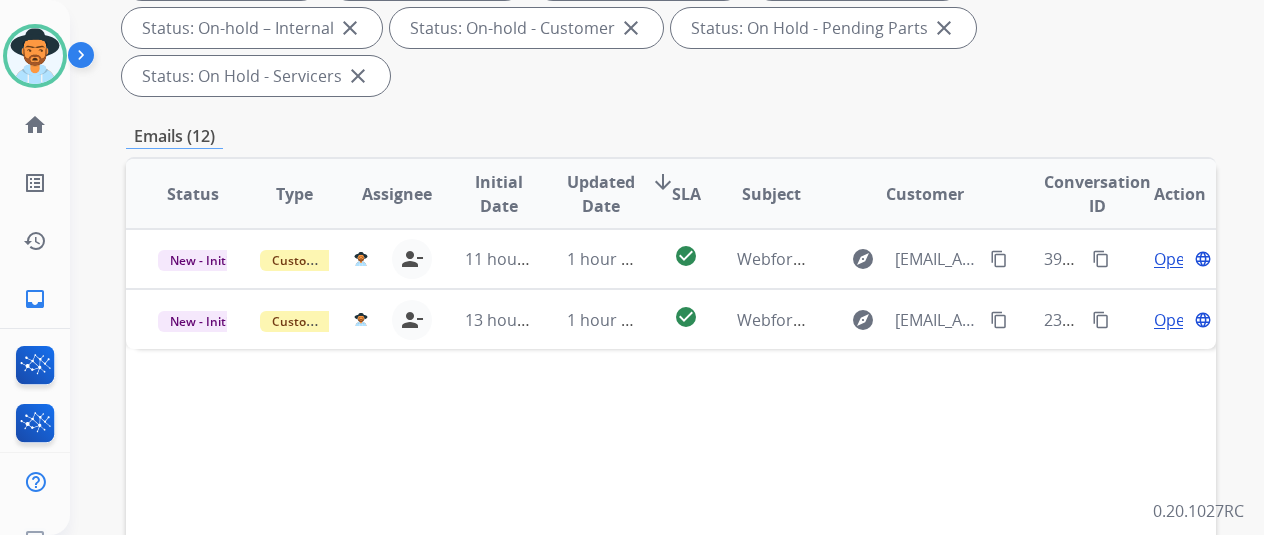
scroll to position [400, 0]
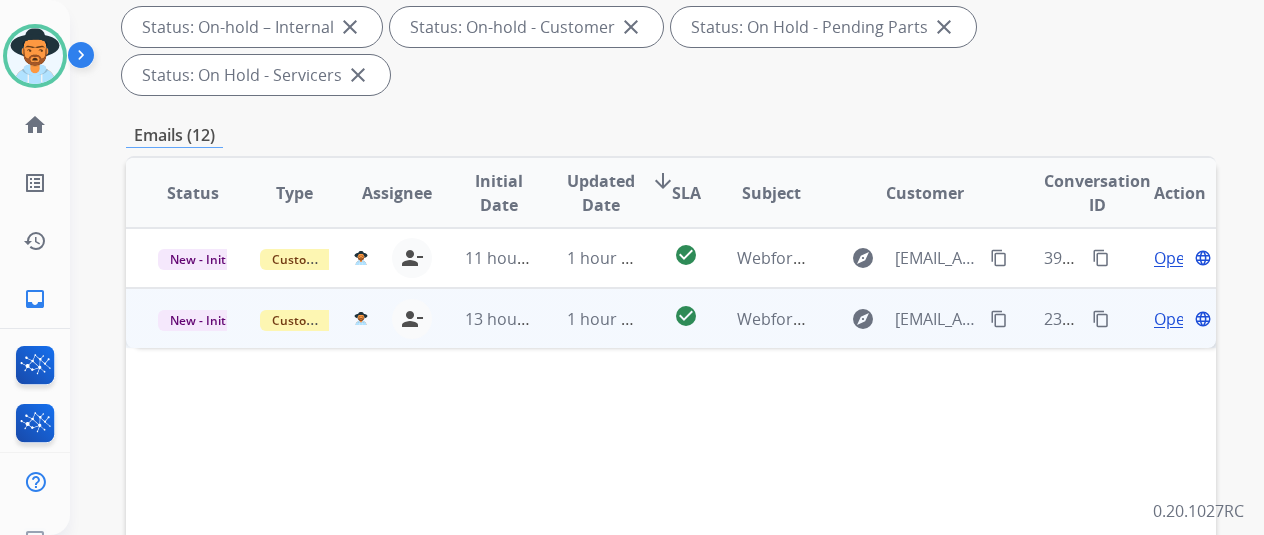
click at [1106, 310] on mat-icon "content_copy" at bounding box center [1101, 319] width 18 height 18
click at [1002, 310] on mat-icon "content_copy" at bounding box center [999, 319] width 18 height 18
click at [1168, 307] on span "Open" at bounding box center [1174, 319] width 41 height 24
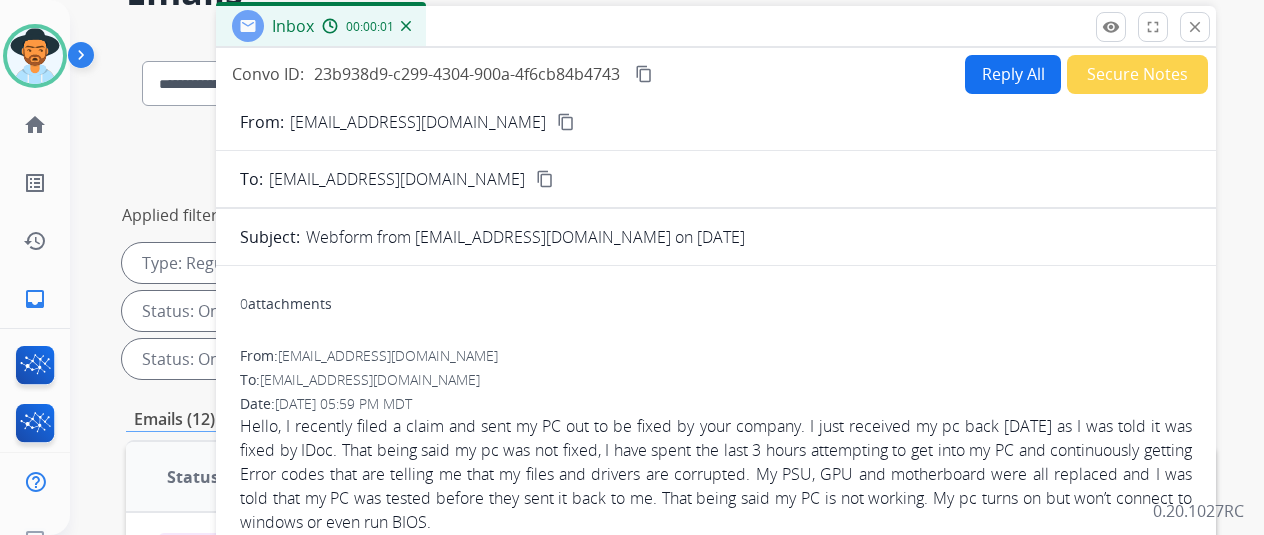
scroll to position [0, 0]
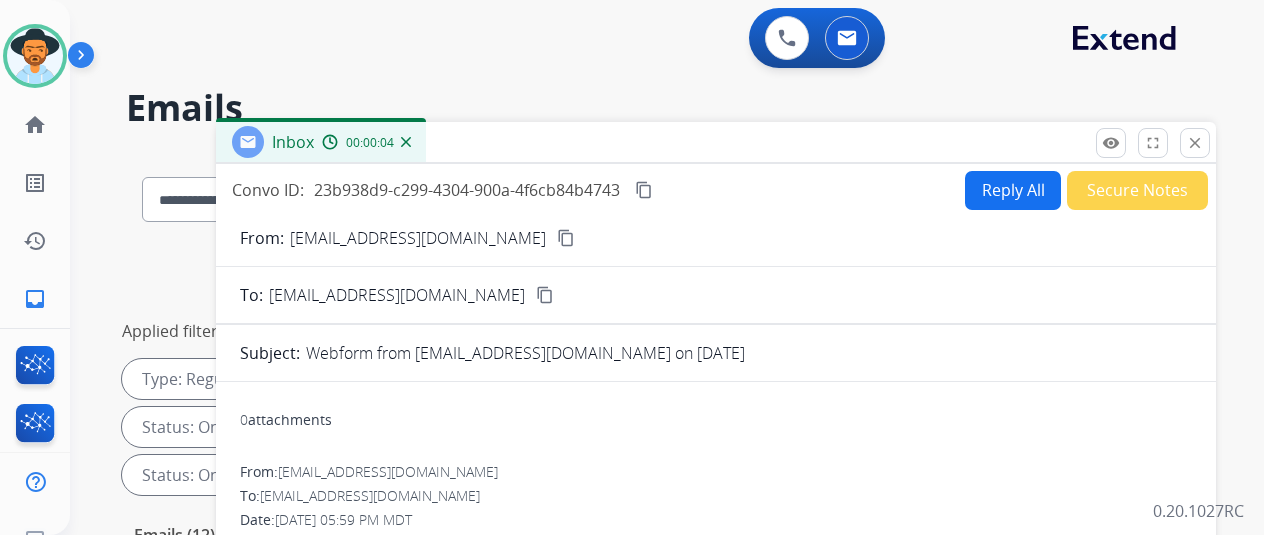
click at [653, 187] on mat-icon "content_copy" at bounding box center [644, 190] width 18 height 18
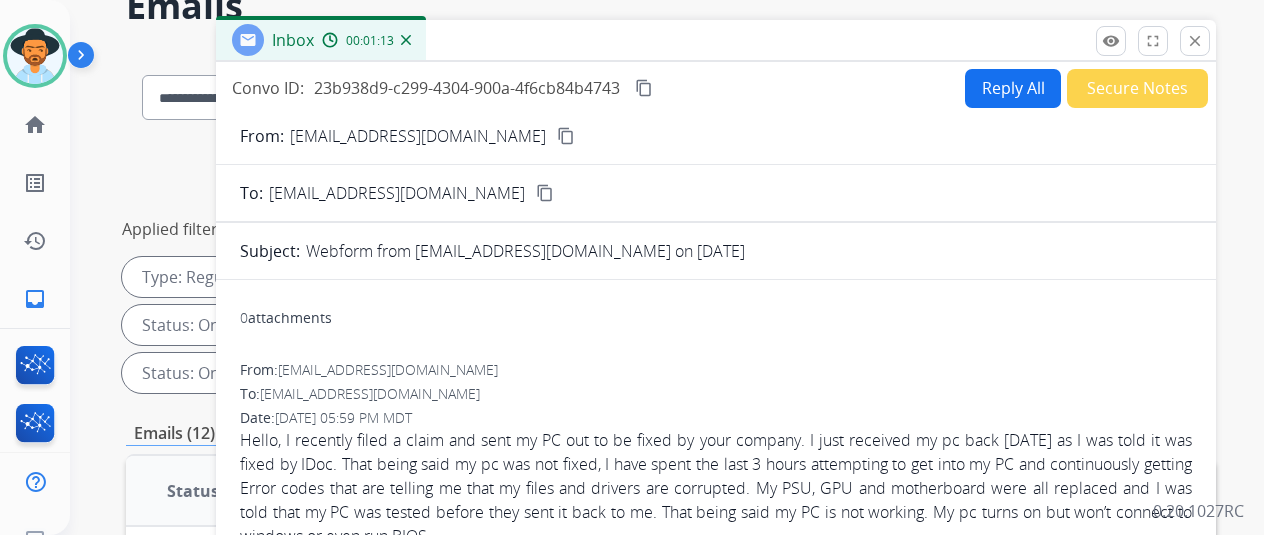
scroll to position [200, 0]
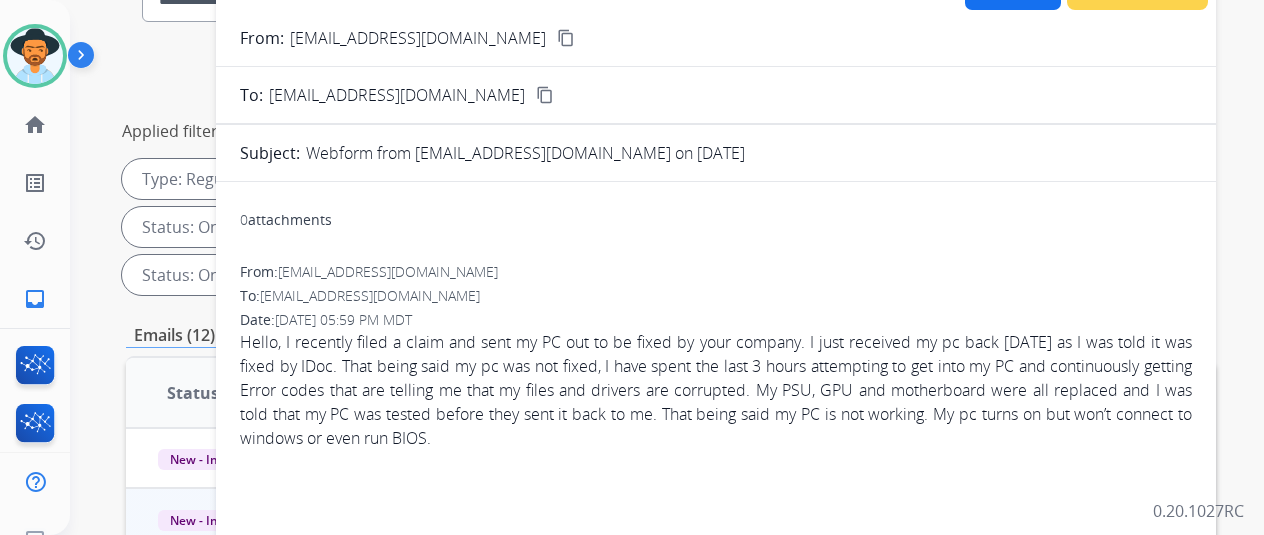
click at [830, 457] on div "From: [EMAIL_ADDRESS][DOMAIN_NAME] To: [EMAIL_ADDRESS][DOMAIN_NAME] Date: [DATE…" at bounding box center [716, 364] width 952 height 204
drag, startPoint x: 621, startPoint y: 436, endPoint x: 242, endPoint y: 339, distance: 391.1
click at [242, 339] on div "0 attachments From: [EMAIL_ADDRESS][DOMAIN_NAME] To: [EMAIL_ADDRESS][DOMAIN_NAM…" at bounding box center [716, 519] width 1000 height 642
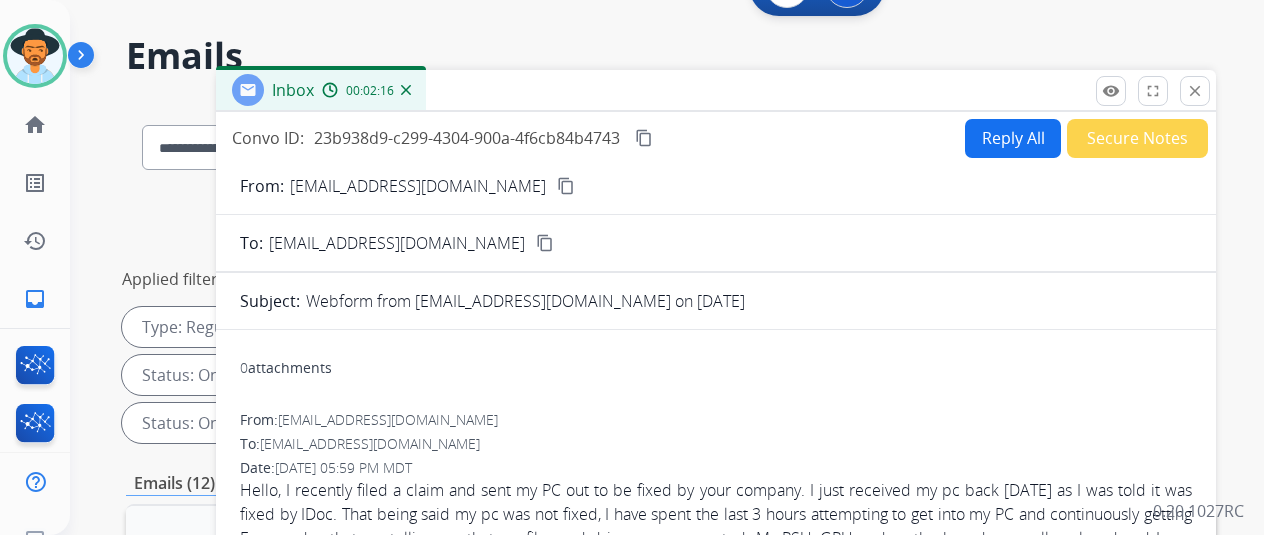
scroll to position [0, 0]
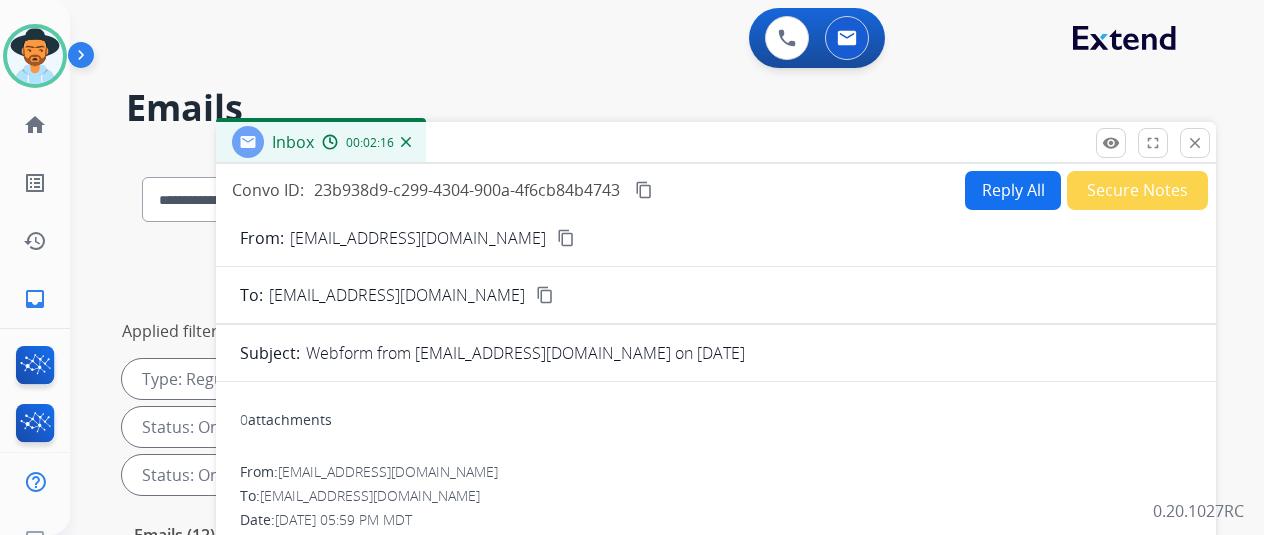
click at [1014, 187] on button "Reply All" at bounding box center [1013, 190] width 96 height 39
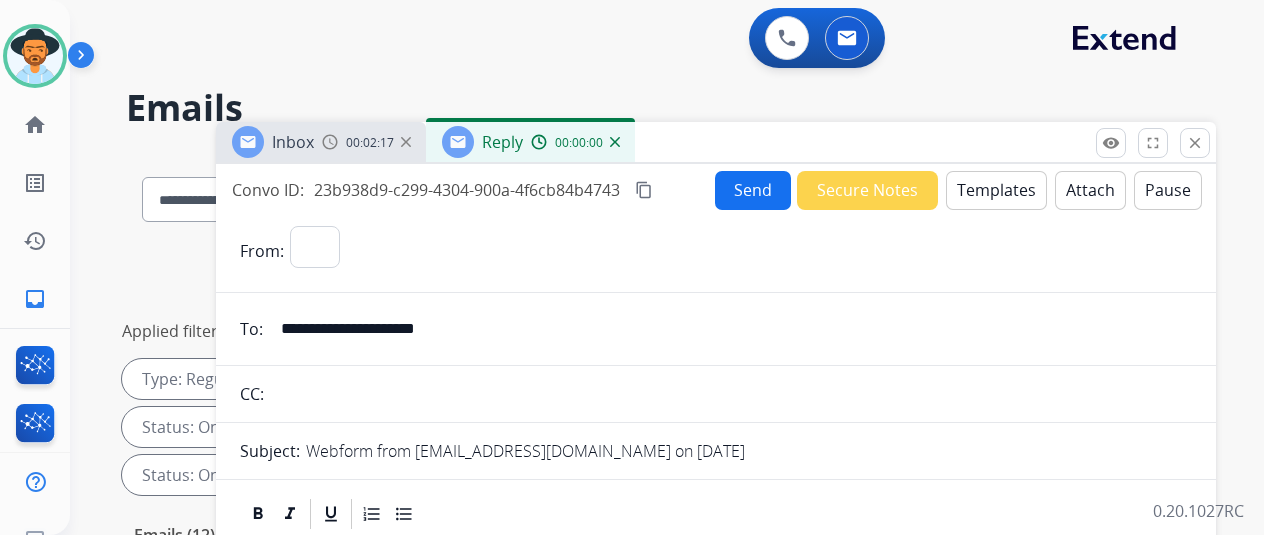
select select "**********"
click at [1008, 181] on button "Templates" at bounding box center [996, 190] width 101 height 39
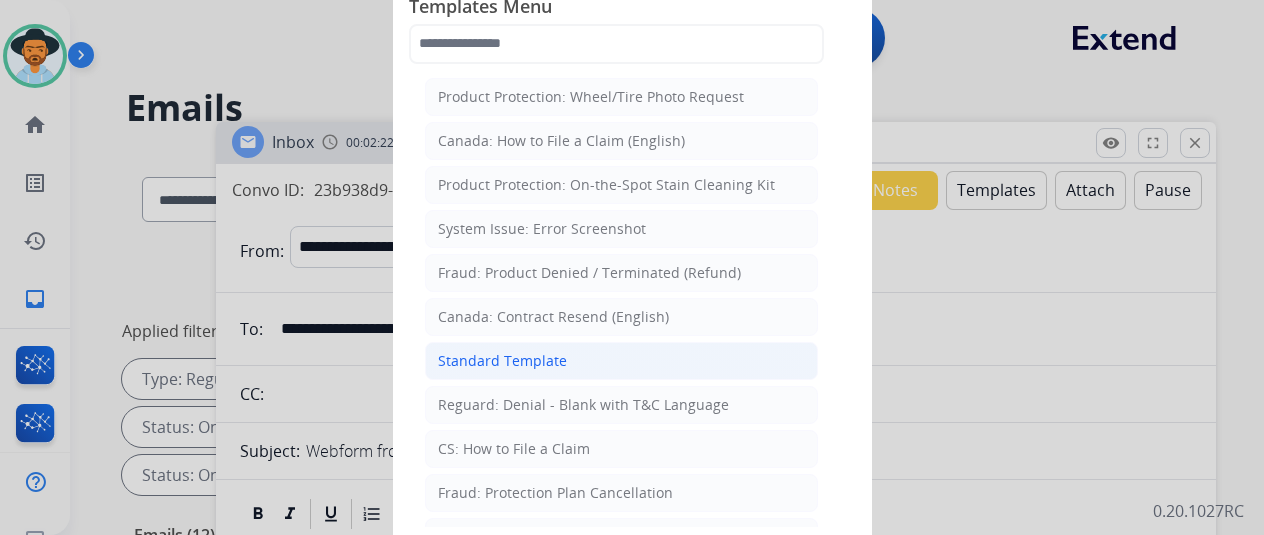
click at [508, 367] on li "Standard Template" at bounding box center [621, 361] width 393 height 38
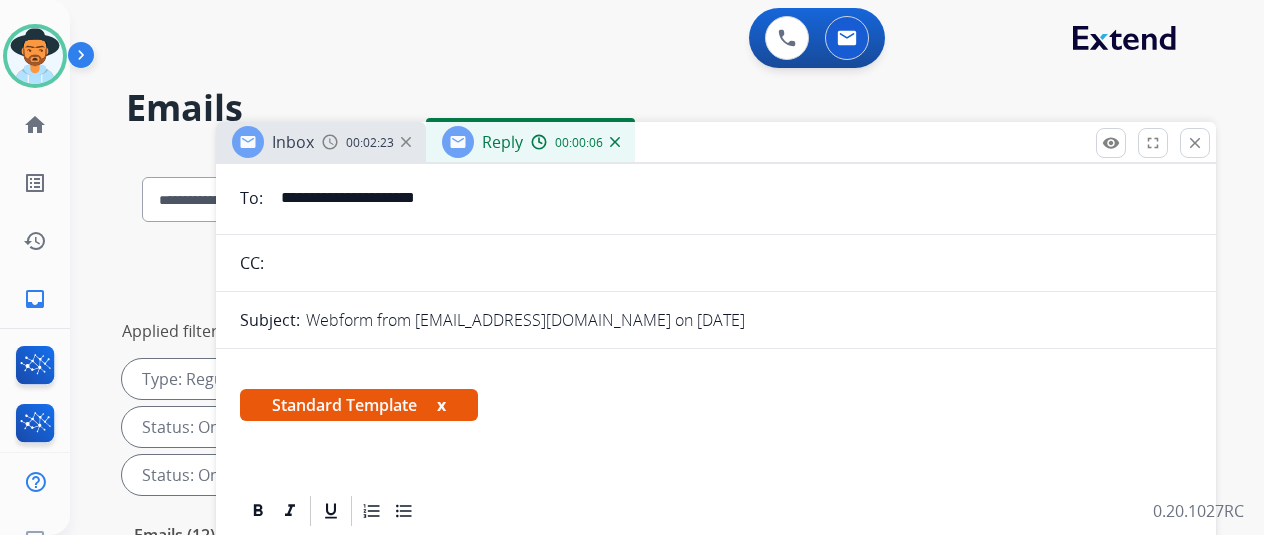
scroll to position [300, 0]
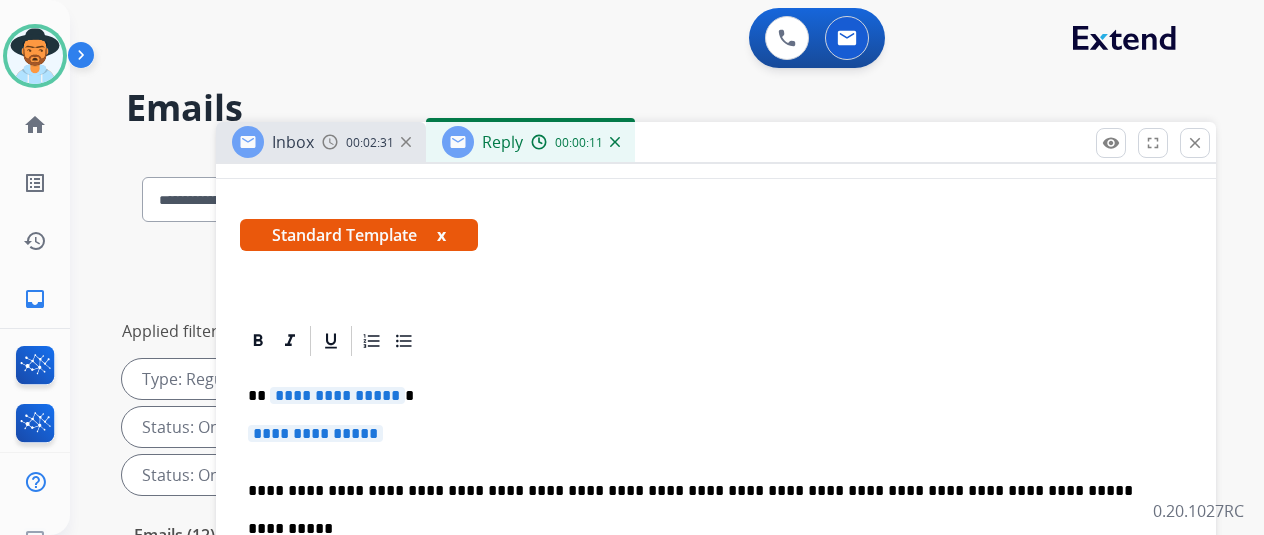
click at [410, 394] on p "**********" at bounding box center [708, 396] width 920 height 18
click at [409, 431] on p "**********" at bounding box center [716, 443] width 936 height 37
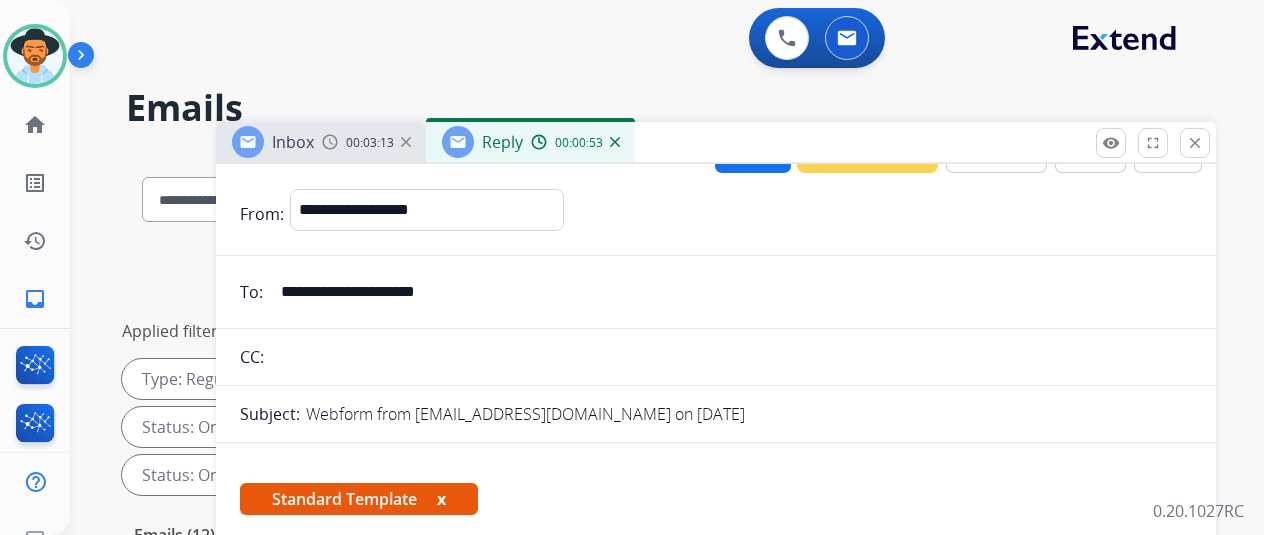
scroll to position [0, 0]
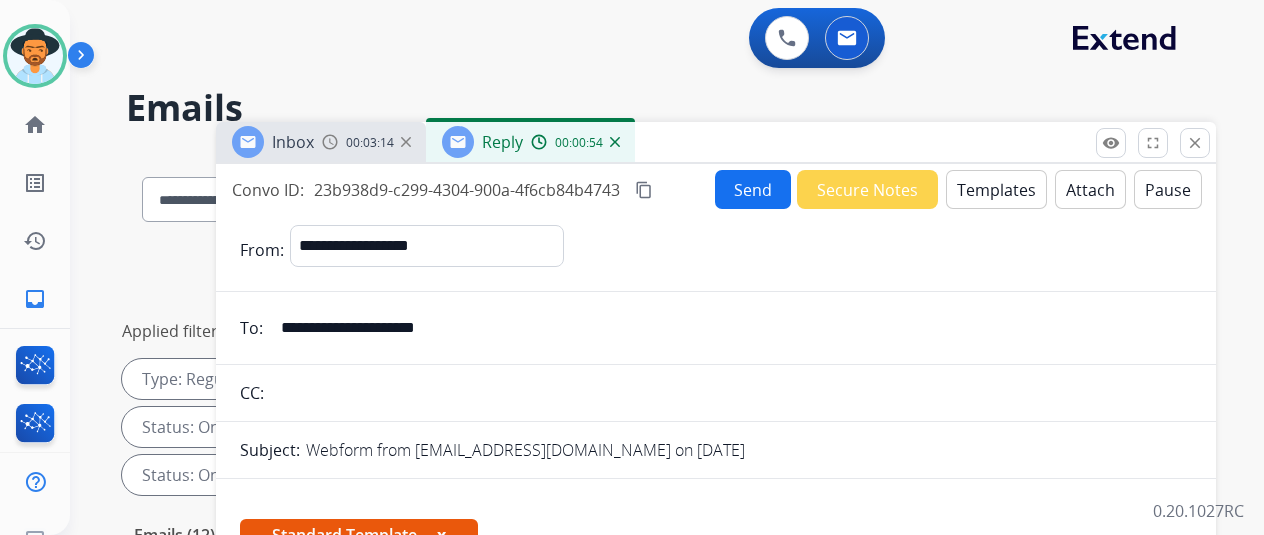
click at [762, 183] on button "Send" at bounding box center [753, 189] width 76 height 39
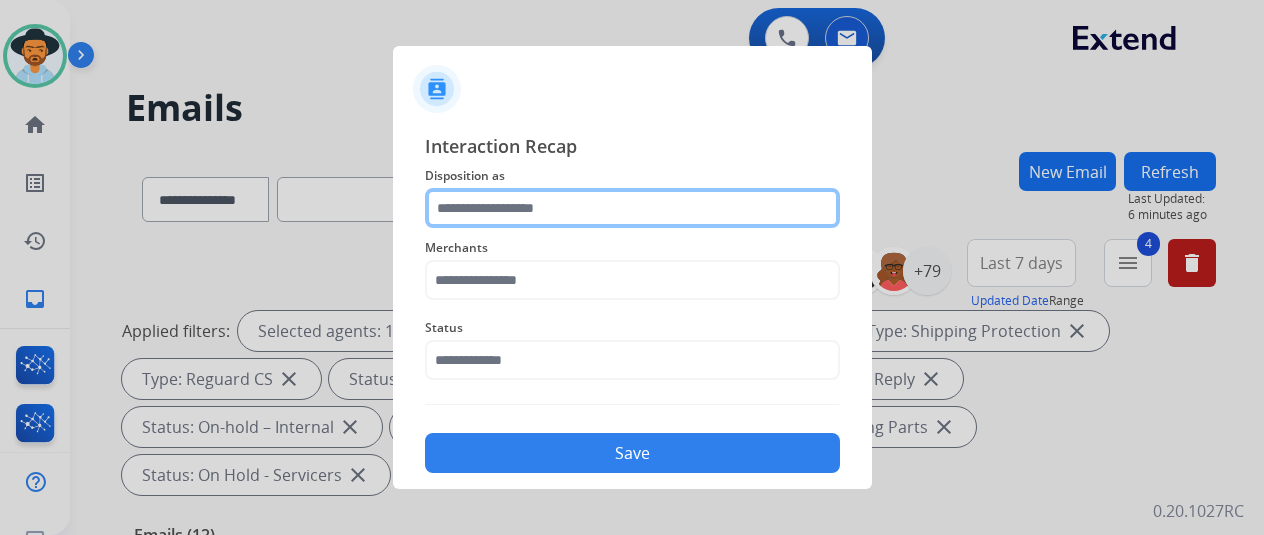
click at [454, 209] on input "text" at bounding box center [632, 208] width 415 height 40
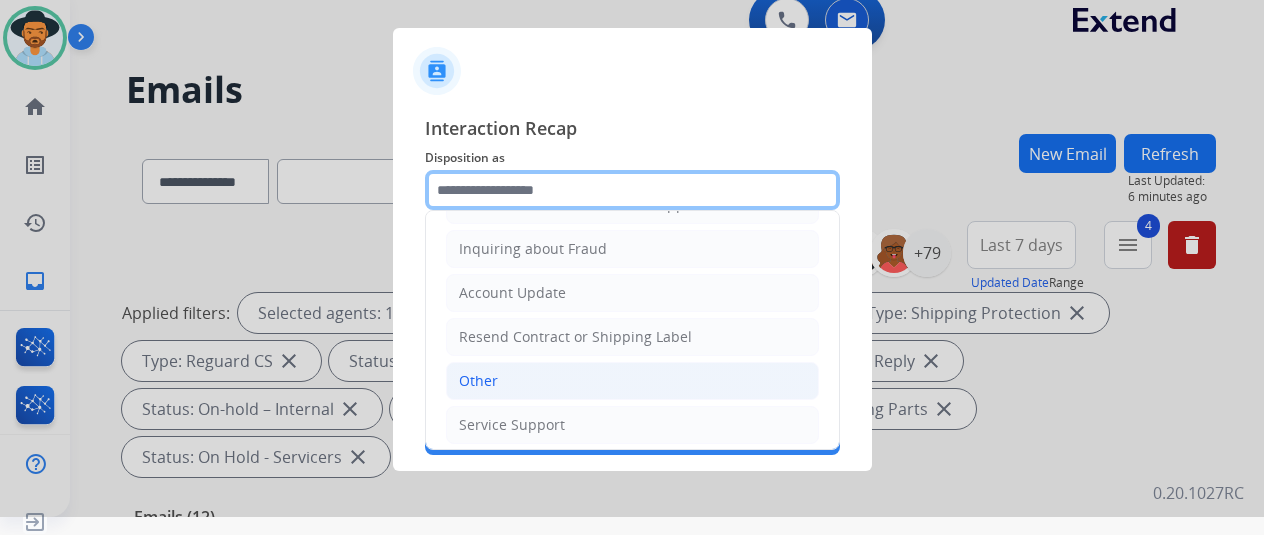
scroll to position [24, 0]
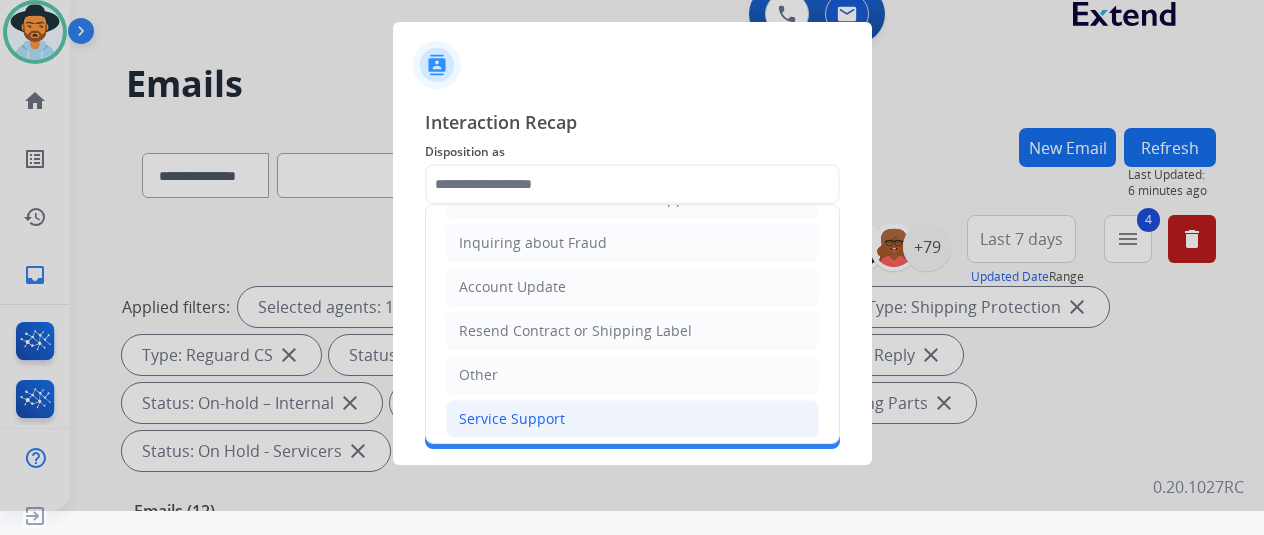
click at [490, 409] on div "Service Support" at bounding box center [512, 419] width 106 height 20
type input "**********"
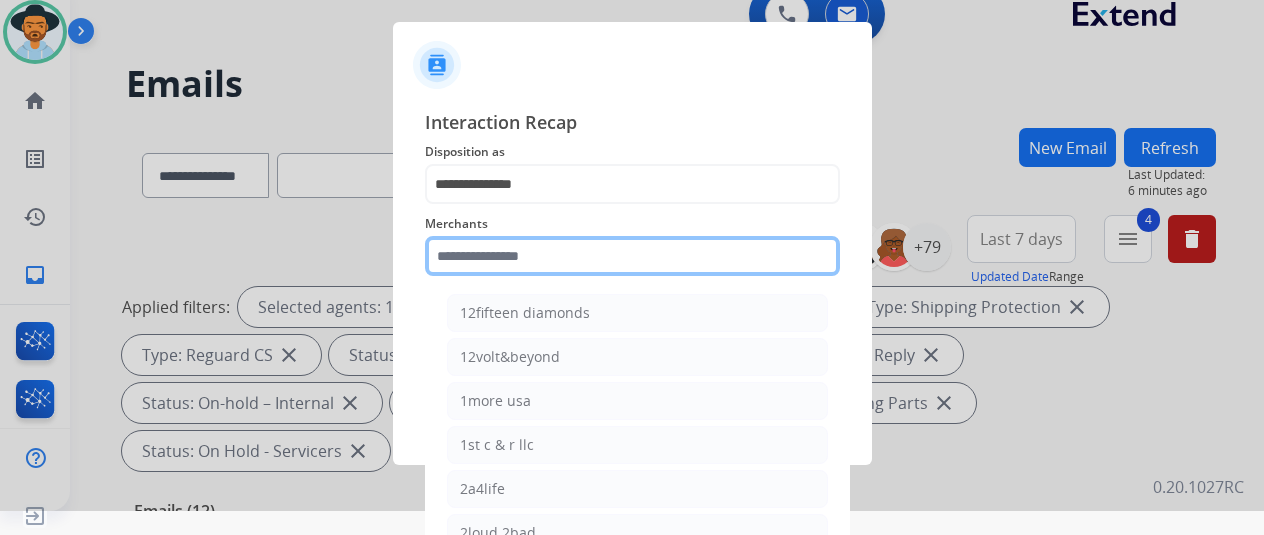
click at [474, 252] on input "text" at bounding box center [632, 256] width 415 height 40
type input "*"
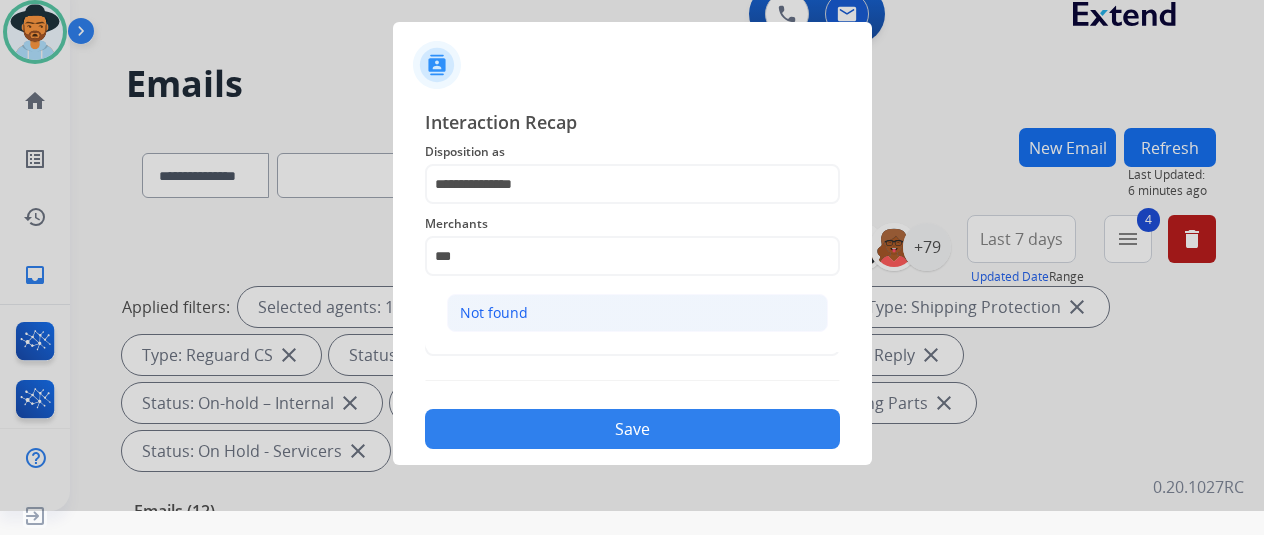
click at [496, 315] on div "Not found" at bounding box center [494, 313] width 68 height 20
type input "*********"
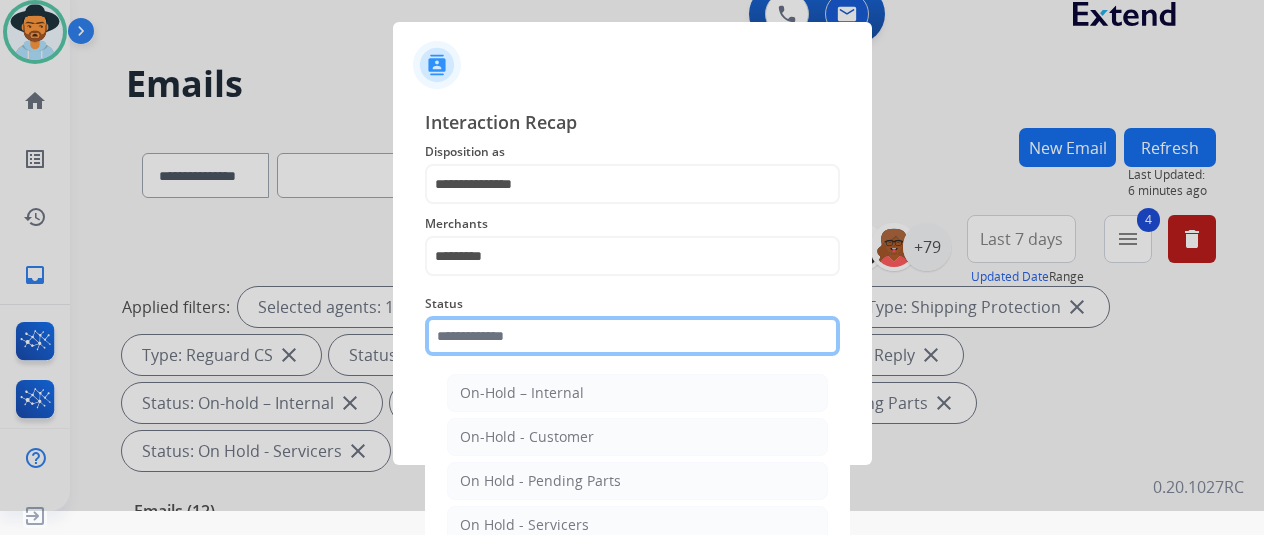
click at [468, 347] on input "text" at bounding box center [632, 336] width 415 height 40
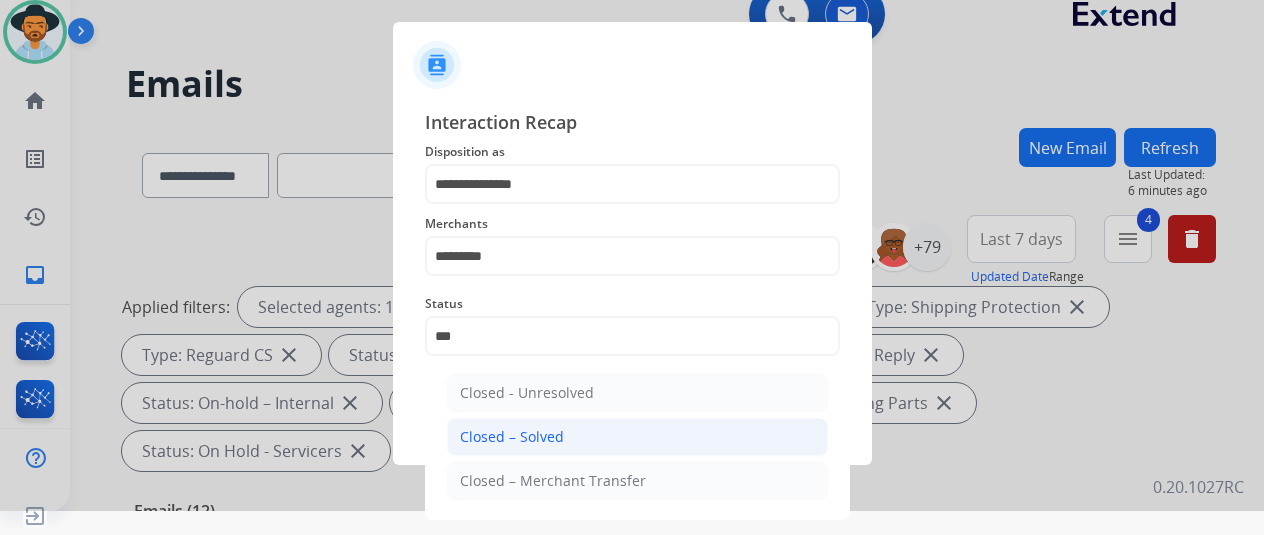
click at [488, 428] on div "Closed – Solved" at bounding box center [512, 437] width 104 height 20
type input "**********"
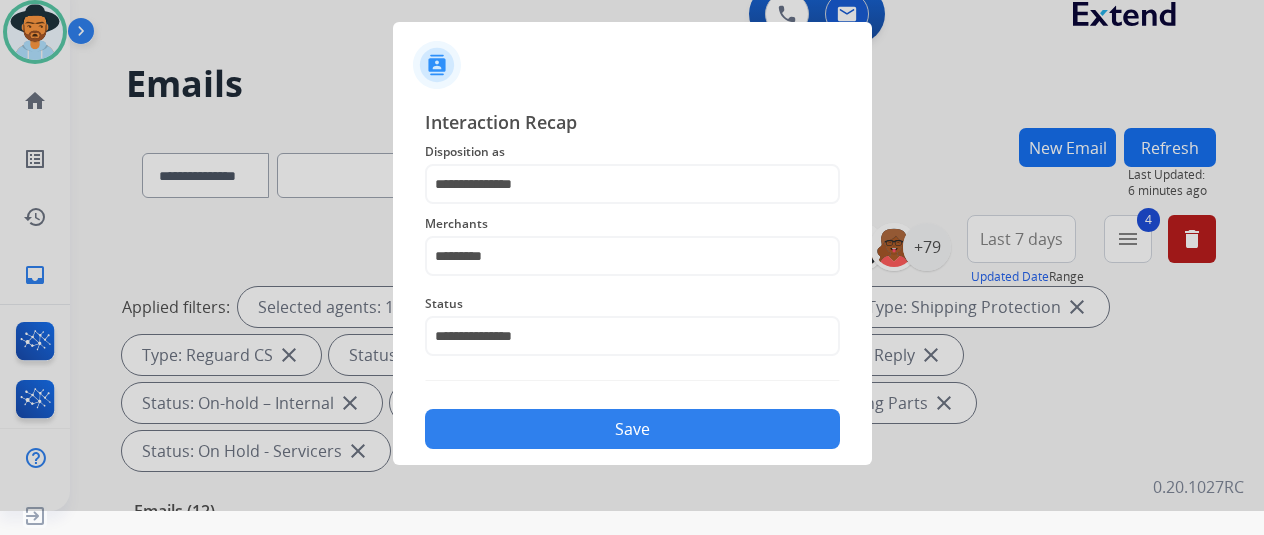
click at [662, 423] on button "Save" at bounding box center [632, 429] width 415 height 40
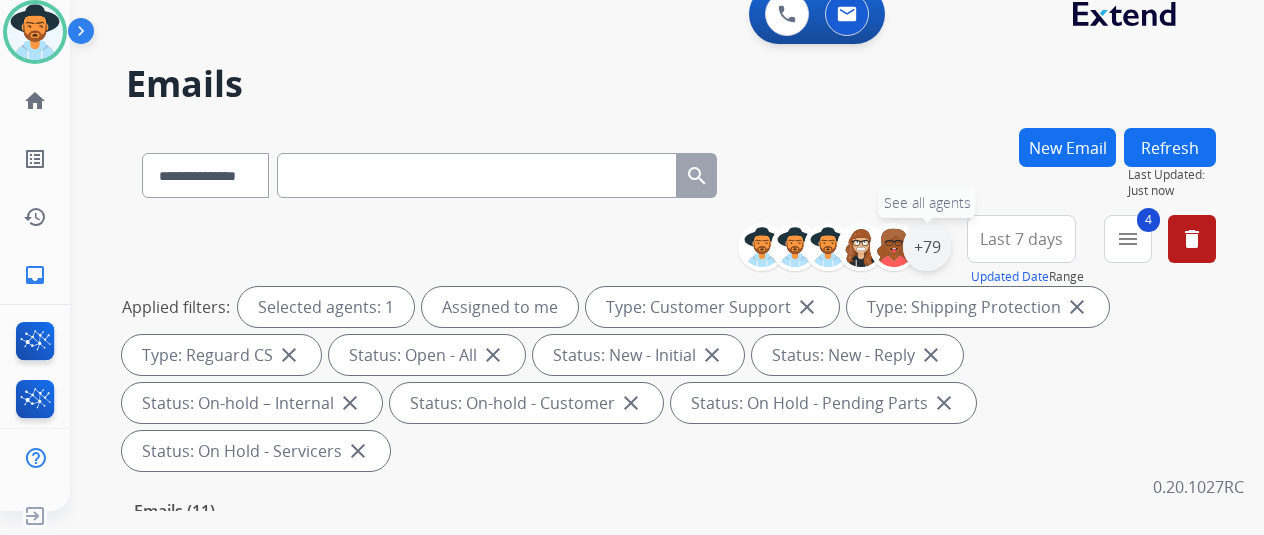
click at [940, 248] on div "+79" at bounding box center [927, 247] width 48 height 48
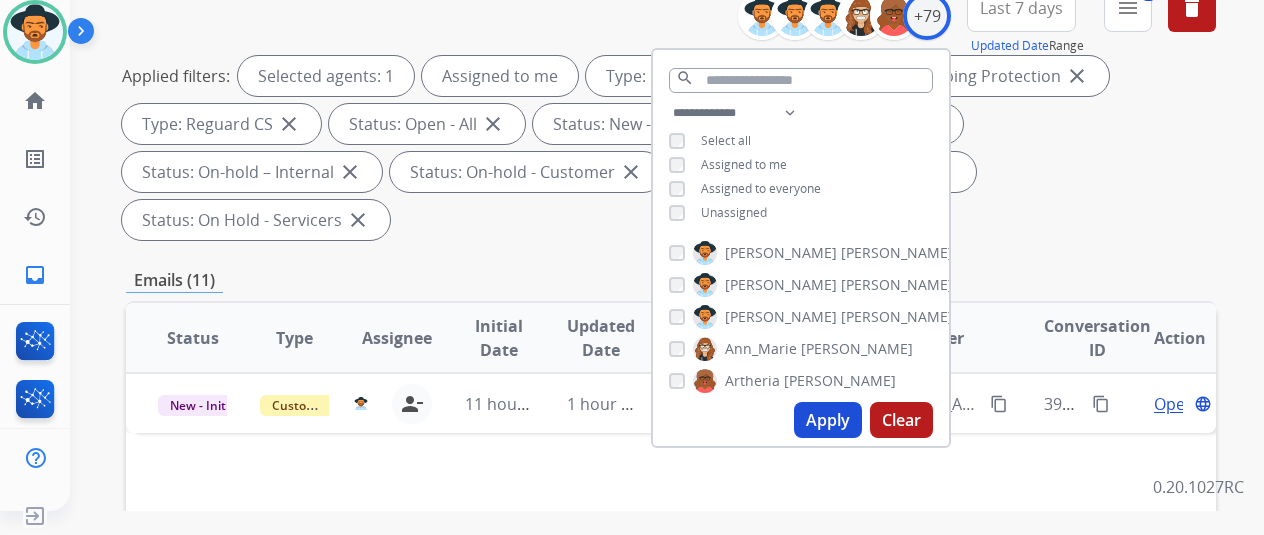
scroll to position [400, 0]
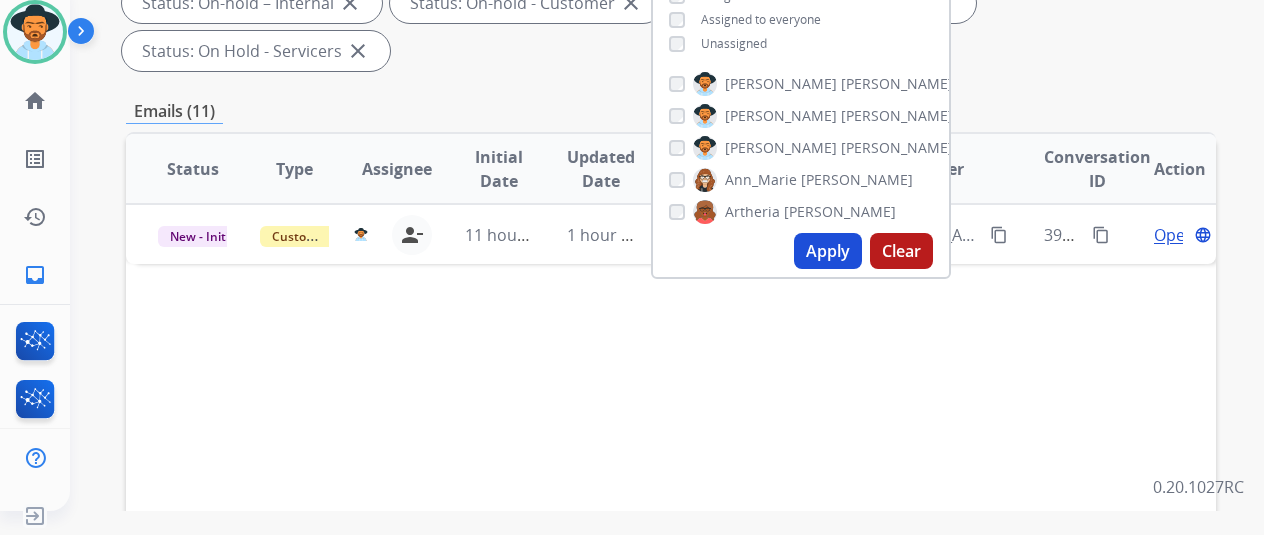
click at [834, 251] on button "Apply" at bounding box center [828, 251] width 68 height 36
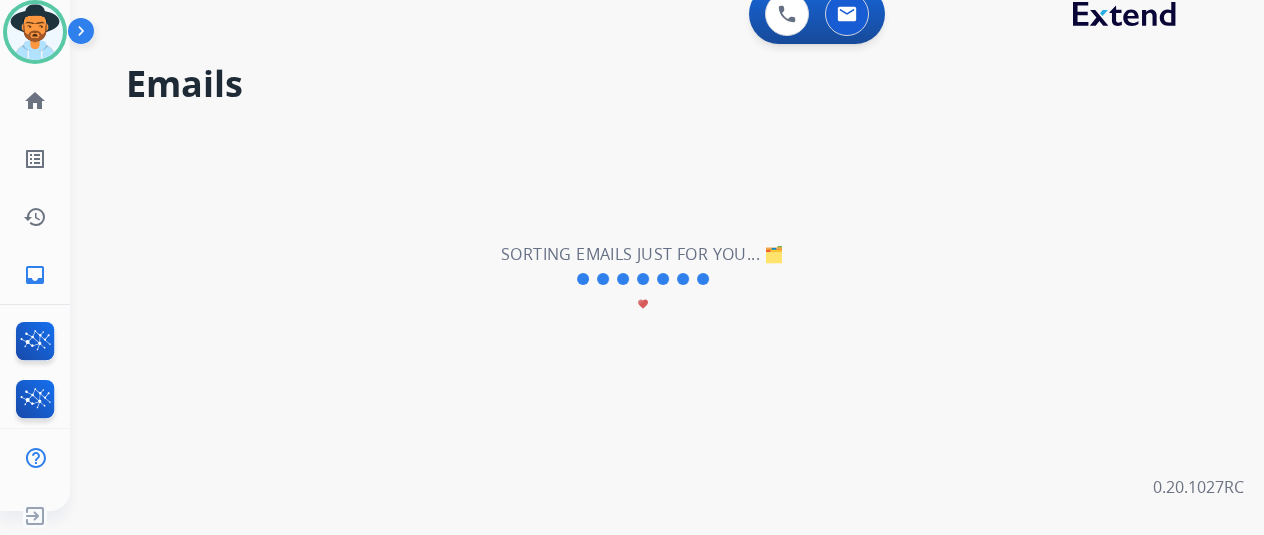
scroll to position [0, 0]
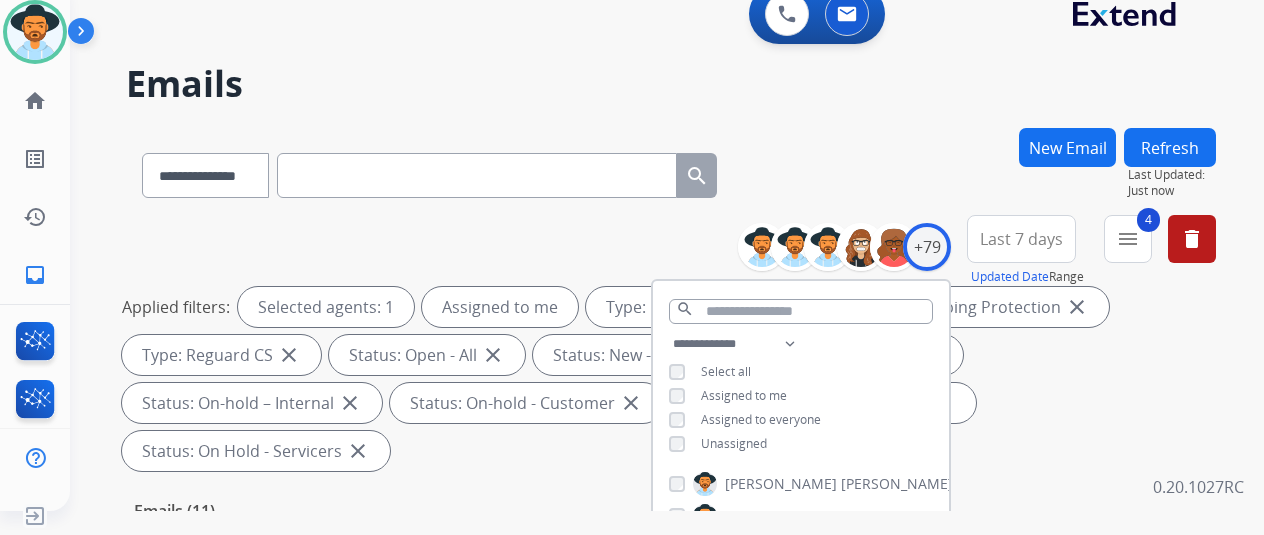
click at [890, 163] on div "**********" at bounding box center [671, 171] width 1090 height 87
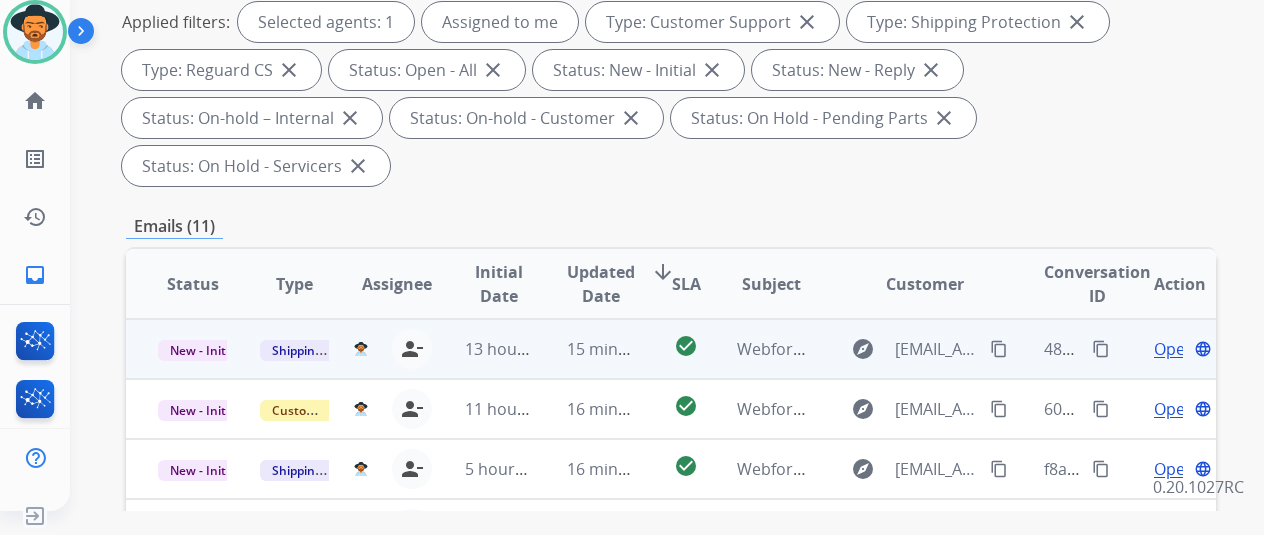
scroll to position [200, 0]
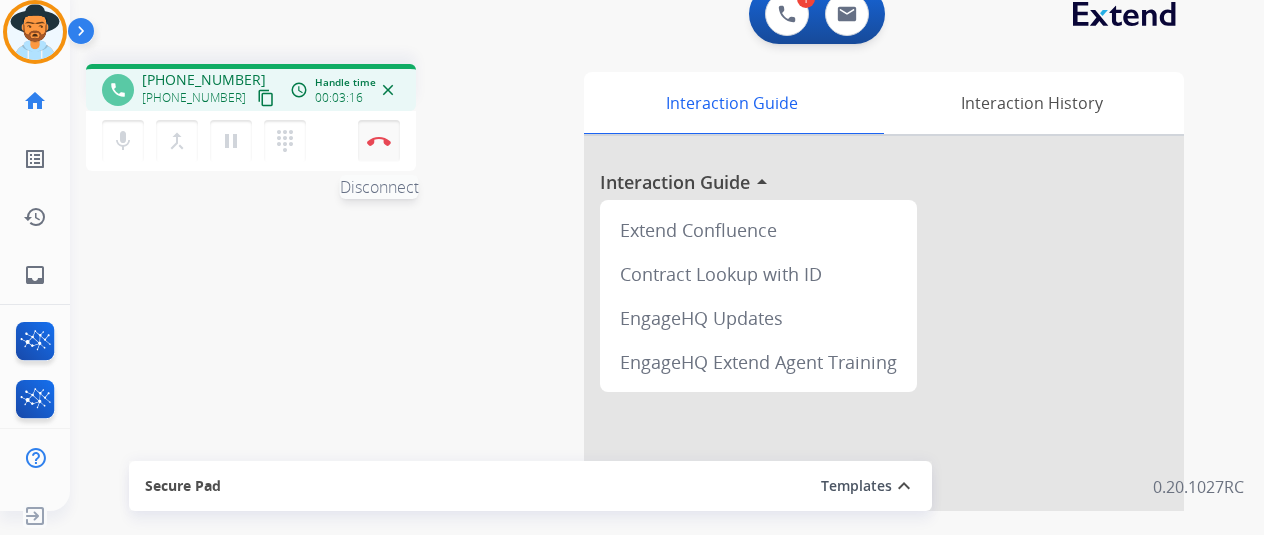
click at [383, 137] on img at bounding box center [379, 141] width 24 height 10
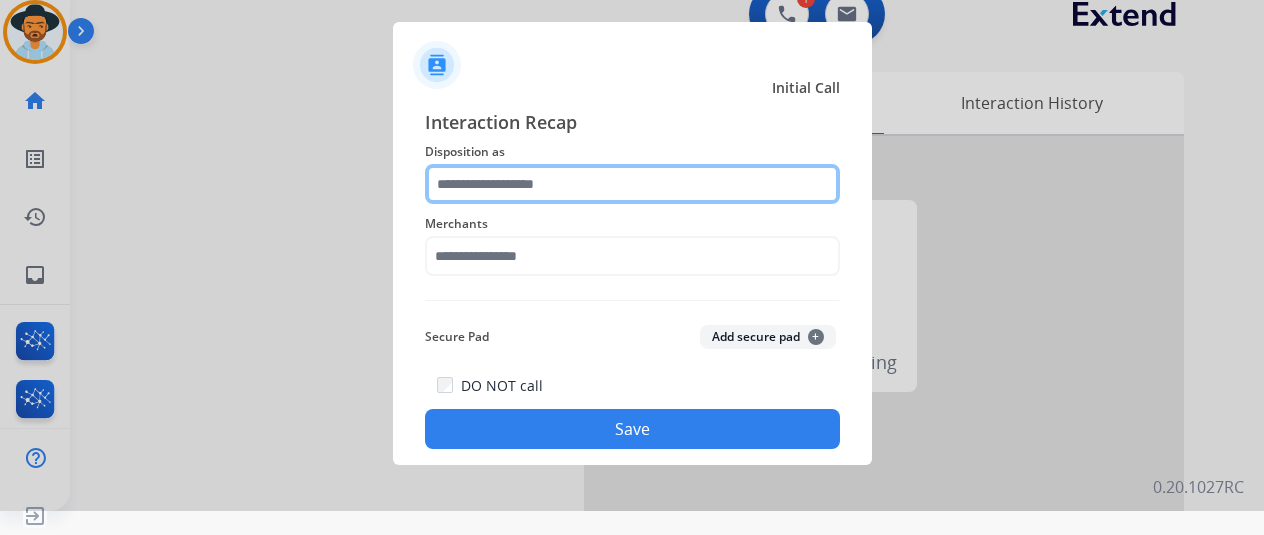
click at [501, 178] on input "text" at bounding box center [632, 184] width 415 height 40
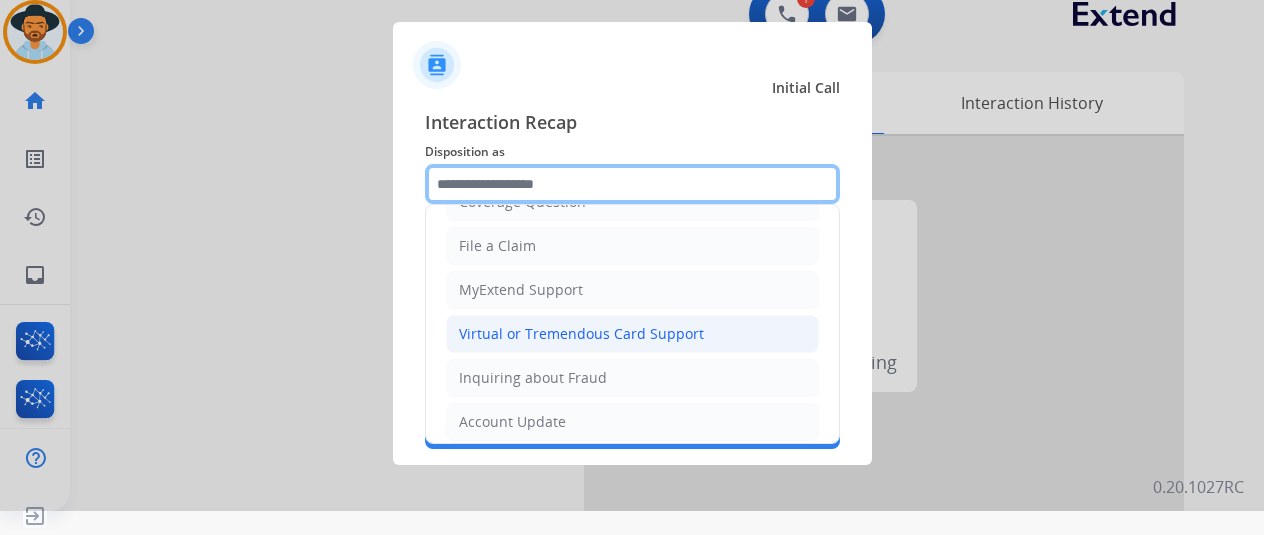
scroll to position [200, 0]
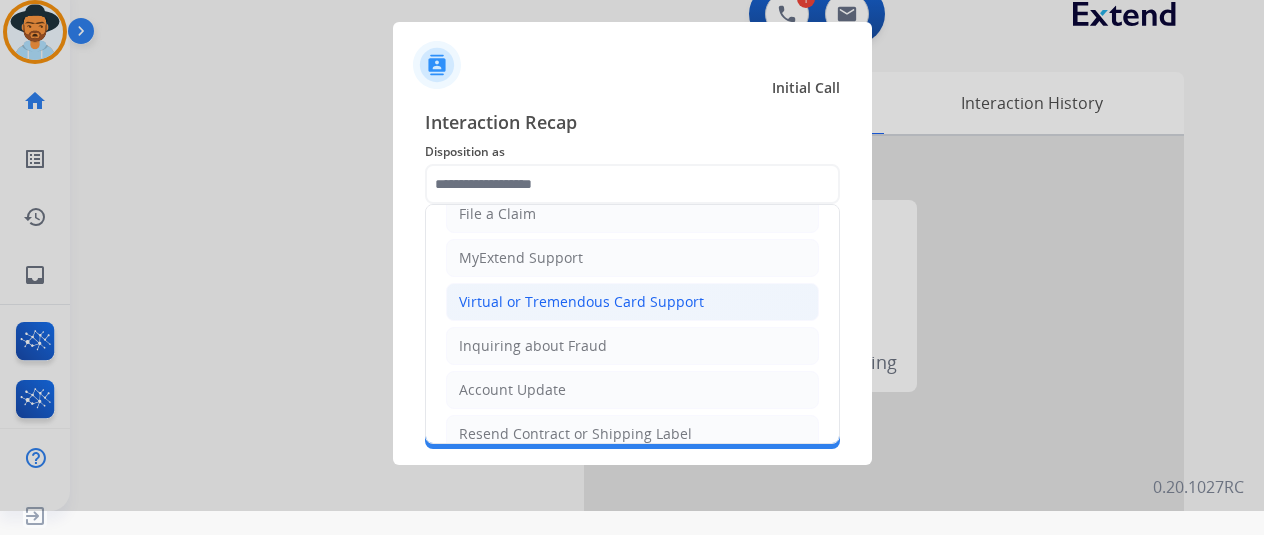
click at [546, 285] on li "Virtual or Tremendous Card Support" at bounding box center [632, 302] width 373 height 38
type input "**********"
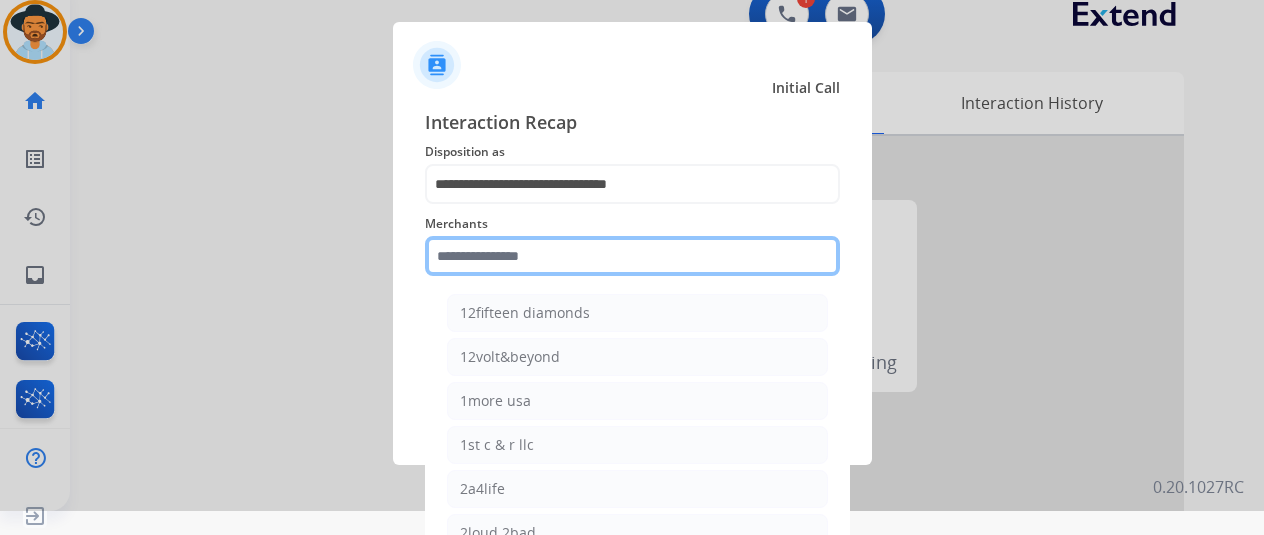
click at [485, 265] on input "text" at bounding box center [632, 256] width 415 height 40
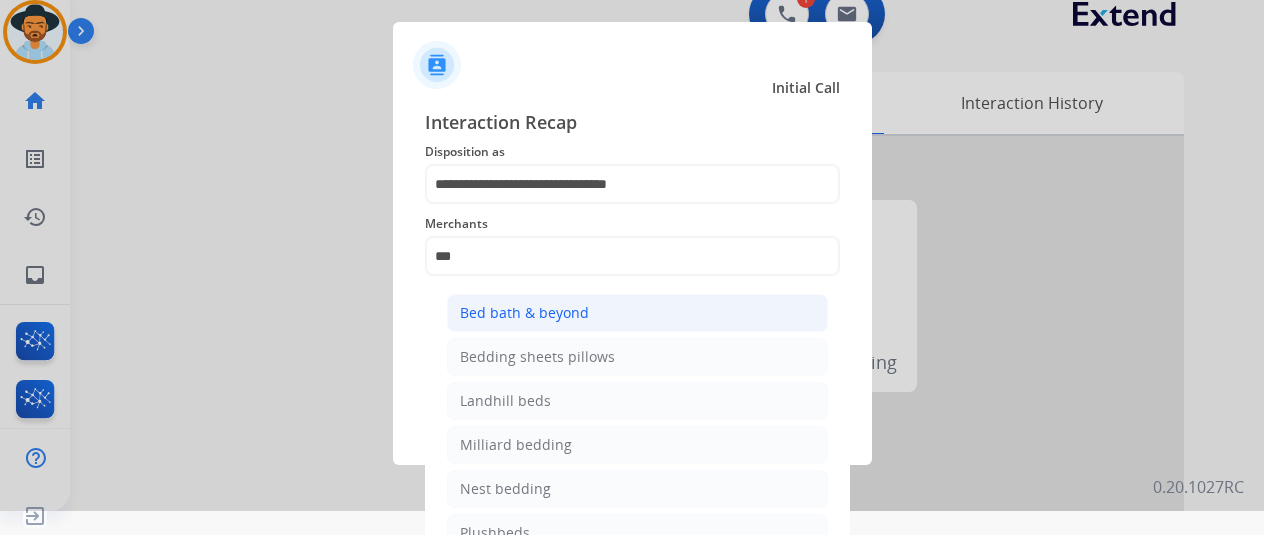
click at [512, 316] on div "Bed bath & beyond" at bounding box center [524, 313] width 129 height 20
type input "**********"
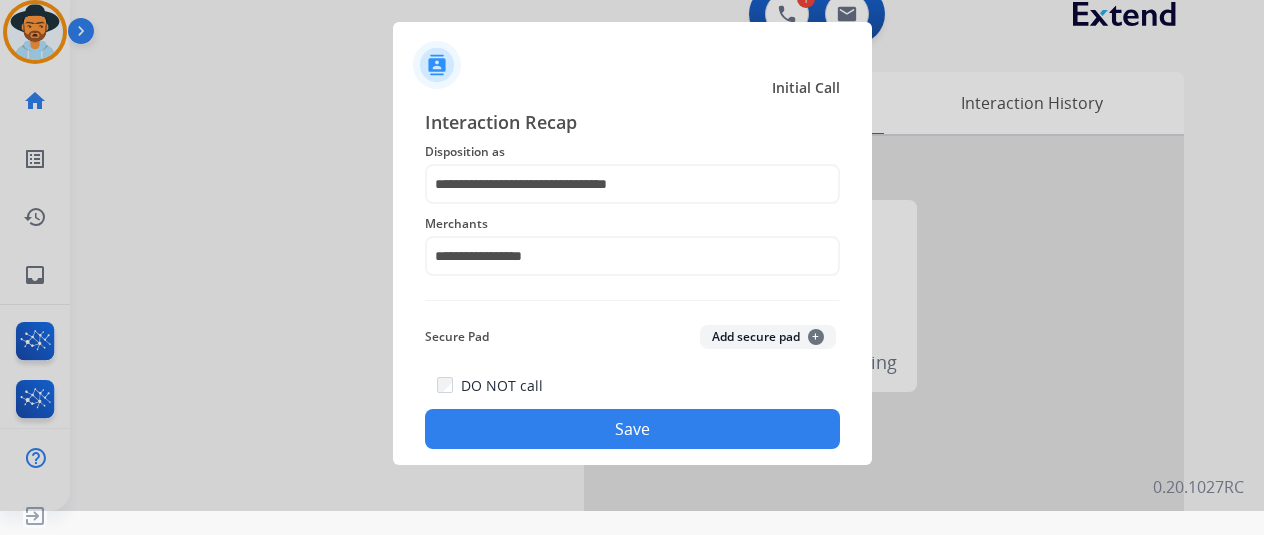
click at [610, 423] on button "Save" at bounding box center [632, 429] width 415 height 40
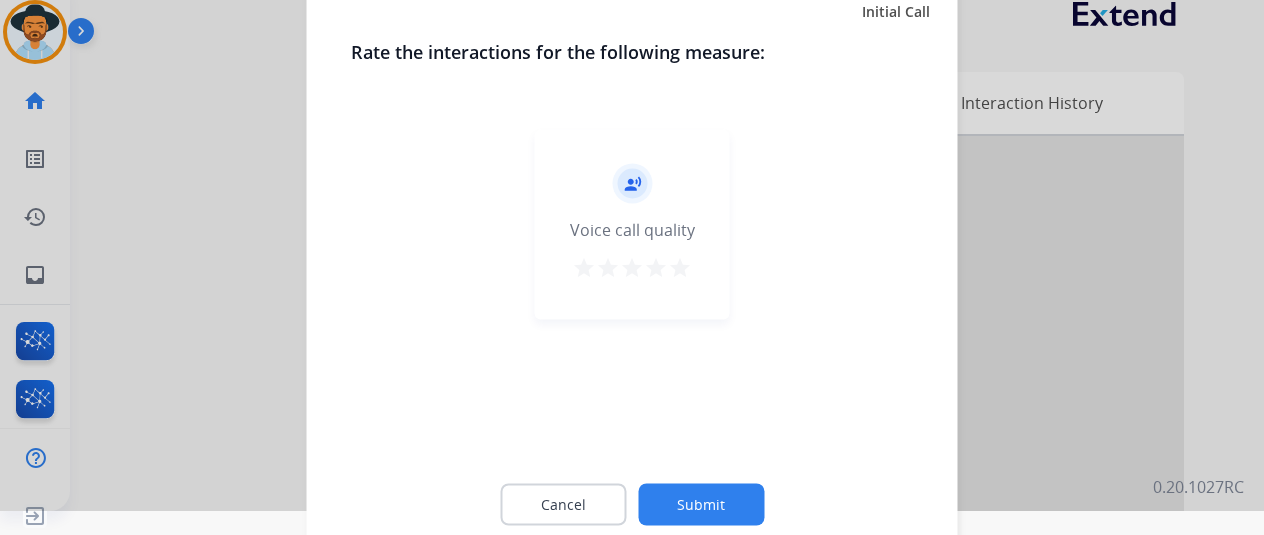
click at [690, 500] on button "Submit" at bounding box center [701, 504] width 126 height 42
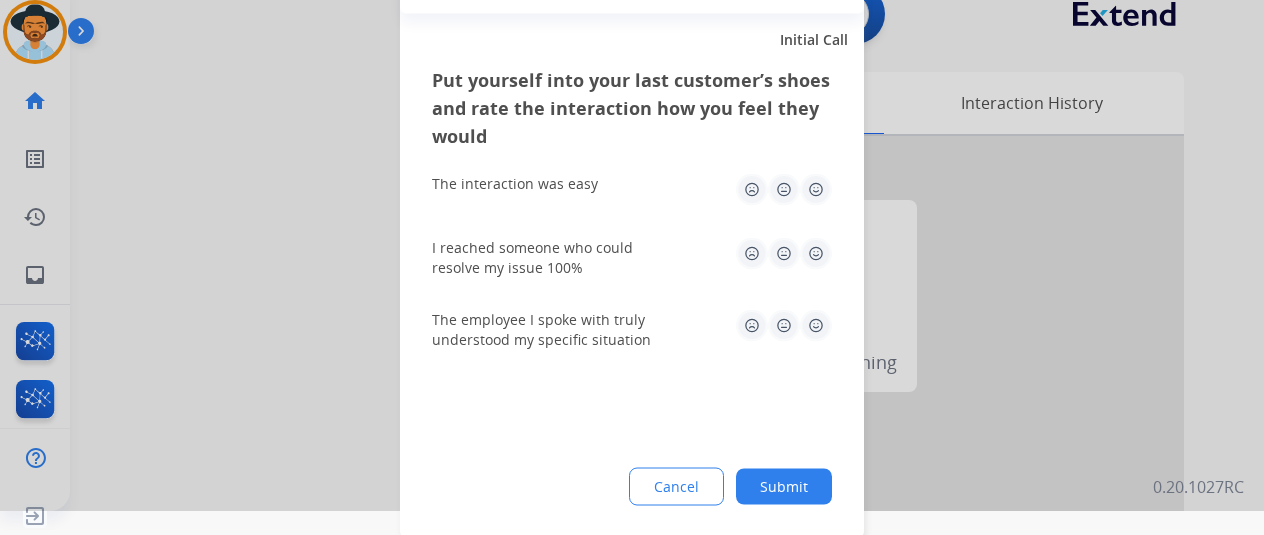
click at [782, 480] on button "Submit" at bounding box center [784, 486] width 96 height 36
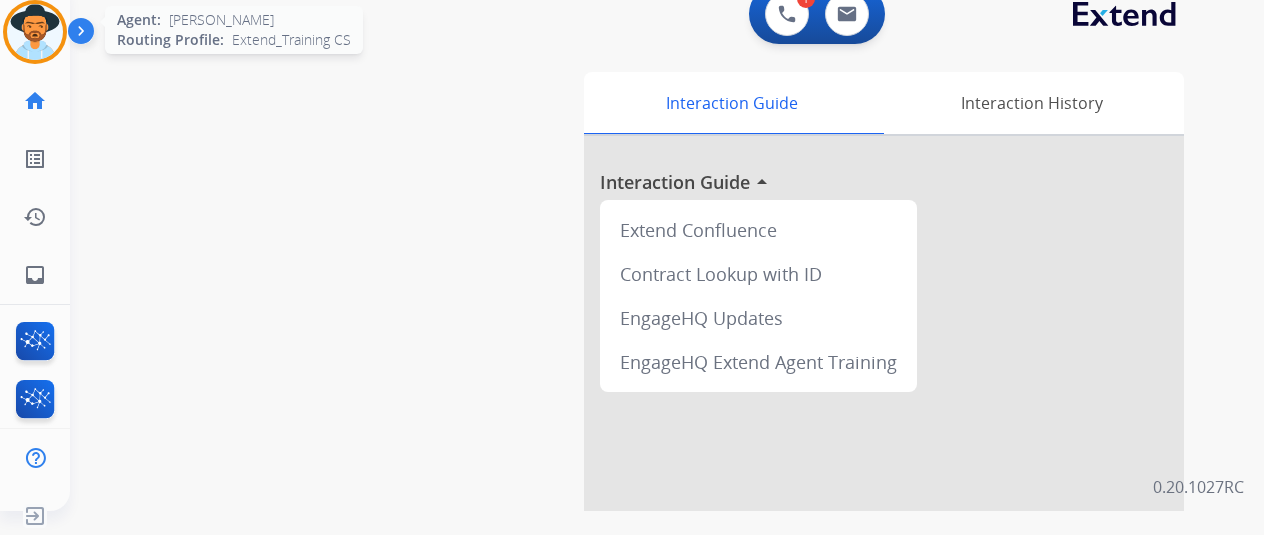
click at [43, 12] on img at bounding box center [35, 32] width 56 height 56
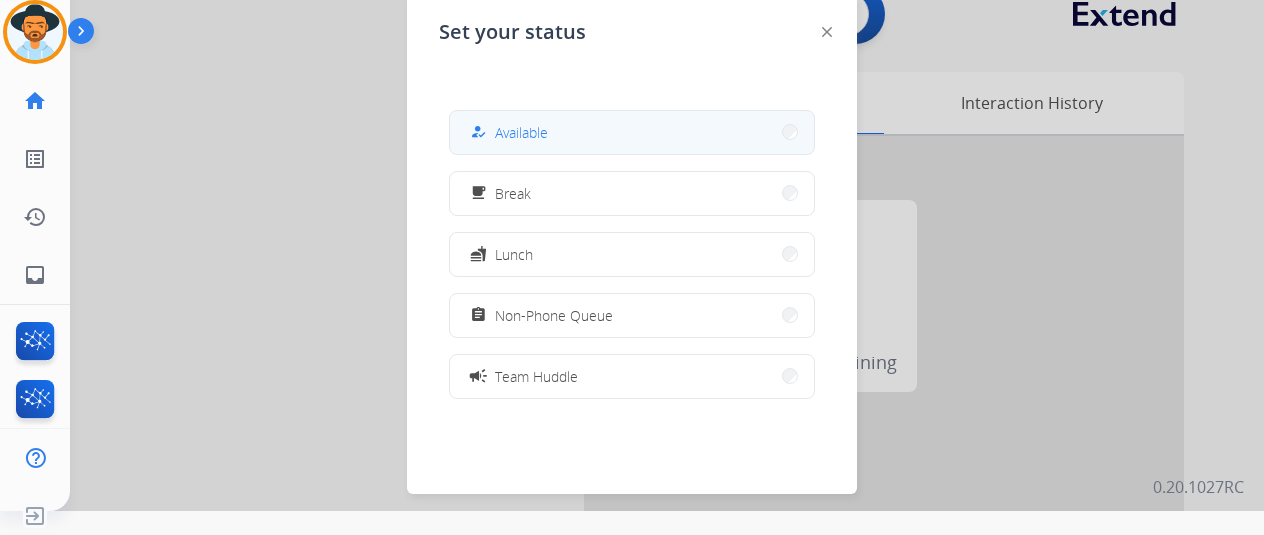
click at [596, 132] on button "how_to_reg Available" at bounding box center [632, 132] width 364 height 43
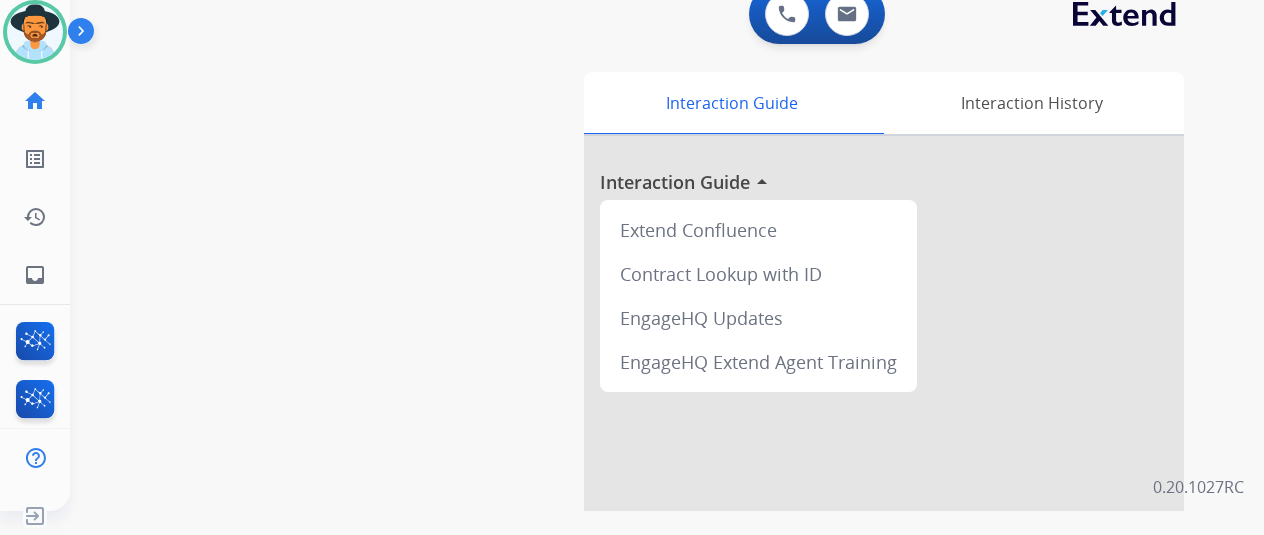
click at [86, 101] on div "swap_horiz Break voice bridge close_fullscreen Connect 3-Way Call merge_type Se…" at bounding box center [643, 465] width 1146 height 834
click at [34, 21] on img at bounding box center [35, 32] width 56 height 56
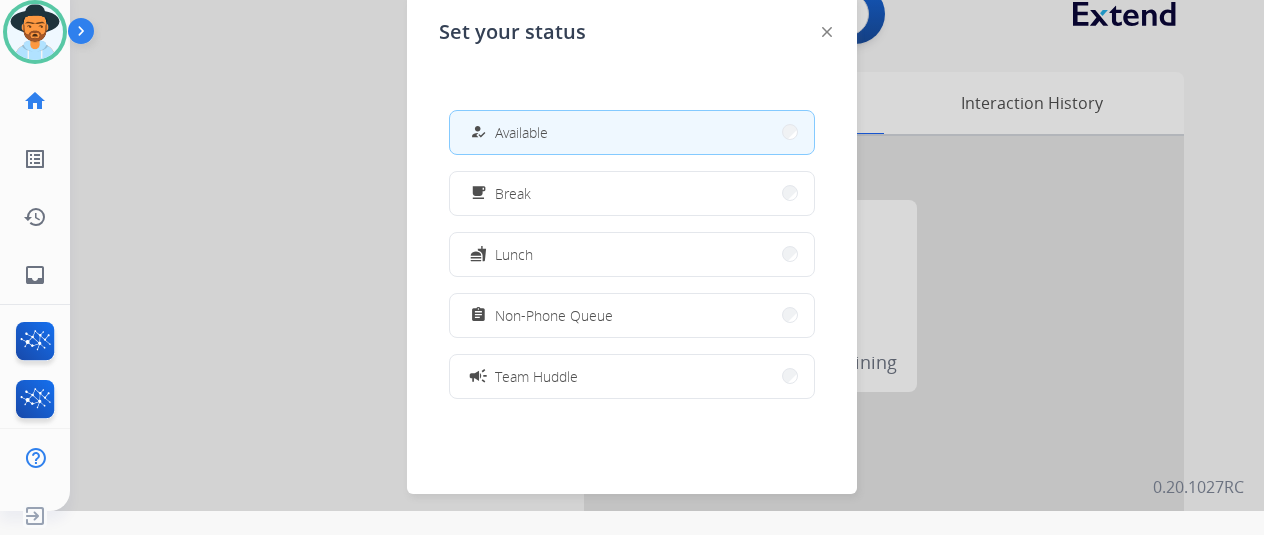
click at [530, 373] on span "Team Huddle" at bounding box center [536, 376] width 83 height 21
